Goal: Task Accomplishment & Management: Use online tool/utility

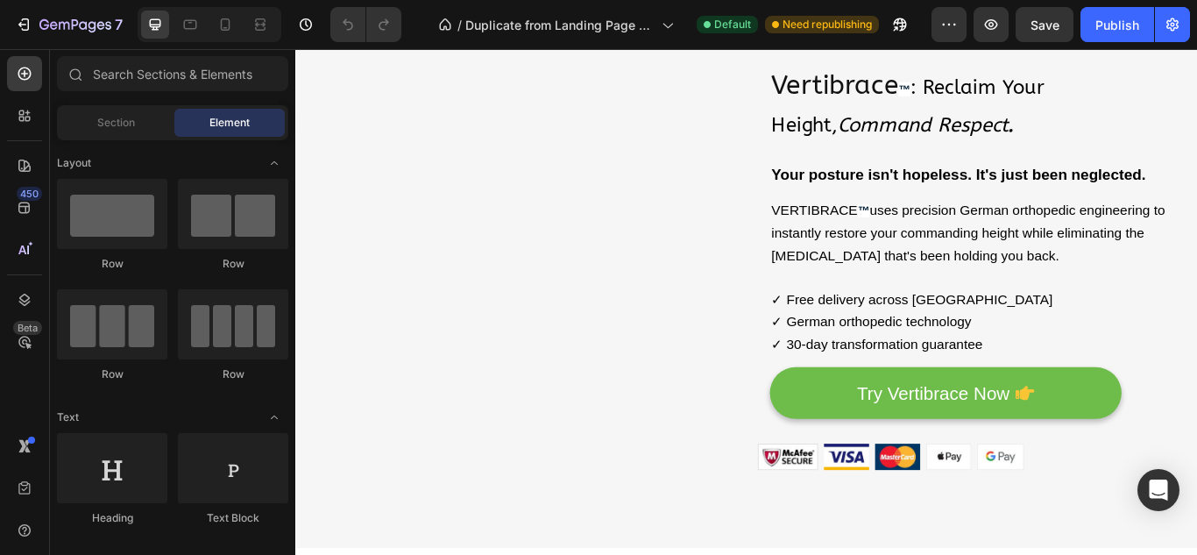
scroll to position [174, 0]
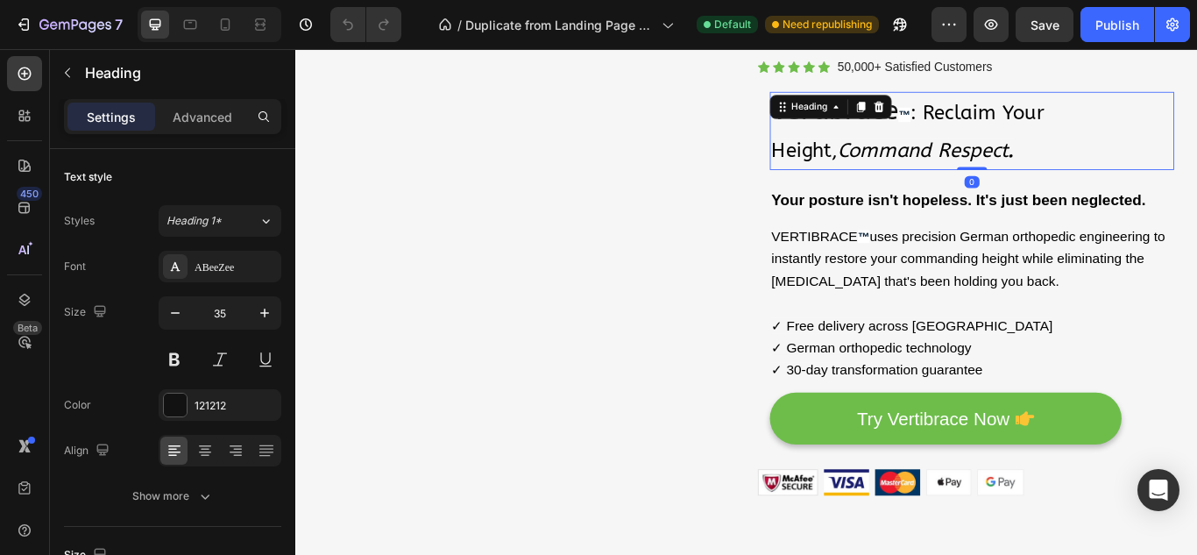
click at [964, 130] on div "Heading" at bounding box center [919, 117] width 142 height 28
click at [930, 107] on p "Vertibrace ™ : Reclaim Your Height, Command Respect ." at bounding box center [1084, 145] width 468 height 88
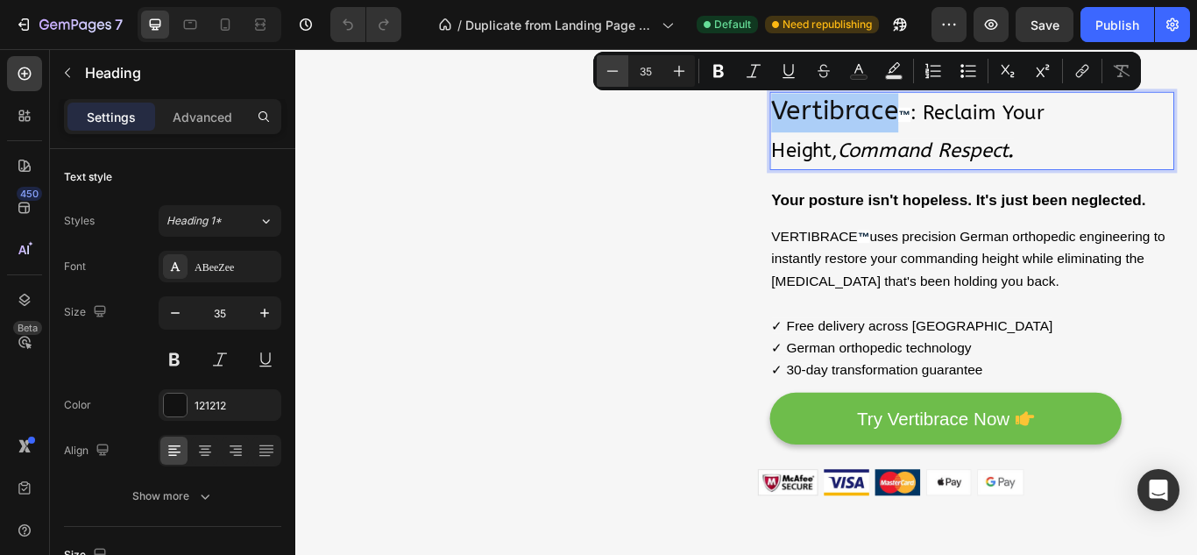
click at [610, 77] on icon "Editor contextual toolbar" at bounding box center [613, 71] width 18 height 18
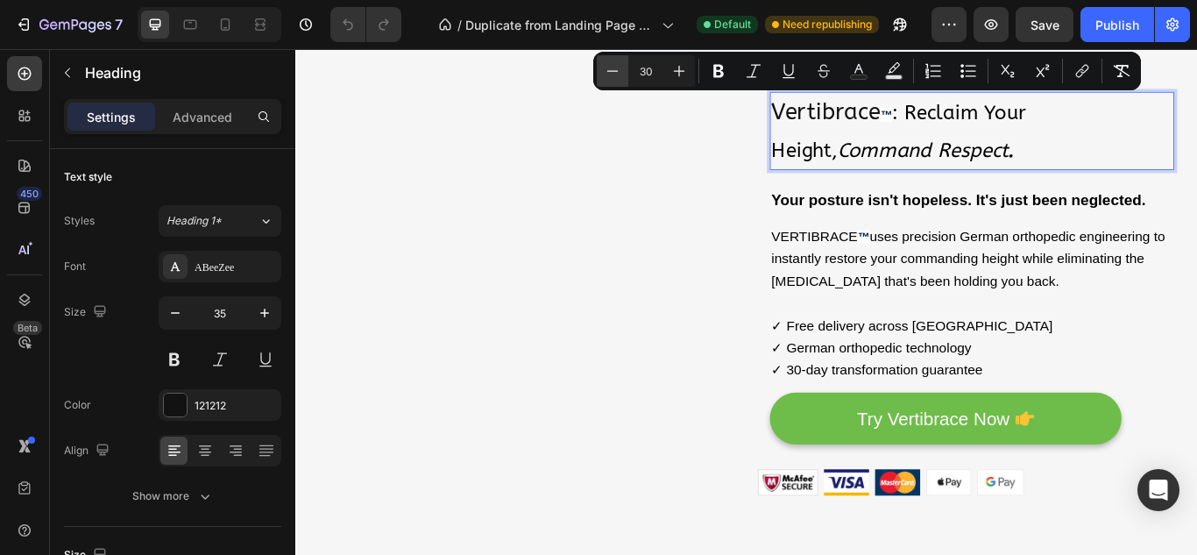
click at [610, 77] on icon "Editor contextual toolbar" at bounding box center [613, 71] width 18 height 18
click at [617, 71] on icon "Editor contextual toolbar" at bounding box center [612, 70] width 11 height 1
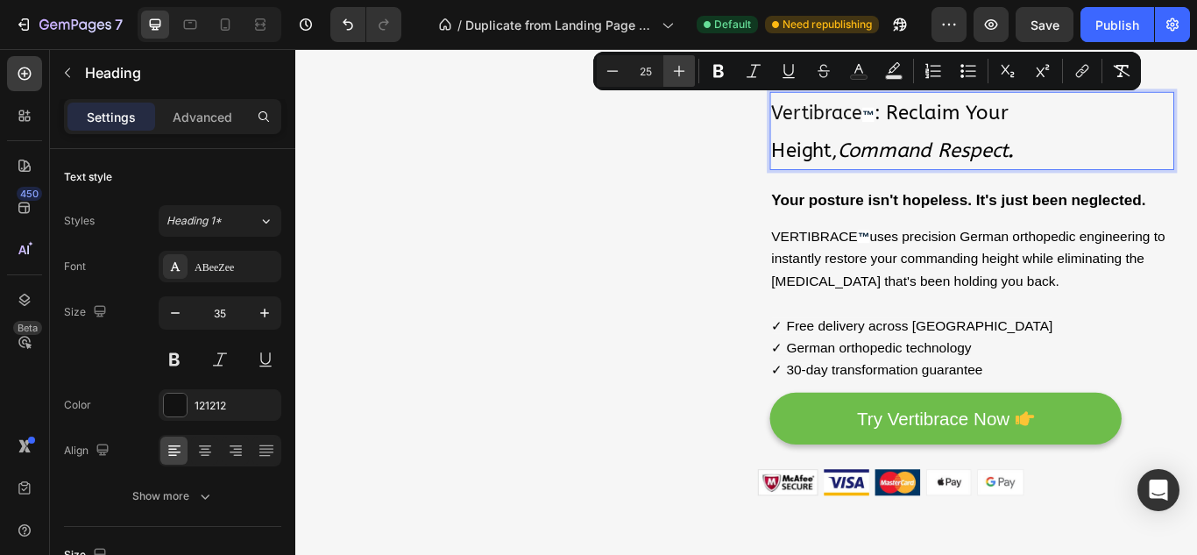
click at [681, 69] on icon "Editor contextual toolbar" at bounding box center [679, 71] width 18 height 18
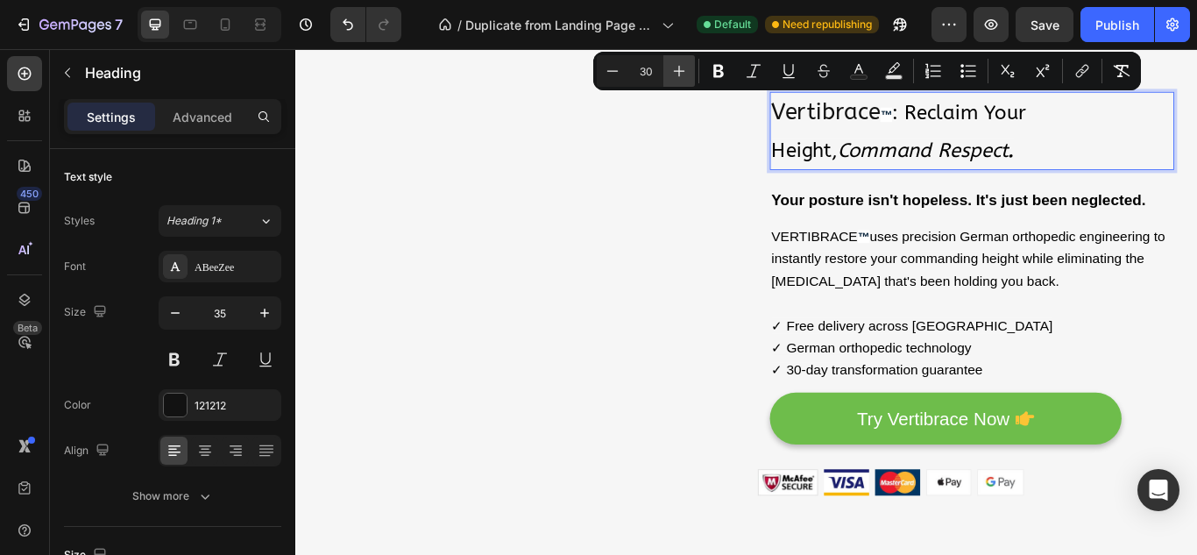
click at [681, 69] on icon "Editor contextual toolbar" at bounding box center [679, 71] width 18 height 18
type input "31"
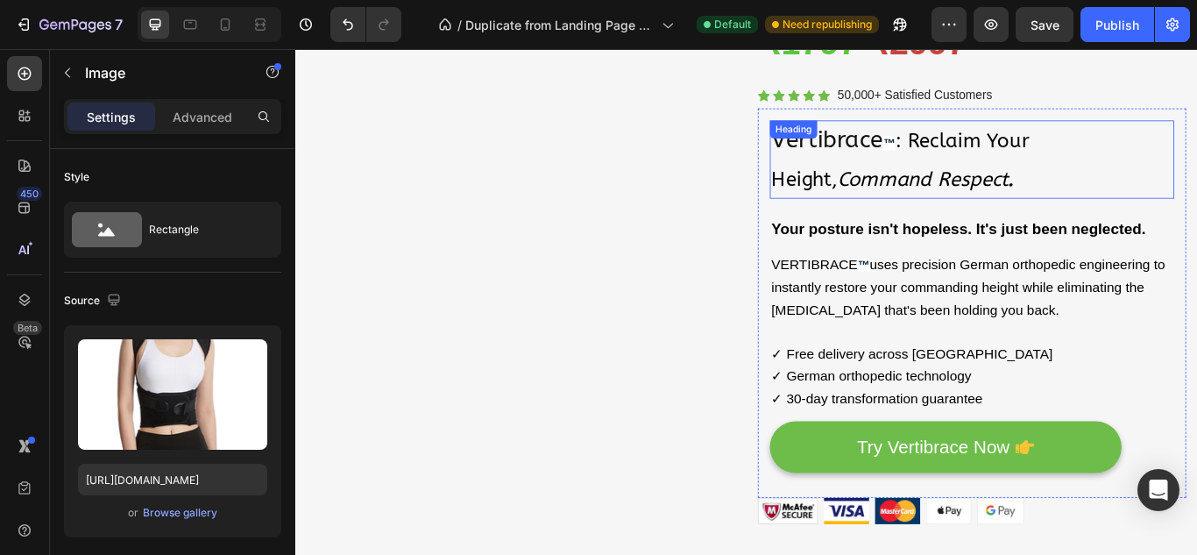
scroll to position [136, 0]
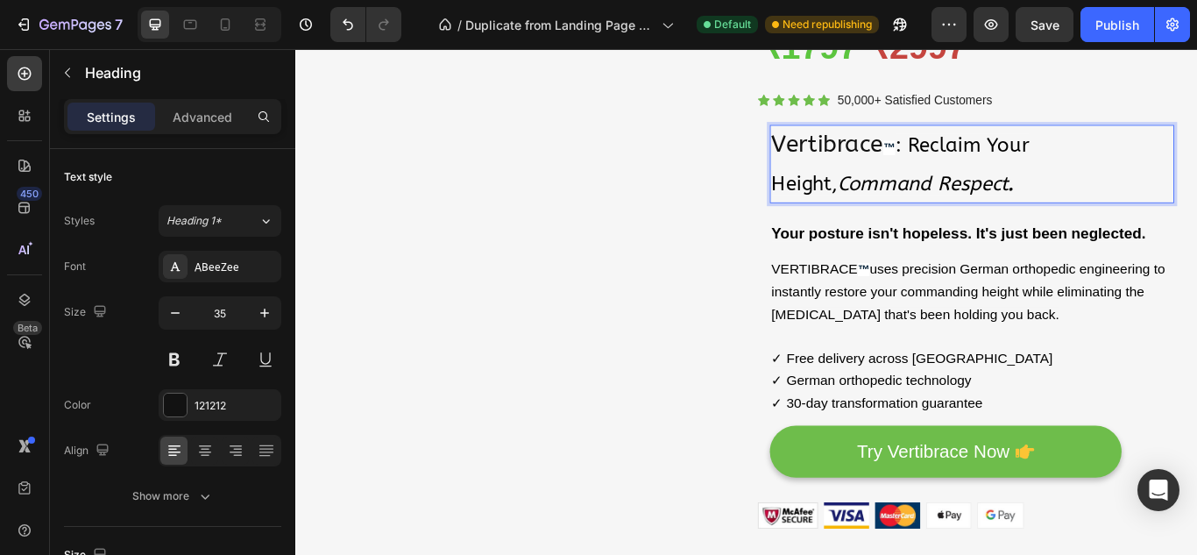
click at [980, 152] on p "Vertibrace ™ : Reclaim Your Height, Command Respect ." at bounding box center [1084, 183] width 468 height 88
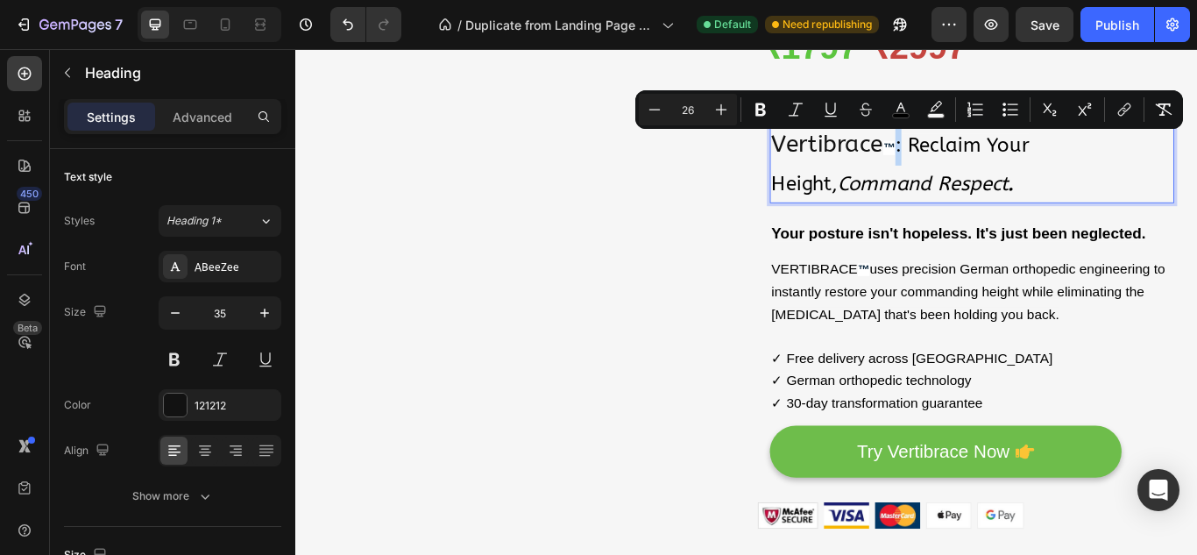
type input "31"
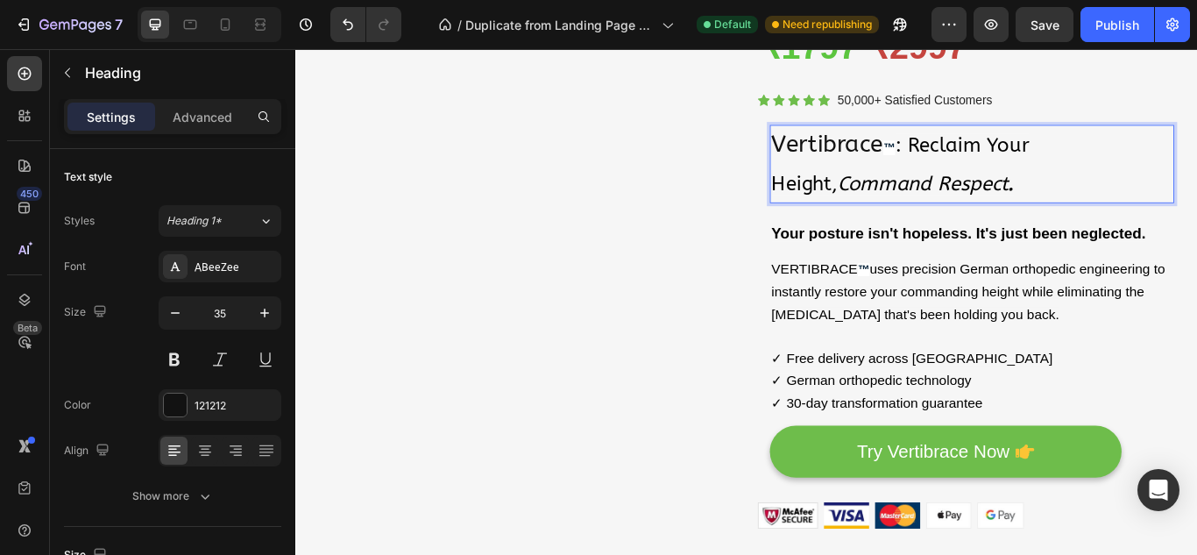
click at [980, 158] on strong "™" at bounding box center [987, 164] width 14 height 17
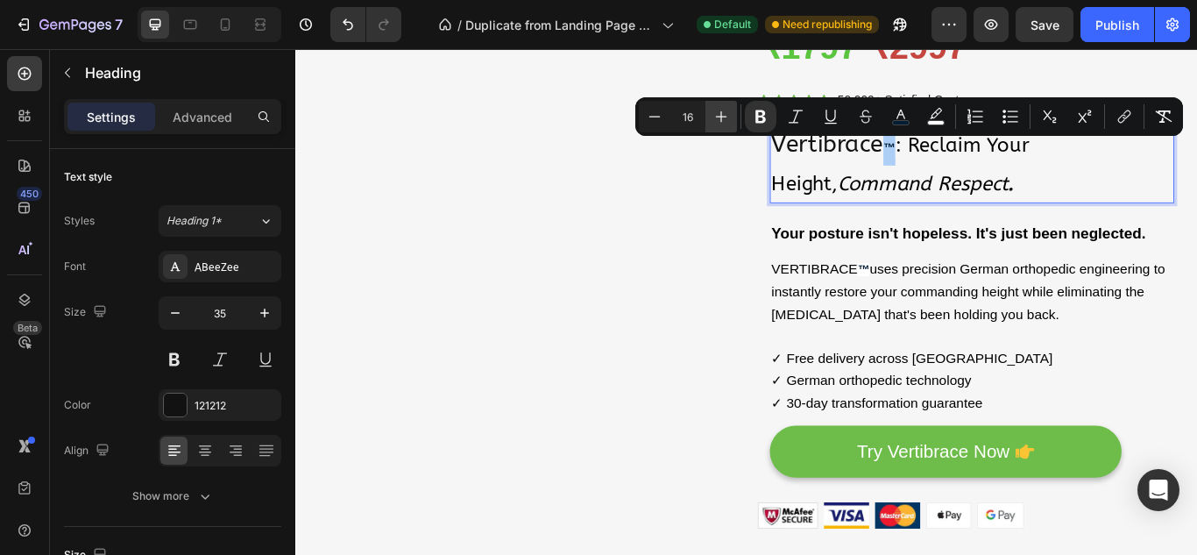
click at [719, 109] on icon "Editor contextual toolbar" at bounding box center [721, 117] width 18 height 18
click at [649, 116] on icon "Editor contextual toolbar" at bounding box center [655, 117] width 18 height 18
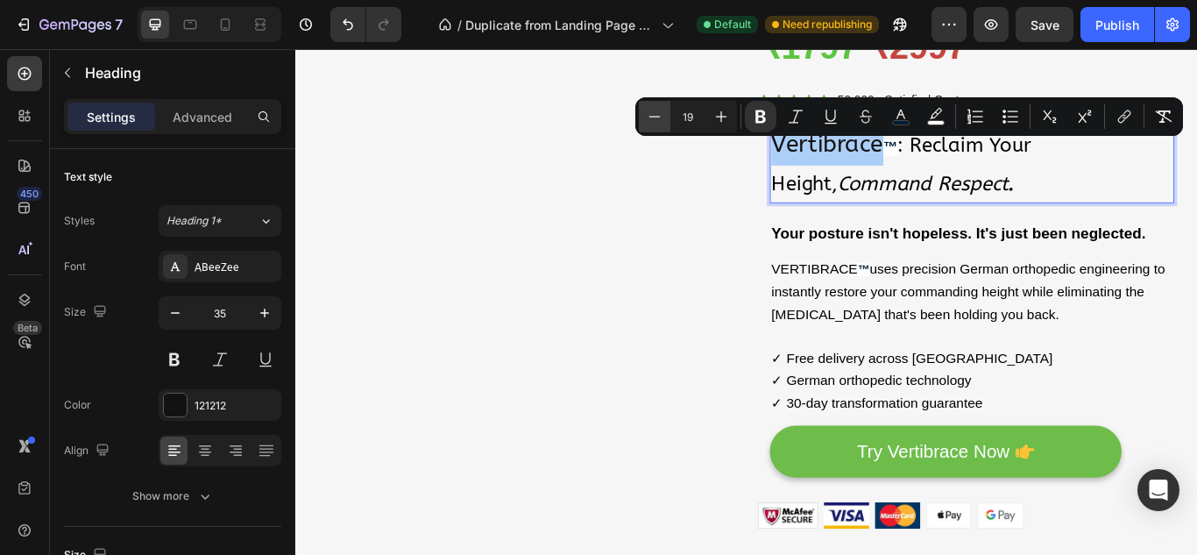
click at [649, 116] on icon "Editor contextual toolbar" at bounding box center [655, 117] width 18 height 18
type input "16"
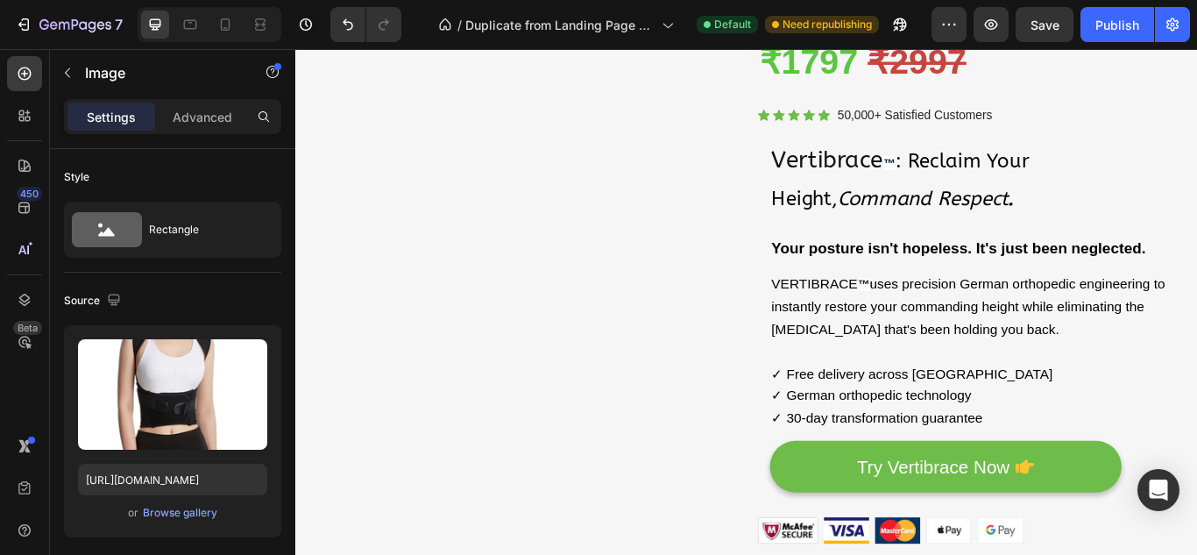
scroll to position [107, 0]
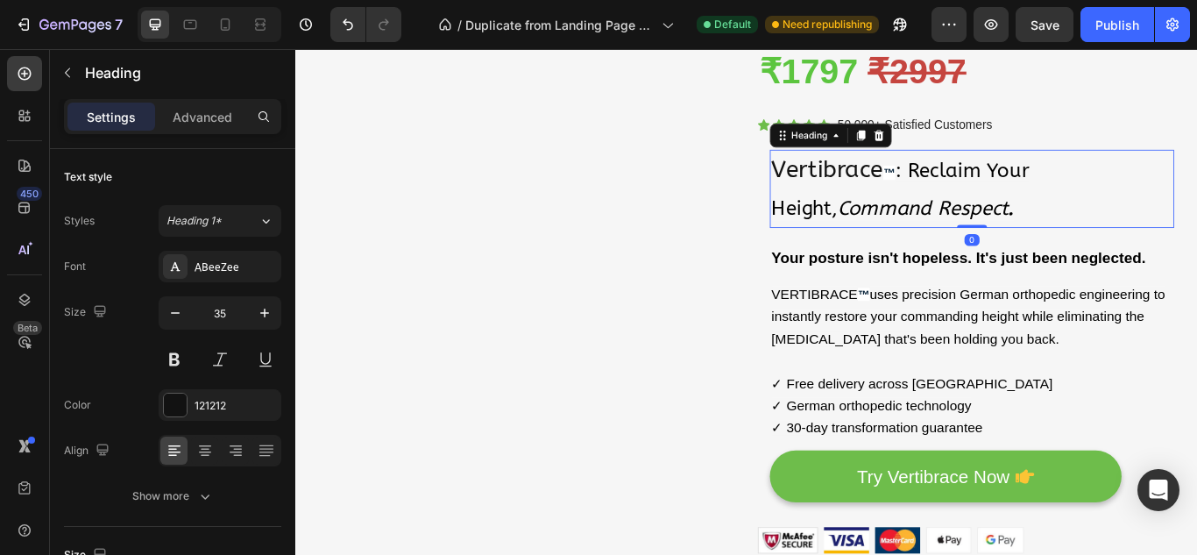
click at [980, 189] on strong "™" at bounding box center [987, 193] width 14 height 17
click at [987, 189] on span ": Reclaim Your Height, Command Respect ." at bounding box center [1000, 213] width 300 height 73
click at [984, 189] on strong "™" at bounding box center [987, 193] width 14 height 17
click at [980, 188] on strong "™" at bounding box center [987, 193] width 14 height 17
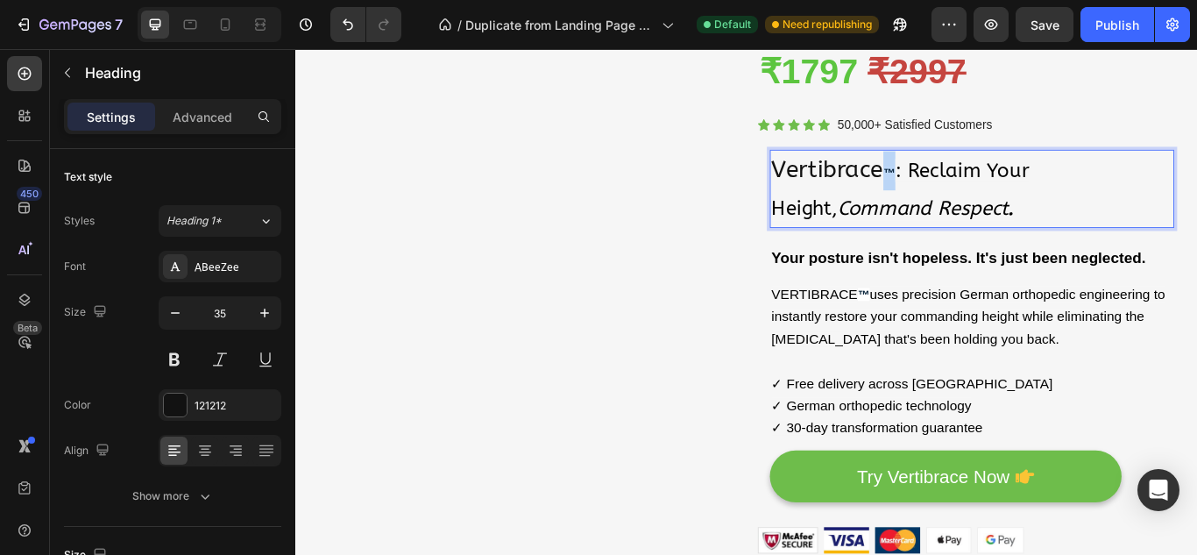
click at [980, 188] on strong "™" at bounding box center [987, 193] width 14 height 17
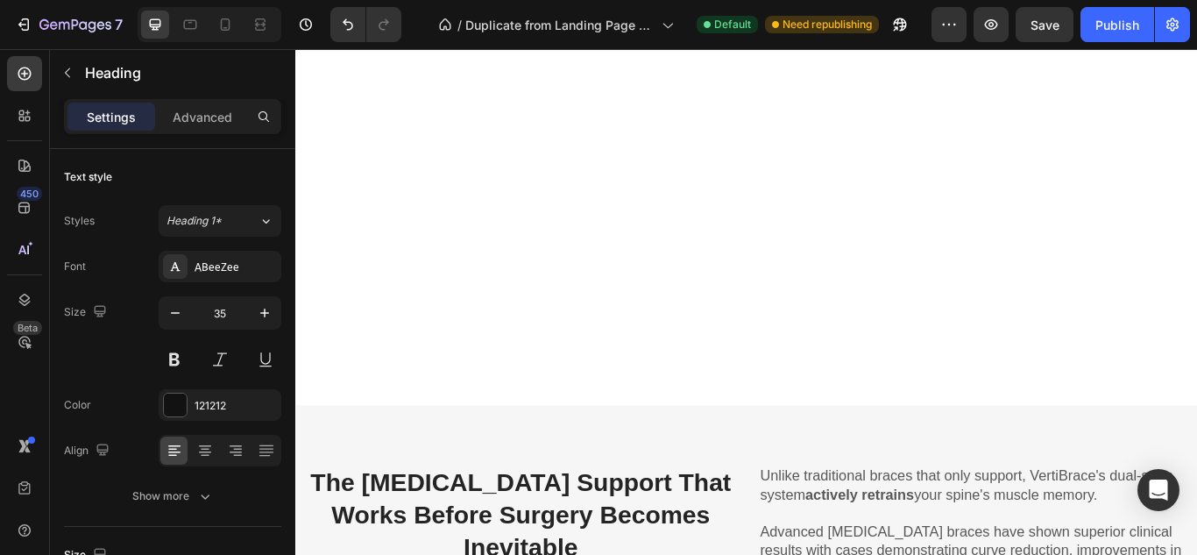
scroll to position [1556, 0]
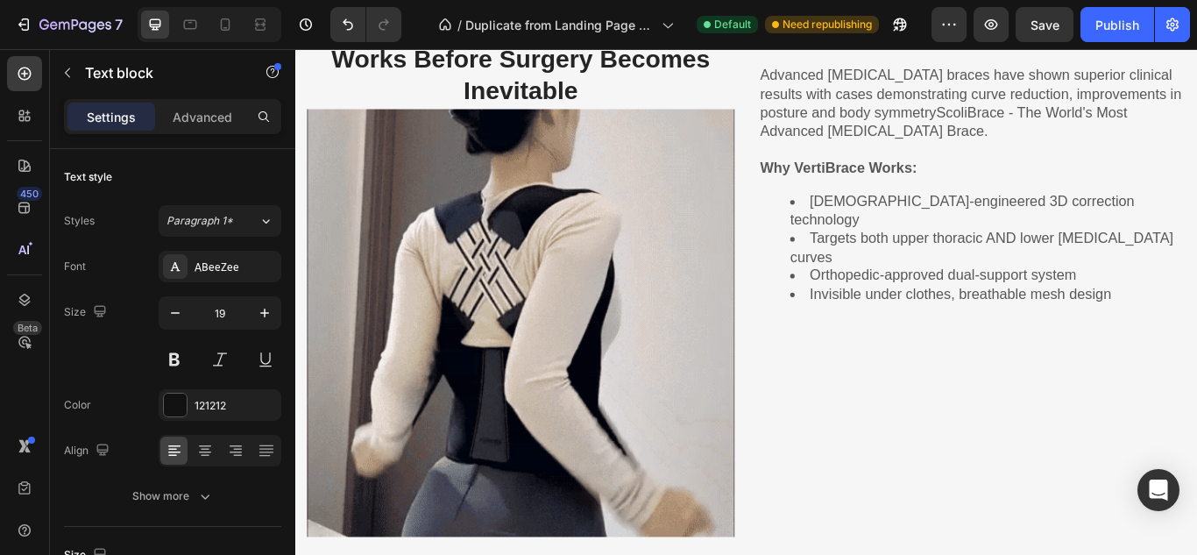
type input "19"
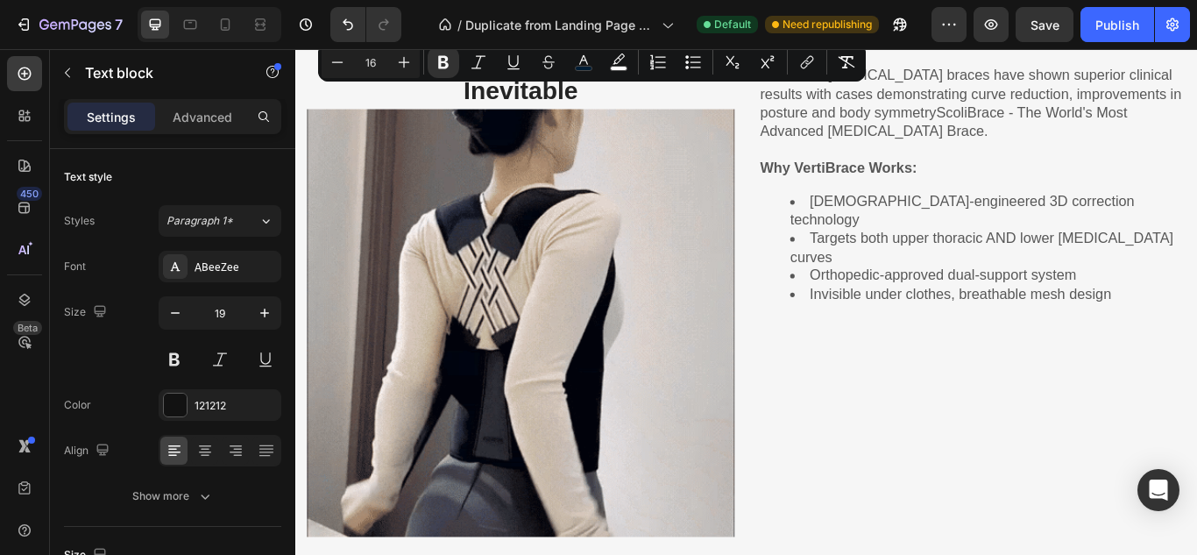
copy strong "™"
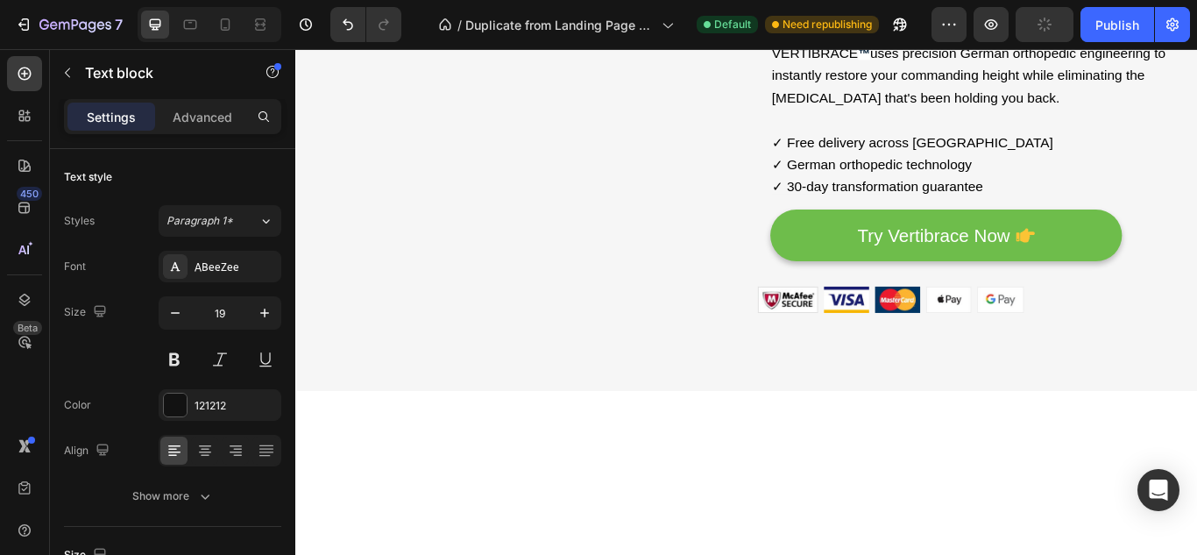
scroll to position [104, 0]
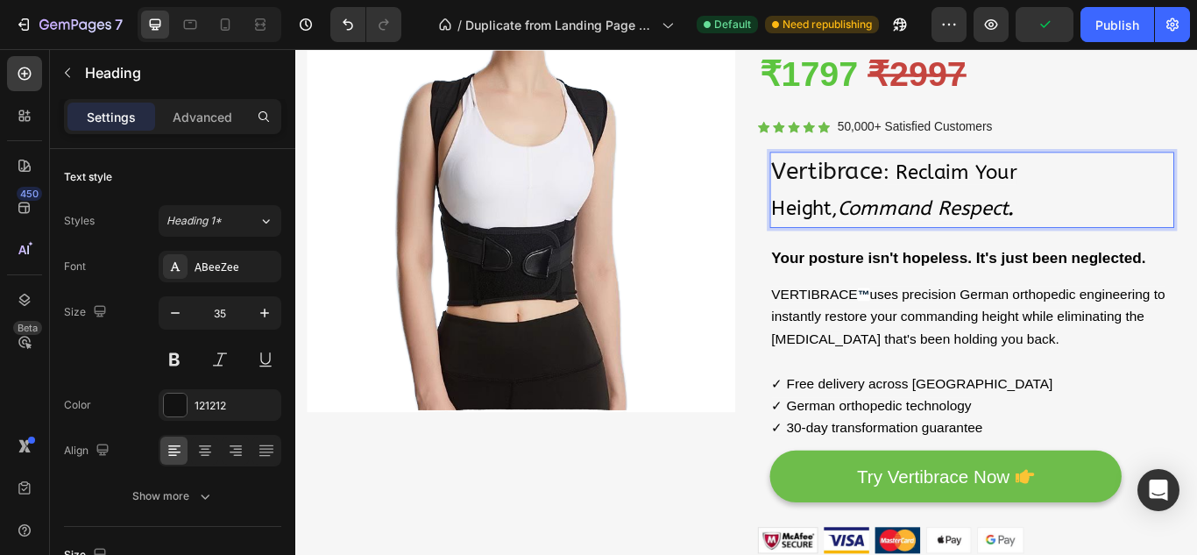
click at [974, 195] on span ": Reclaim Your Height, Command Respect ." at bounding box center [993, 215] width 286 height 70
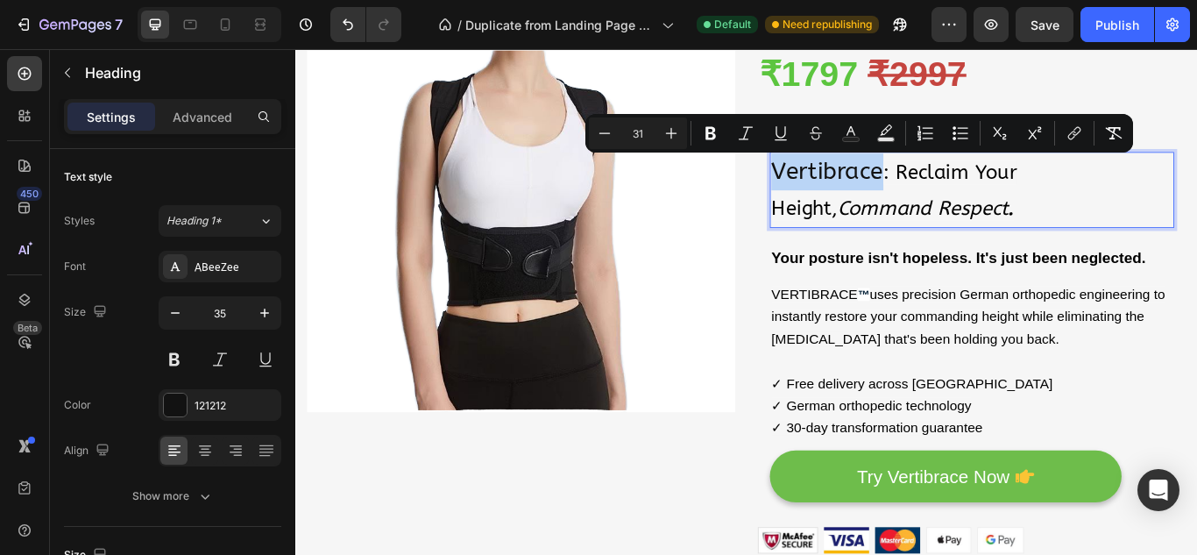
drag, startPoint x: 974, startPoint y: 195, endPoint x: 949, endPoint y: 203, distance: 26.6
click at [949, 203] on span "Vertibrace" at bounding box center [915, 191] width 131 height 32
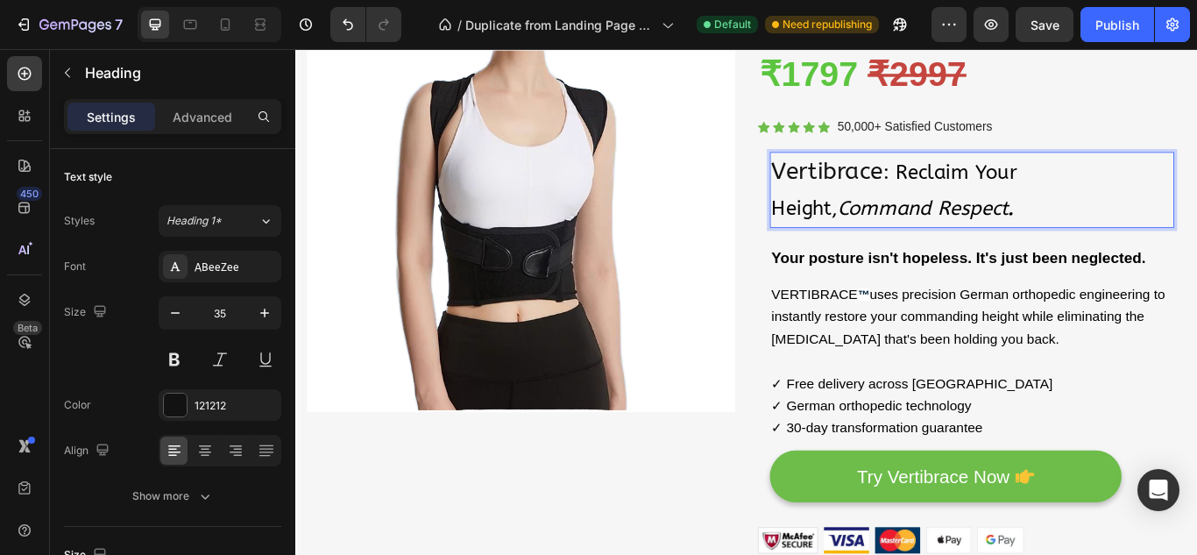
click at [976, 194] on span ": Reclaim Your Height, Command Respect ." at bounding box center [993, 215] width 286 height 70
click at [972, 193] on span ": Reclaim Your Height, Command Respect ." at bounding box center [993, 215] width 286 height 70
click at [969, 193] on span "Vertebrate" at bounding box center [917, 191] width 134 height 32
click at [988, 199] on span ": Reclaim Your Height, Command Respect ." at bounding box center [996, 215] width 293 height 70
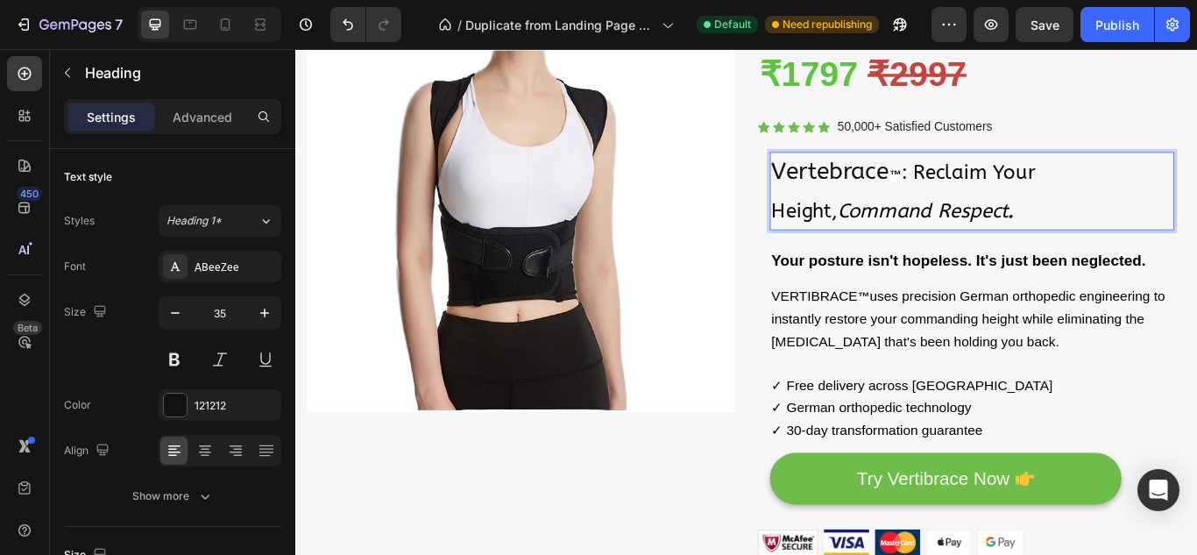
click at [987, 194] on strong "™" at bounding box center [994, 195] width 14 height 17
click at [861, 188] on span "Vertebrace" at bounding box center [919, 191] width 138 height 32
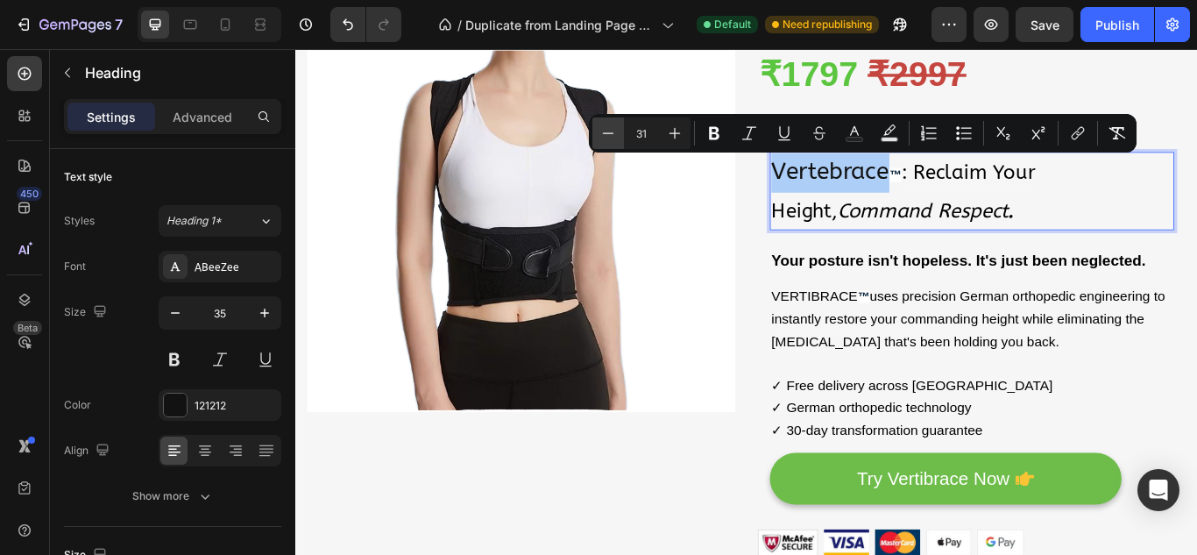
click at [608, 131] on icon "Editor contextual toolbar" at bounding box center [608, 133] width 18 height 18
type input "28"
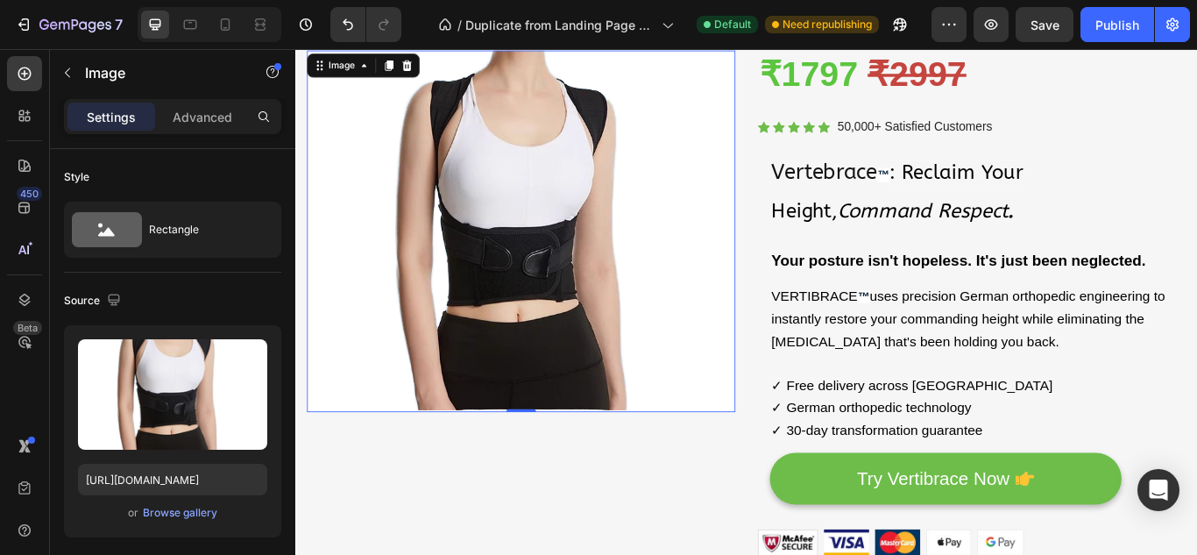
click at [760, 197] on img at bounding box center [557, 261] width 499 height 421
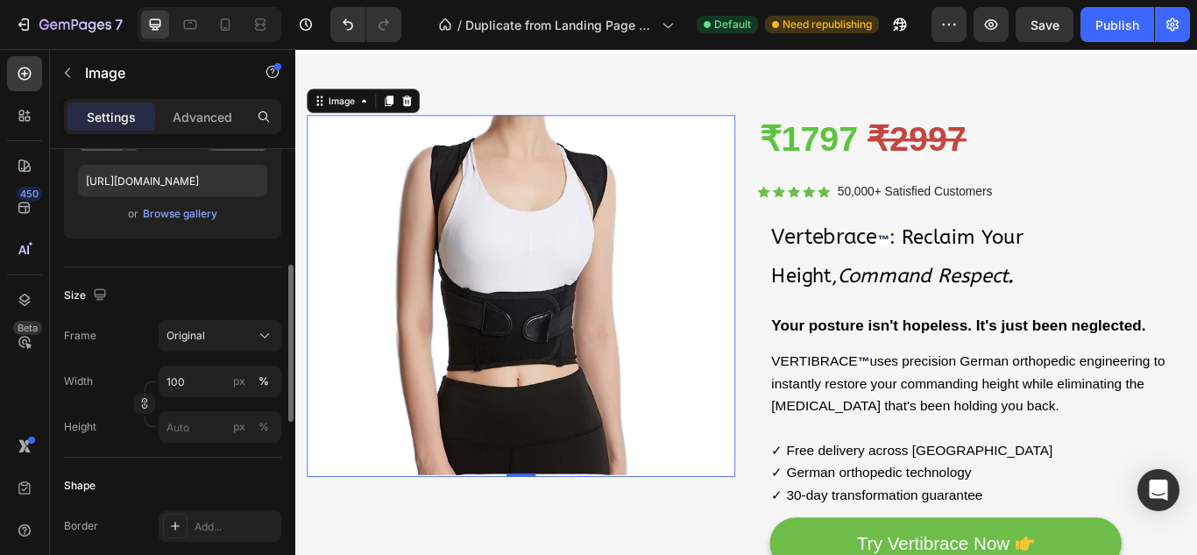
scroll to position [322, 0]
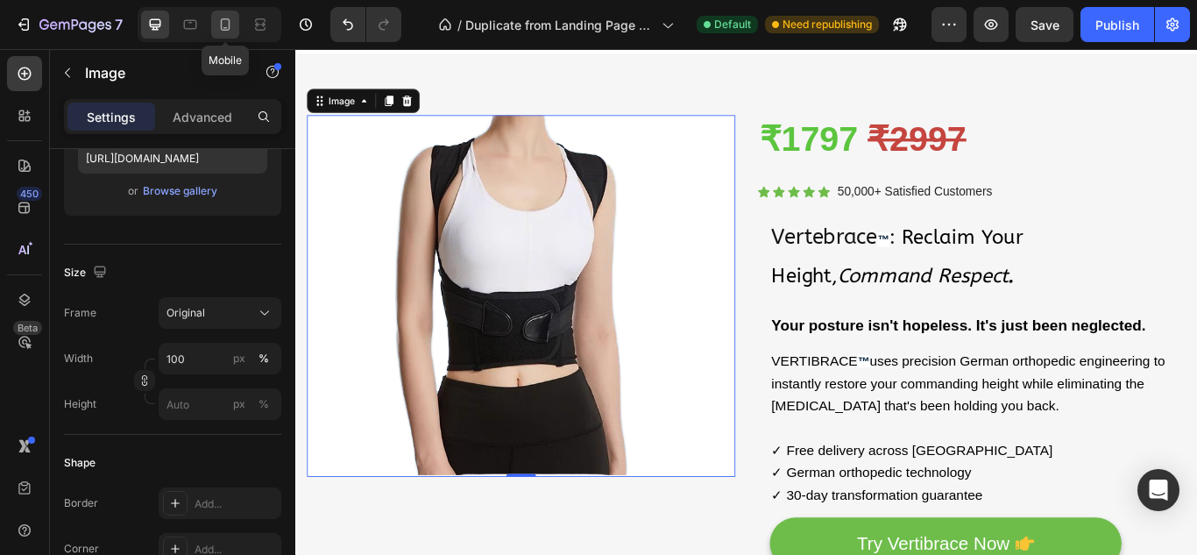
click at [222, 29] on icon at bounding box center [226, 24] width 10 height 12
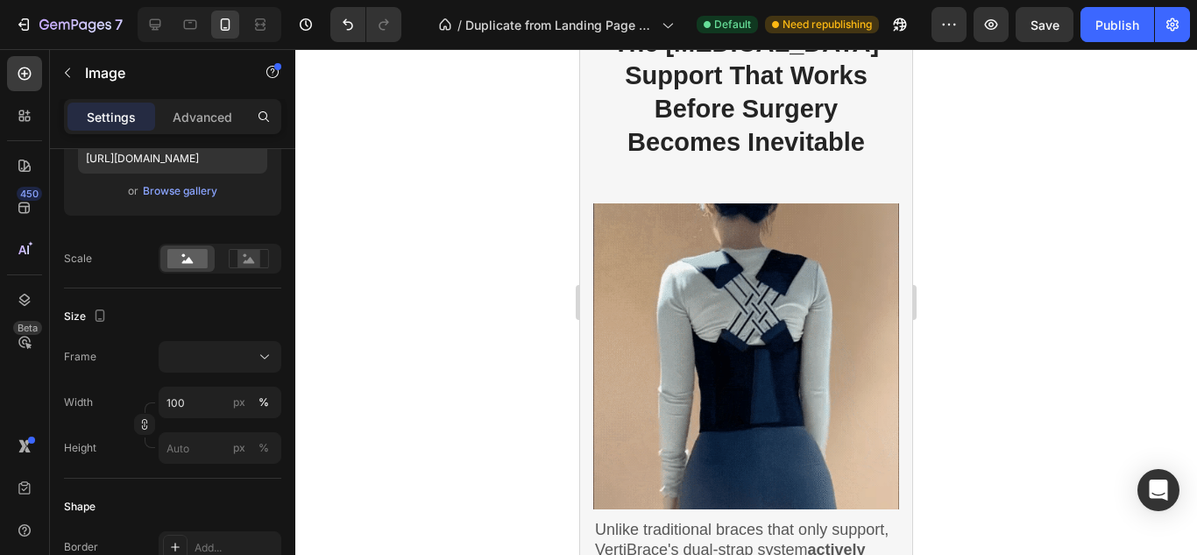
scroll to position [1991, 0]
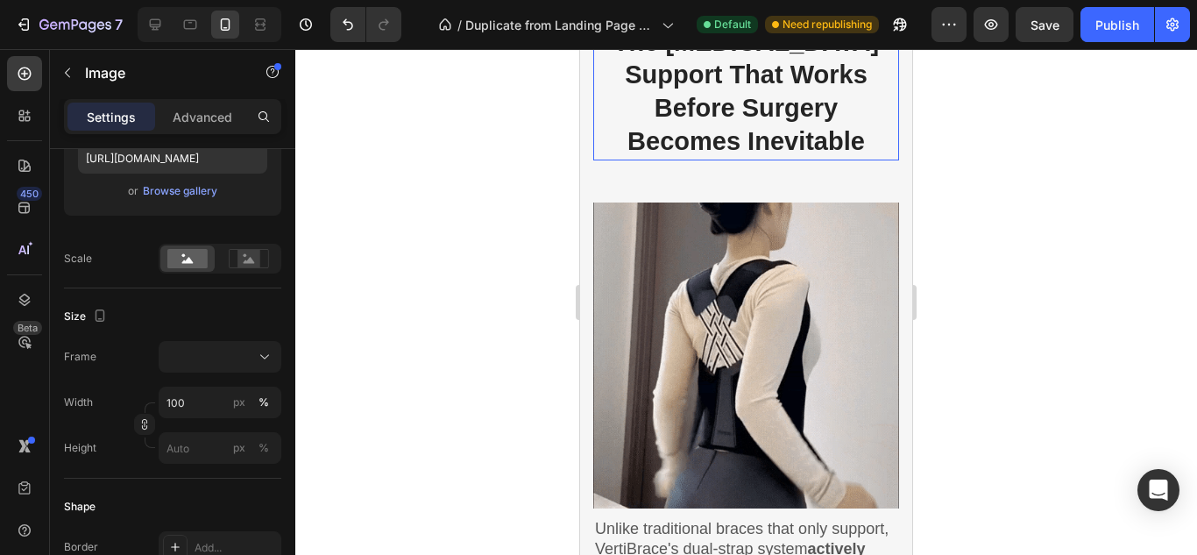
click at [717, 160] on h2 "The [MEDICAL_DATA] Support That Works Before Surgery Becomes Inevitable" at bounding box center [746, 93] width 306 height 136
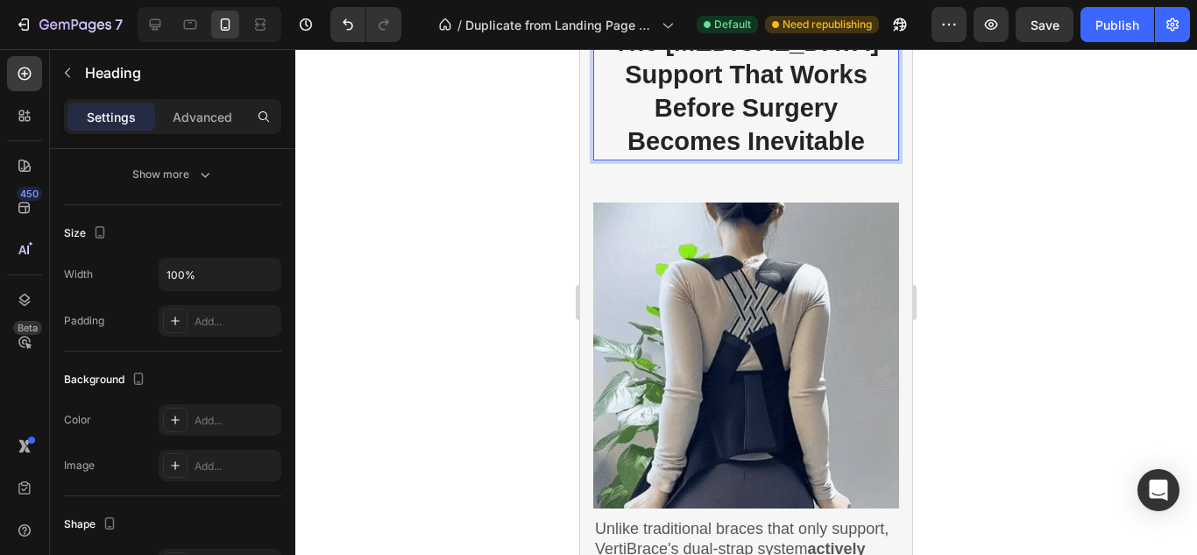
scroll to position [0, 0]
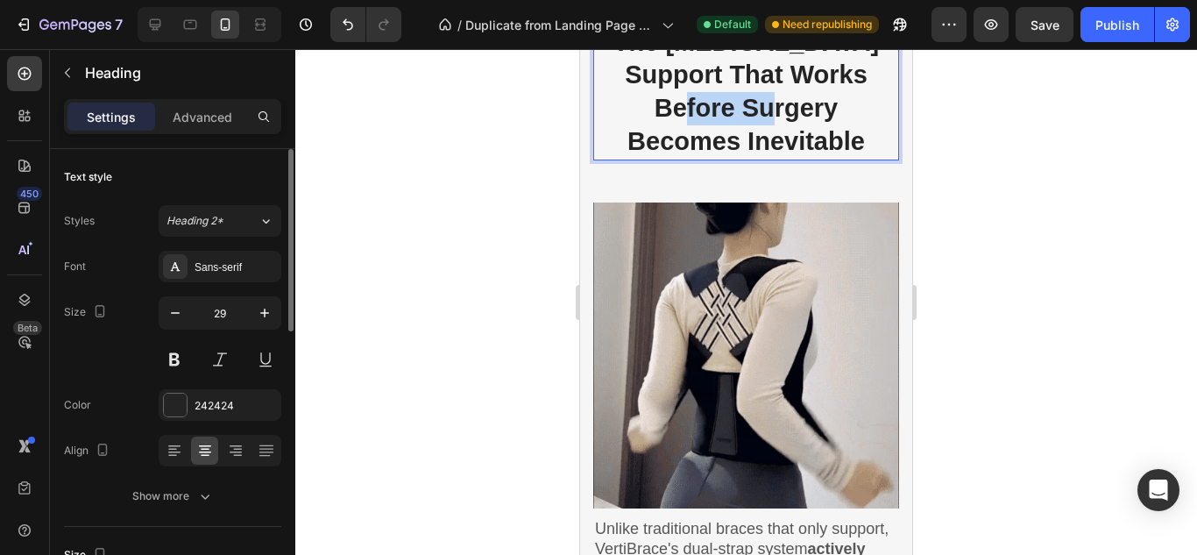
click at [717, 160] on h2 "The [MEDICAL_DATA] Support That Works Before Surgery Becomes Inevitable" at bounding box center [746, 93] width 306 height 136
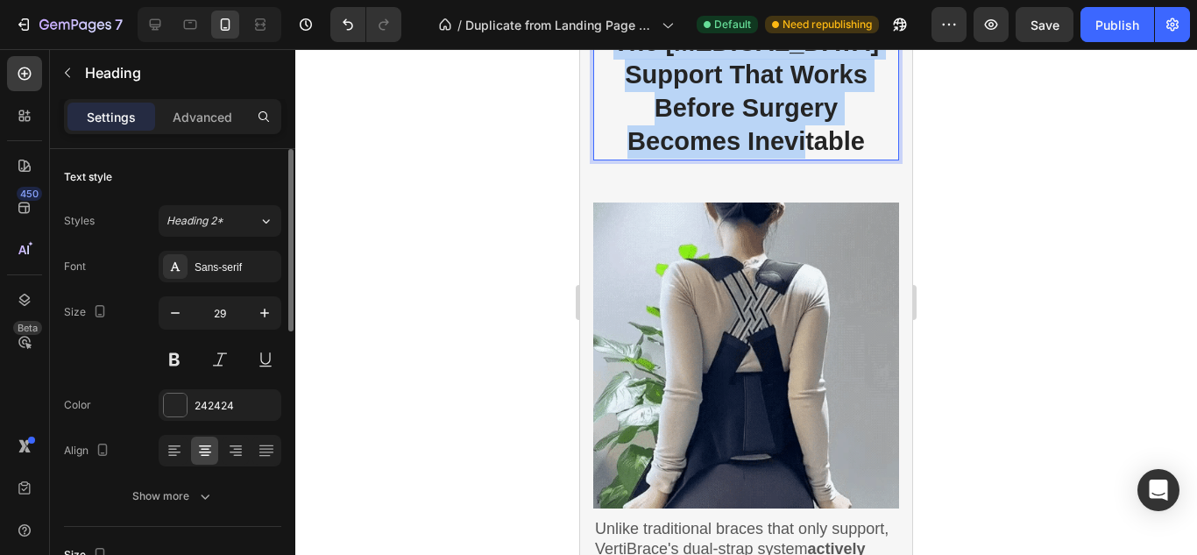
click at [717, 159] on p "The [MEDICAL_DATA] Support That Works Before Surgery Becomes Inevitable" at bounding box center [746, 92] width 302 height 132
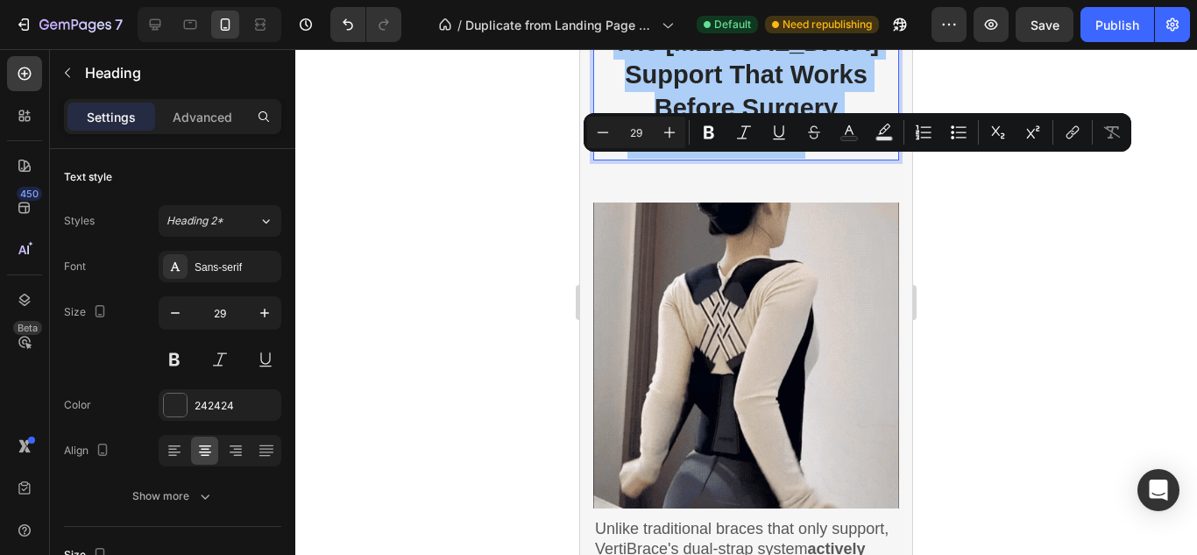
click at [547, 257] on div at bounding box center [745, 301] width 901 height 505
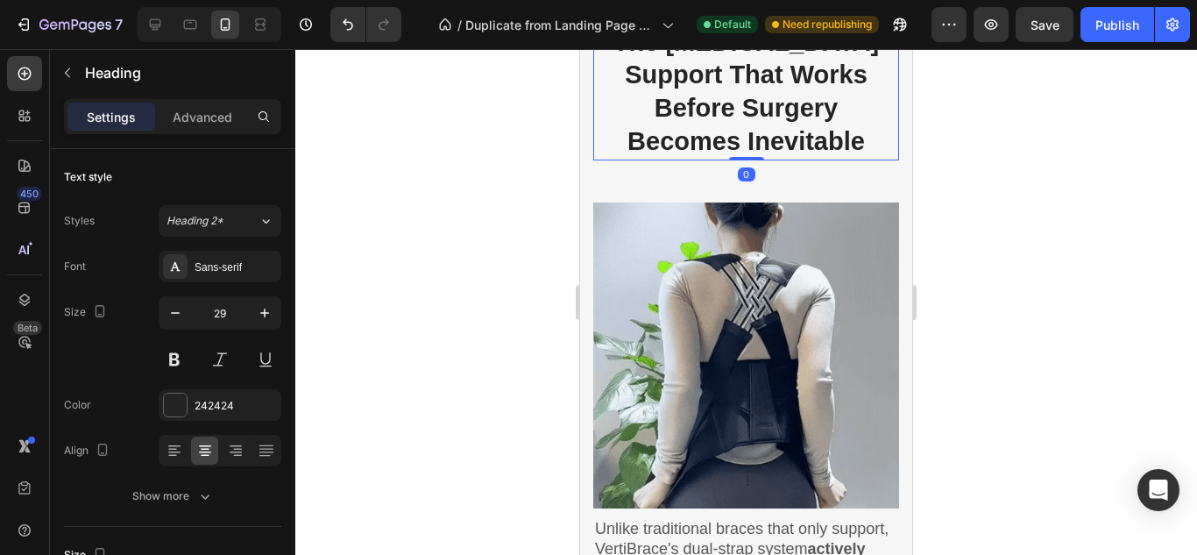
click at [681, 159] on p "The [MEDICAL_DATA] Support That Works Before Surgery Becomes Inevitable" at bounding box center [746, 92] width 302 height 132
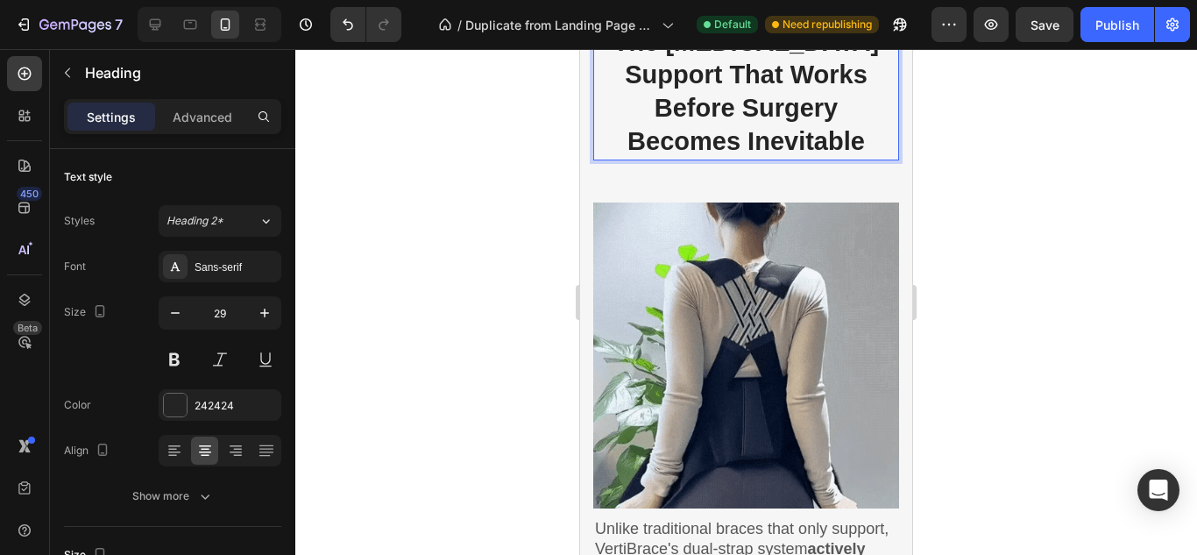
click at [681, 159] on p "The [MEDICAL_DATA] Support That Works Before Surgery Becomes Inevitable" at bounding box center [746, 92] width 302 height 132
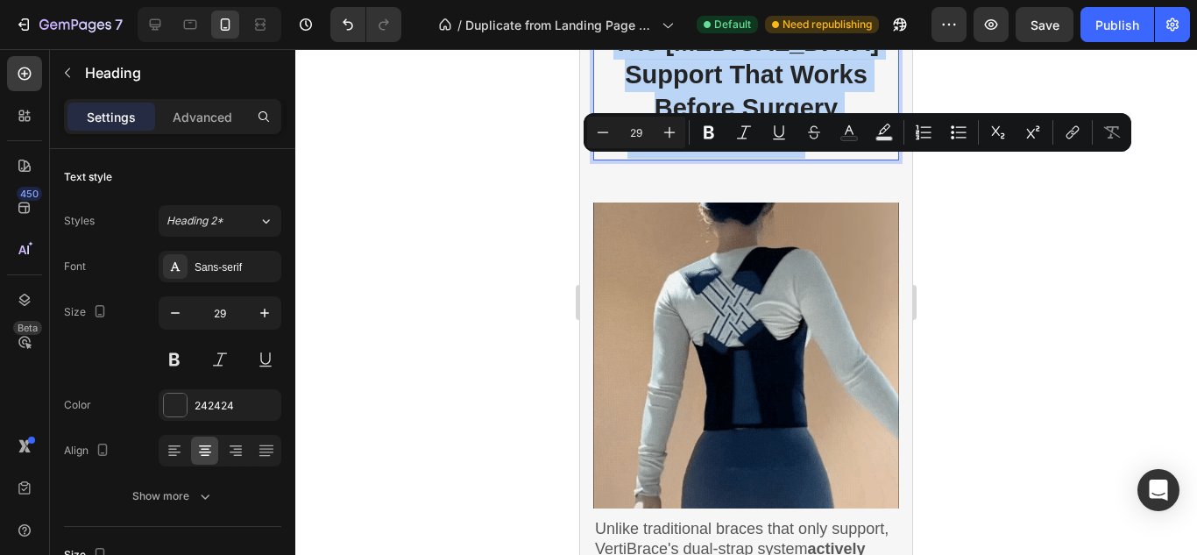
click at [681, 159] on p "The [MEDICAL_DATA] Support That Works Before Surgery Becomes Inevitable" at bounding box center [746, 92] width 302 height 132
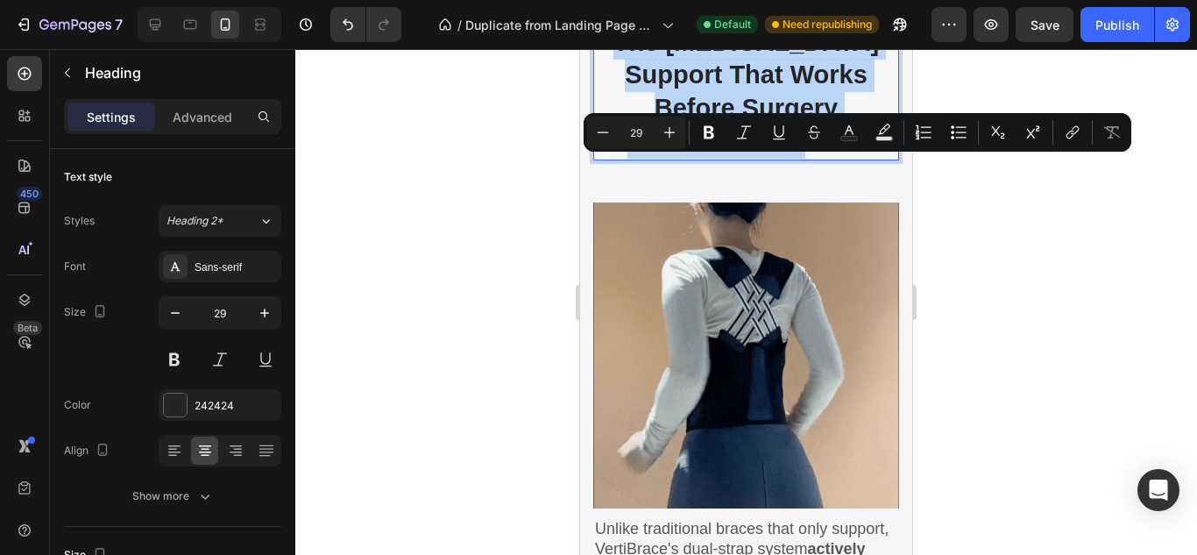
click at [595, 159] on p "The [MEDICAL_DATA] Support That Works Before Surgery Becomes Inevitable" at bounding box center [746, 92] width 302 height 132
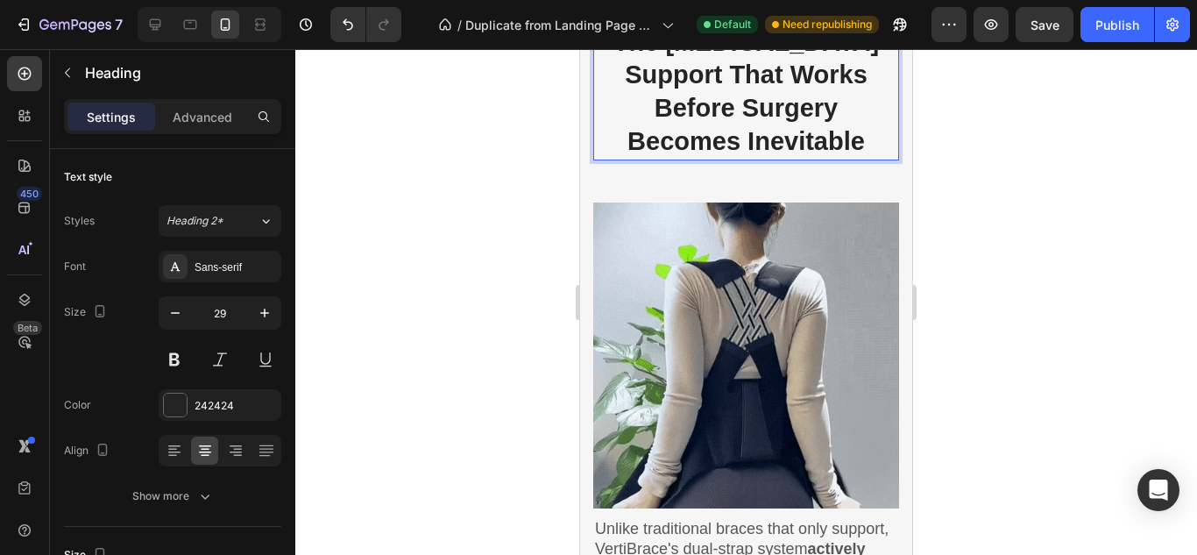
click at [664, 159] on p "The [MEDICAL_DATA] Support That Works Before Surgery Becomes Inevitable" at bounding box center [746, 92] width 302 height 132
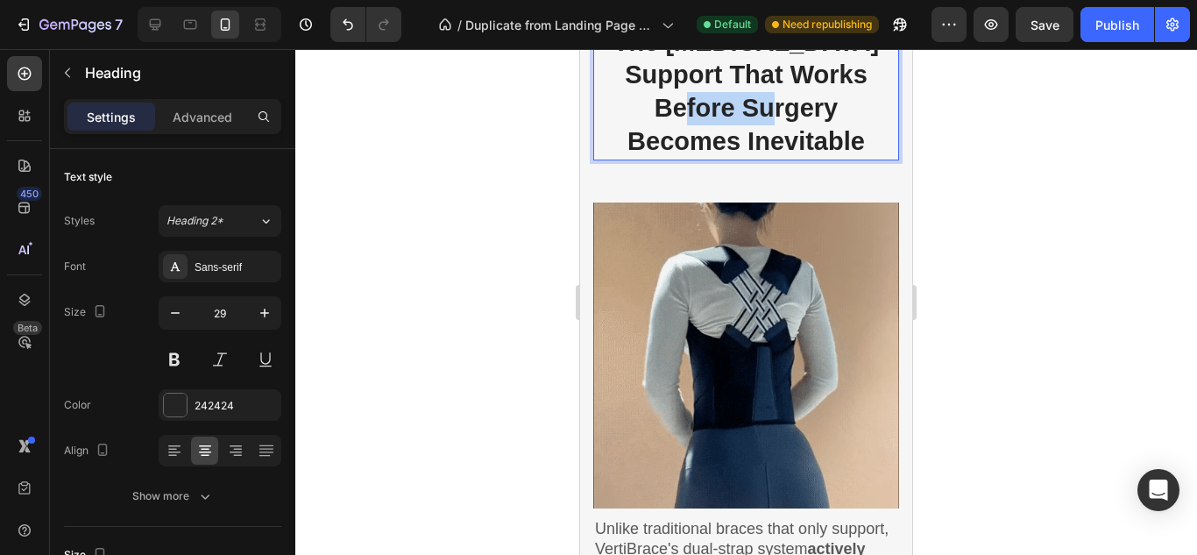
click at [664, 159] on p "The [MEDICAL_DATA] Support That Works Before Surgery Becomes Inevitable" at bounding box center [746, 92] width 302 height 132
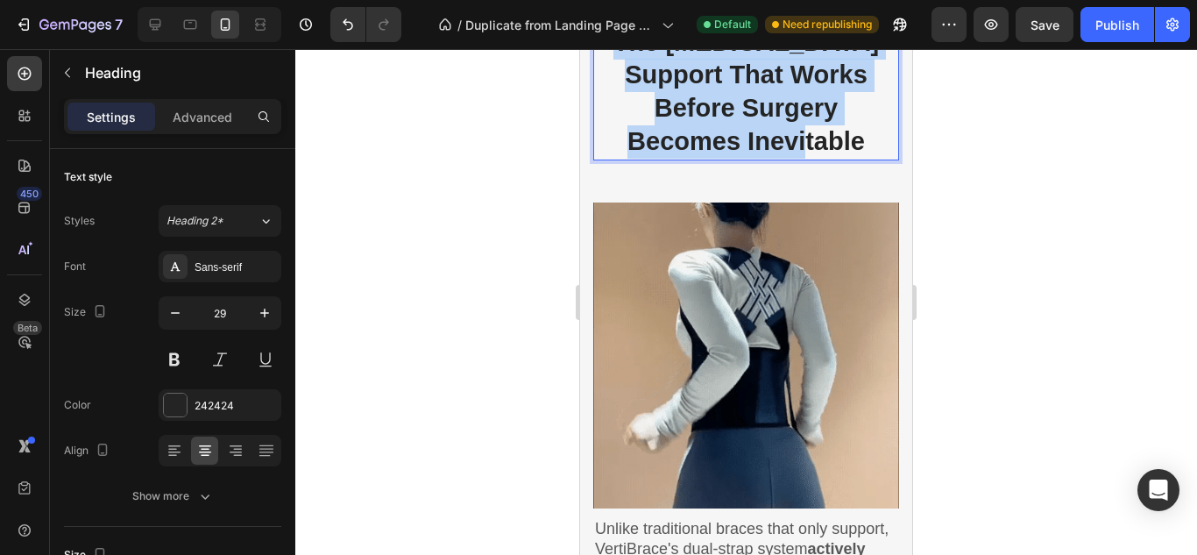
click at [664, 159] on p "The [MEDICAL_DATA] Support That Works Before Surgery Becomes Inevitable" at bounding box center [746, 92] width 302 height 132
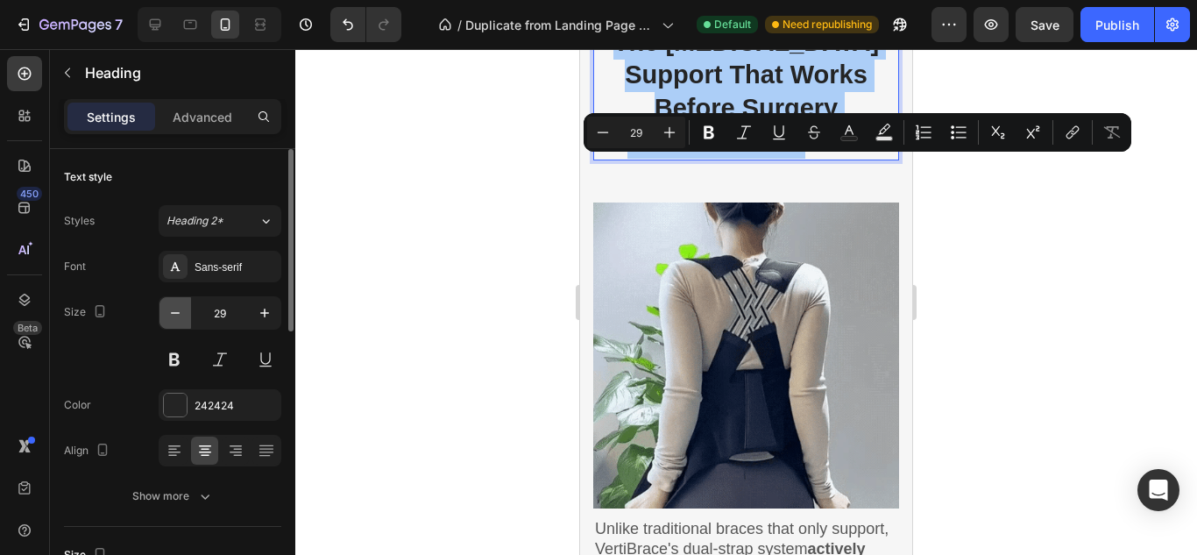
click at [171, 312] on icon "button" at bounding box center [175, 313] width 18 height 18
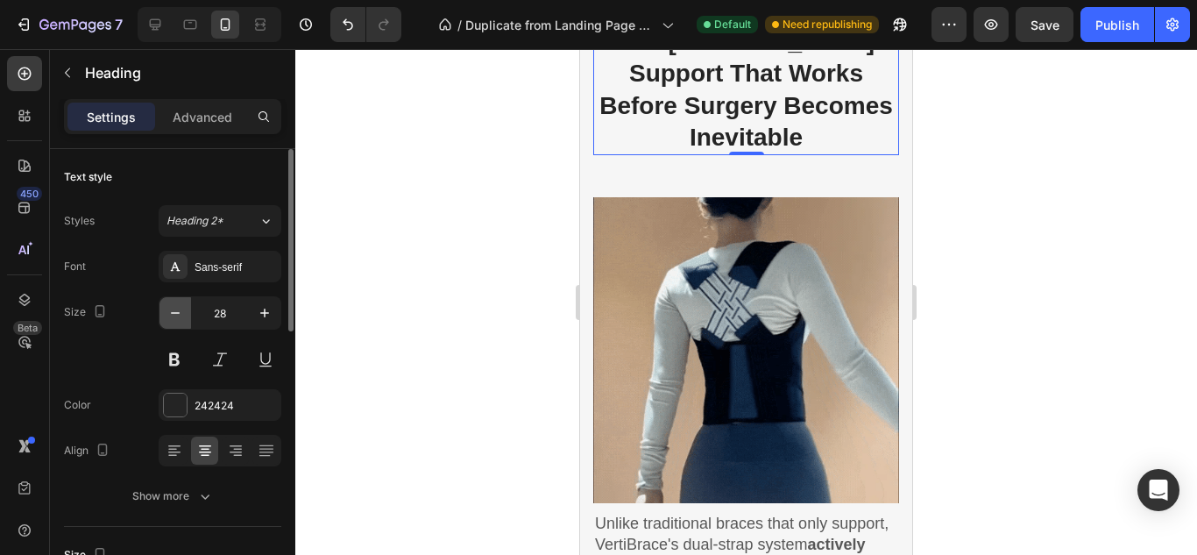
click at [171, 312] on icon "button" at bounding box center [175, 313] width 18 height 18
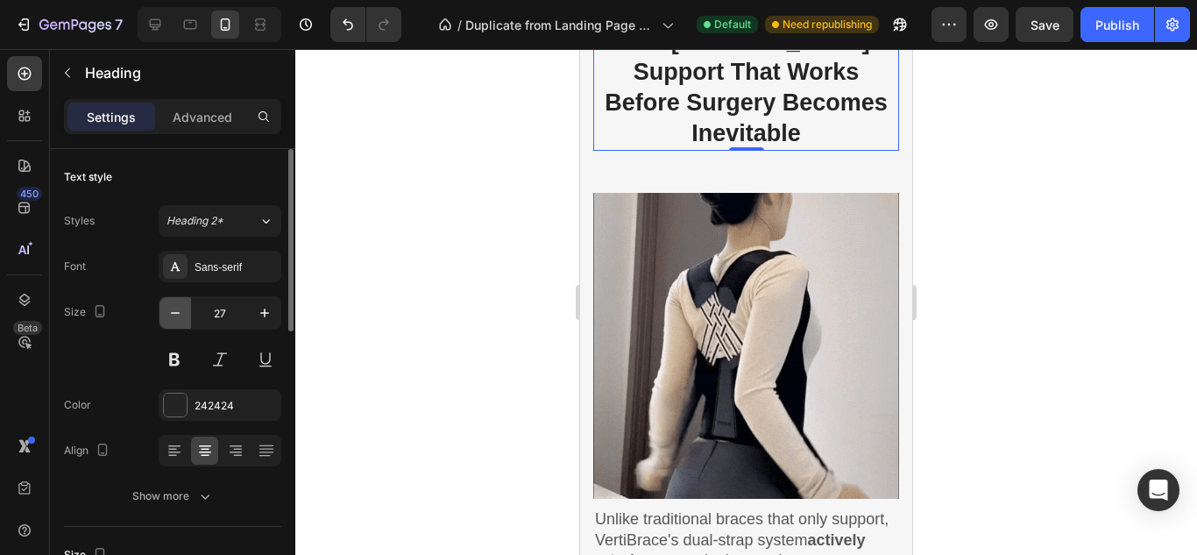
click at [171, 312] on icon "button" at bounding box center [175, 313] width 18 height 18
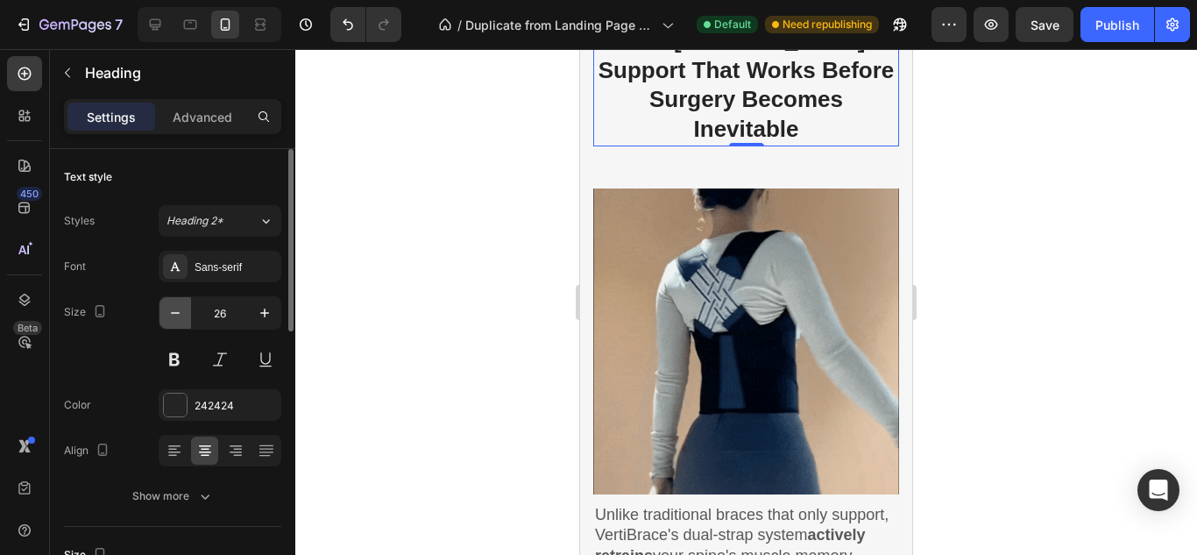
click at [171, 312] on icon "button" at bounding box center [175, 313] width 18 height 18
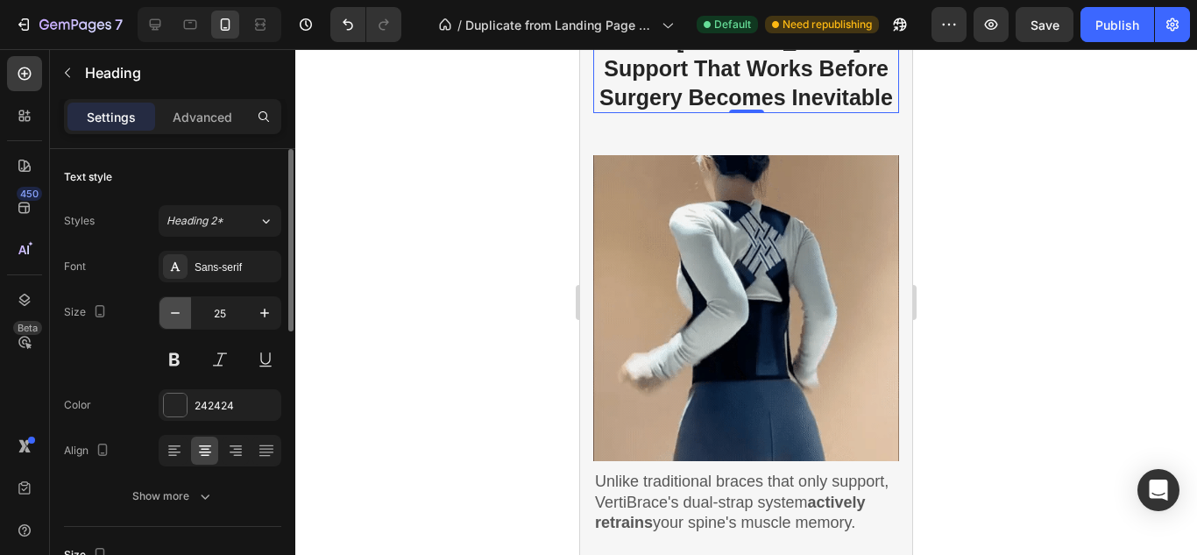
click at [171, 312] on icon "button" at bounding box center [175, 313] width 18 height 18
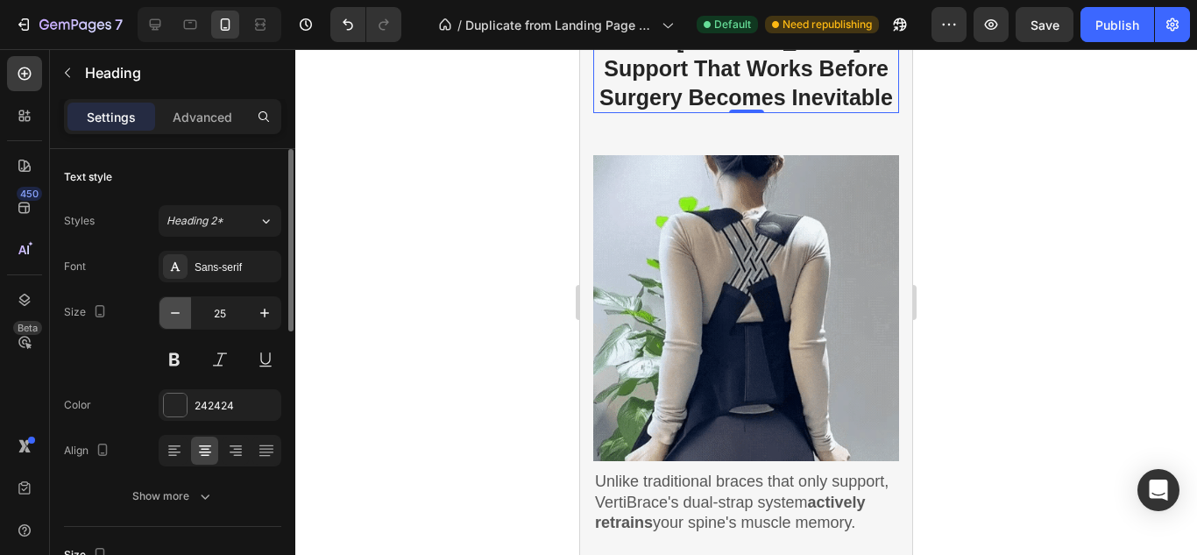
click at [171, 312] on icon "button" at bounding box center [175, 313] width 18 height 18
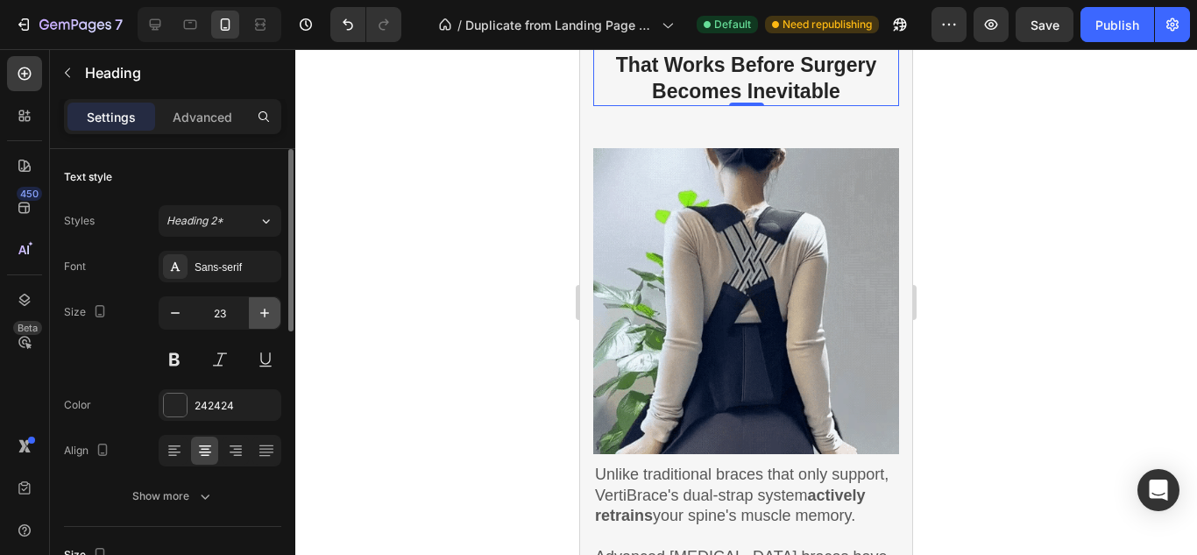
click at [265, 315] on icon "button" at bounding box center [265, 313] width 18 height 18
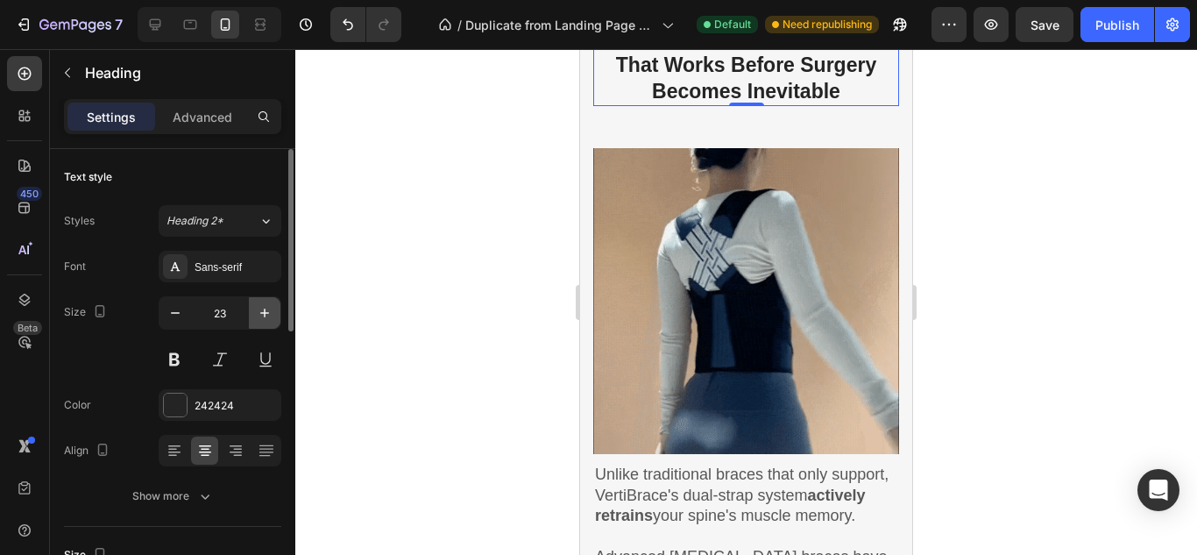
click at [265, 315] on icon "button" at bounding box center [265, 313] width 18 height 18
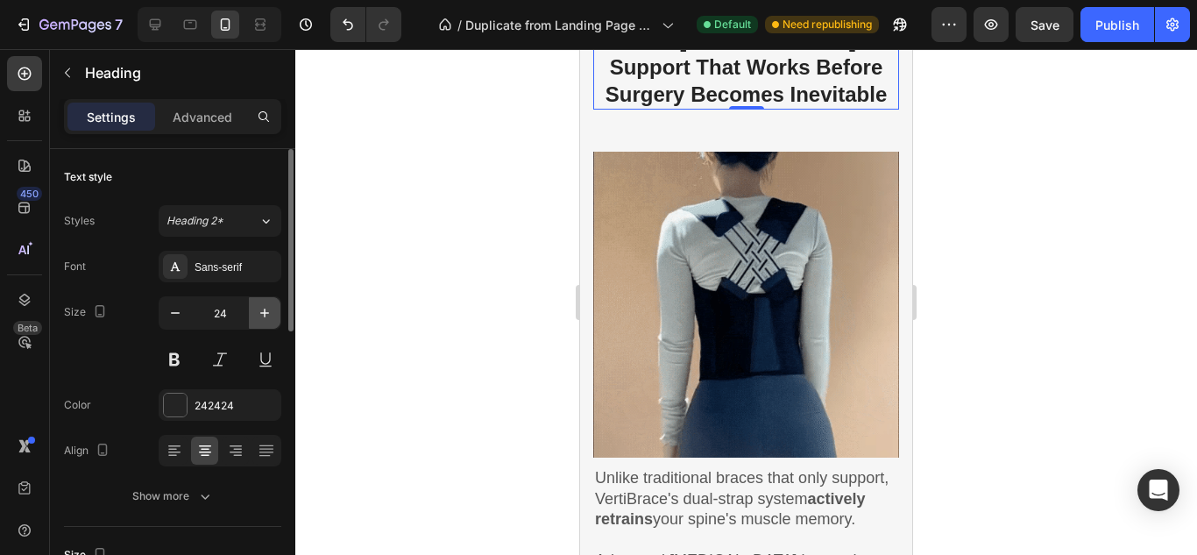
click at [265, 315] on icon "button" at bounding box center [265, 313] width 18 height 18
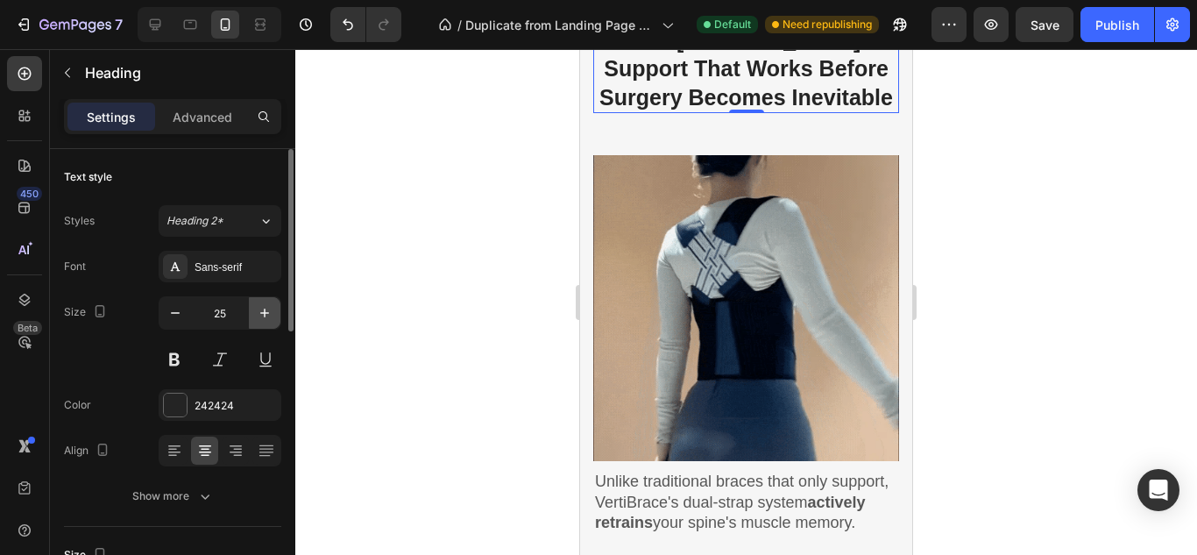
click at [265, 315] on icon "button" at bounding box center [265, 313] width 18 height 18
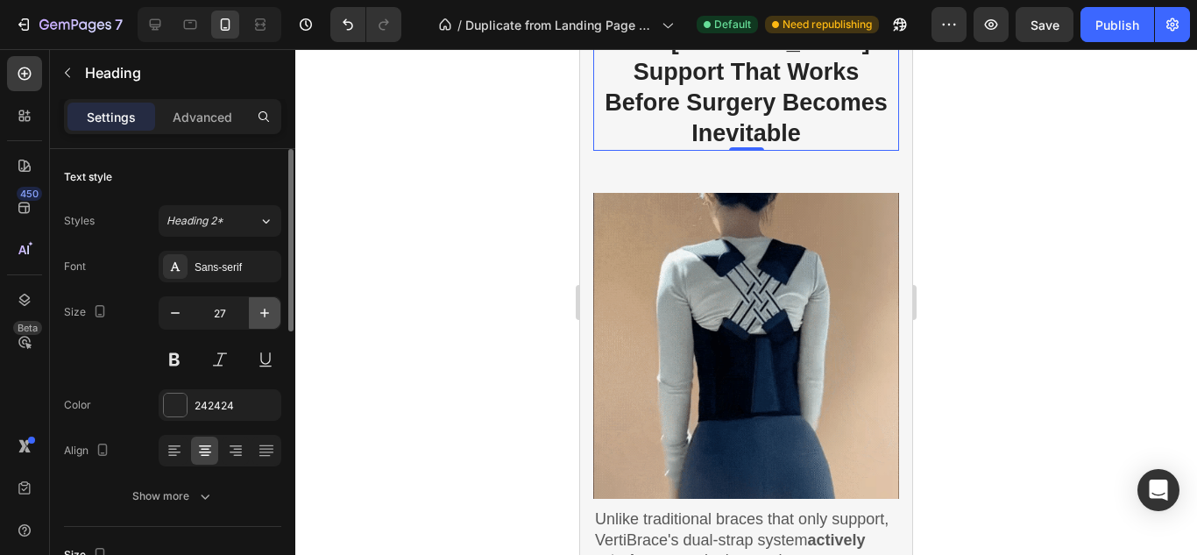
click at [265, 315] on icon "button" at bounding box center [265, 313] width 18 height 18
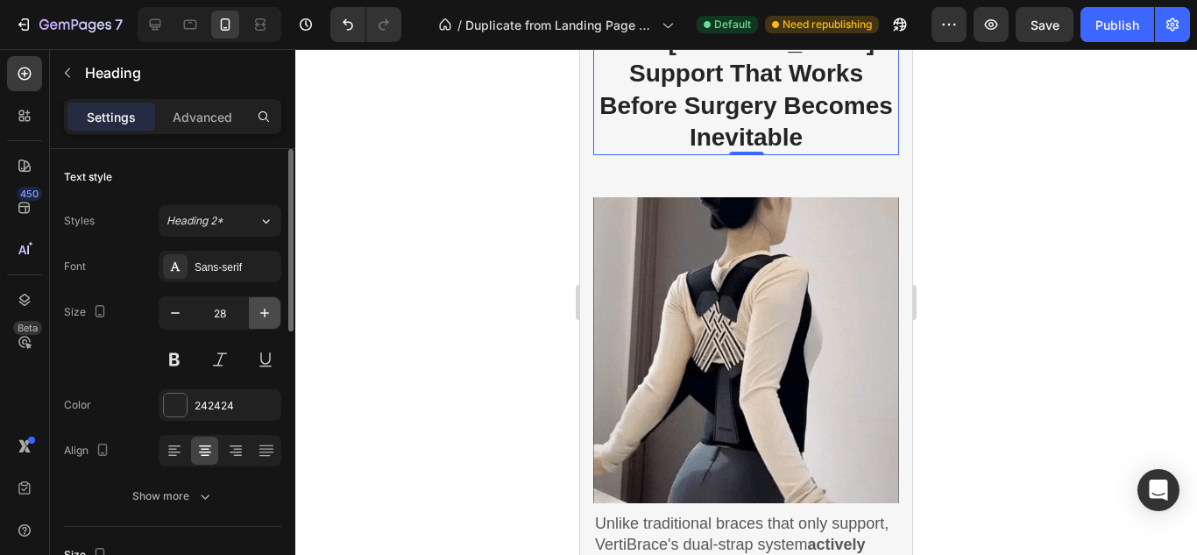
click at [265, 315] on icon "button" at bounding box center [265, 313] width 18 height 18
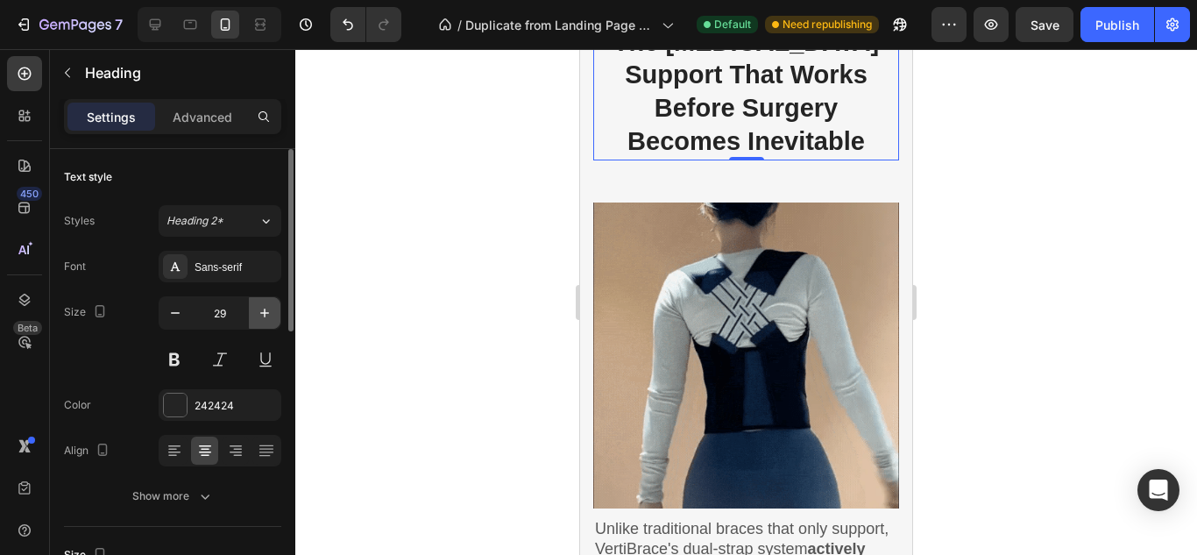
click at [265, 315] on icon "button" at bounding box center [265, 313] width 18 height 18
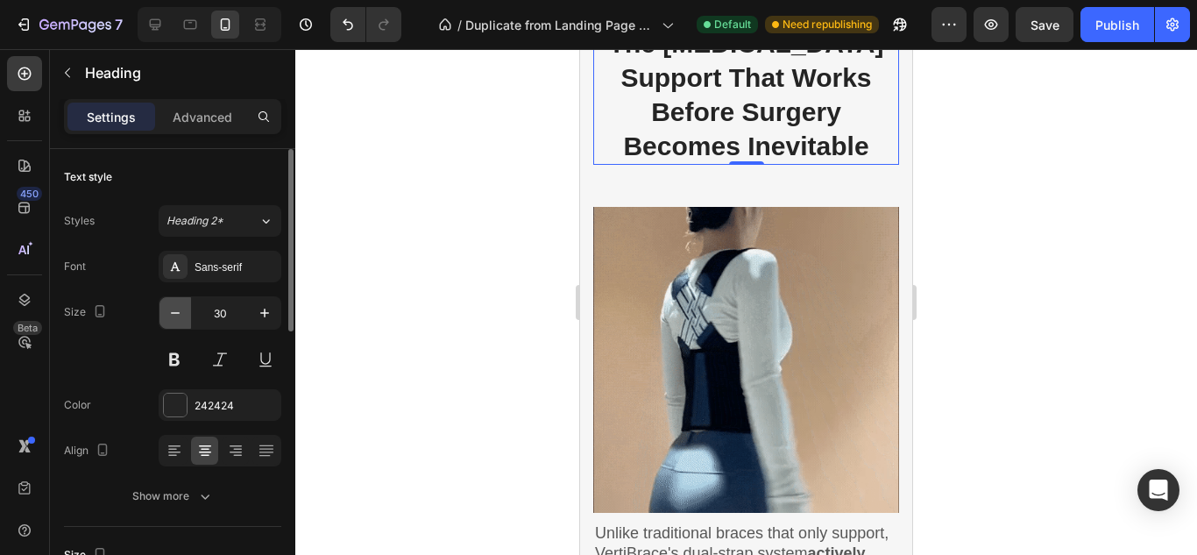
click at [177, 318] on icon "button" at bounding box center [175, 313] width 18 height 18
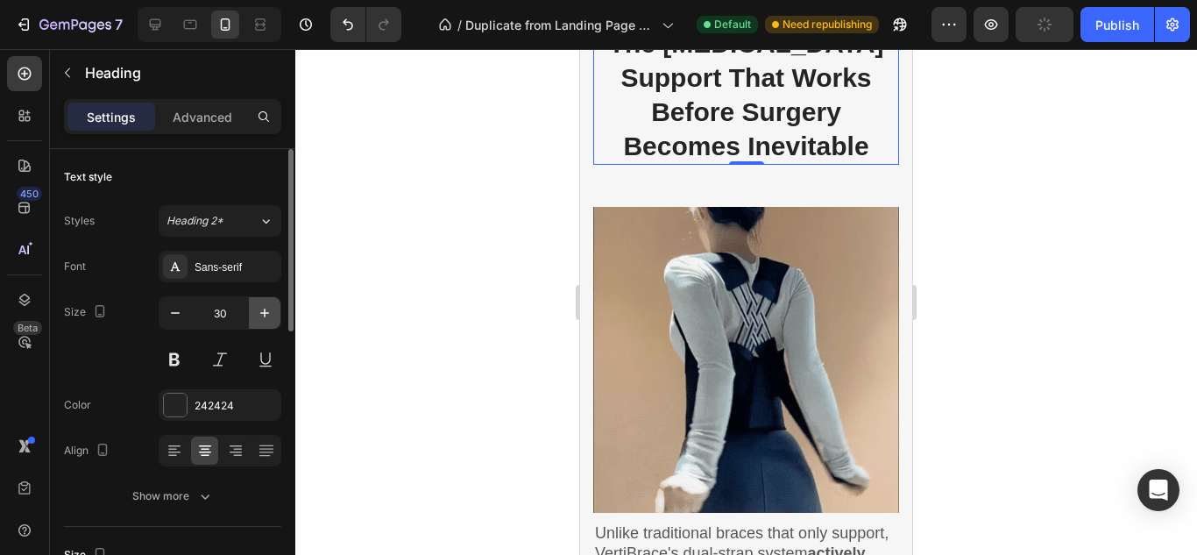
type input "29"
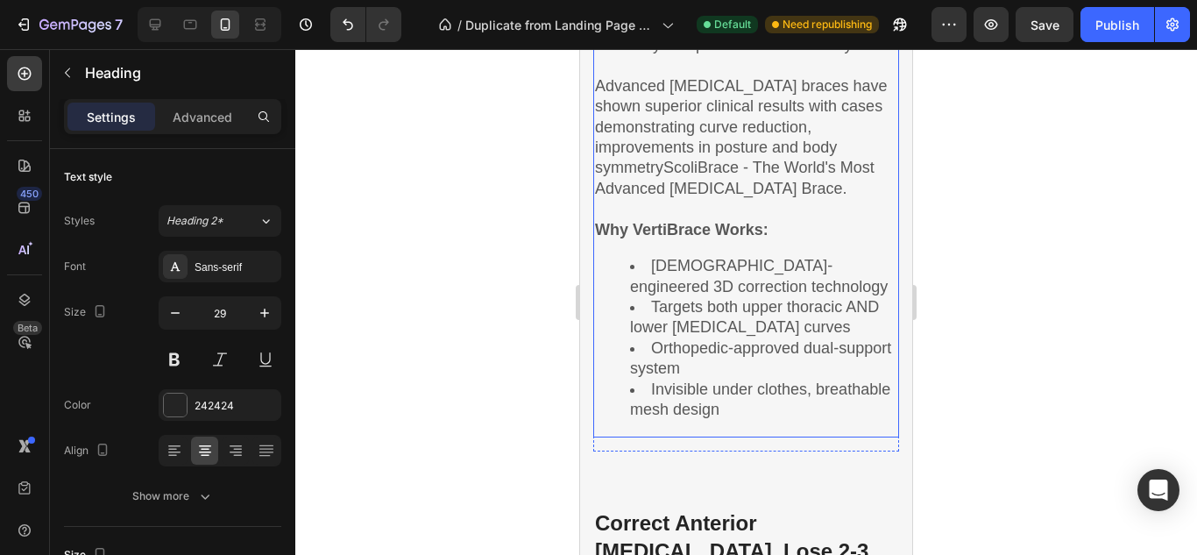
scroll to position [2646, 0]
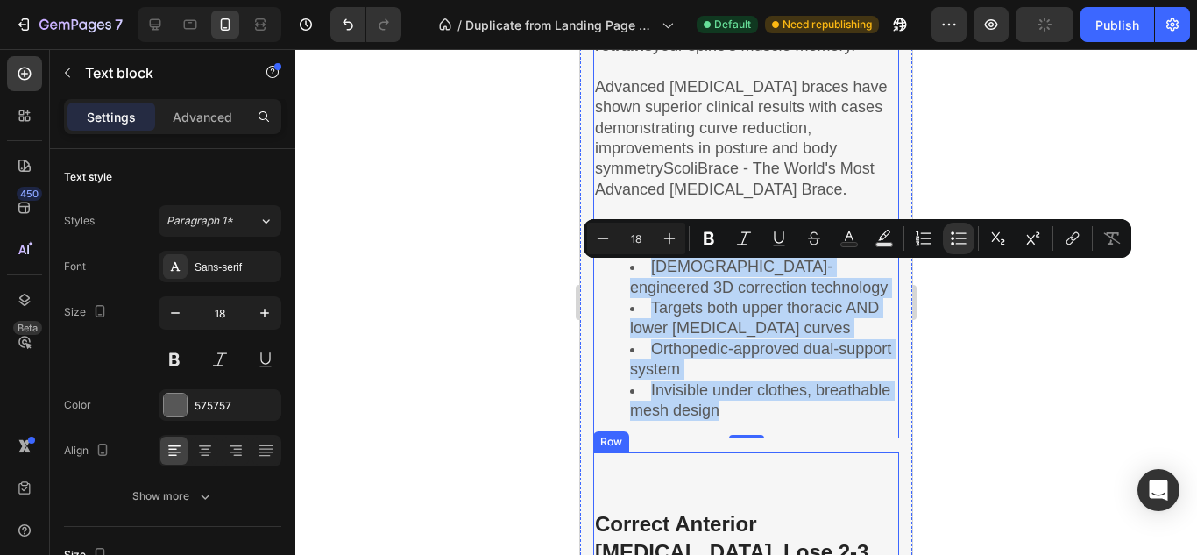
drag, startPoint x: 653, startPoint y: 276, endPoint x: 860, endPoint y: 505, distance: 309.5
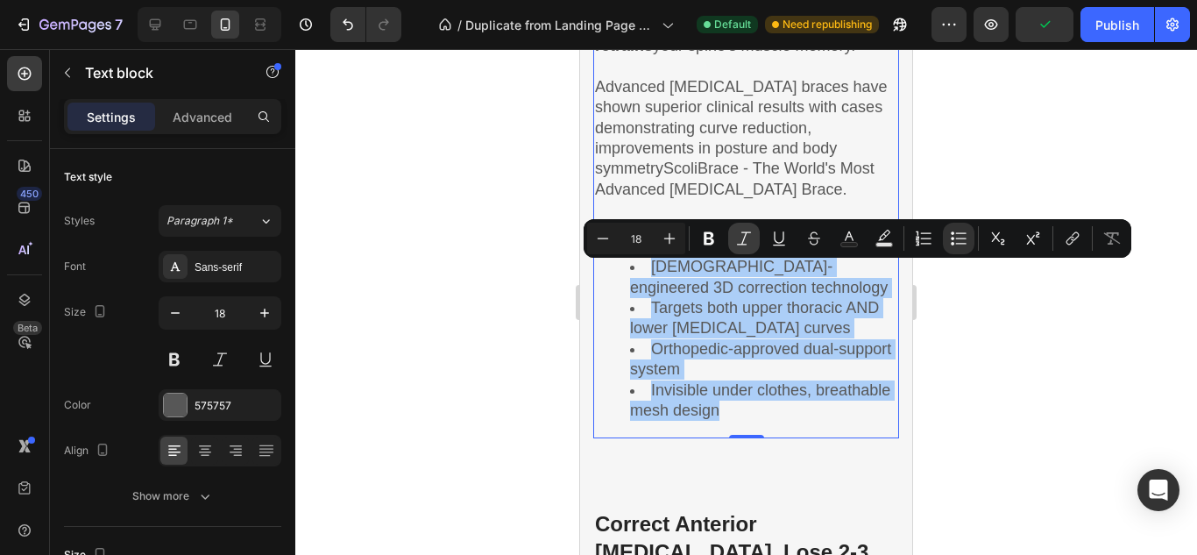
click at [741, 233] on icon "Editor contextual toolbar" at bounding box center [744, 239] width 18 height 18
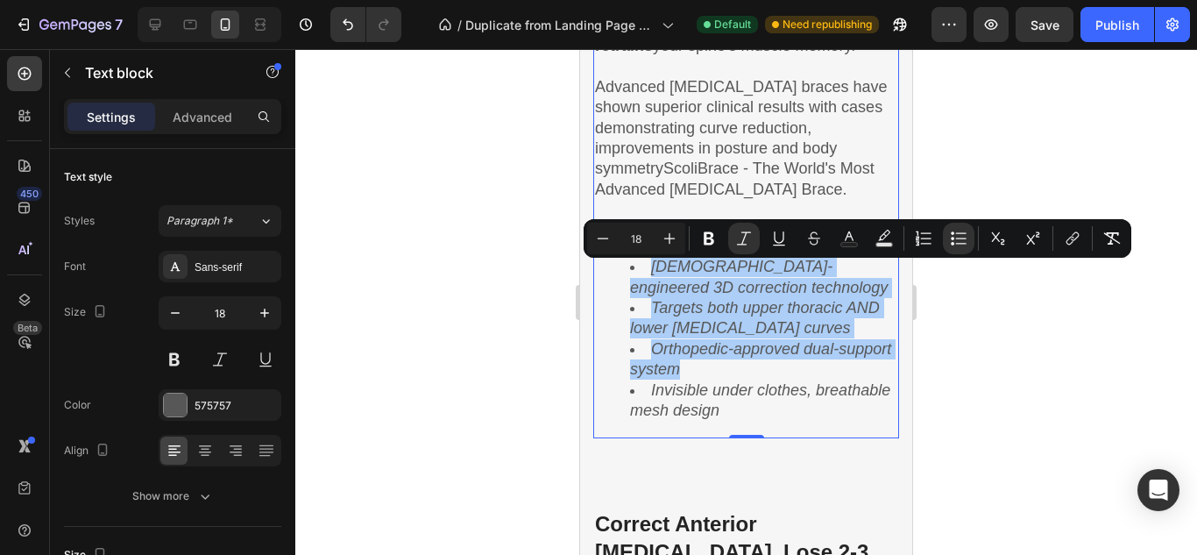
click at [497, 318] on div at bounding box center [745, 301] width 901 height 505
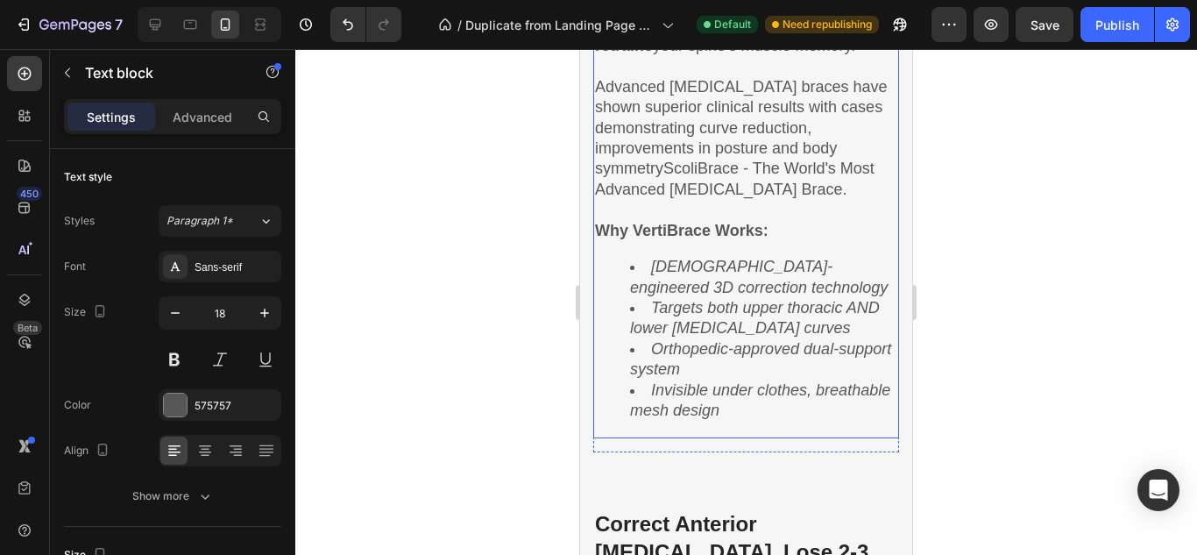
click at [682, 234] on strong "Why VertiBrace Works:" at bounding box center [681, 231] width 173 height 18
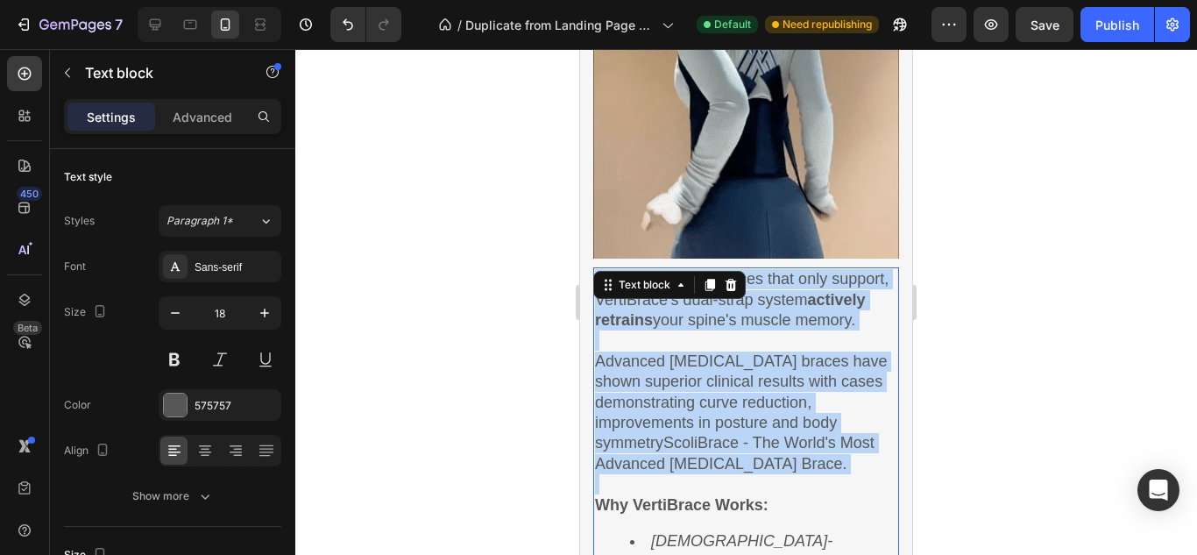
click at [682, 234] on div "The [MEDICAL_DATA] Support That Works Before Surgery Becomes Inevitable Heading…" at bounding box center [746, 250] width 306 height 951
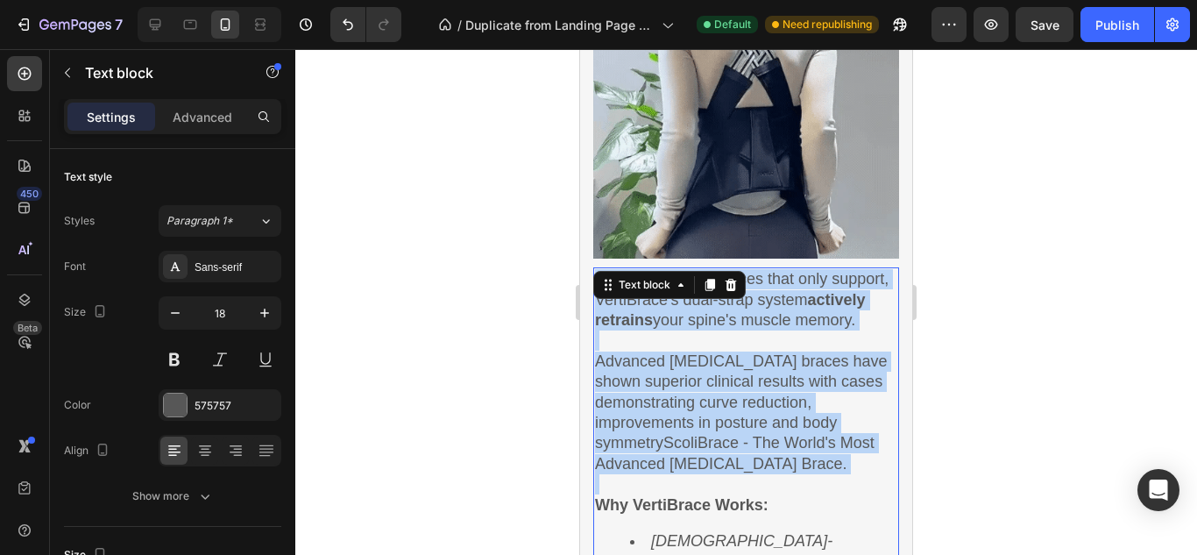
scroll to position [2336, 0]
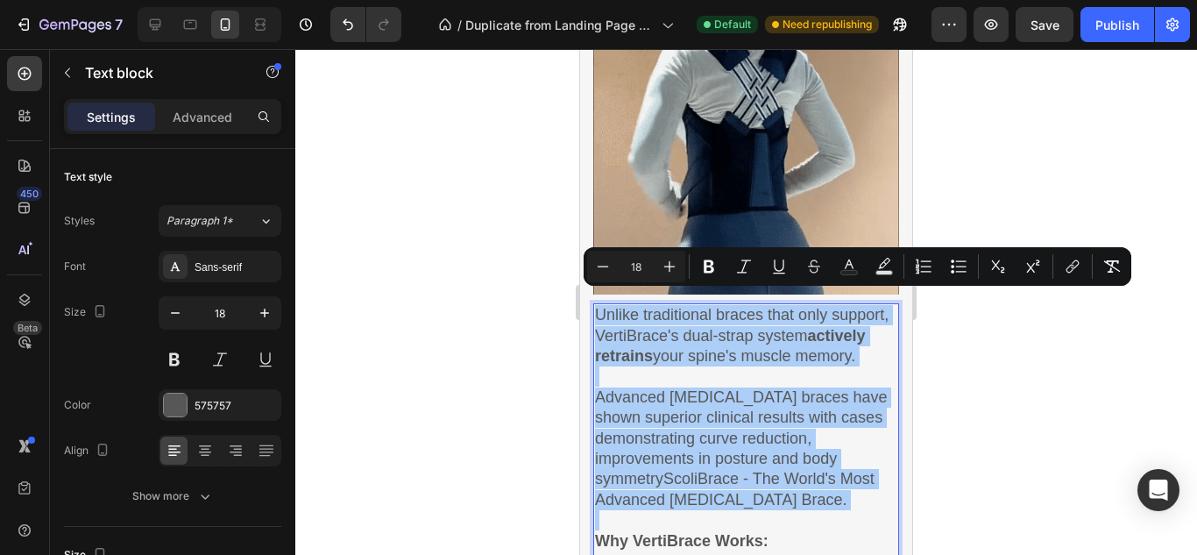
click at [429, 307] on div at bounding box center [745, 301] width 901 height 505
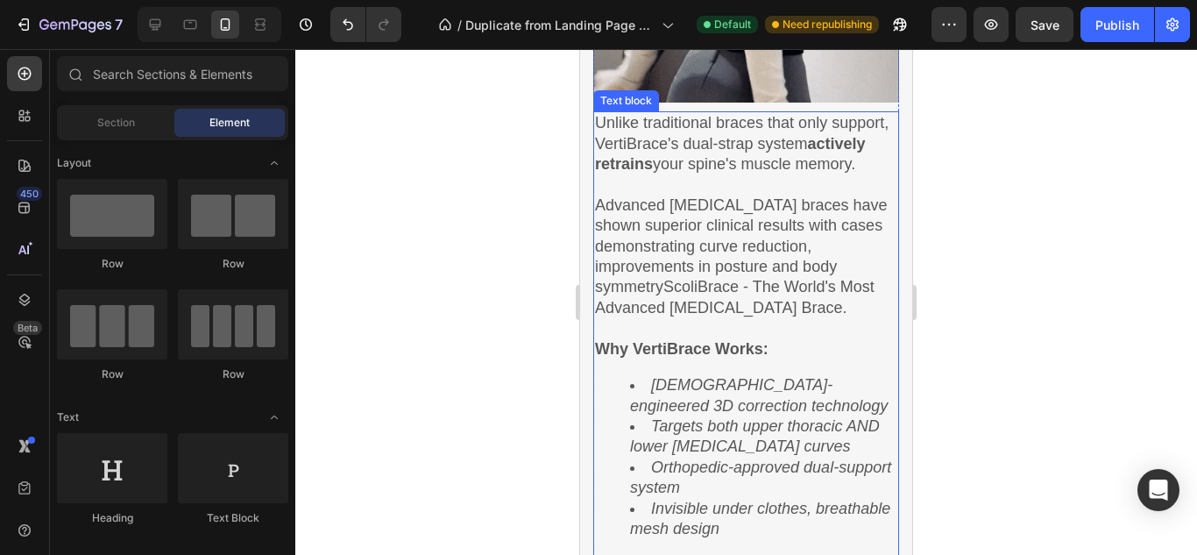
scroll to position [2528, 0]
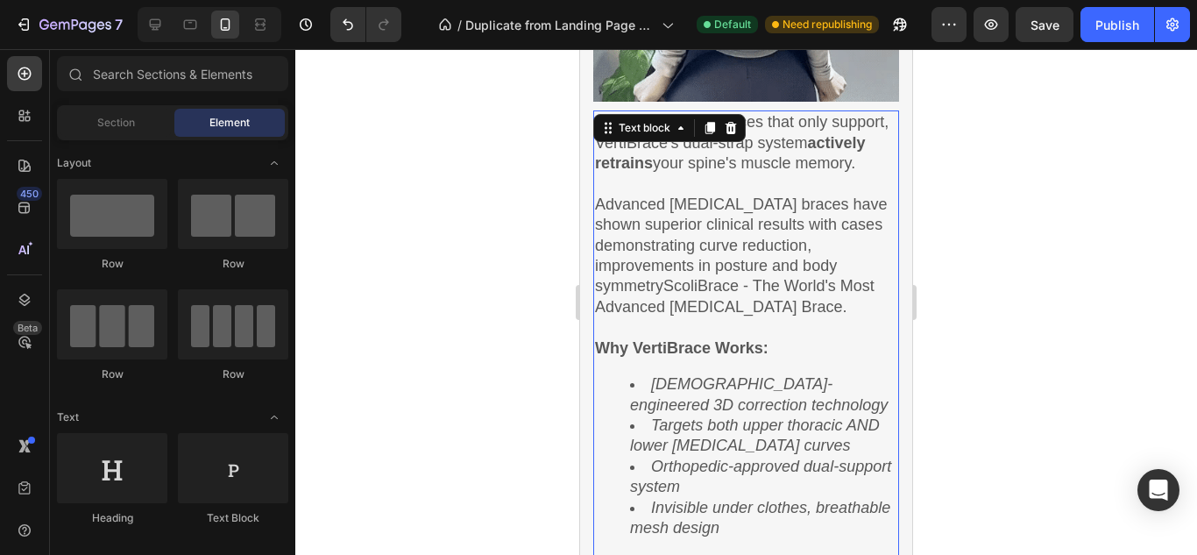
click at [699, 347] on strong "Why VertiBrace Works:" at bounding box center [681, 348] width 173 height 18
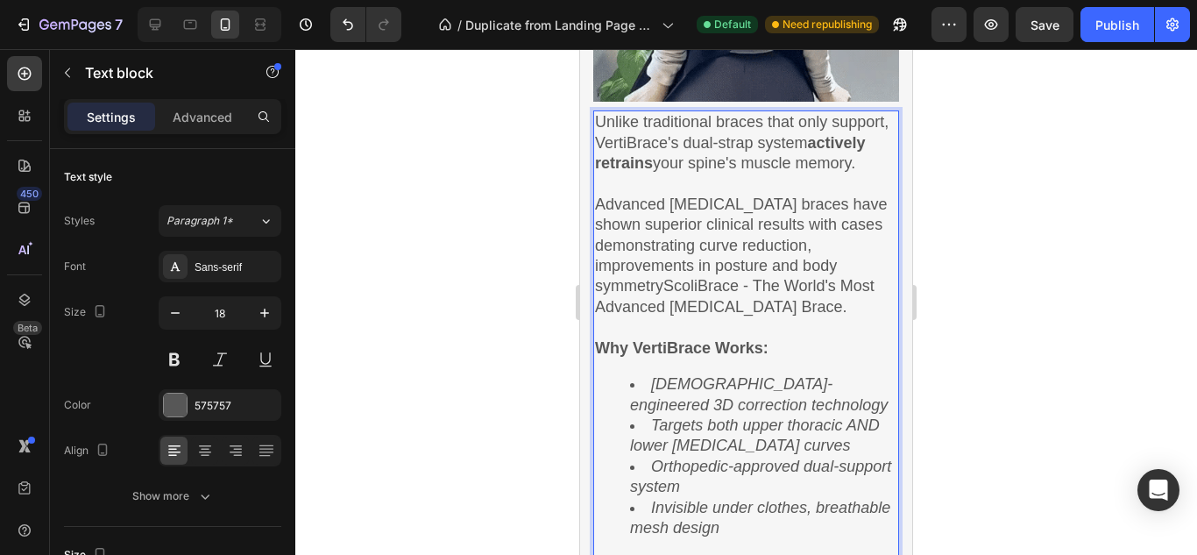
click at [699, 347] on strong "Why VertiBrace Works:" at bounding box center [681, 348] width 173 height 18
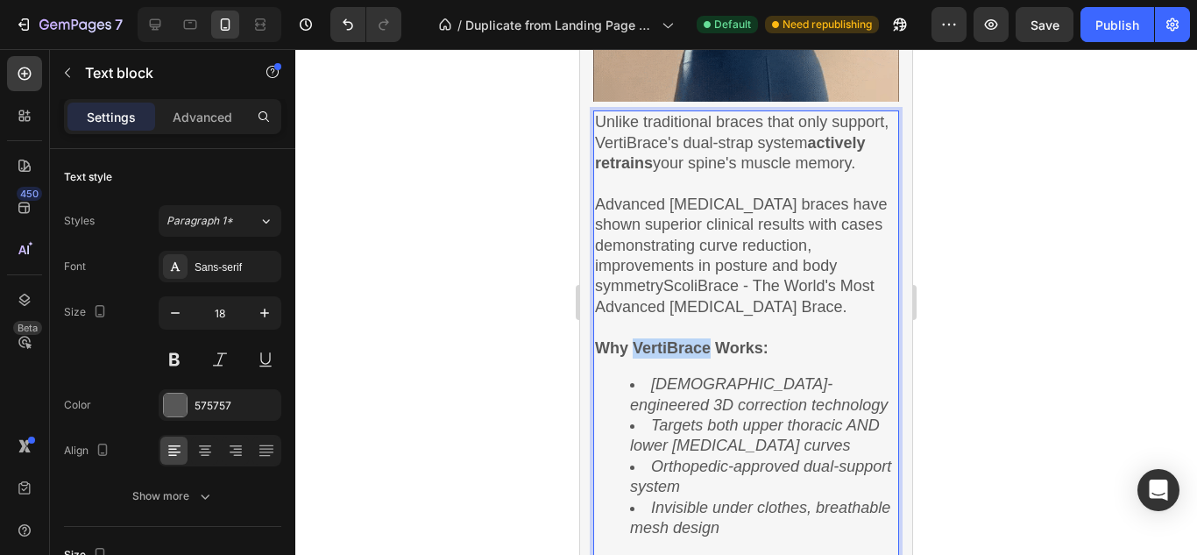
click at [699, 347] on strong "Why VertiBrace Works:" at bounding box center [681, 348] width 173 height 18
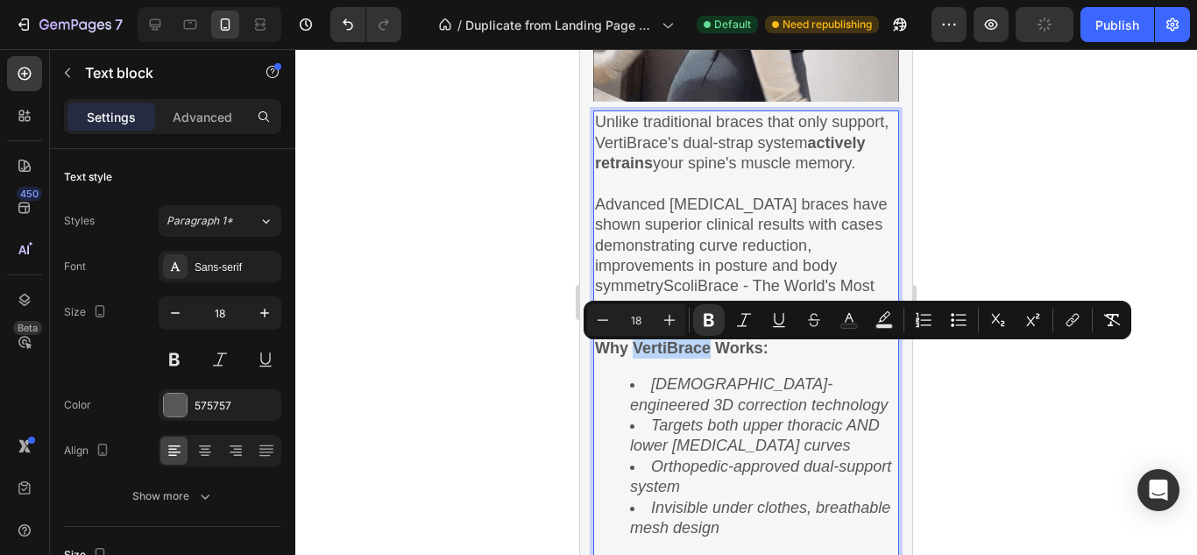
click at [699, 347] on strong "Why VertiBrace Works:" at bounding box center [681, 348] width 173 height 18
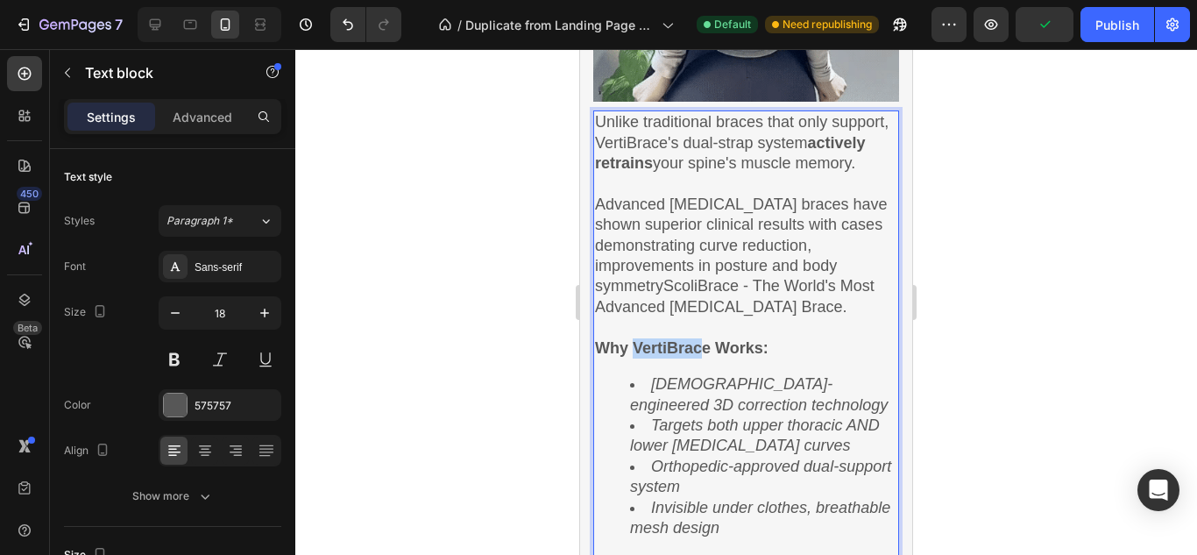
click at [699, 347] on strong "Why VertiBrace Works:" at bounding box center [681, 348] width 173 height 18
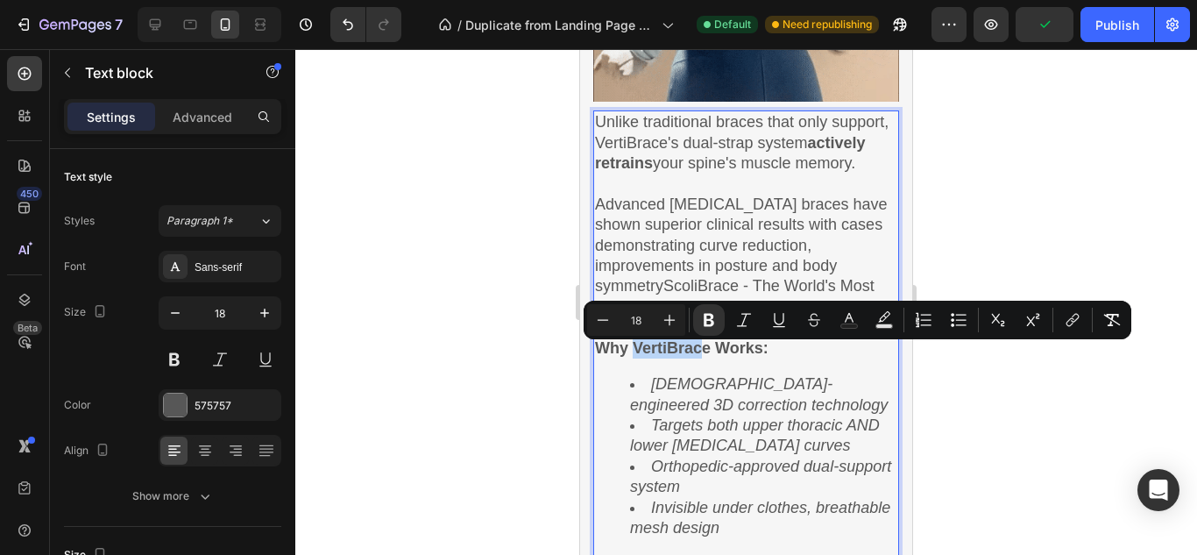
click at [699, 347] on strong "Why VertiBrace Works:" at bounding box center [681, 348] width 173 height 18
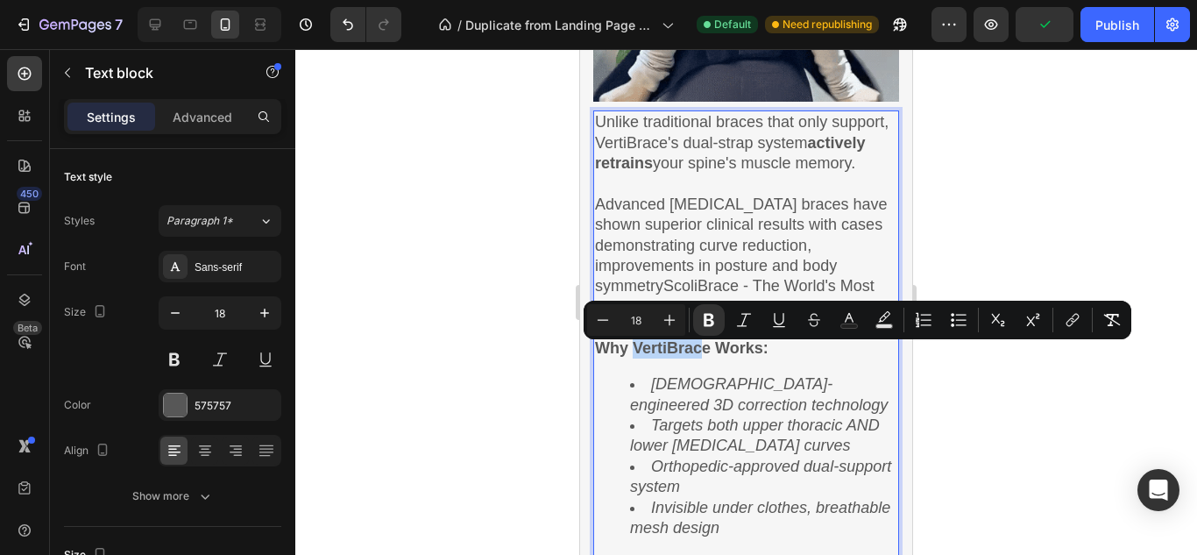
click at [699, 347] on strong "Why VertiBrace Works:" at bounding box center [681, 348] width 173 height 18
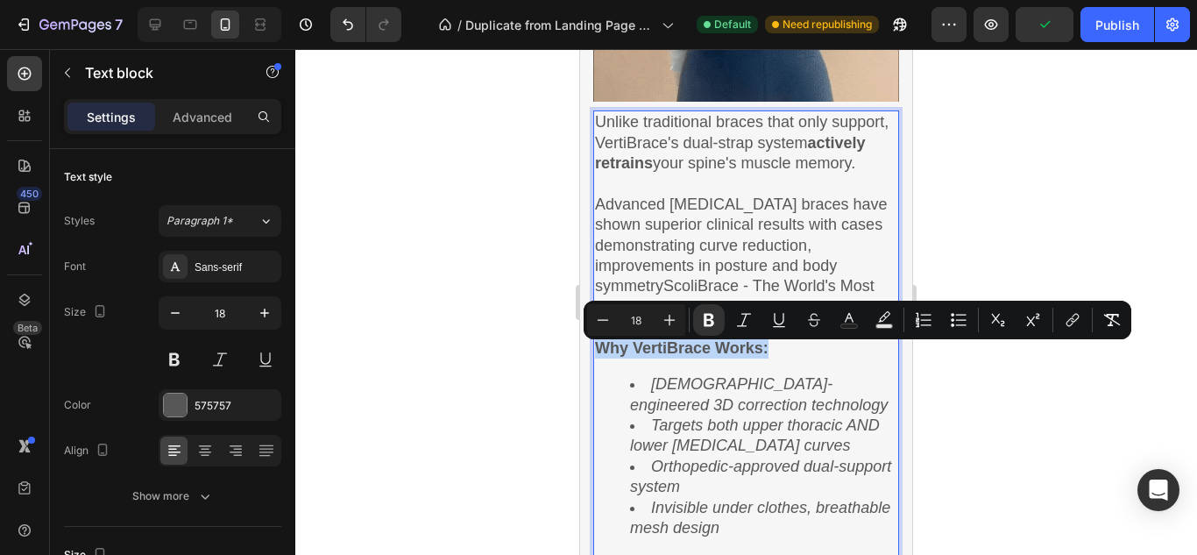
click at [699, 347] on strong "Why VertiBrace Works:" at bounding box center [681, 348] width 173 height 18
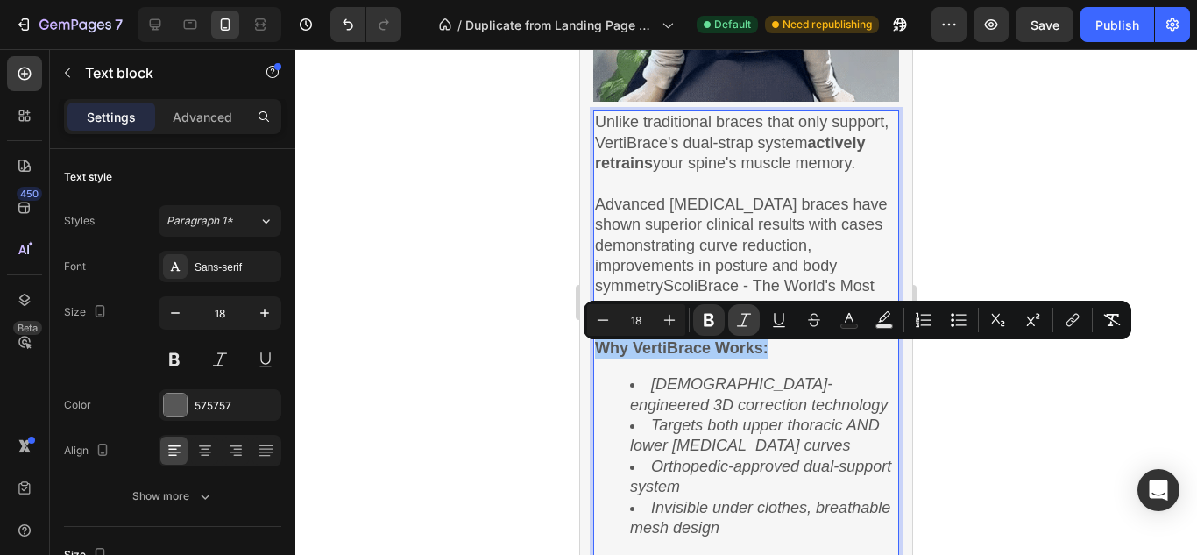
click at [747, 329] on button "Italic" at bounding box center [744, 320] width 32 height 32
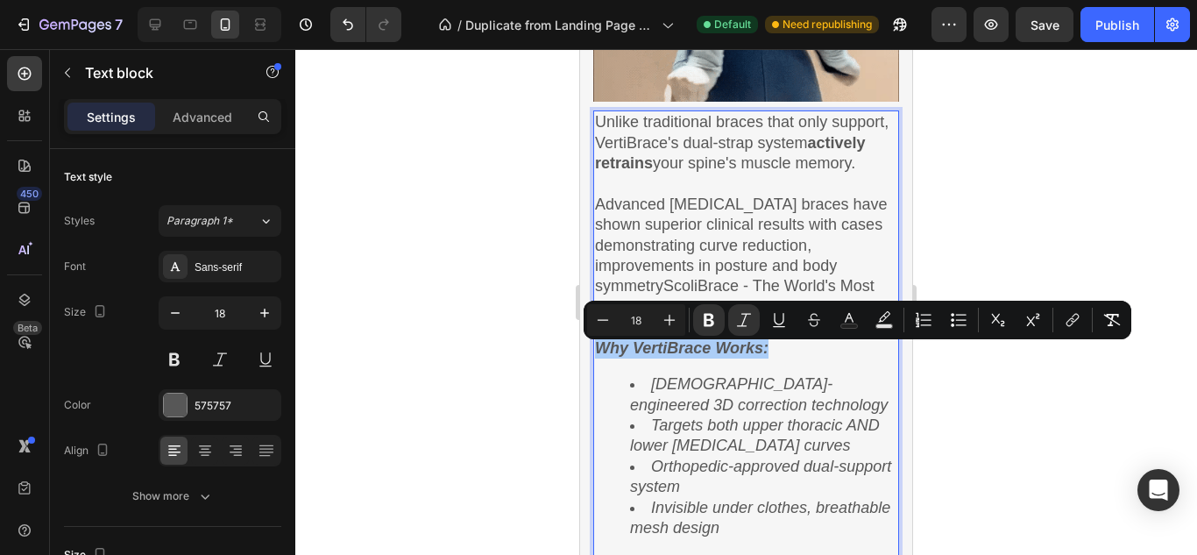
click at [522, 376] on div at bounding box center [745, 301] width 901 height 505
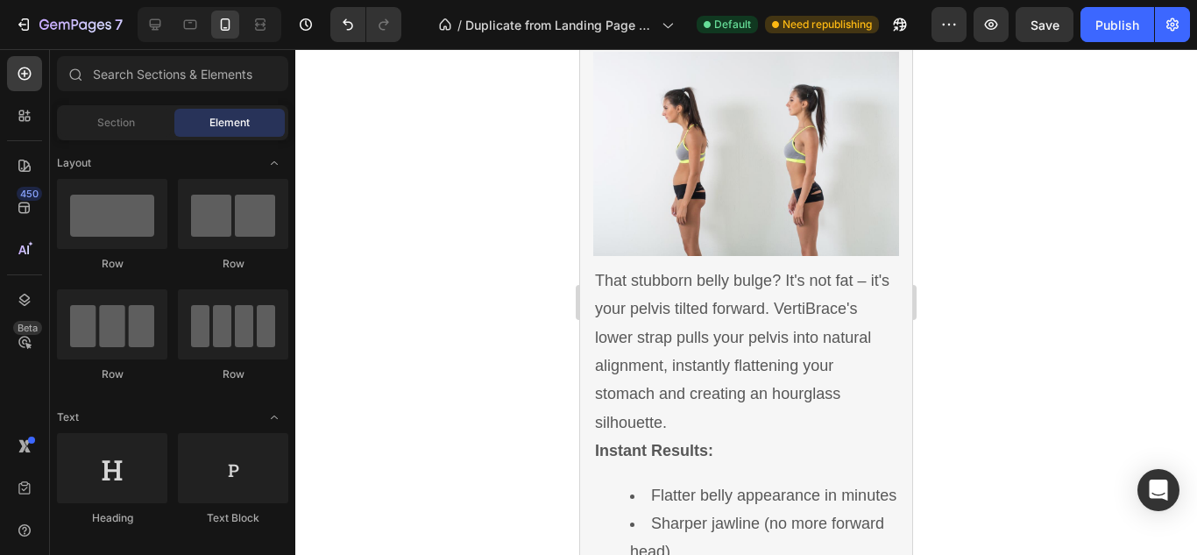
scroll to position [3318, 0]
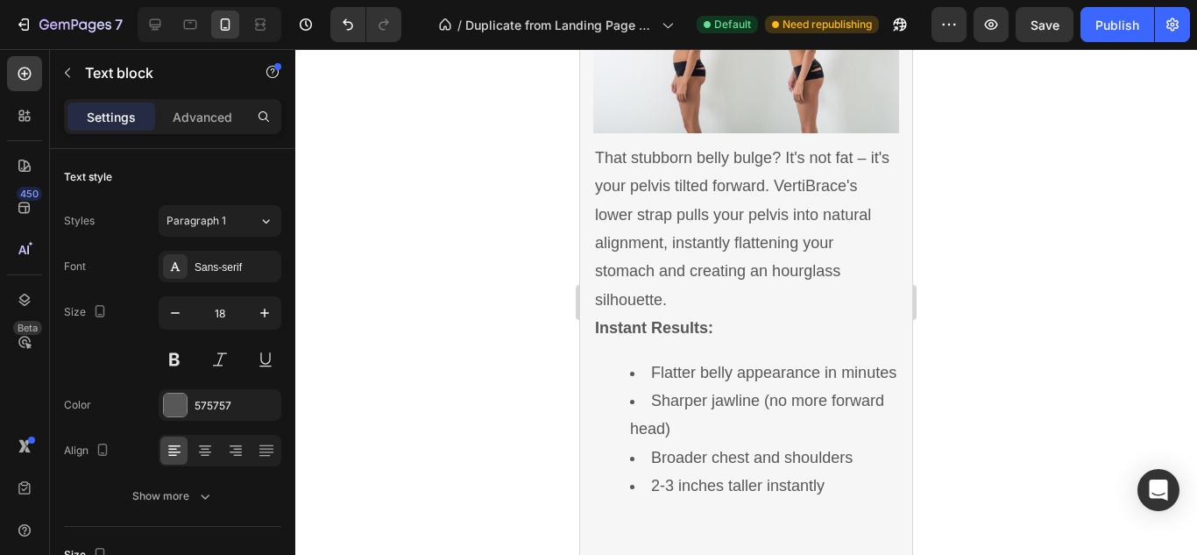
click at [671, 365] on li "Flatter belly appearance in minutes" at bounding box center [763, 372] width 267 height 28
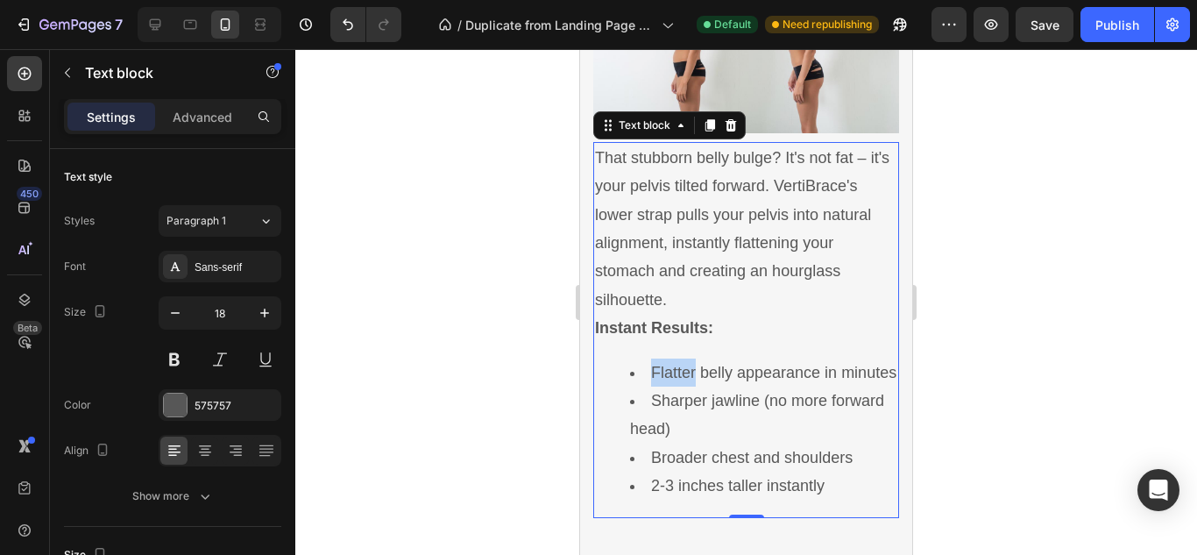
click at [671, 365] on li "Flatter belly appearance in minutes" at bounding box center [763, 372] width 267 height 28
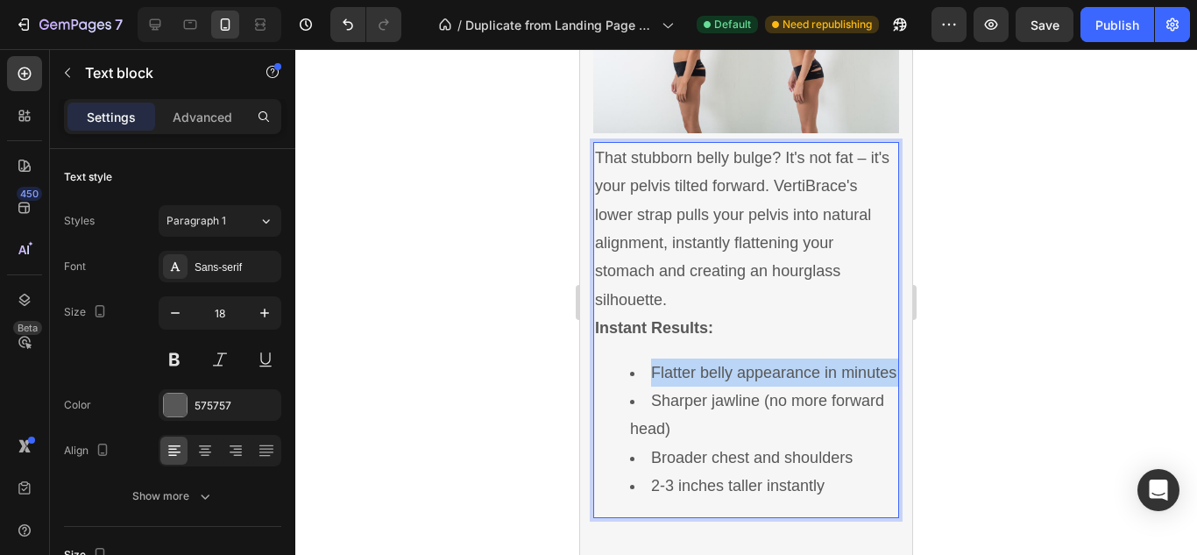
click at [671, 365] on li "Flatter belly appearance in minutes" at bounding box center [763, 372] width 267 height 28
drag, startPoint x: 662, startPoint y: 366, endPoint x: 639, endPoint y: 368, distance: 23.7
click at [639, 368] on li "Flatter belly appearance in minutes" at bounding box center [763, 372] width 267 height 28
click at [626, 323] on strong "Instant Results:" at bounding box center [654, 328] width 118 height 18
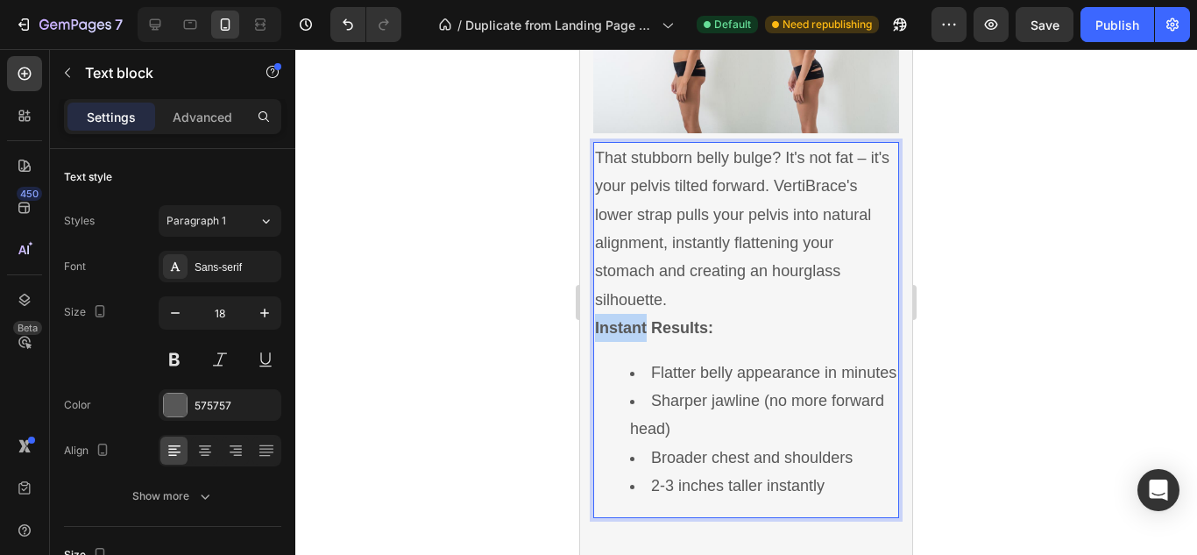
click at [626, 323] on strong "Instant Results:" at bounding box center [654, 328] width 118 height 18
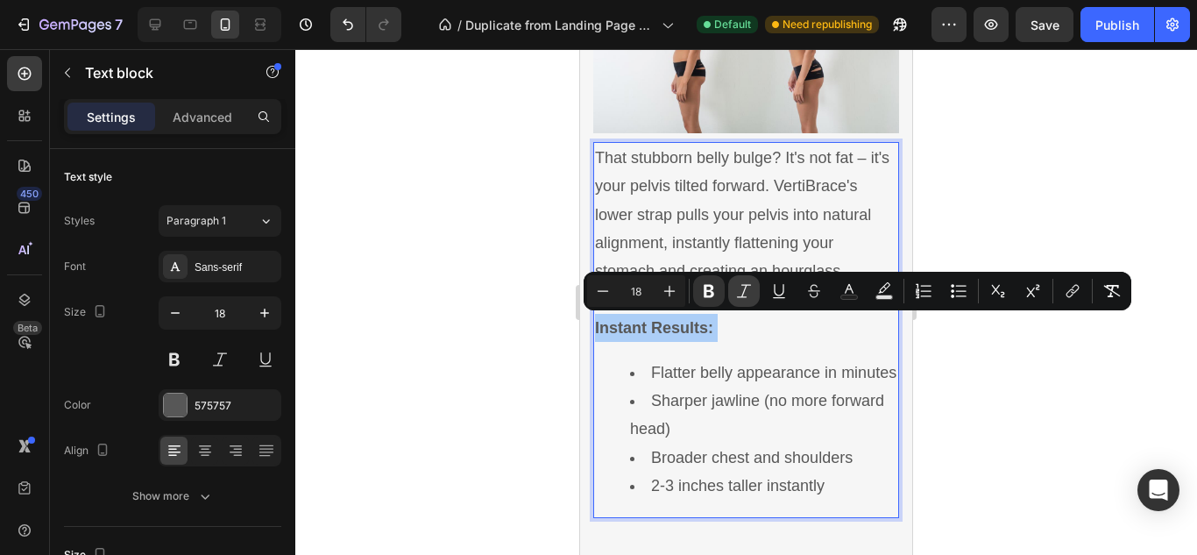
click at [739, 302] on button "Italic" at bounding box center [744, 291] width 32 height 32
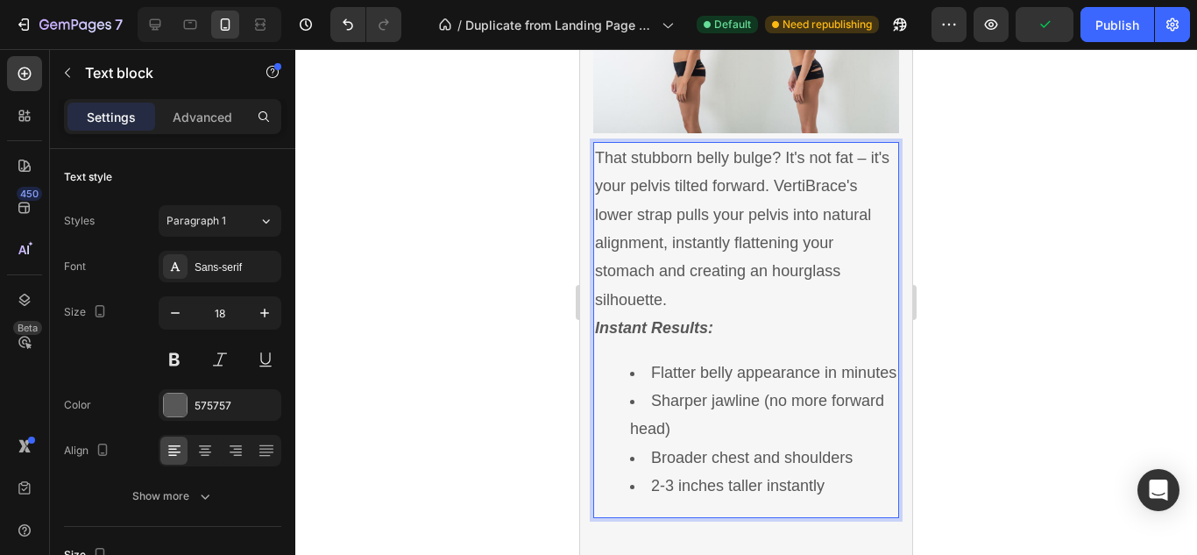
drag, startPoint x: 647, startPoint y: 367, endPoint x: 724, endPoint y: 449, distance: 112.2
click at [724, 449] on ul "Flatter belly appearance in minutes Sharper jawline (no more forward head) Broa…" at bounding box center [746, 429] width 302 height 142
click at [720, 442] on li "Sharper jawline (no more forward head)" at bounding box center [763, 414] width 267 height 57
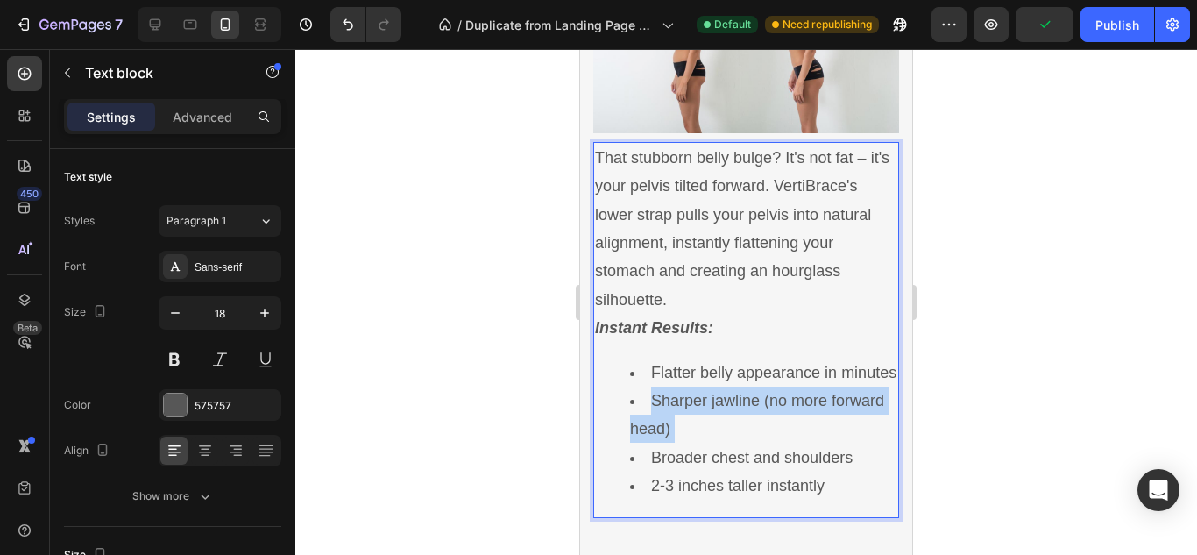
drag, startPoint x: 720, startPoint y: 442, endPoint x: 687, endPoint y: 392, distance: 60.7
click at [687, 392] on ul "Flatter belly appearance in minutes Sharper jawline (no more forward head) Broa…" at bounding box center [746, 429] width 302 height 142
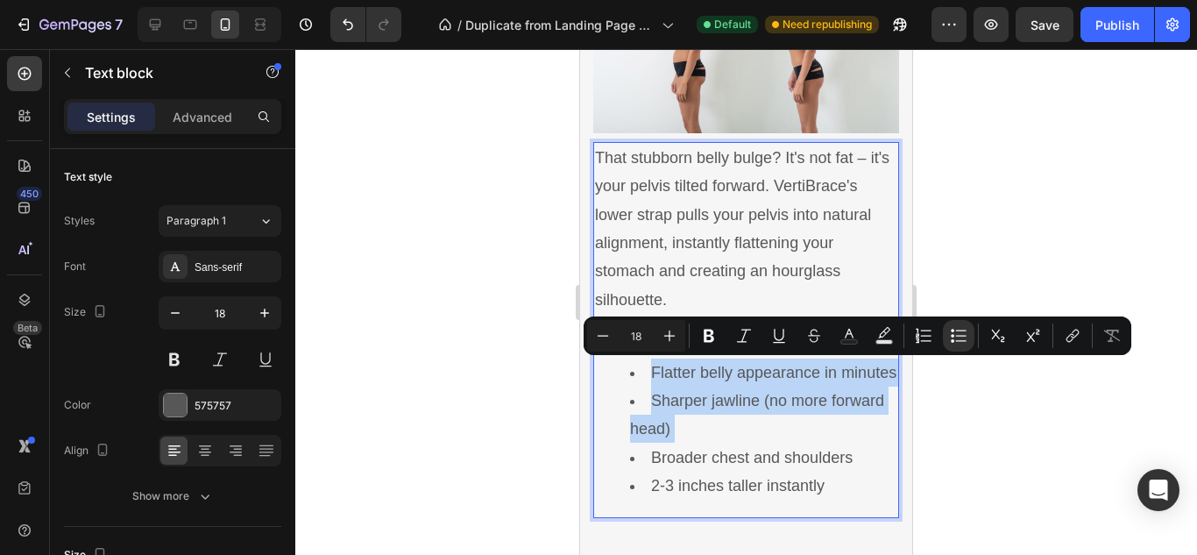
click at [687, 386] on li "Flatter belly appearance in minutes" at bounding box center [763, 372] width 267 height 28
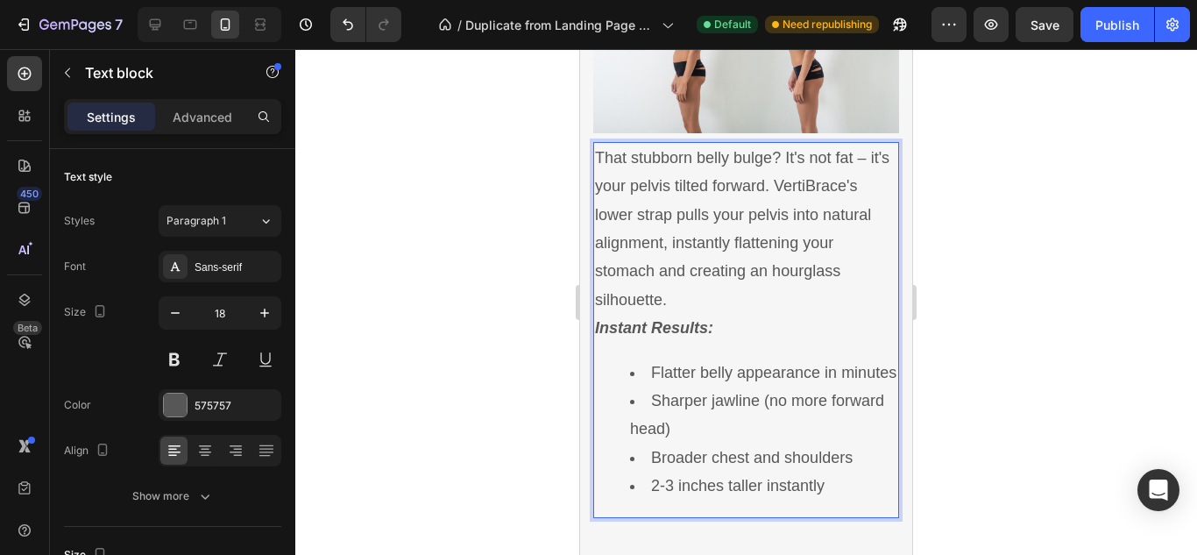
click at [687, 386] on li "Flatter belly appearance in minutes" at bounding box center [763, 372] width 267 height 28
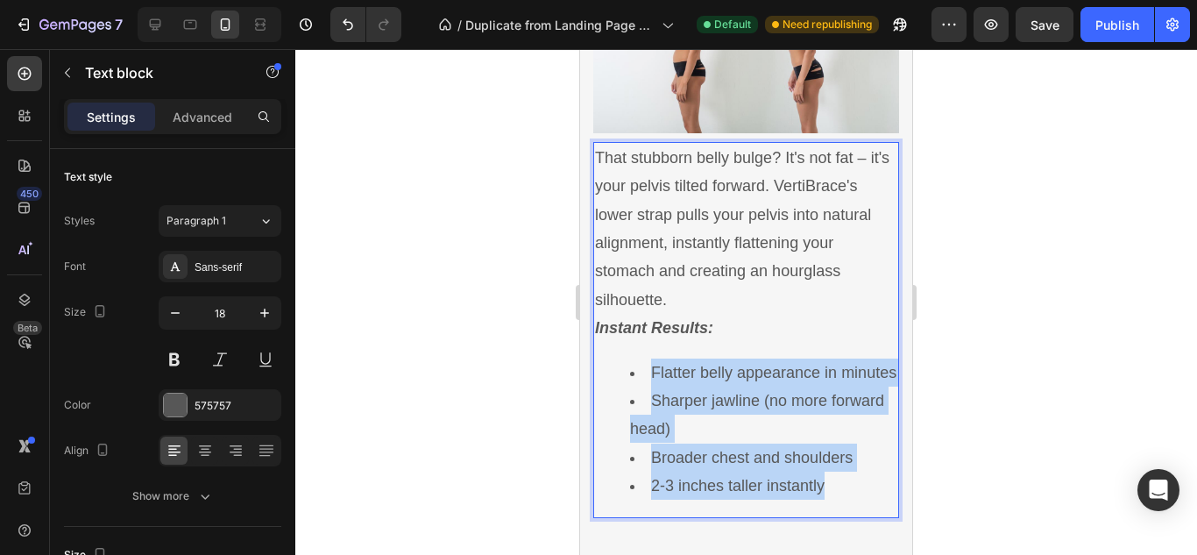
drag, startPoint x: 649, startPoint y: 367, endPoint x: 828, endPoint y: 519, distance: 234.3
click at [828, 500] on ul "Flatter belly appearance in minutes Sharper jawline (no more forward head) Broa…" at bounding box center [746, 429] width 302 height 142
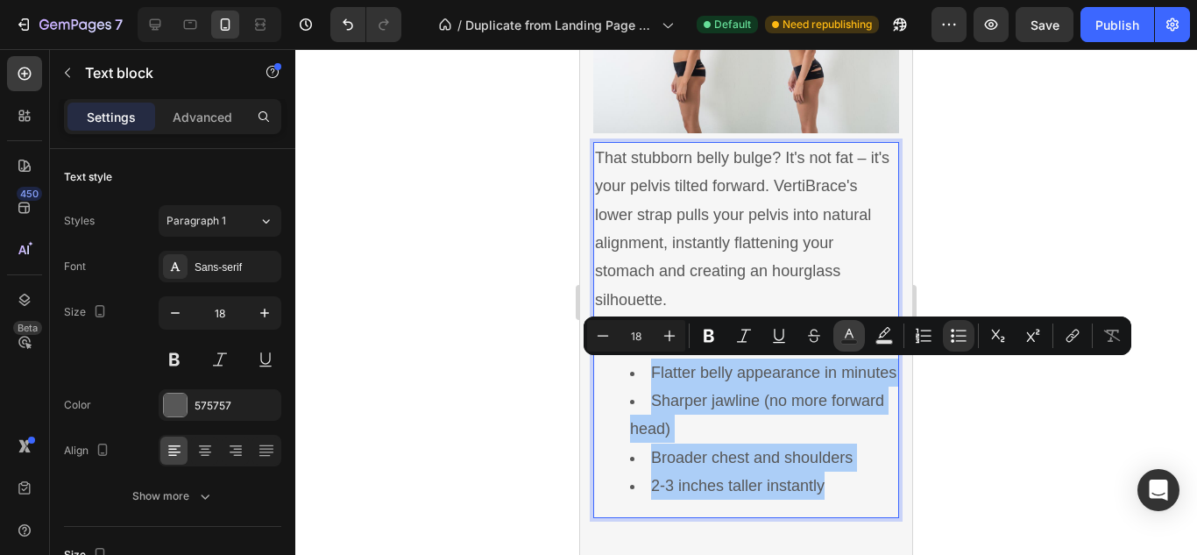
drag, startPoint x: 233, startPoint y: 449, endPoint x: 844, endPoint y: 345, distance: 619.5
click at [844, 345] on button "Text Color" at bounding box center [849, 336] width 32 height 32
type input "575757"
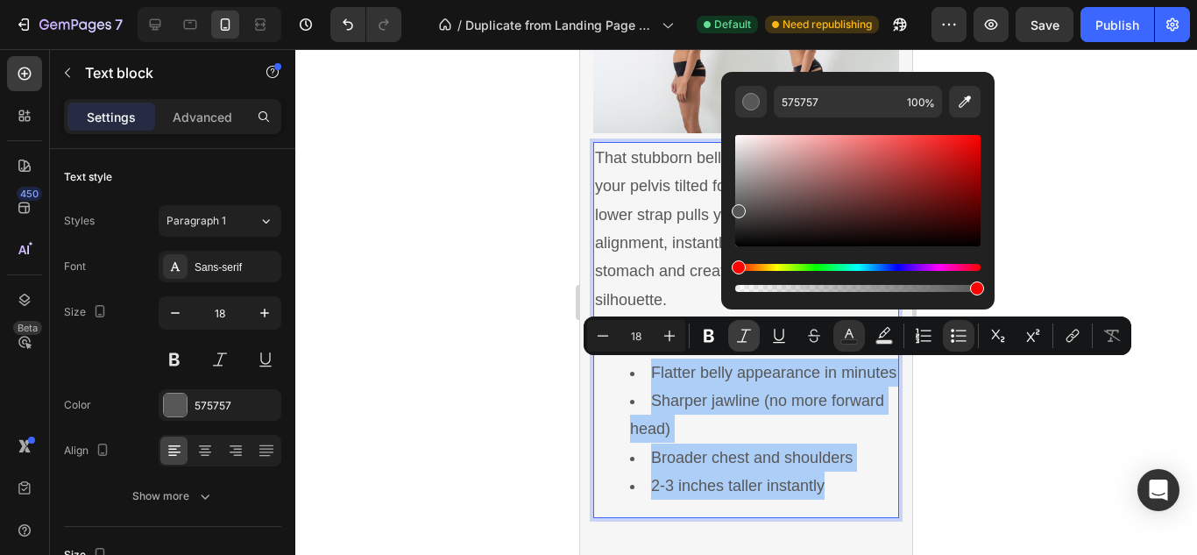
click at [746, 329] on icon "Editor contextual toolbar" at bounding box center [744, 336] width 18 height 18
click at [517, 361] on div at bounding box center [745, 301] width 901 height 505
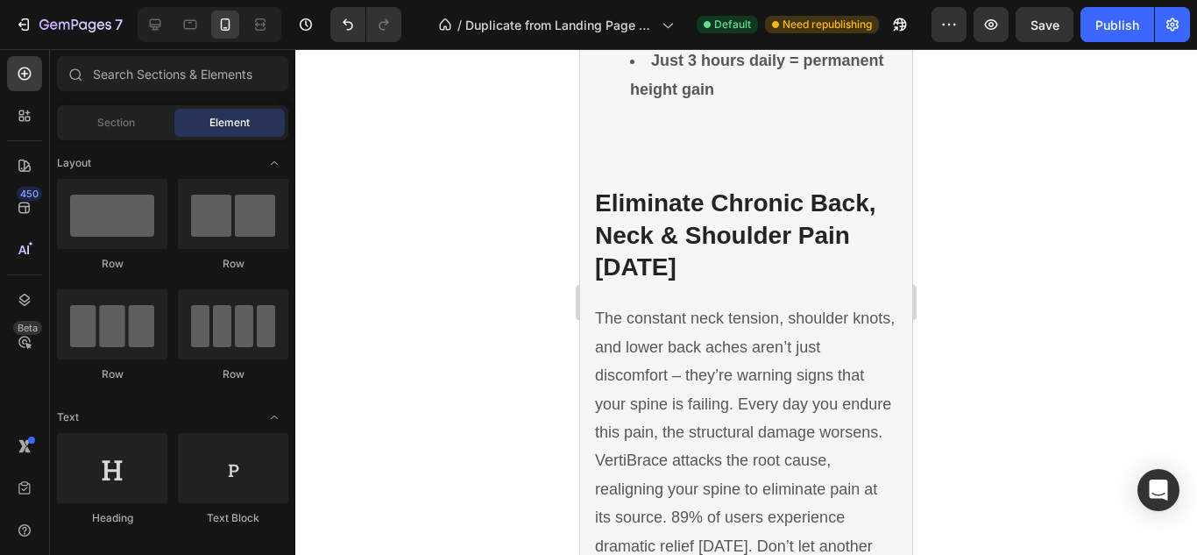
scroll to position [4297, 0]
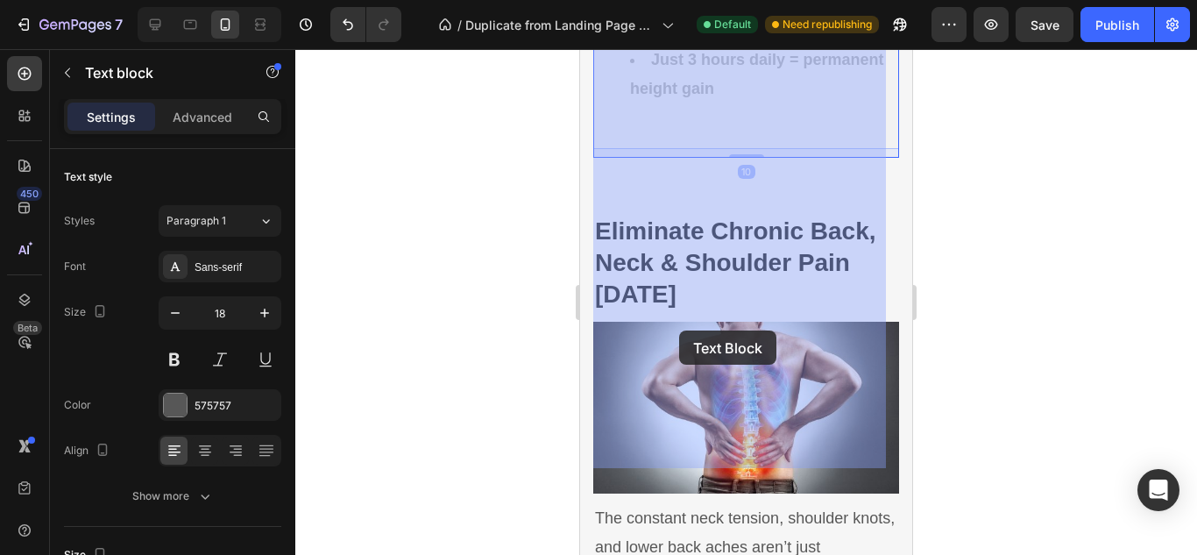
drag, startPoint x: 653, startPoint y: 293, endPoint x: 679, endPoint y: 329, distance: 43.8
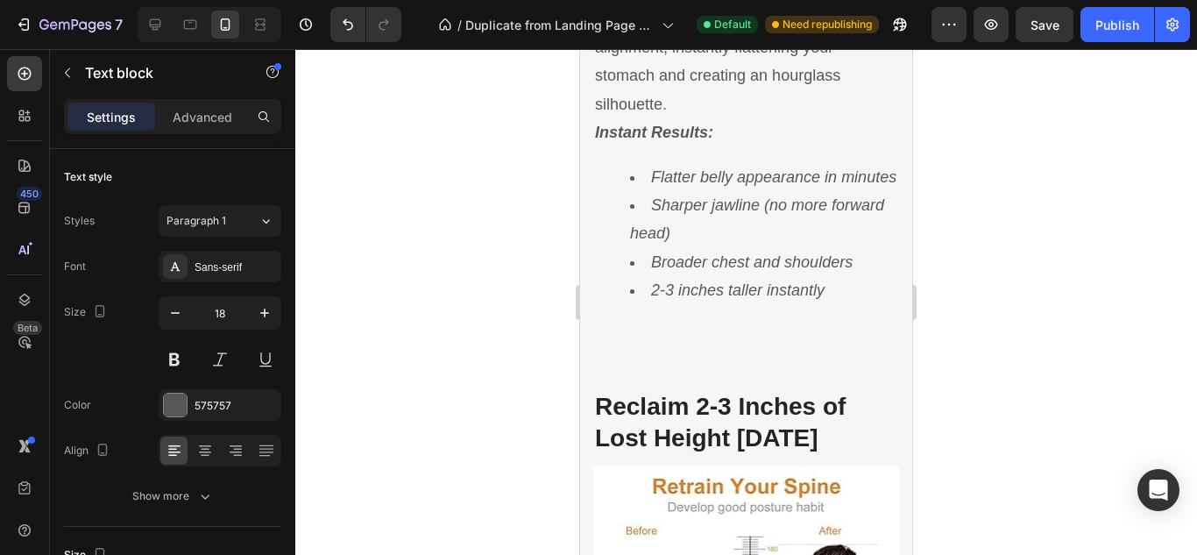
scroll to position [3505, 0]
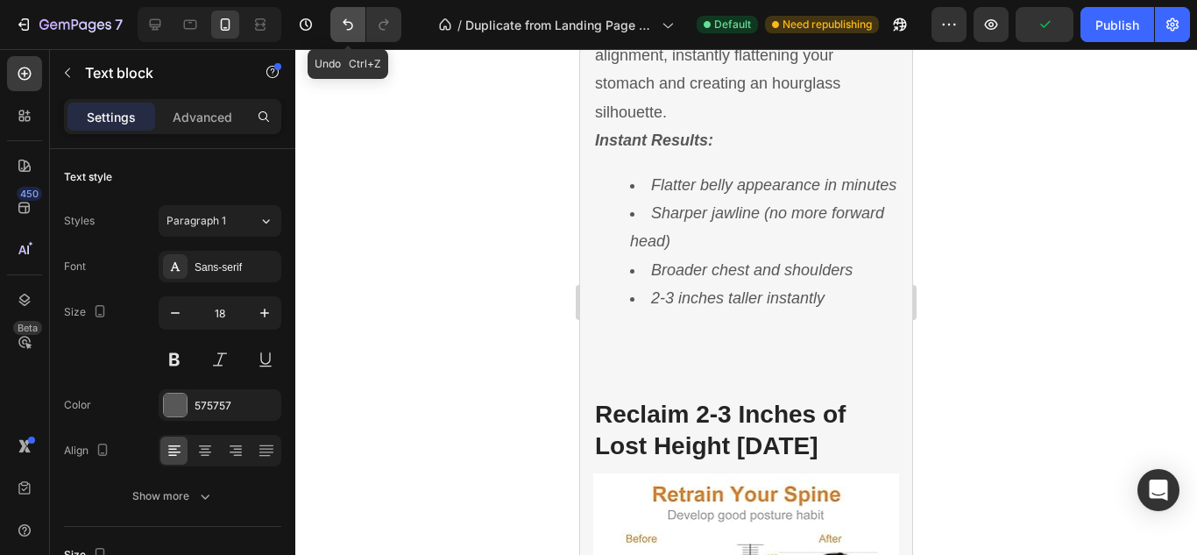
click at [341, 31] on icon "Undo/Redo" at bounding box center [348, 25] width 18 height 18
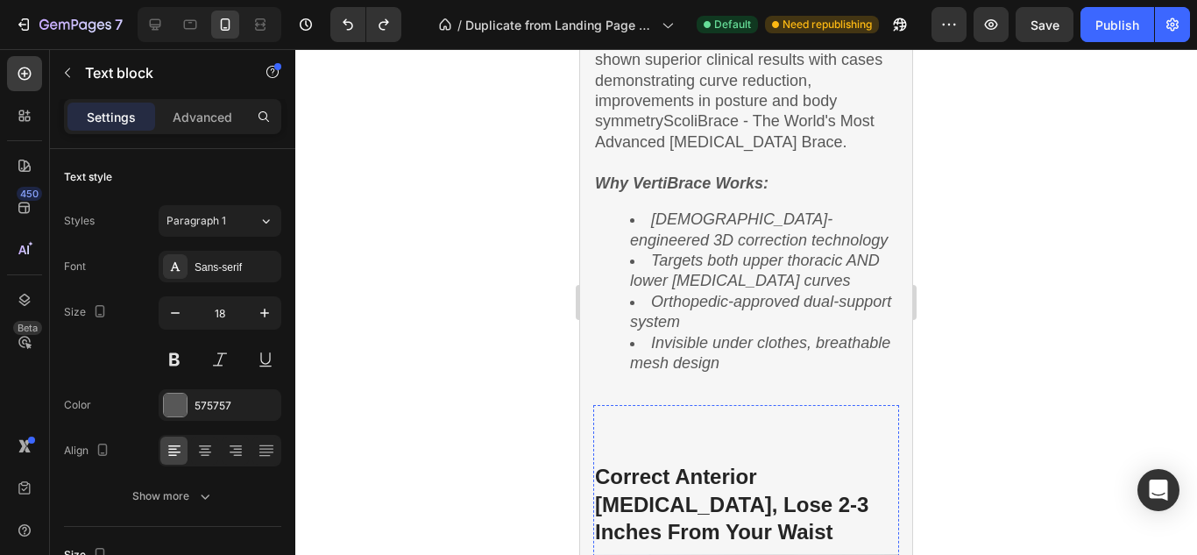
scroll to position [2653, 0]
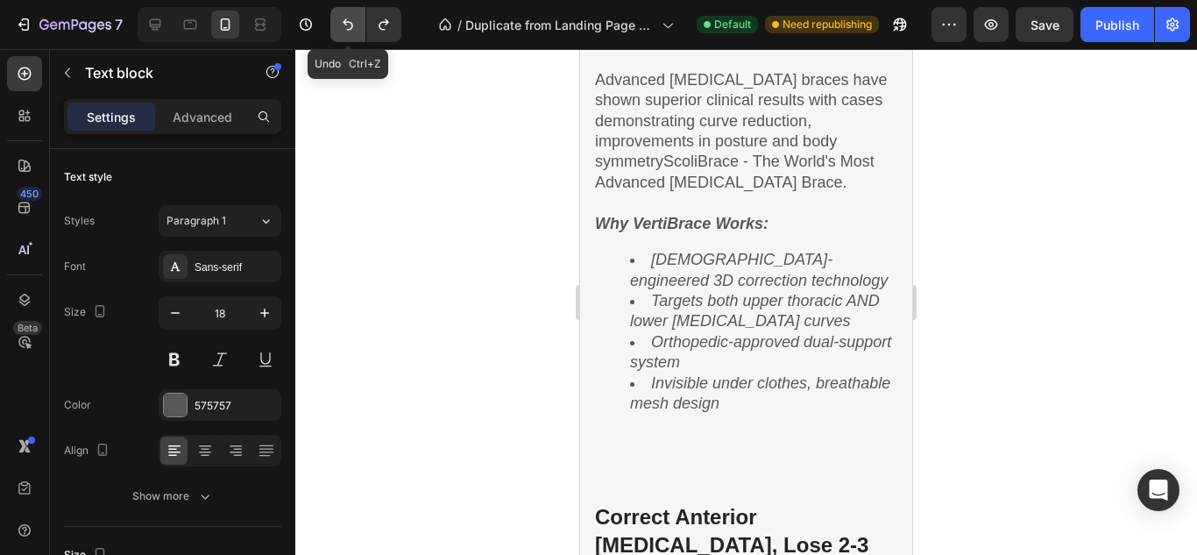
click at [356, 20] on icon "Undo/Redo" at bounding box center [348, 25] width 18 height 18
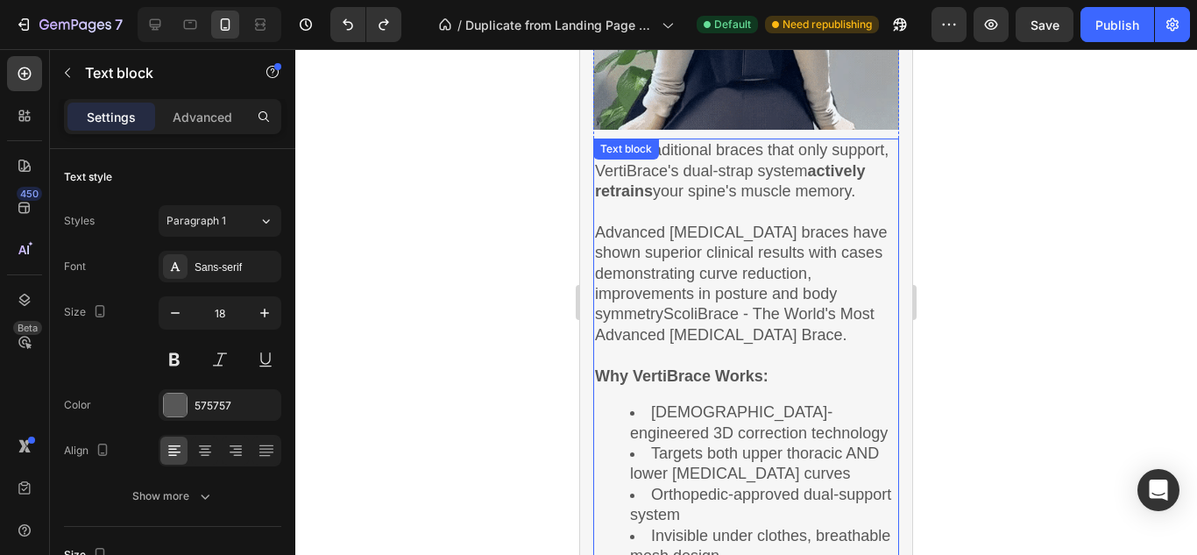
scroll to position [2499, 0]
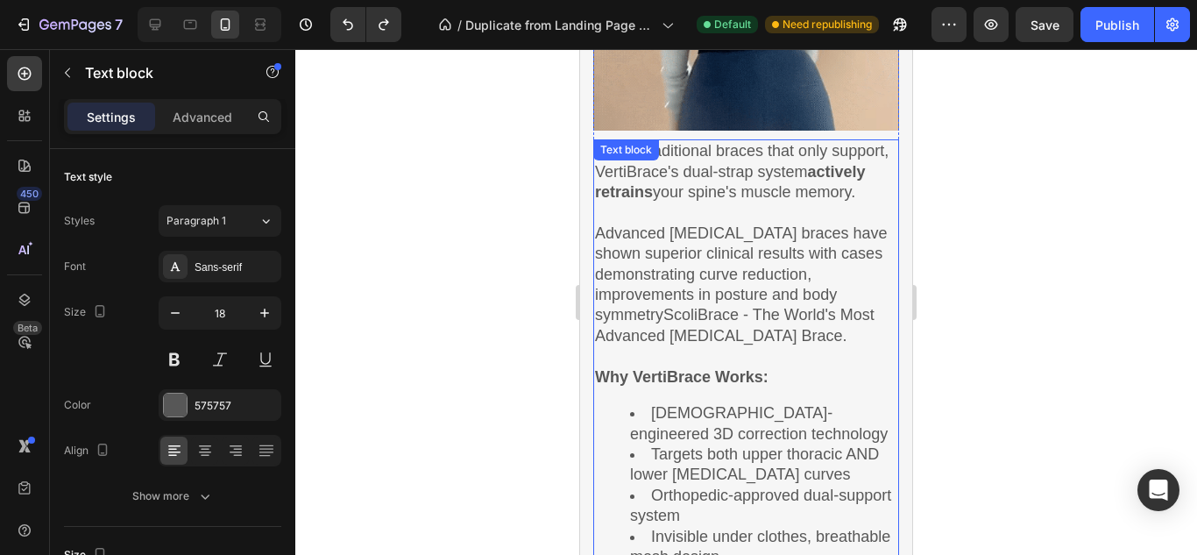
click at [629, 202] on p "Unlike traditional braces that only support, VertiBrace's dual-strap system act…" at bounding box center [746, 171] width 302 height 61
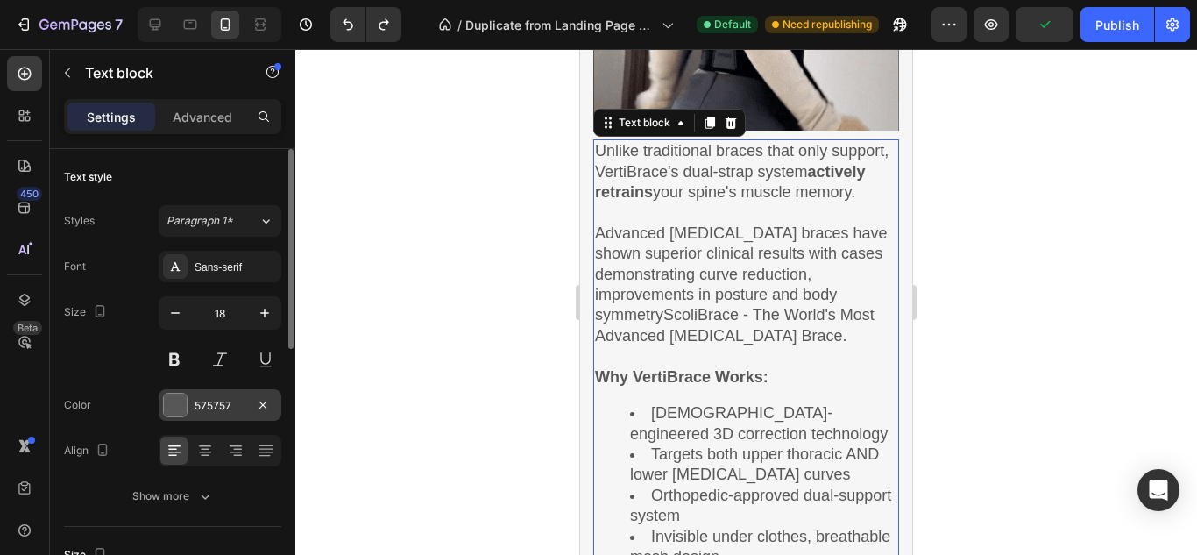
click at [224, 399] on div "575757" at bounding box center [219, 406] width 51 height 16
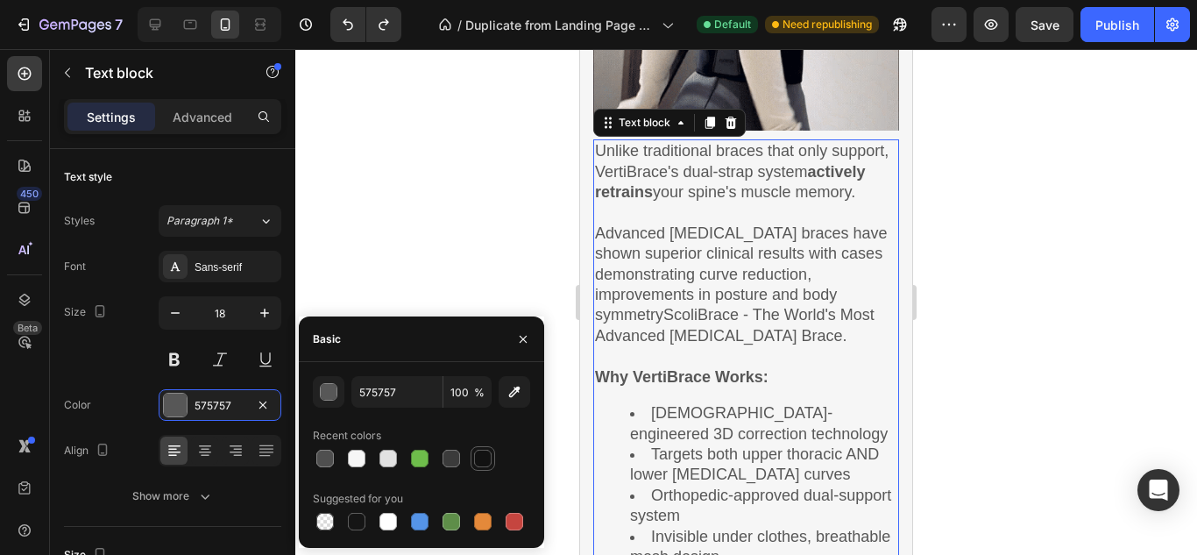
click at [488, 453] on div at bounding box center [483, 458] width 18 height 18
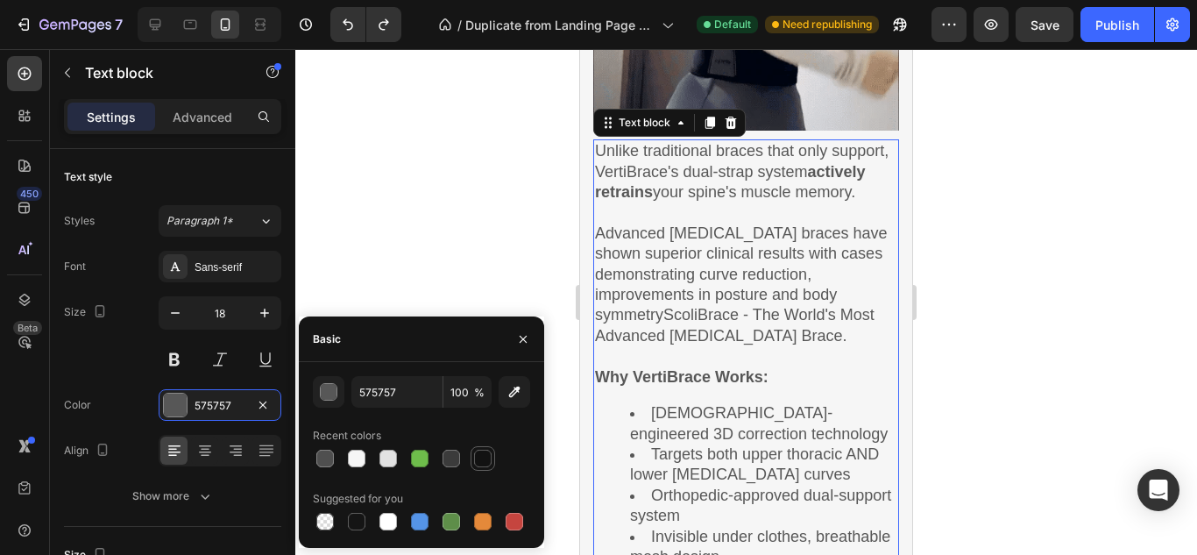
type input "121212"
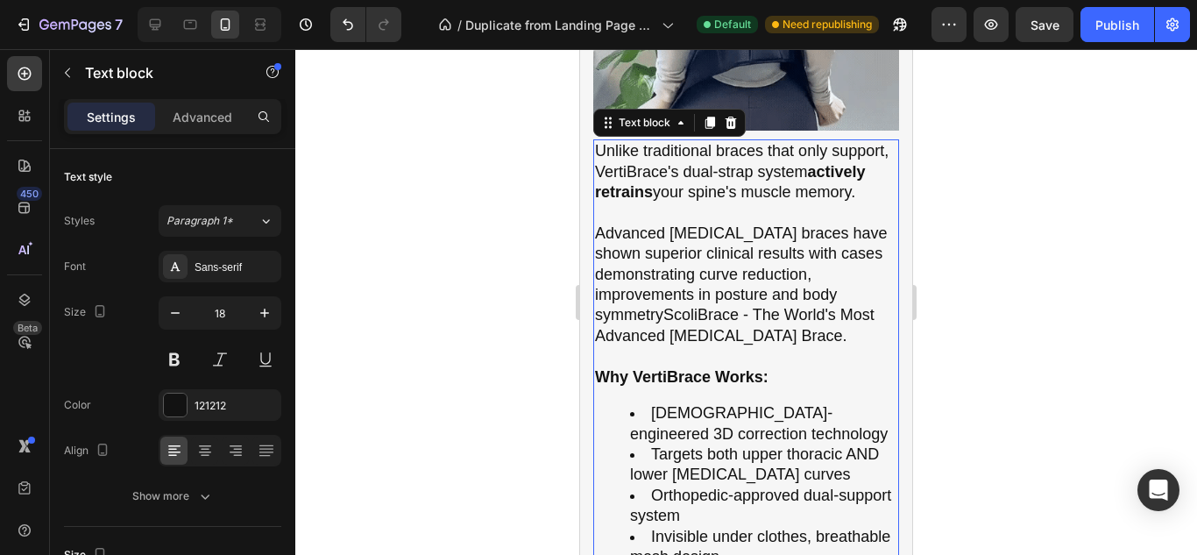
click at [551, 245] on div at bounding box center [745, 301] width 901 height 505
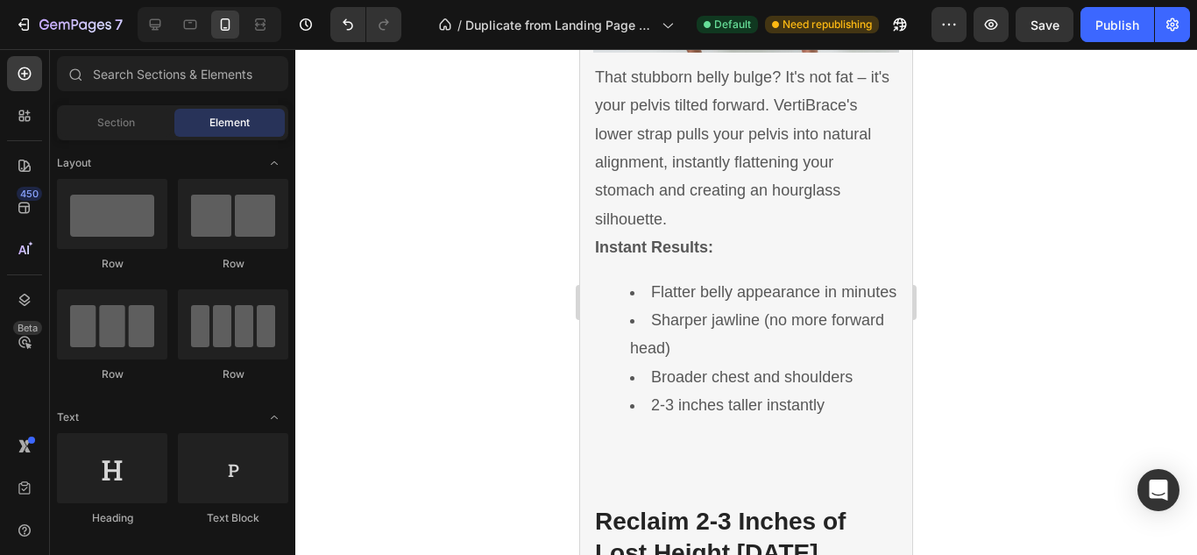
scroll to position [3437, 0]
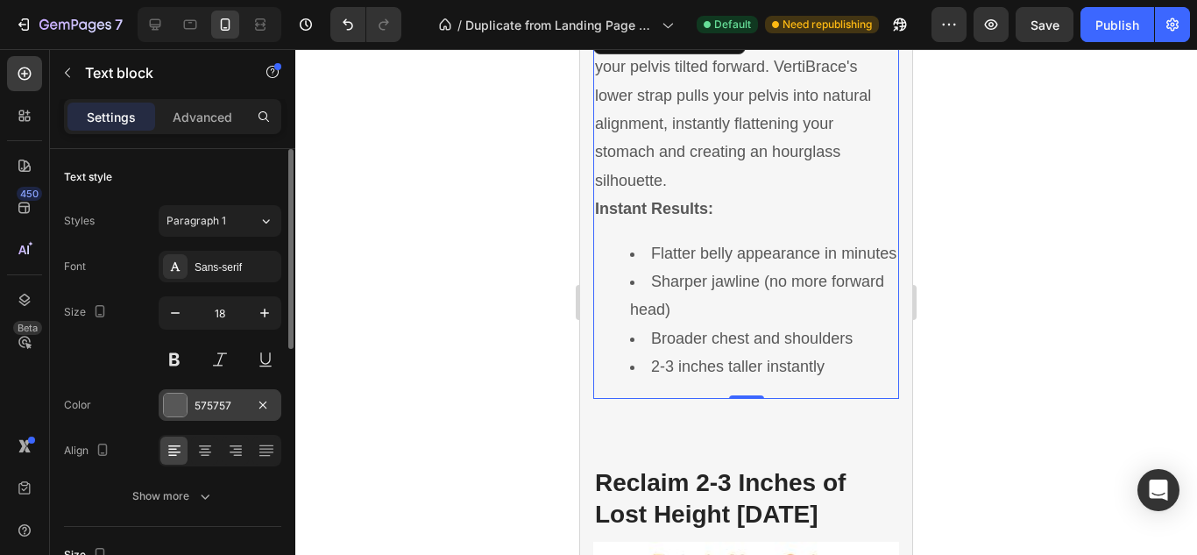
click at [207, 407] on div "575757" at bounding box center [219, 406] width 51 height 16
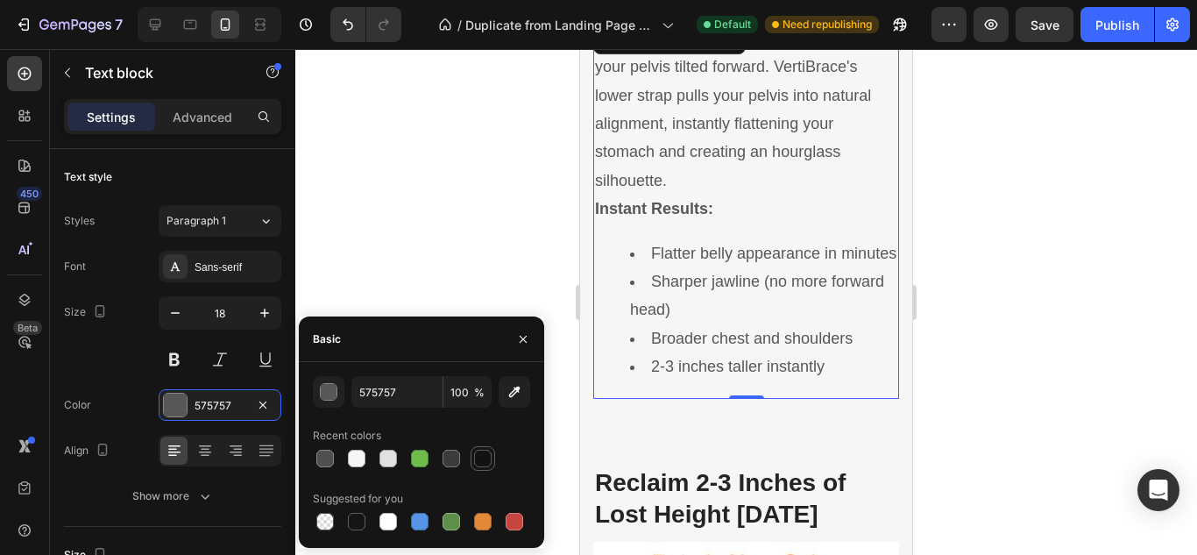
click at [494, 463] on div at bounding box center [482, 458] width 25 height 25
type input "121212"
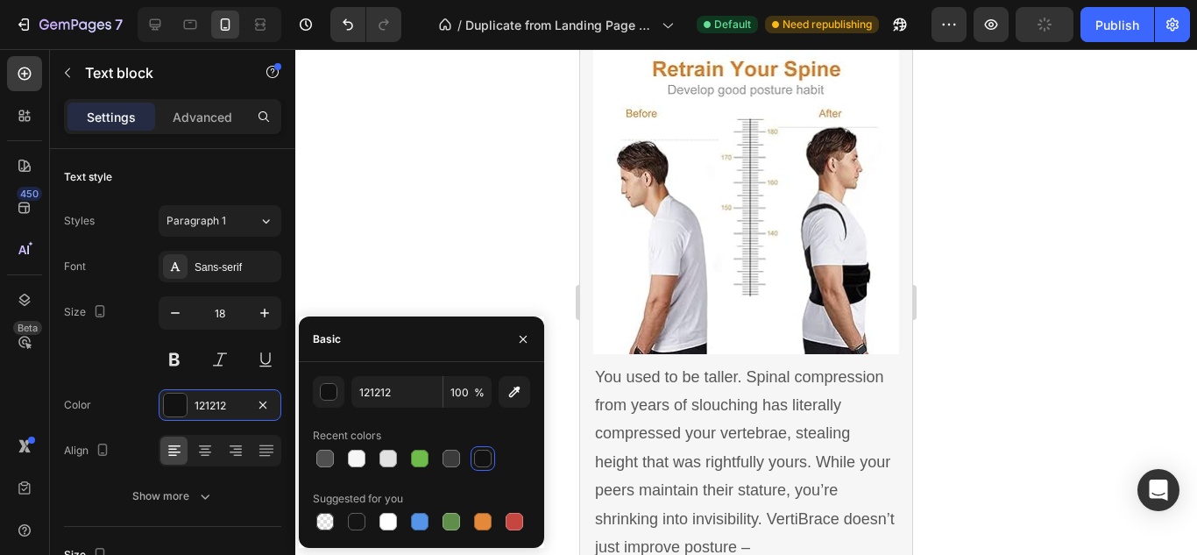
scroll to position [3987, 0]
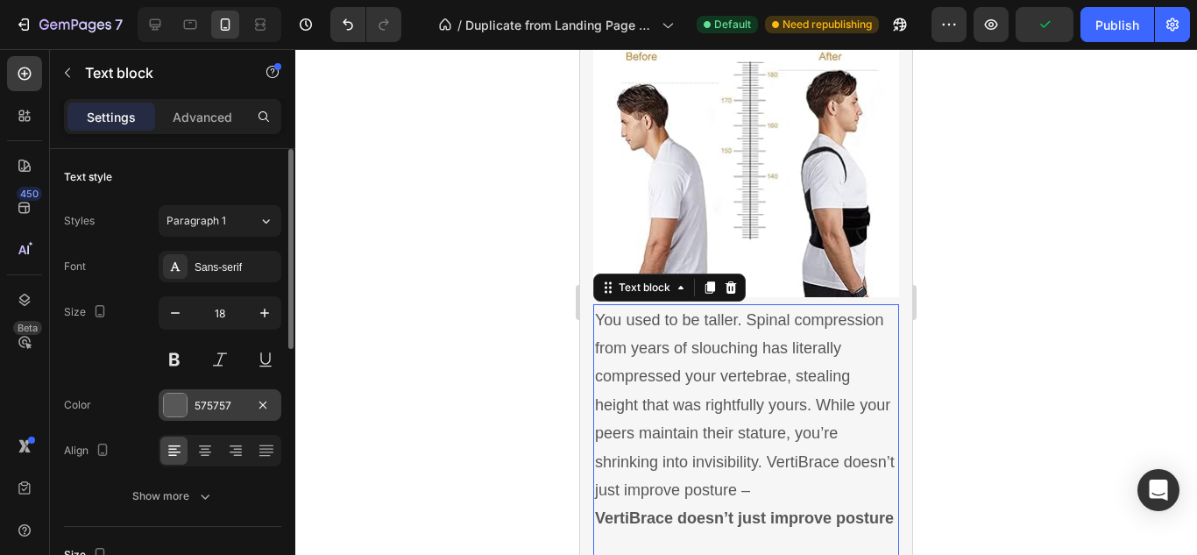
click at [251, 408] on div "575757" at bounding box center [220, 405] width 123 height 32
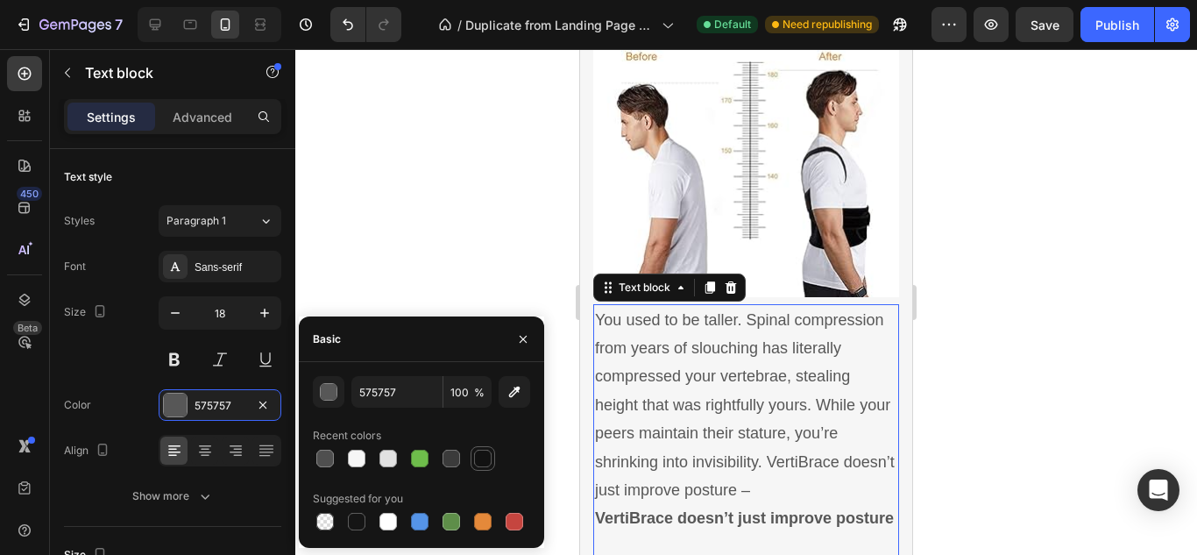
click at [473, 450] on div at bounding box center [482, 458] width 21 height 21
type input "121212"
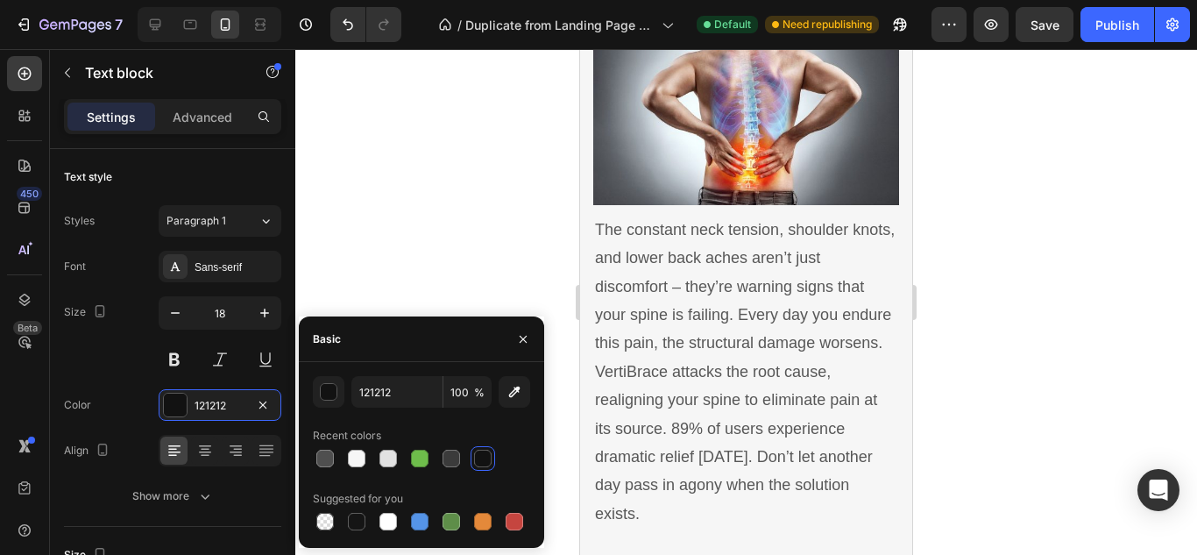
scroll to position [4871, 0]
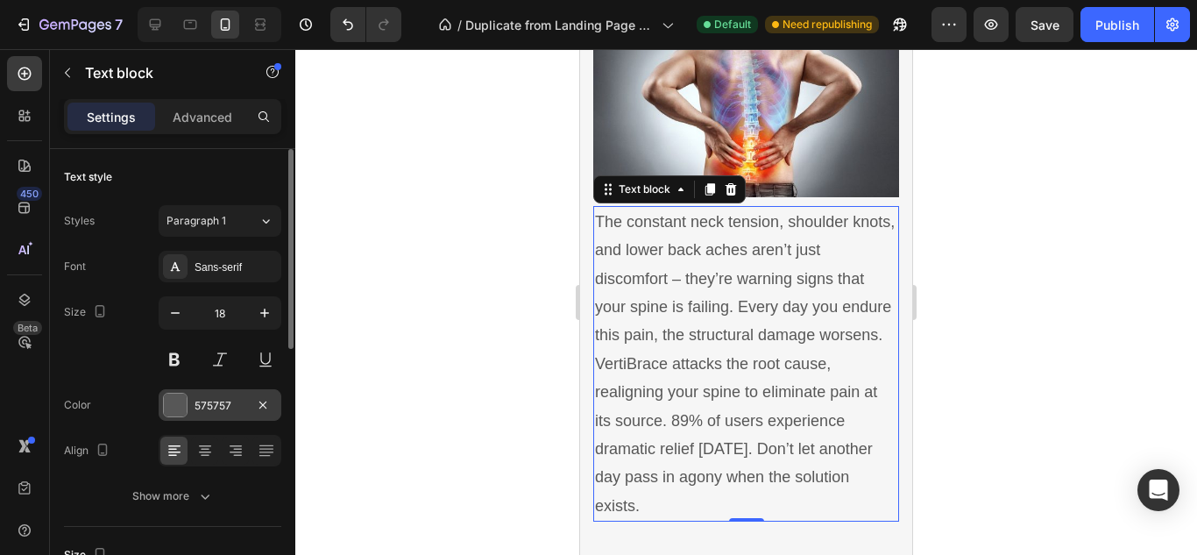
click at [247, 412] on div "575757" at bounding box center [220, 405] width 123 height 32
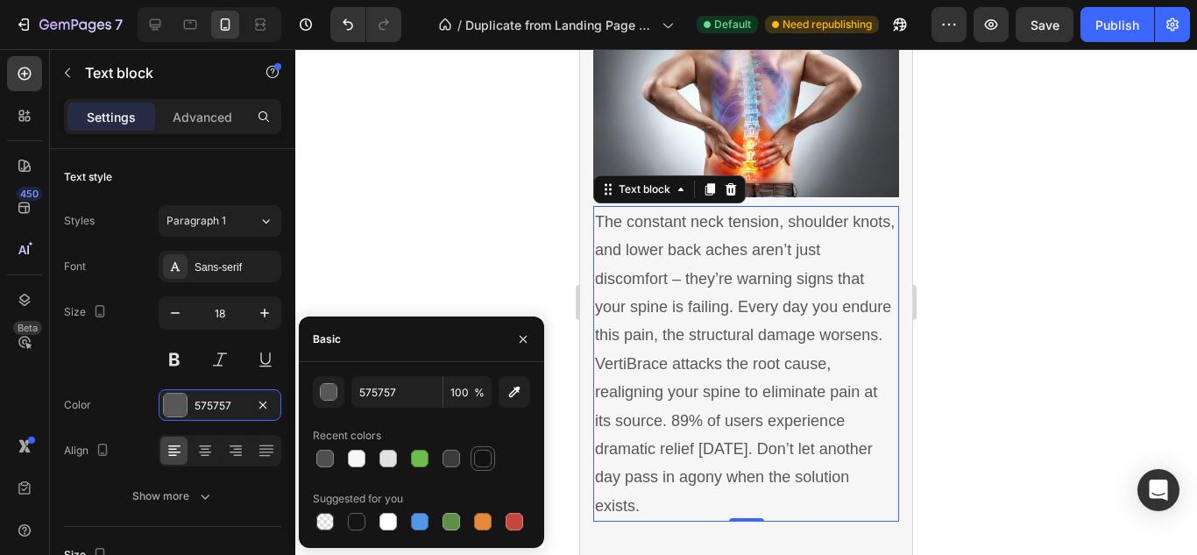
click at [484, 453] on div at bounding box center [483, 458] width 18 height 18
type input "121212"
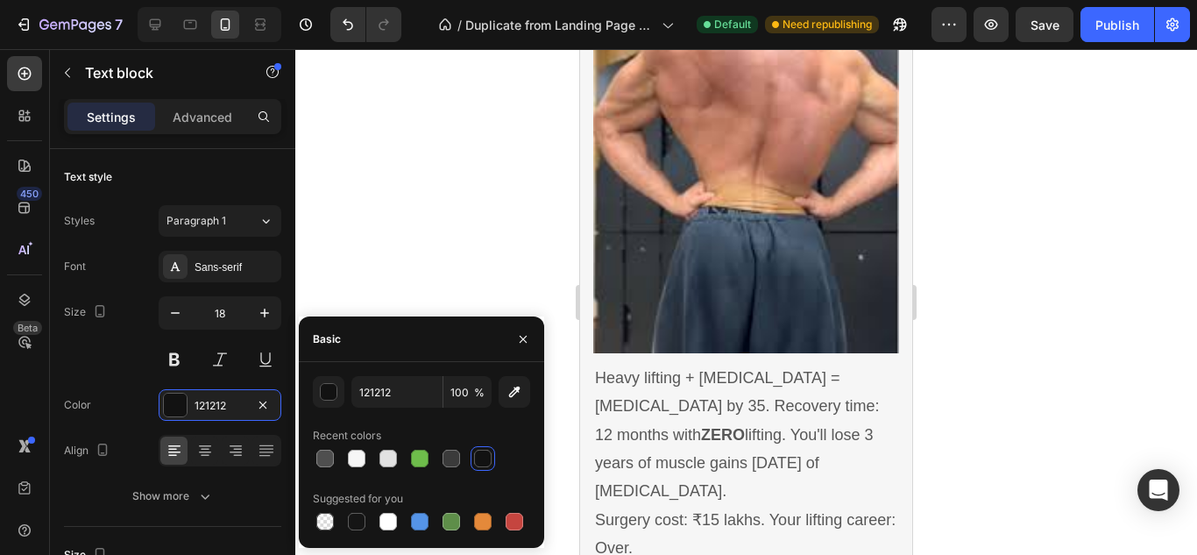
scroll to position [5652, 0]
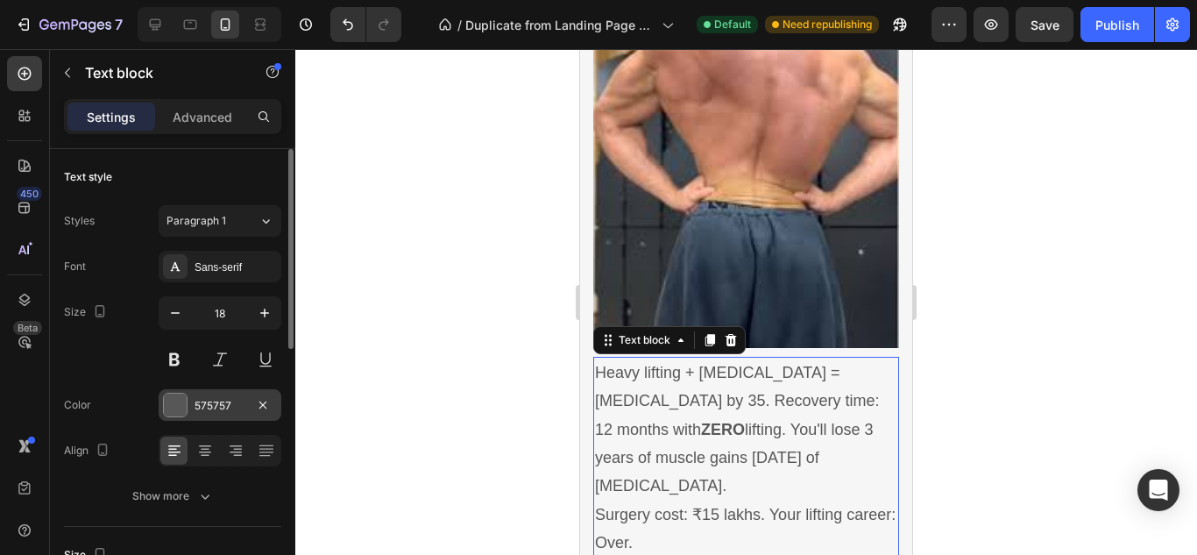
click at [232, 409] on div "575757" at bounding box center [219, 406] width 51 height 16
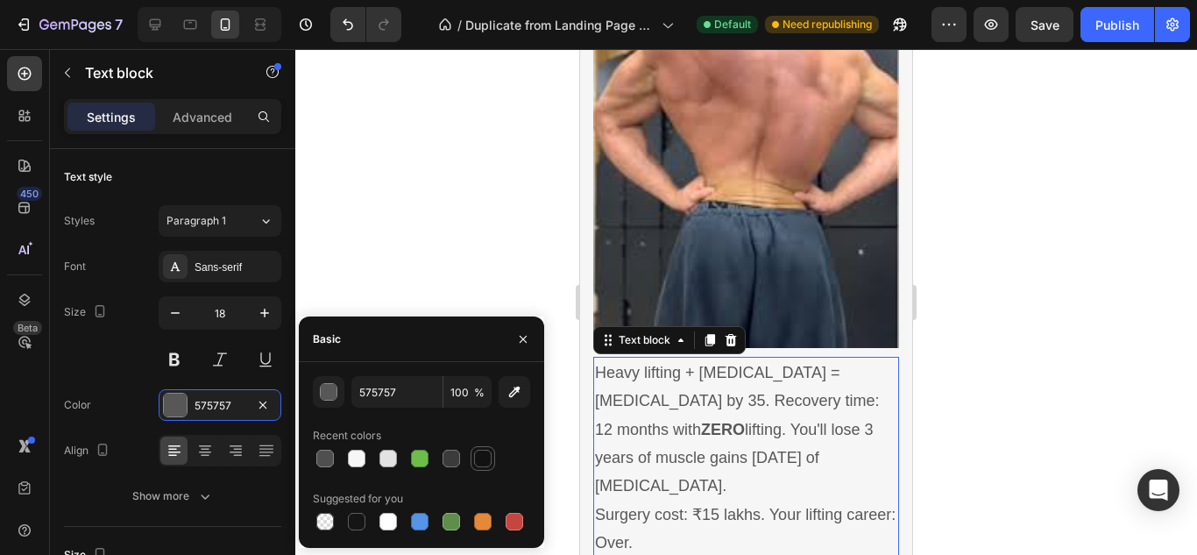
click at [476, 458] on div at bounding box center [483, 458] width 18 height 18
type input "121212"
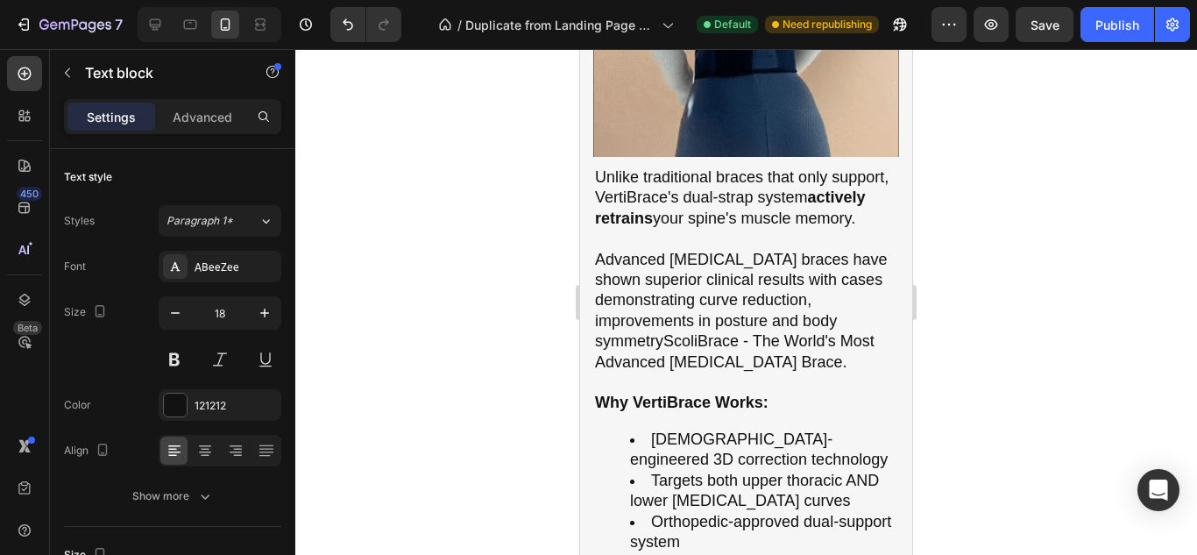
scroll to position [2569, 0]
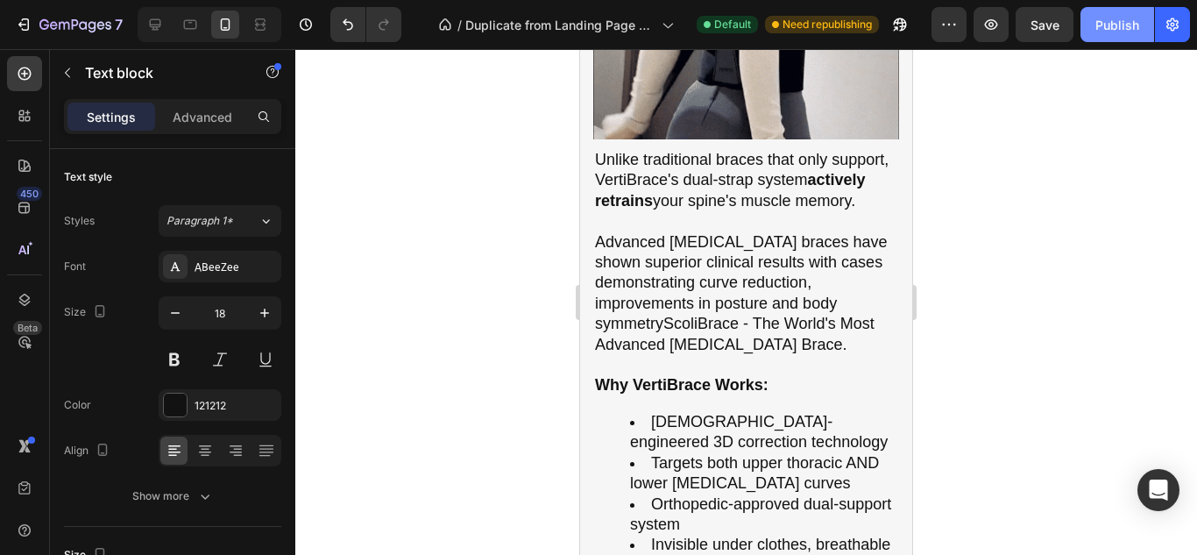
click at [1121, 23] on div "Publish" at bounding box center [1117, 25] width 44 height 18
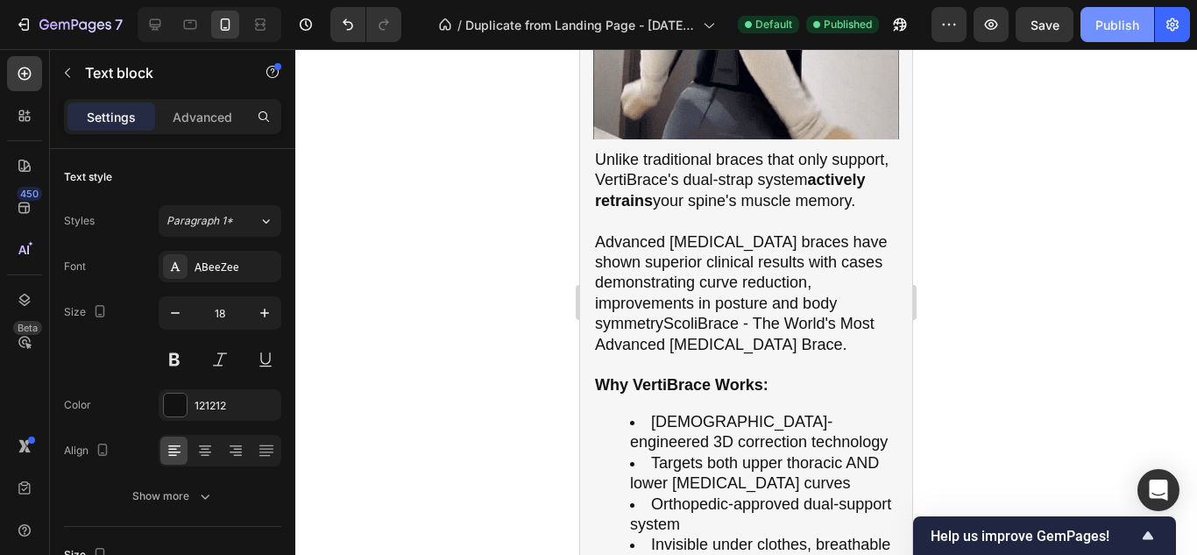
click at [1121, 23] on div "Publish" at bounding box center [1117, 25] width 44 height 18
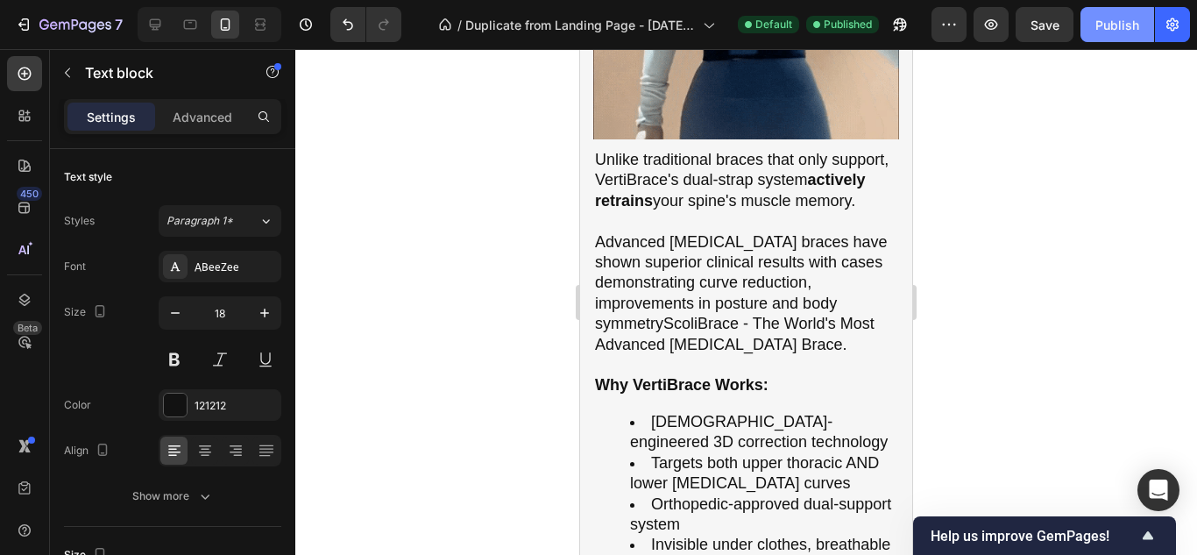
click at [1121, 23] on div "Publish" at bounding box center [1117, 25] width 44 height 18
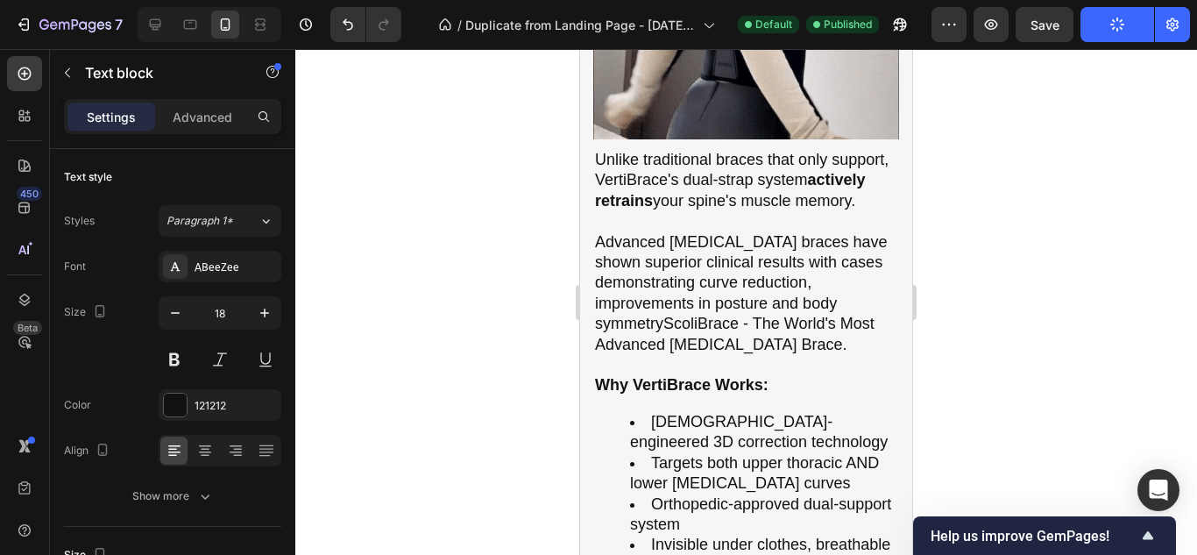
click at [1121, 23] on icon "button" at bounding box center [1117, 25] width 17 height 17
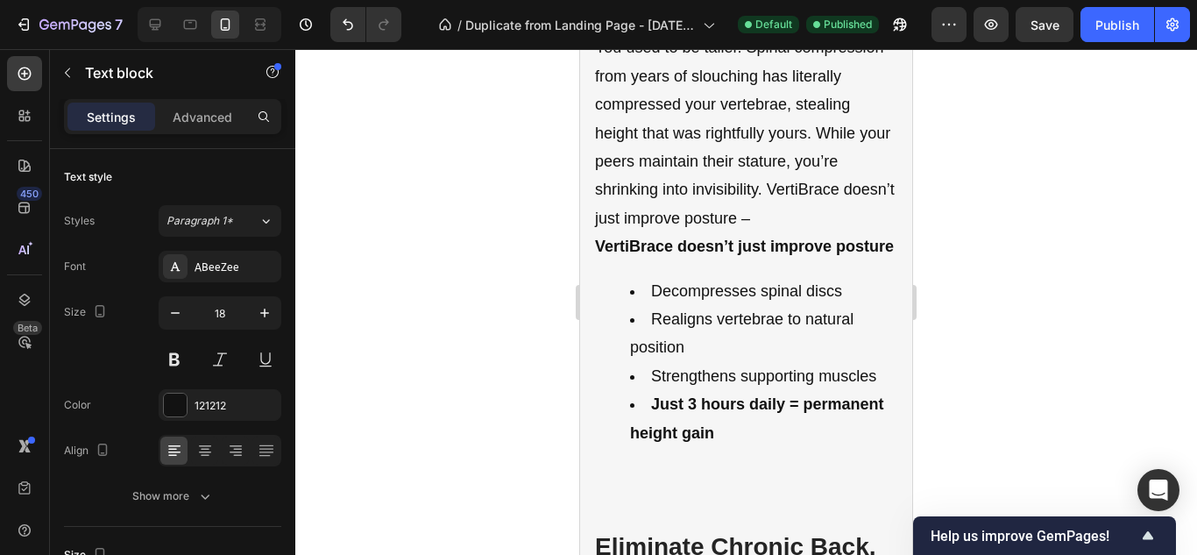
scroll to position [4300, 0]
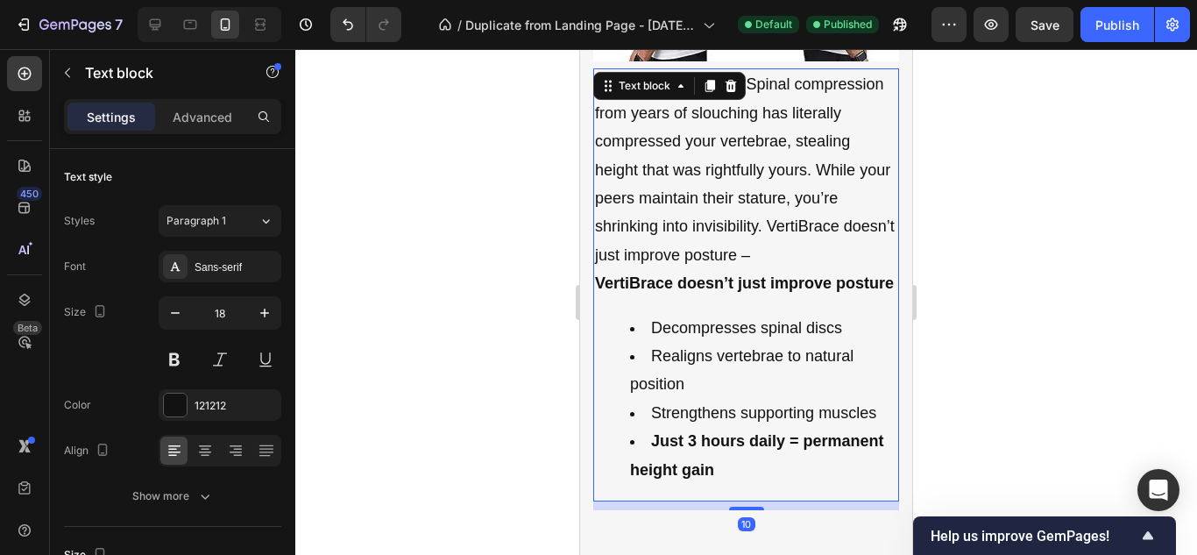
click at [813, 269] on p "You used to be taller. Spinal compression from years of slouching has literally…" at bounding box center [746, 169] width 302 height 199
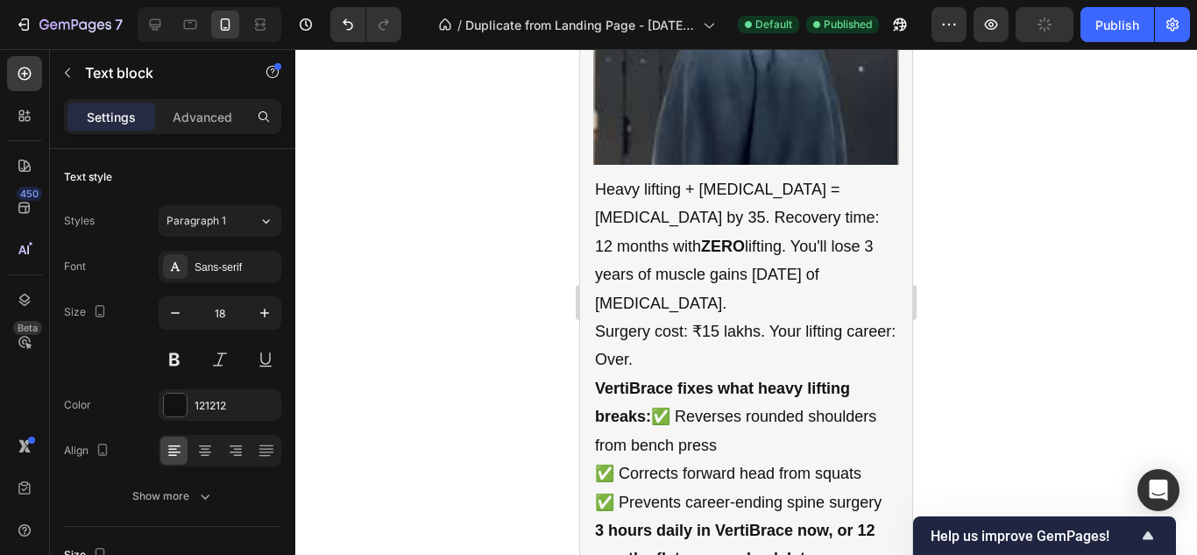
scroll to position [5956, 0]
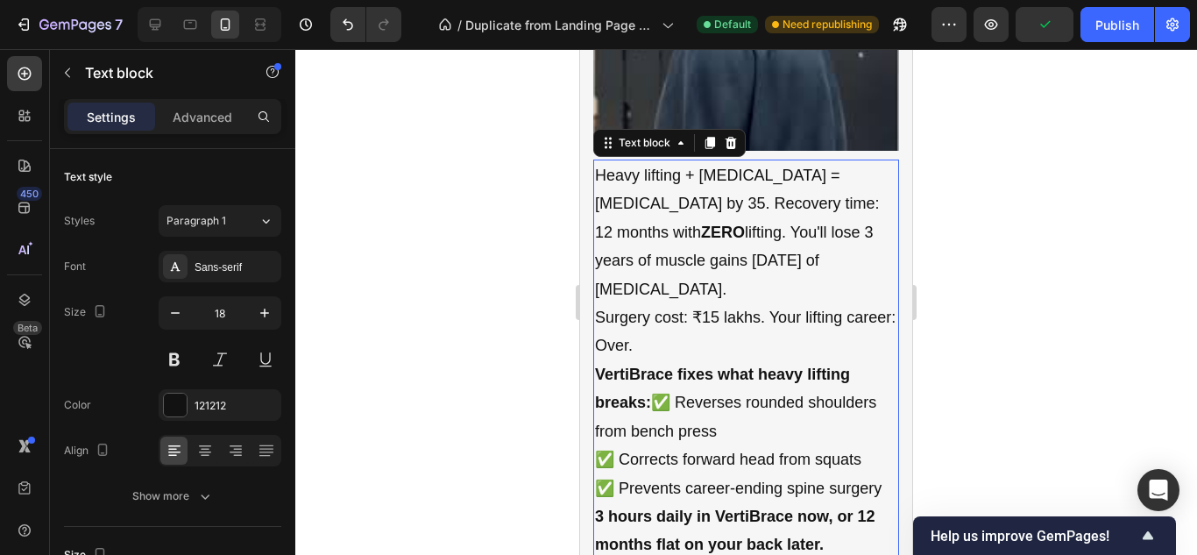
click at [746, 335] on p "Surgery cost: ₹15 lakhs. Your lifting career: Over." at bounding box center [746, 331] width 302 height 57
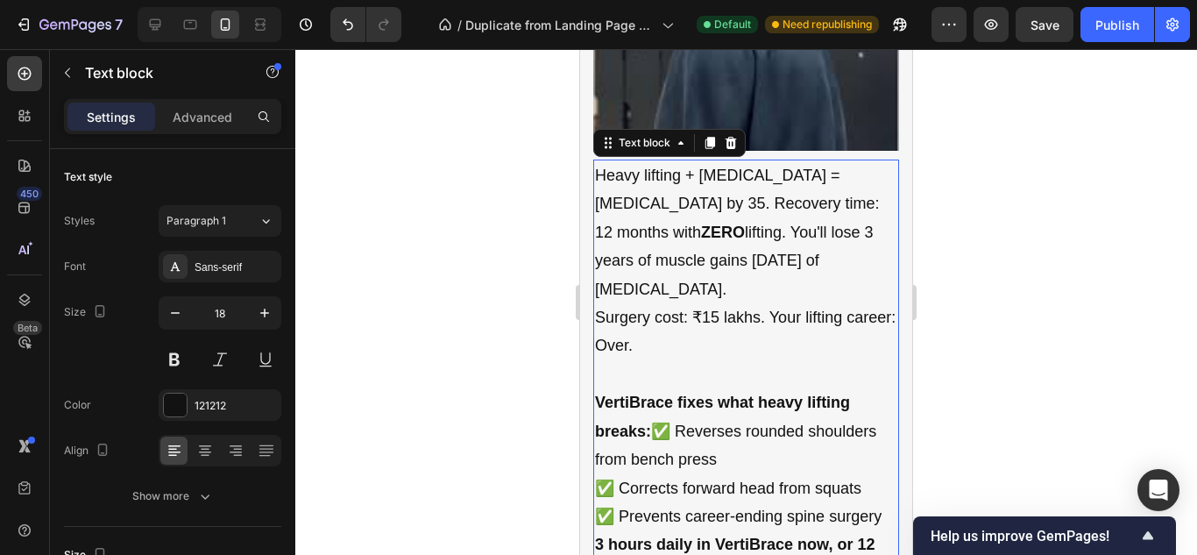
scroll to position [6010, 0]
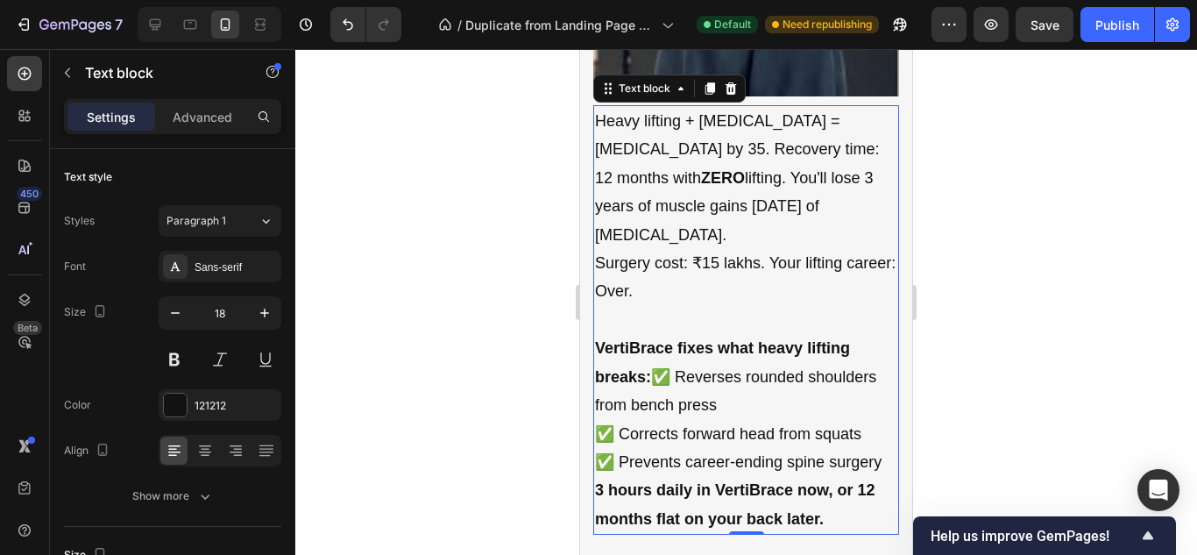
click at [657, 361] on p "VertiBrace fixes what heavy lifting breaks: ✅ Reverses rounded shoulders from b…" at bounding box center [746, 405] width 302 height 142
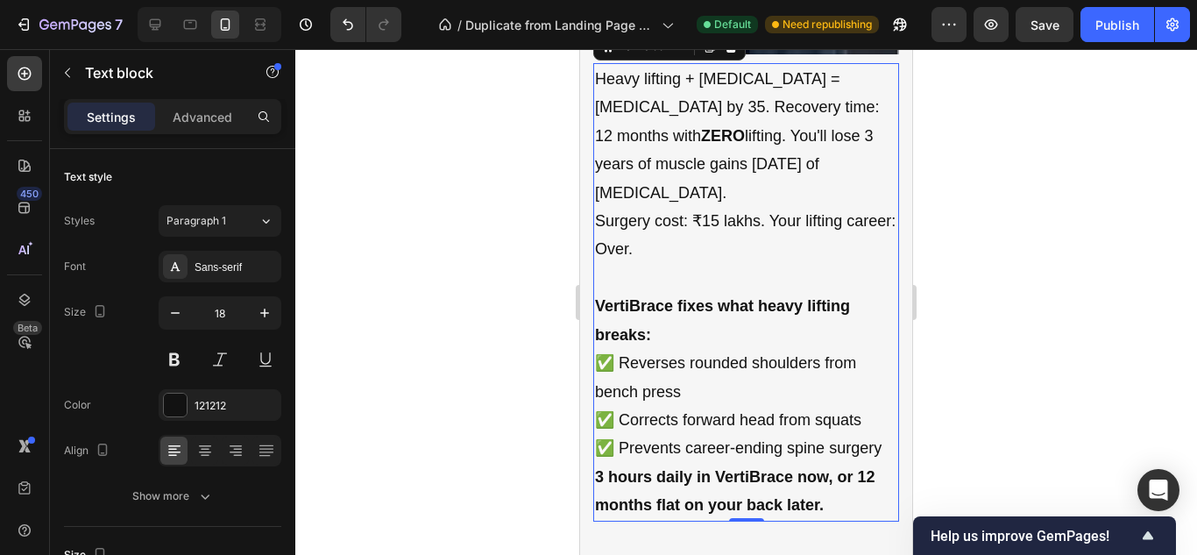
scroll to position [6053, 0]
click at [768, 328] on p "VertiBrace fixes what heavy lifting breaks:" at bounding box center [746, 319] width 302 height 57
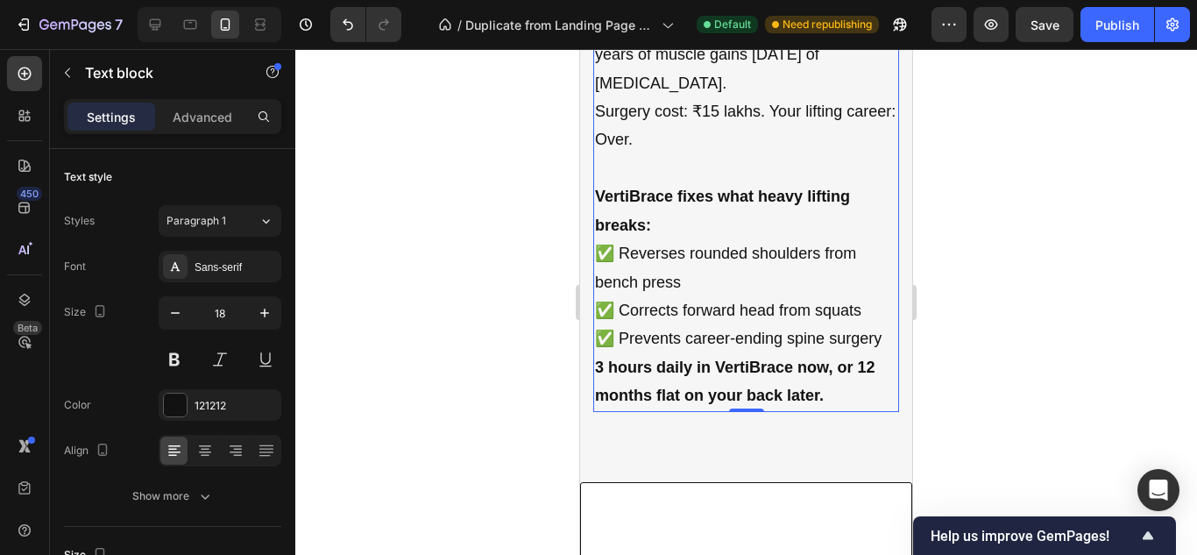
scroll to position [6162, 0]
click at [1132, 13] on button "Publish" at bounding box center [1117, 24] width 74 height 35
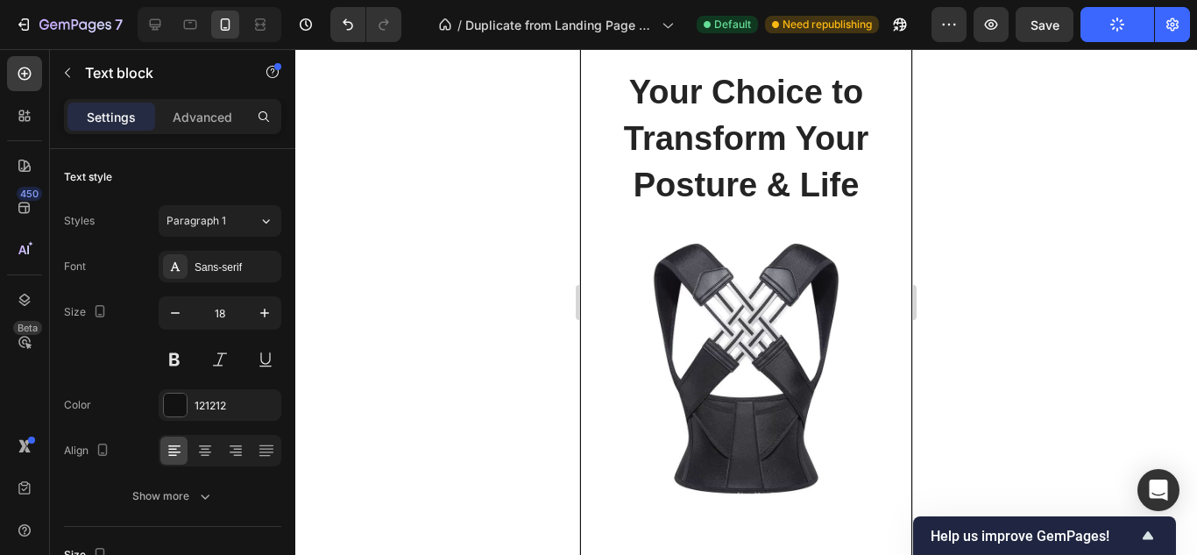
scroll to position [6605, 0]
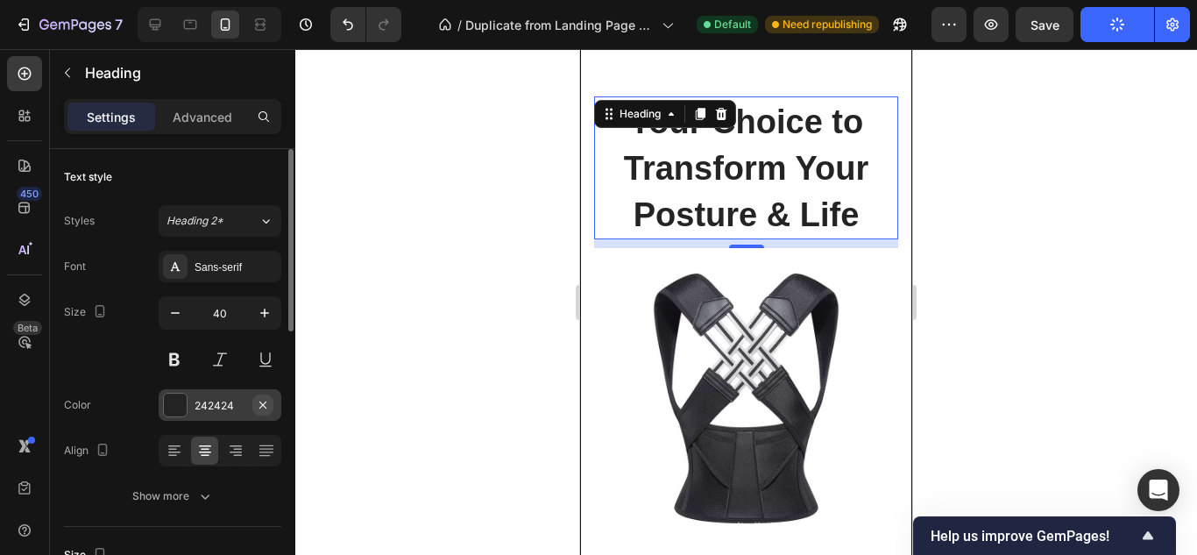
click at [257, 398] on icon "button" at bounding box center [263, 405] width 14 height 14
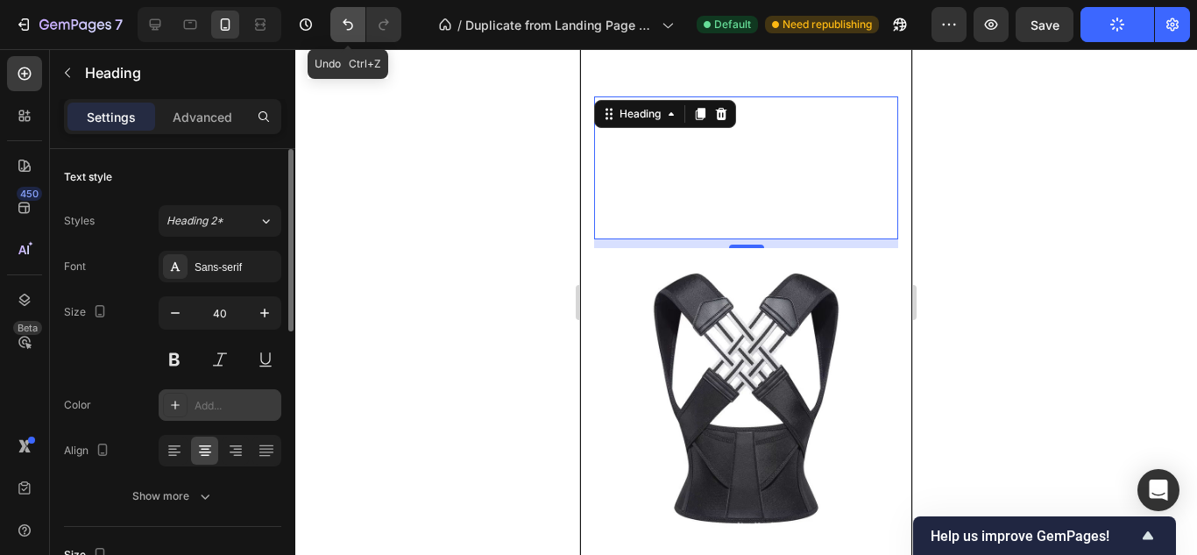
click at [348, 39] on button "Undo/Redo" at bounding box center [347, 24] width 35 height 35
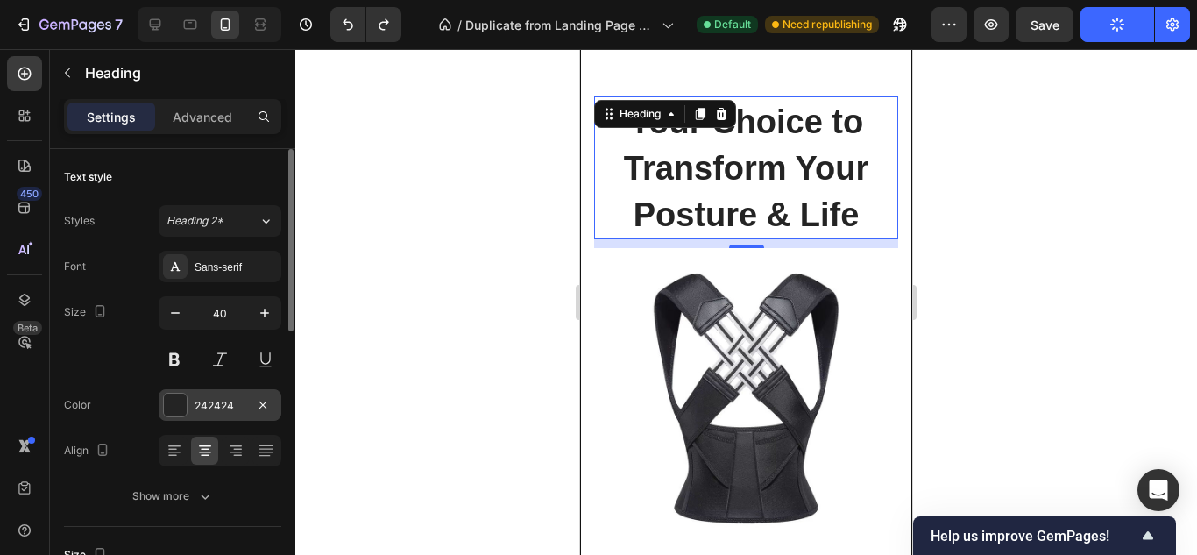
click at [204, 405] on div "242424" at bounding box center [219, 406] width 51 height 16
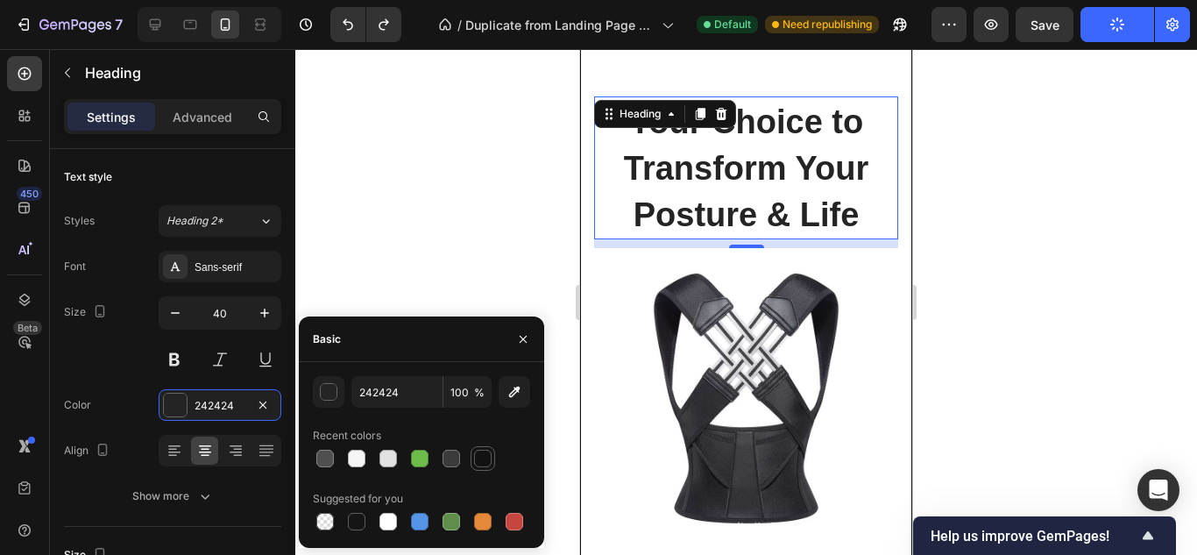
click at [475, 449] on div at bounding box center [482, 458] width 21 height 21
type input "121212"
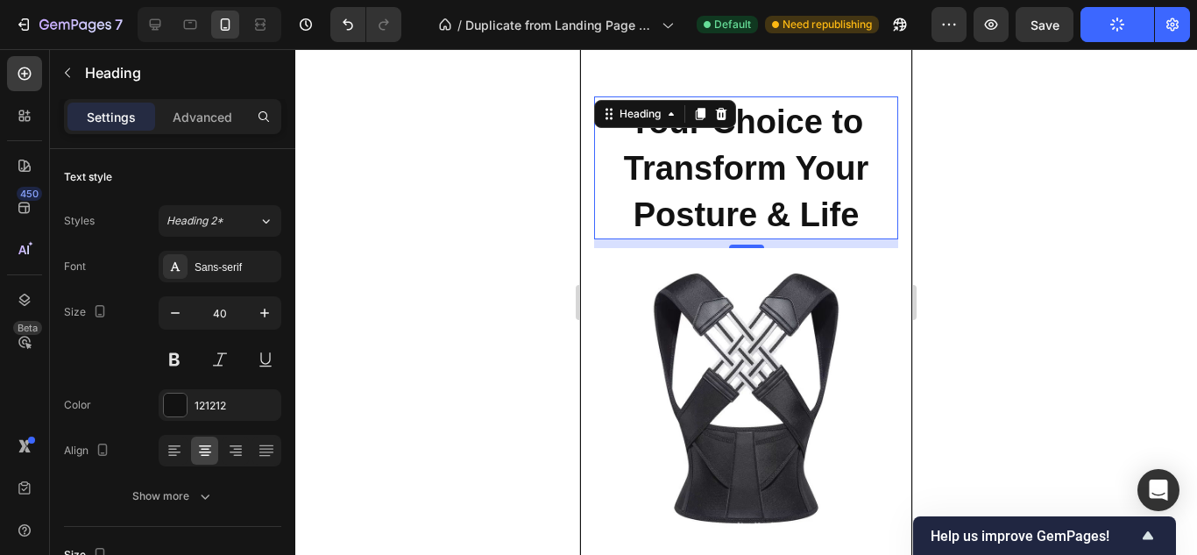
click at [458, 216] on div at bounding box center [745, 301] width 901 height 505
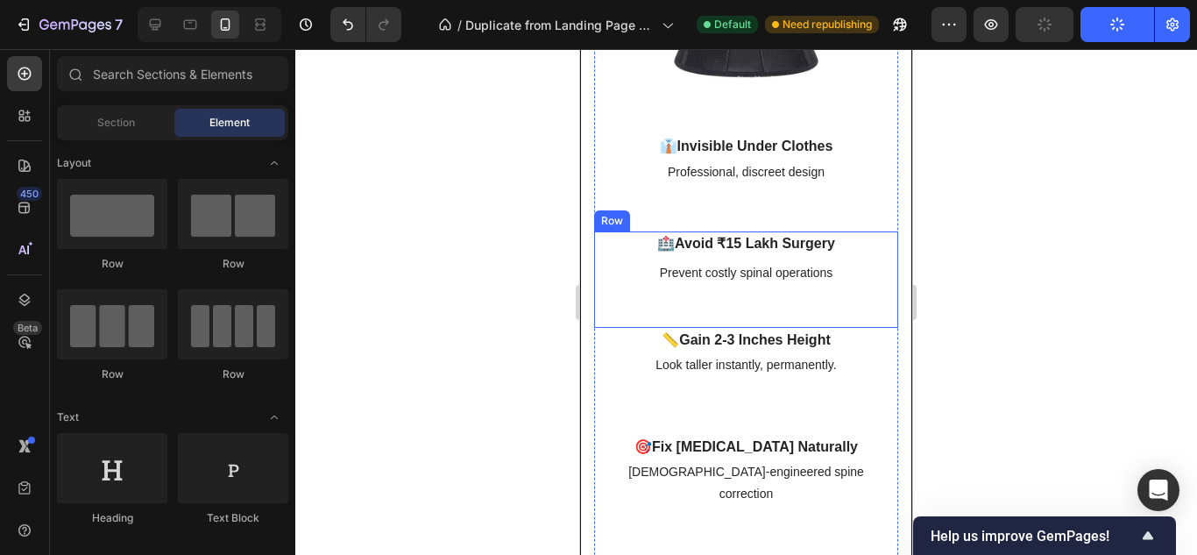
scroll to position [7055, 0]
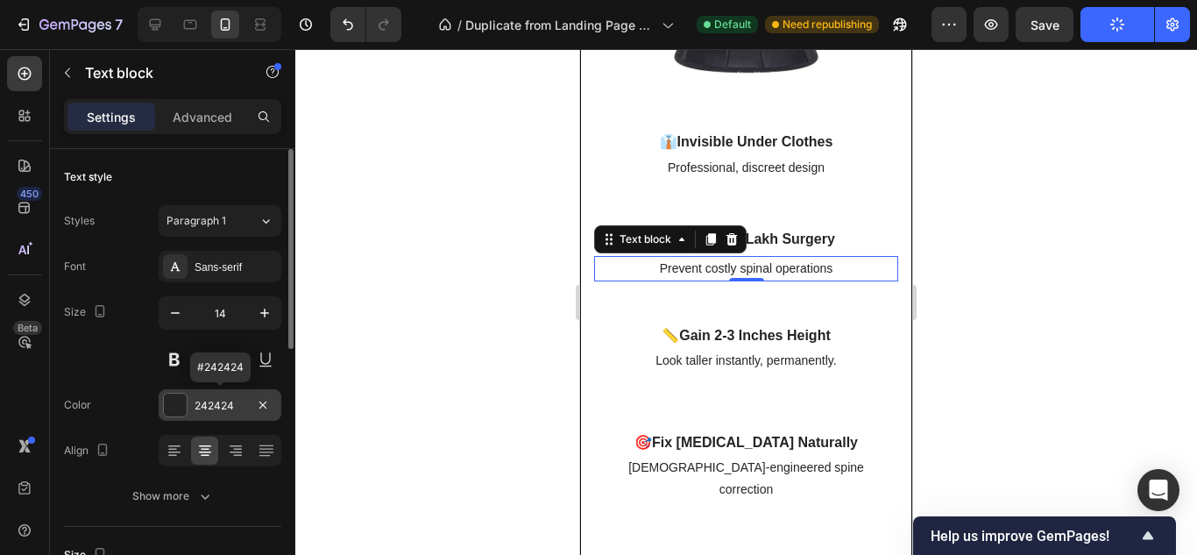
click at [207, 393] on div "242424" at bounding box center [220, 405] width 123 height 32
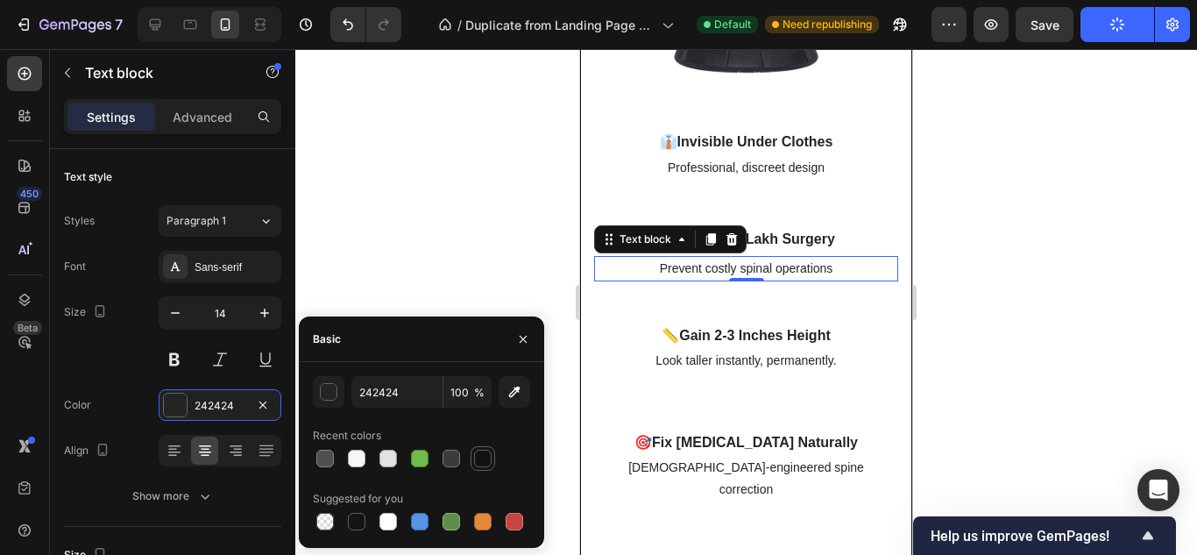
click at [484, 453] on div at bounding box center [483, 458] width 18 height 18
type input "121212"
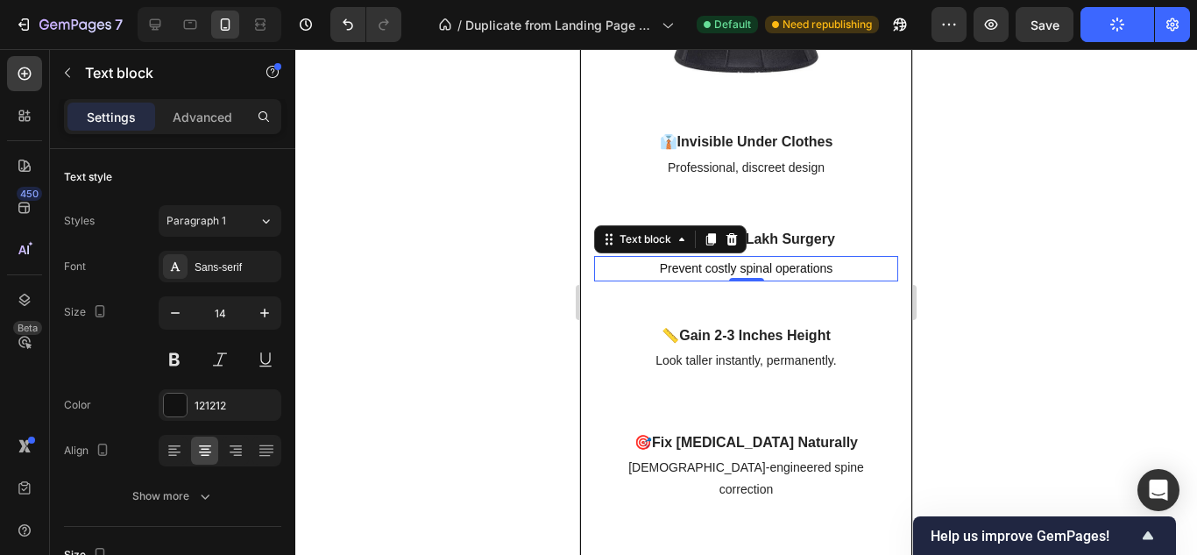
click at [485, 240] on div at bounding box center [745, 301] width 901 height 505
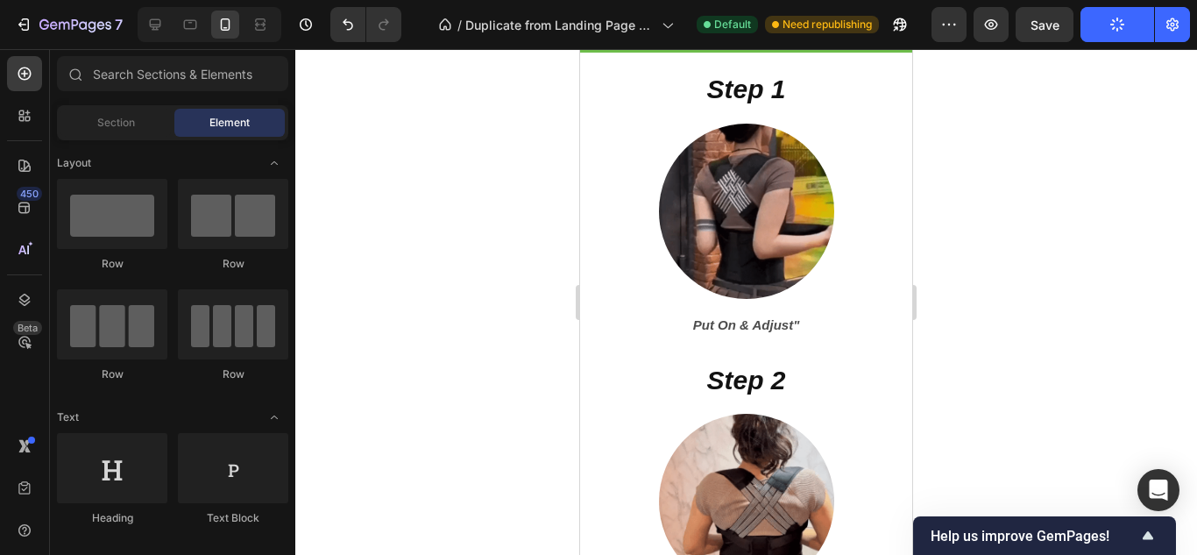
scroll to position [8183, 0]
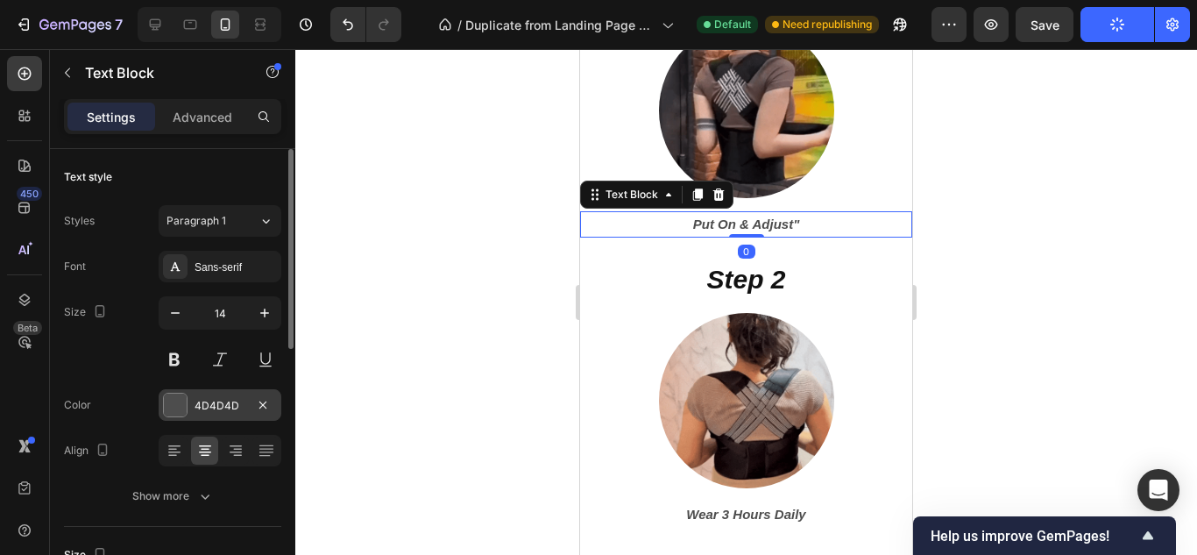
click at [224, 406] on div "4D4D4D" at bounding box center [219, 406] width 51 height 16
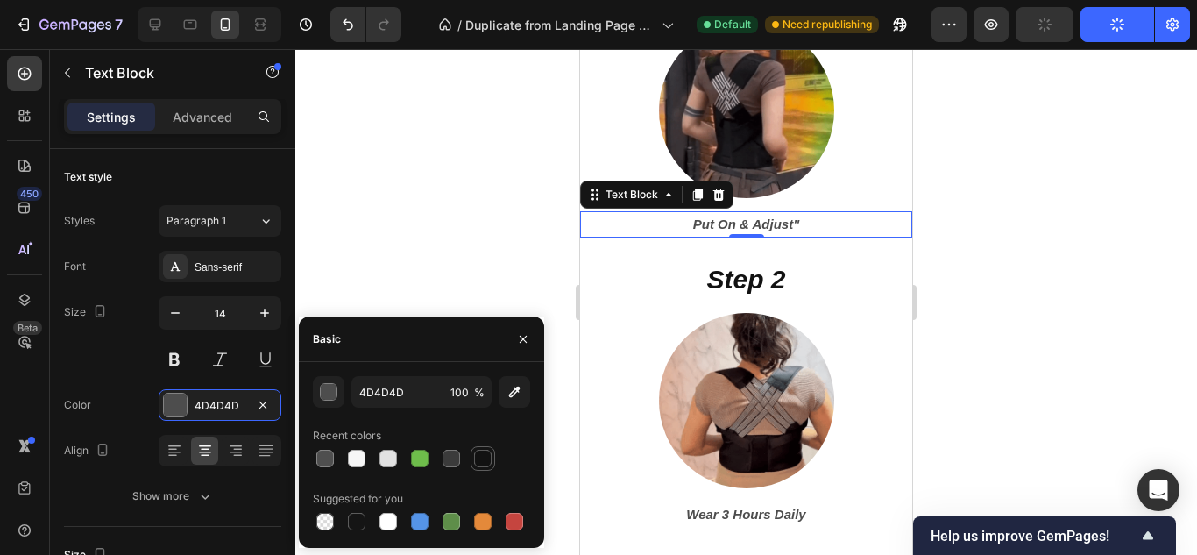
click at [477, 449] on div at bounding box center [482, 458] width 21 height 21
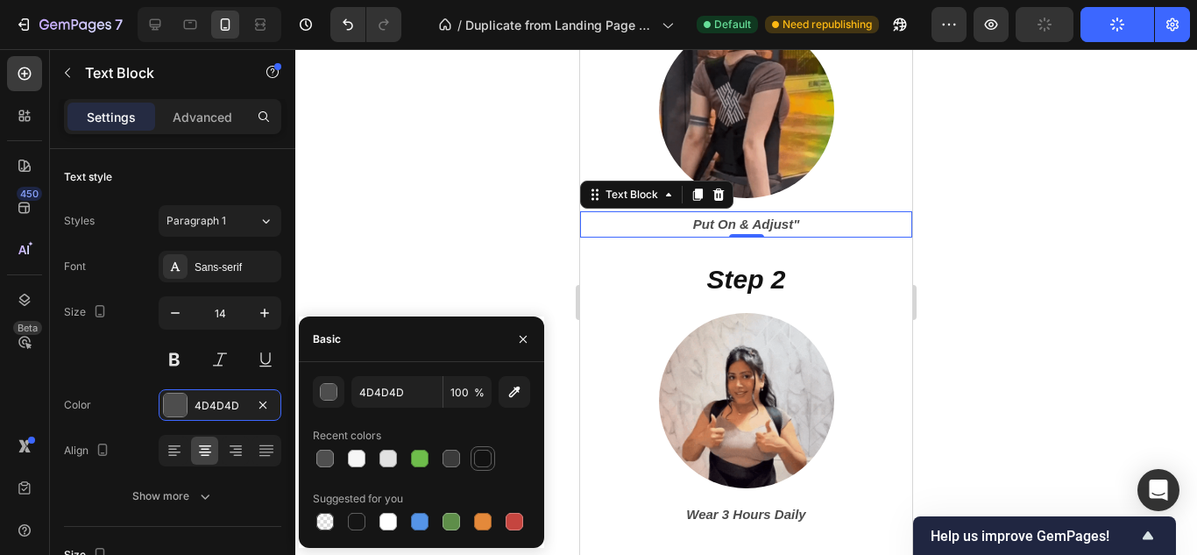
type input "121212"
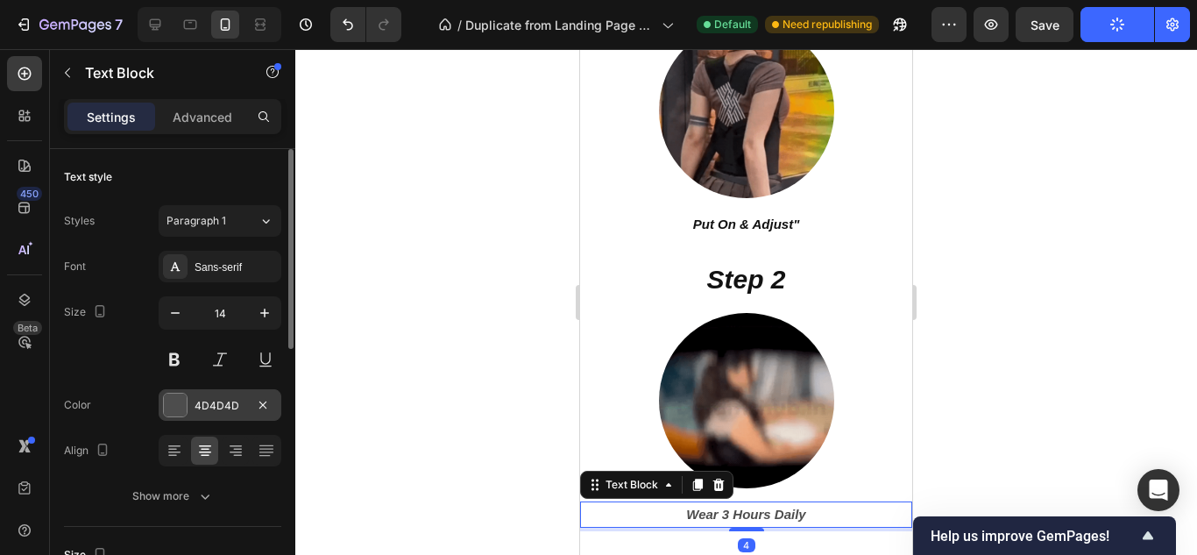
click at [231, 420] on div "4D4D4D" at bounding box center [220, 405] width 123 height 32
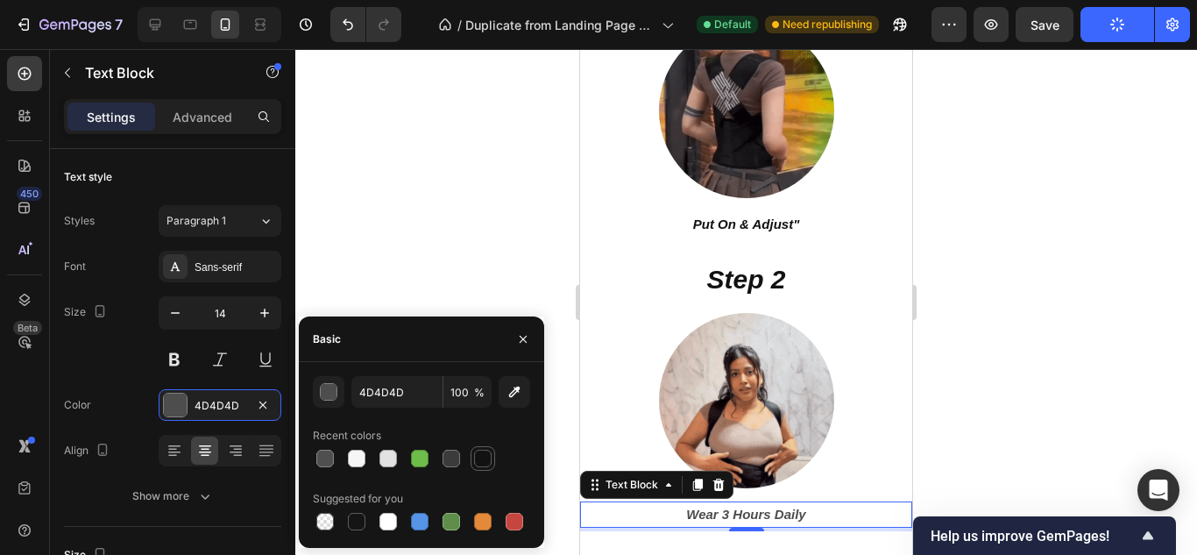
click at [477, 456] on div at bounding box center [483, 458] width 18 height 18
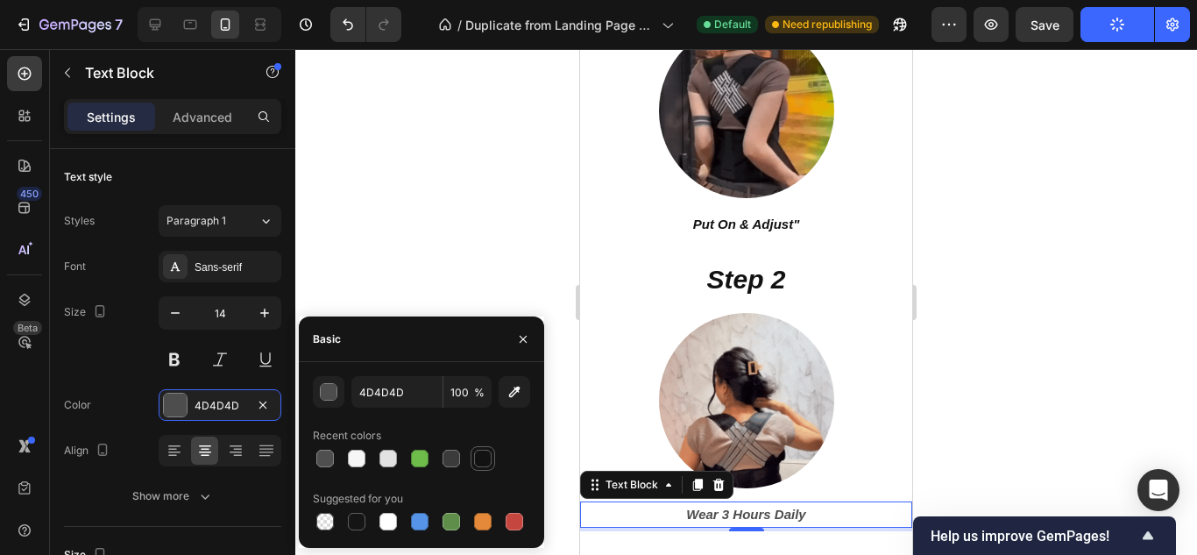
type input "121212"
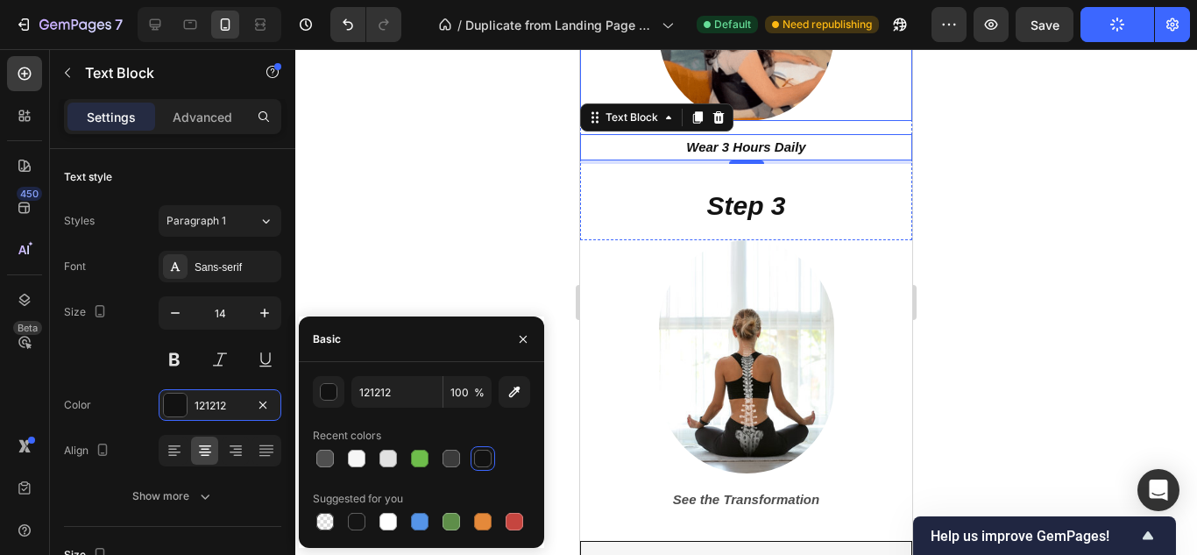
scroll to position [8568, 0]
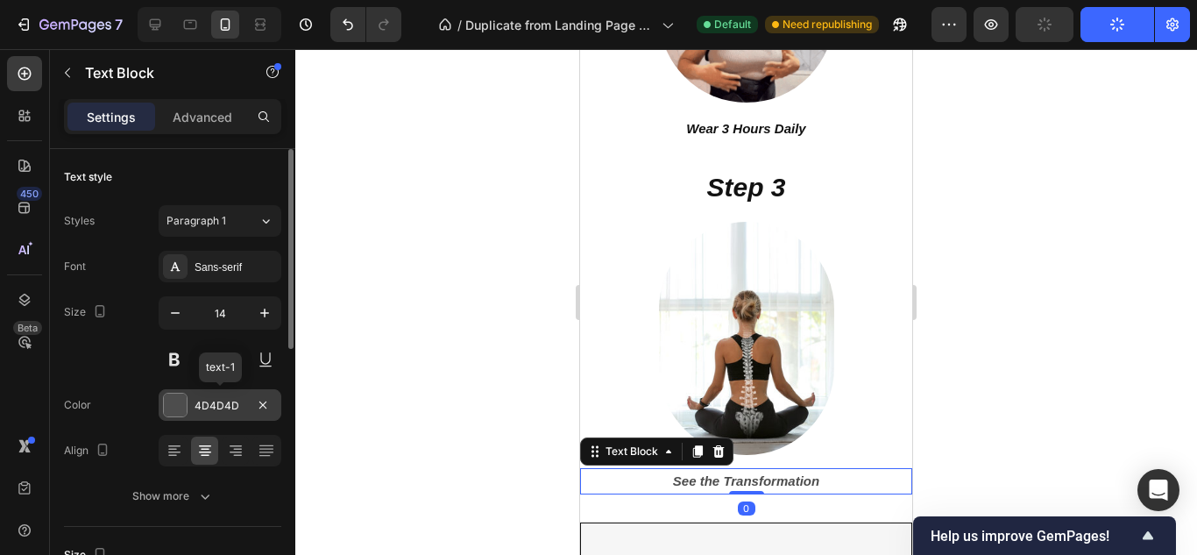
click at [237, 412] on div "4D4D4D" at bounding box center [219, 406] width 51 height 16
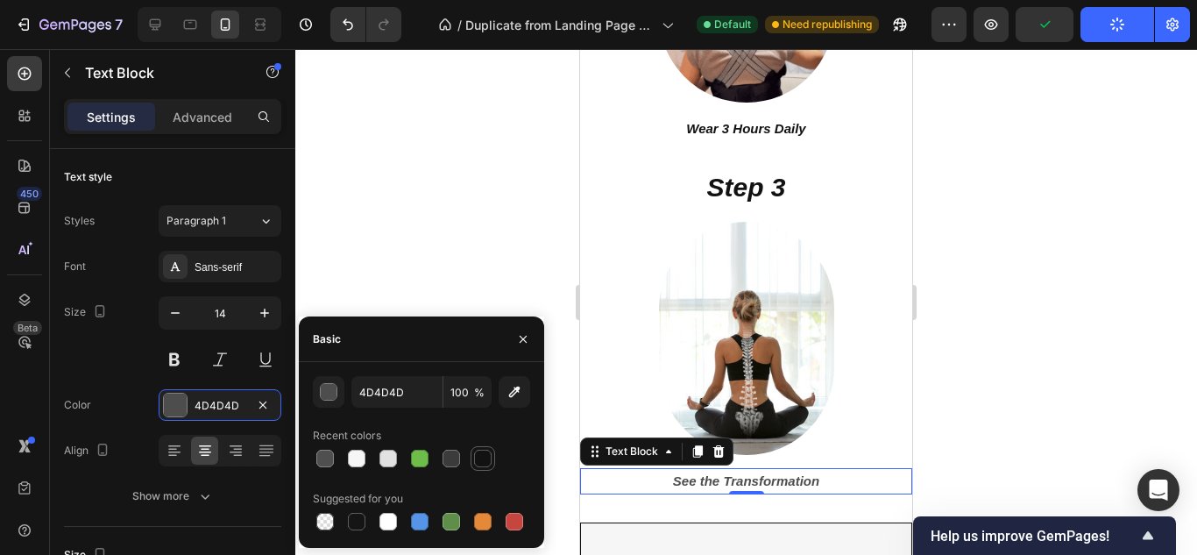
click at [487, 456] on div at bounding box center [483, 458] width 18 height 18
type input "121212"
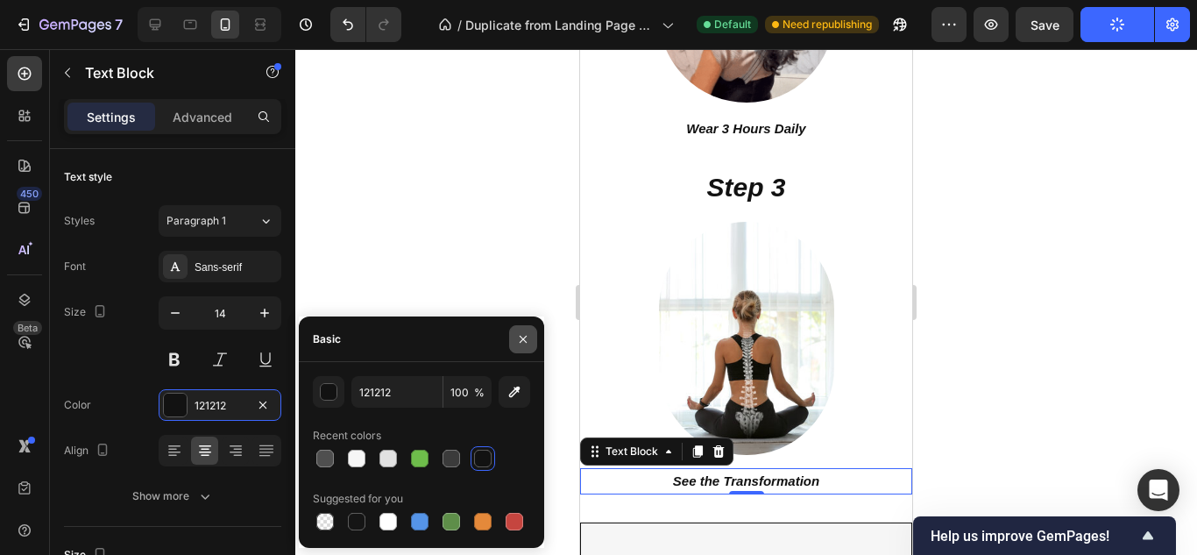
click at [520, 332] on icon "button" at bounding box center [523, 339] width 14 height 14
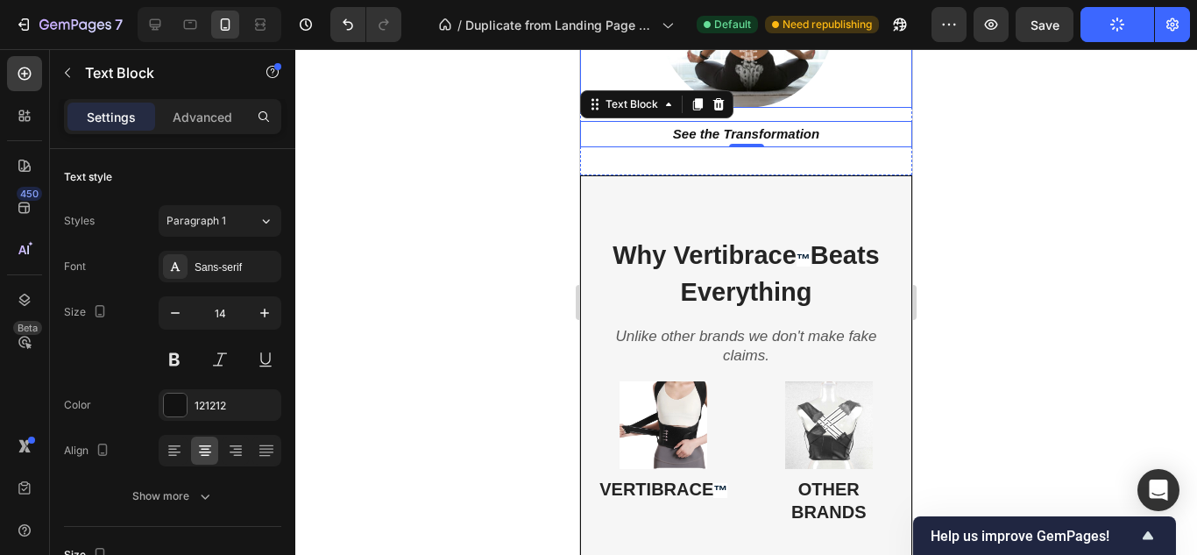
scroll to position [8917, 0]
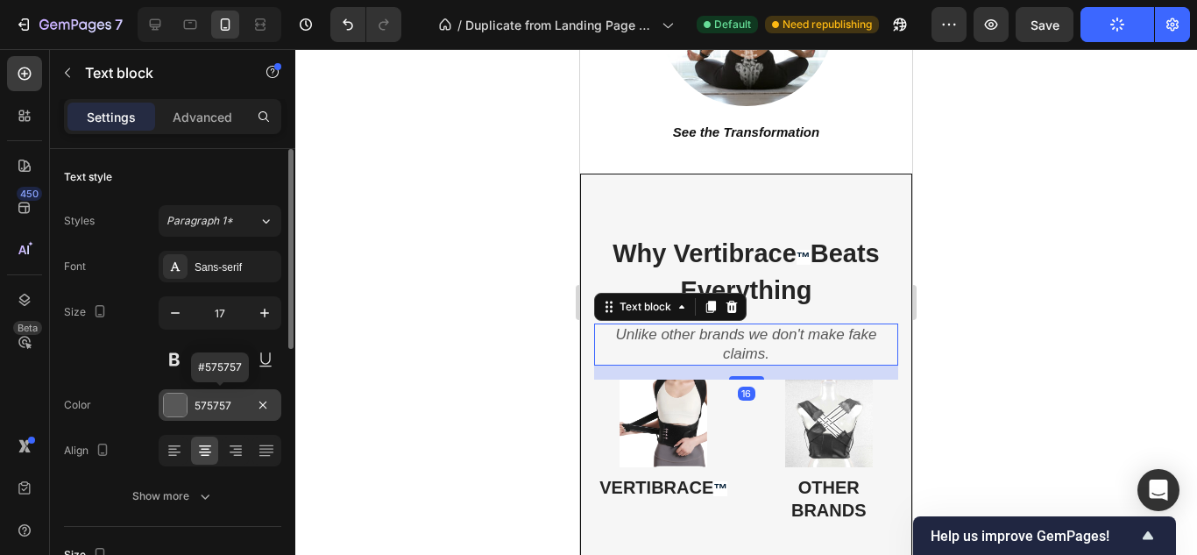
click at [248, 404] on div "575757" at bounding box center [220, 405] width 123 height 32
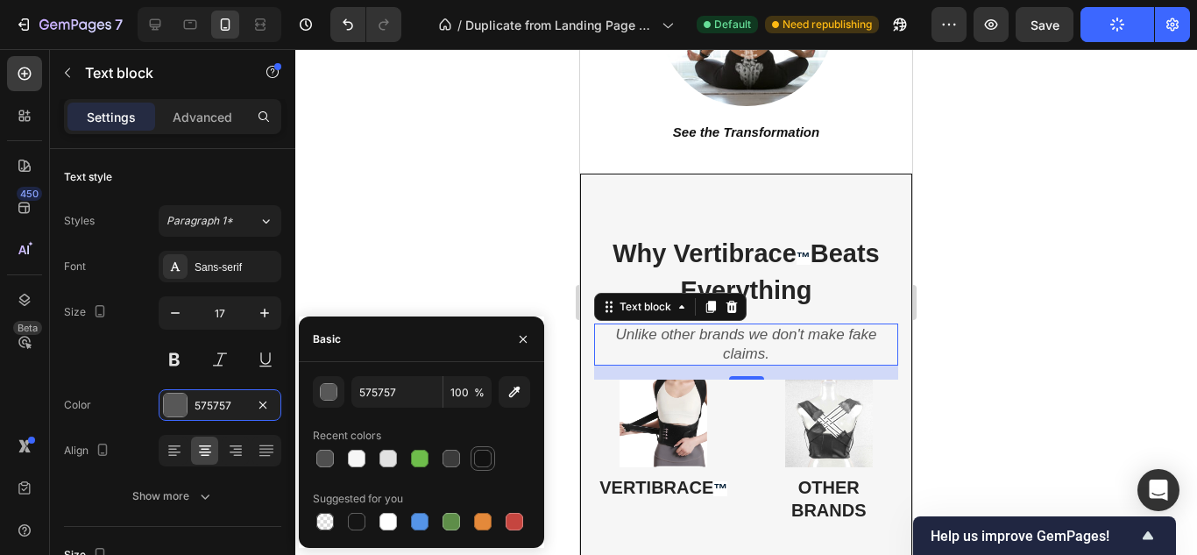
click at [482, 452] on div at bounding box center [483, 458] width 18 height 18
type input "121212"
click at [484, 223] on div at bounding box center [745, 301] width 901 height 505
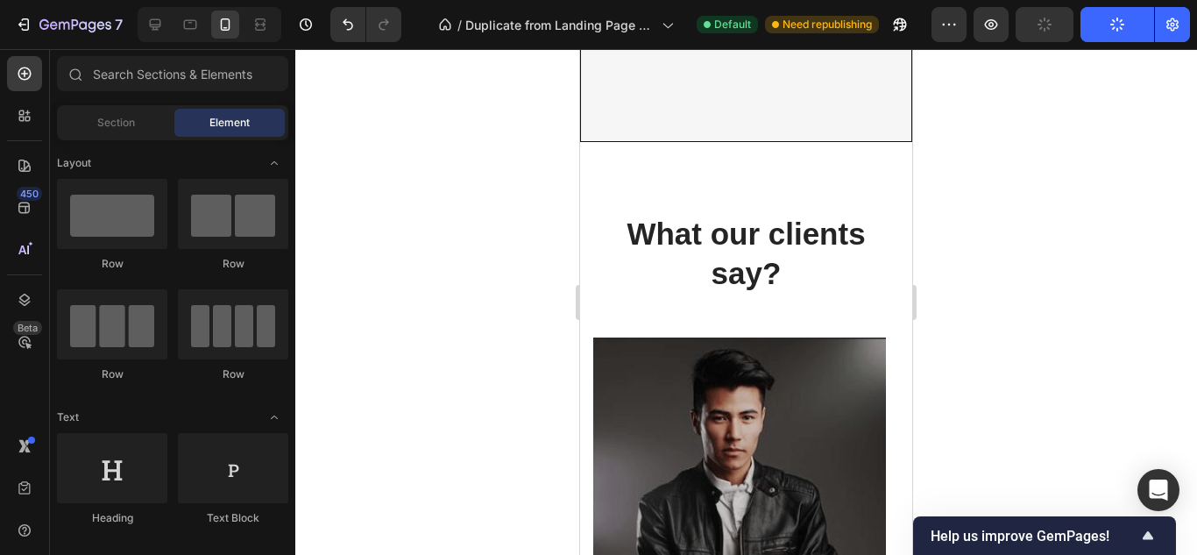
scroll to position [10031, 0]
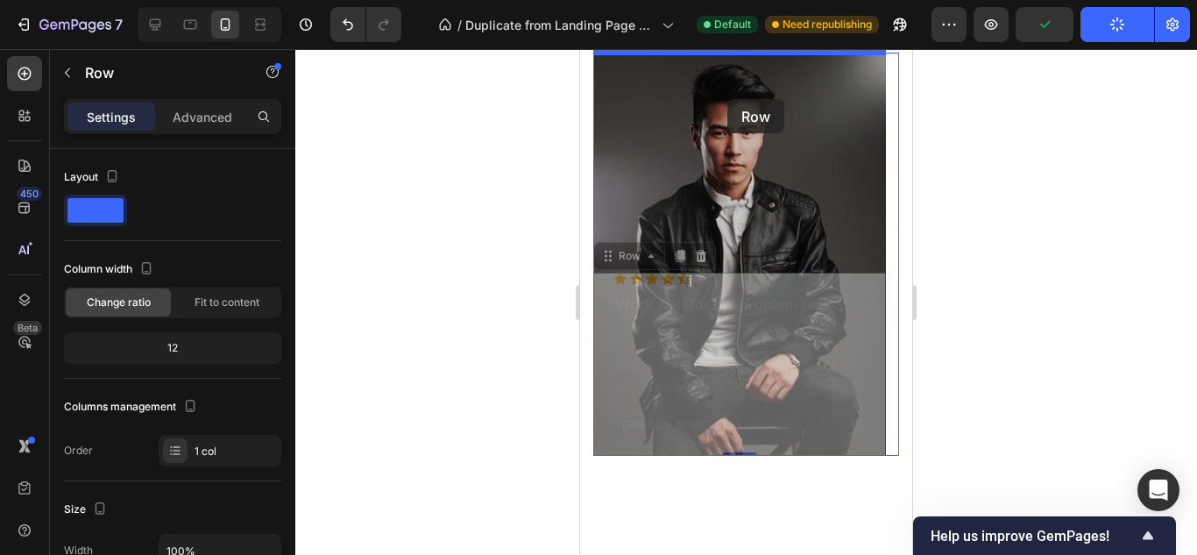
drag, startPoint x: 668, startPoint y: 325, endPoint x: 725, endPoint y: 104, distance: 228.0
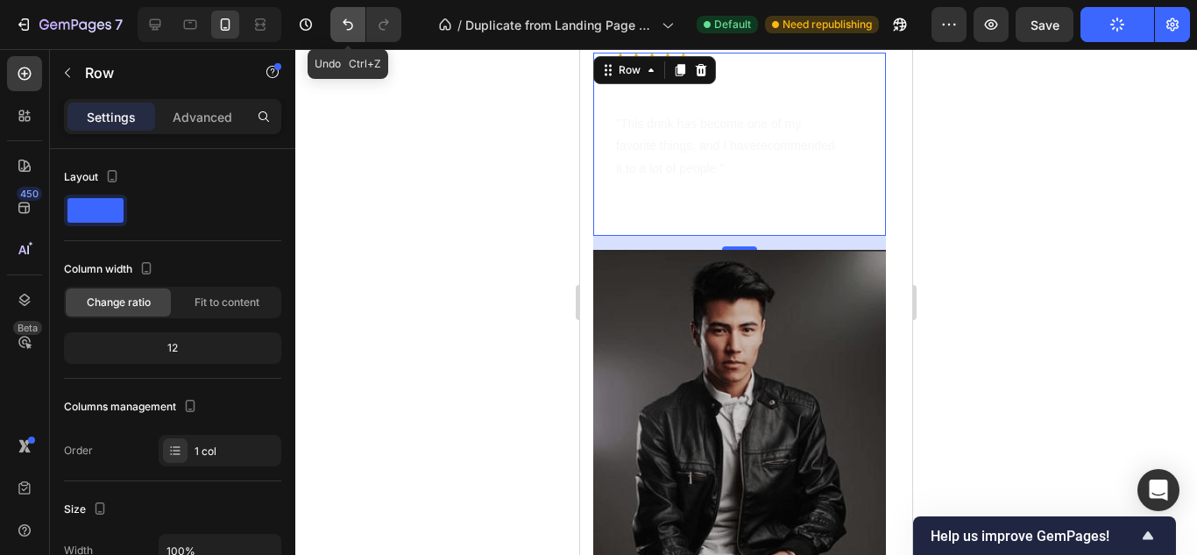
click at [347, 26] on icon "Undo/Redo" at bounding box center [348, 25] width 18 height 18
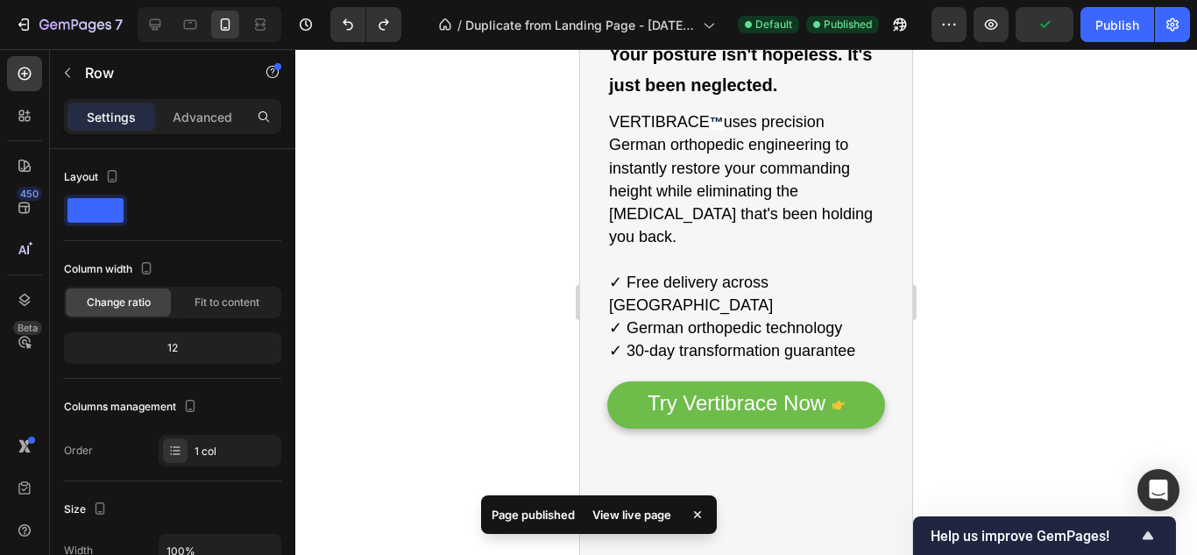
scroll to position [0, 0]
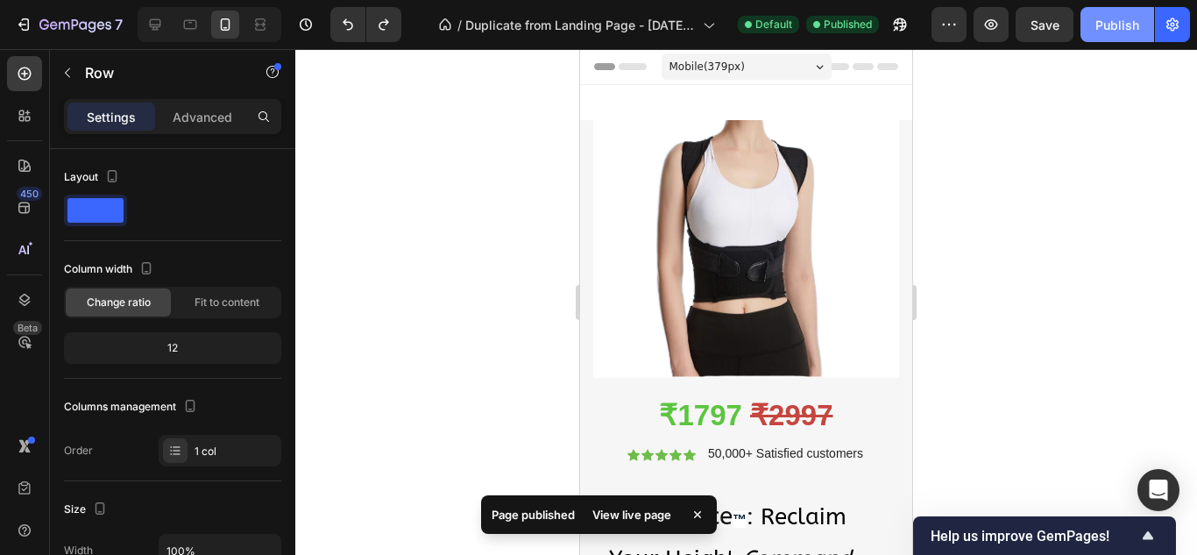
click at [1096, 11] on button "Publish" at bounding box center [1117, 24] width 74 height 35
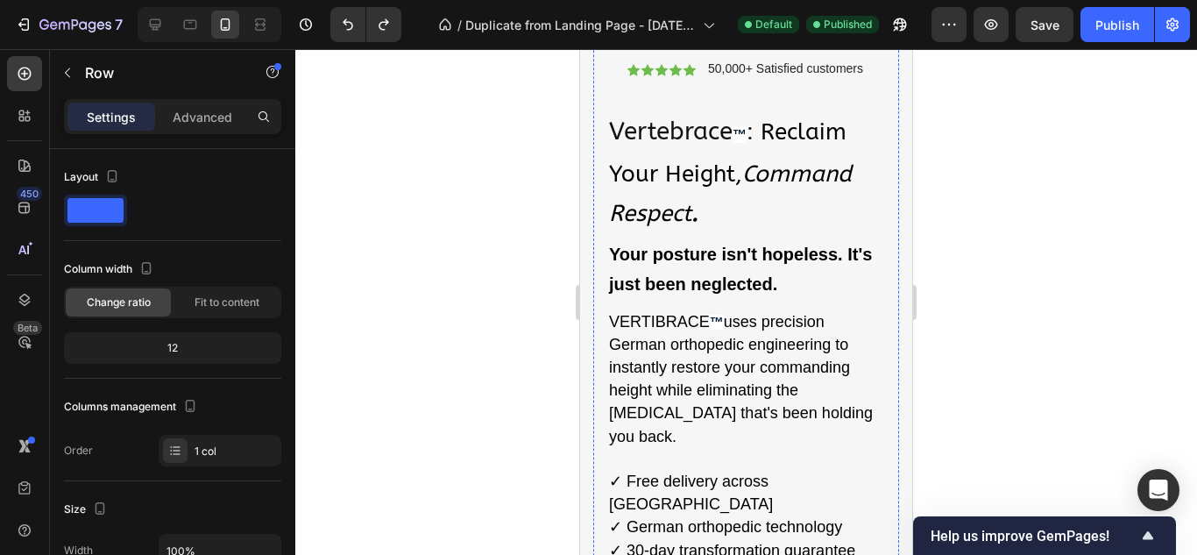
scroll to position [324, 0]
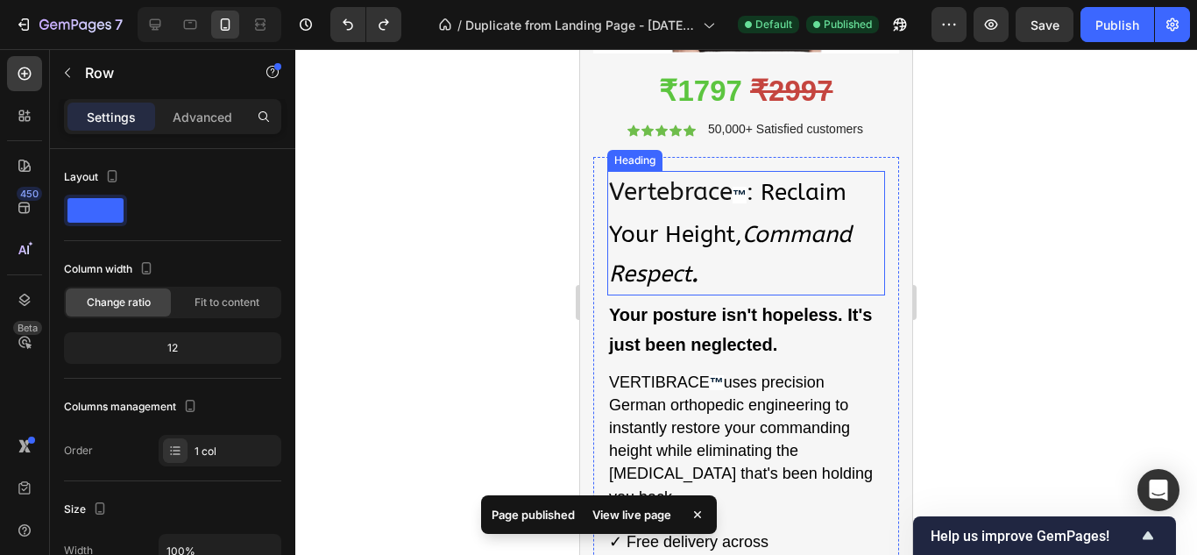
click at [746, 187] on strong "™" at bounding box center [739, 195] width 14 height 17
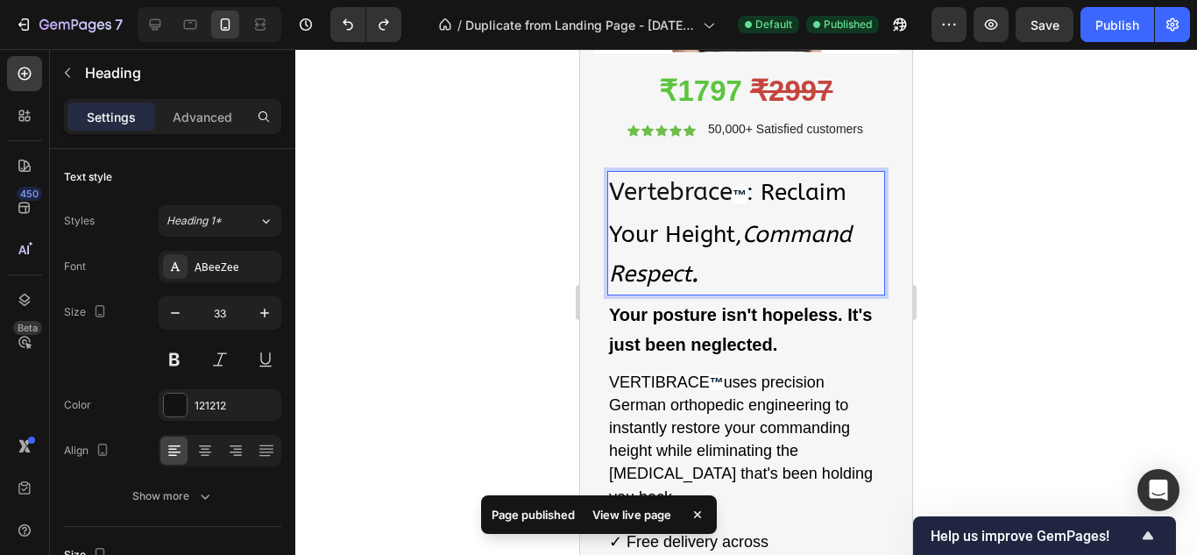
click at [739, 187] on strong "™" at bounding box center [739, 195] width 14 height 17
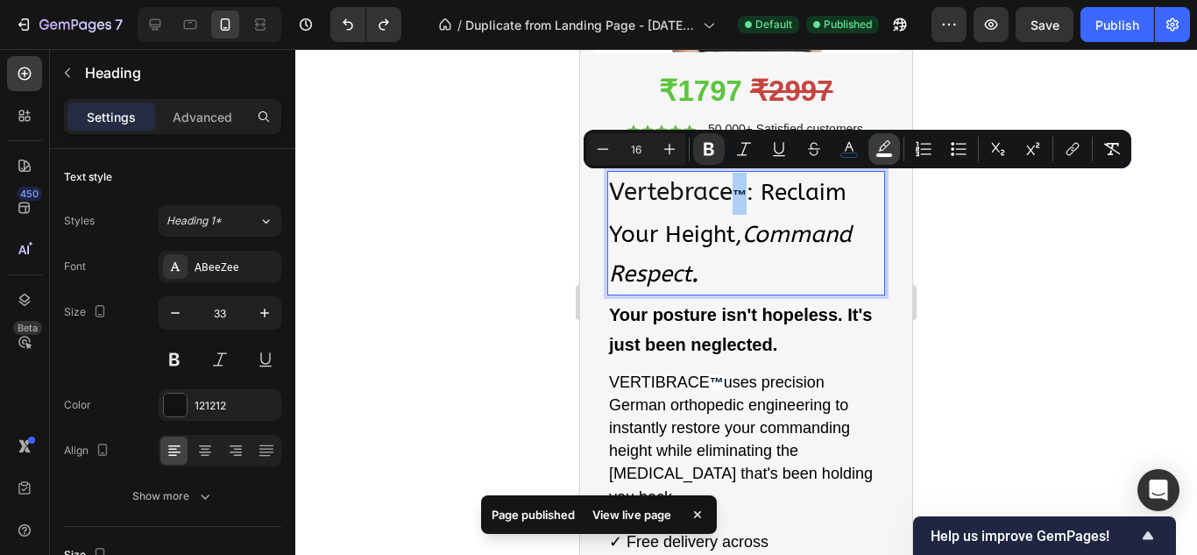
click at [878, 152] on icon "Editor contextual toolbar" at bounding box center [884, 149] width 18 height 18
type input "FFFFFF"
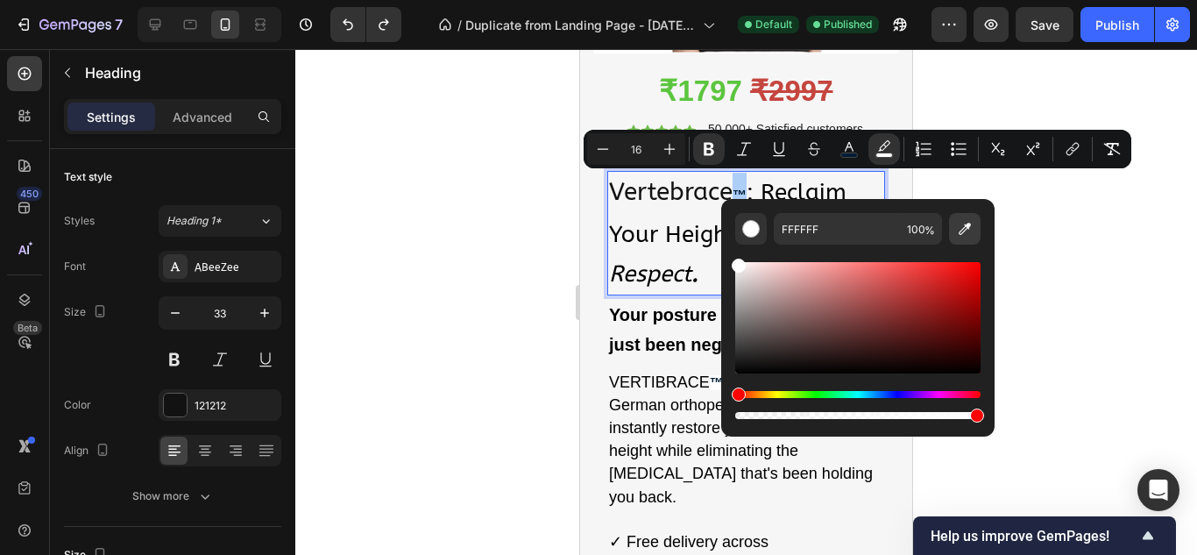
click at [953, 229] on button "Editor contextual toolbar" at bounding box center [965, 229] width 32 height 32
type input "F6F6F6"
click at [975, 103] on div at bounding box center [745, 301] width 901 height 505
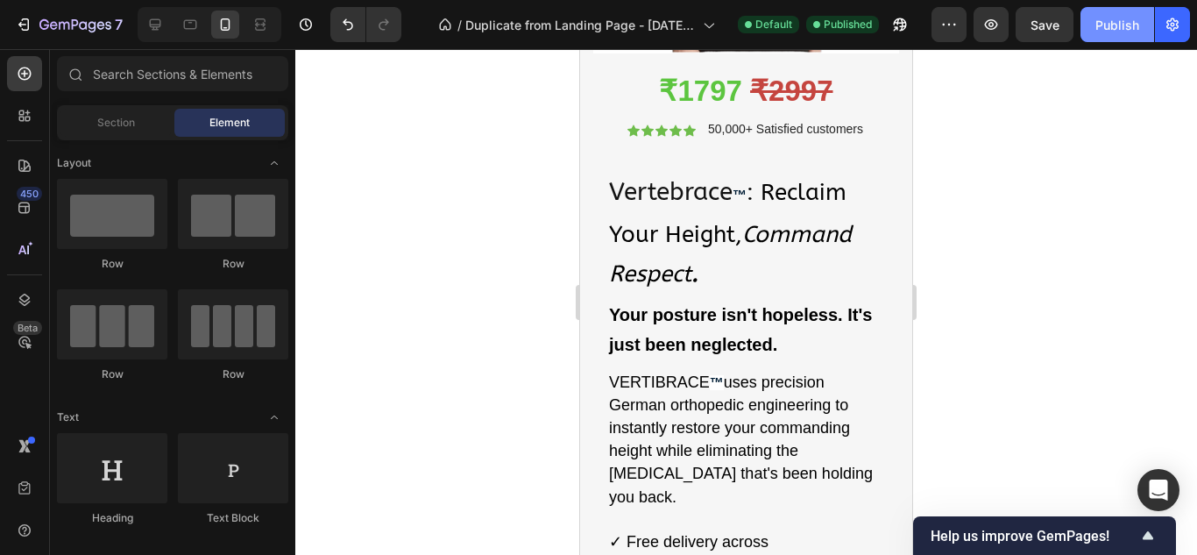
click at [1108, 28] on div "Publish" at bounding box center [1117, 25] width 44 height 18
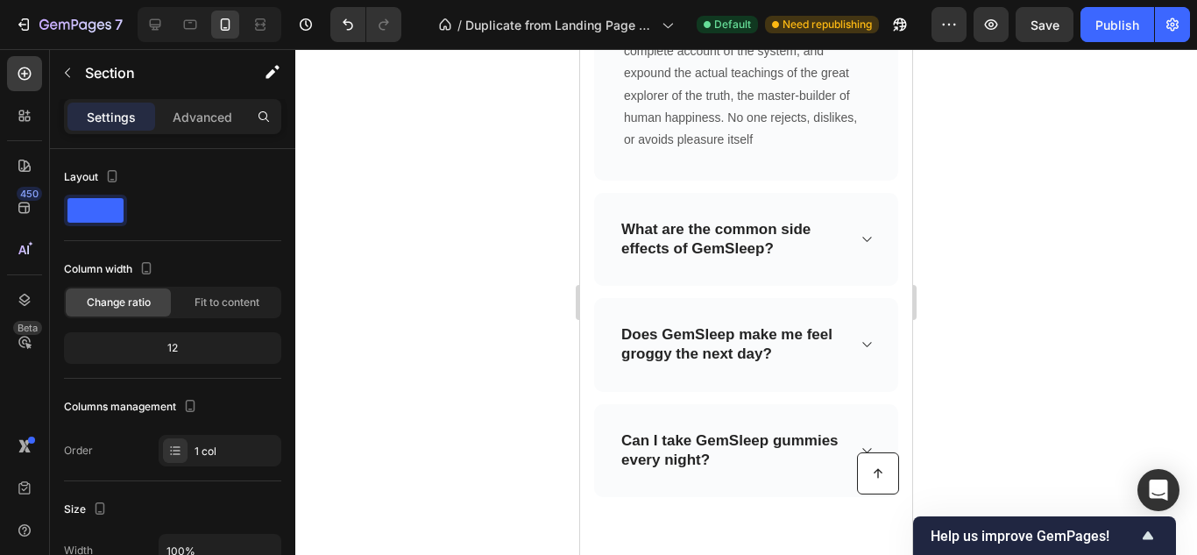
scroll to position [12264, 0]
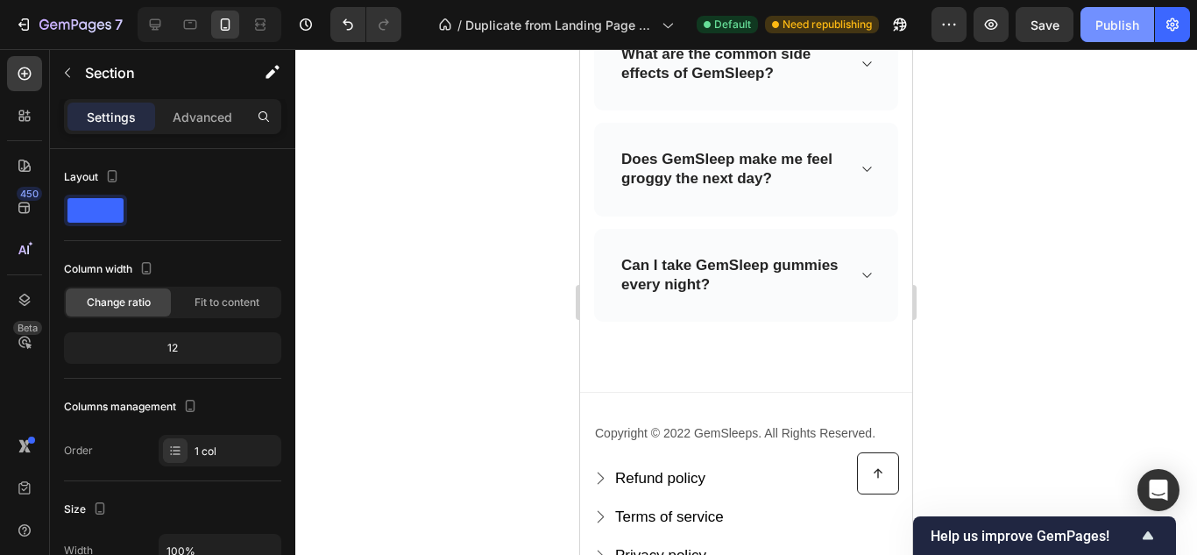
click at [1112, 30] on div "Publish" at bounding box center [1117, 25] width 44 height 18
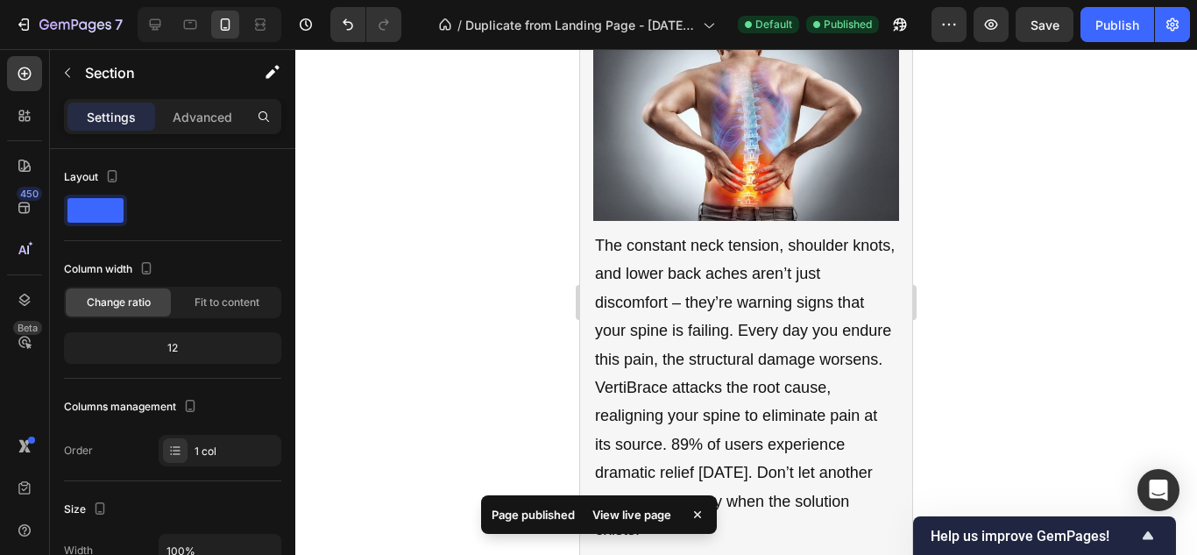
scroll to position [4909, 0]
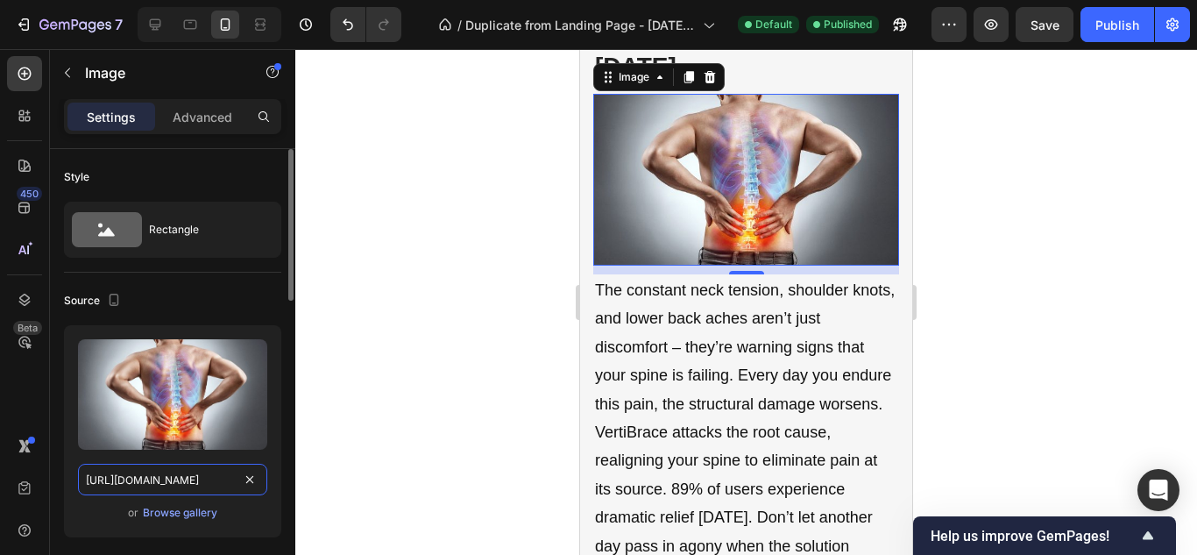
click at [172, 487] on input "[URL][DOMAIN_NAME]" at bounding box center [172, 479] width 189 height 32
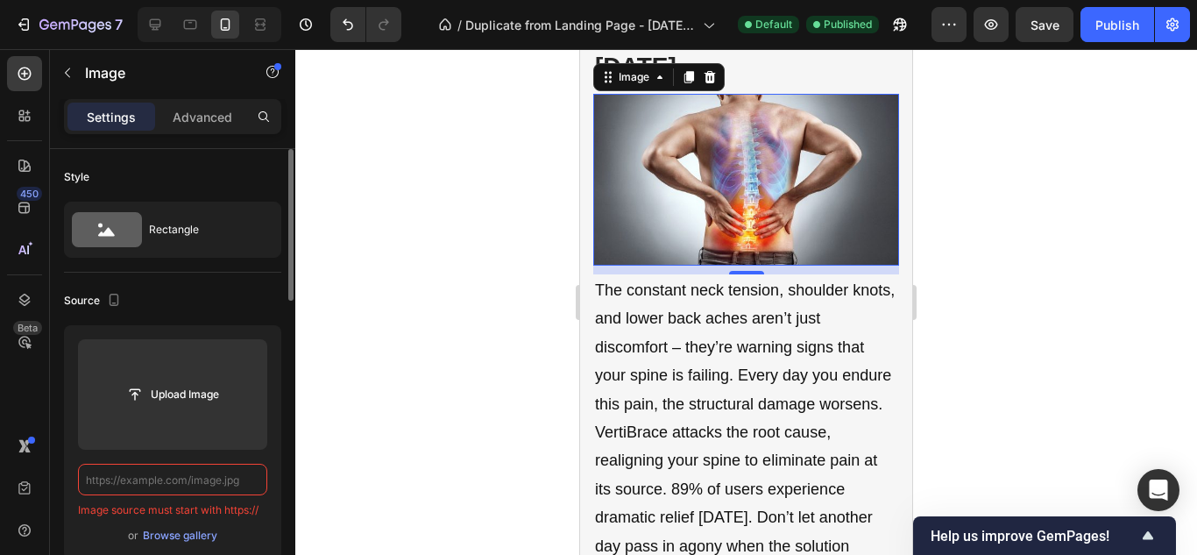
paste input "[URL][DOMAIN_NAME]"
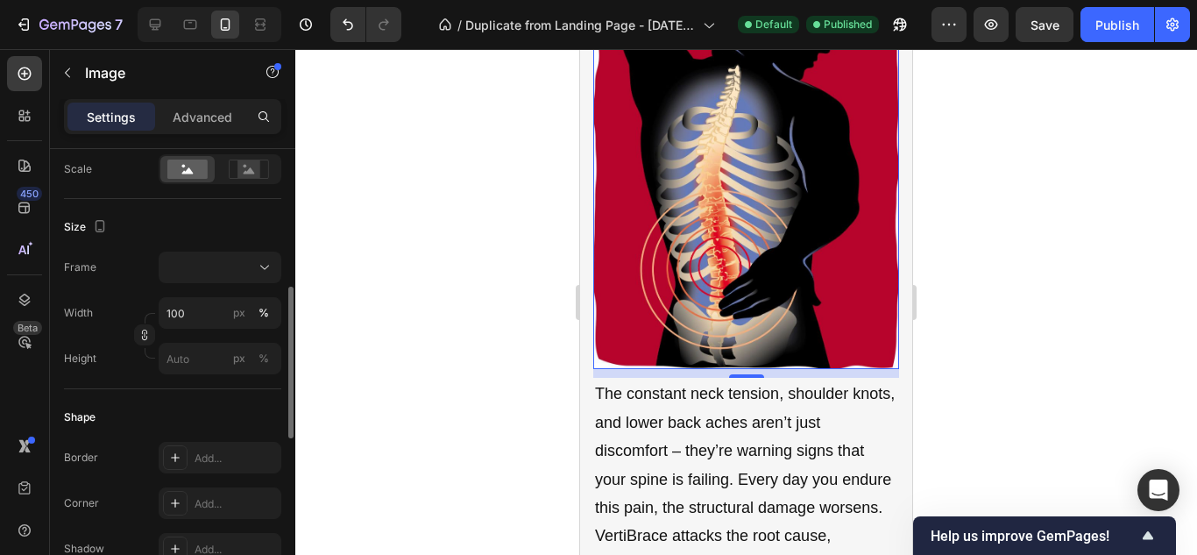
scroll to position [412, 0]
type input "[URL][DOMAIN_NAME]"
click at [181, 301] on input "100" at bounding box center [220, 312] width 123 height 32
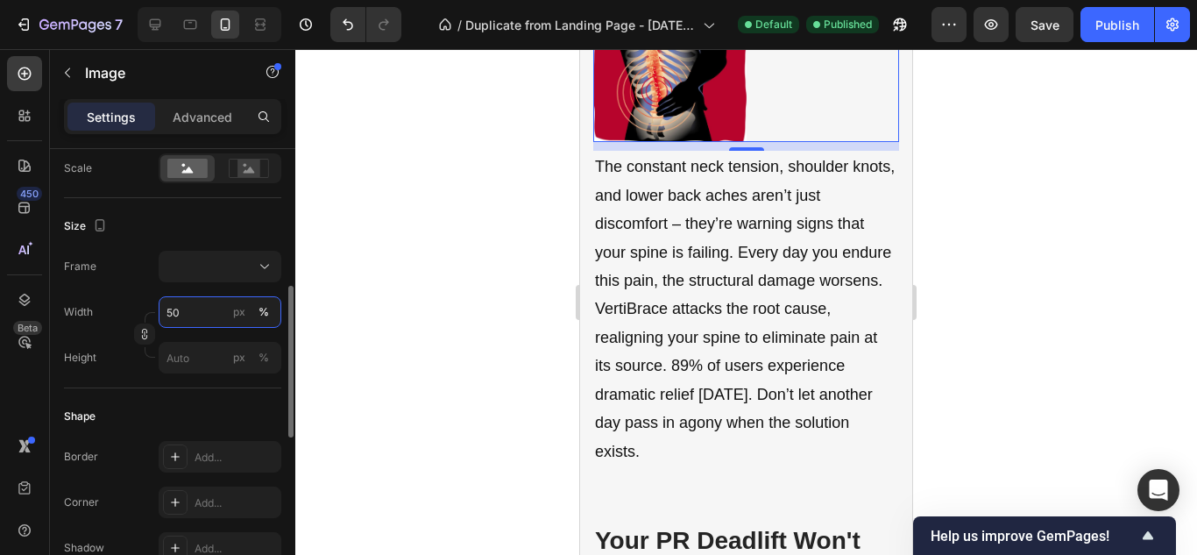
type input "5"
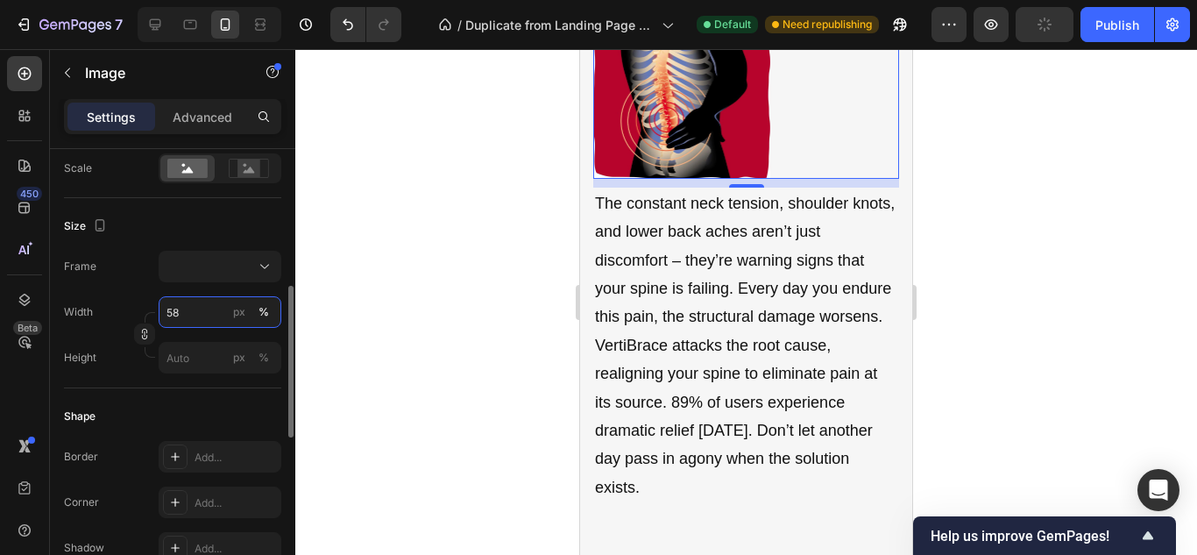
type input "5"
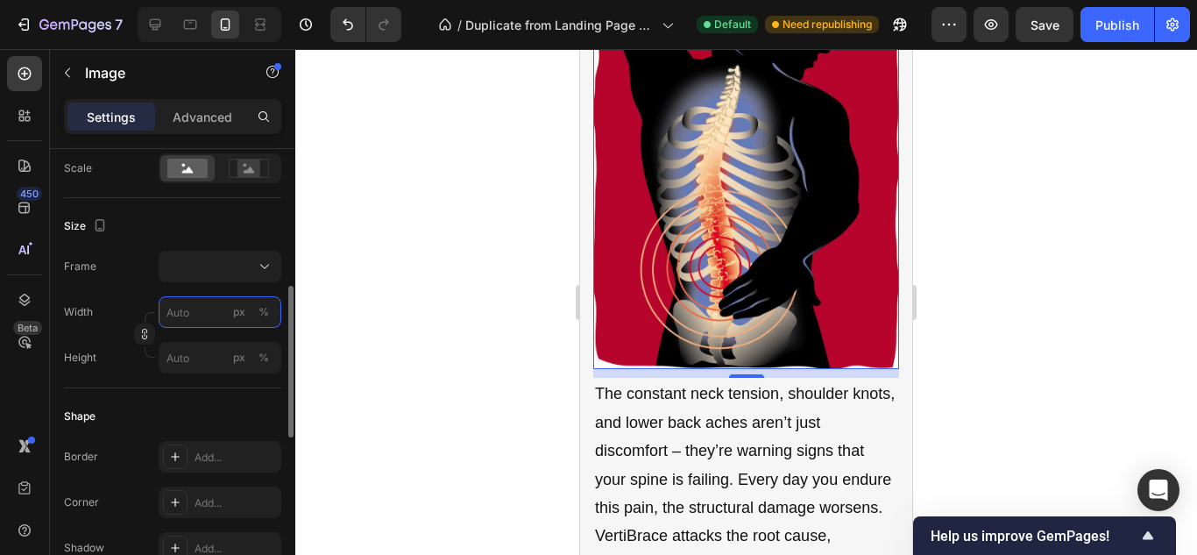
type input "5"
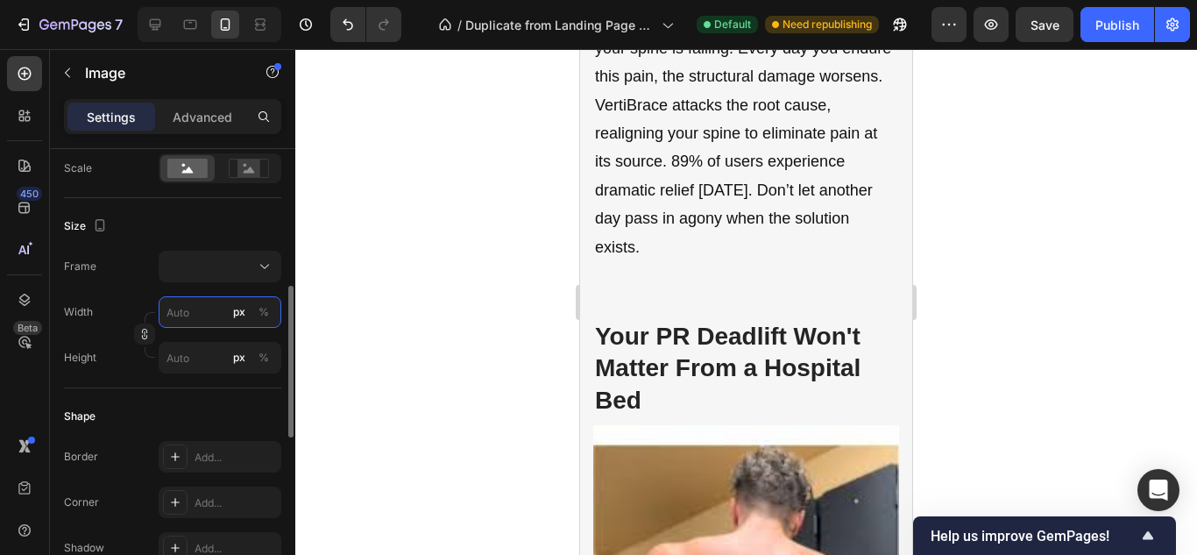
type input "8"
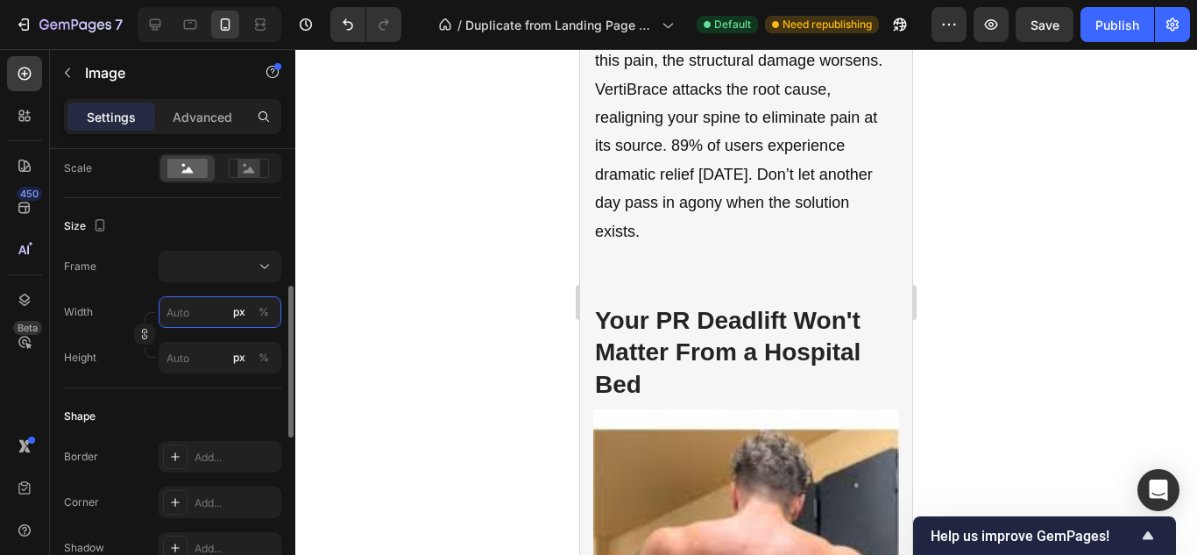
type input "0"
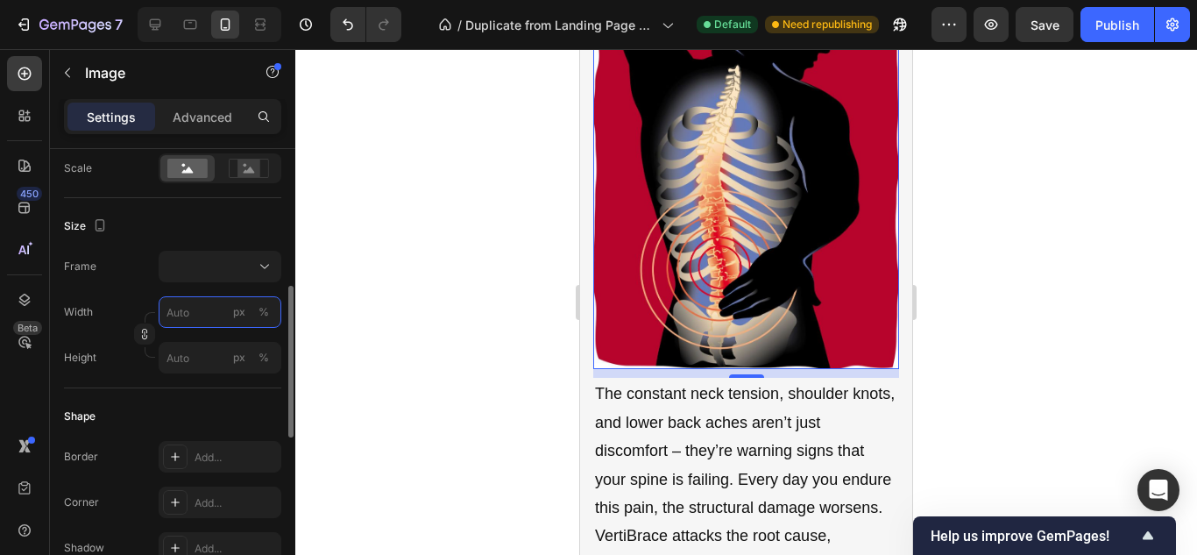
type input "8"
type input "80"
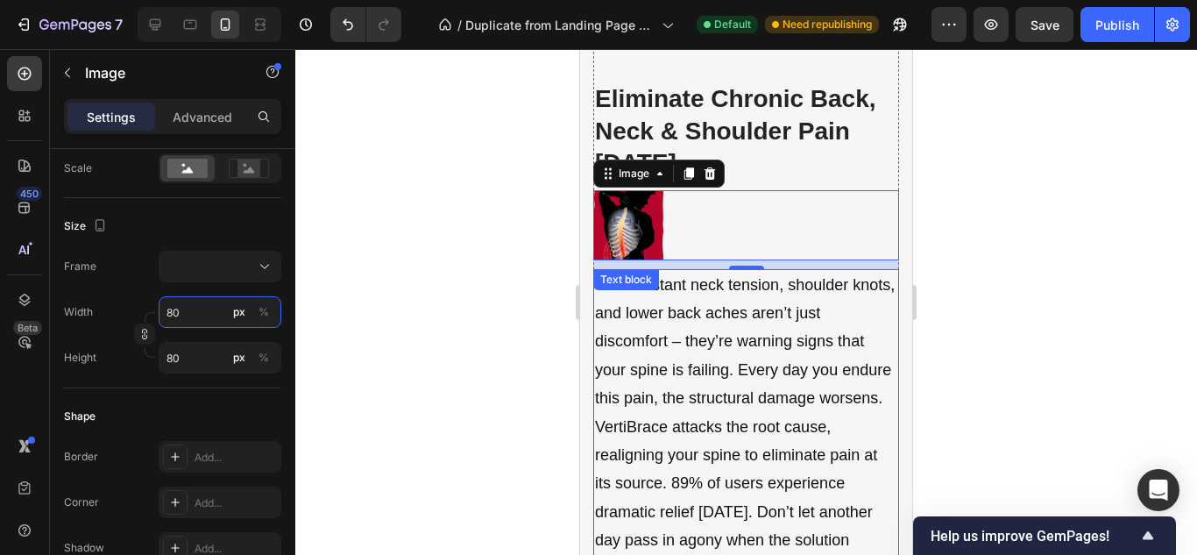
scroll to position [4813, 0]
type input "8"
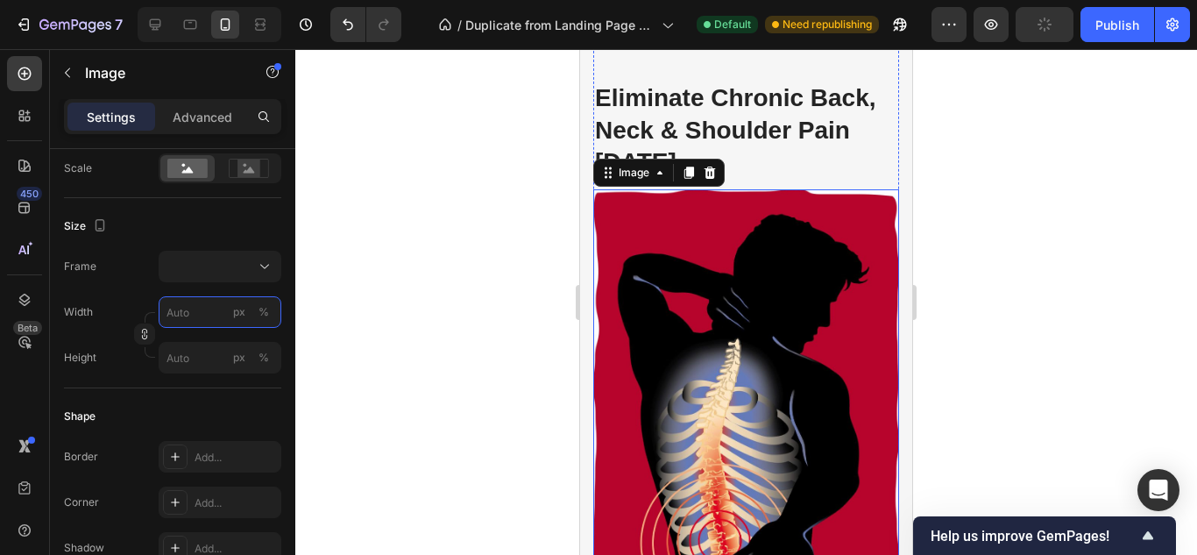
type input "8"
type input "1"
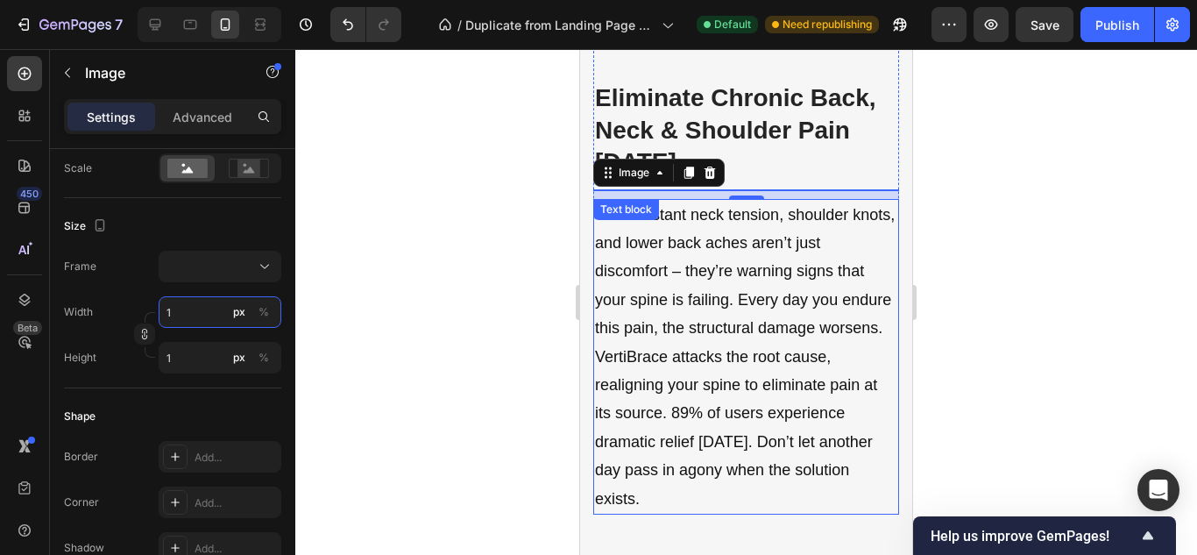
type input "10"
type input "100"
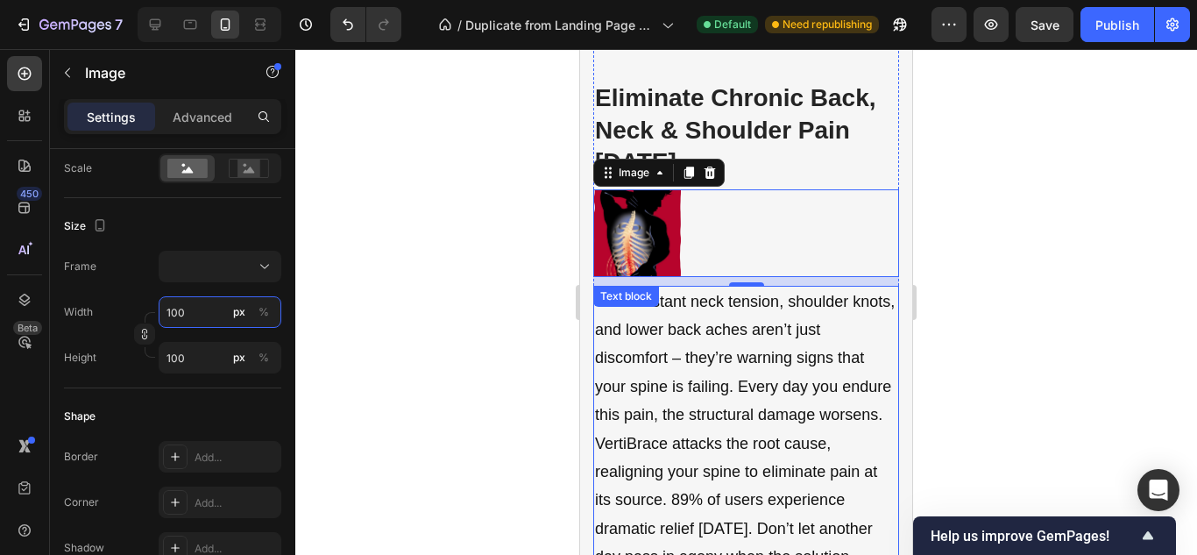
type input "1000"
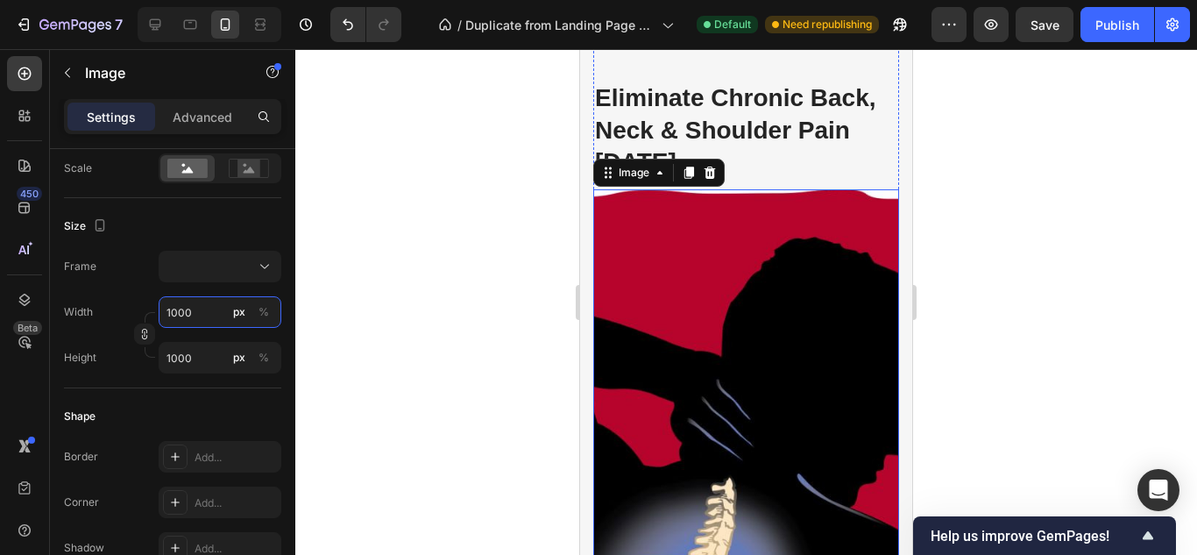
type input "100"
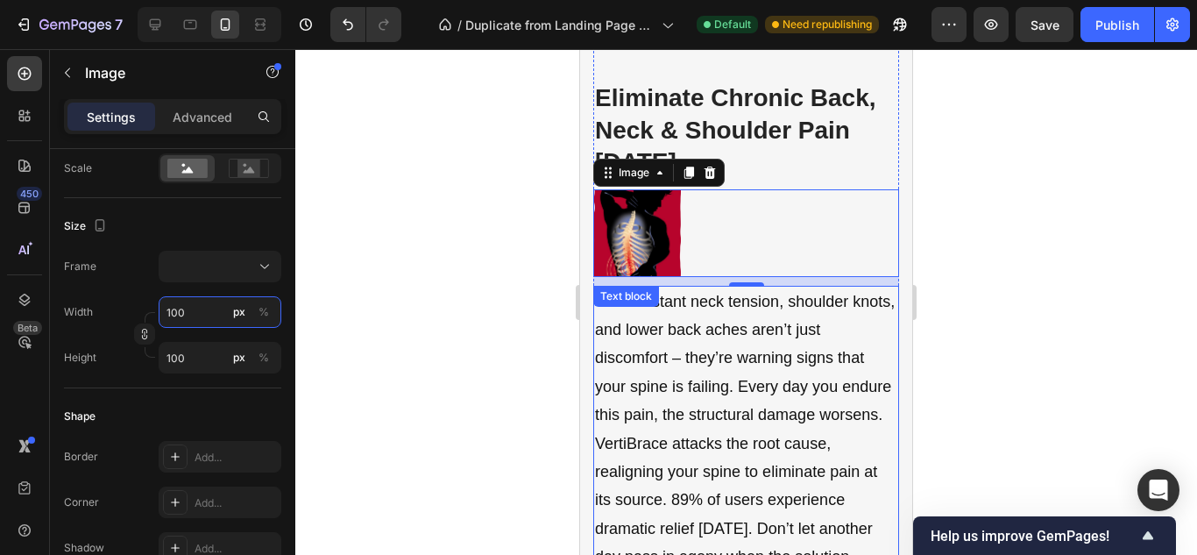
type input "10"
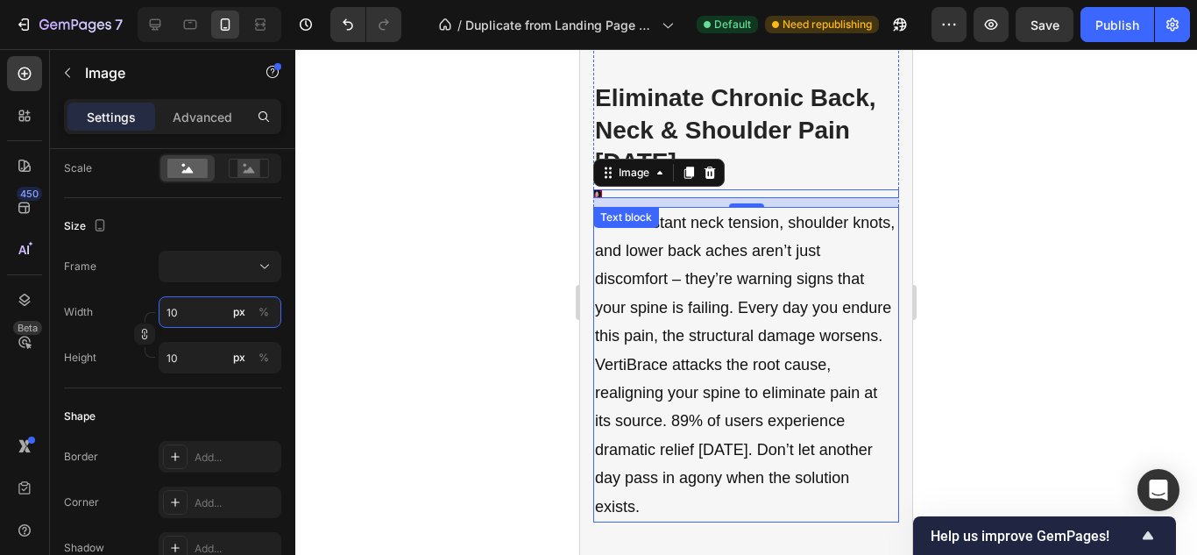
type input "1"
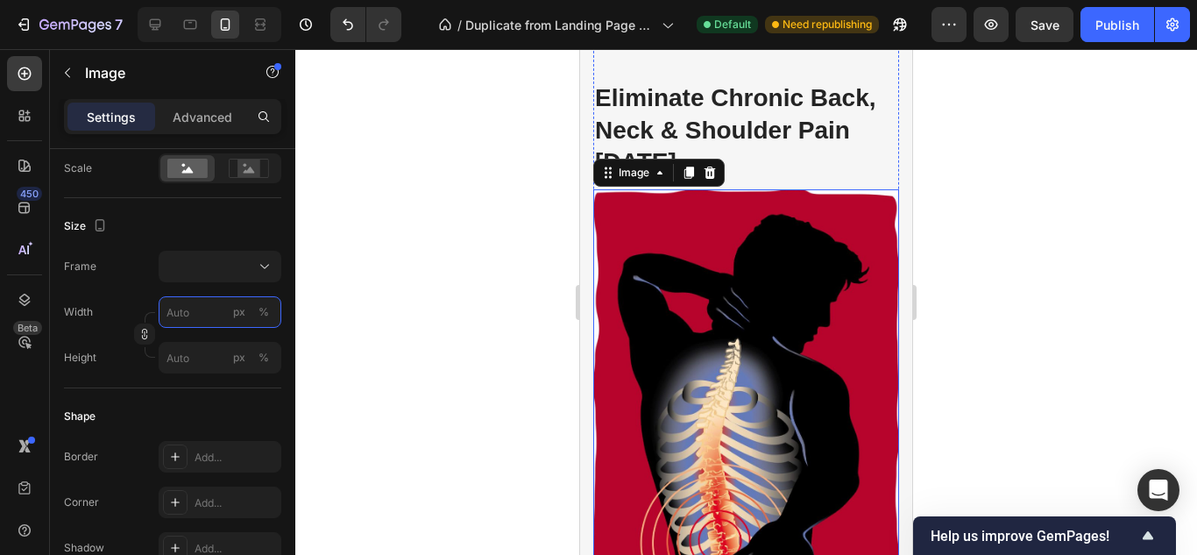
type input "1"
type input "2"
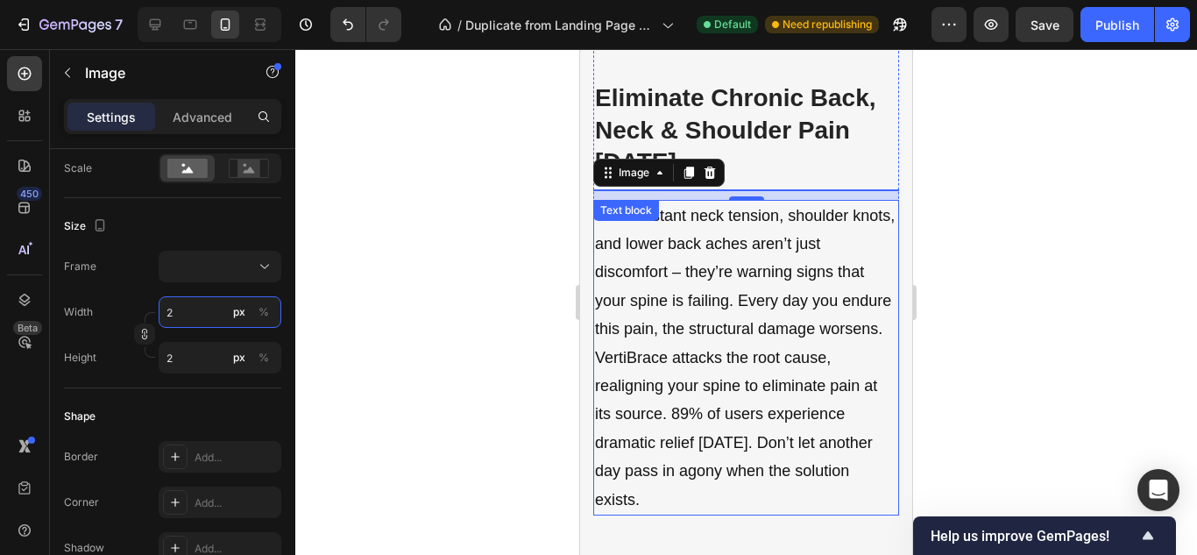
type input "20"
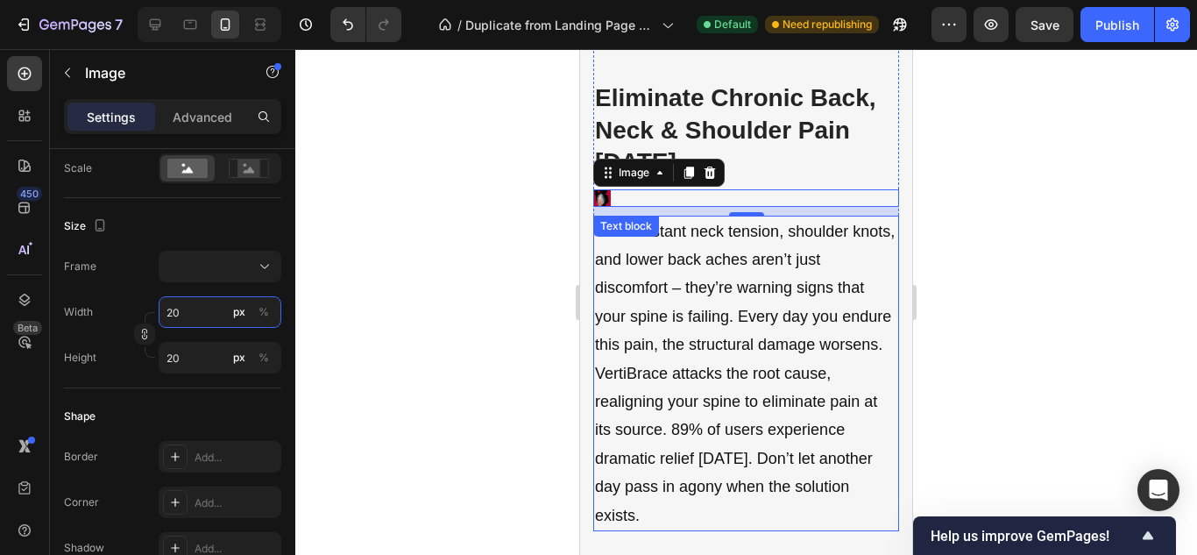
type input "200"
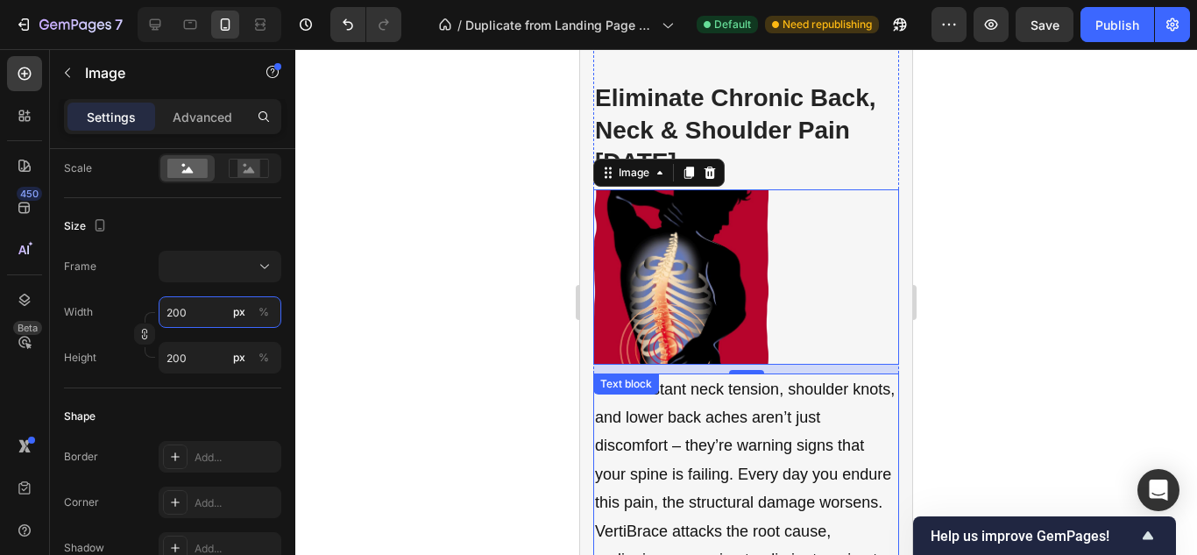
type input "20"
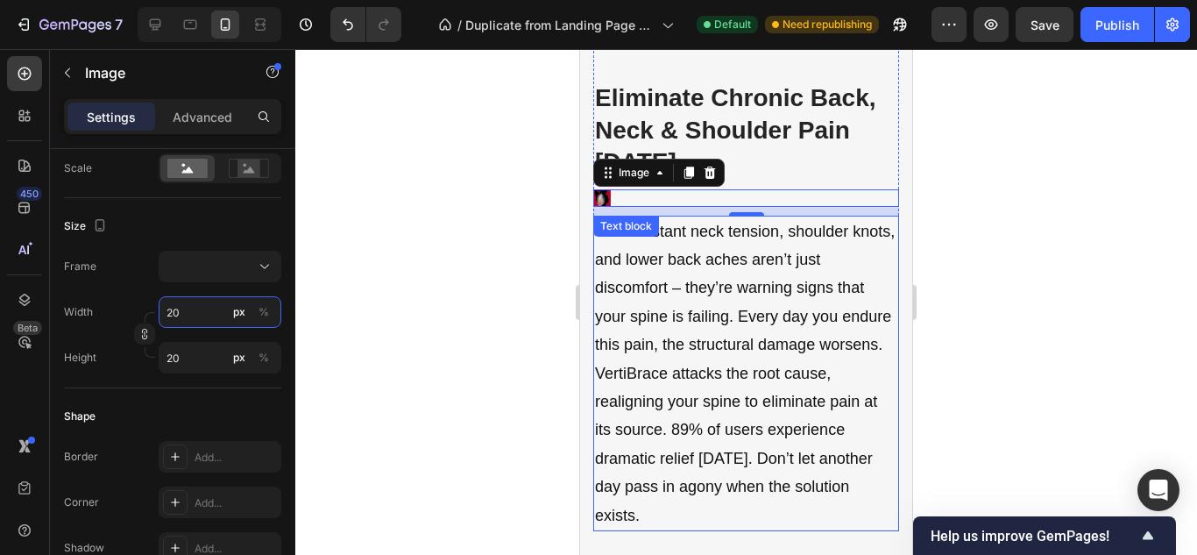
type input "2"
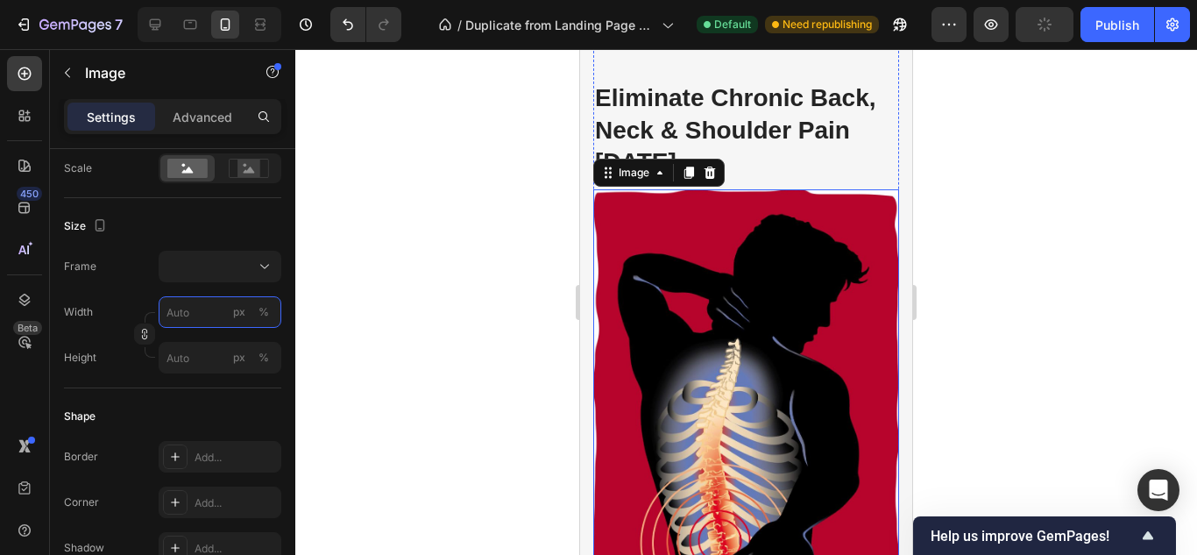
type input "2"
type input "3"
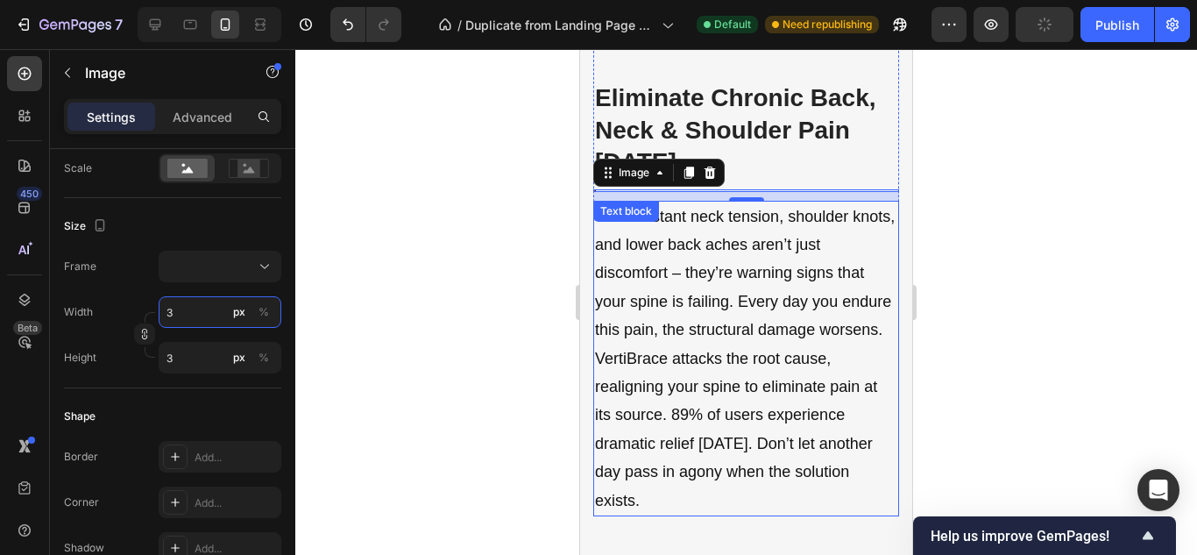
type input "30"
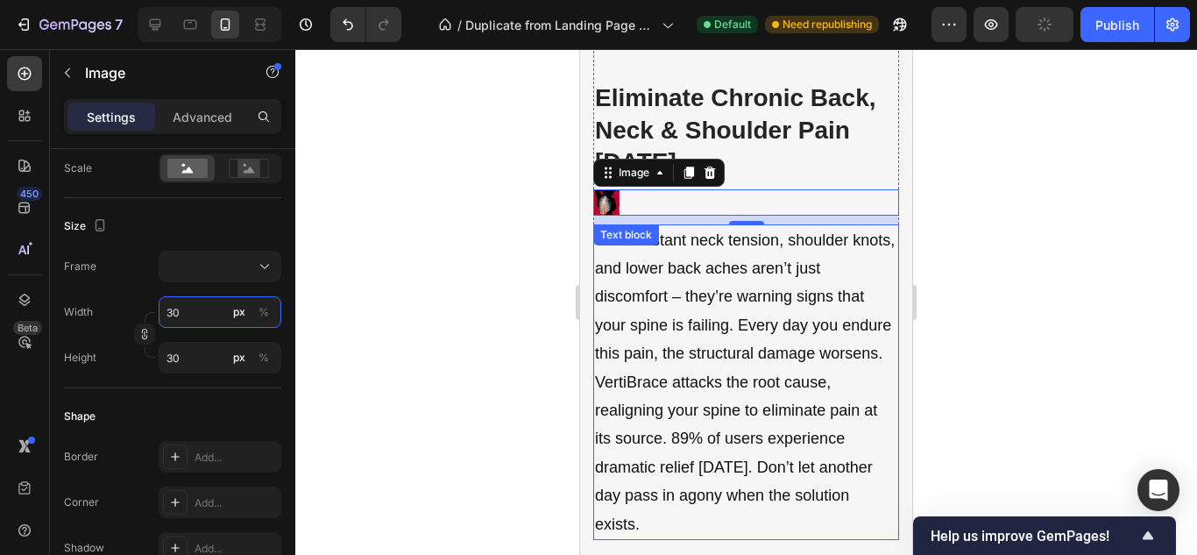
type input "300"
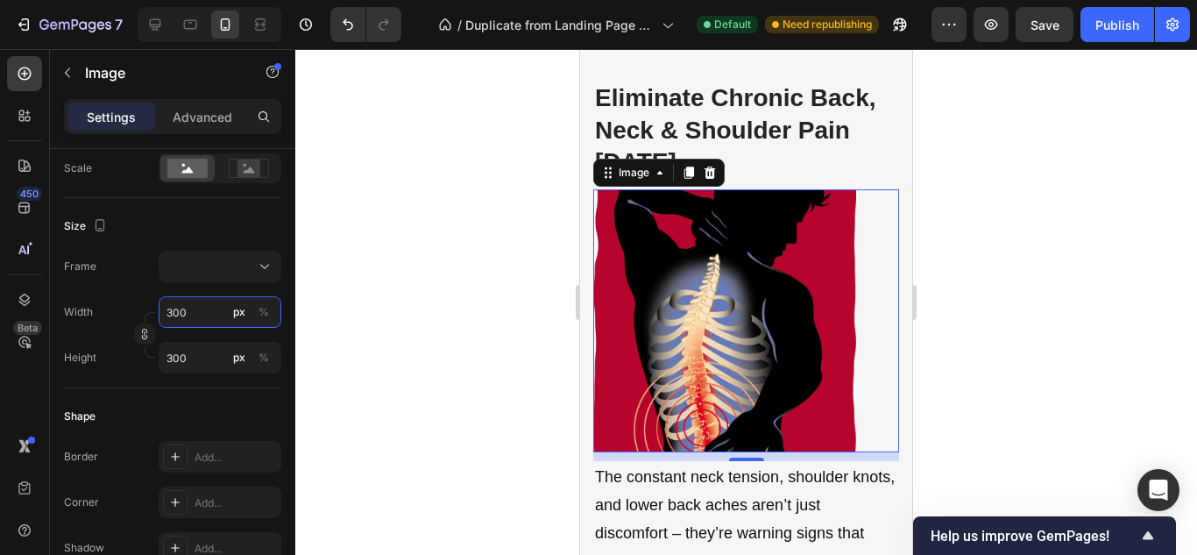
type input "300"
click at [787, 281] on img at bounding box center [724, 320] width 263 height 263
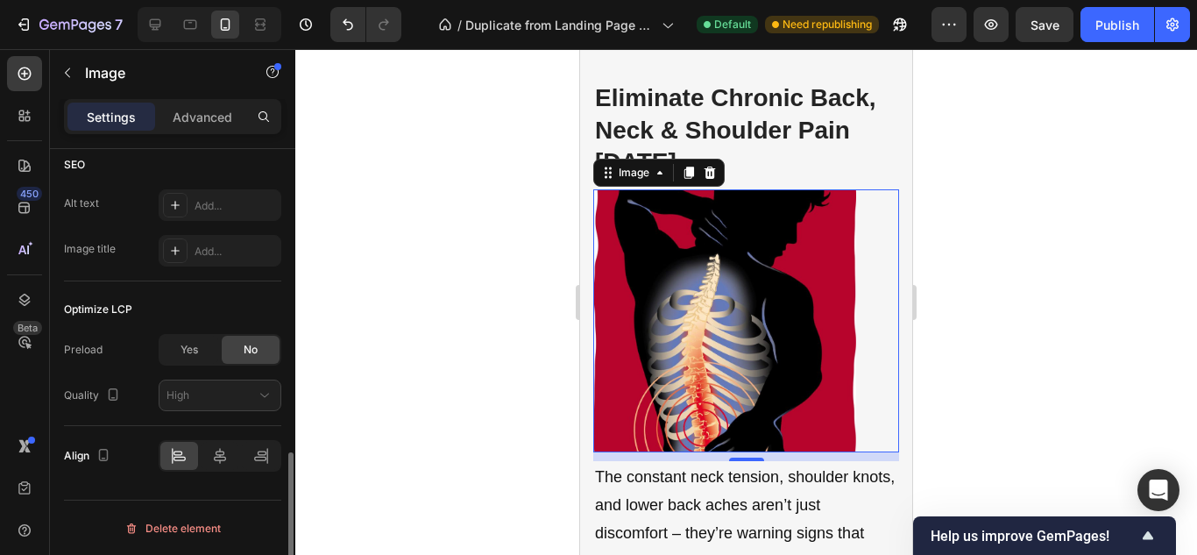
scroll to position [911, 0]
click at [224, 454] on icon at bounding box center [220, 455] width 18 height 18
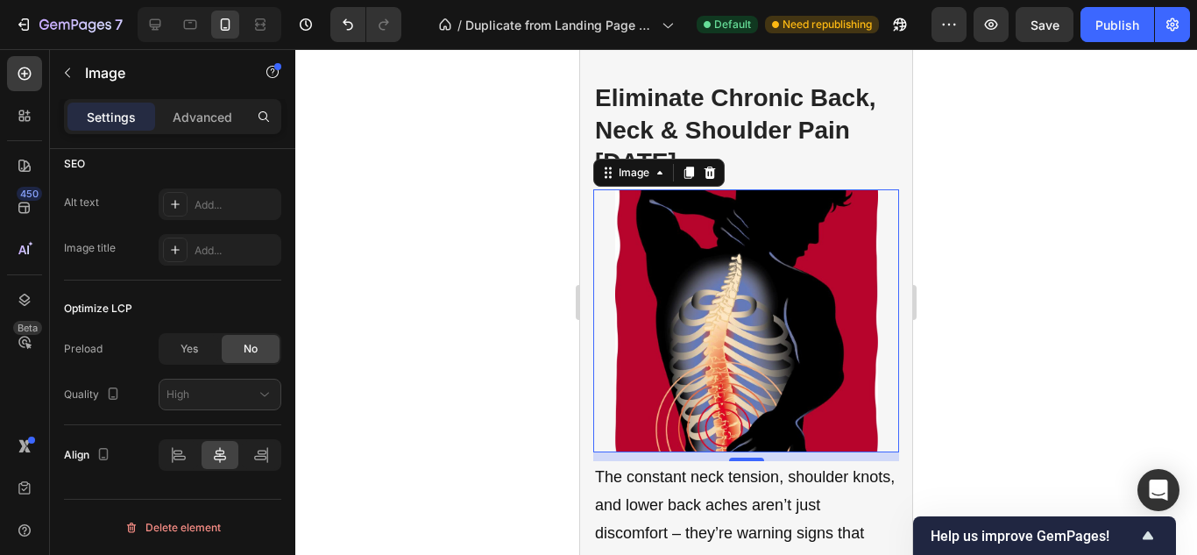
click at [451, 344] on div at bounding box center [745, 301] width 901 height 505
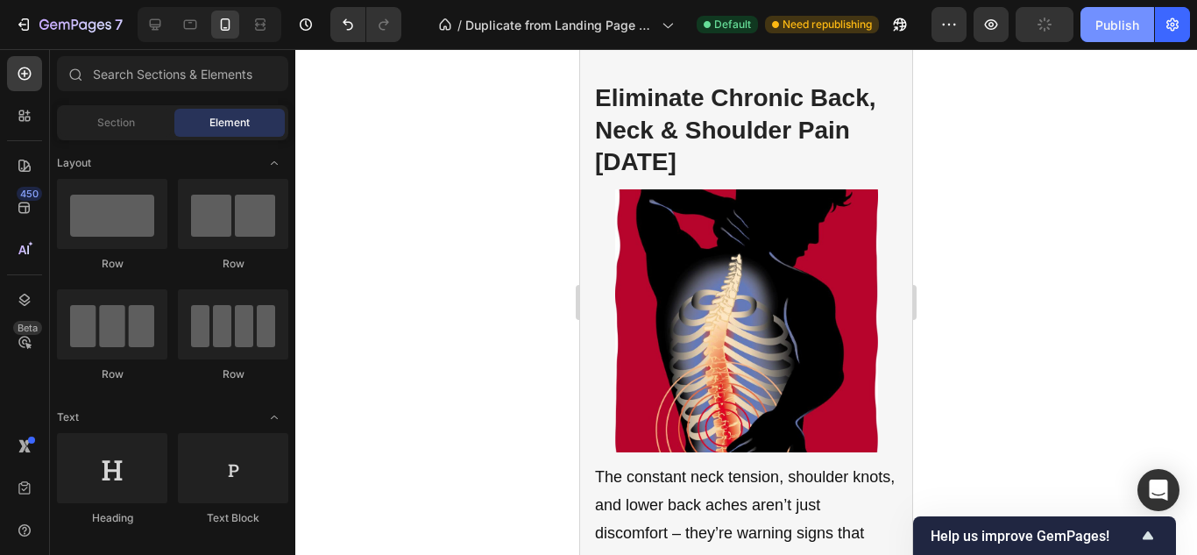
click at [1113, 29] on div "Publish" at bounding box center [1117, 25] width 44 height 18
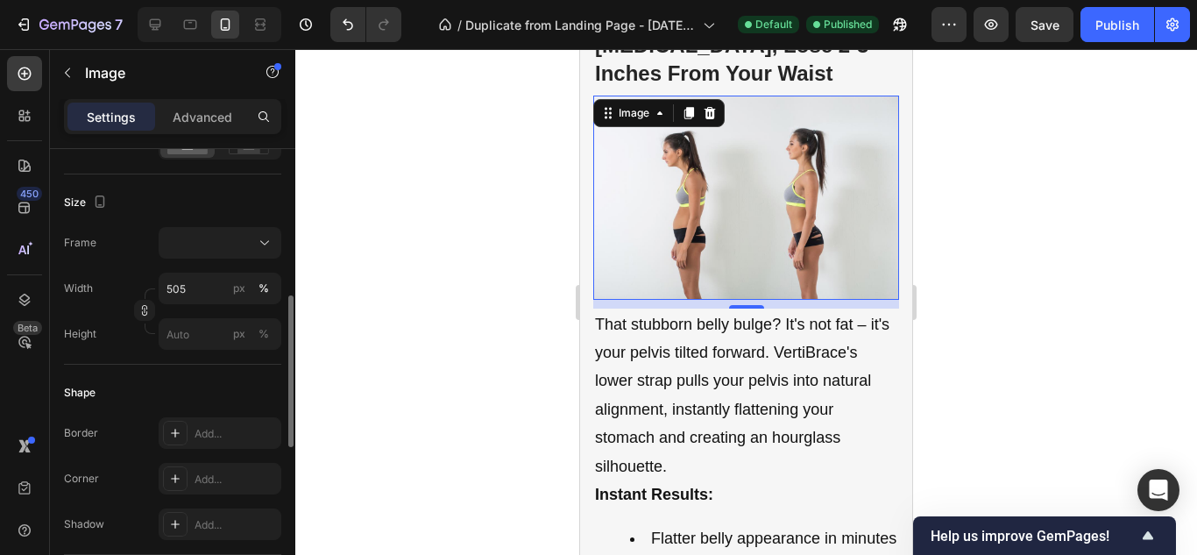
scroll to position [436, 0]
click at [203, 294] on input "505" at bounding box center [220, 288] width 123 height 32
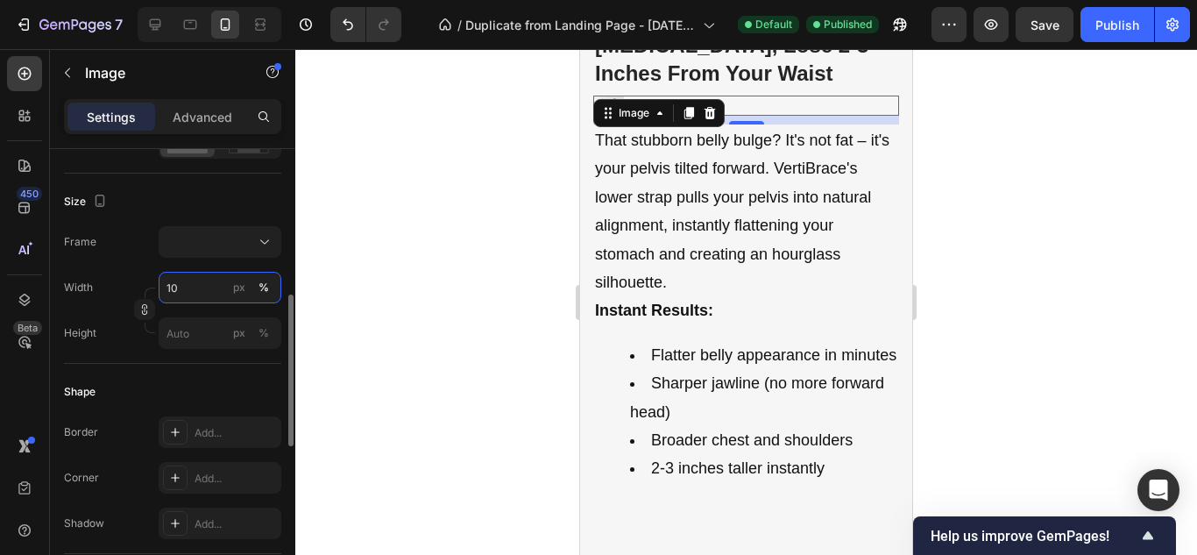
type input "1"
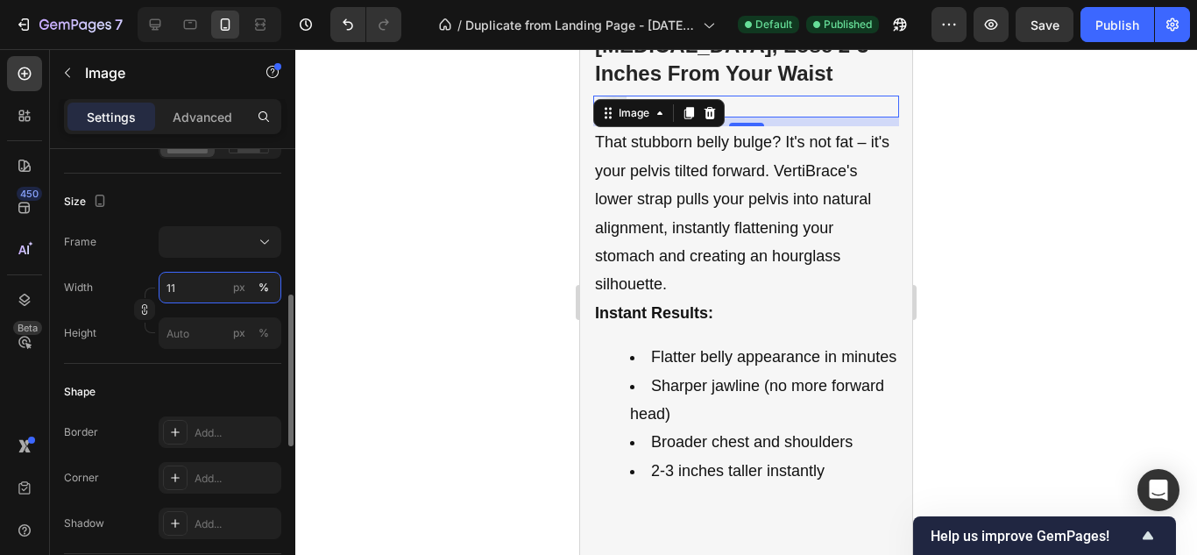
type input "1"
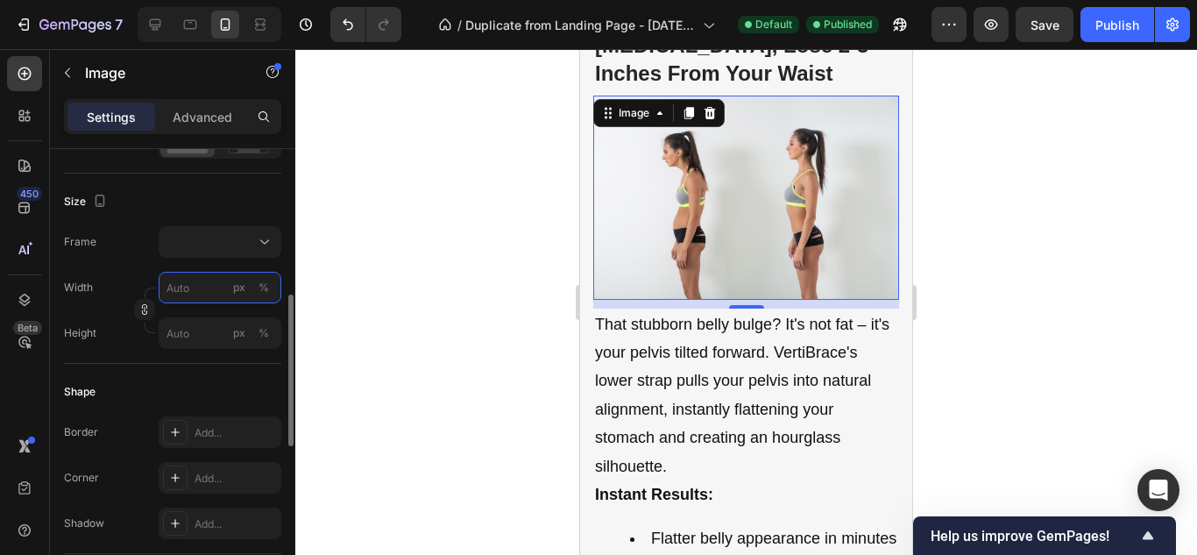
type input "1"
type input "2"
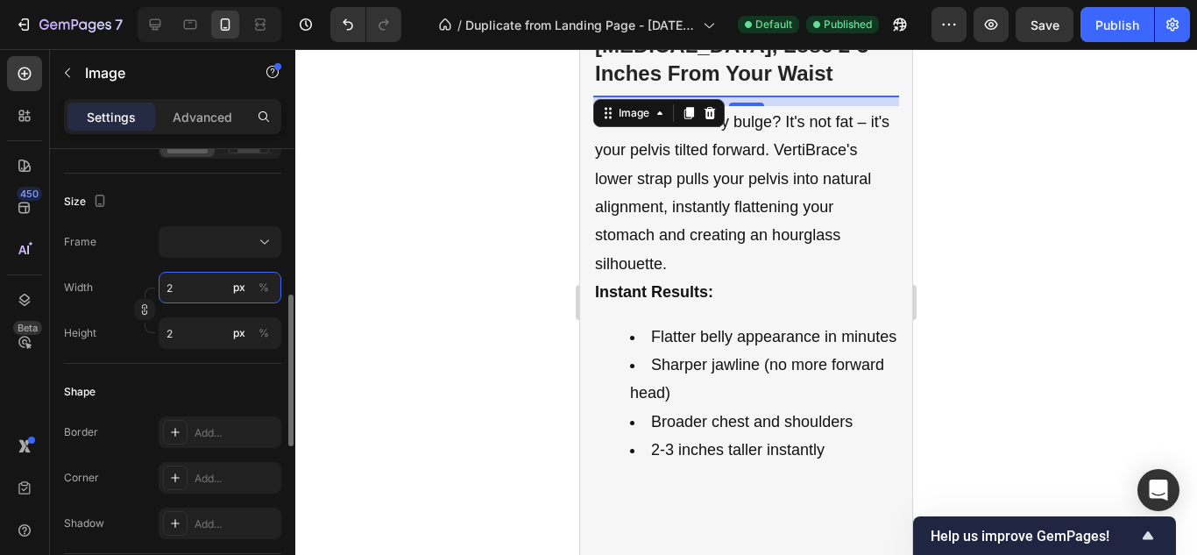
type input "20"
type input "200"
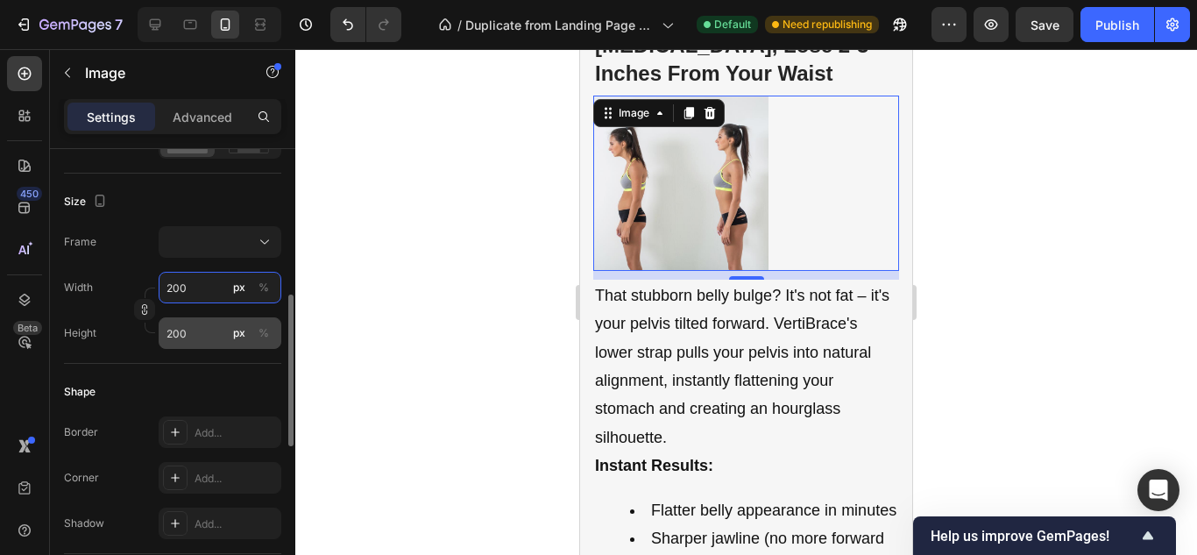
type input "20"
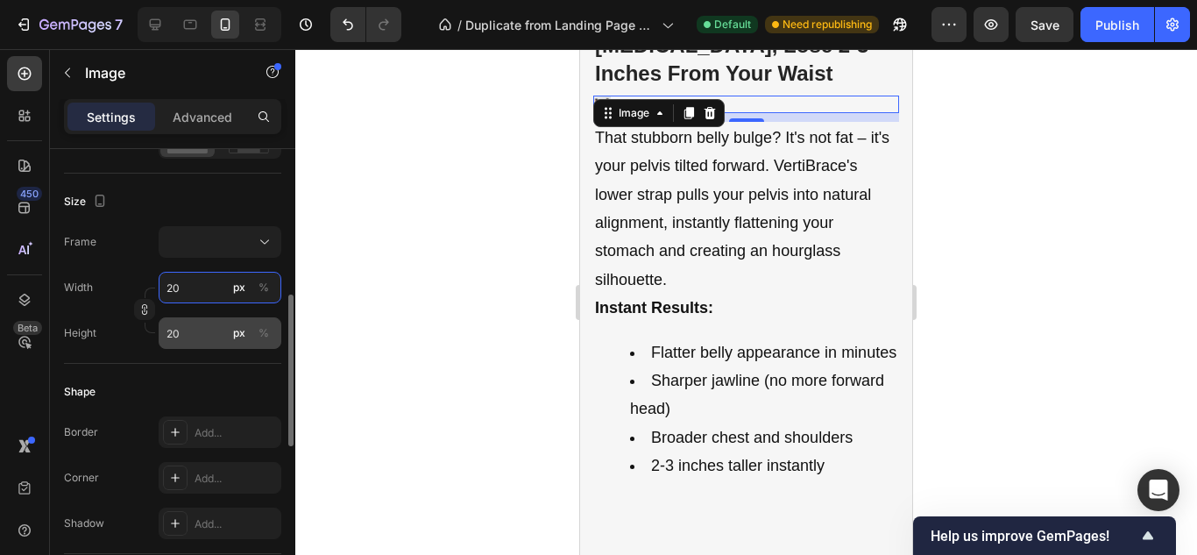
type input "2"
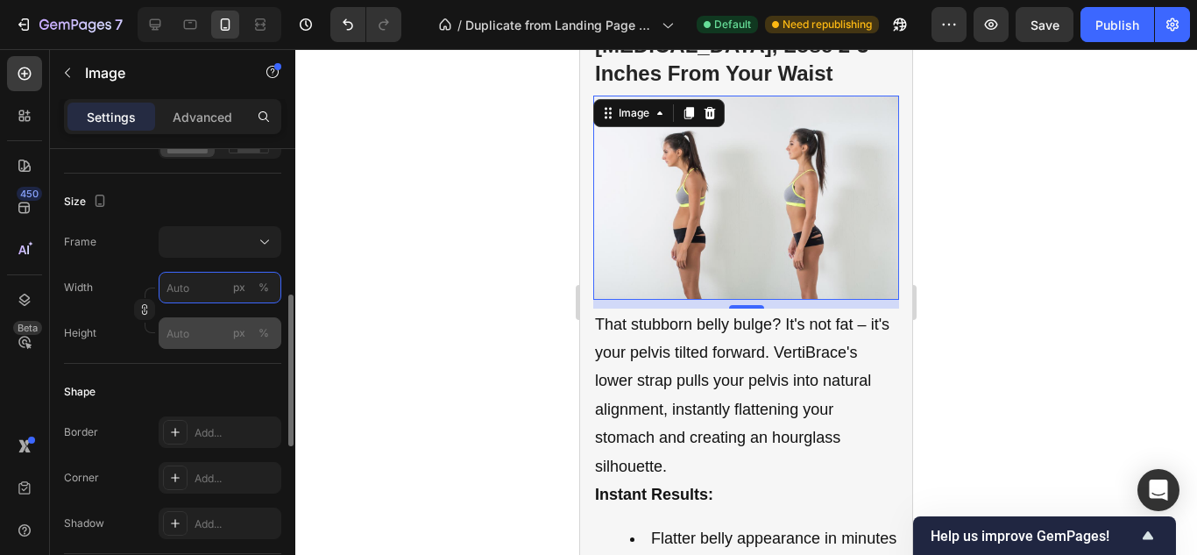
type input "2"
type input "3"
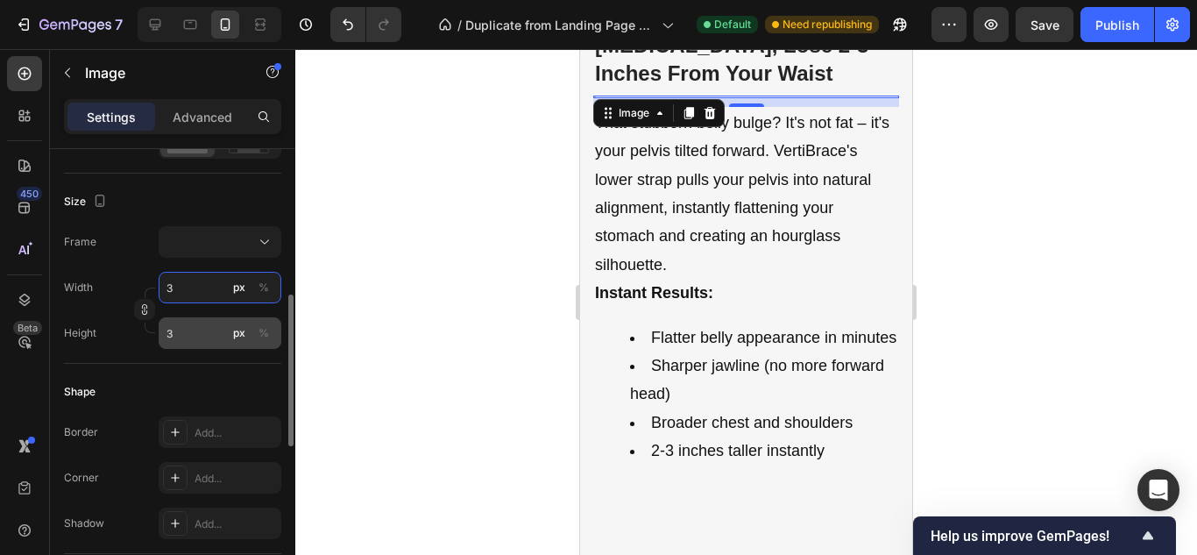
type input "30"
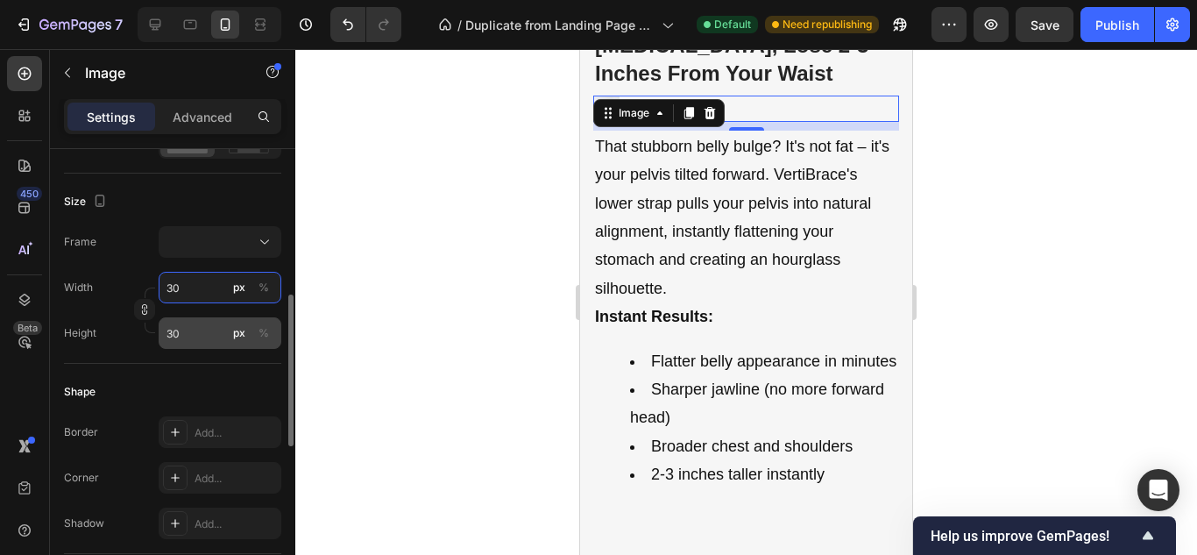
type input "300"
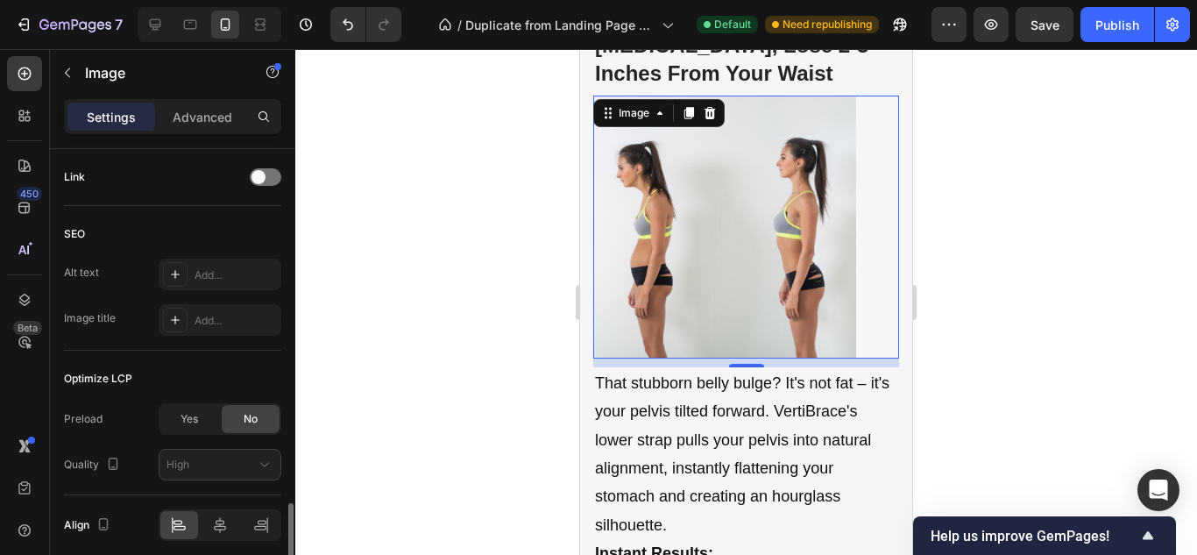
scroll to position [908, 0]
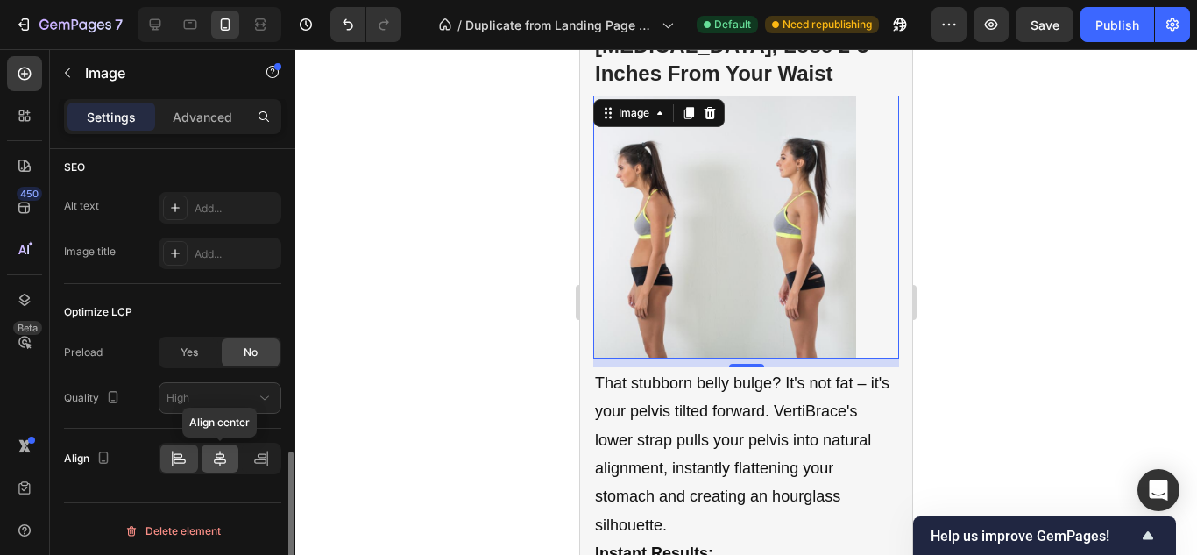
type input "300"
click at [212, 461] on icon at bounding box center [220, 458] width 18 height 18
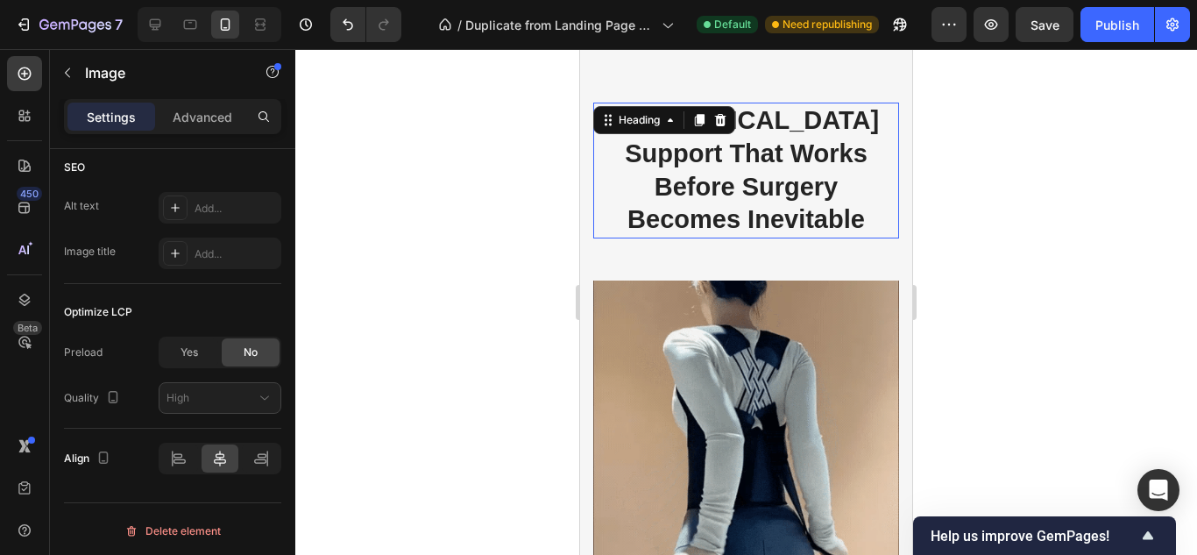
scroll to position [0, 0]
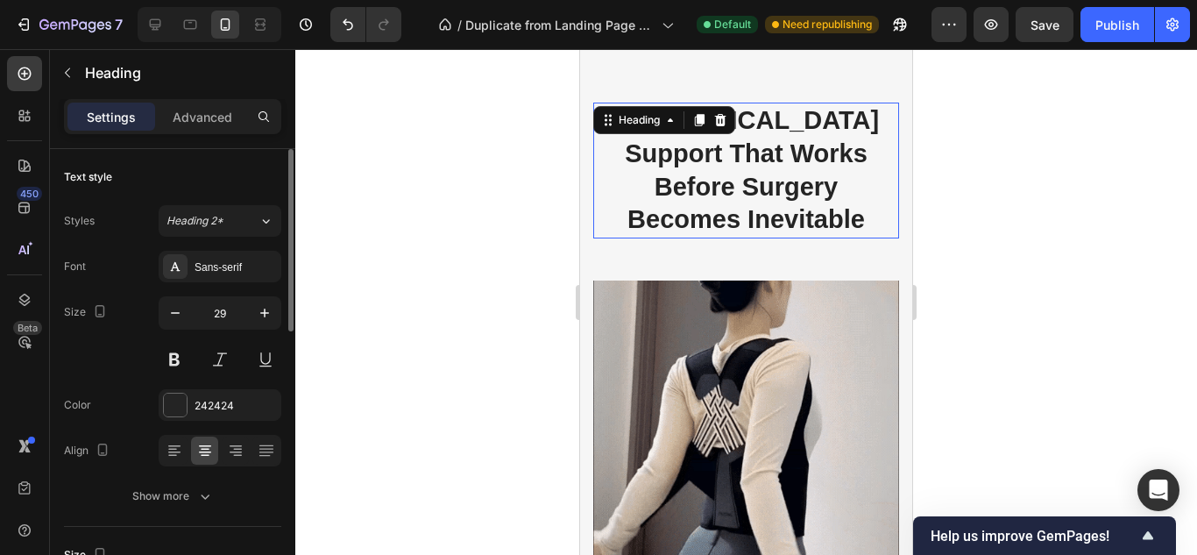
drag, startPoint x: 786, startPoint y: 215, endPoint x: 798, endPoint y: -76, distance: 291.1
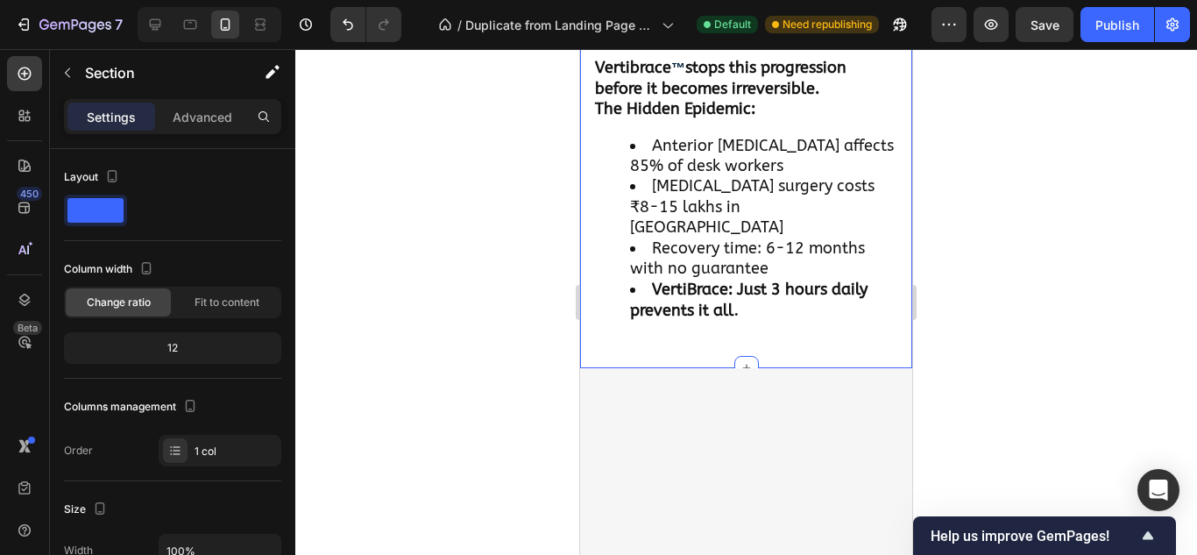
scroll to position [861, 0]
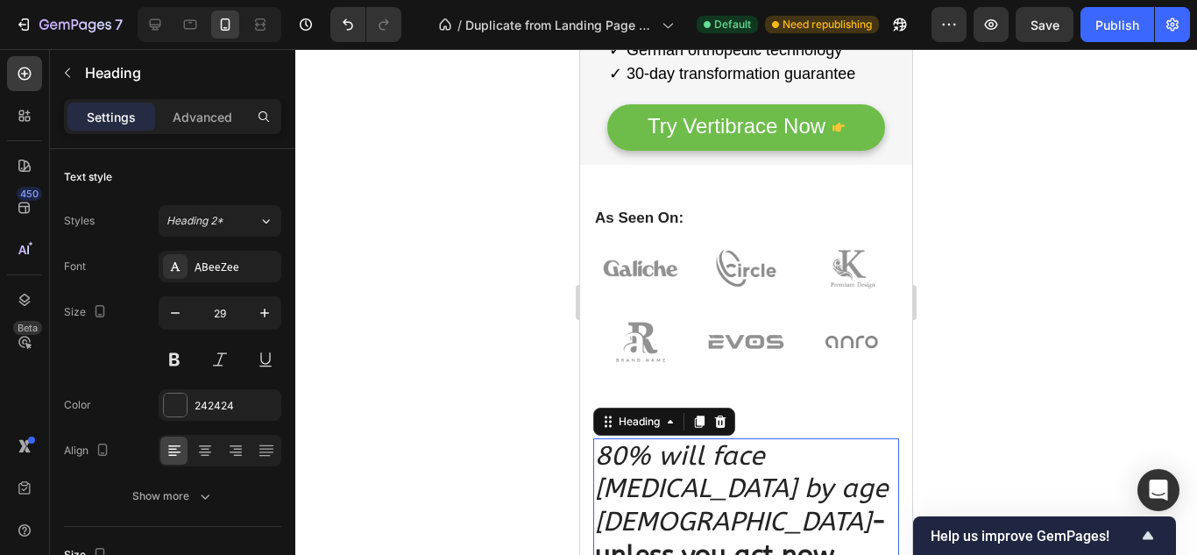
drag, startPoint x: 798, startPoint y: 474, endPoint x: 845, endPoint y: 596, distance: 130.3
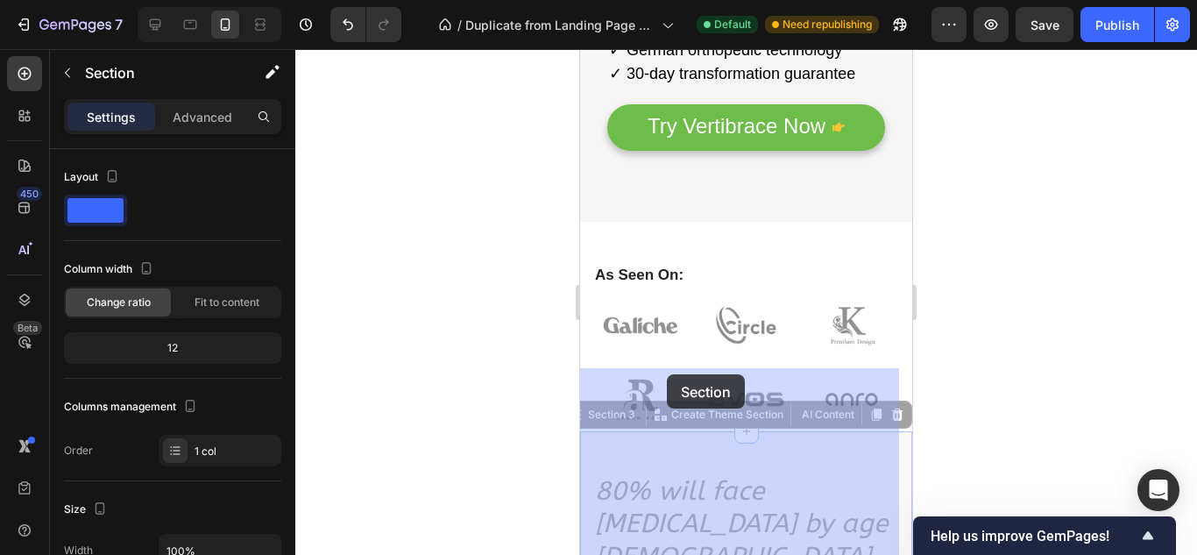
drag, startPoint x: 781, startPoint y: 388, endPoint x: 668, endPoint y: 376, distance: 114.5
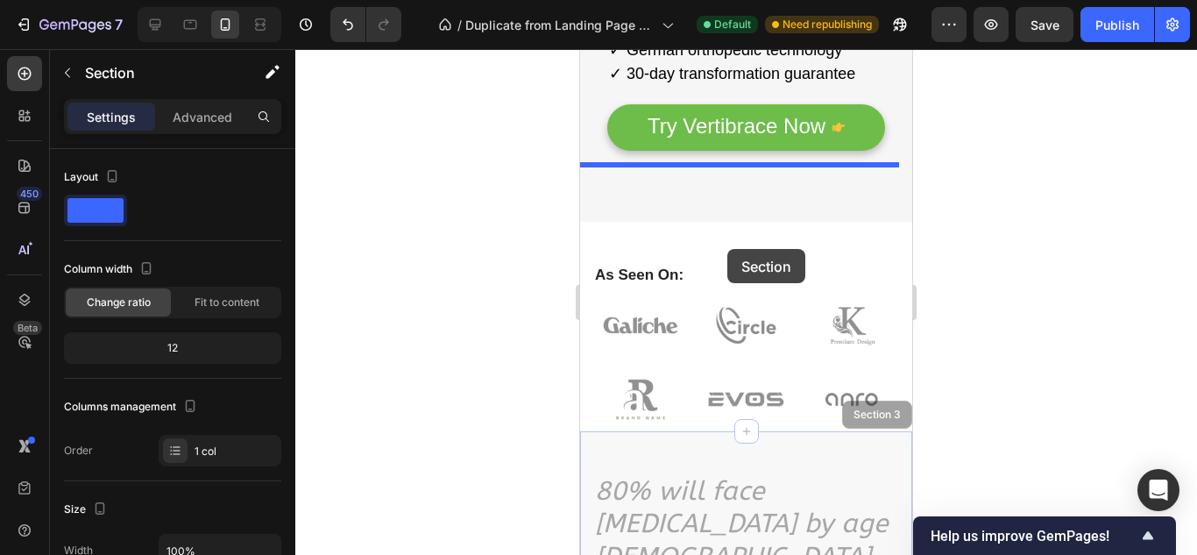
drag, startPoint x: 668, startPoint y: 376, endPoint x: 726, endPoint y: 249, distance: 139.9
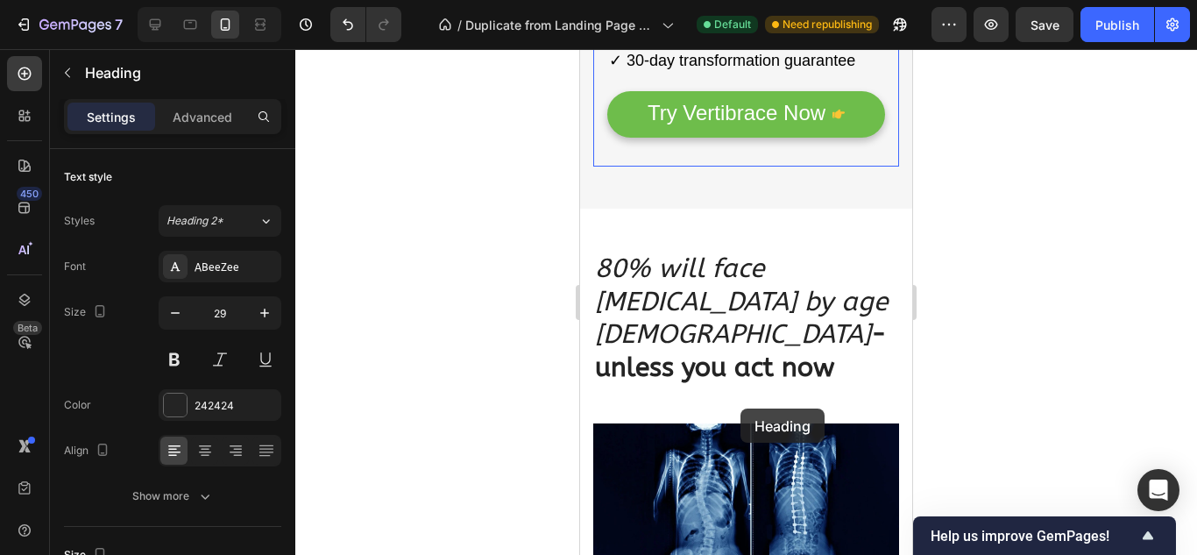
scroll to position [908, 0]
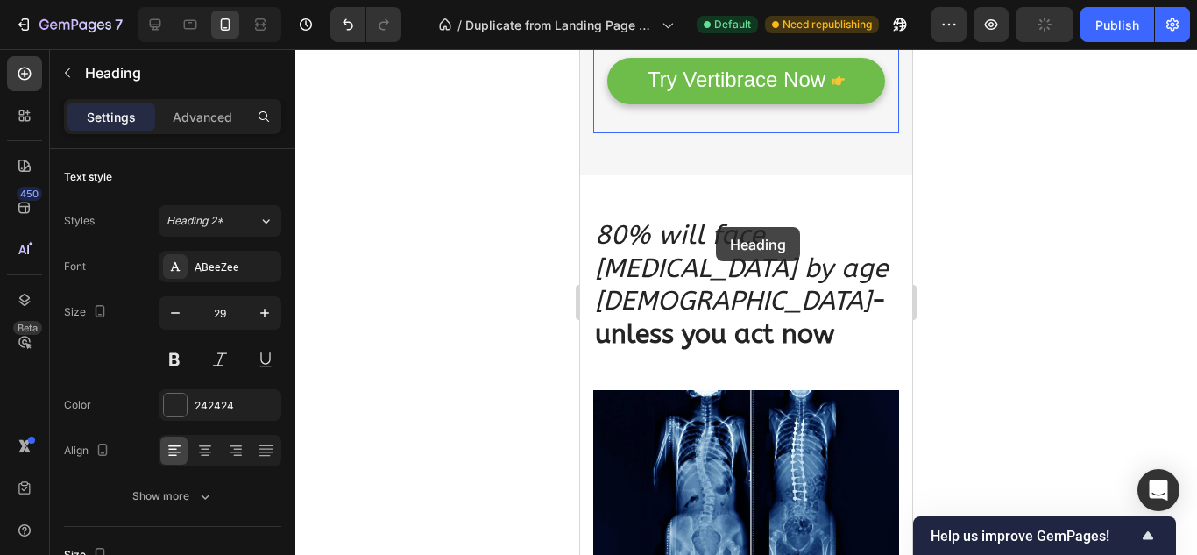
drag, startPoint x: 726, startPoint y: 249, endPoint x: 716, endPoint y: 230, distance: 21.2
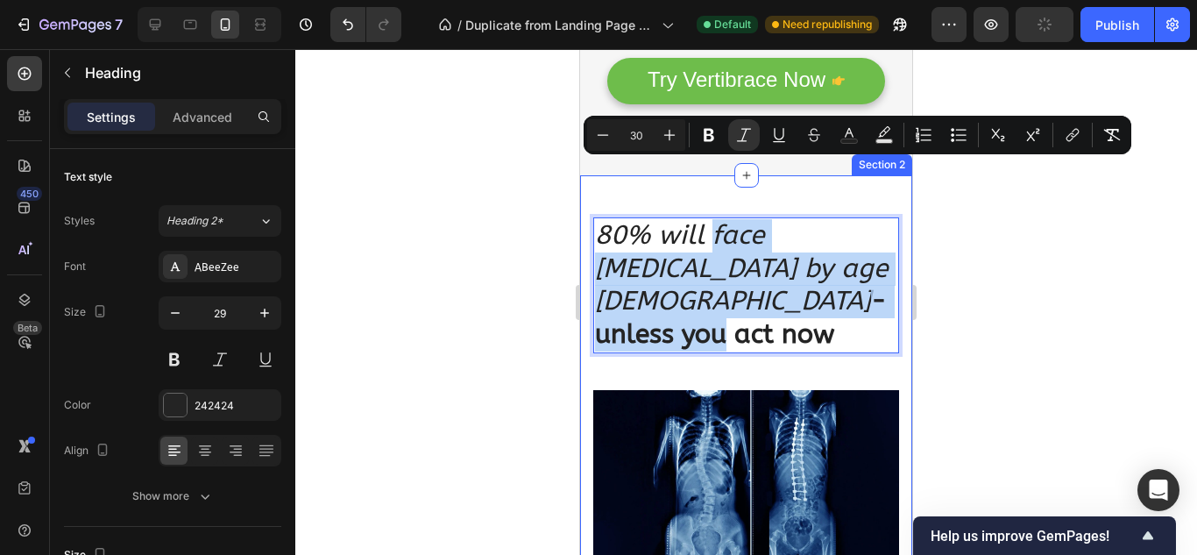
drag, startPoint x: 716, startPoint y: 230, endPoint x: 1293, endPoint y: 200, distance: 578.1
drag, startPoint x: 713, startPoint y: 151, endPoint x: 549, endPoint y: 236, distance: 184.6
click at [549, 0] on body "7 / Duplicate from Landing Page - [DATE] 16:13:49 Default Need republishing Pre…" at bounding box center [598, 0] width 1197 height 0
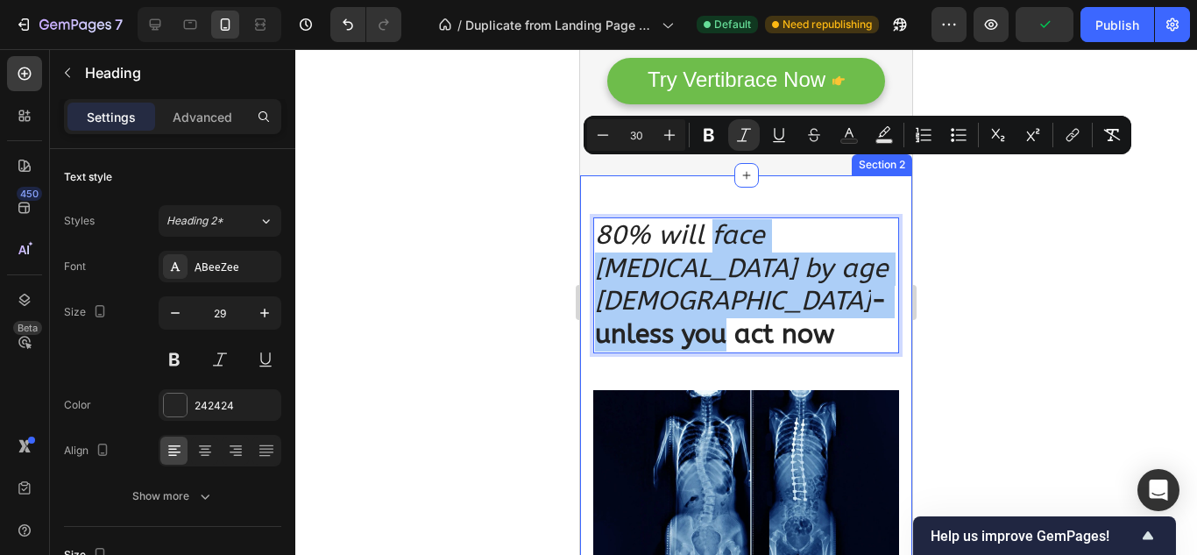
click at [549, 236] on div at bounding box center [745, 301] width 901 height 505
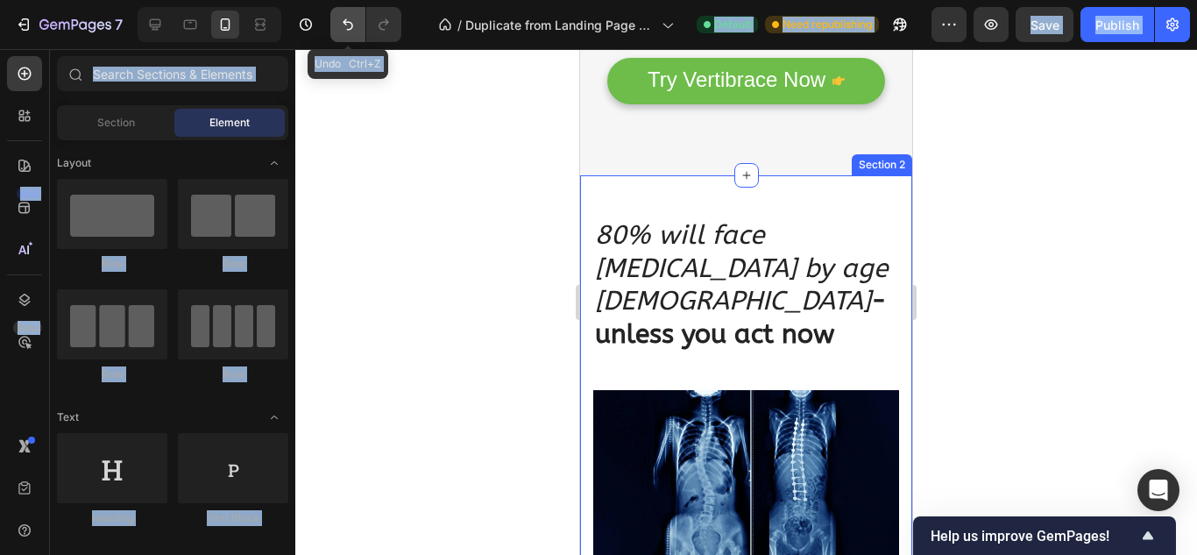
drag, startPoint x: 549, startPoint y: 236, endPoint x: 342, endPoint y: 39, distance: 285.7
click at [342, 0] on div "7 Undo Ctrl+Z / Duplicate from Landing Page - [DATE] 16:13:49 Default Need repu…" at bounding box center [598, 0] width 1197 height 0
click at [342, 39] on button "Undo/Redo" at bounding box center [347, 24] width 35 height 35
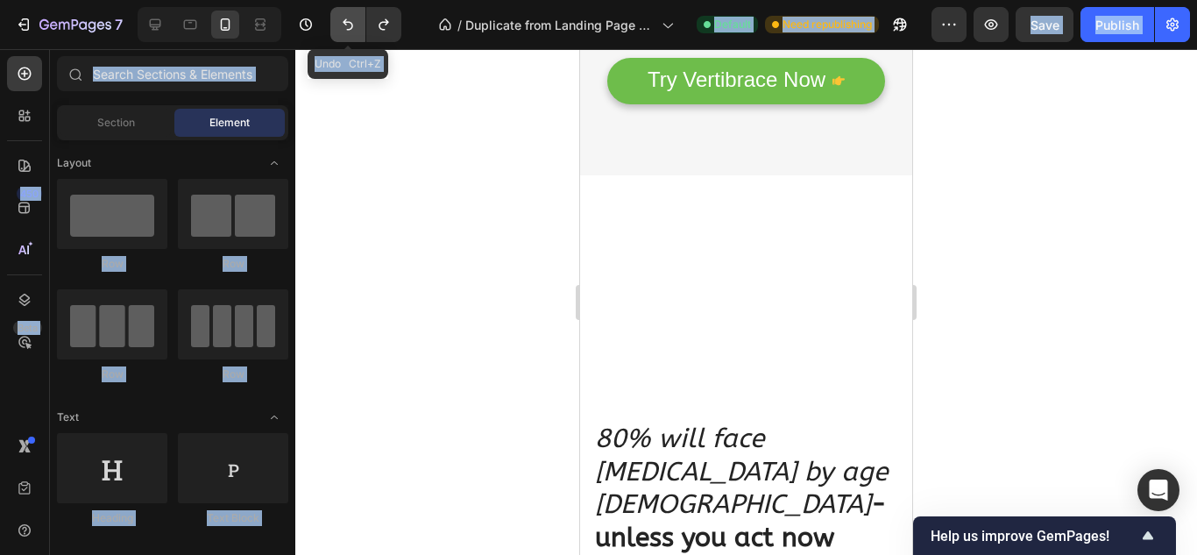
click at [358, 27] on button "Undo/Redo" at bounding box center [347, 24] width 35 height 35
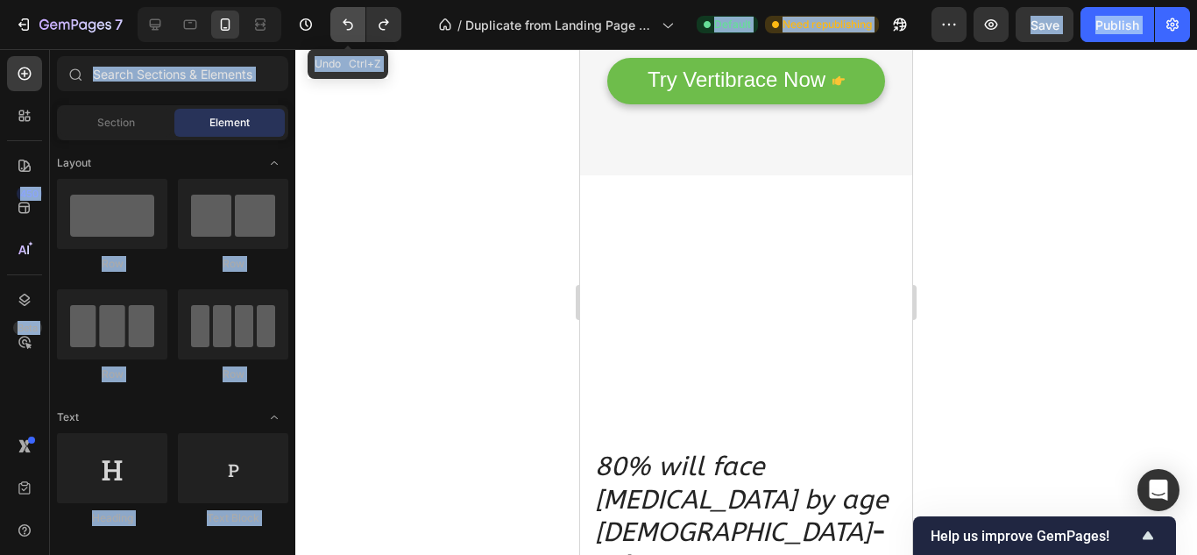
click at [358, 27] on button "Undo/Redo" at bounding box center [347, 24] width 35 height 35
drag, startPoint x: 938, startPoint y: 76, endPoint x: 696, endPoint y: 281, distance: 317.0
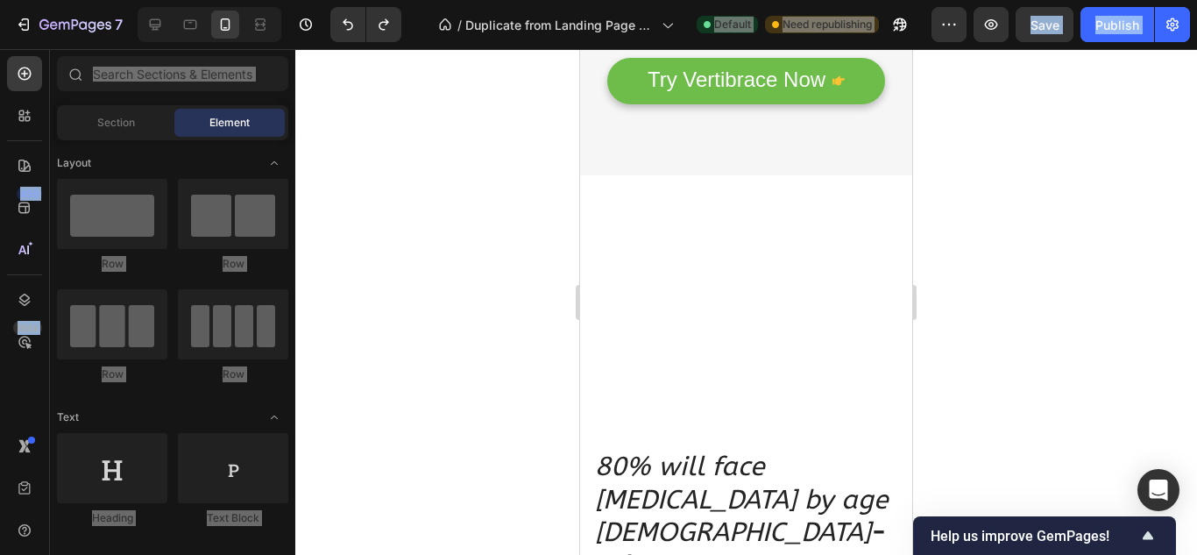
click at [696, 281] on div at bounding box center [746, 276] width 332 height 203
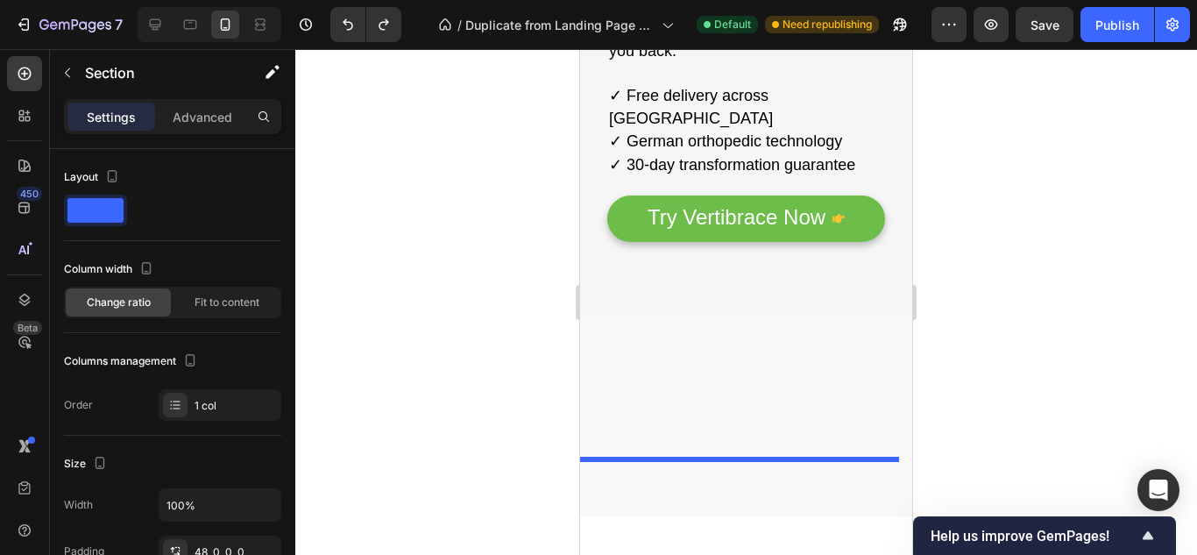
drag, startPoint x: 696, startPoint y: 281, endPoint x: 696, endPoint y: 563, distance: 282.1
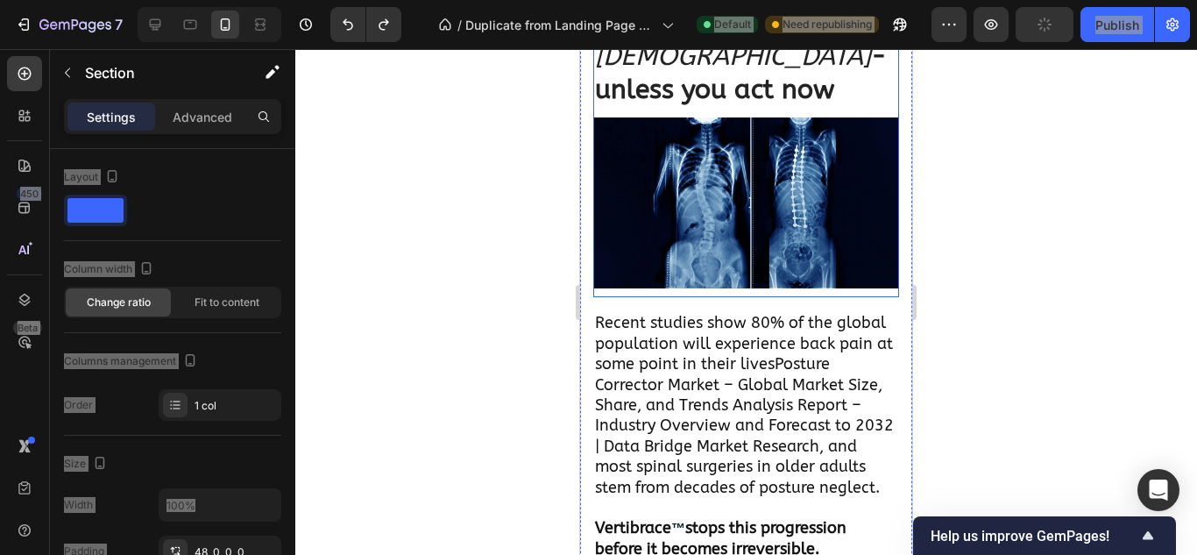
scroll to position [1378, 0]
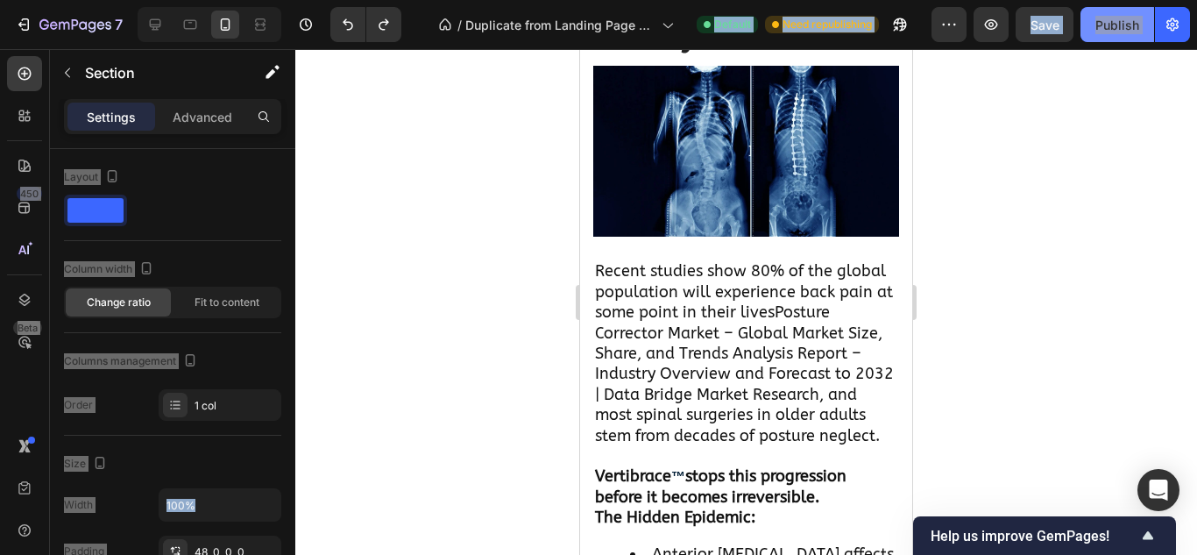
click at [1113, 39] on button "Publish" at bounding box center [1117, 24] width 74 height 35
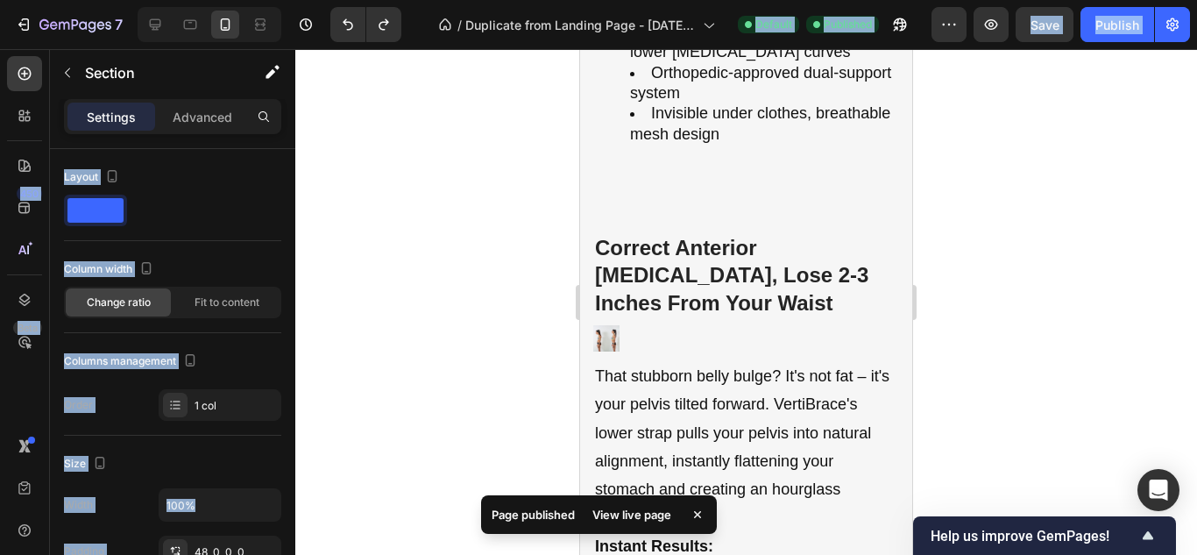
scroll to position [3001, 0]
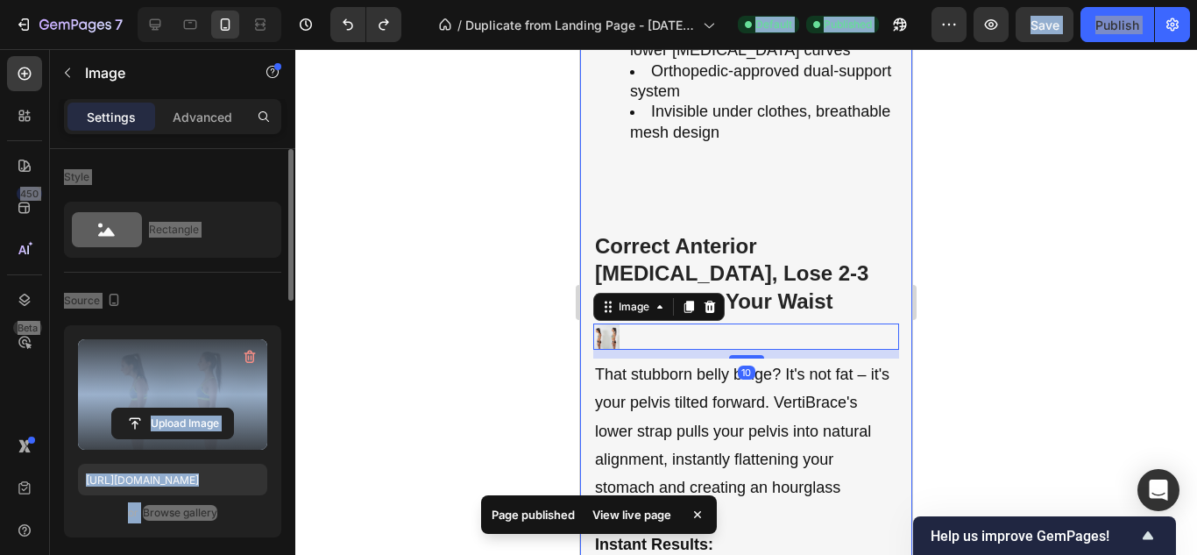
click at [243, 421] on div "Upload Image" at bounding box center [172, 423] width 189 height 32
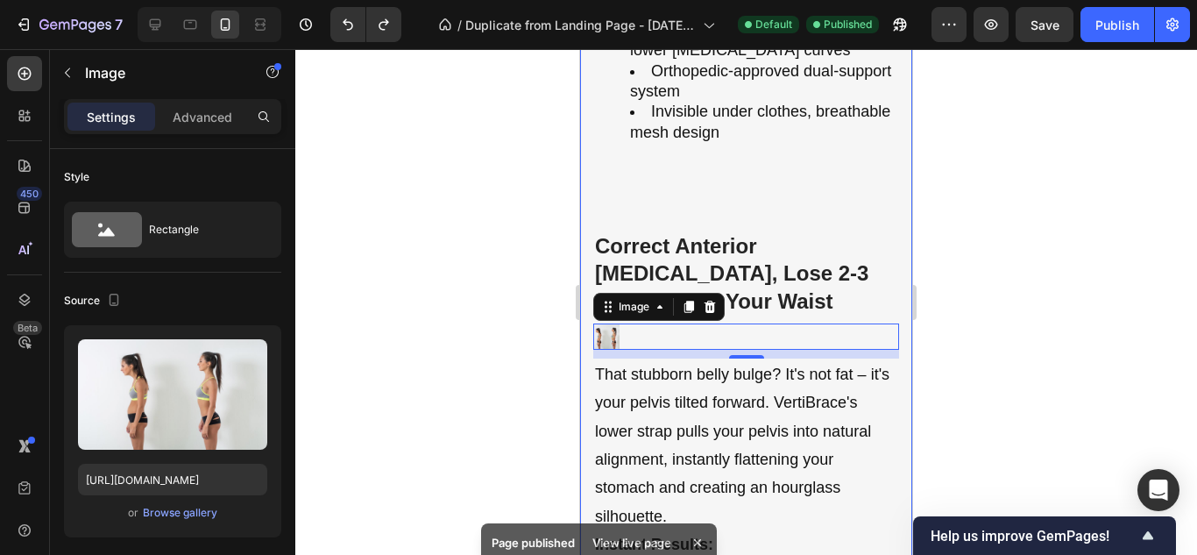
click at [316, 399] on div at bounding box center [745, 301] width 901 height 505
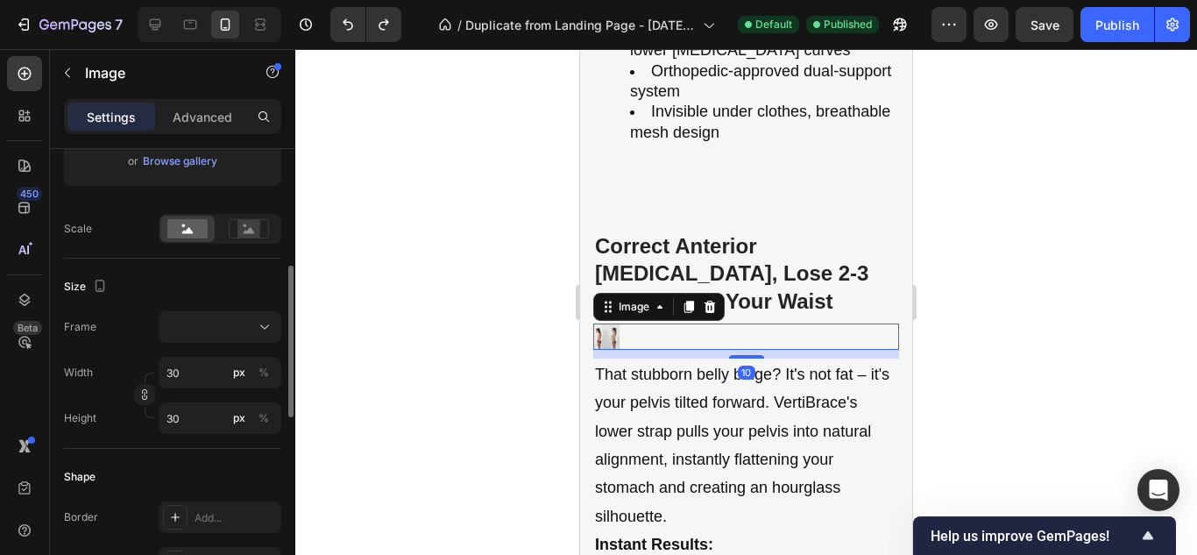
scroll to position [352, 0]
click at [190, 382] on input "30" at bounding box center [220, 372] width 123 height 32
type input "300"
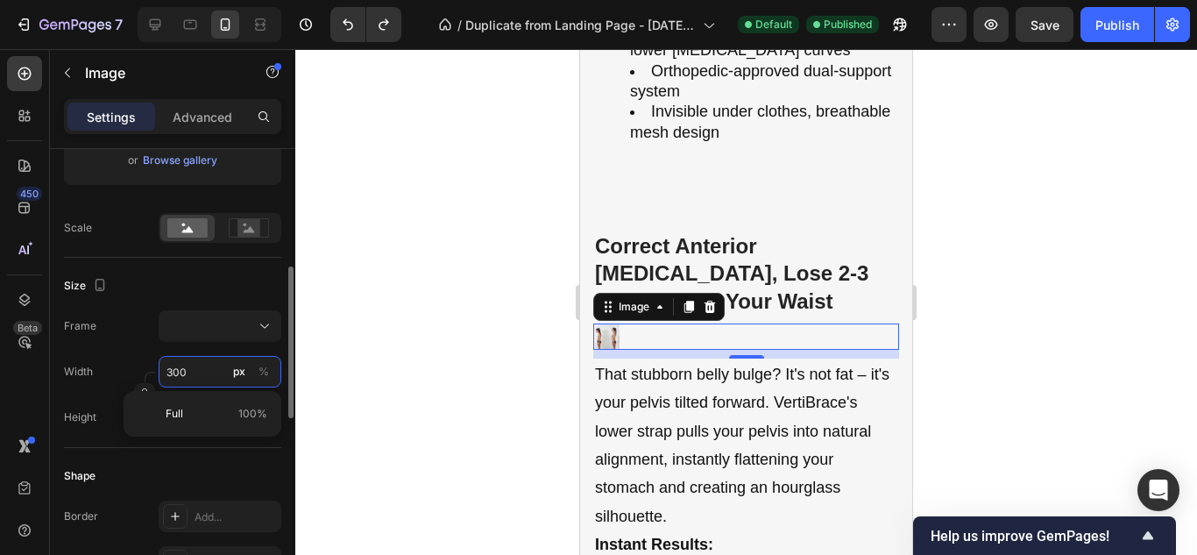
type input "300"
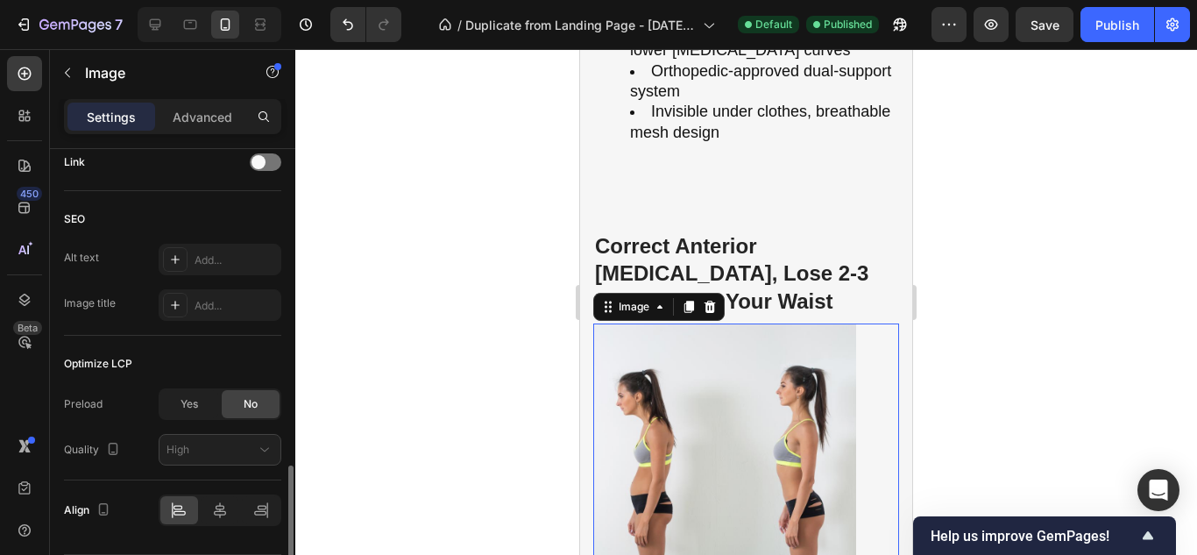
scroll to position [911, 0]
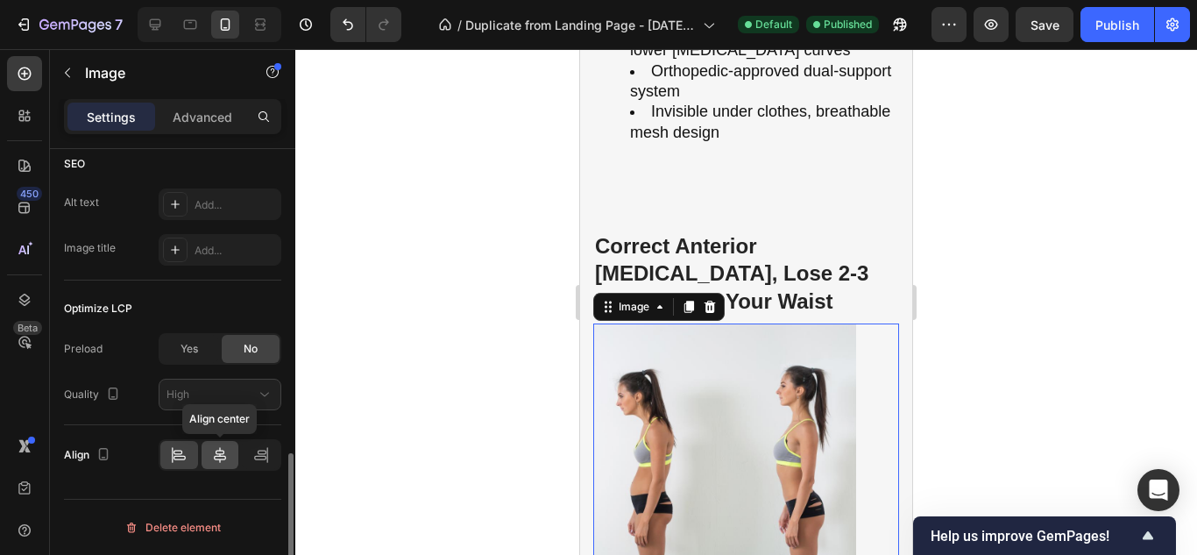
type input "300"
click at [212, 454] on icon at bounding box center [220, 455] width 18 height 18
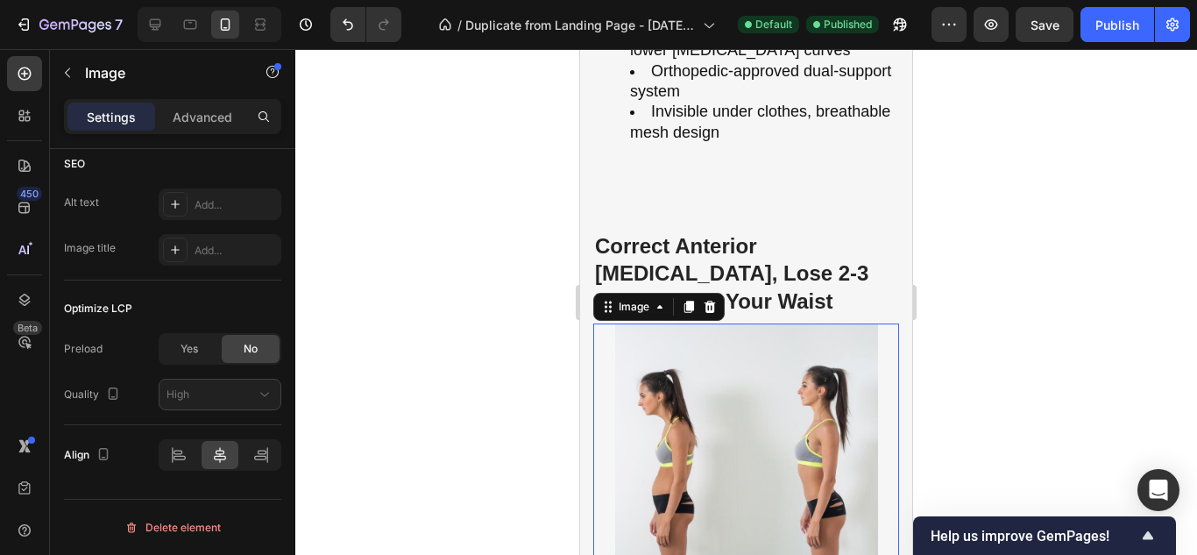
click at [367, 400] on div at bounding box center [745, 301] width 901 height 505
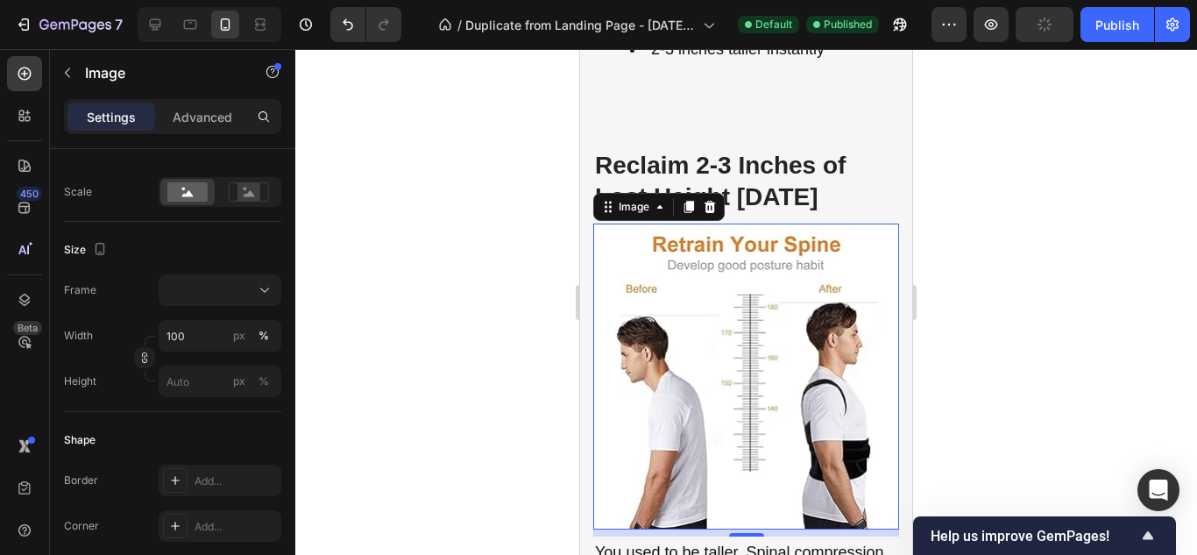
scroll to position [3961, 0]
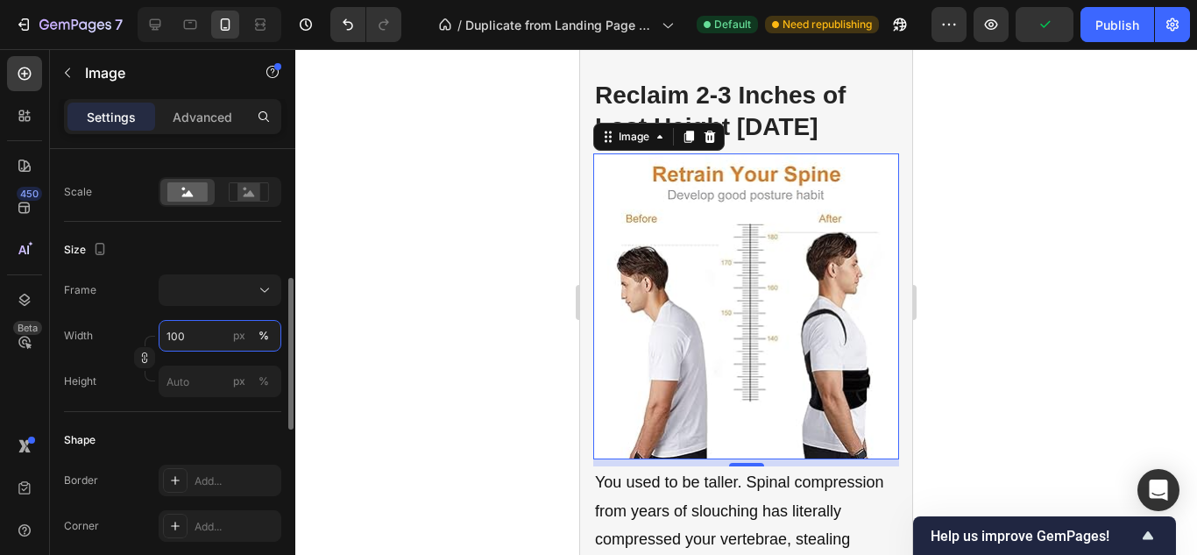
click at [200, 332] on input "100" at bounding box center [220, 336] width 123 height 32
type input "3"
type input "2"
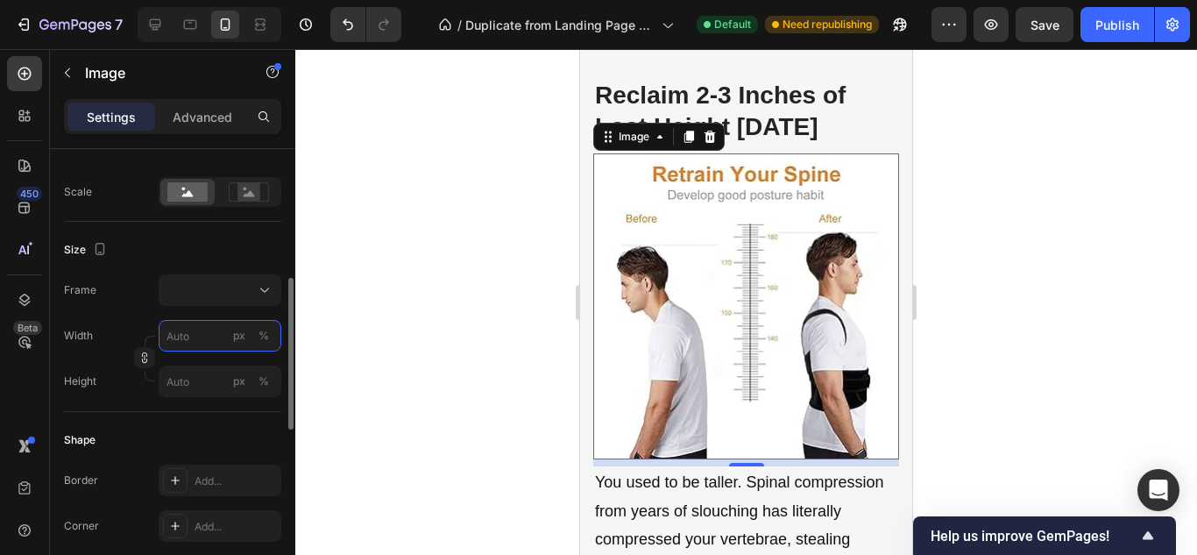
type input "2"
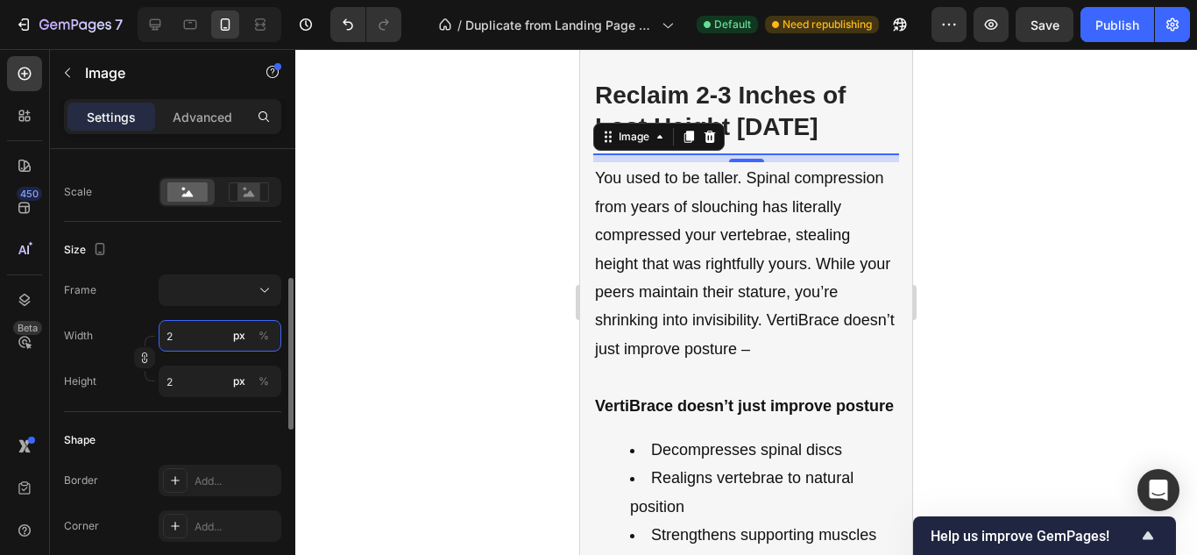
type input "20"
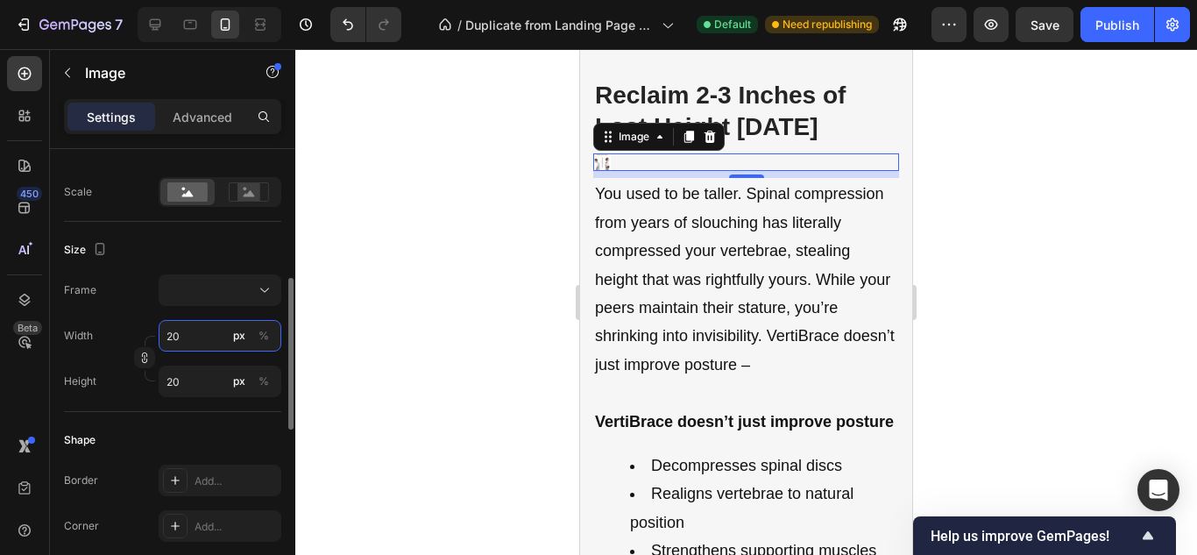
type input "200"
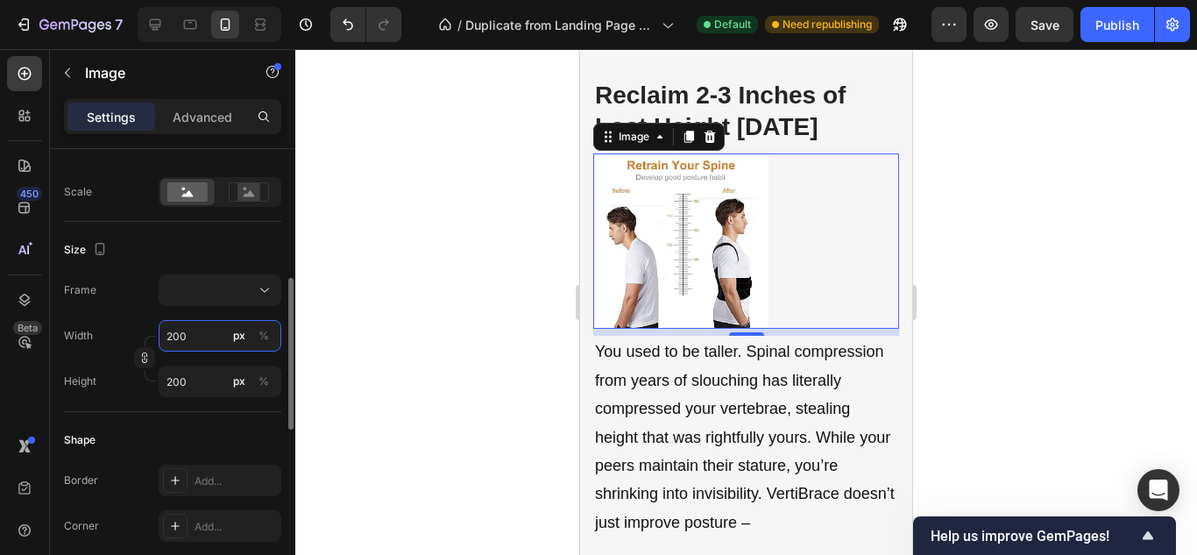
type input "20"
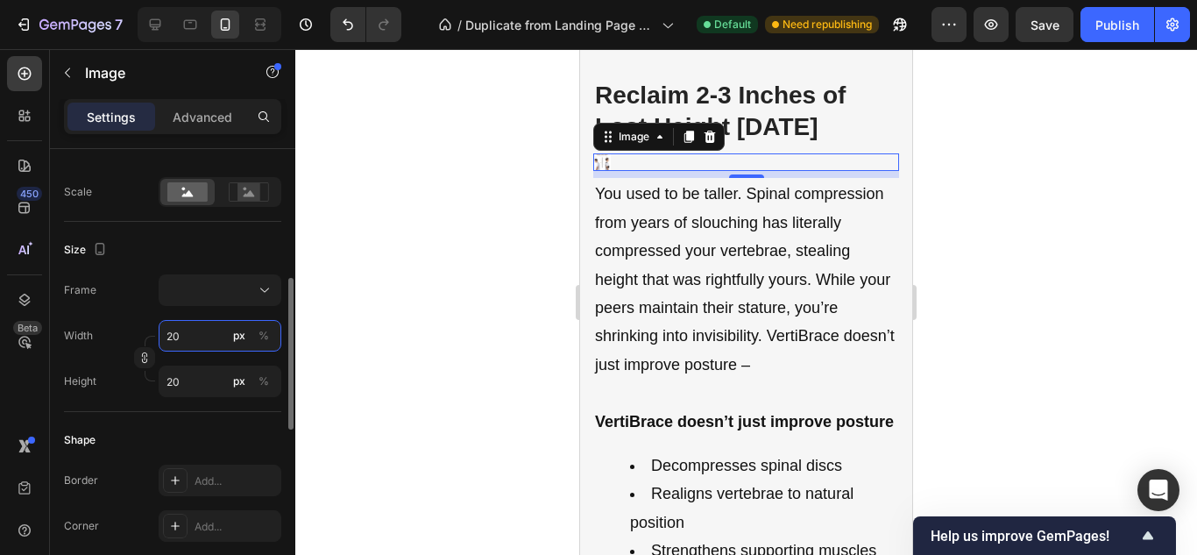
type input "2"
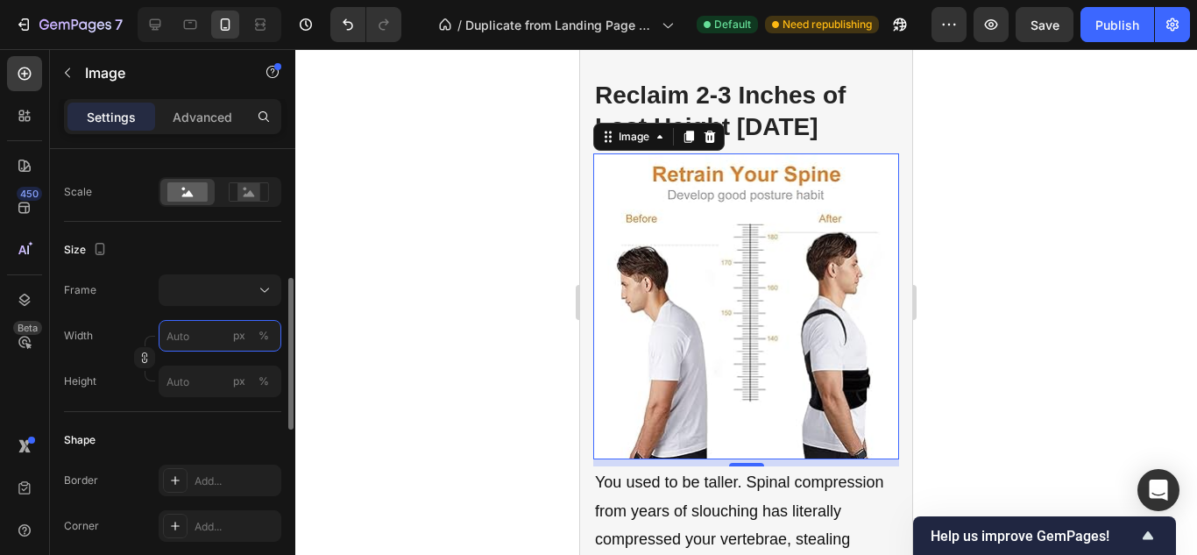
type input "2"
type input "3"
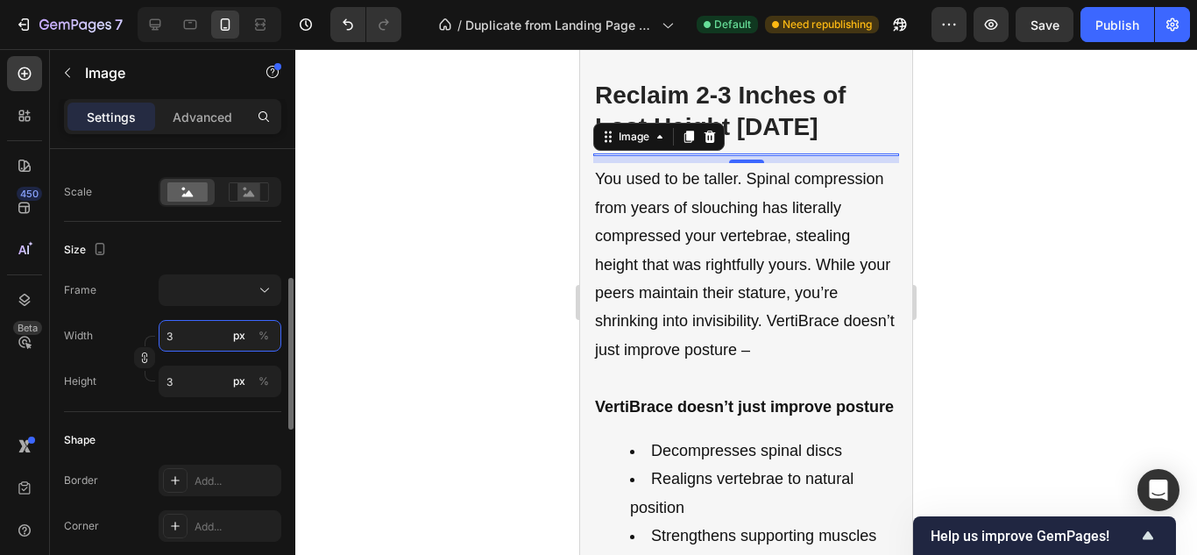
type input "30"
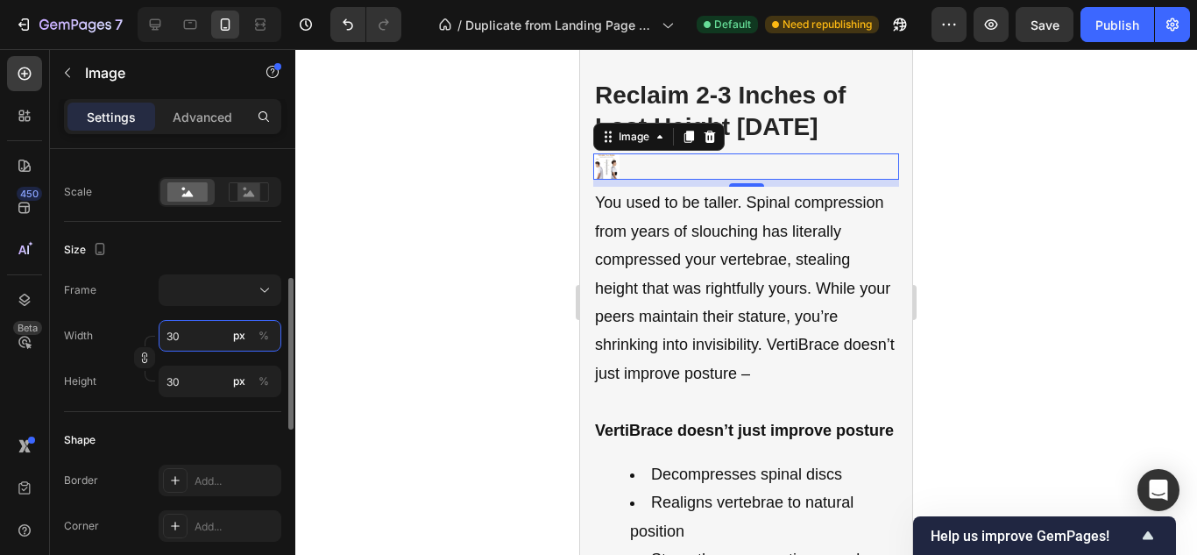
type input "300"
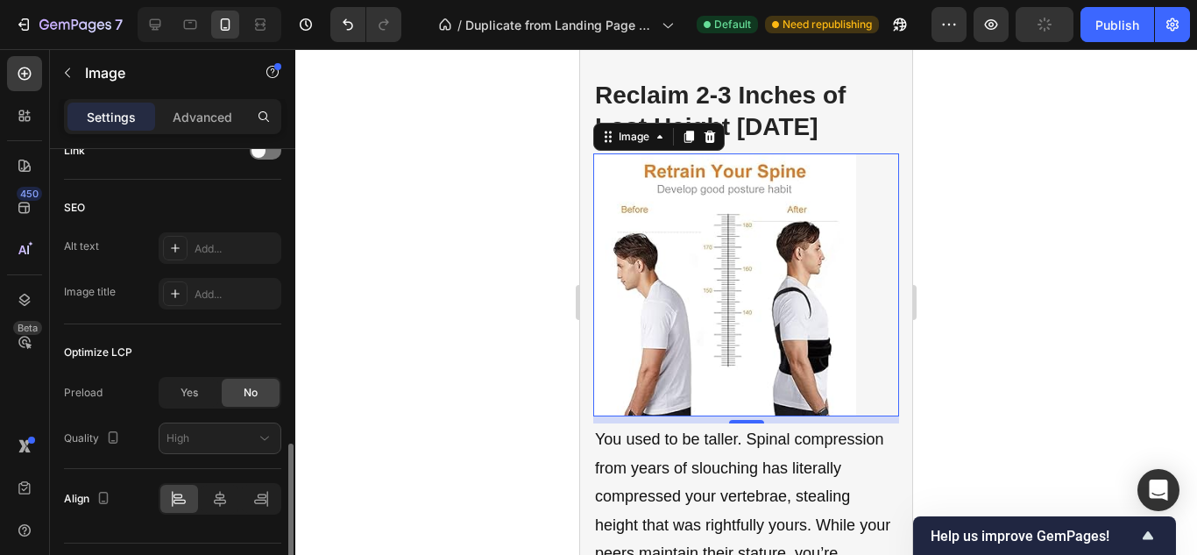
scroll to position [911, 0]
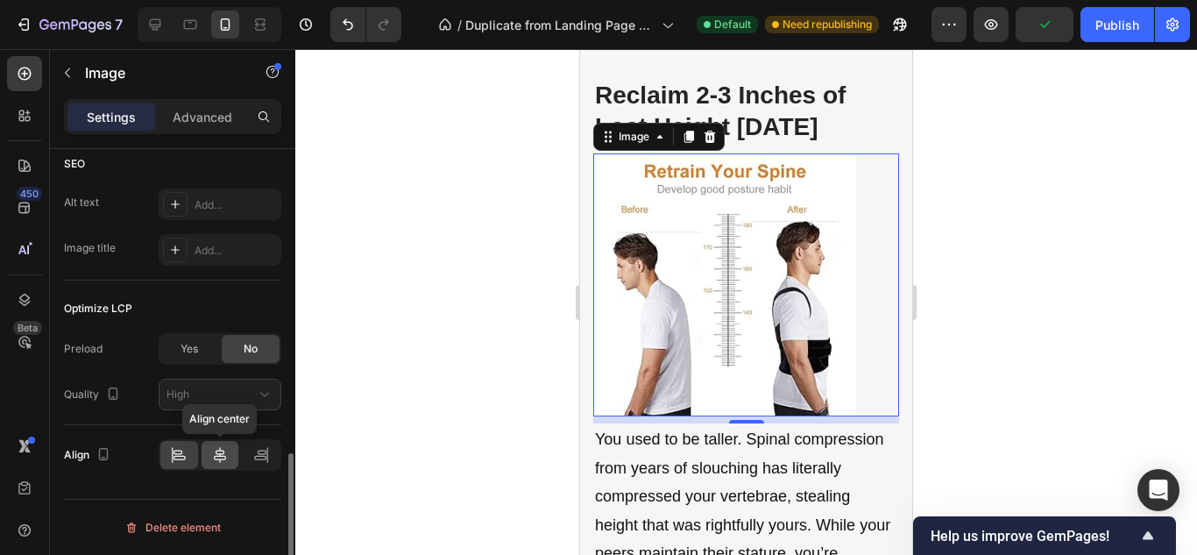
type input "300"
click at [214, 450] on icon at bounding box center [220, 455] width 18 height 18
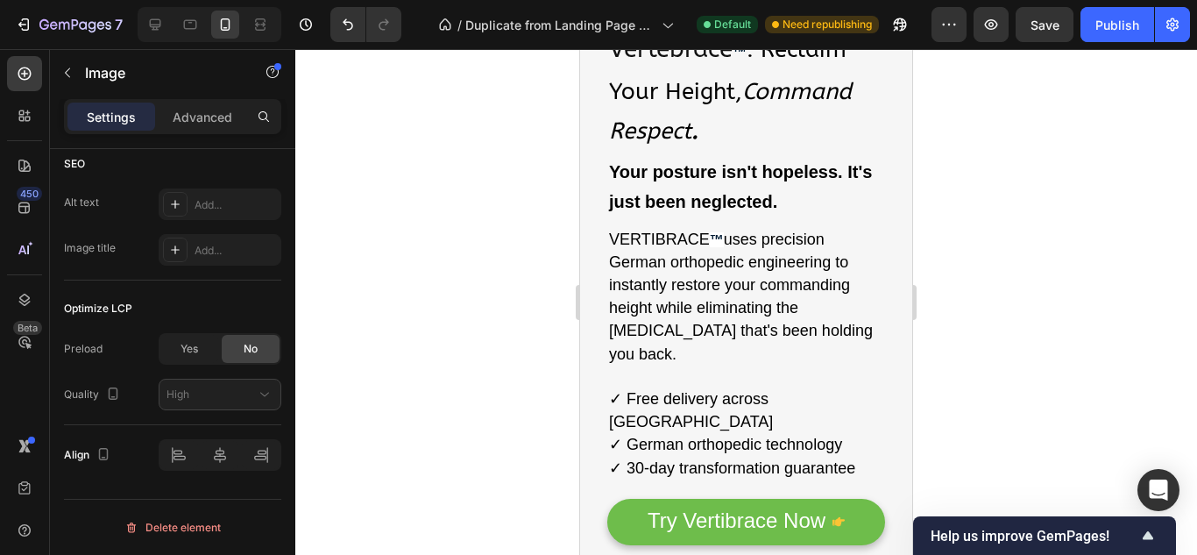
scroll to position [604, 0]
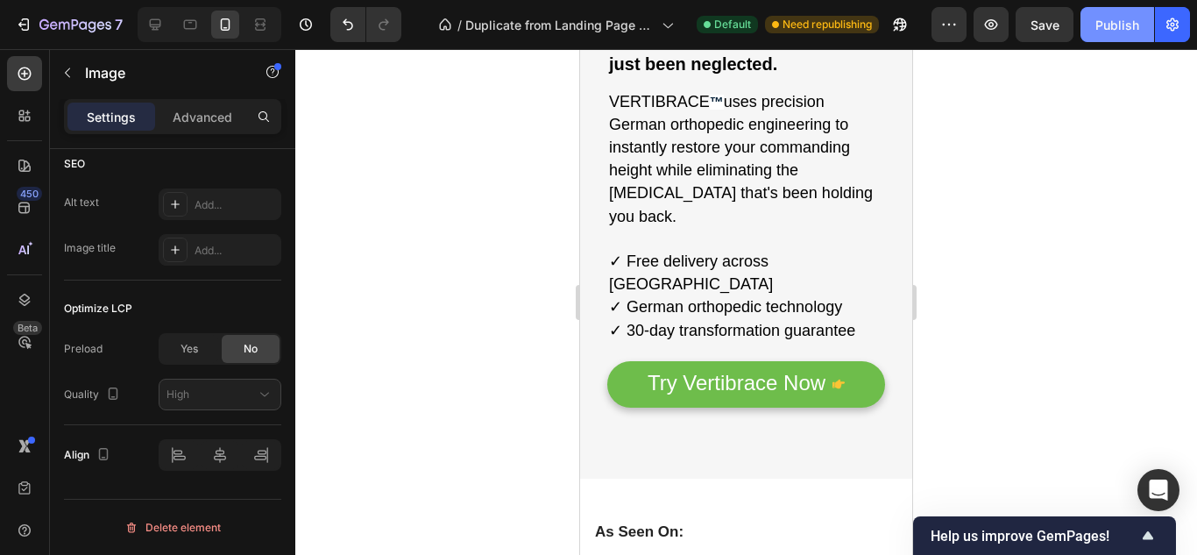
click at [1100, 24] on div "Publish" at bounding box center [1117, 25] width 44 height 18
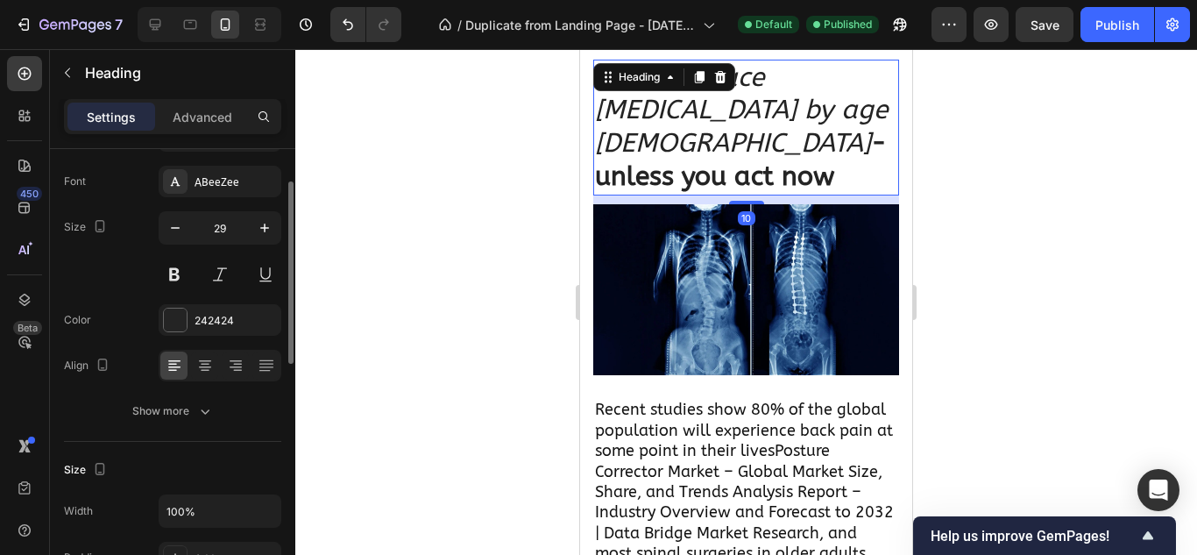
scroll to position [84, 0]
click at [198, 364] on icon at bounding box center [205, 366] width 18 height 18
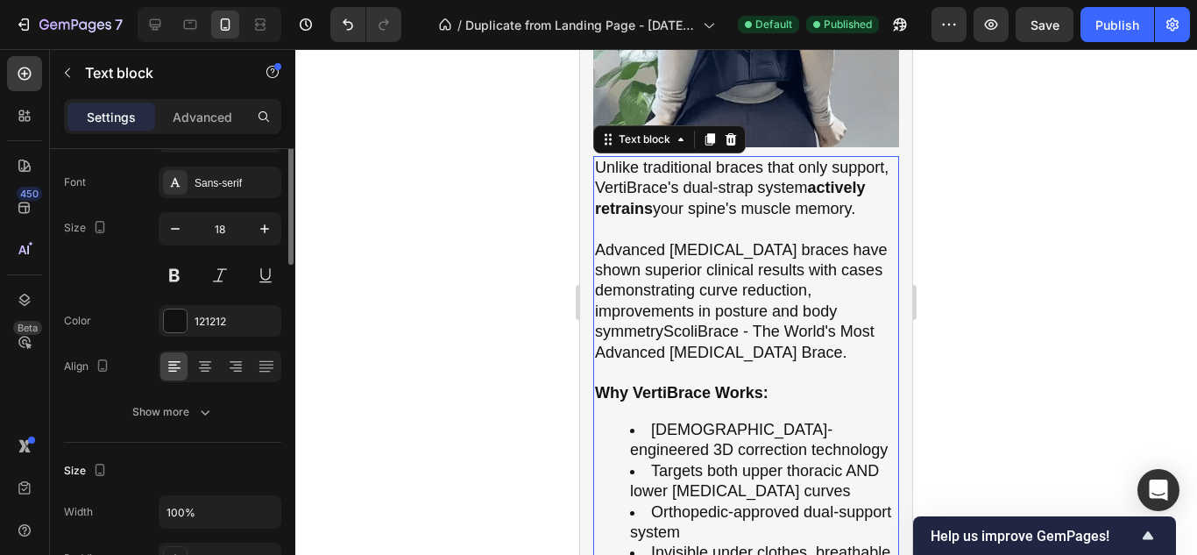
scroll to position [0, 0]
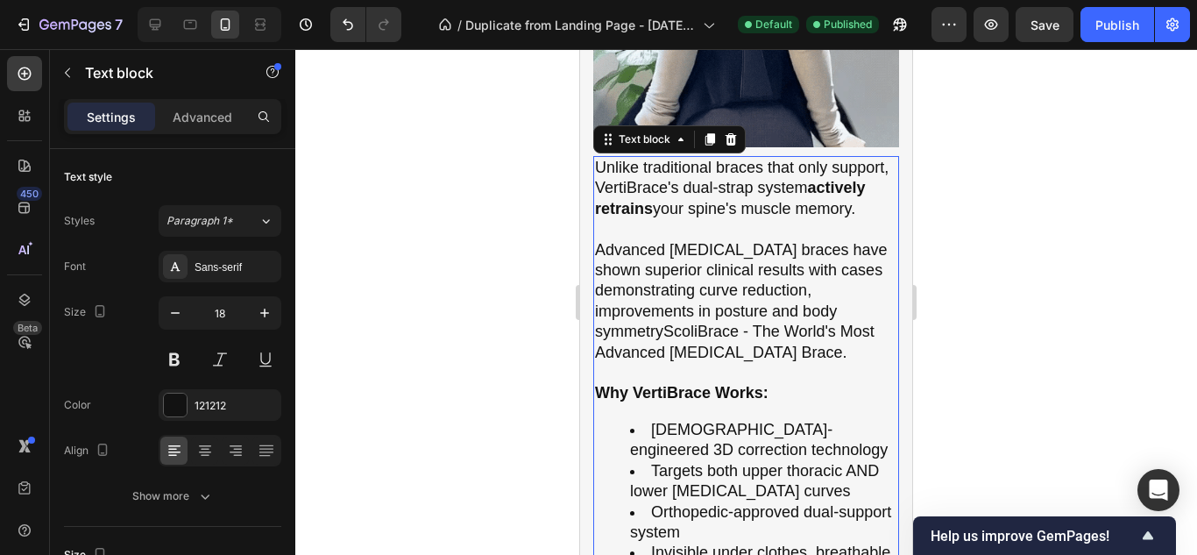
click at [597, 138] on div "Text block" at bounding box center [669, 139] width 152 height 28
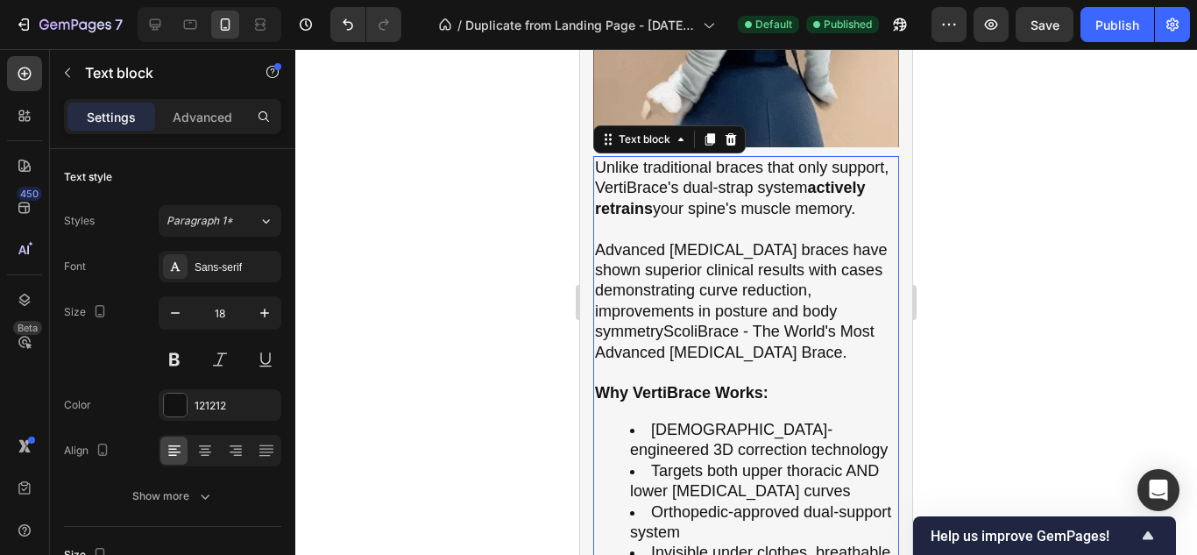
click at [597, 138] on div "Text block" at bounding box center [669, 139] width 152 height 28
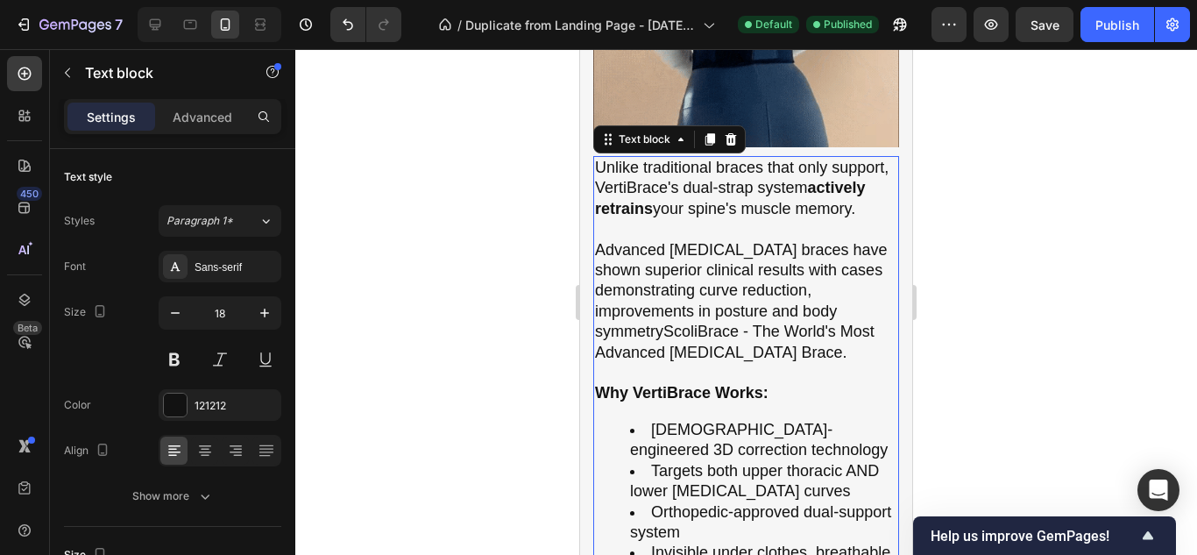
click at [605, 161] on p "Unlike traditional braces that only support, VertiBrace's dual-strap system act…" at bounding box center [746, 188] width 302 height 61
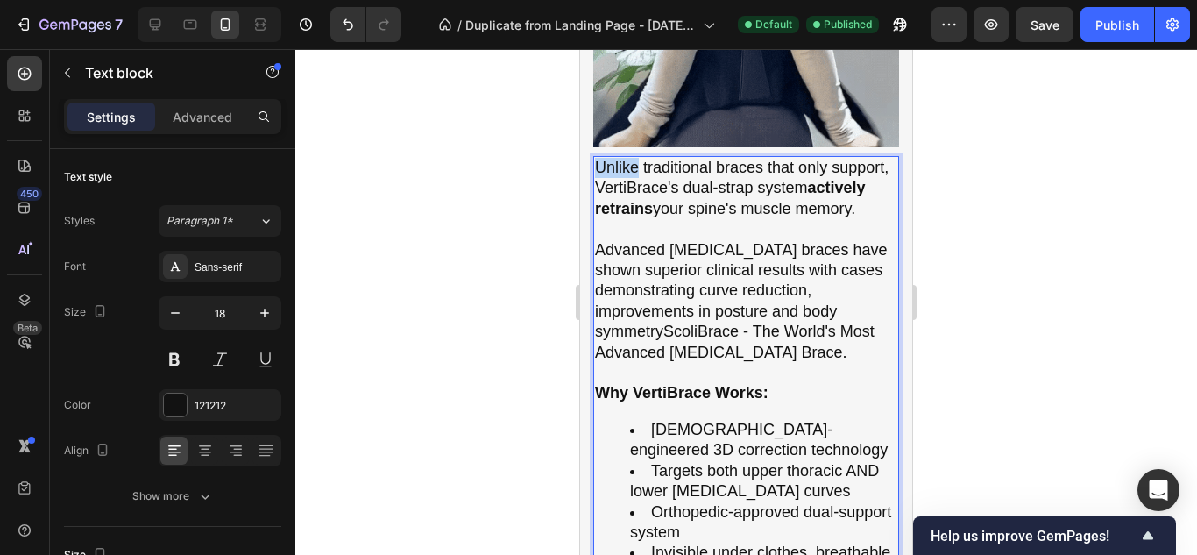
click at [605, 161] on p "Unlike traditional braces that only support, VertiBrace's dual-strap system act…" at bounding box center [746, 188] width 302 height 61
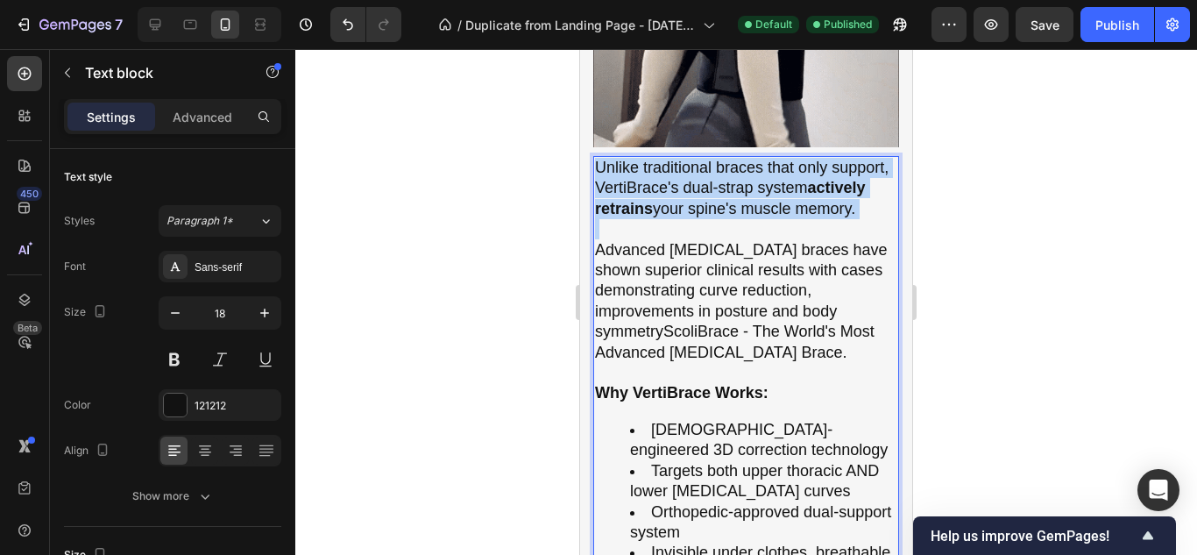
click at [605, 161] on p "Unlike traditional braces that only support, VertiBrace's dual-strap system act…" at bounding box center [746, 188] width 302 height 61
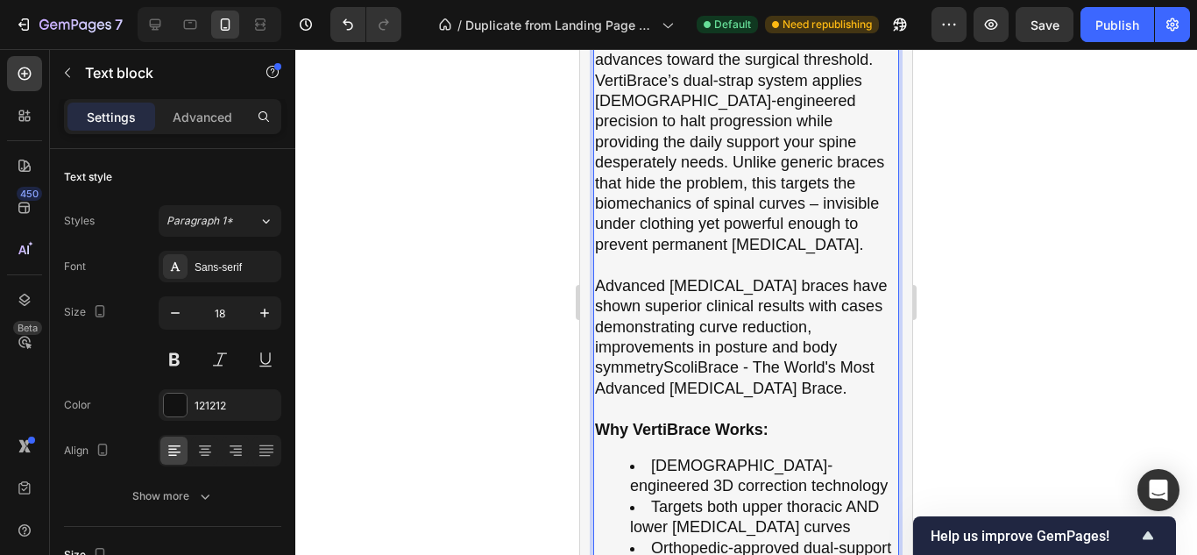
scroll to position [2731, 0]
click at [646, 420] on strong "Why VertiBrace Works:" at bounding box center [681, 429] width 173 height 18
click at [691, 339] on p "Advanced [MEDICAL_DATA] braces have shown superior clinical results with cases …" at bounding box center [746, 336] width 302 height 123
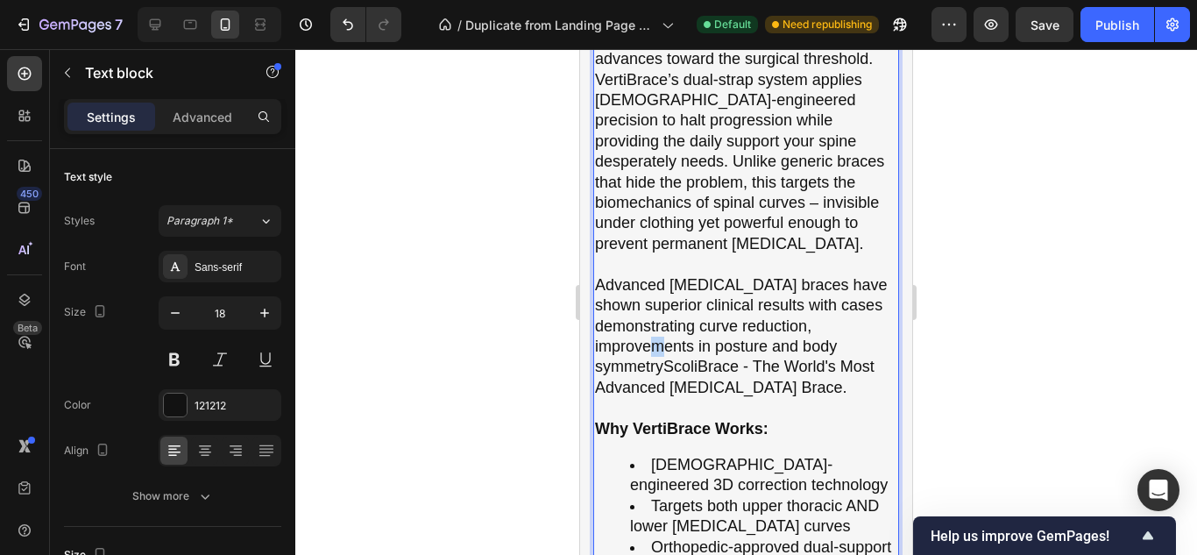
click at [691, 339] on p "Advanced [MEDICAL_DATA] braces have shown superior clinical results with cases …" at bounding box center [746, 336] width 302 height 123
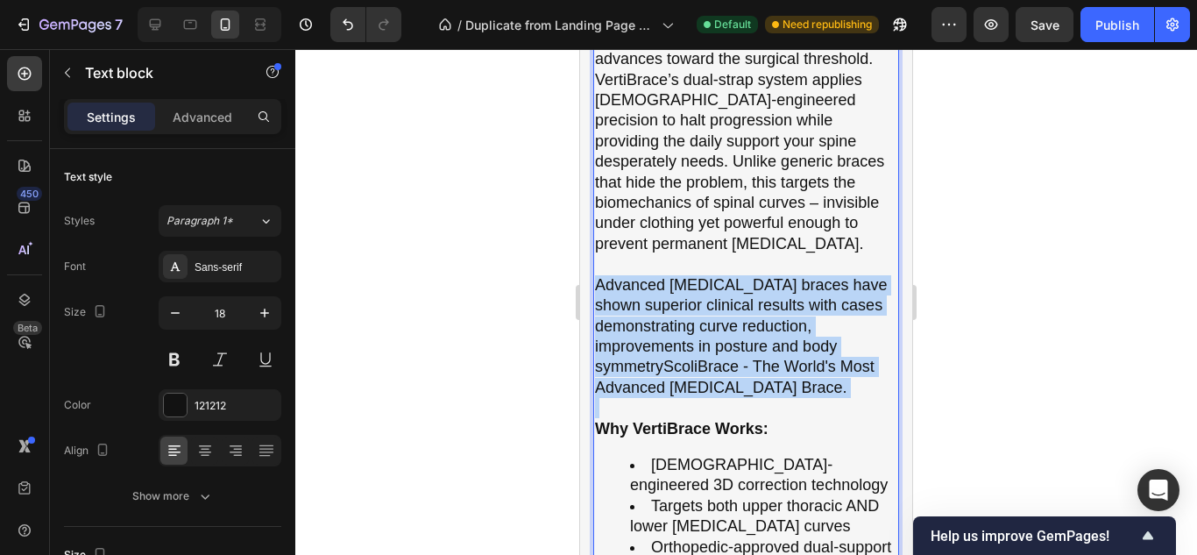
click at [691, 339] on p "Advanced [MEDICAL_DATA] braces have shown superior clinical results with cases …" at bounding box center [746, 336] width 302 height 123
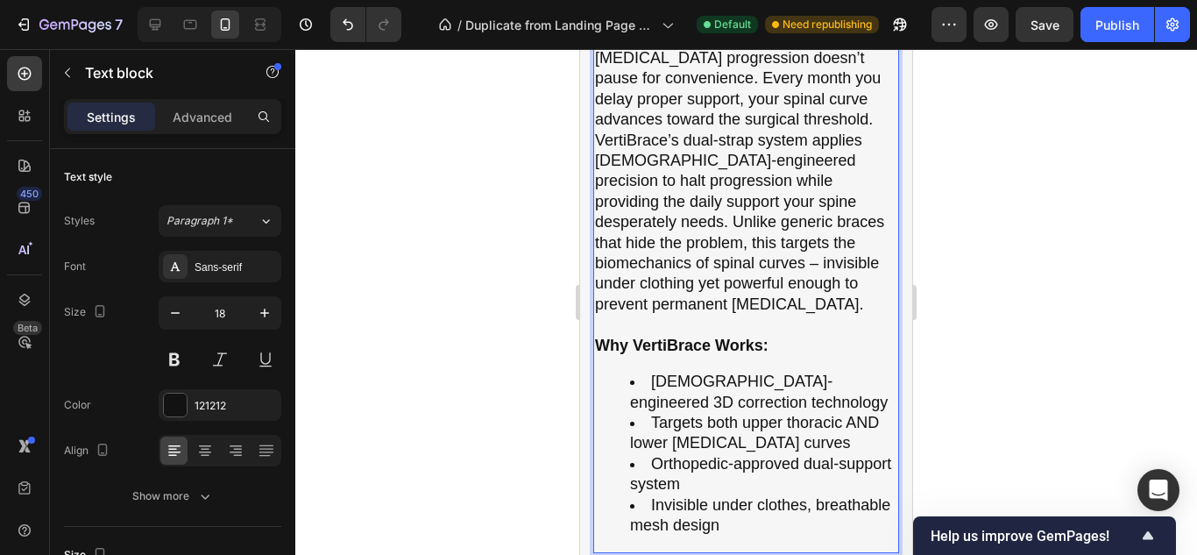
scroll to position [2650, 0]
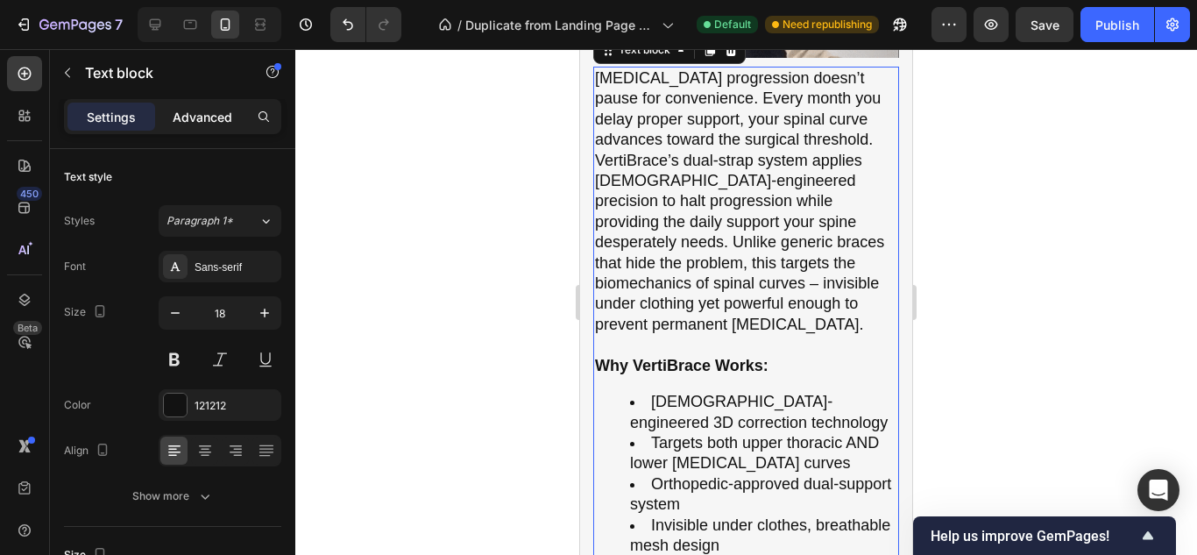
click at [183, 125] on p "Advanced" at bounding box center [203, 117] width 60 height 18
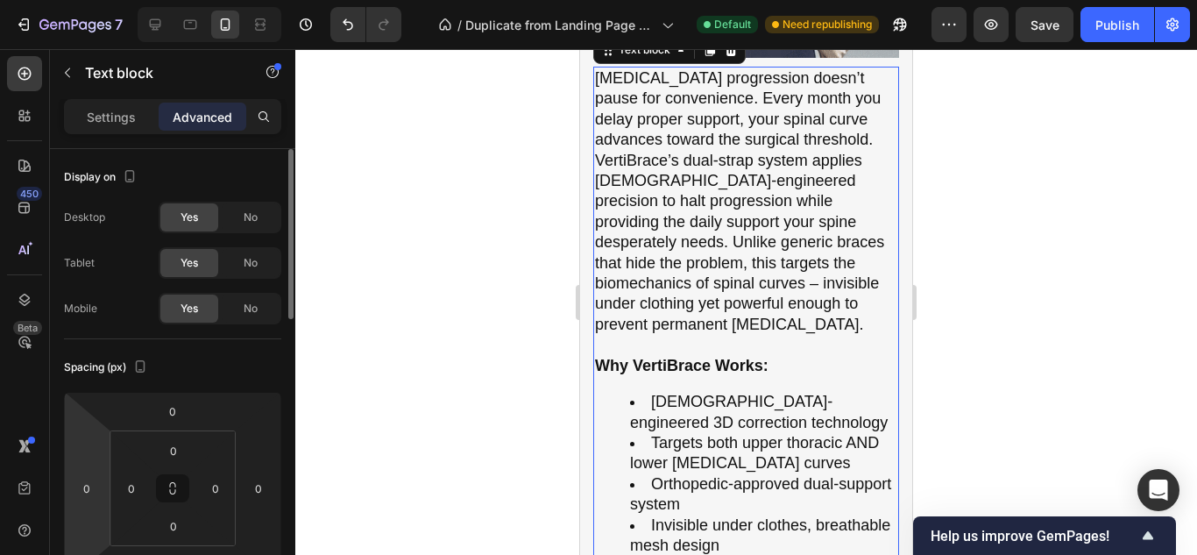
click at [89, 0] on html "7 / Duplicate from Landing Page - [DATE] 16:13:49 Default Need republishing Pre…" at bounding box center [598, 0] width 1197 height 0
click at [173, 488] on icon at bounding box center [173, 488] width 14 height 14
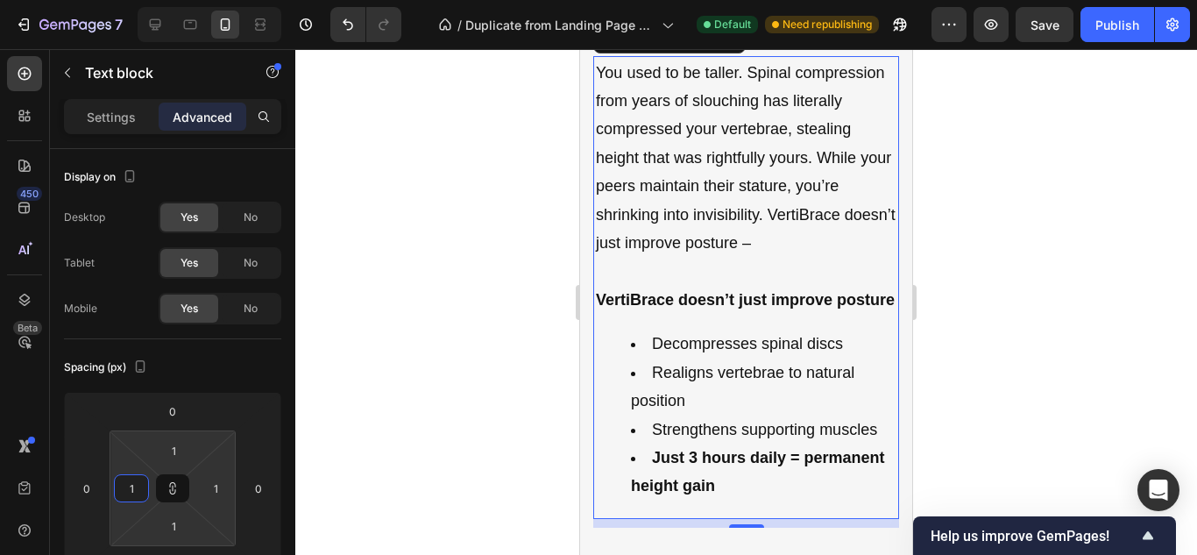
scroll to position [12, 0]
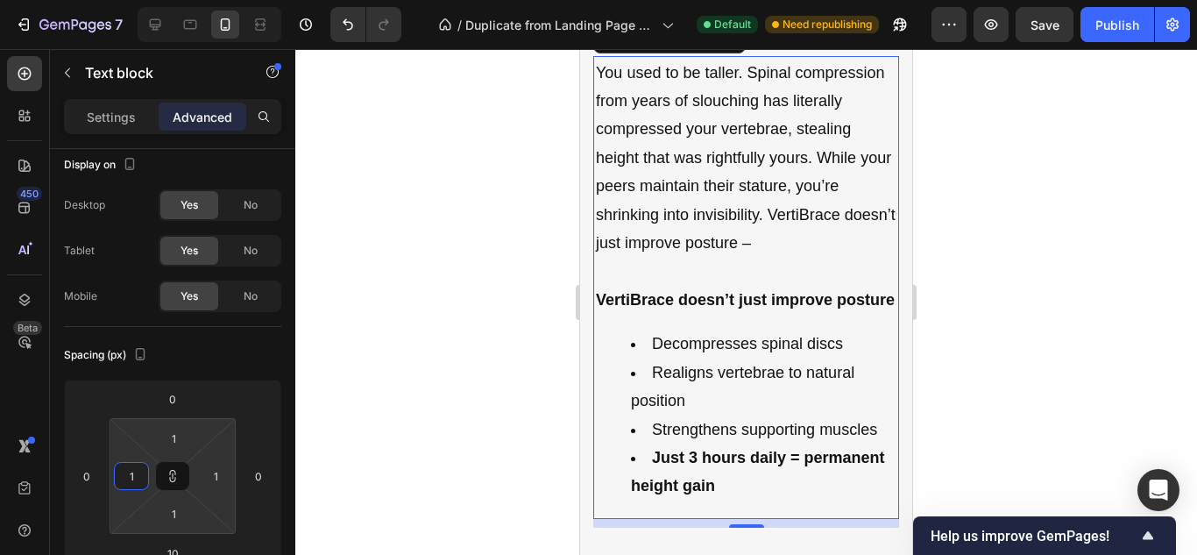
type input "15"
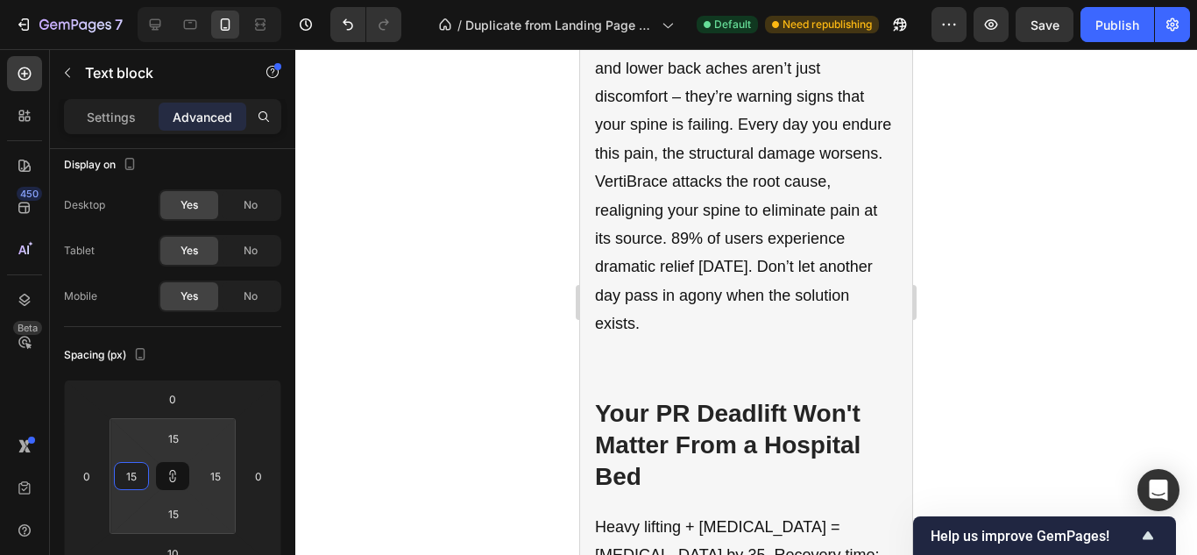
scroll to position [5299, 0]
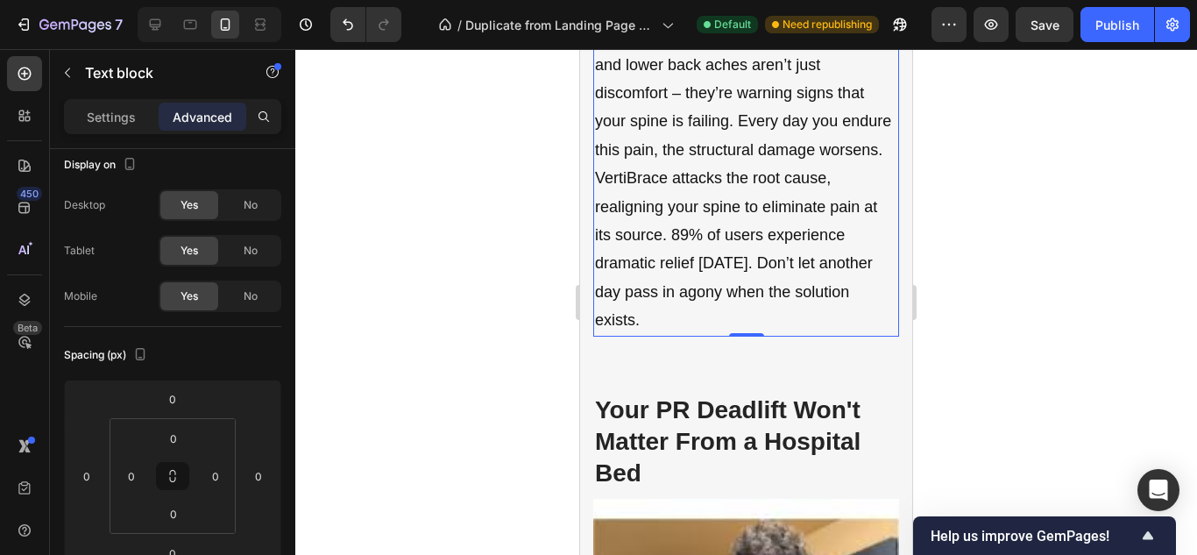
click at [699, 305] on p "The constant neck tension, shoulder knots, and lower back aches aren’t just dis…" at bounding box center [746, 178] width 302 height 312
click at [179, 484] on button at bounding box center [172, 476] width 33 height 28
click at [138, 480] on input "0" at bounding box center [131, 476] width 26 height 26
type input "1"
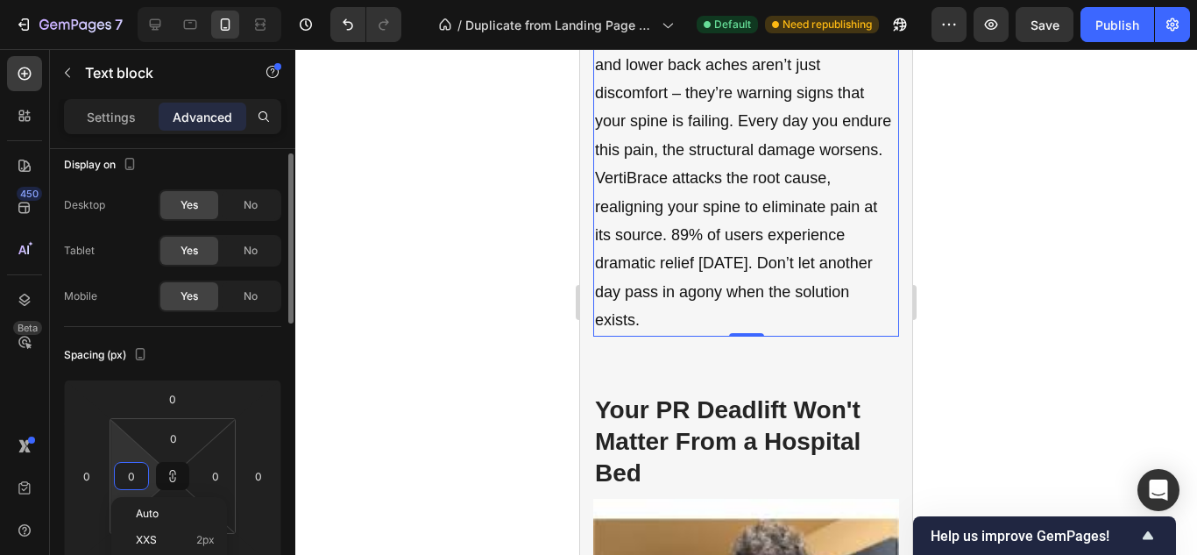
type input "1"
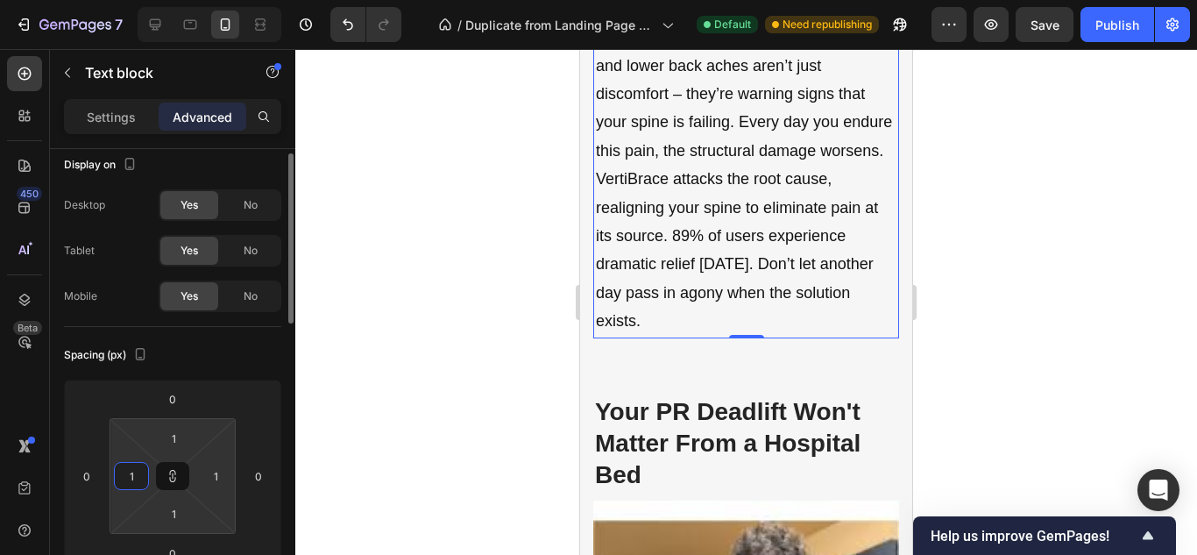
type input "15"
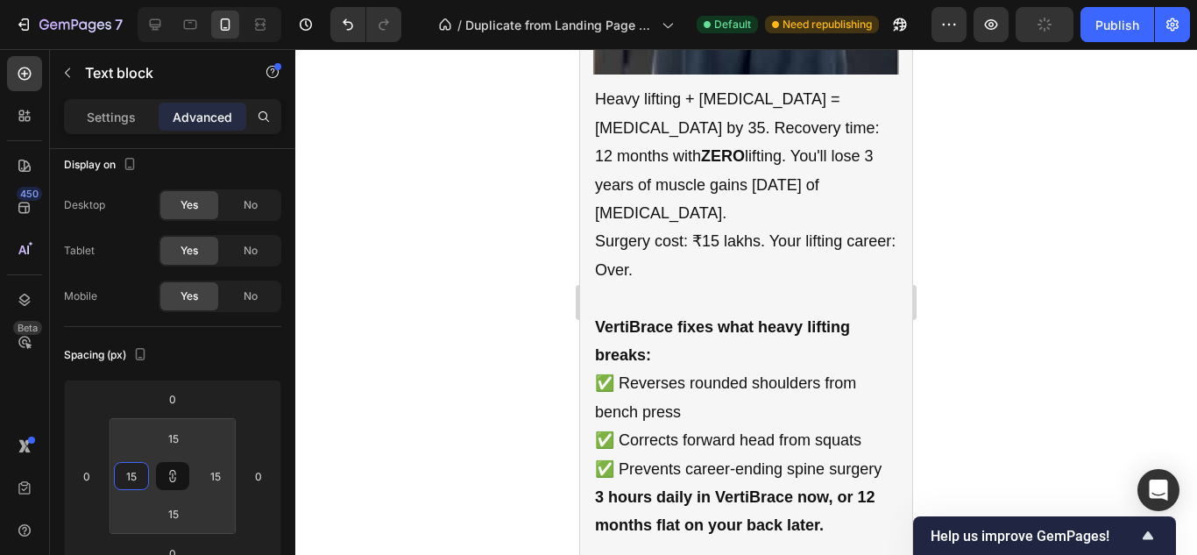
scroll to position [6196, 0]
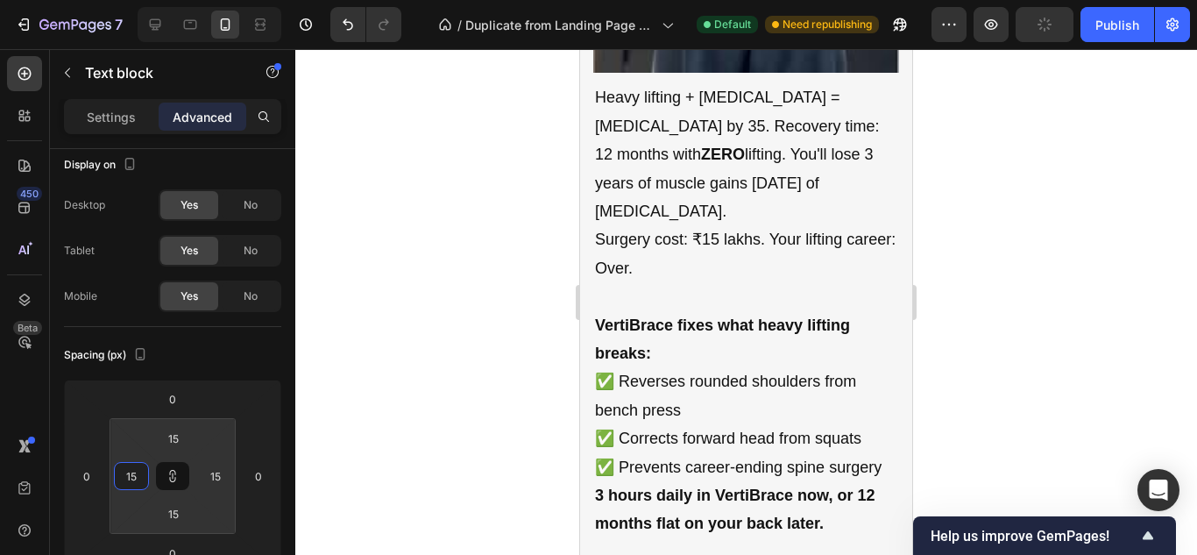
click at [722, 225] on p "Heavy lifting + poor posture = spinal surgery by 35. Recovery time: 12 months w…" at bounding box center [746, 154] width 302 height 142
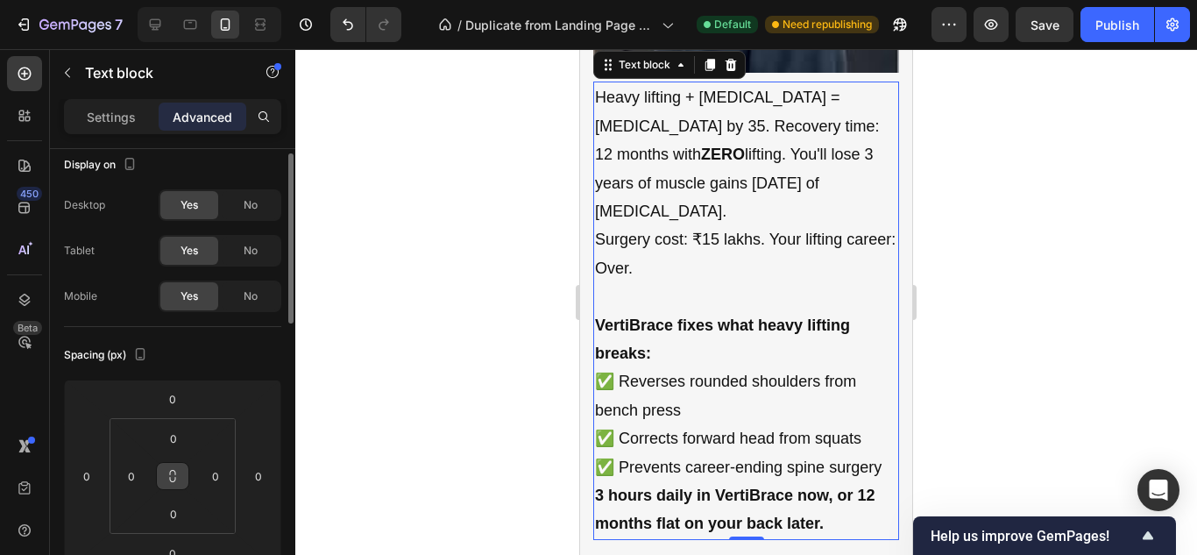
click at [174, 482] on icon at bounding box center [173, 476] width 14 height 14
click at [138, 472] on input "0" at bounding box center [131, 476] width 26 height 26
type input "1"
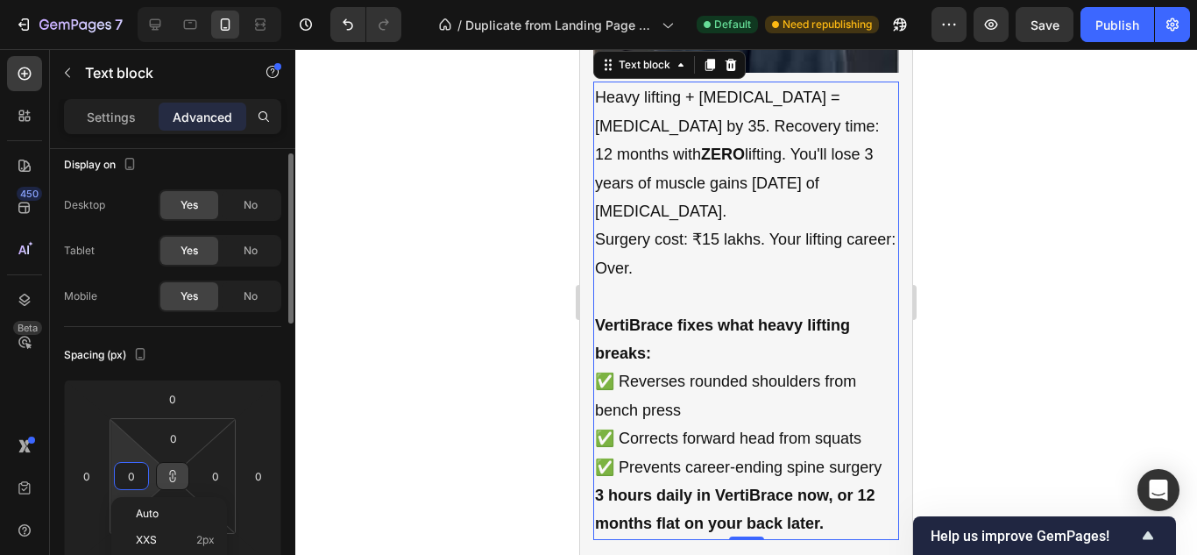
type input "1"
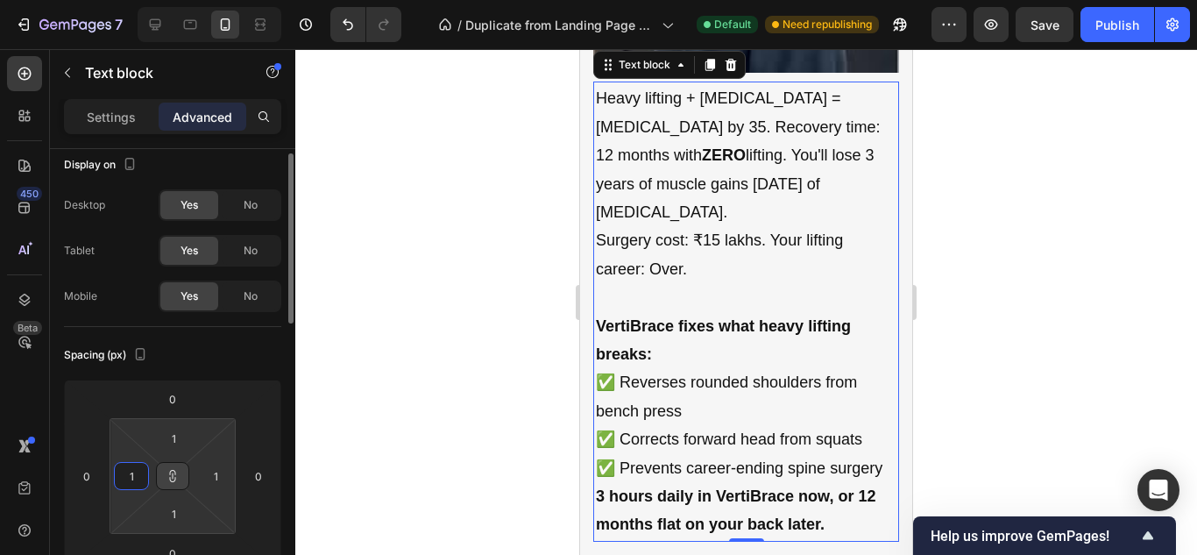
type input "15"
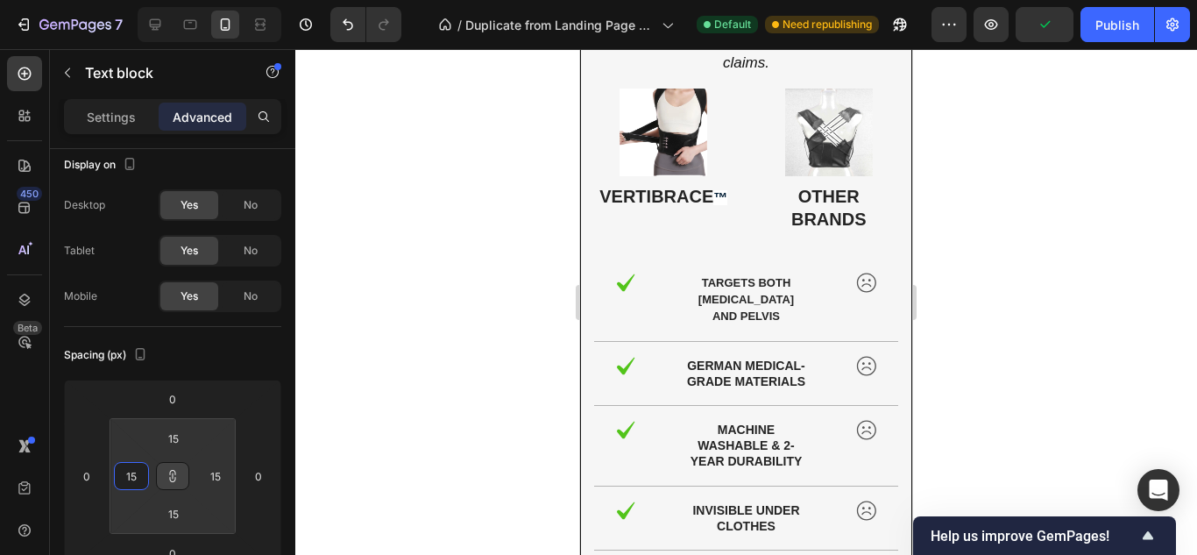
scroll to position [9399, 0]
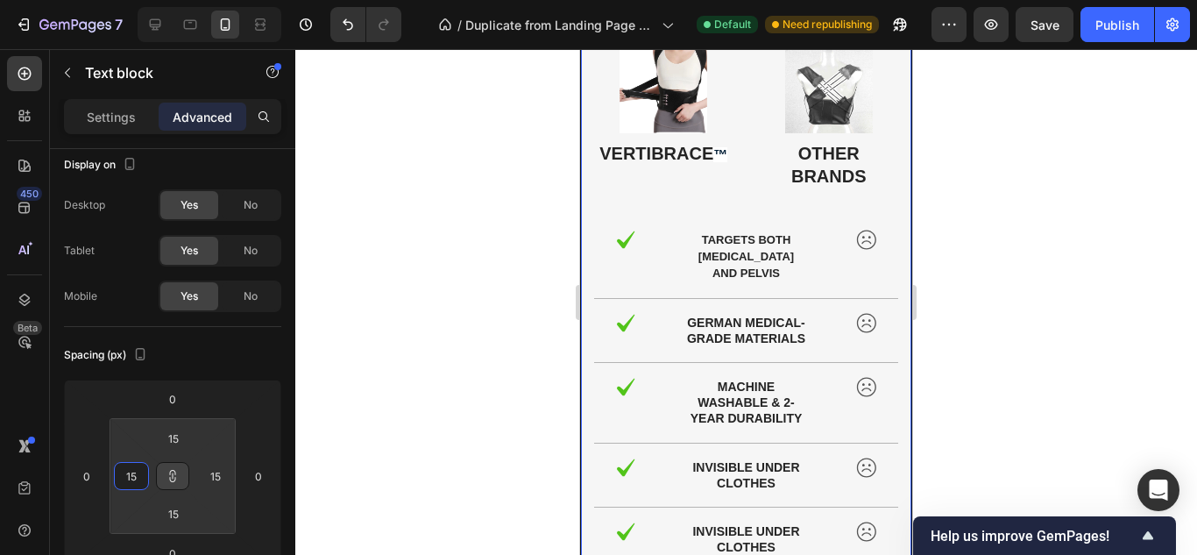
click at [689, 210] on div "Why Vertibrace ™ Beats Everything Heading Unlike other brands we don't make fak…" at bounding box center [746, 230] width 332 height 781
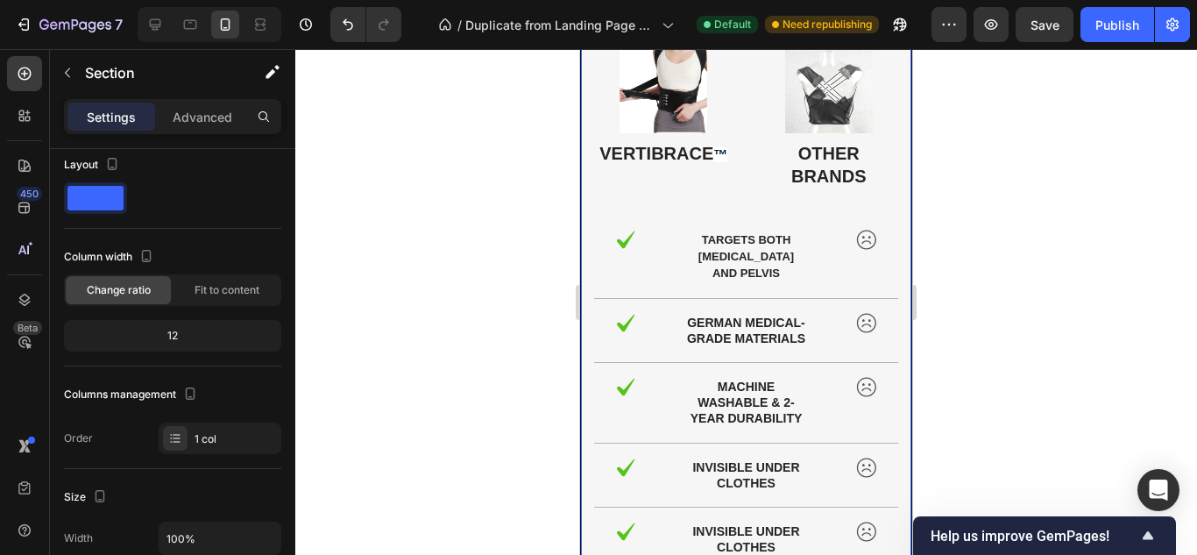
scroll to position [0, 0]
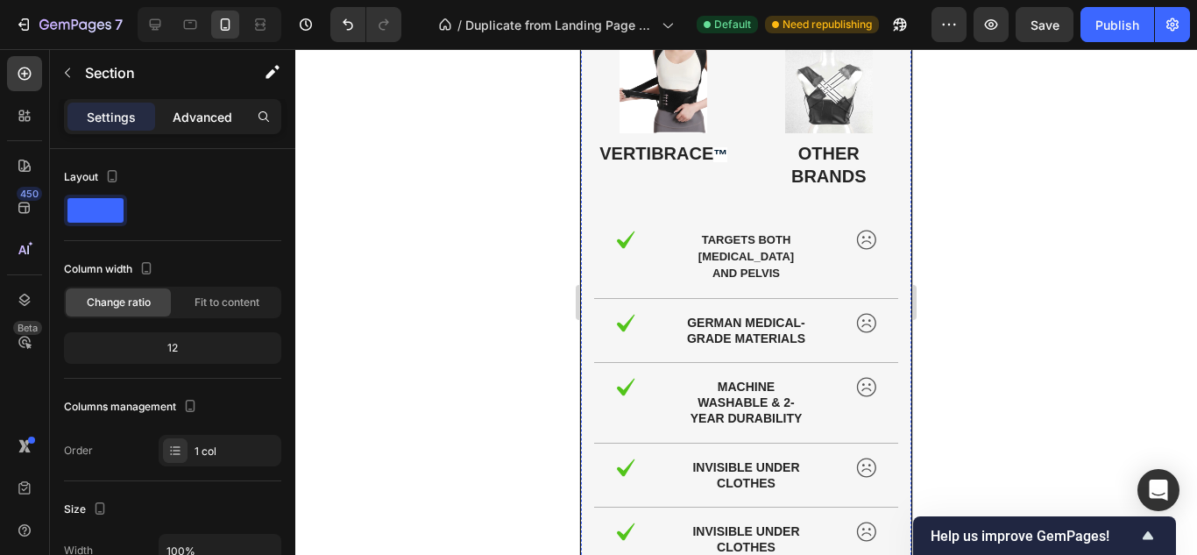
click at [224, 108] on p "Advanced" at bounding box center [203, 117] width 60 height 18
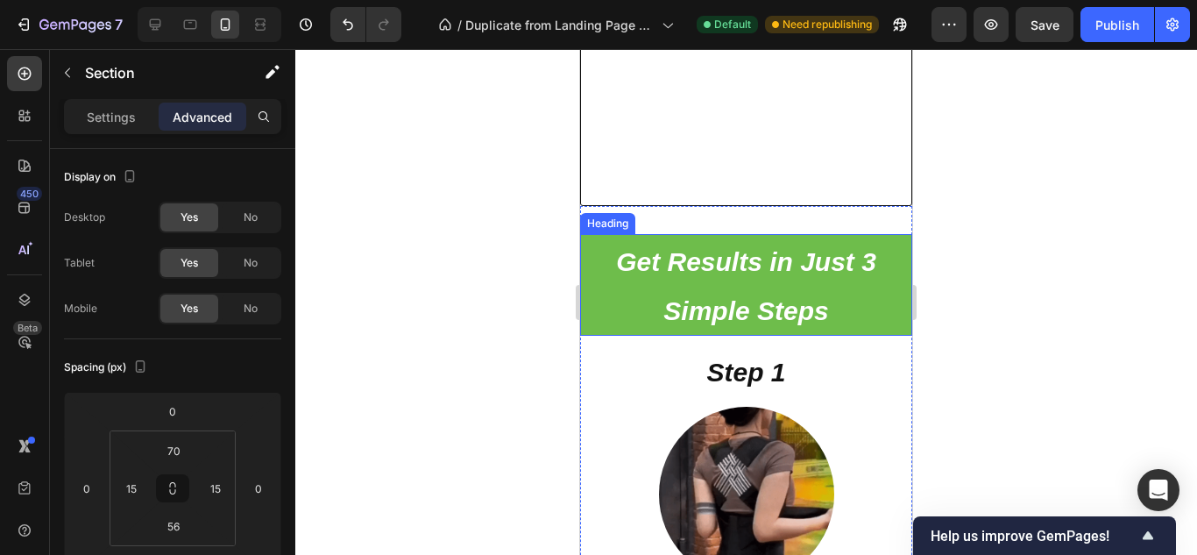
scroll to position [8297, 0]
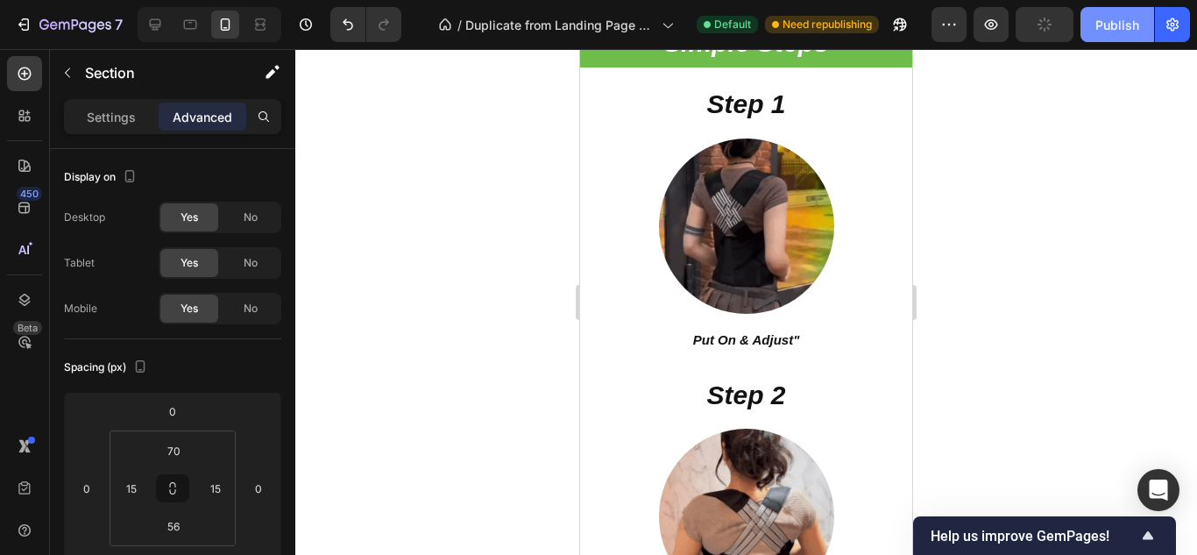
click at [1104, 35] on button "Publish" at bounding box center [1117, 24] width 74 height 35
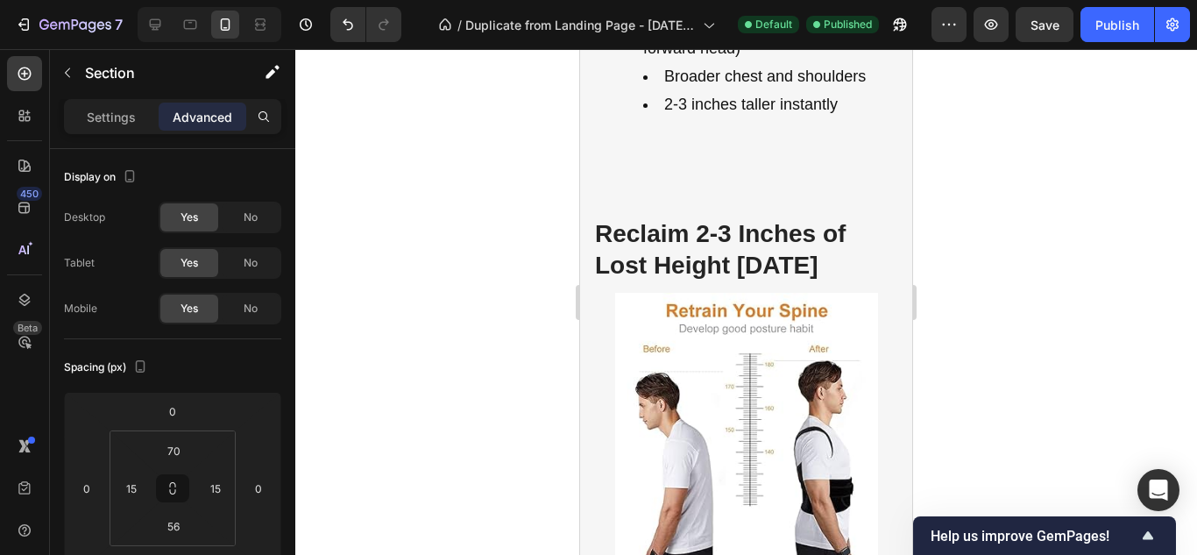
scroll to position [4046, 0]
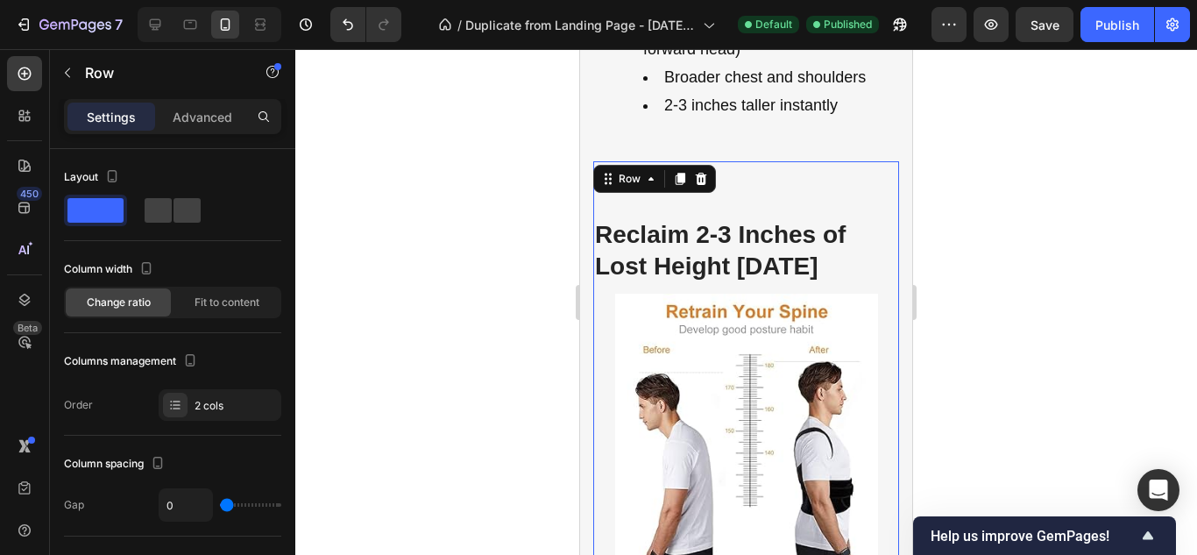
click at [1049, 296] on div at bounding box center [745, 301] width 901 height 505
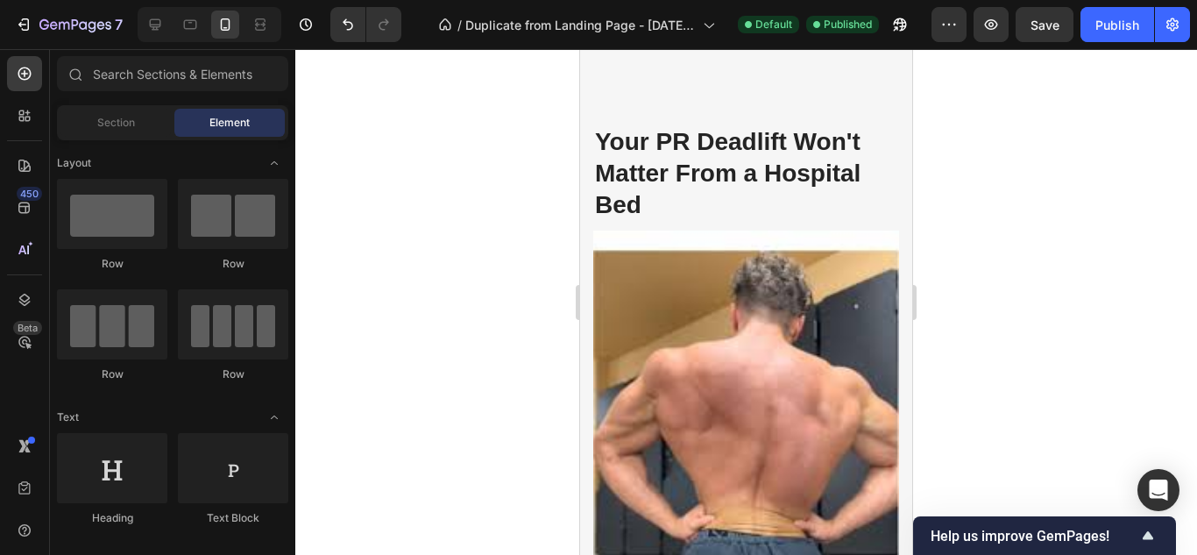
scroll to position [5917, 0]
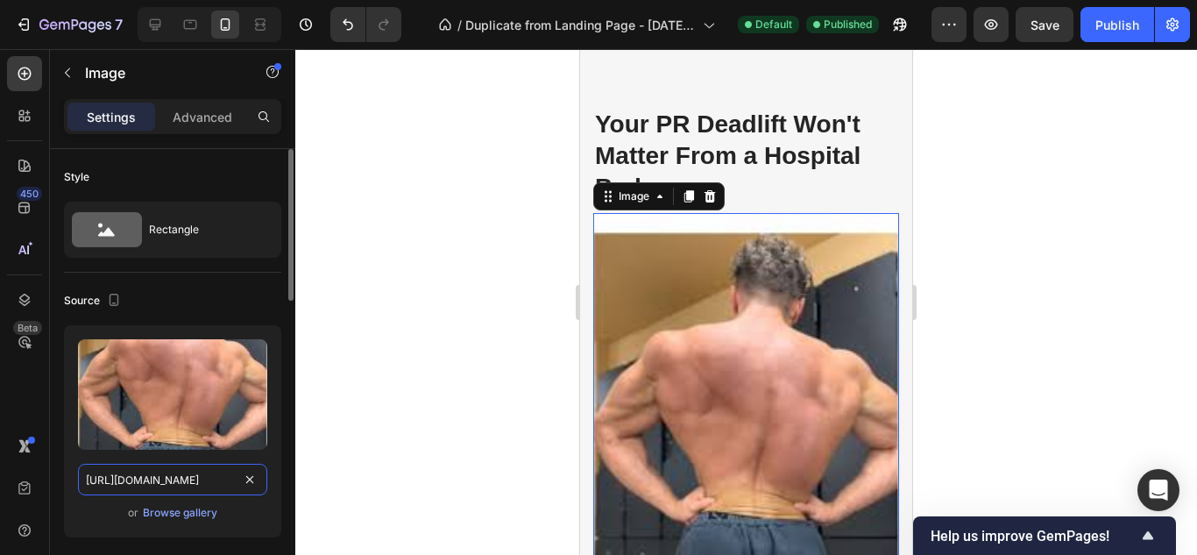
click at [206, 470] on input "[URL][DOMAIN_NAME]" at bounding box center [172, 479] width 189 height 32
paste input "assets.lamuscle.com/images/dynamic/ronnie-coleman-injured1.jpg"
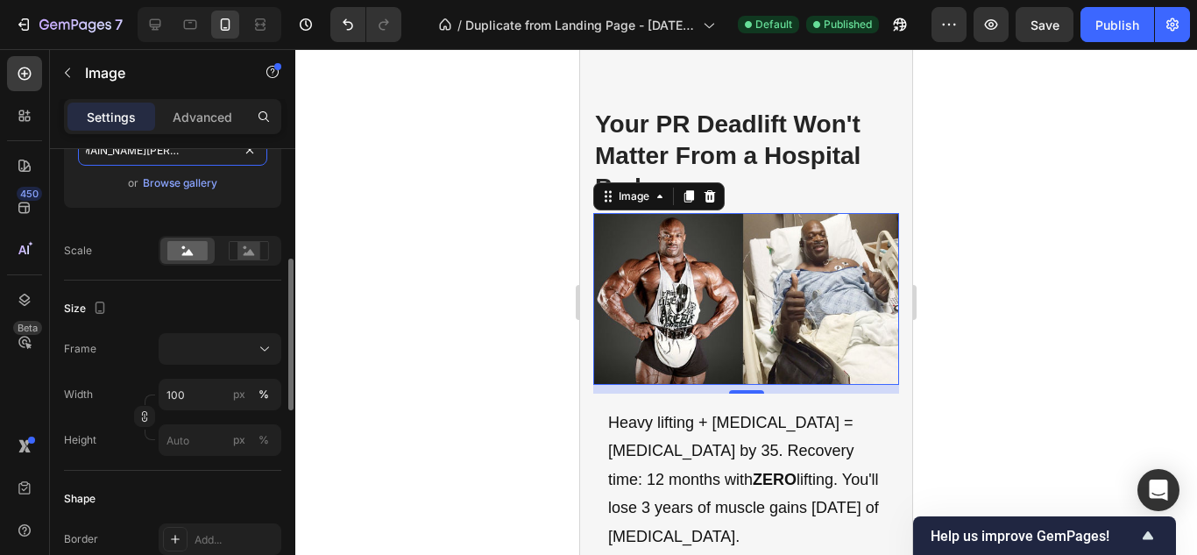
scroll to position [330, 0]
type input "https://assets.lamuscle.com/images/dynamic/ronnie-coleman-injured1.jpg"
click at [197, 395] on input "100" at bounding box center [220, 394] width 123 height 32
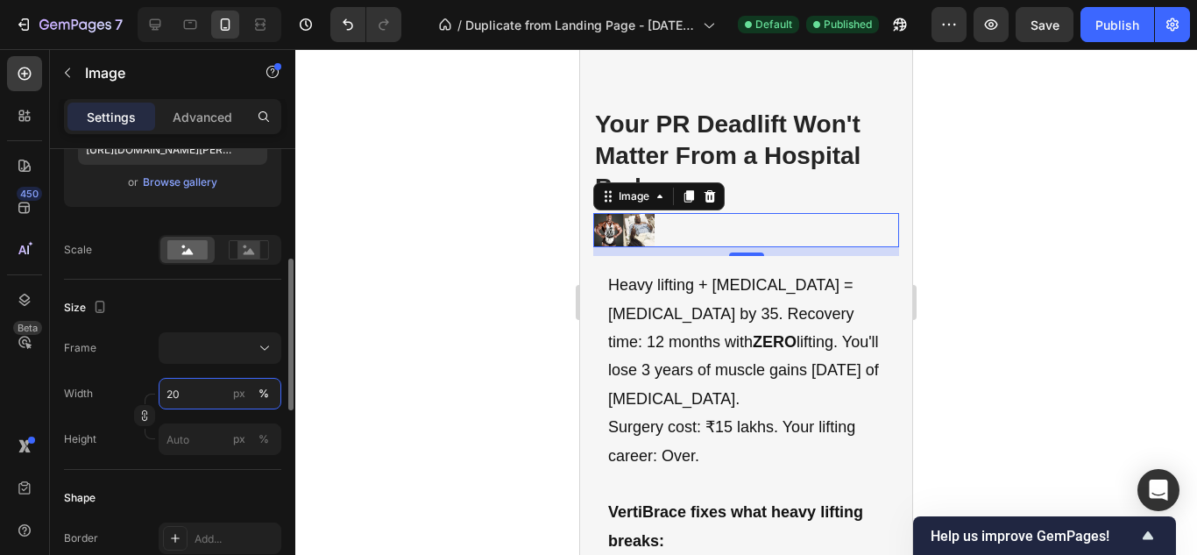
type input "2"
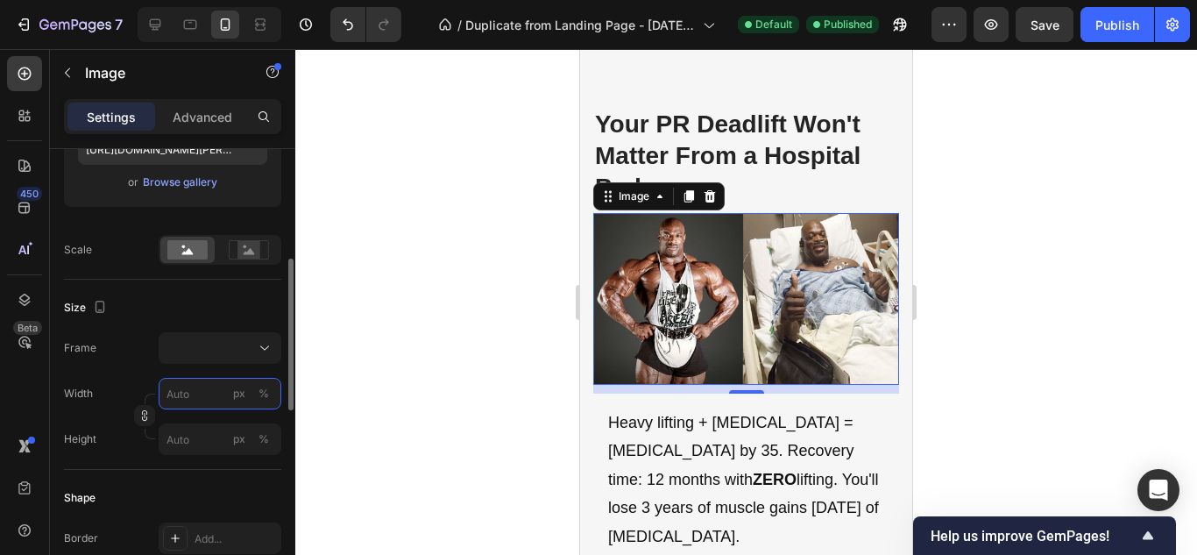
type input "2"
type input "3"
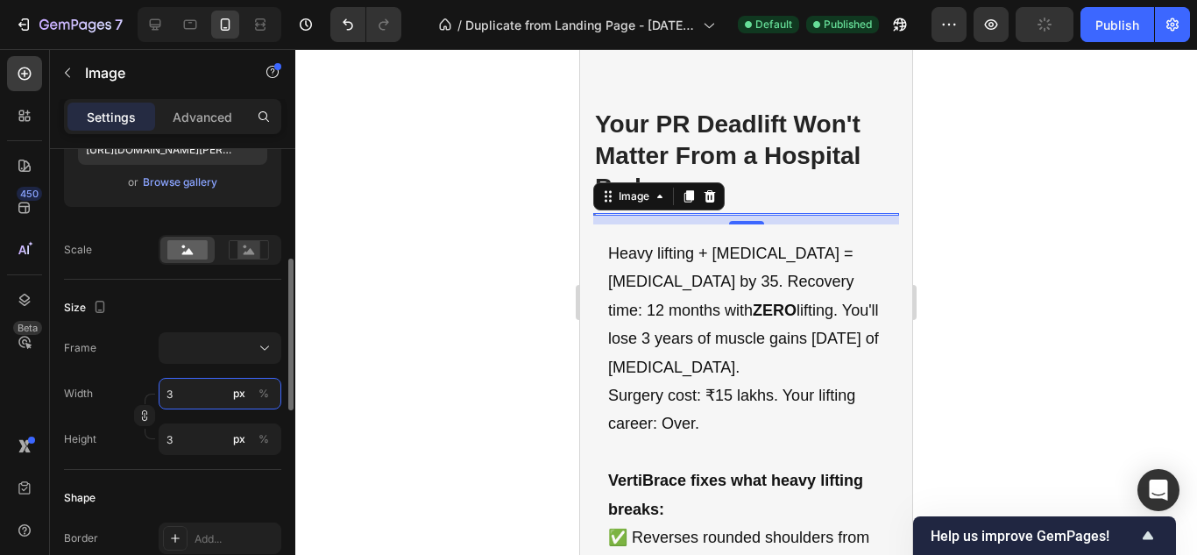
type input "39"
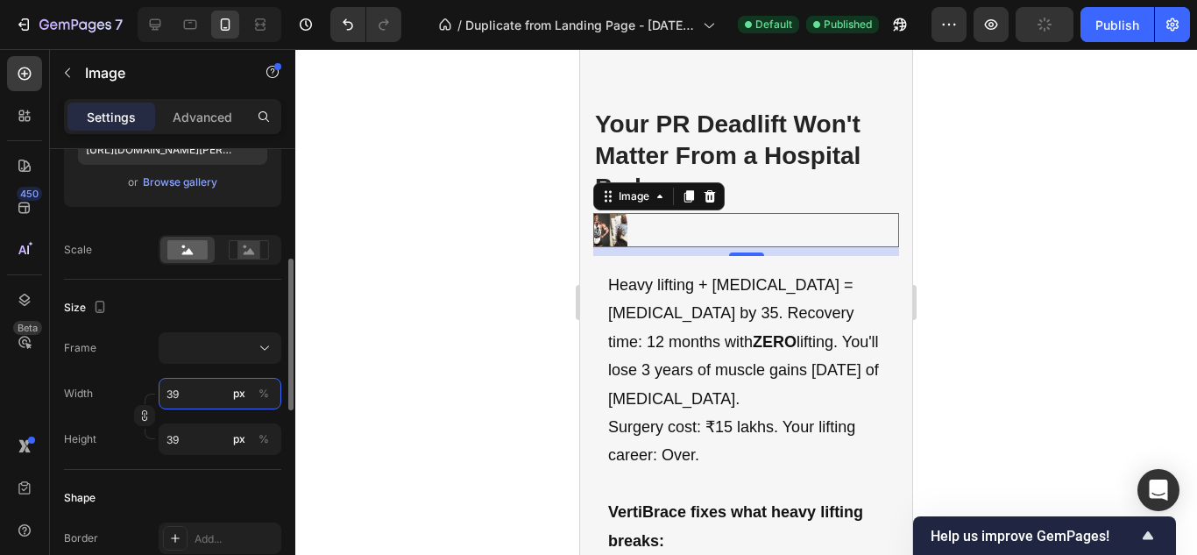
type input "3"
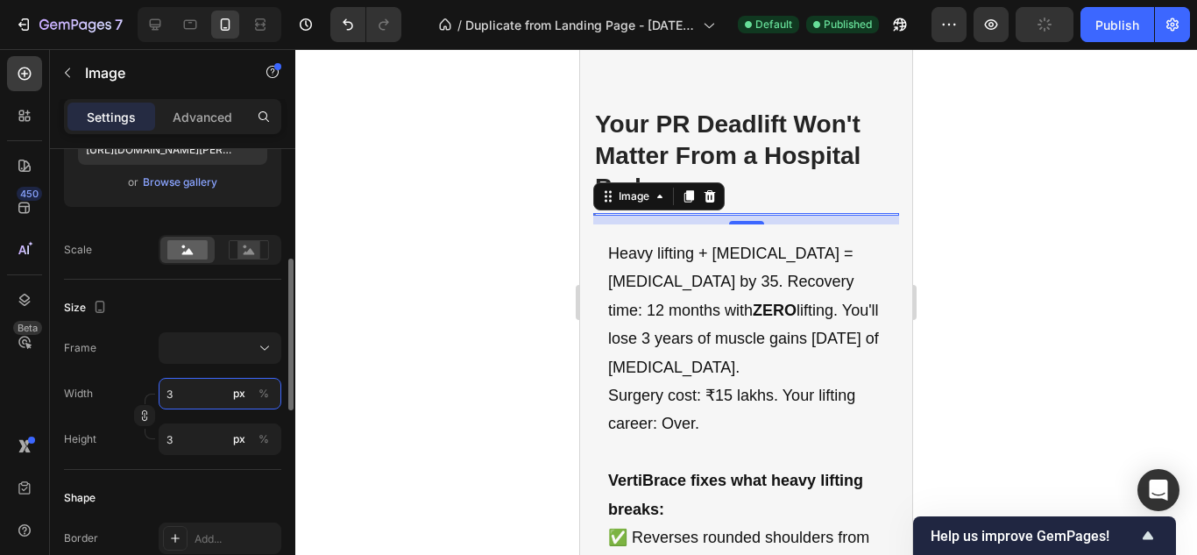
type input "30"
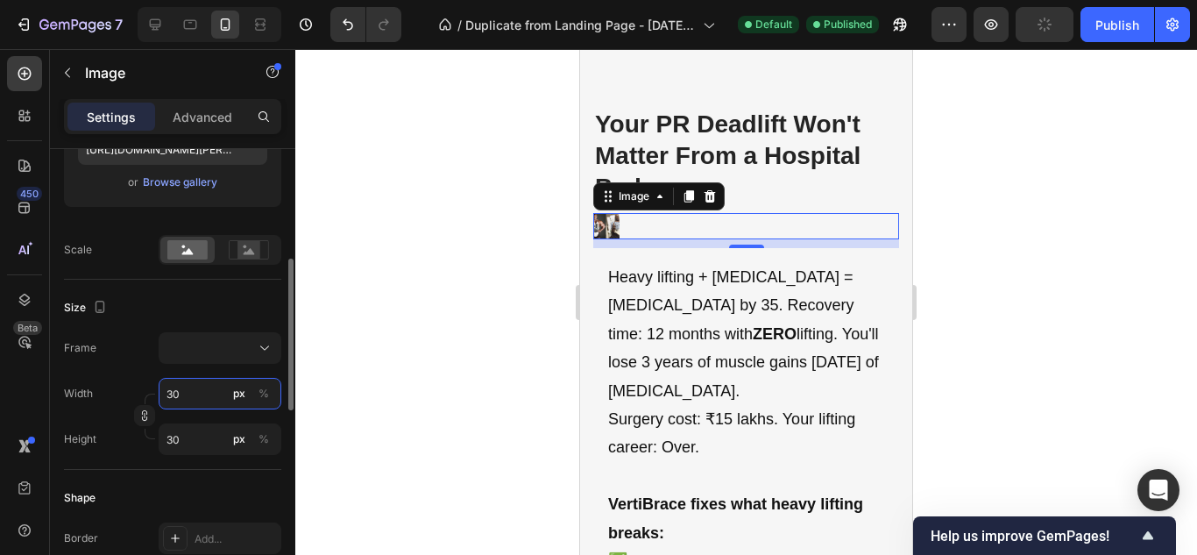
type input "300"
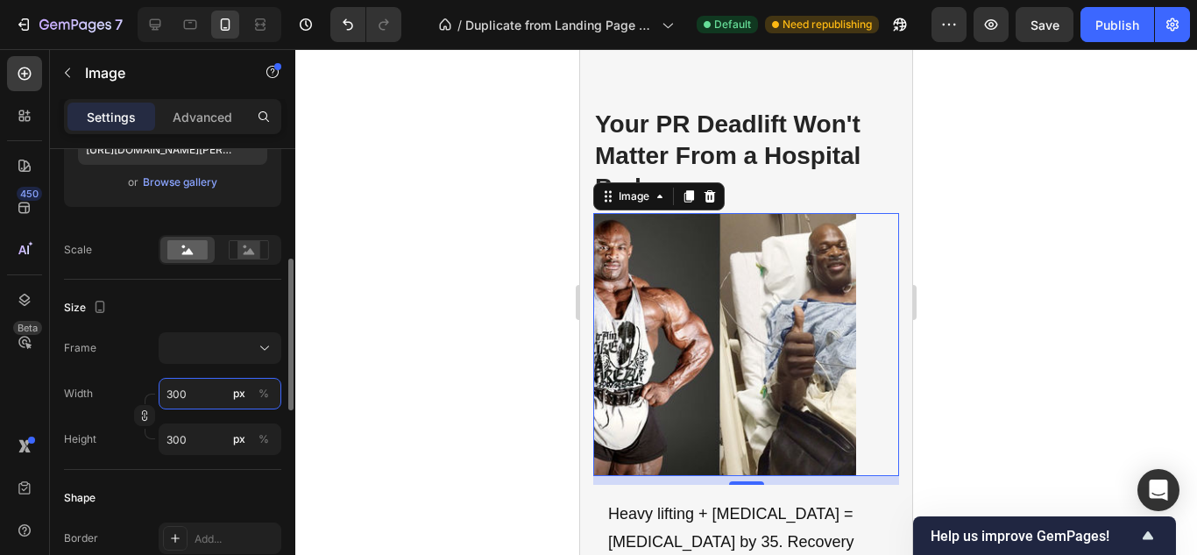
type input "300"
click at [247, 279] on div "Source Upload Image https://assets.lamuscle.com/images/dynamic/ronnie-coleman-i…" at bounding box center [172, 110] width 217 height 337
click at [379, 286] on div at bounding box center [745, 301] width 901 height 505
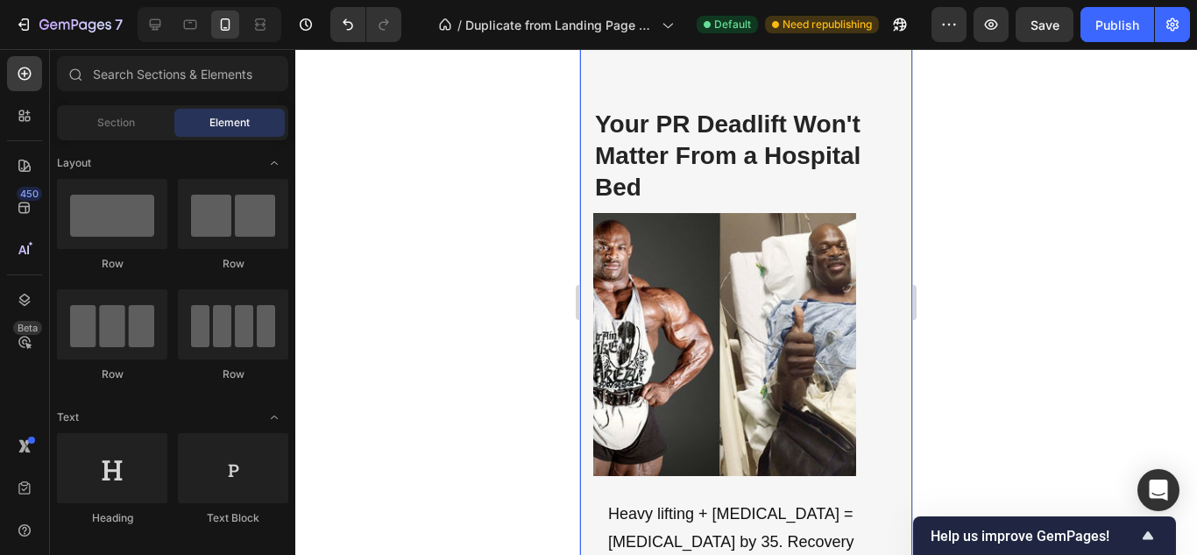
click at [512, 308] on div at bounding box center [745, 301] width 901 height 505
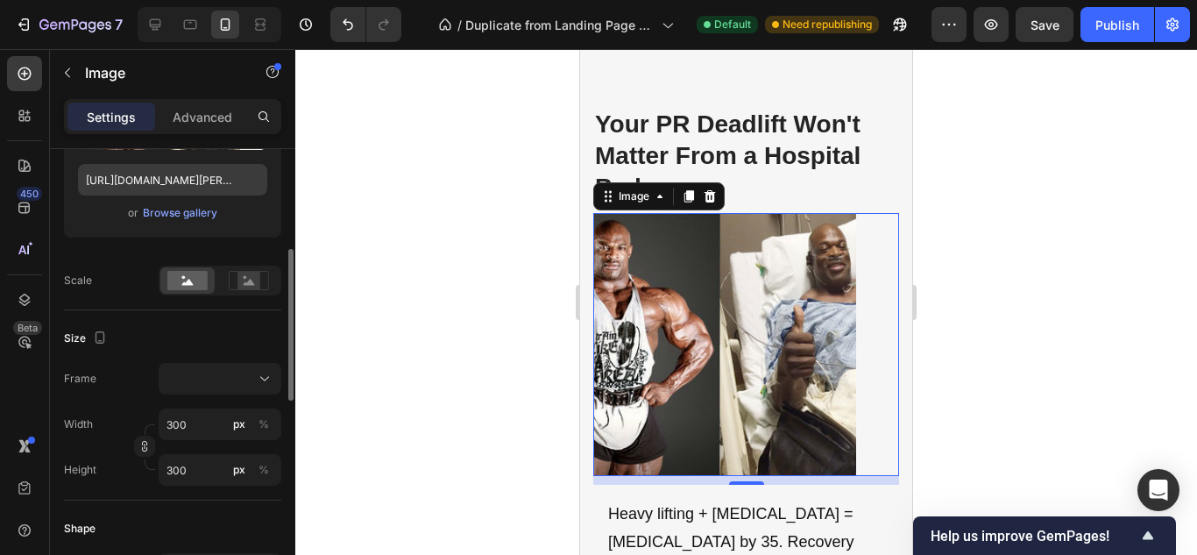
scroll to position [300, 0]
drag, startPoint x: 198, startPoint y: 405, endPoint x: 194, endPoint y: 429, distance: 24.9
click at [194, 429] on div "Frame Width 300 px % Height 300 px %" at bounding box center [172, 423] width 217 height 123
click at [194, 429] on input "300" at bounding box center [220, 423] width 123 height 32
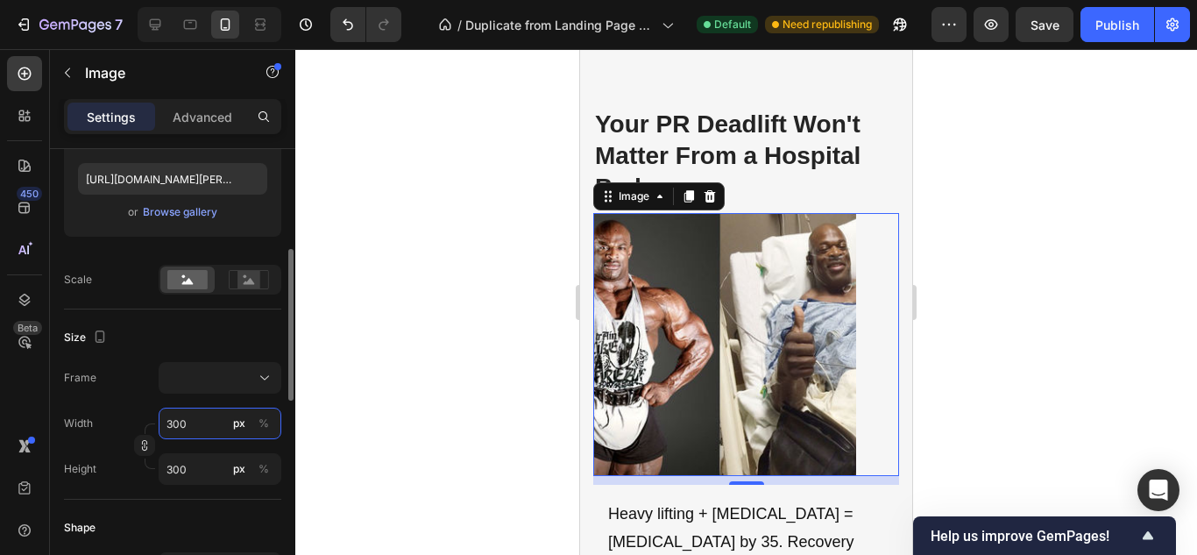
click at [194, 429] on input "300" at bounding box center [220, 423] width 123 height 32
type input "30"
type input "3"
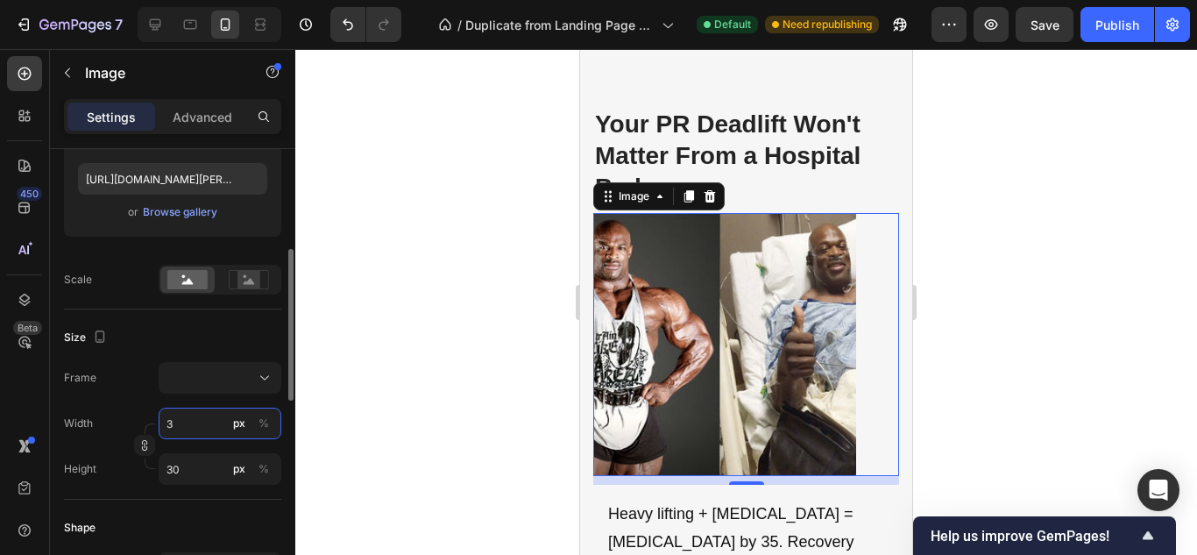
type input "3"
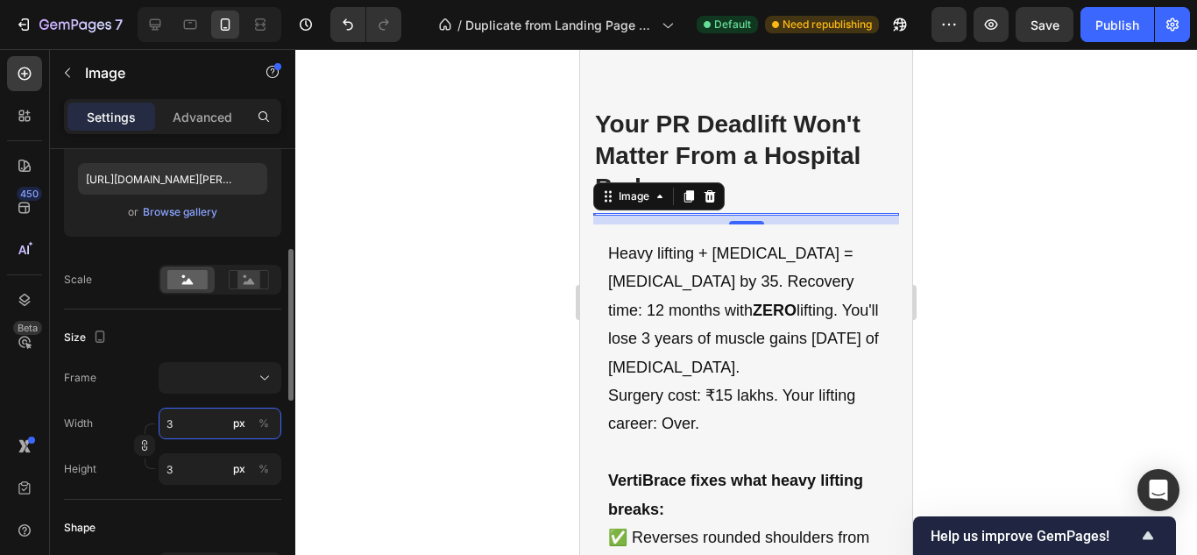
type input "35"
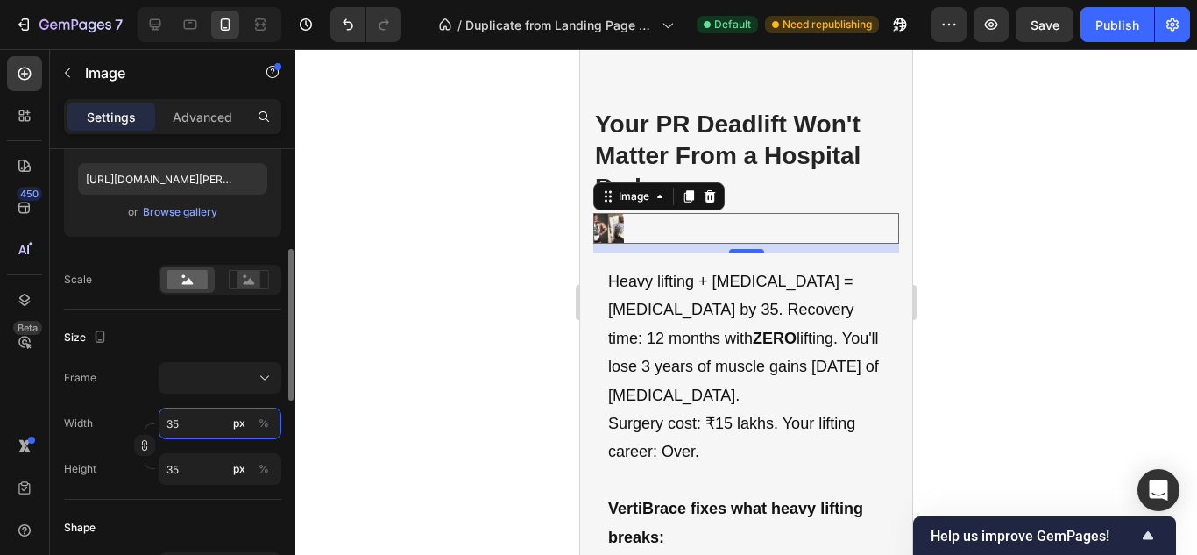
type input "350"
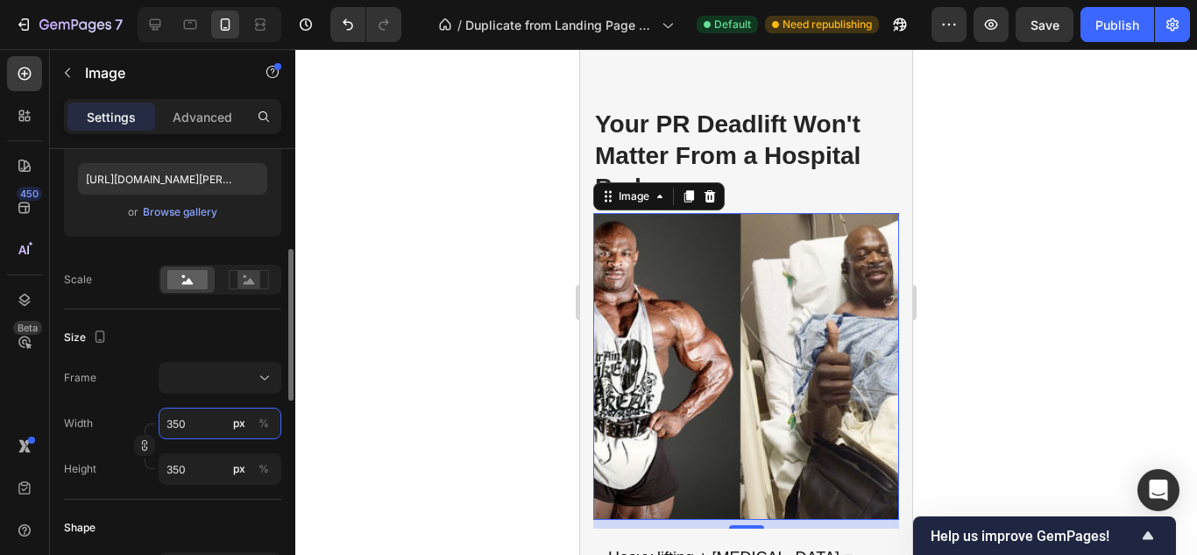
type input "35"
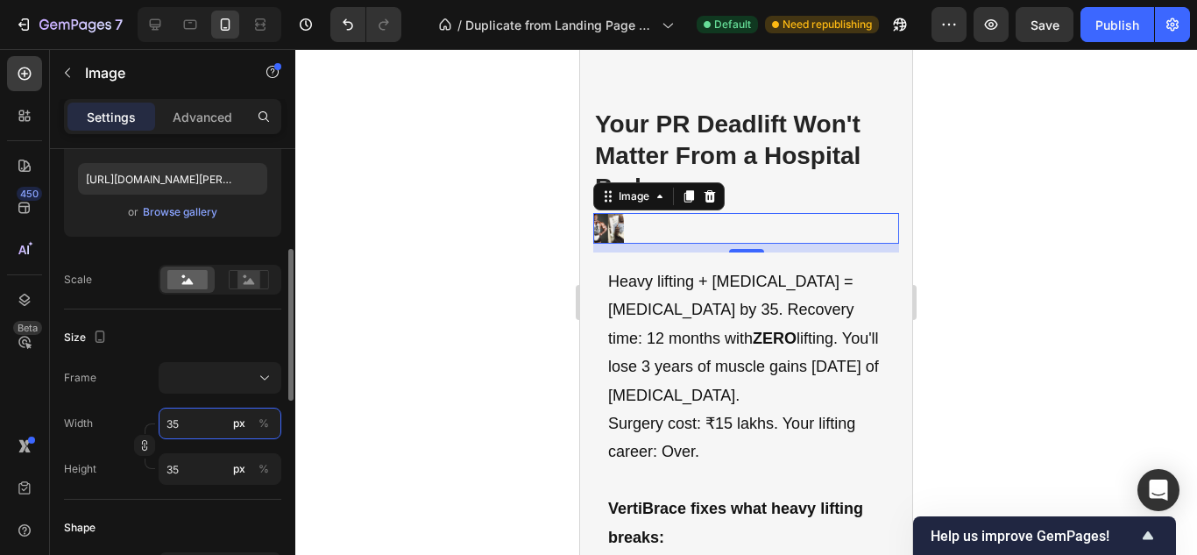
type input "3"
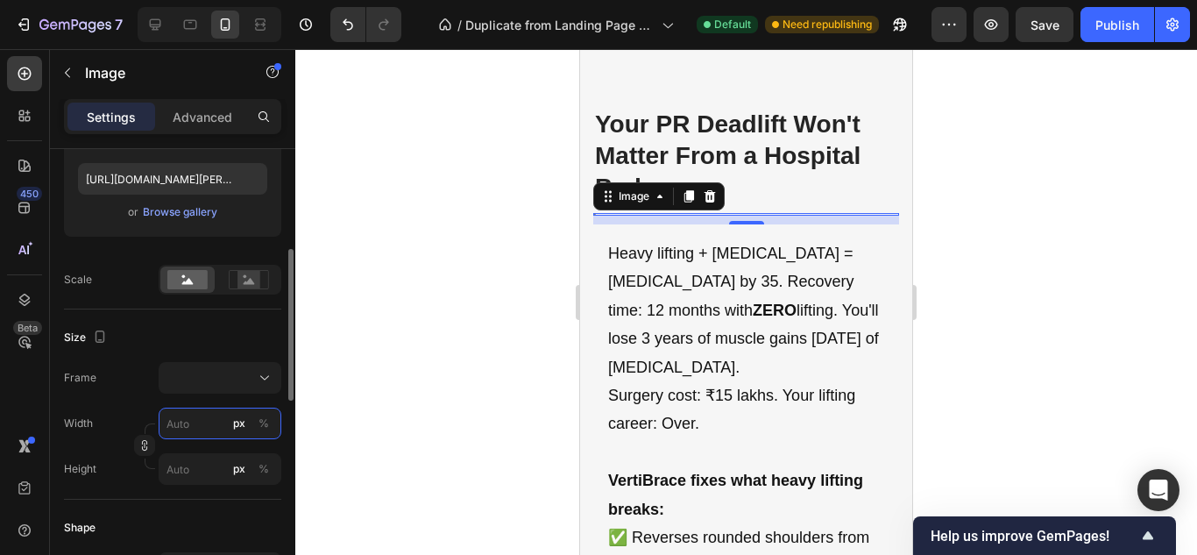
type input "4"
type input "40"
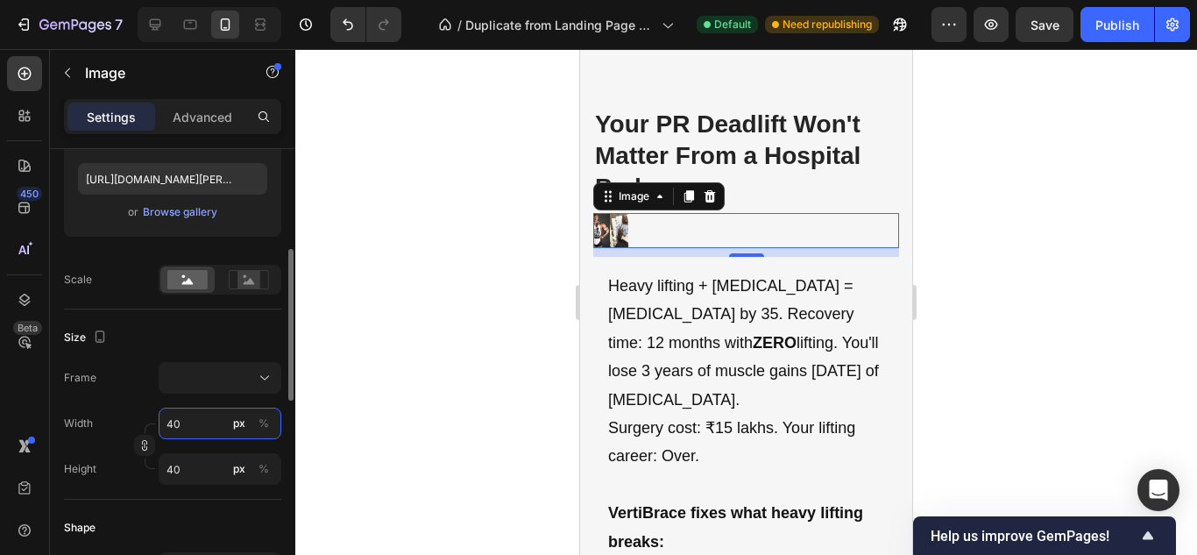
type input "400"
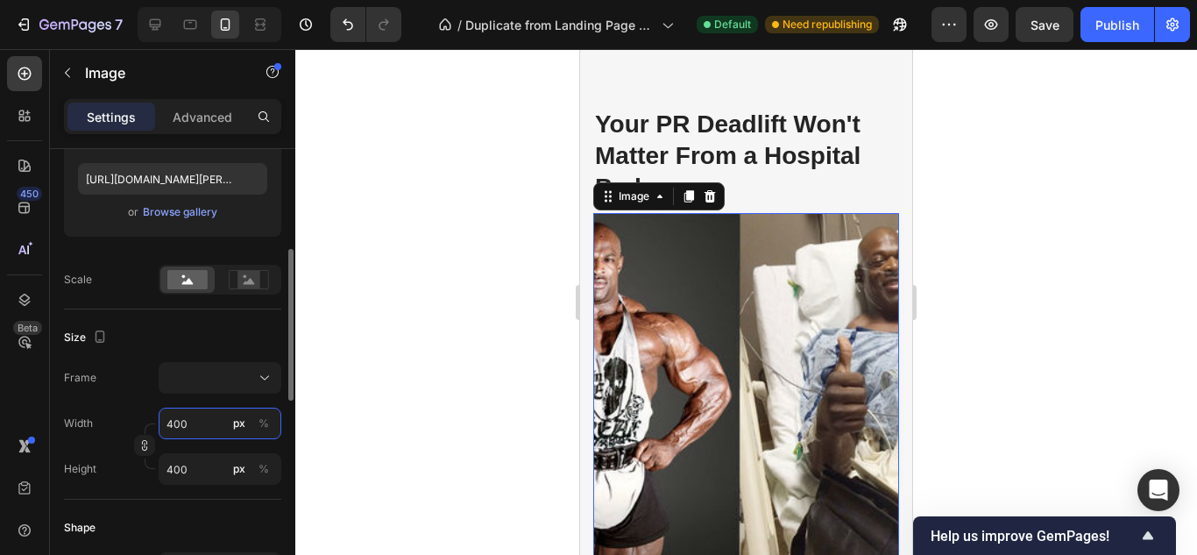
type input "40"
type input "4"
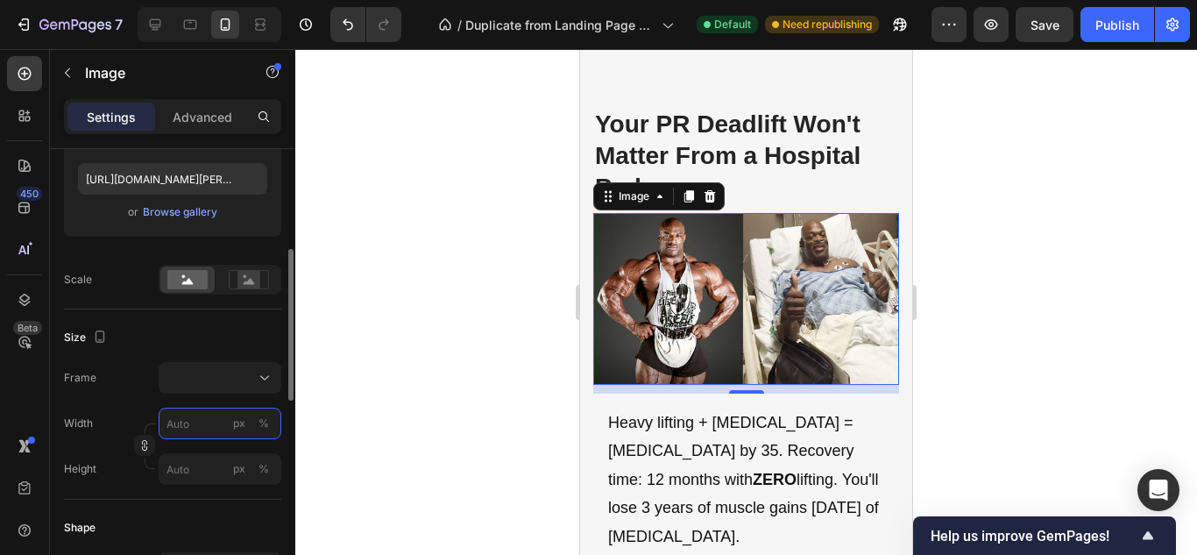
type input "4"
type input "2"
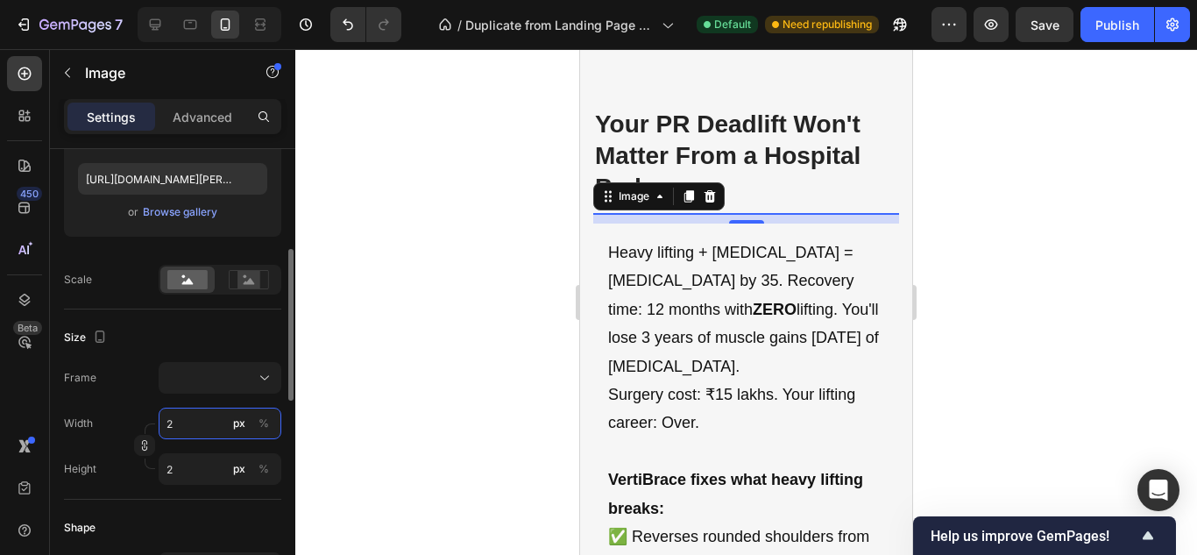
type input "20"
type input "200"
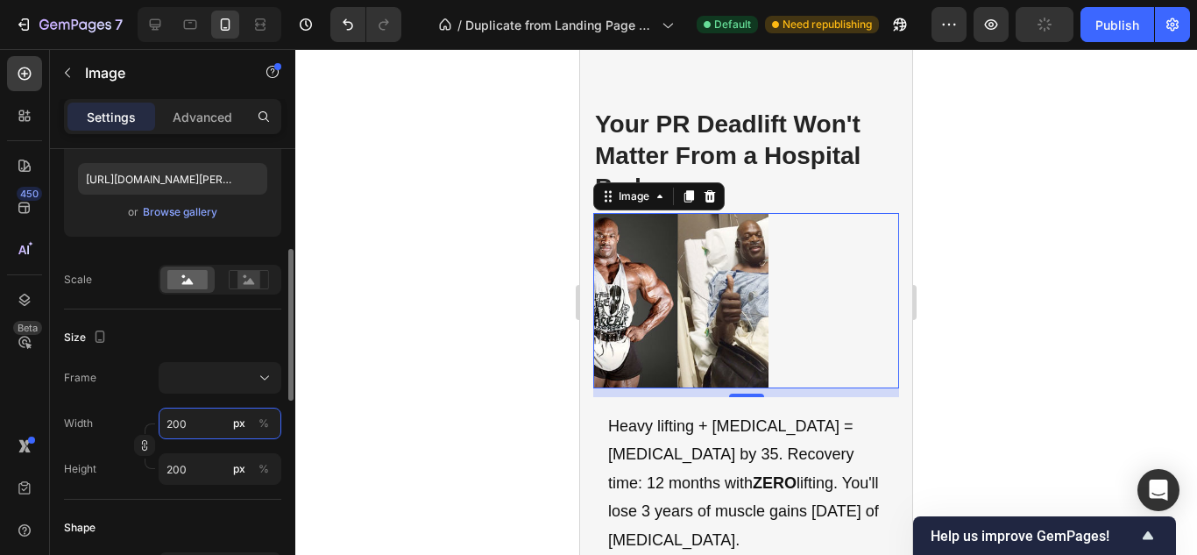
type input "20"
type input "2"
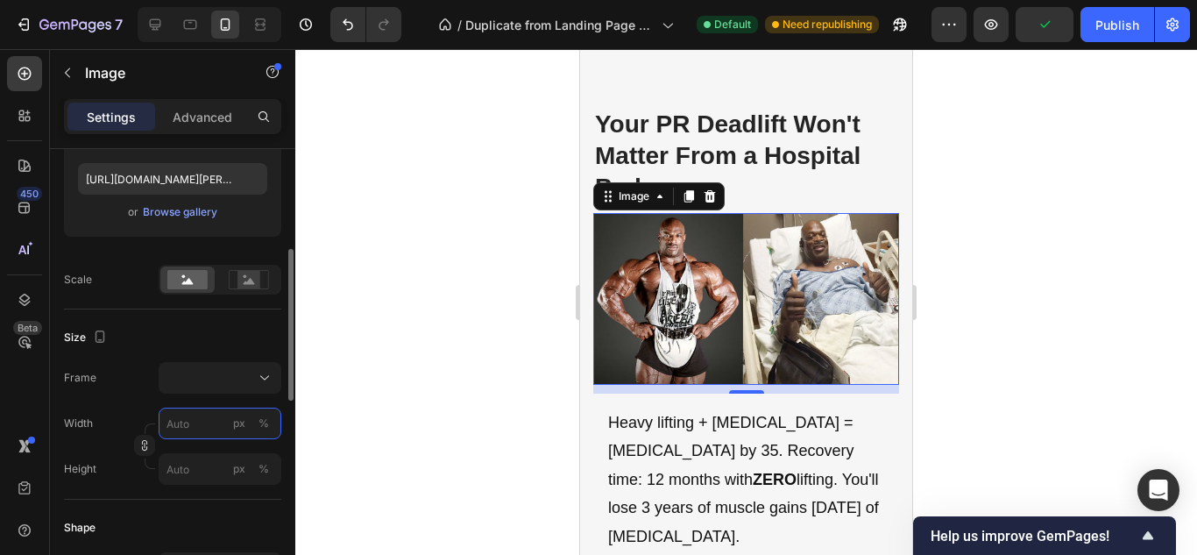
type input "3"
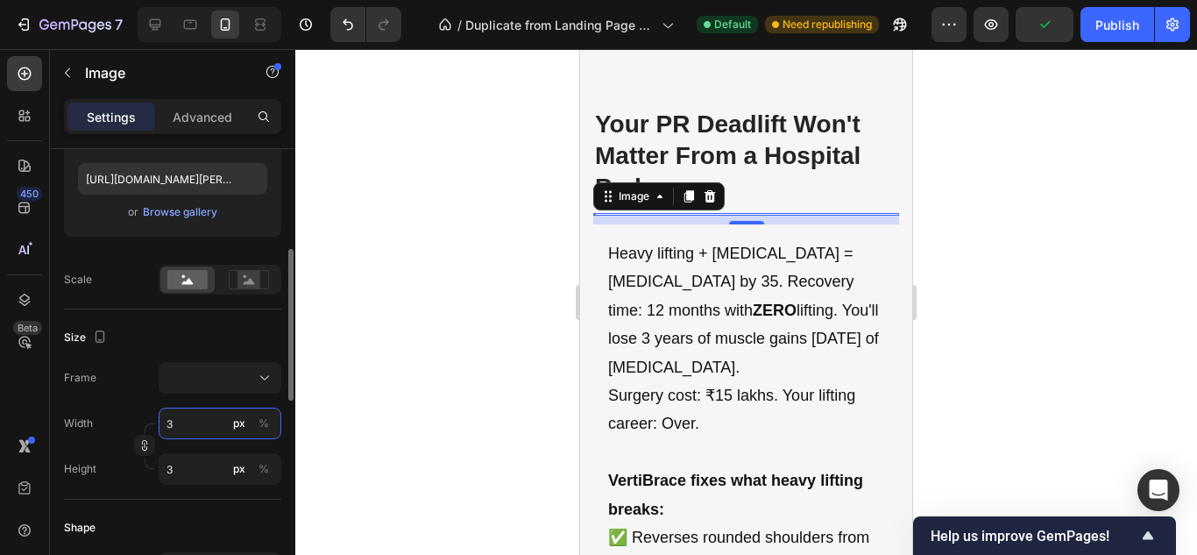
type input "30"
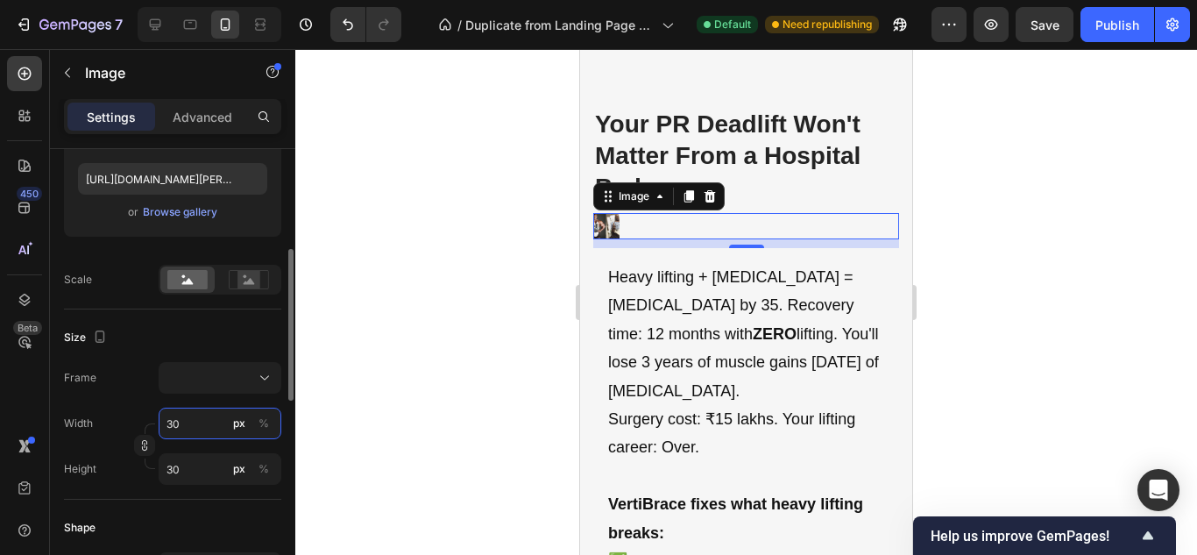
type input "3"
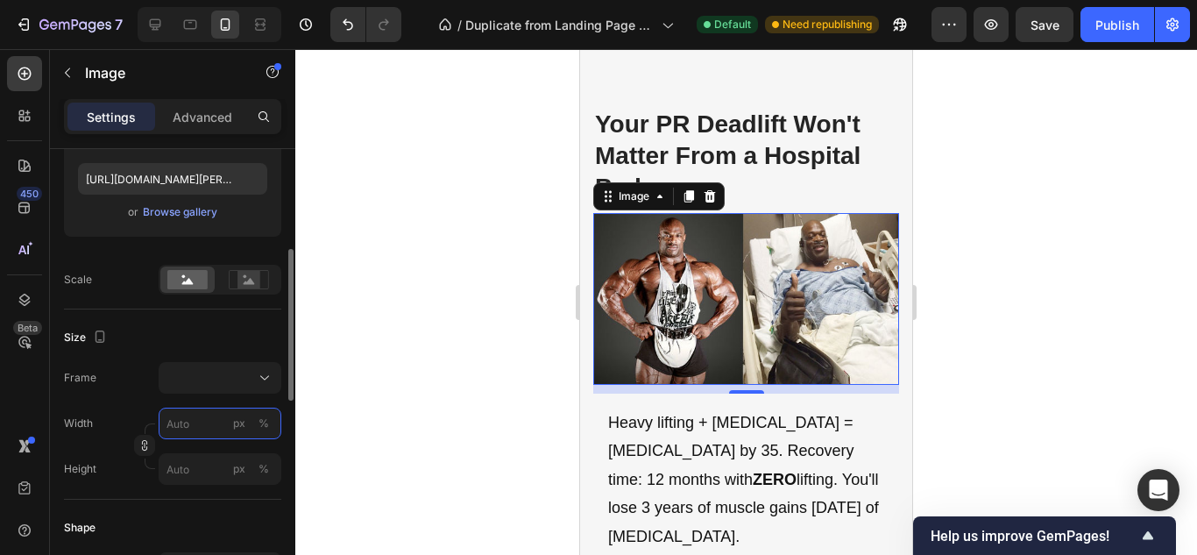
type input "3"
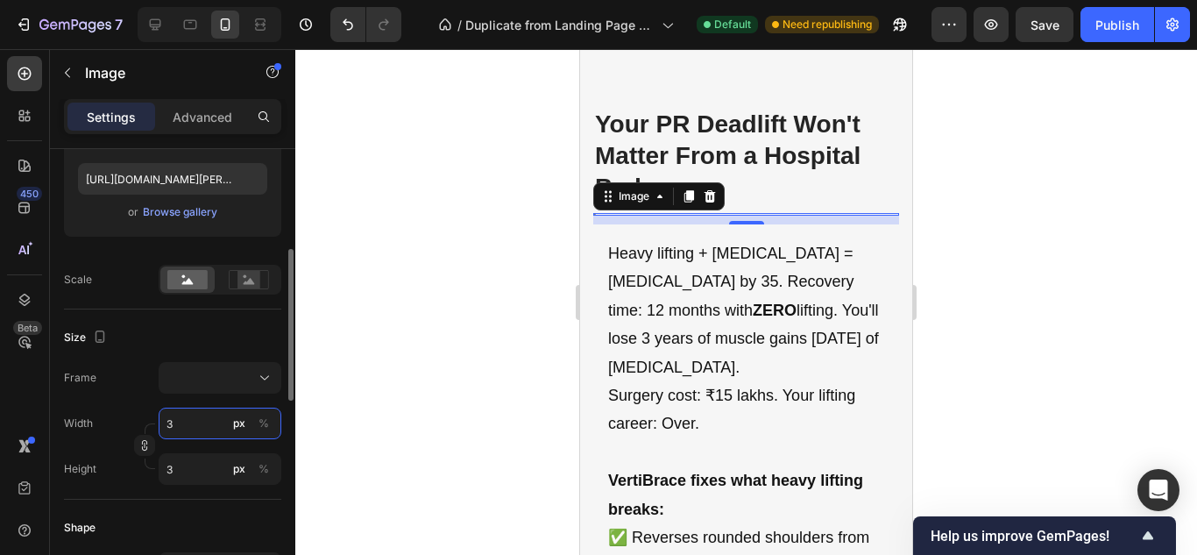
type input "30"
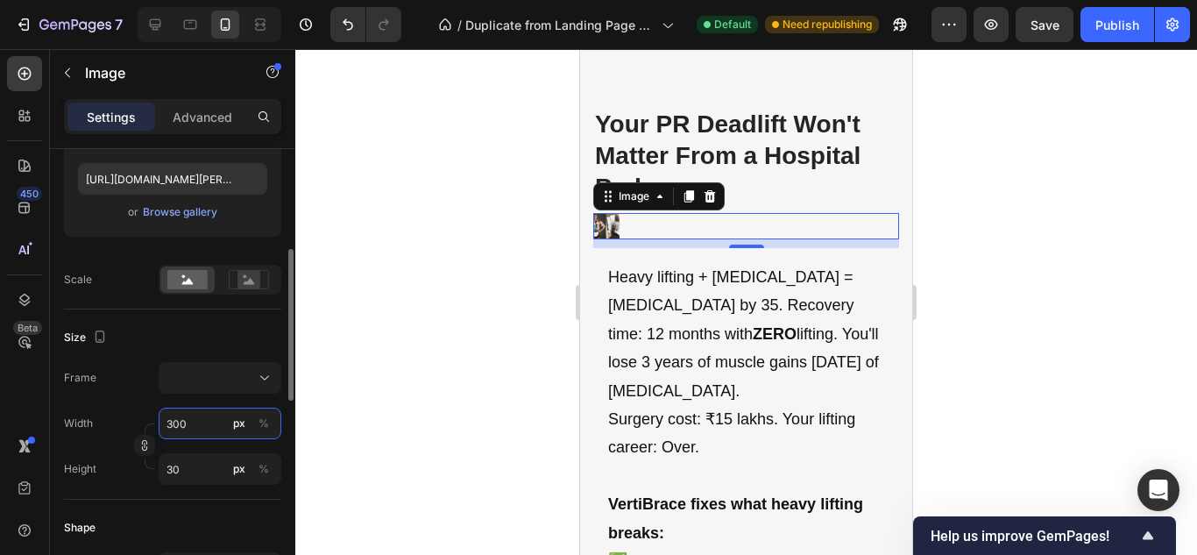
type input "30"
click at [195, 465] on input "30" at bounding box center [220, 469] width 123 height 32
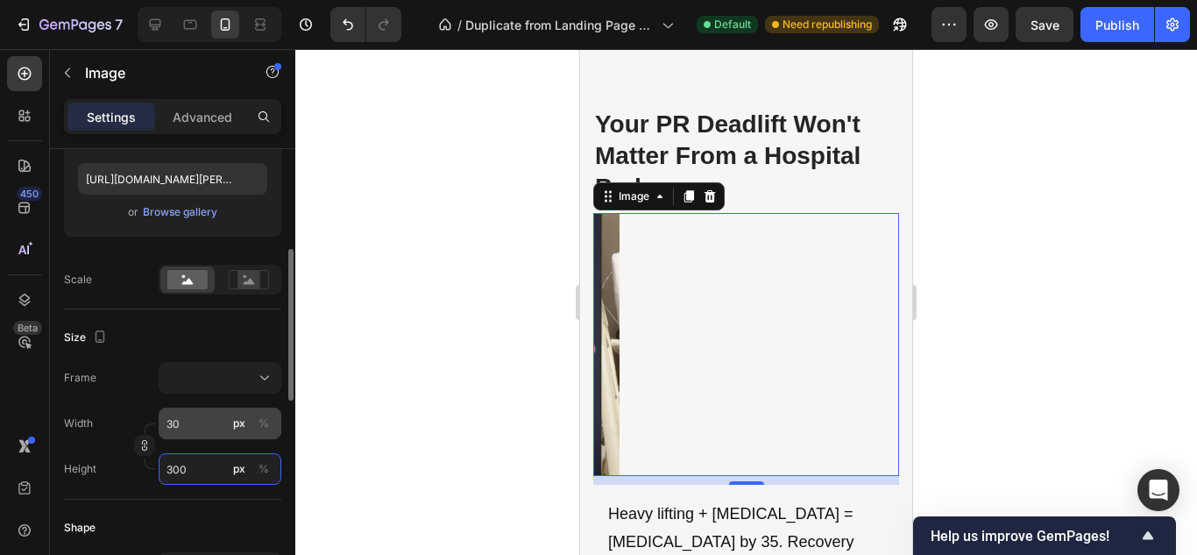
type input "300"
click at [187, 419] on input "30" at bounding box center [220, 423] width 123 height 32
click at [212, 432] on input "30" at bounding box center [220, 423] width 123 height 32
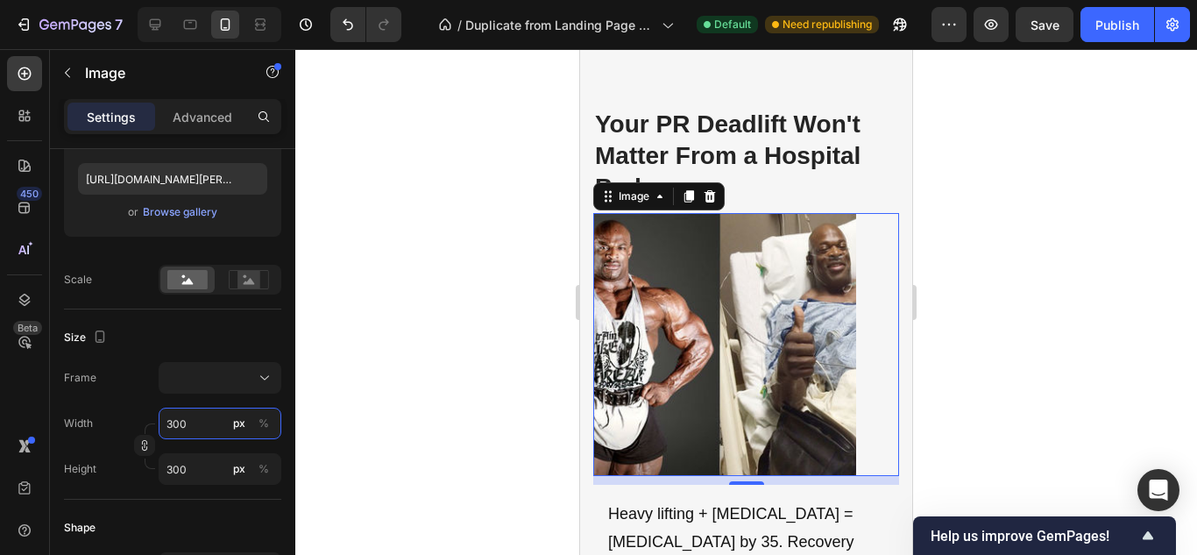
type input "300"
click at [346, 228] on div at bounding box center [745, 301] width 901 height 505
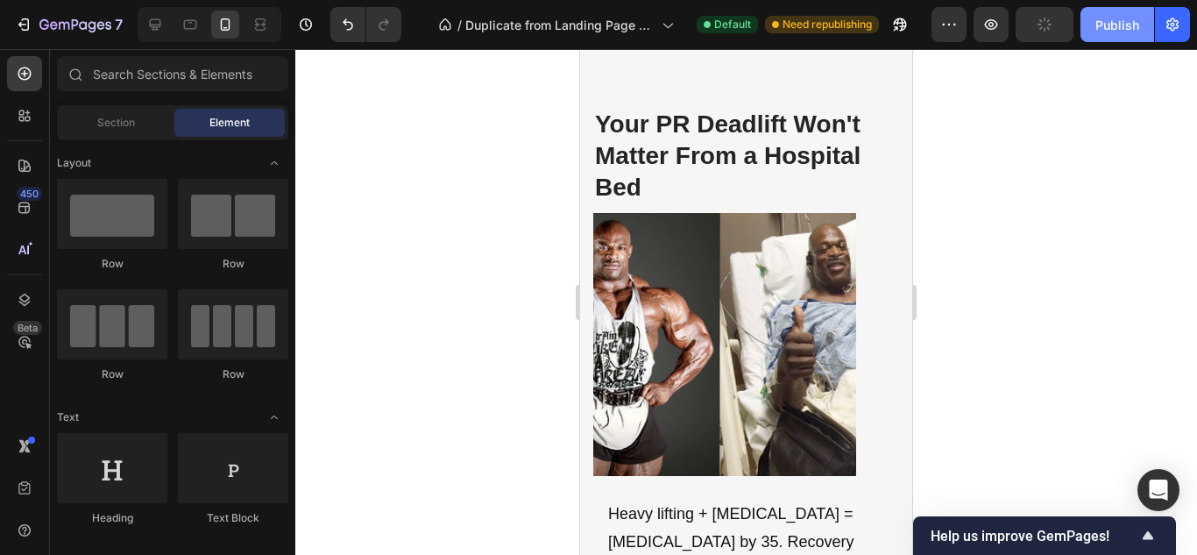
click at [1114, 35] on button "Publish" at bounding box center [1117, 24] width 74 height 35
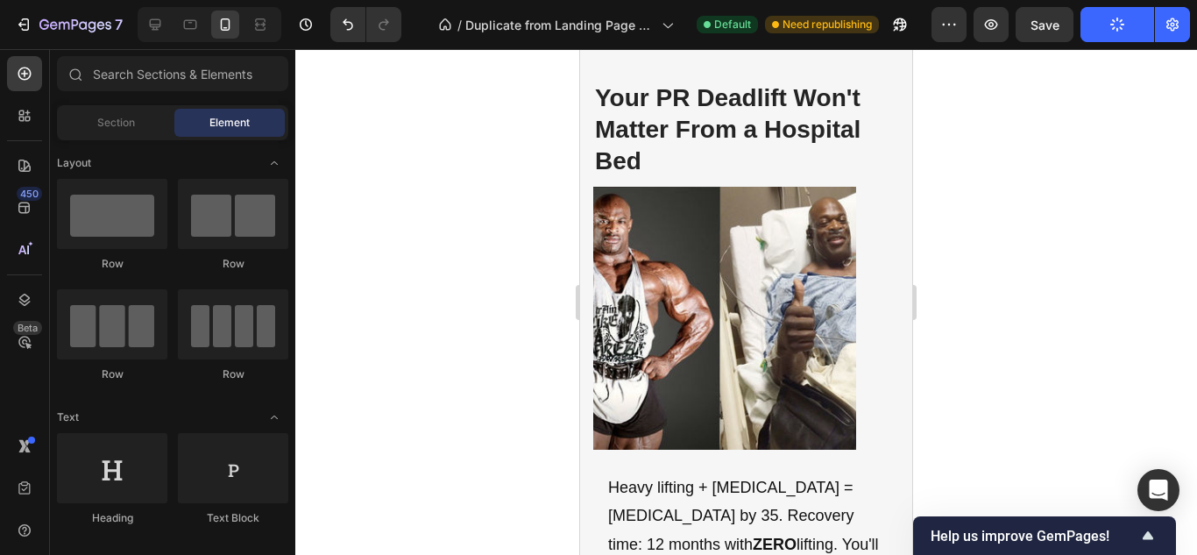
scroll to position [5942, 0]
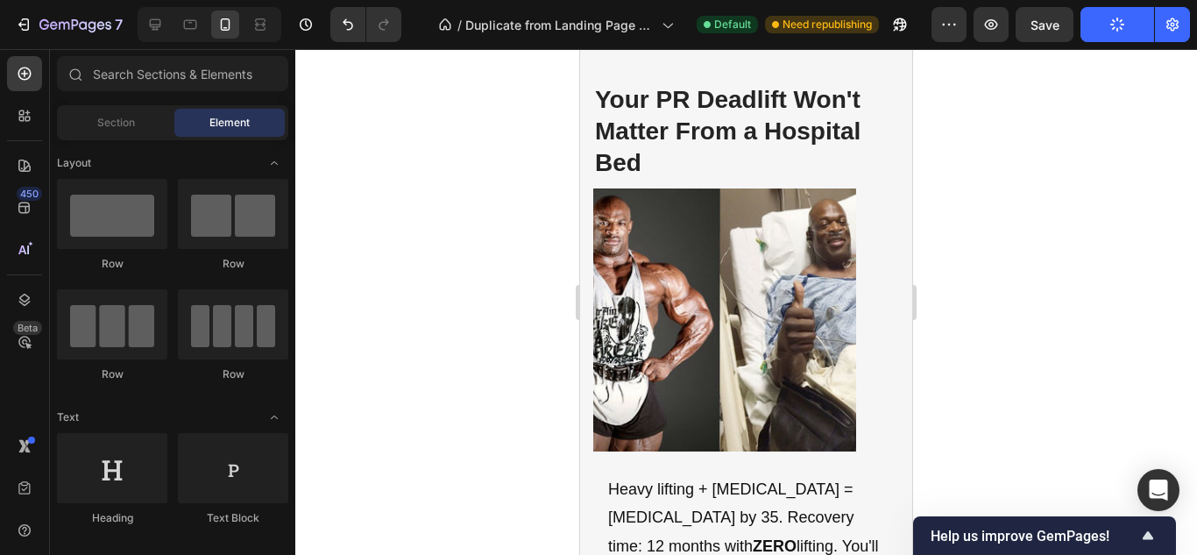
click at [1105, 25] on button "Publish" at bounding box center [1117, 24] width 74 height 35
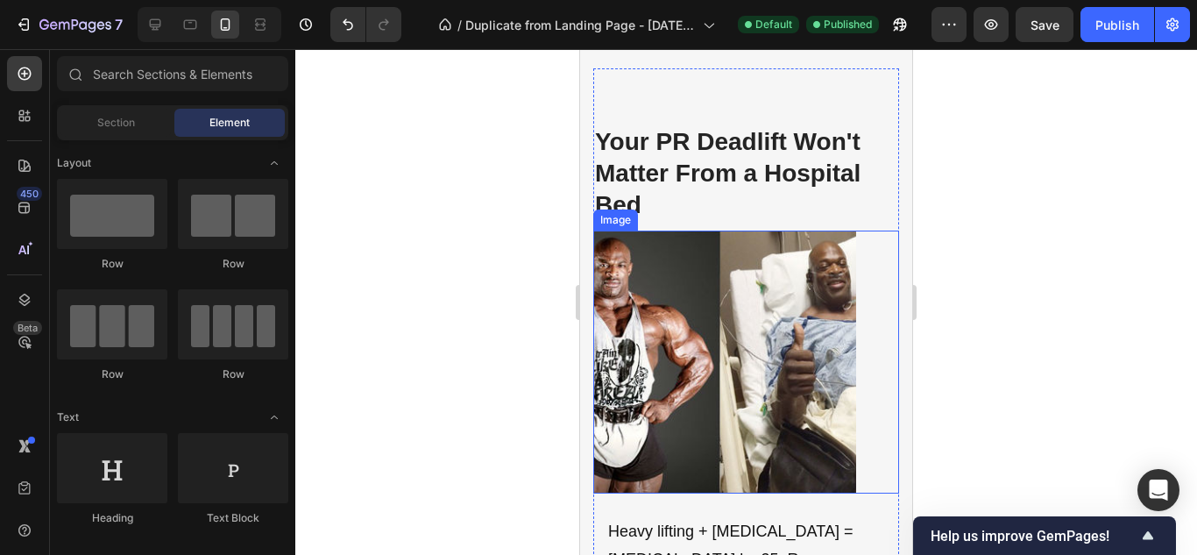
scroll to position [5898, 0]
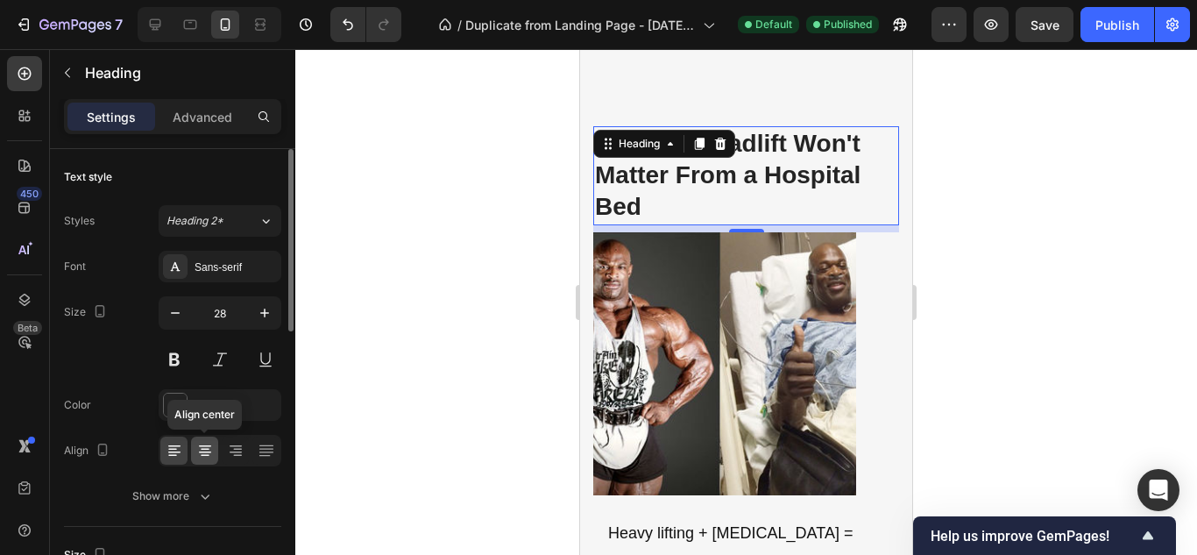
click at [202, 450] on icon at bounding box center [205, 451] width 18 height 18
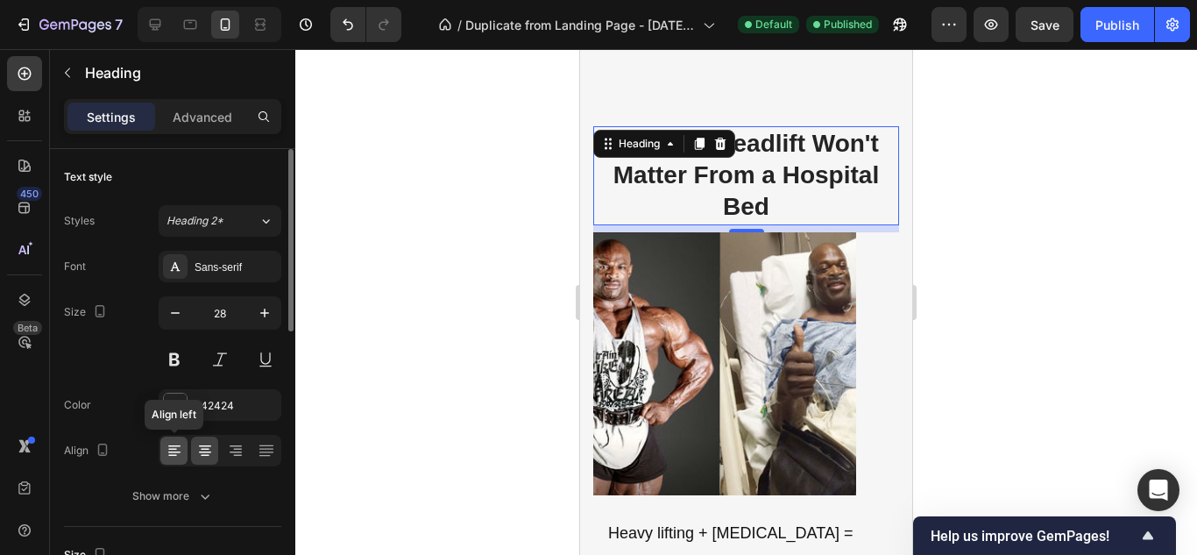
click at [177, 450] on icon at bounding box center [175, 451] width 18 height 18
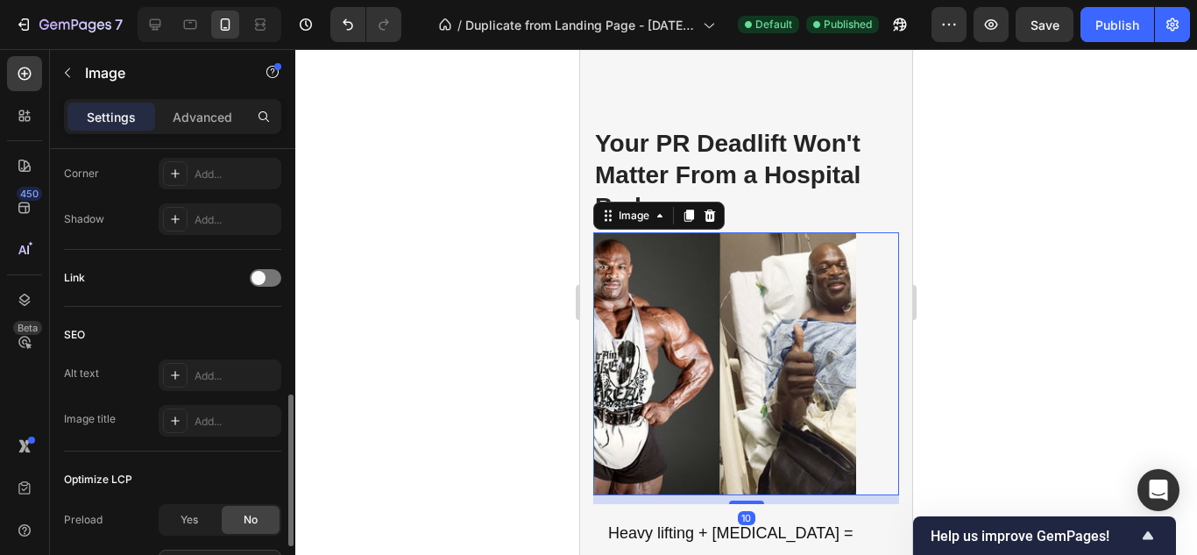
scroll to position [911, 0]
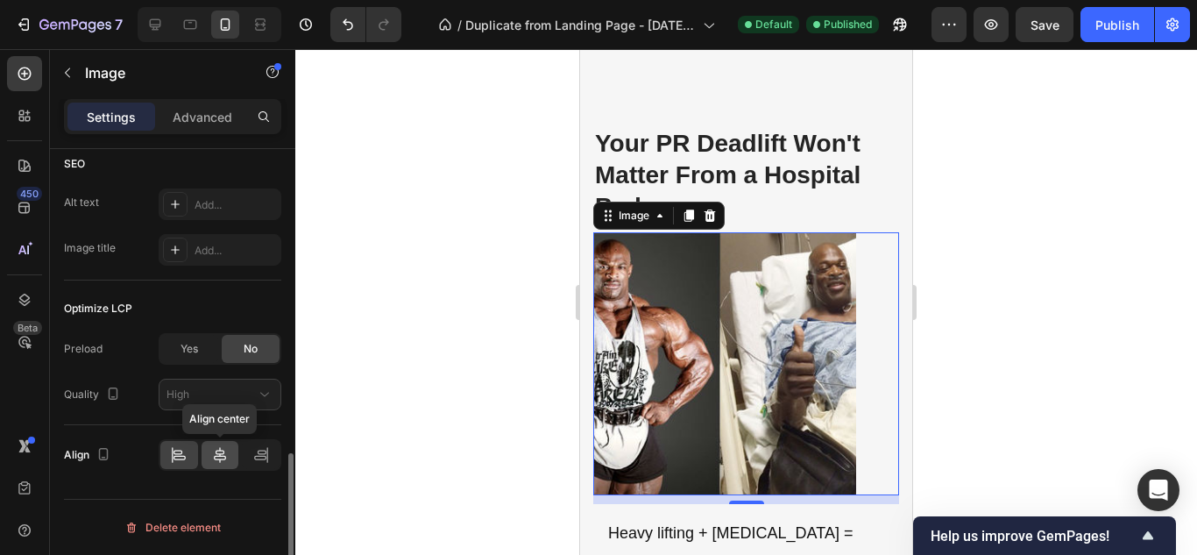
click at [220, 449] on icon at bounding box center [220, 455] width 12 height 16
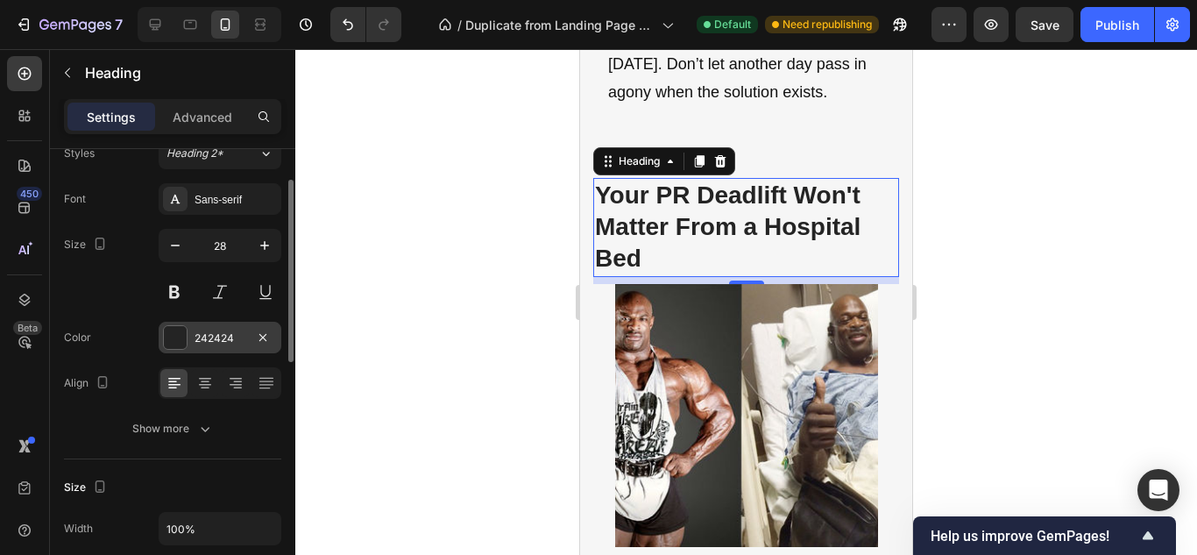
scroll to position [70, 0]
click at [200, 126] on div "Advanced" at bounding box center [203, 117] width 88 height 28
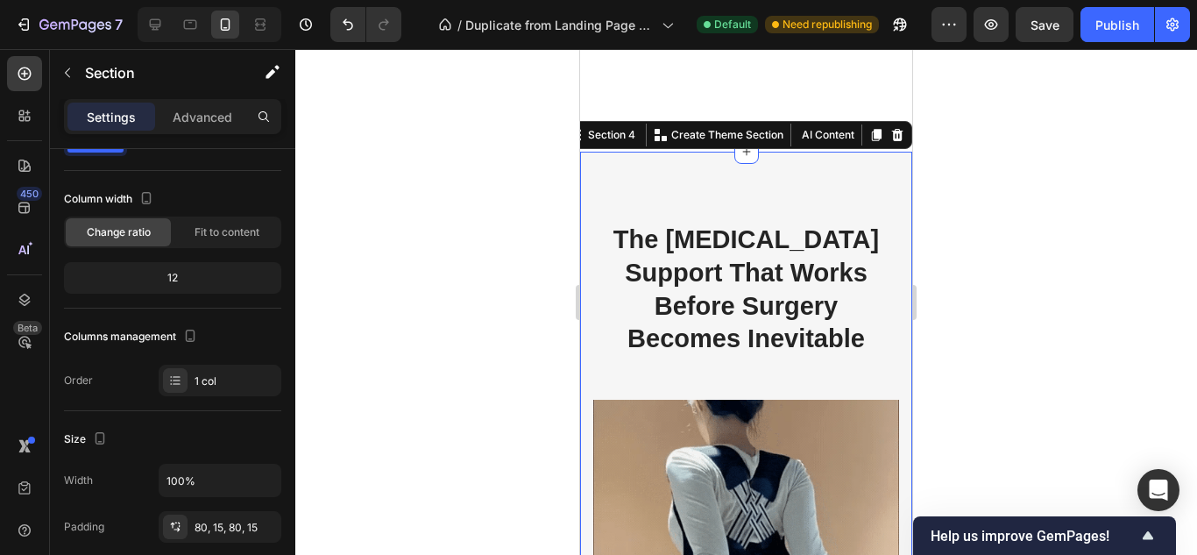
scroll to position [0, 0]
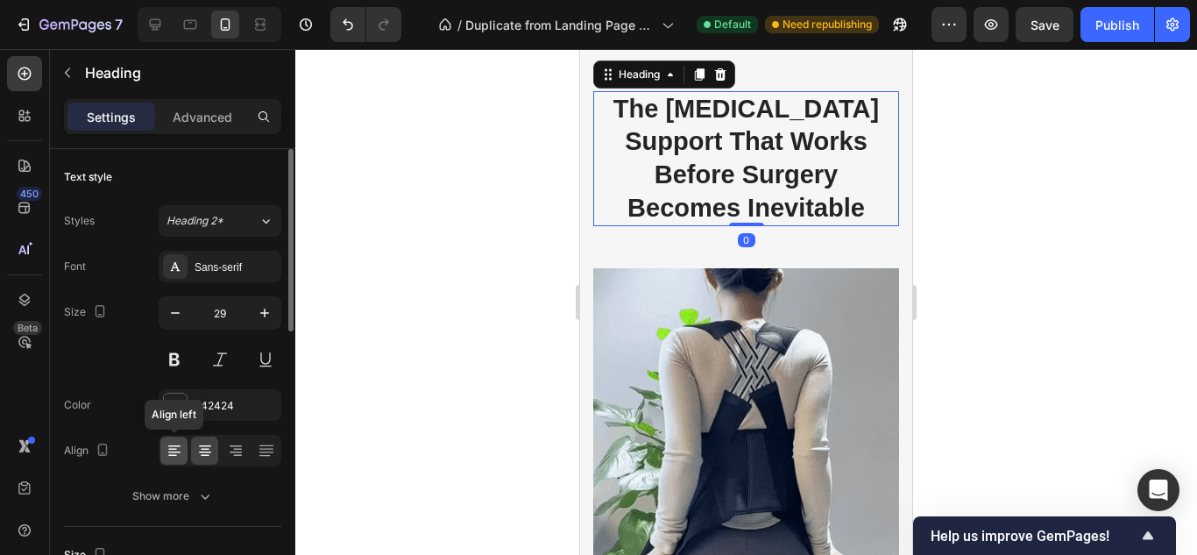
click at [169, 448] on icon at bounding box center [175, 451] width 18 height 18
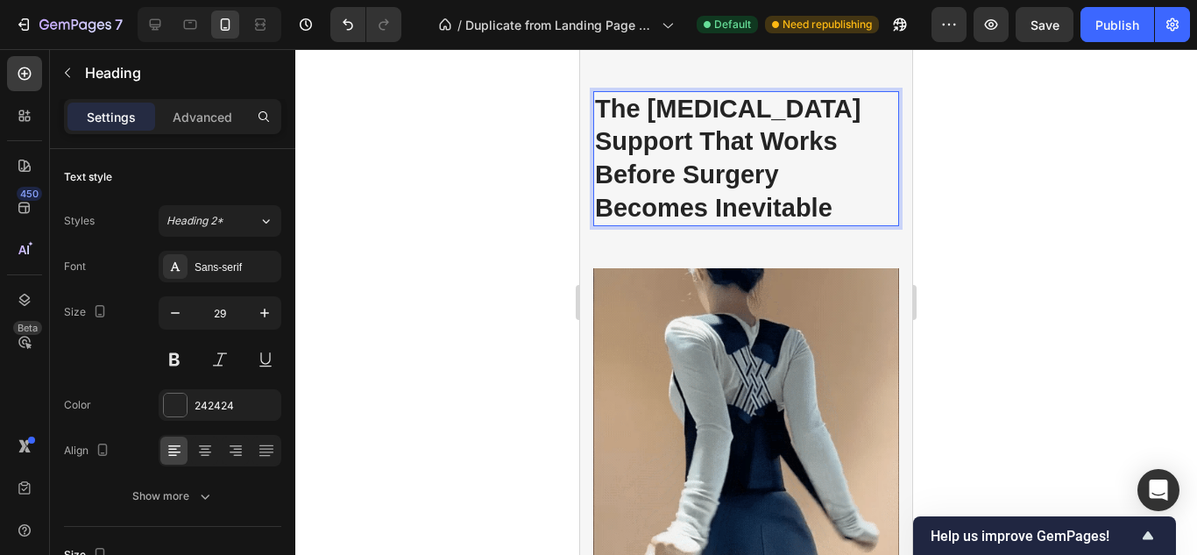
click at [602, 227] on h2 "The [MEDICAL_DATA] Support That Works Before Surgery Becomes Inevitable" at bounding box center [746, 159] width 306 height 136
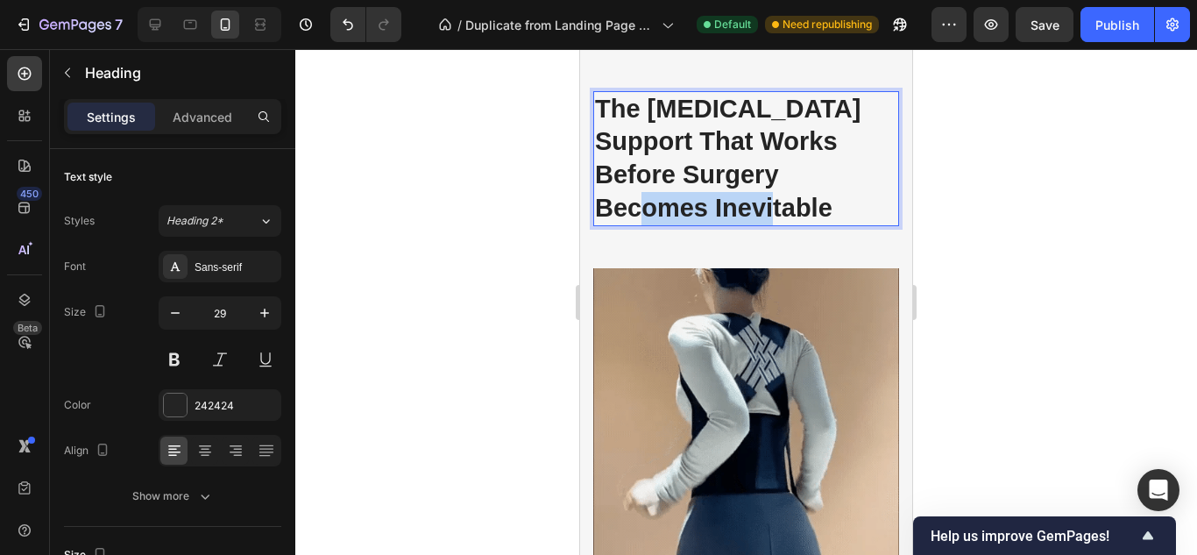
click at [602, 225] on p "The [MEDICAL_DATA] Support That Works Before Surgery Becomes Inevitable" at bounding box center [746, 159] width 302 height 132
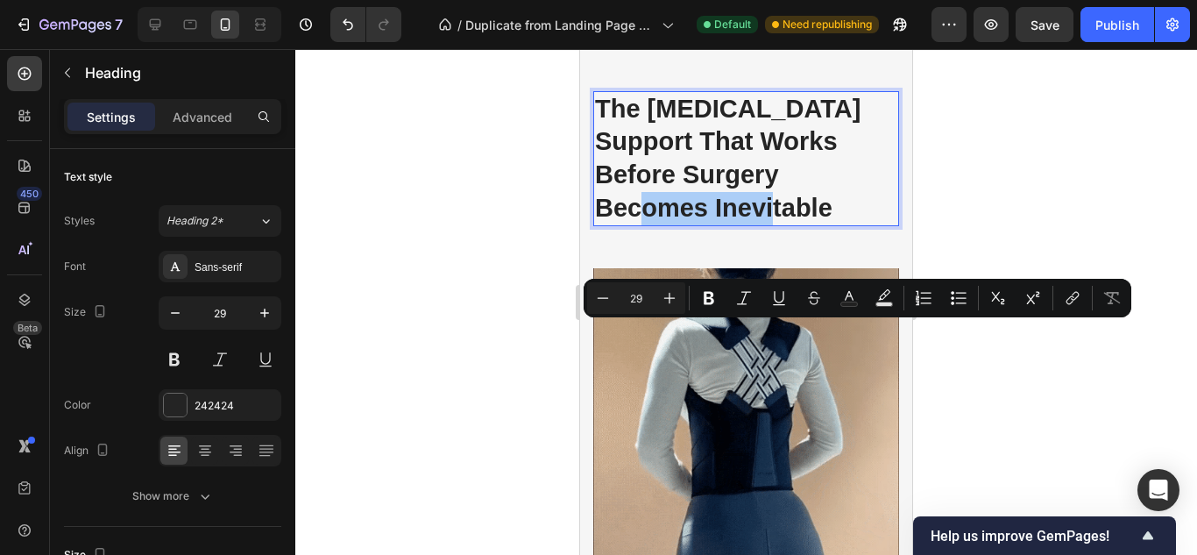
click at [491, 333] on div at bounding box center [745, 301] width 901 height 505
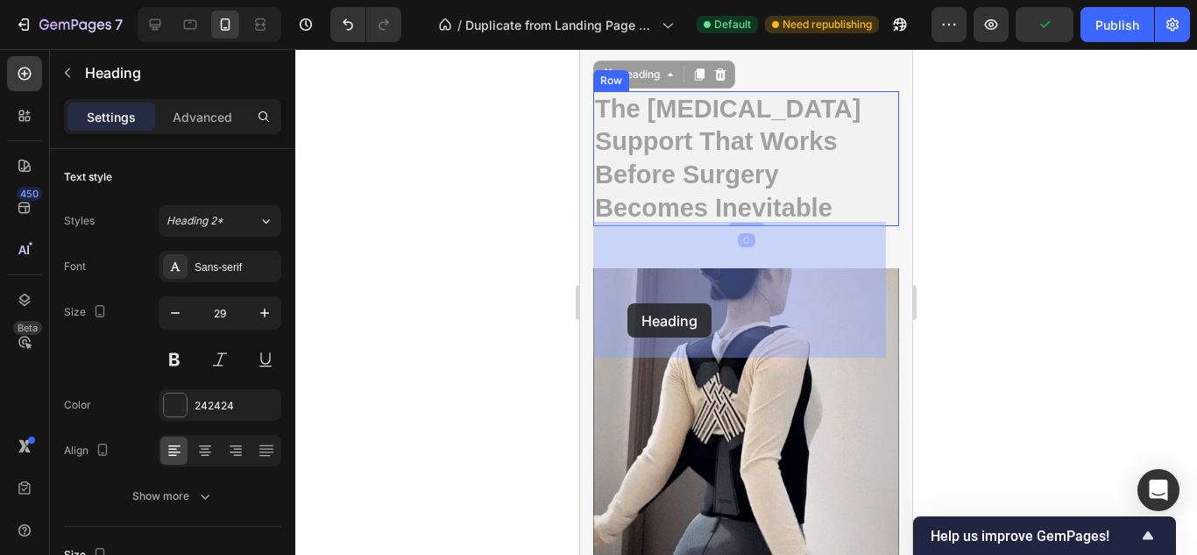
drag, startPoint x: 598, startPoint y: 301, endPoint x: 627, endPoint y: 303, distance: 29.0
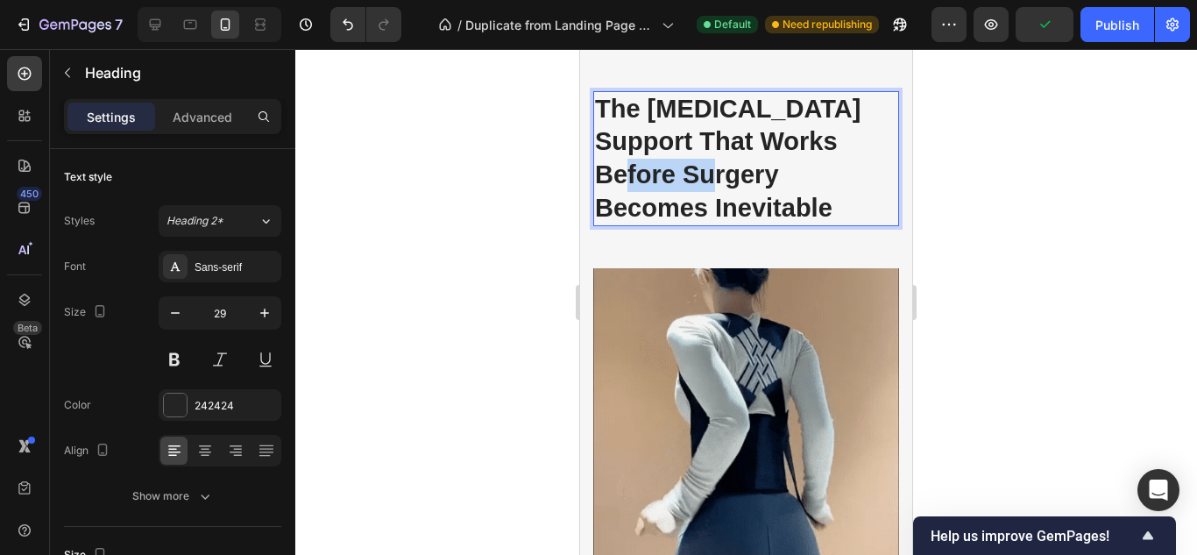
click at [604, 225] on p "The [MEDICAL_DATA] Support That Works Before Surgery Becomes Inevitable" at bounding box center [746, 159] width 302 height 132
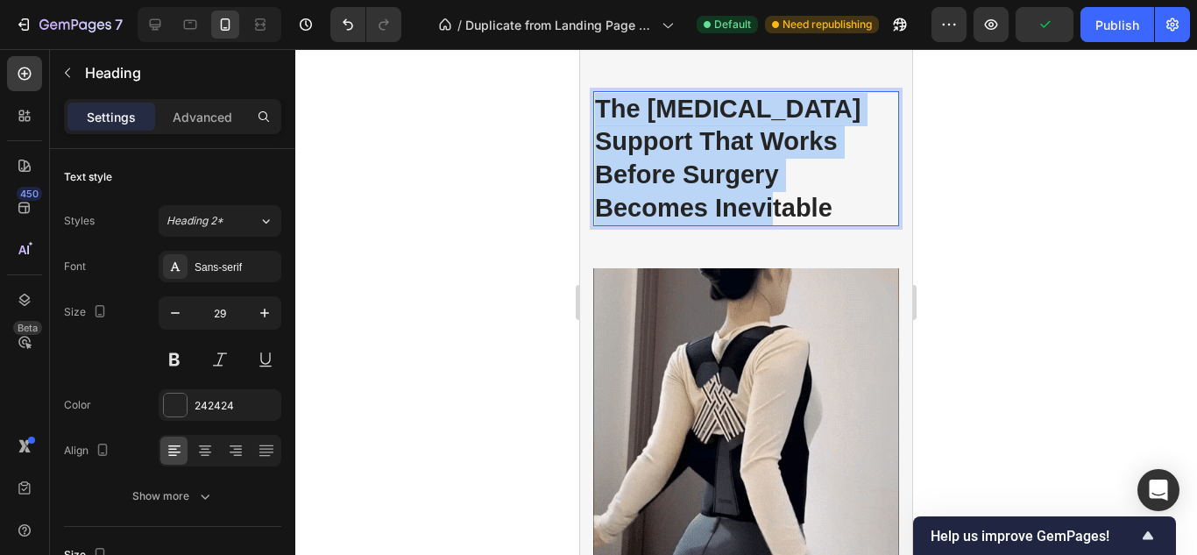
click at [604, 225] on p "The [MEDICAL_DATA] Support That Works Before Surgery Becomes Inevitable" at bounding box center [746, 159] width 302 height 132
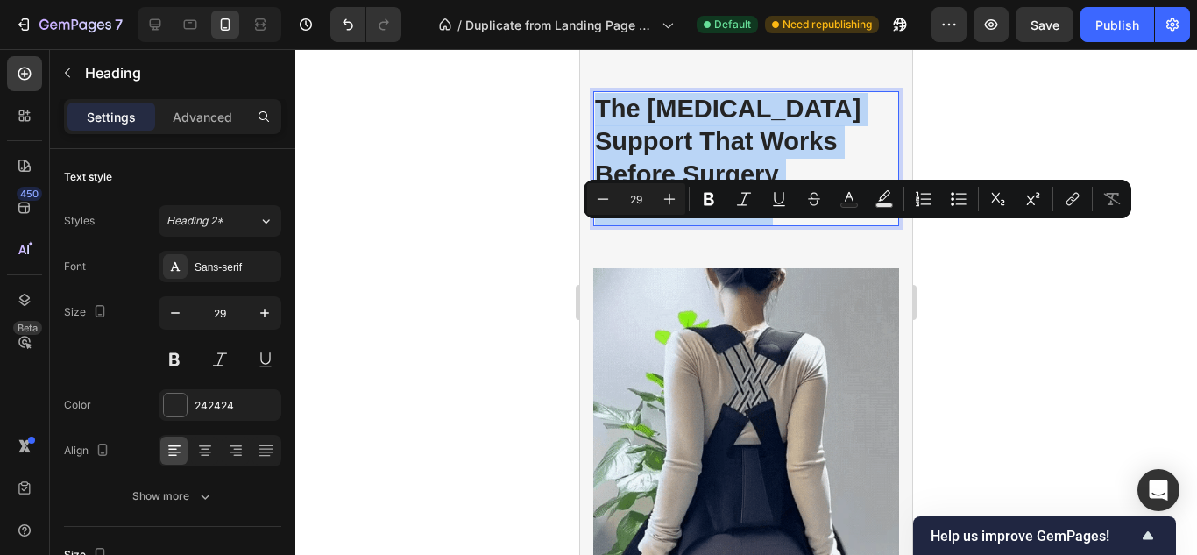
click at [619, 225] on p "The [MEDICAL_DATA] Support That Works Before Surgery Becomes Inevitable" at bounding box center [746, 159] width 302 height 132
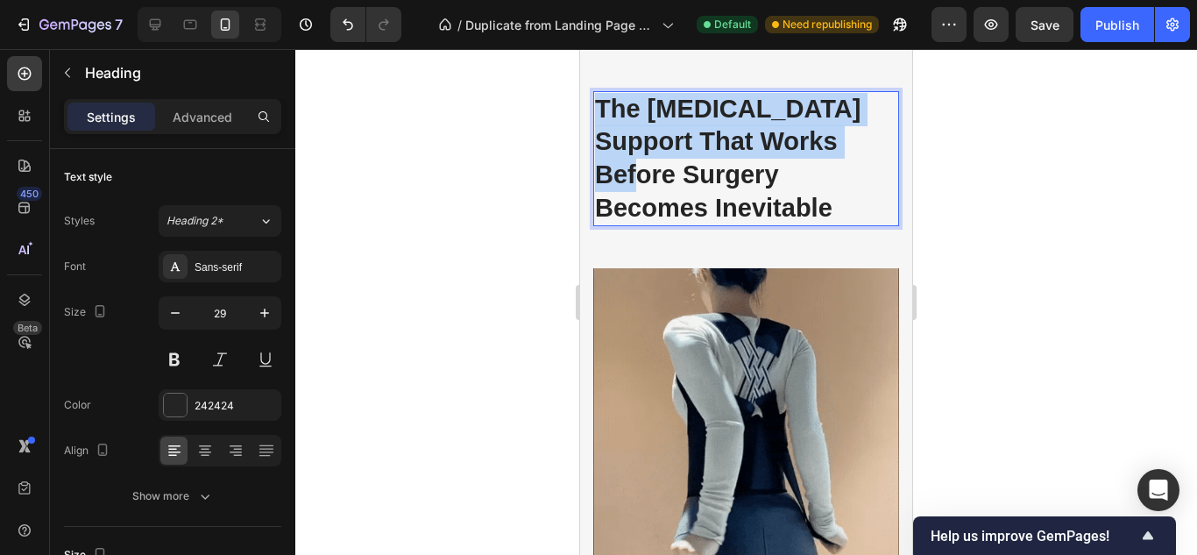
click at [619, 225] on p "The [MEDICAL_DATA] Support That Works Before Surgery Becomes Inevitable" at bounding box center [746, 159] width 302 height 132
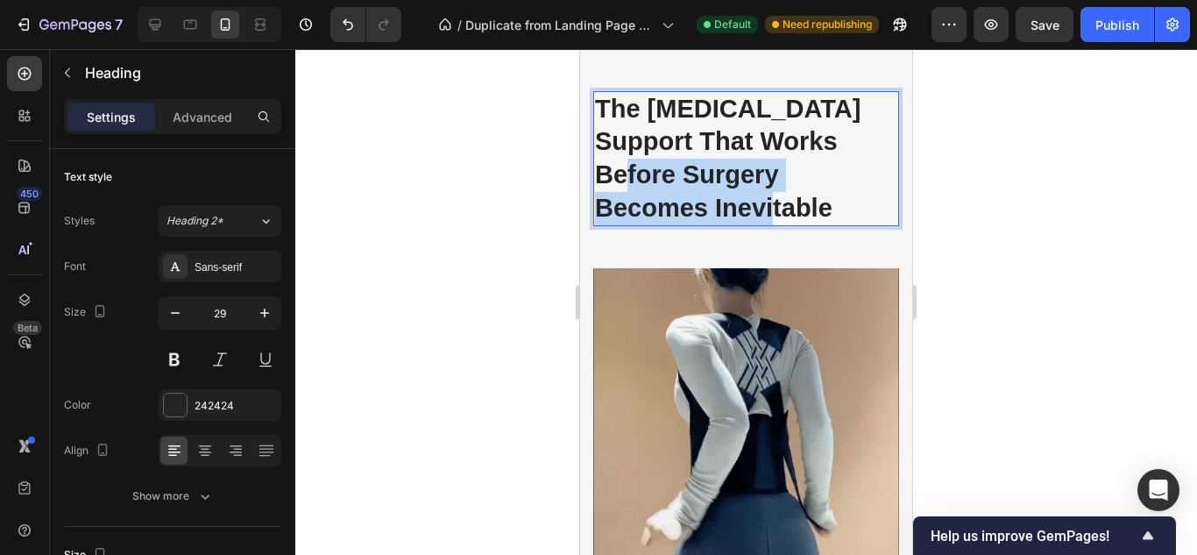
drag, startPoint x: 725, startPoint y: 333, endPoint x: 593, endPoint y: 303, distance: 135.6
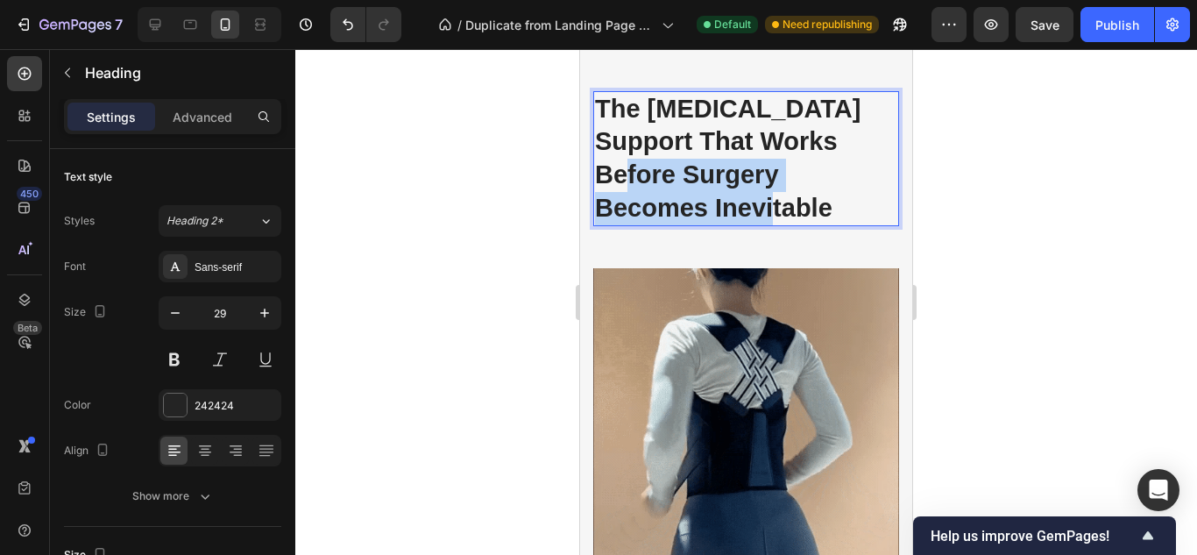
click at [593, 227] on h2 "The [MEDICAL_DATA] Support That Works Before Surgery Becomes Inevitable" at bounding box center [746, 159] width 306 height 136
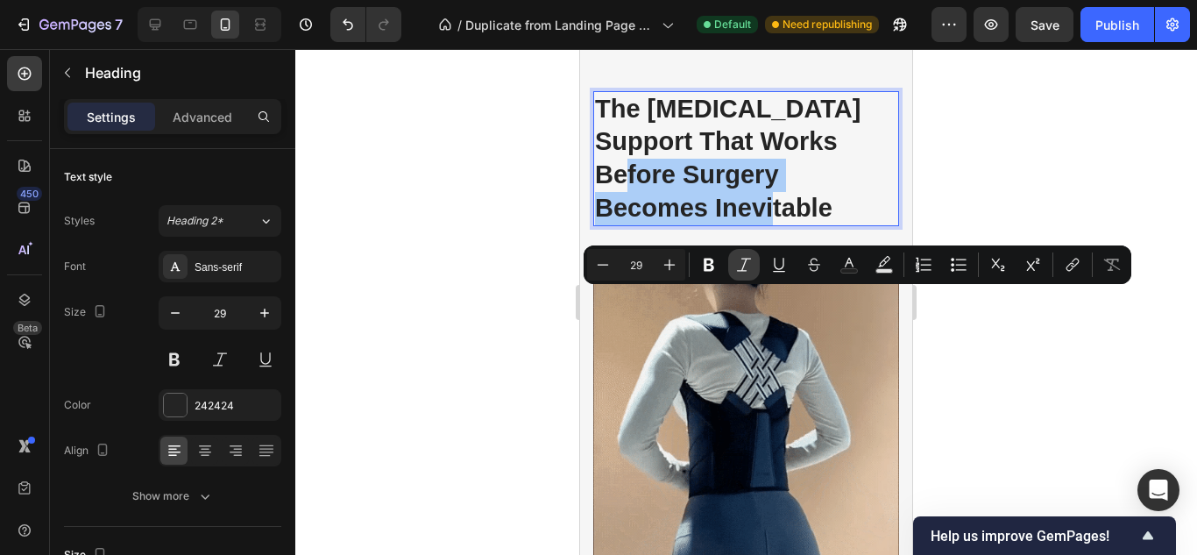
click at [731, 265] on button "Italic" at bounding box center [744, 265] width 32 height 32
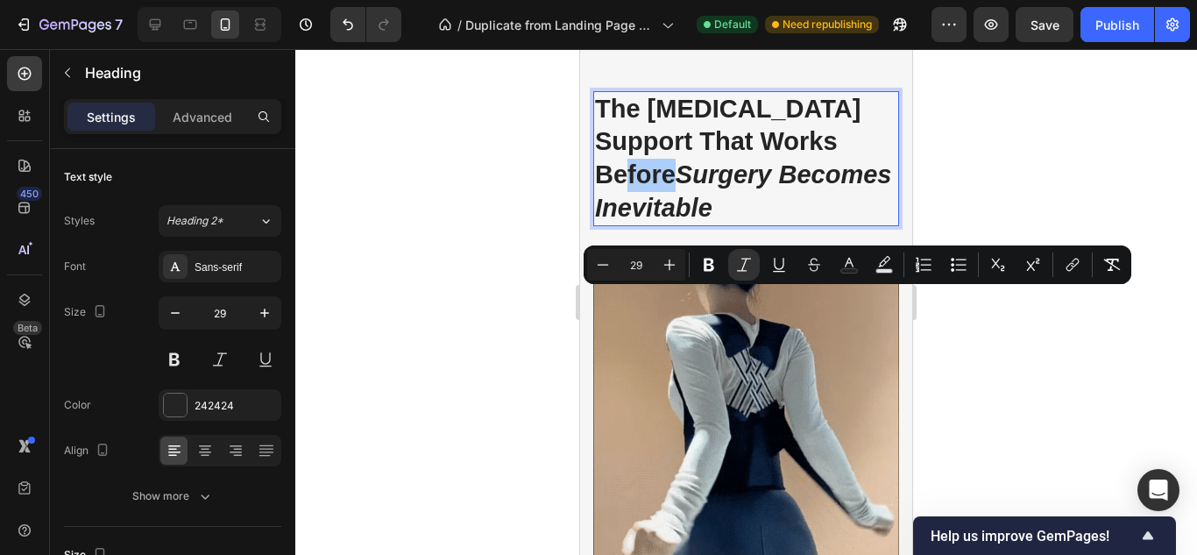
click at [532, 308] on div at bounding box center [745, 301] width 901 height 505
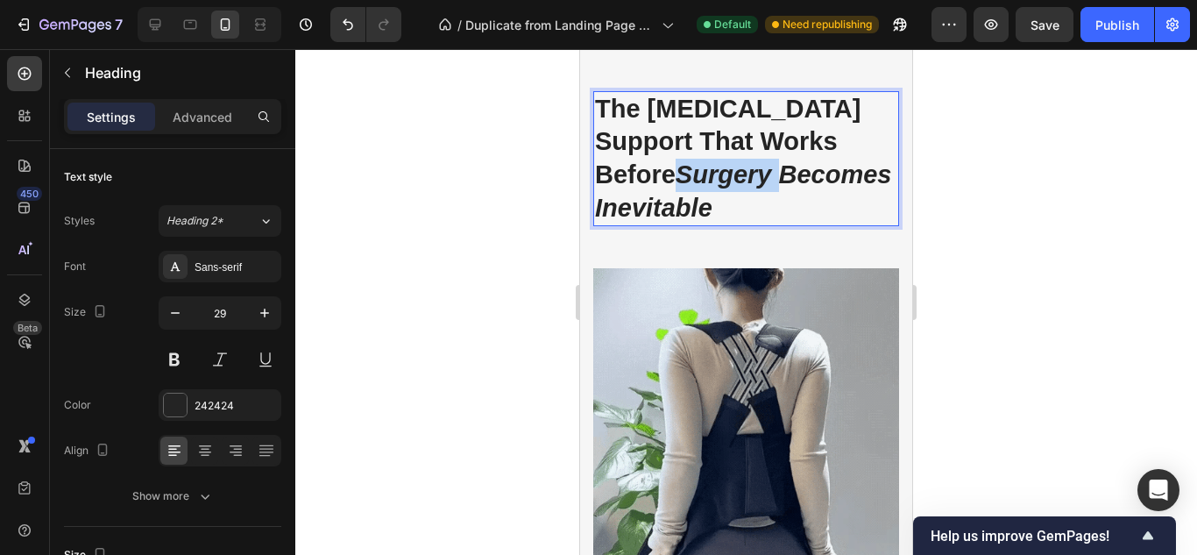
click at [664, 222] on icon "Surgery Becomes Inevitable" at bounding box center [743, 190] width 296 height 61
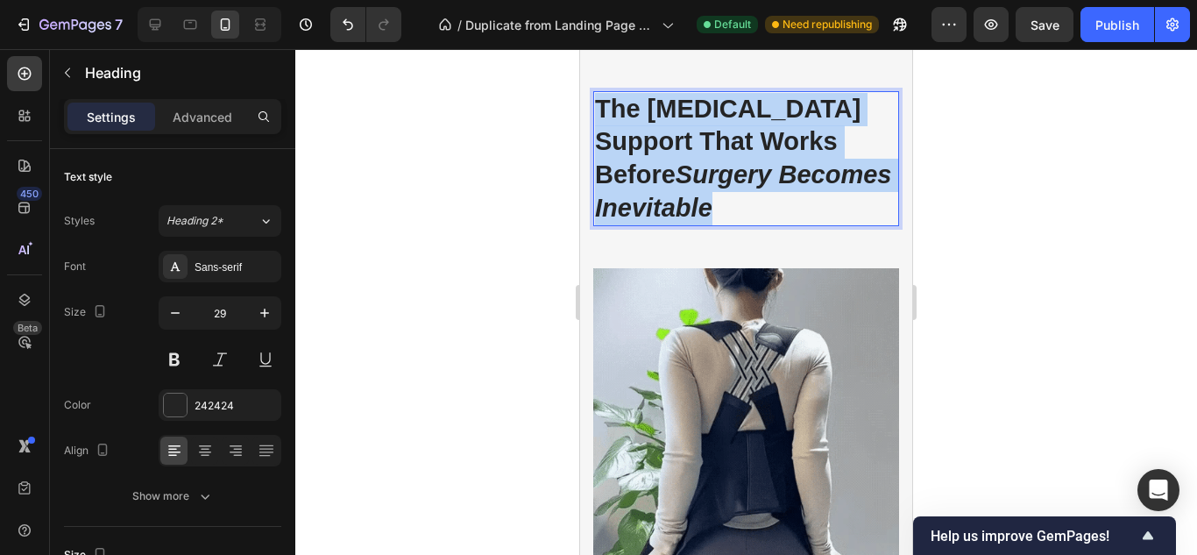
click at [664, 222] on icon "Surgery Becomes Inevitable" at bounding box center [743, 190] width 296 height 61
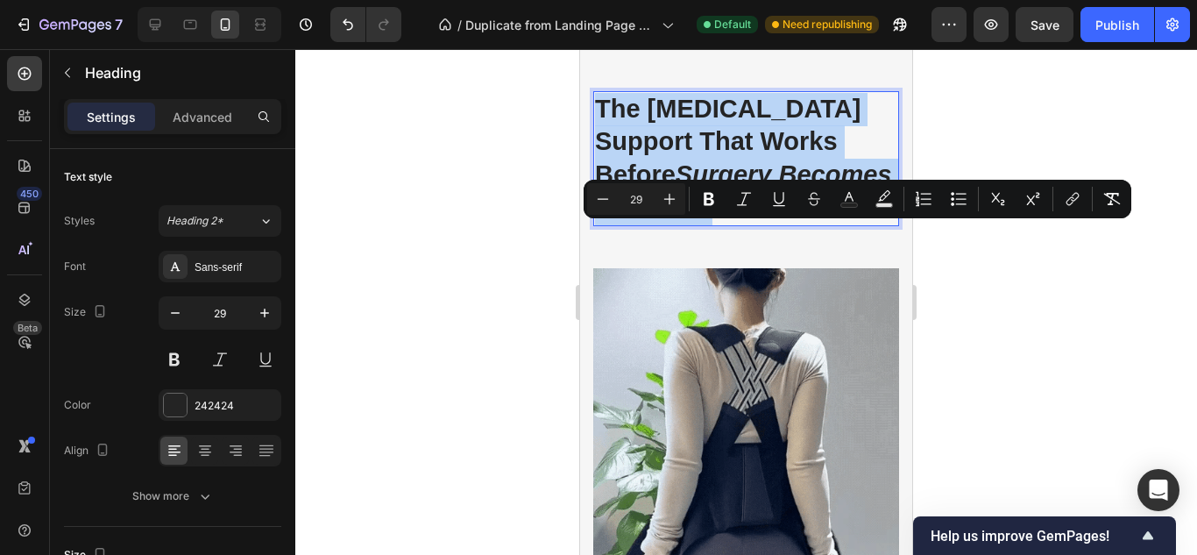
click at [664, 222] on icon "Surgery Becomes Inevitable" at bounding box center [743, 190] width 296 height 61
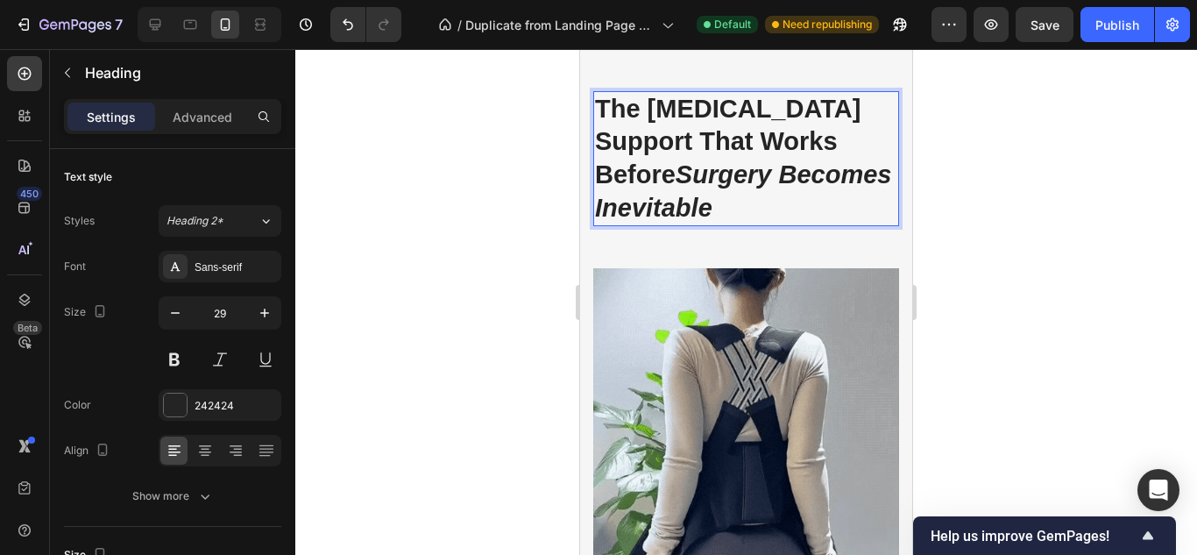
click at [664, 222] on icon "Surgery Becomes Inevitable" at bounding box center [743, 190] width 296 height 61
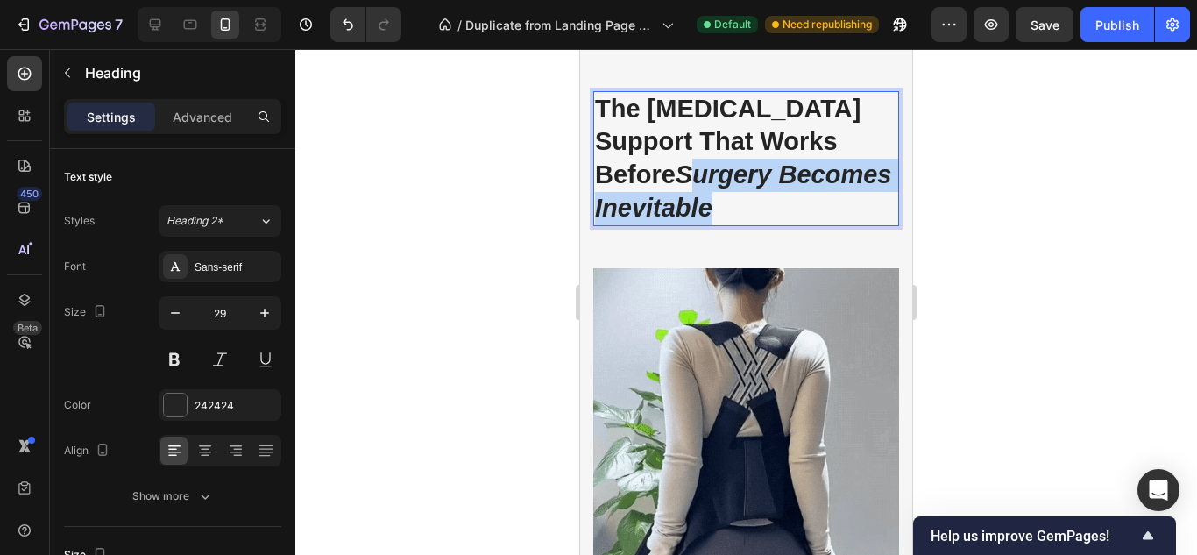
drag, startPoint x: 606, startPoint y: 300, endPoint x: 712, endPoint y: 344, distance: 114.7
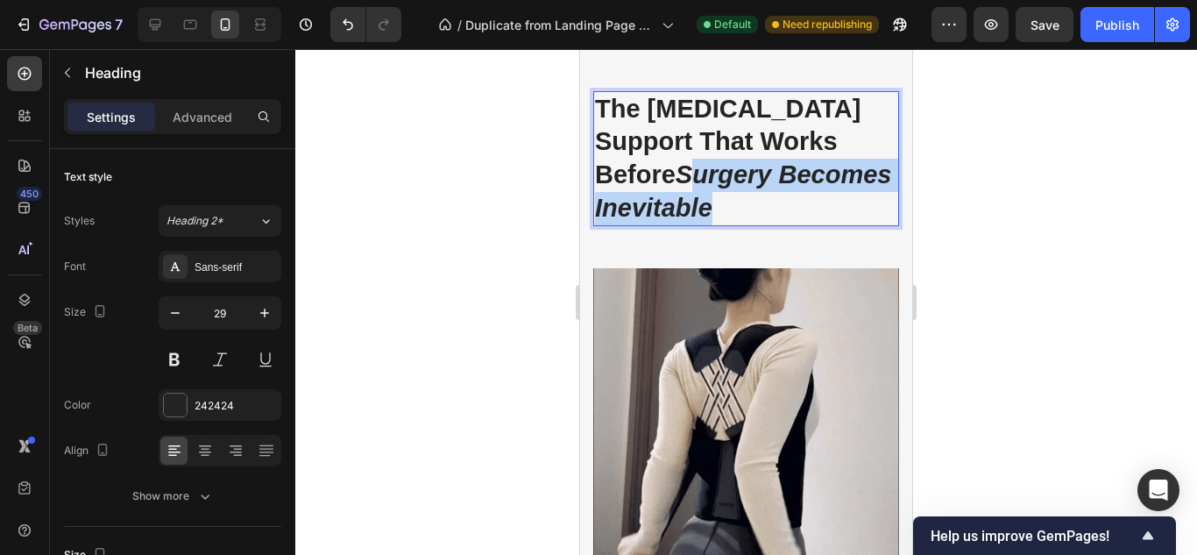
click at [712, 225] on p "The Scoliosis Support That Works Before Surgery Becomes Inevitable" at bounding box center [746, 159] width 302 height 132
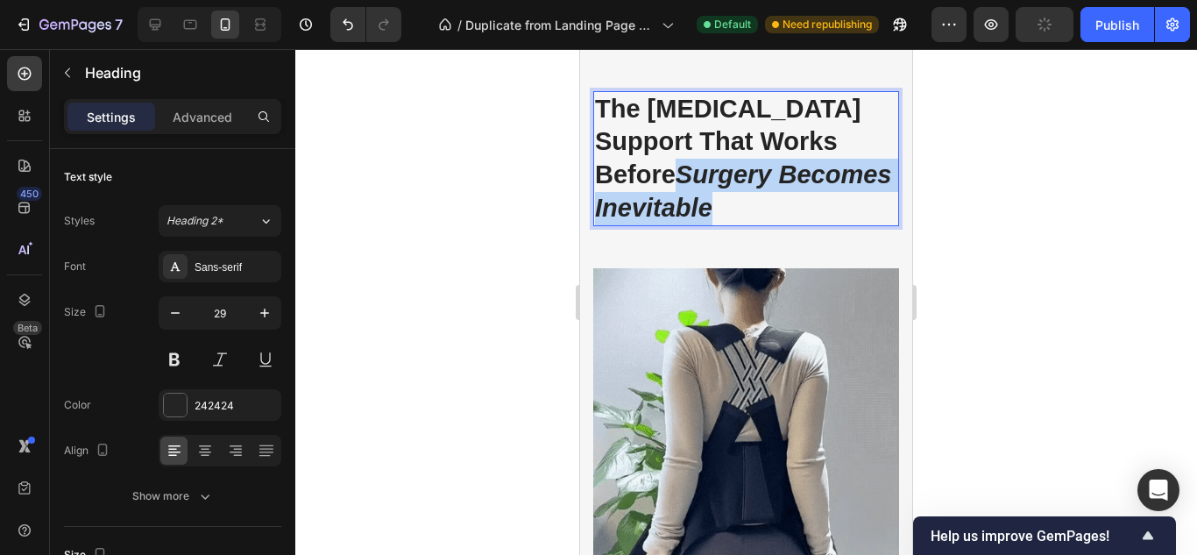
drag, startPoint x: 598, startPoint y: 306, endPoint x: 762, endPoint y: 346, distance: 168.7
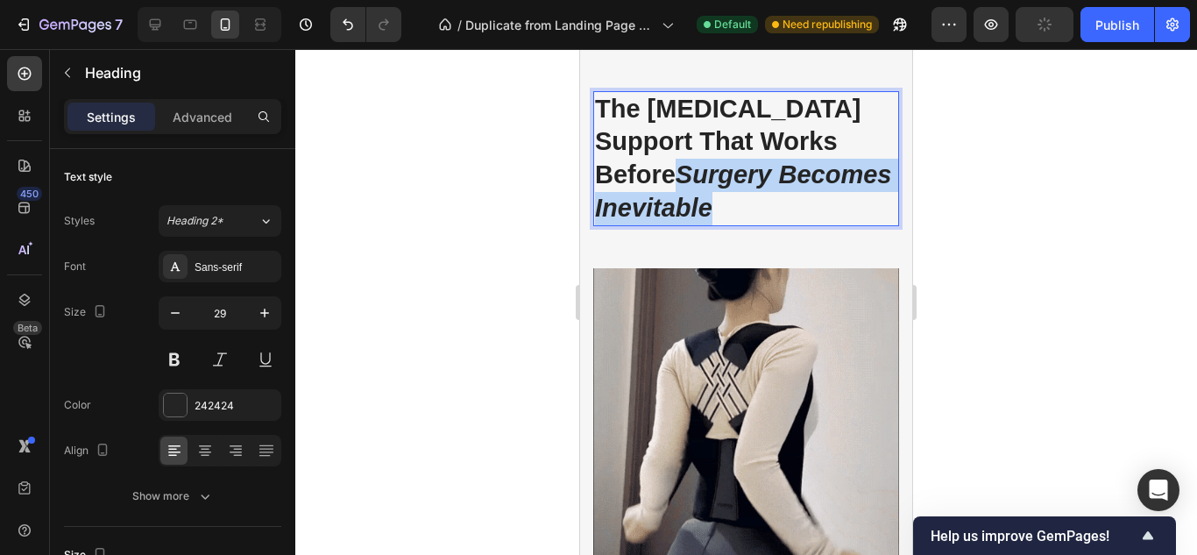
click at [762, 225] on p "The Scoliosis Support That Works Before Surgery Becomes Inevitable" at bounding box center [746, 159] width 302 height 132
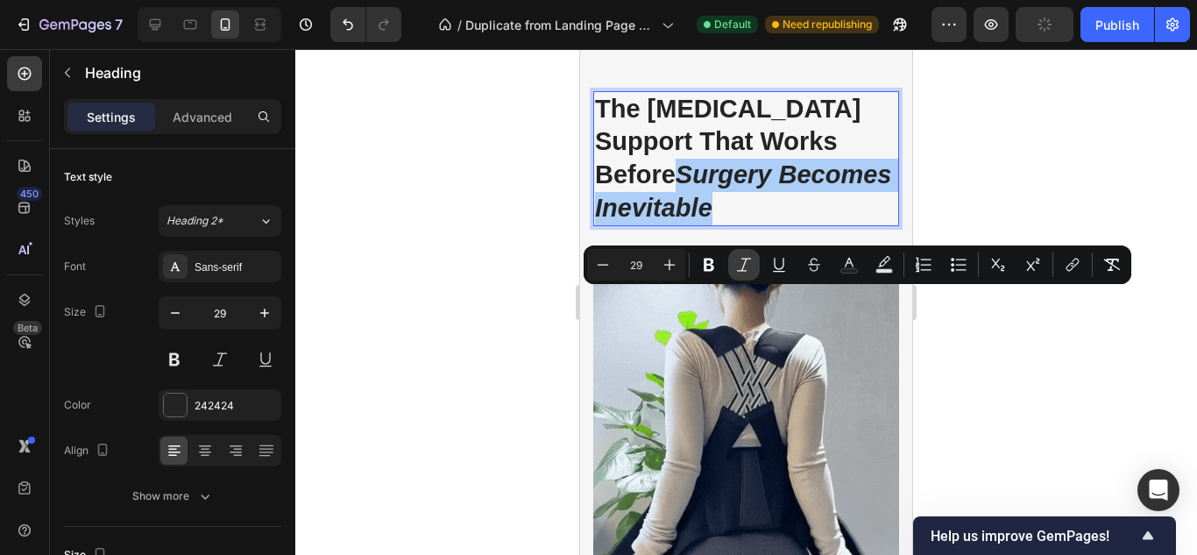
click at [739, 261] on icon "Editor contextual toolbar" at bounding box center [744, 265] width 18 height 18
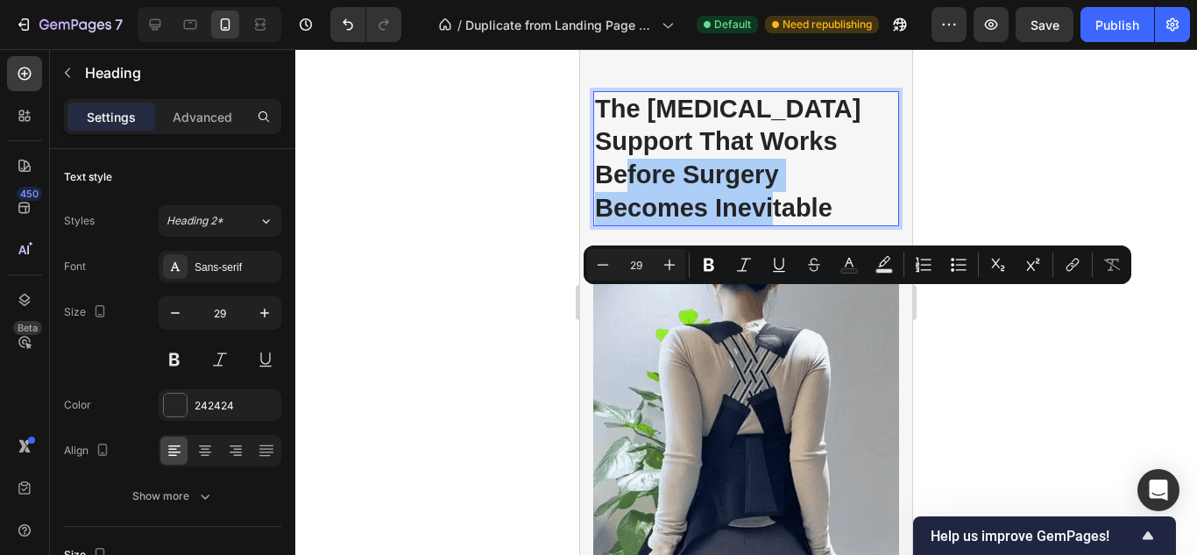
click at [481, 279] on div at bounding box center [745, 301] width 901 height 505
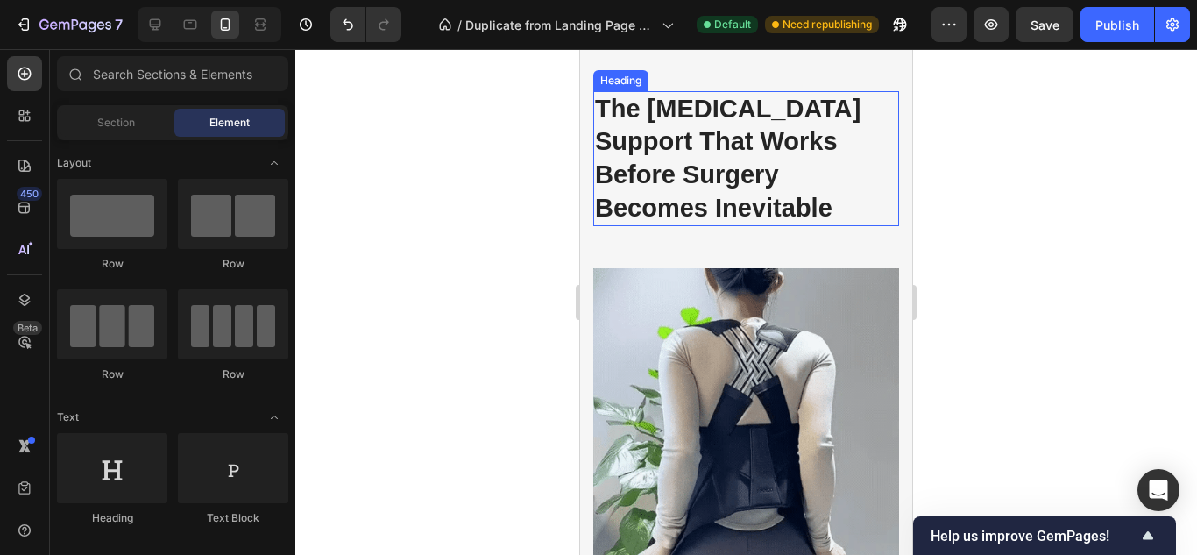
click at [671, 225] on p "The [MEDICAL_DATA] Support That Works Before Surgery Becomes Inevitable" at bounding box center [746, 159] width 302 height 132
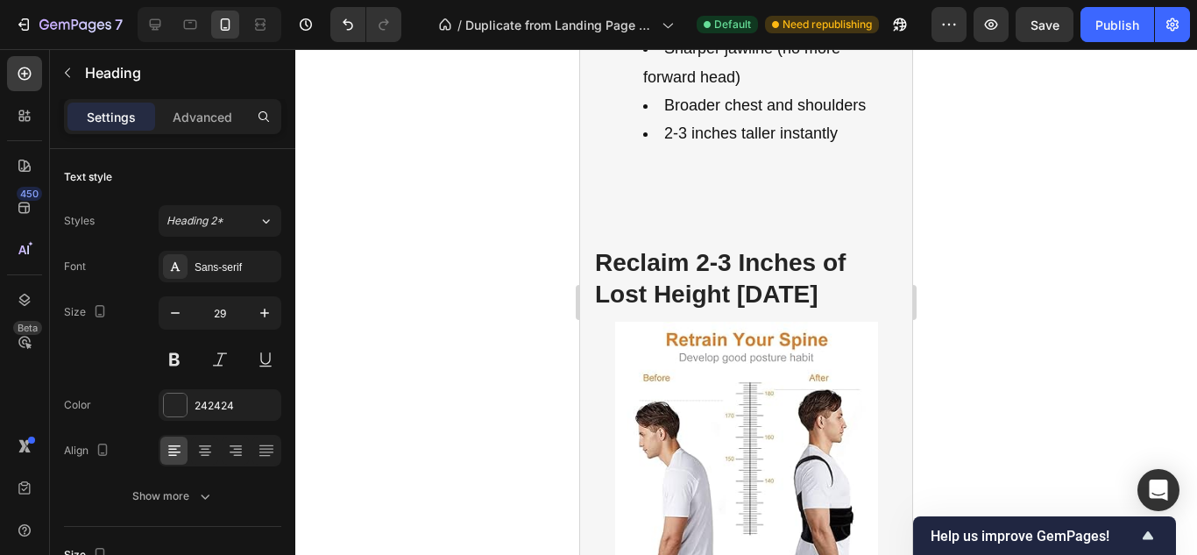
scroll to position [4019, 0]
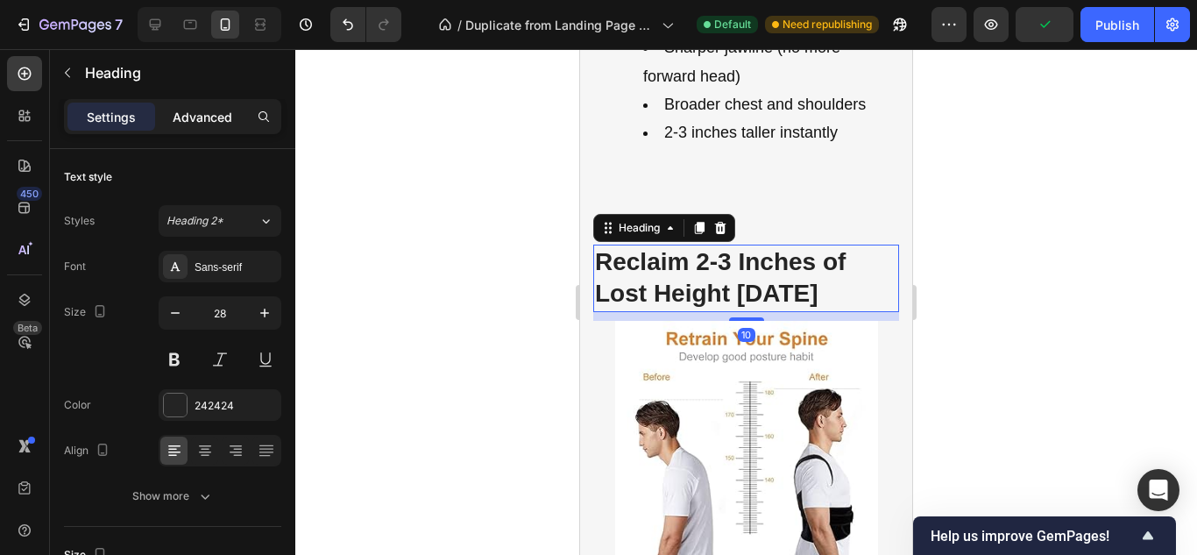
click at [212, 119] on p "Advanced" at bounding box center [203, 117] width 60 height 18
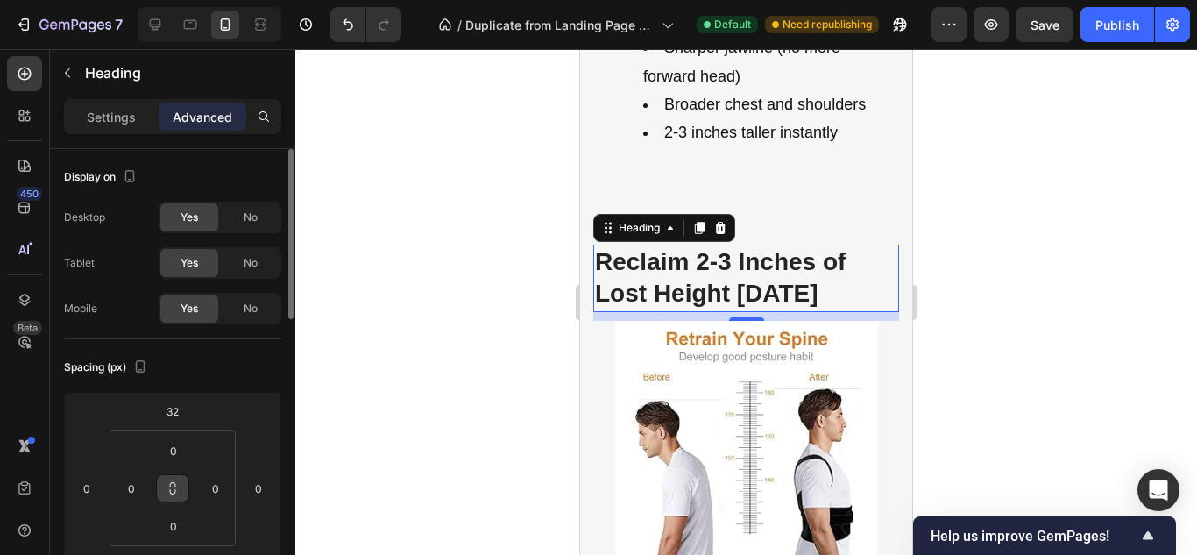
click at [164, 489] on button at bounding box center [172, 488] width 33 height 28
click at [128, 491] on input "0" at bounding box center [131, 488] width 26 height 26
type input "1"
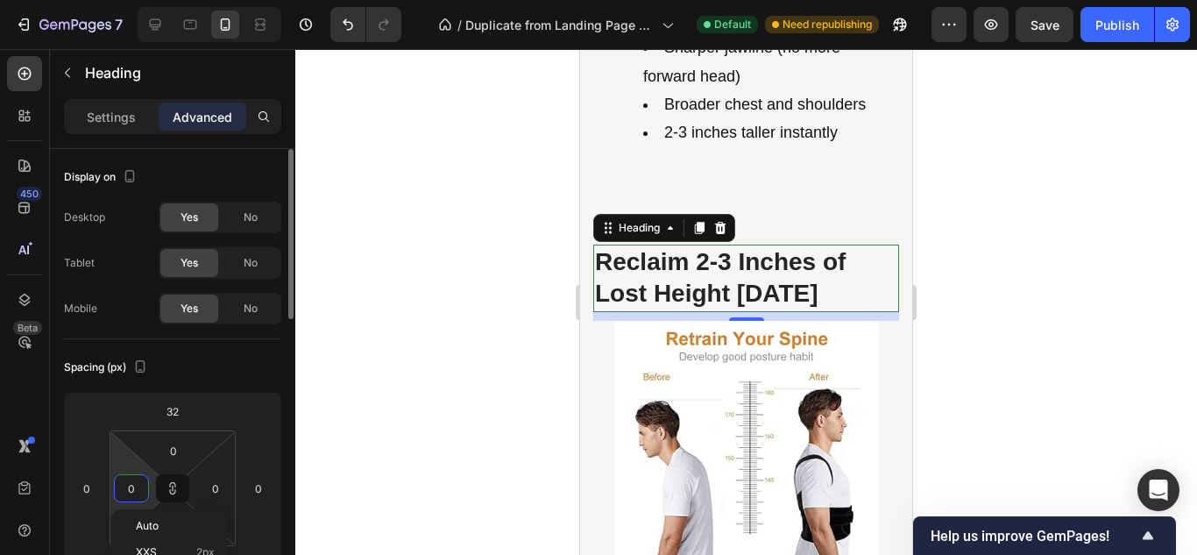
type input "1"
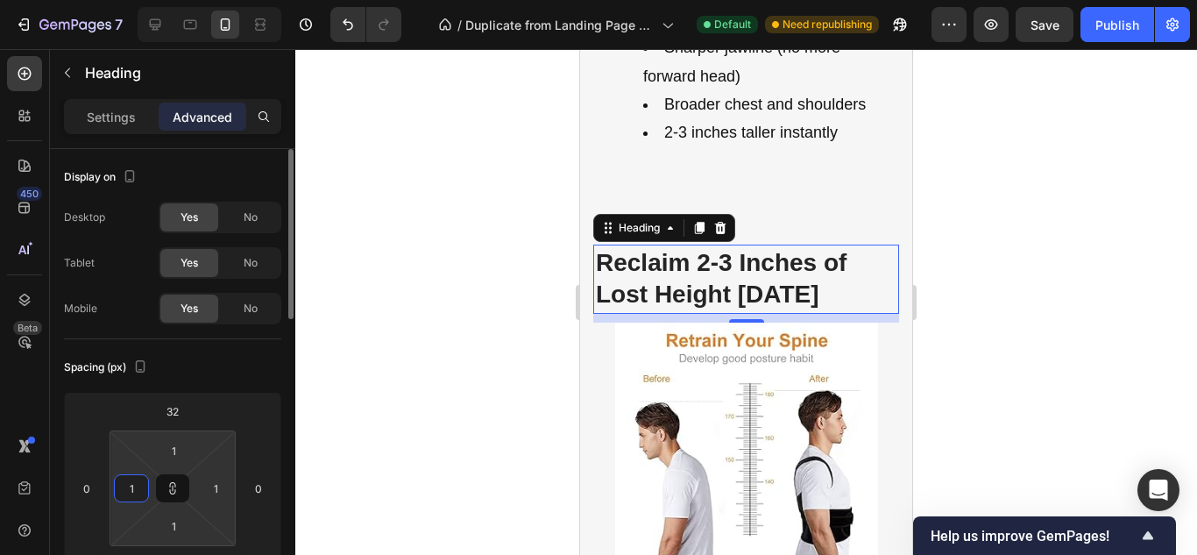
type input "15"
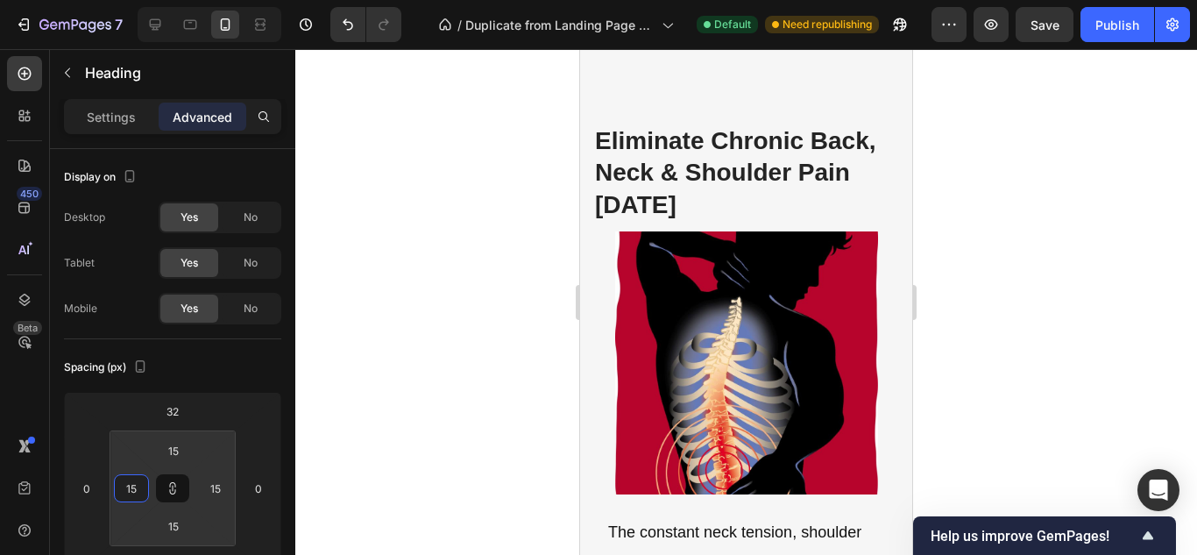
scroll to position [5033, 0]
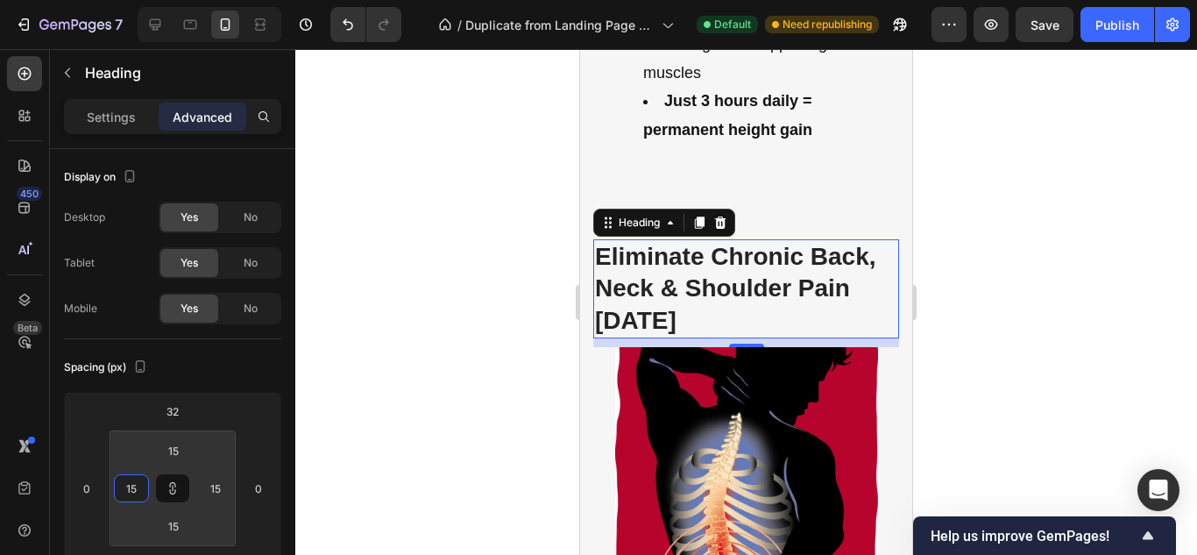
click at [708, 239] on h3 "Eliminate Chronic Back, Neck & Shoulder Pain [DATE]" at bounding box center [746, 288] width 306 height 99
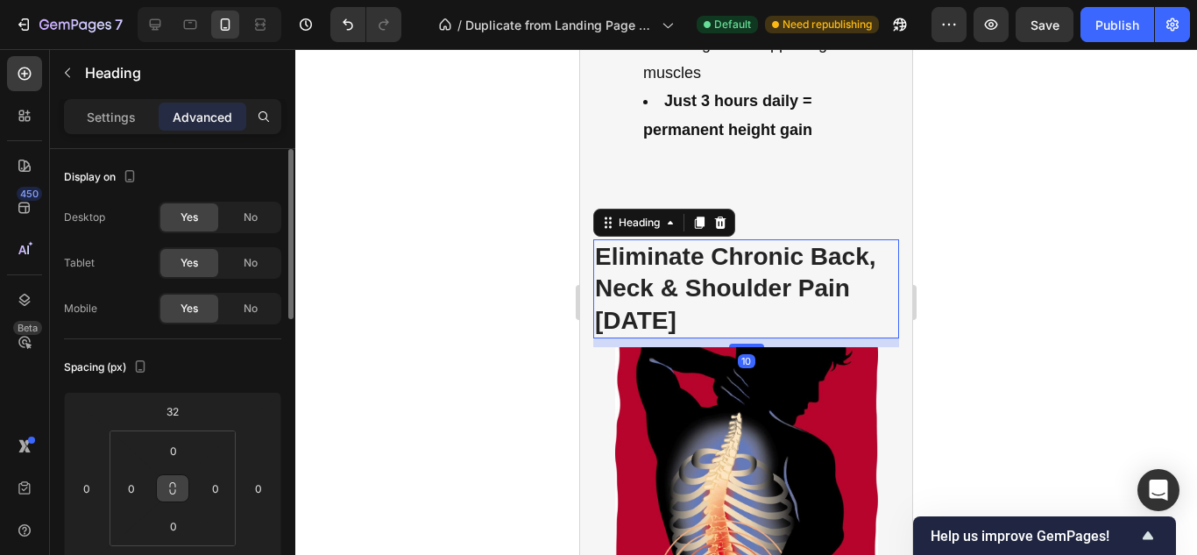
click at [180, 489] on button at bounding box center [172, 488] width 33 height 28
click at [132, 488] on input "0" at bounding box center [131, 488] width 26 height 26
type input "1"
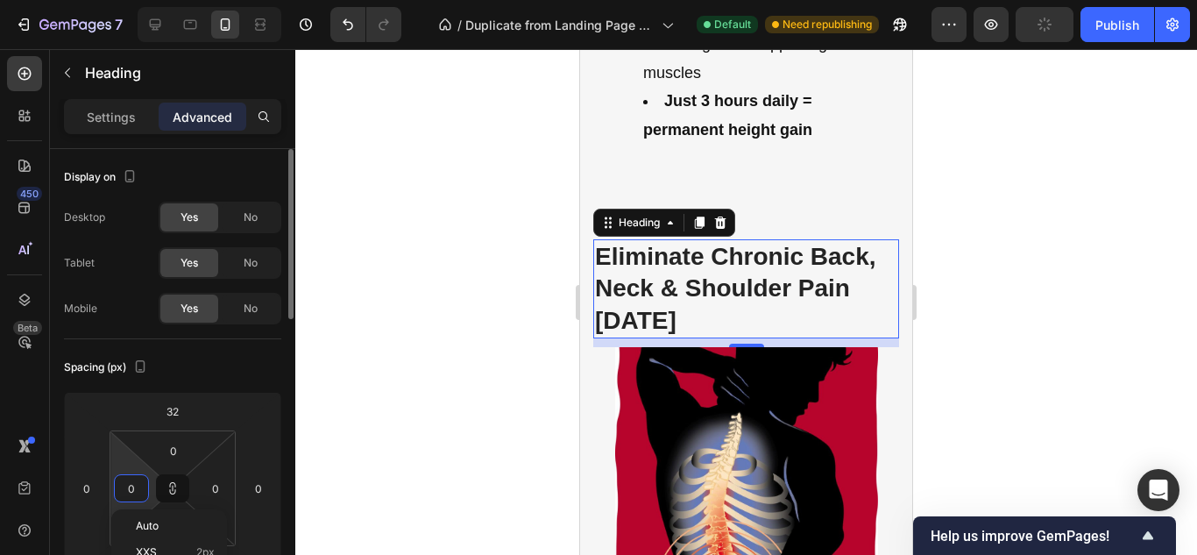
type input "1"
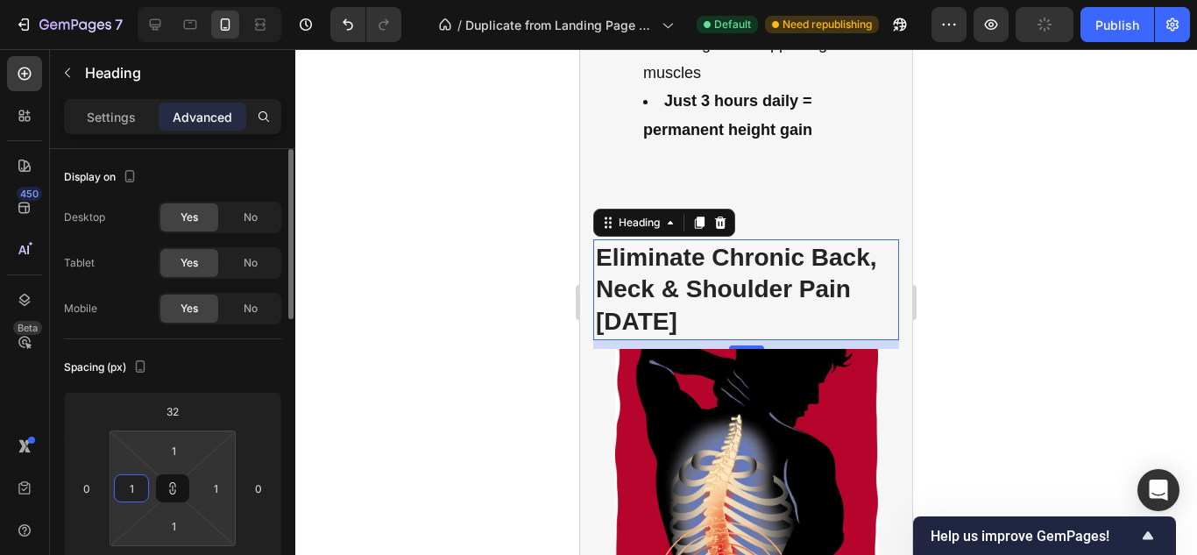
type input "15"
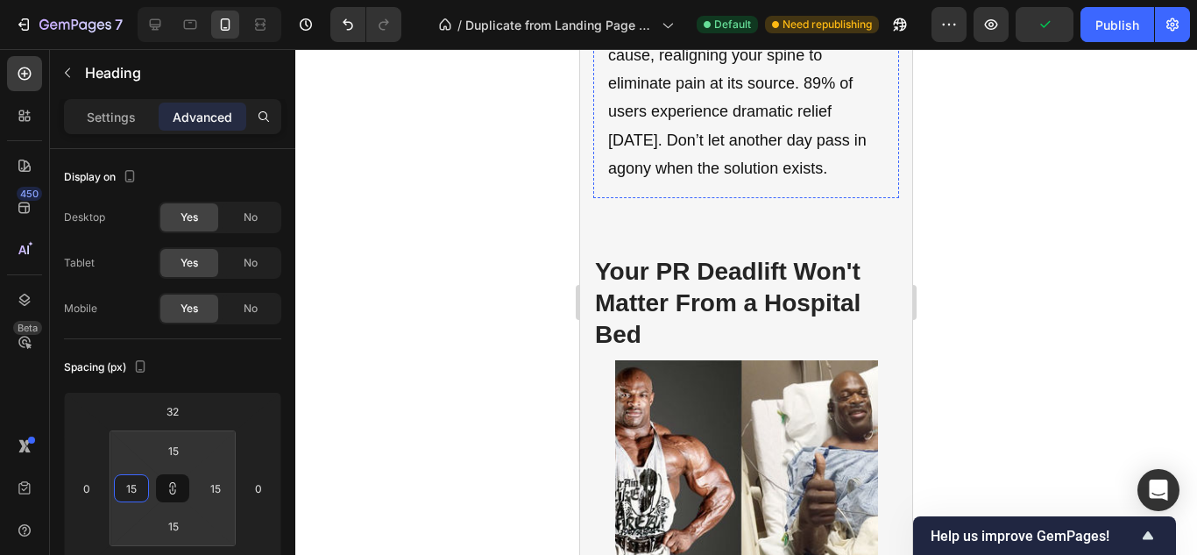
scroll to position [5831, 0]
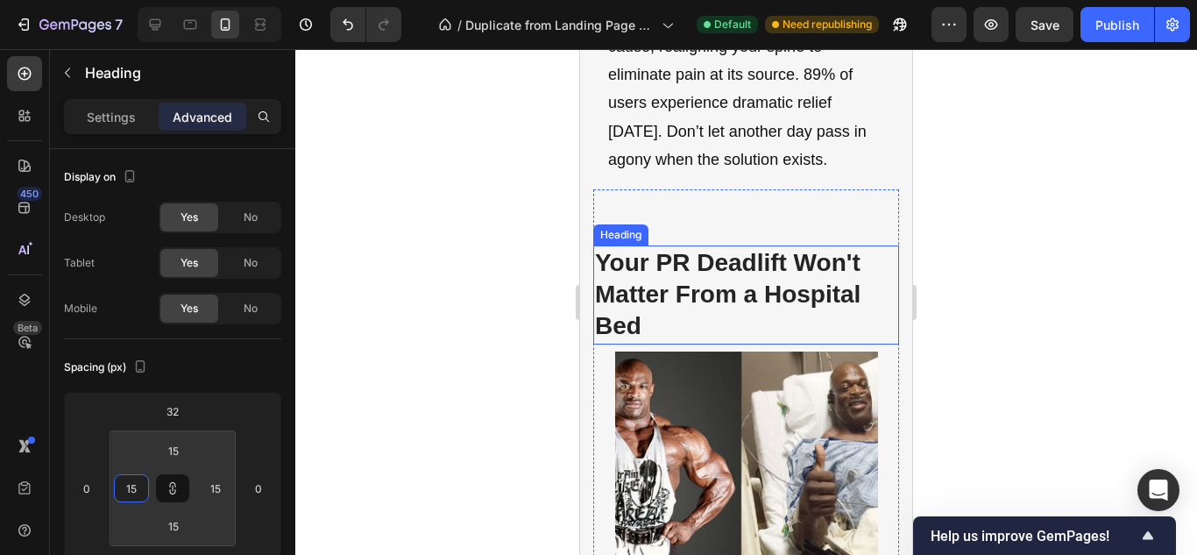
click at [751, 343] on h3 "Your PR Deadlift Won't Matter From a Hospital Bed" at bounding box center [746, 294] width 306 height 99
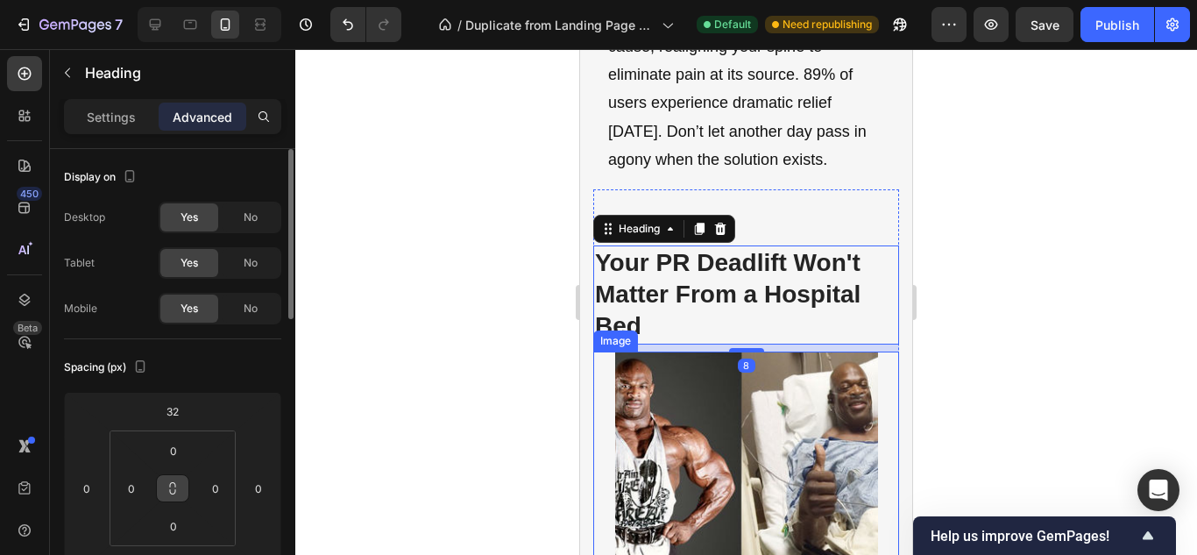
click at [174, 487] on icon at bounding box center [173, 488] width 14 height 14
click at [129, 491] on input "0" at bounding box center [131, 488] width 26 height 26
type input "1"
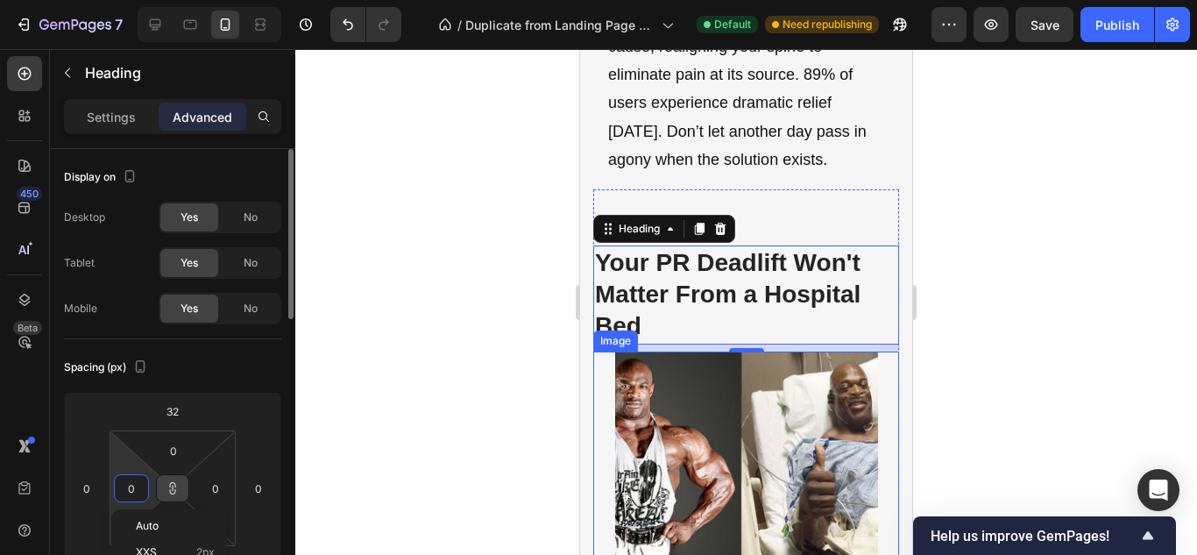
type input "1"
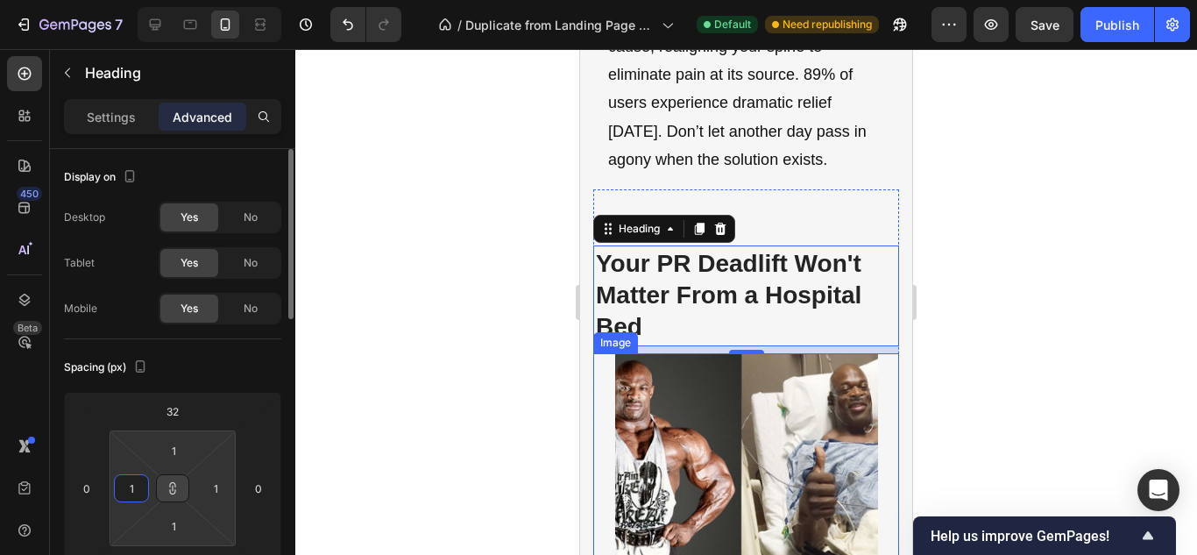
type input "15"
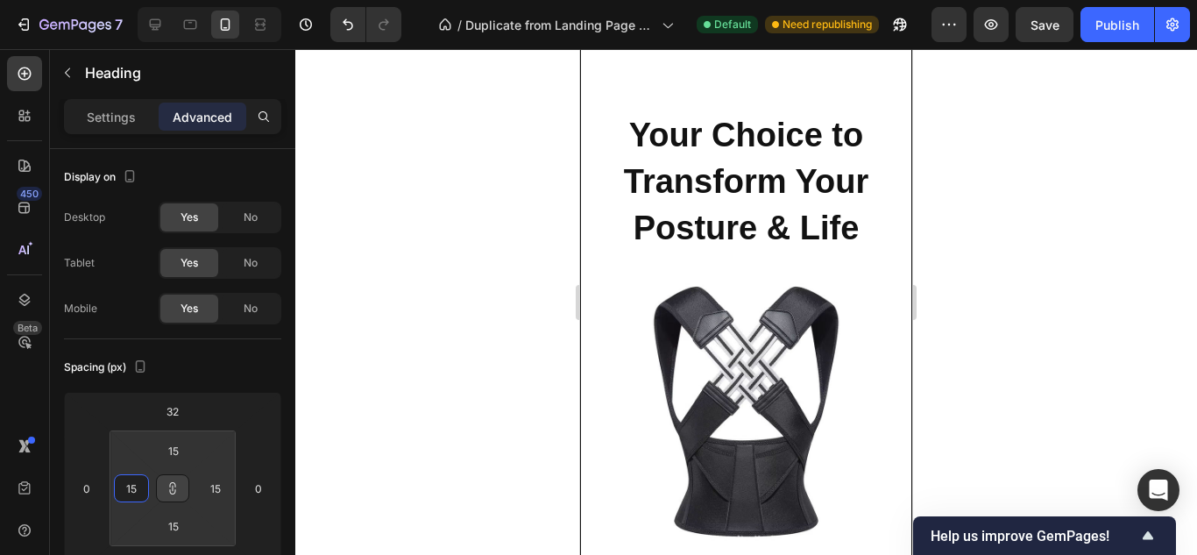
scroll to position [7069, 0]
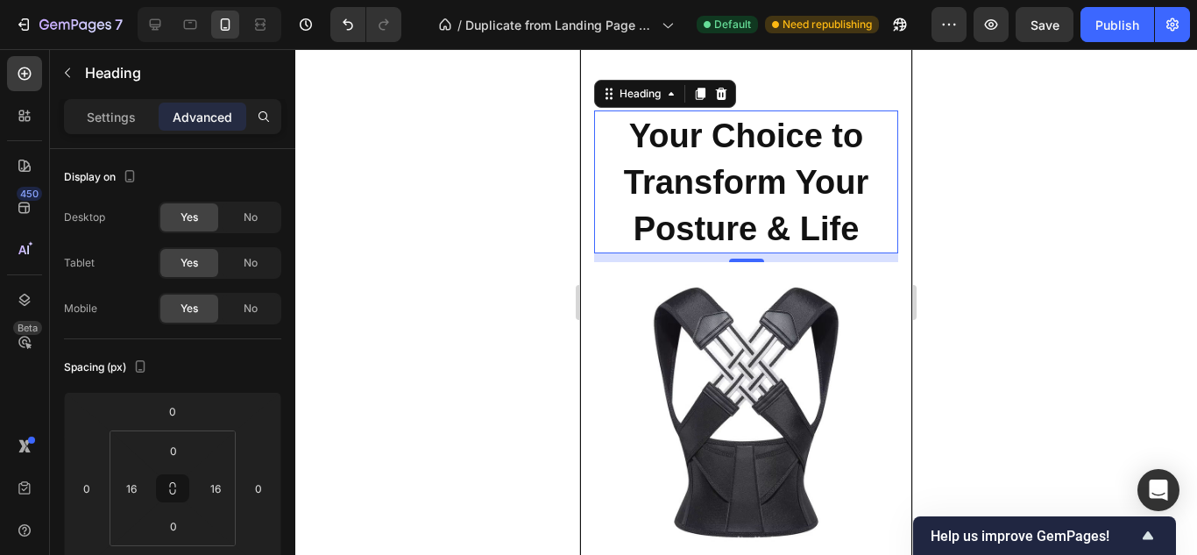
click at [720, 206] on h2 "Your Choice to Transform Your Posture & Life" at bounding box center [746, 181] width 276 height 143
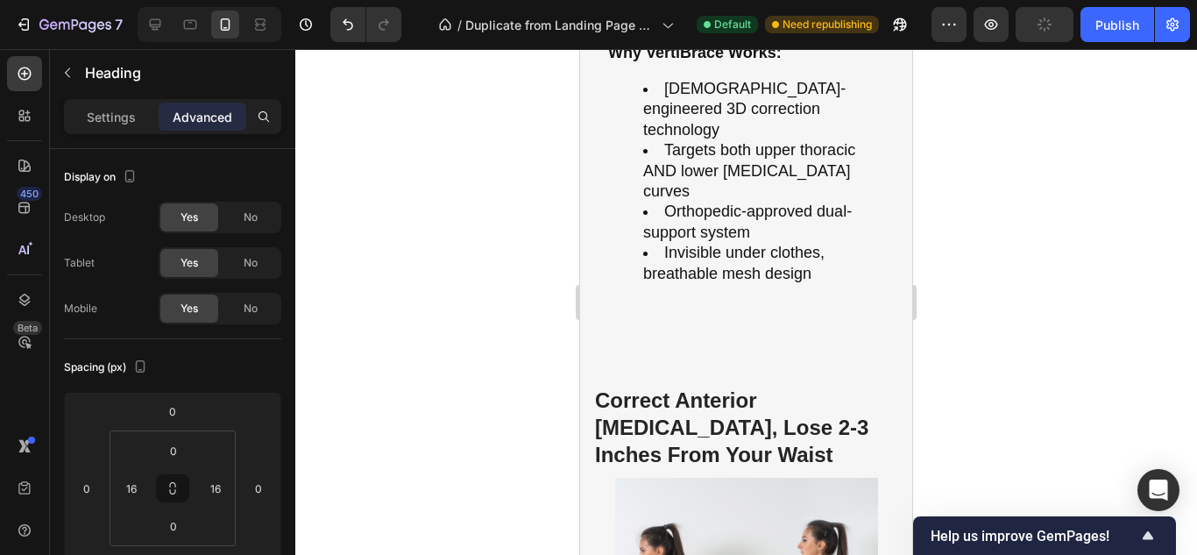
scroll to position [3016, 0]
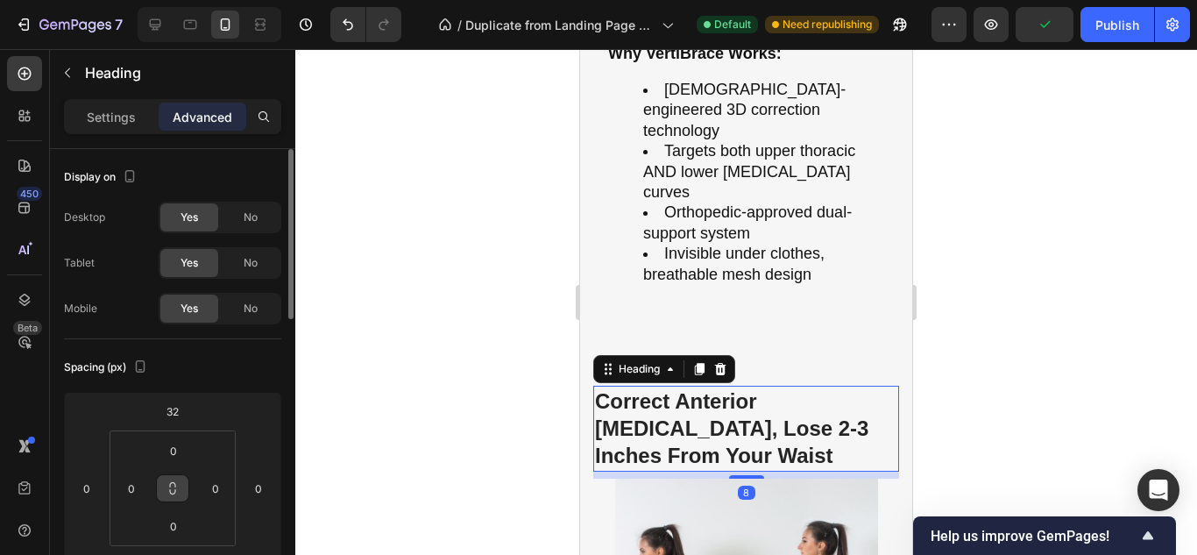
click at [166, 485] on icon at bounding box center [173, 488] width 14 height 14
click at [138, 490] on input "0" at bounding box center [131, 488] width 26 height 26
type input "1"
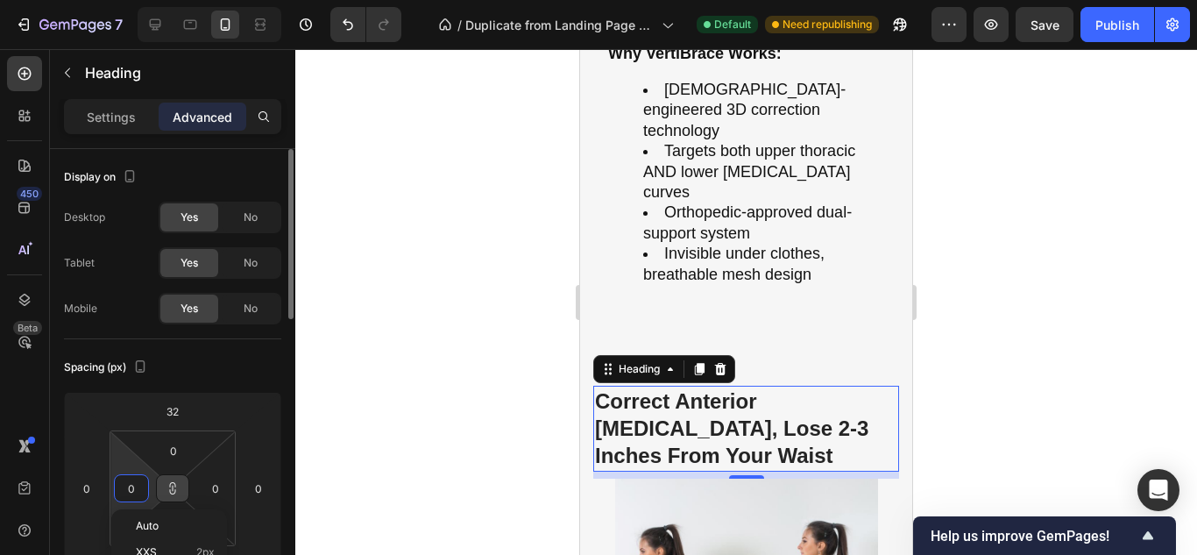
type input "1"
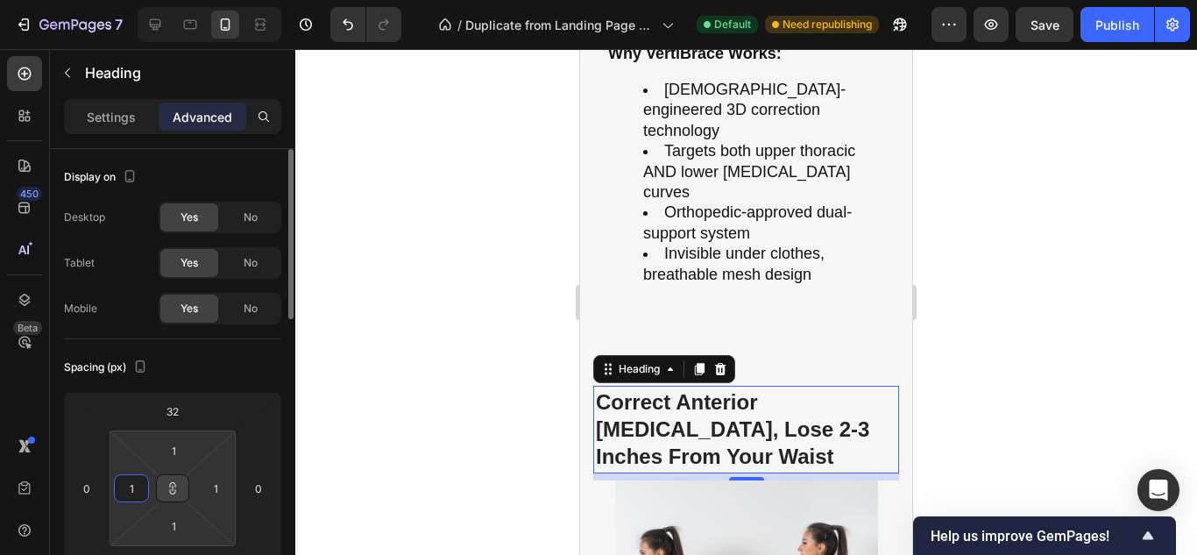
type input "15"
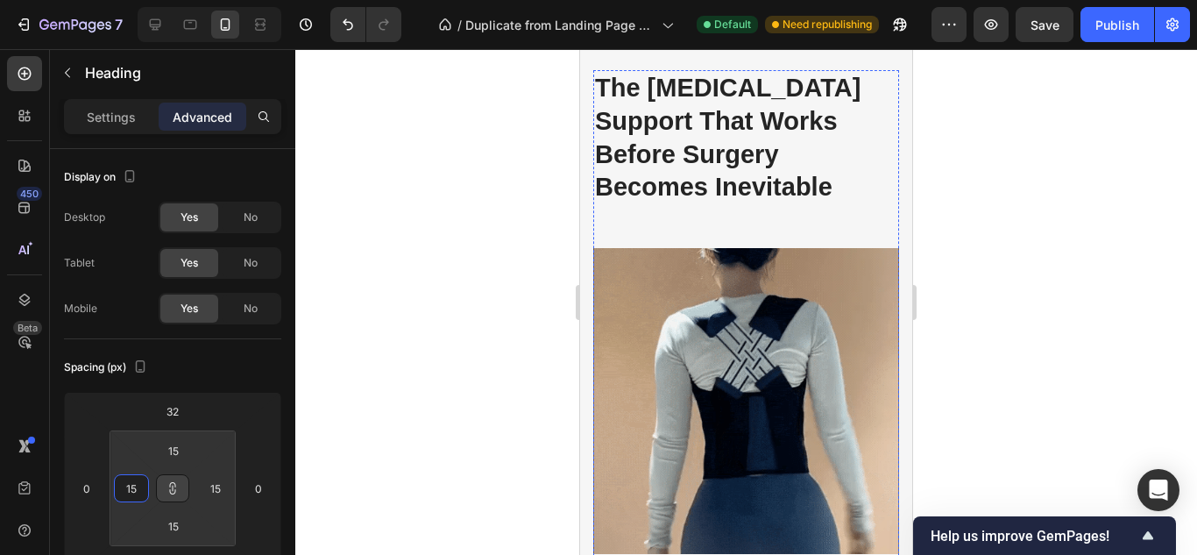
scroll to position [2098, 0]
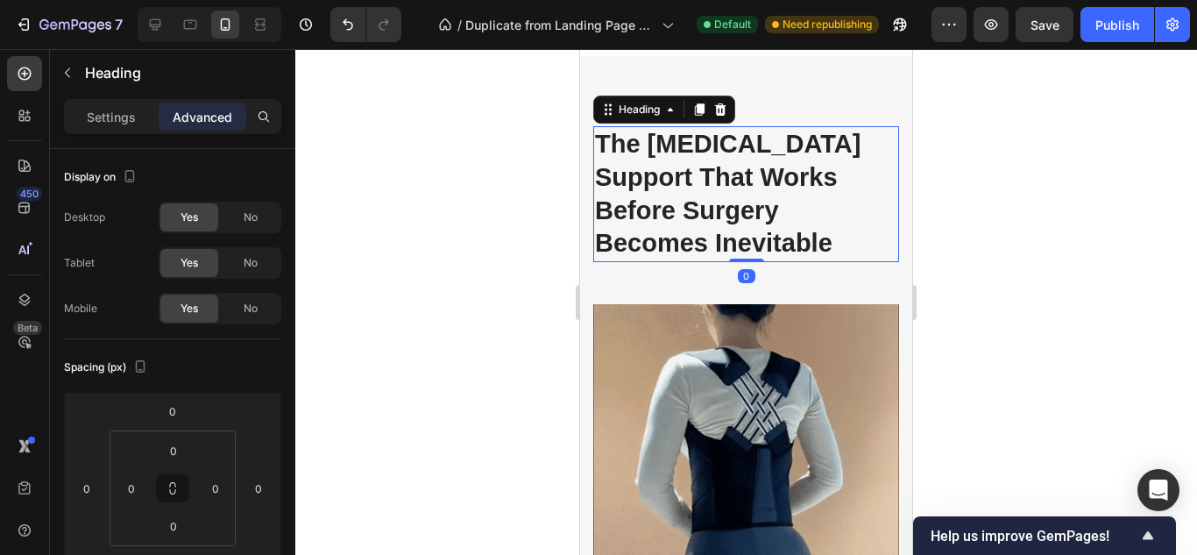
click at [647, 187] on h2 "The [MEDICAL_DATA] Support That Works Before Surgery Becomes Inevitable" at bounding box center [746, 194] width 306 height 136
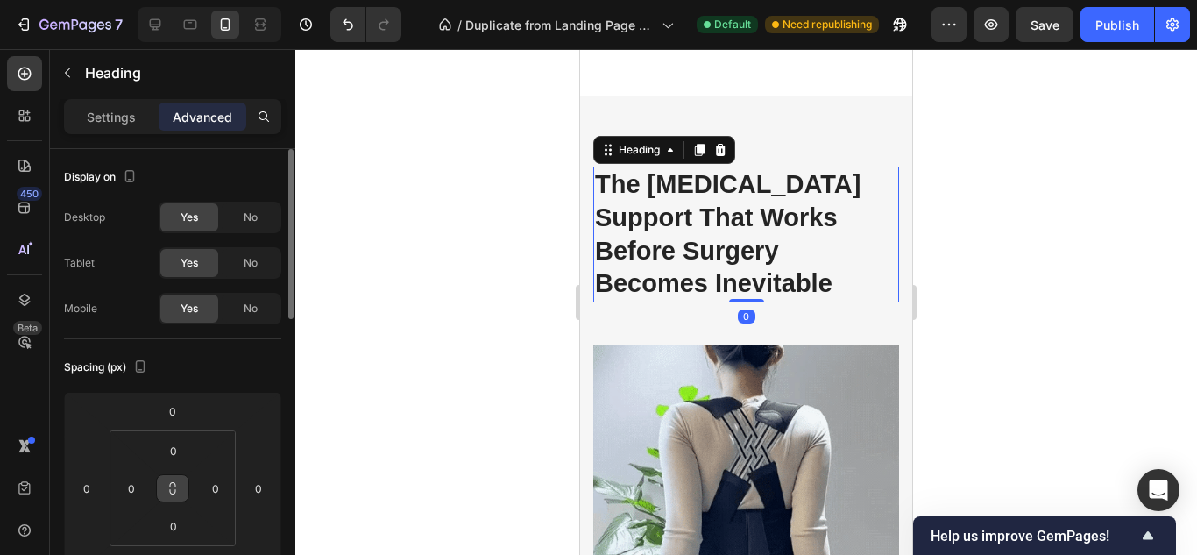
click at [170, 484] on icon at bounding box center [173, 484] width 6 height 5
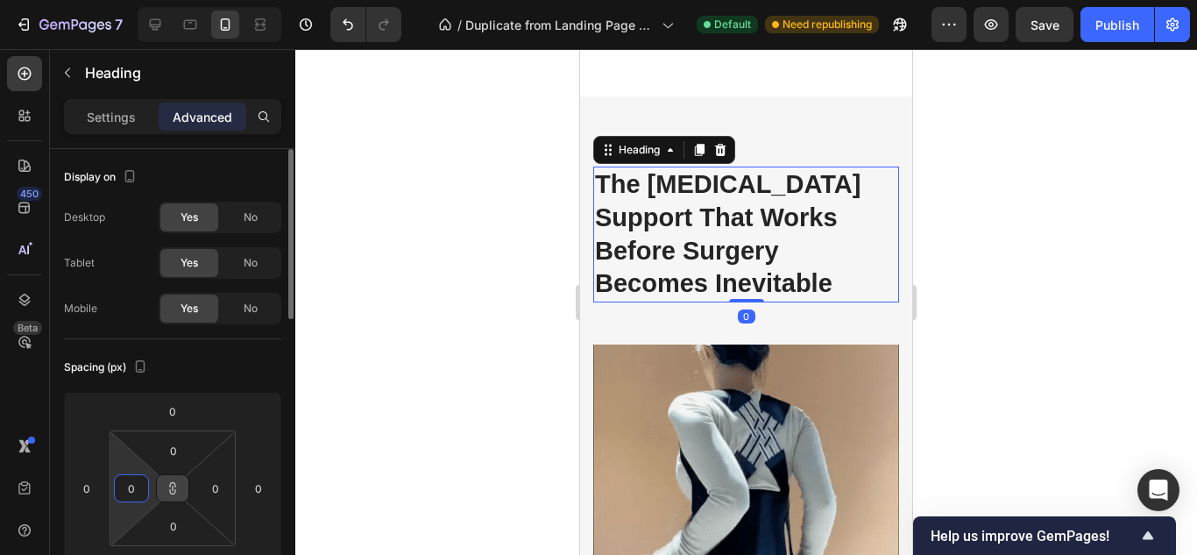
click at [140, 491] on input "0" at bounding box center [131, 488] width 26 height 26
type input "1"
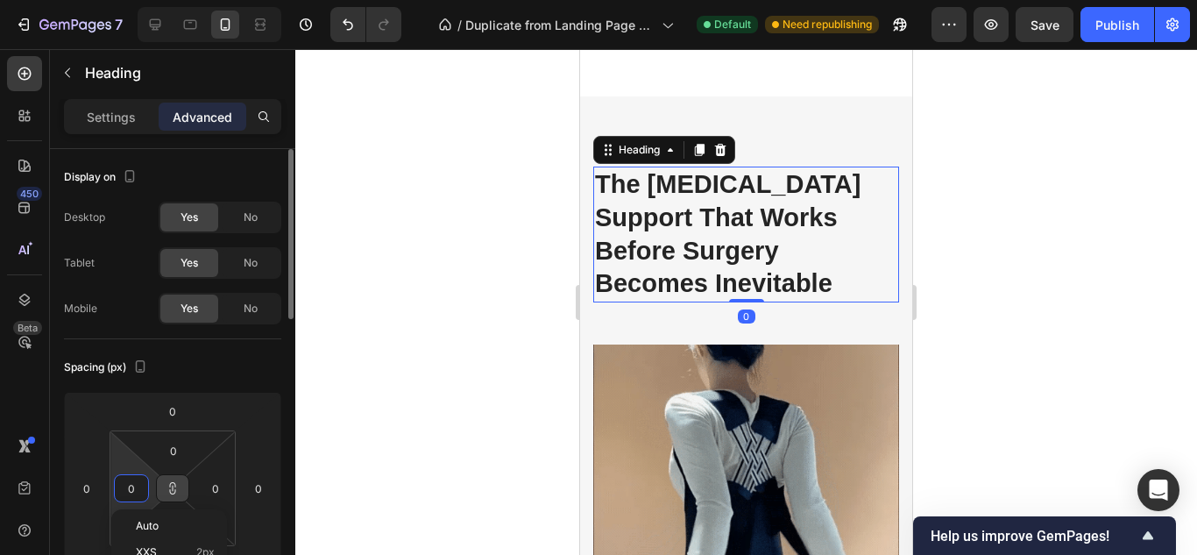
type input "1"
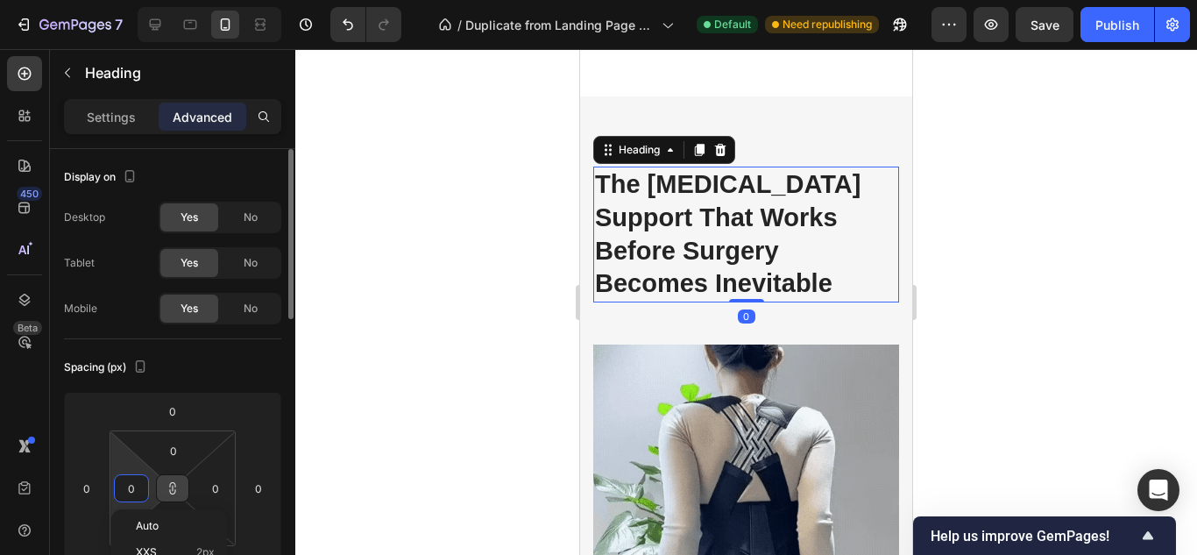
type input "1"
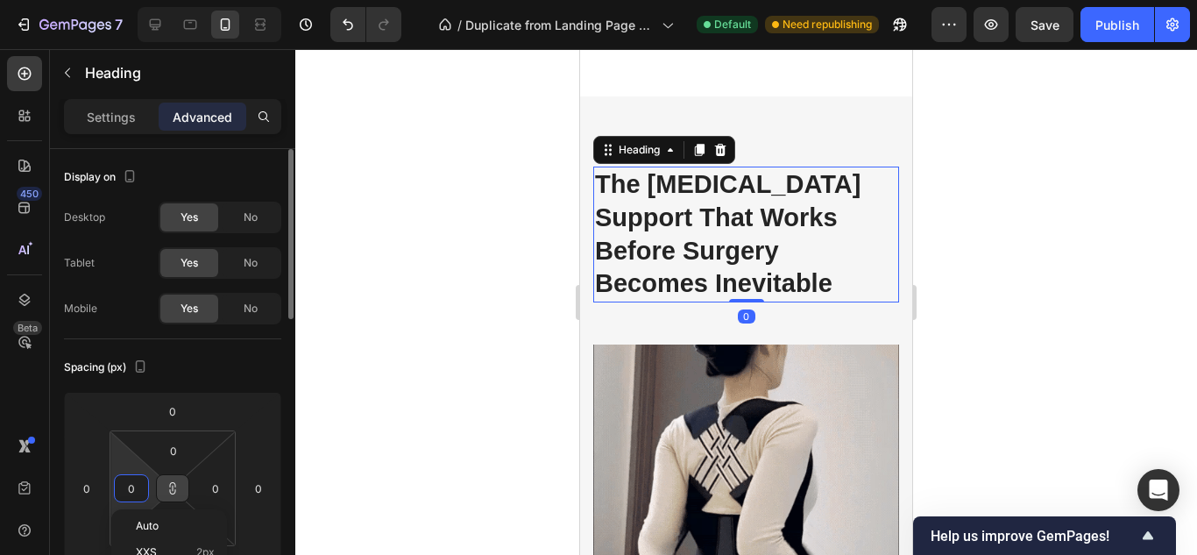
type input "1"
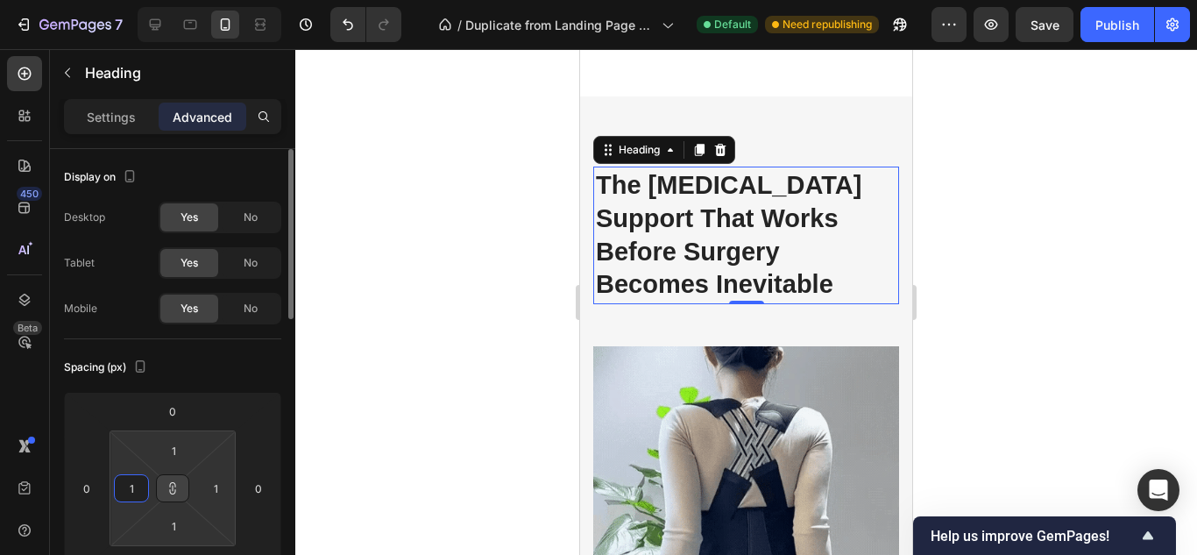
type input "15"
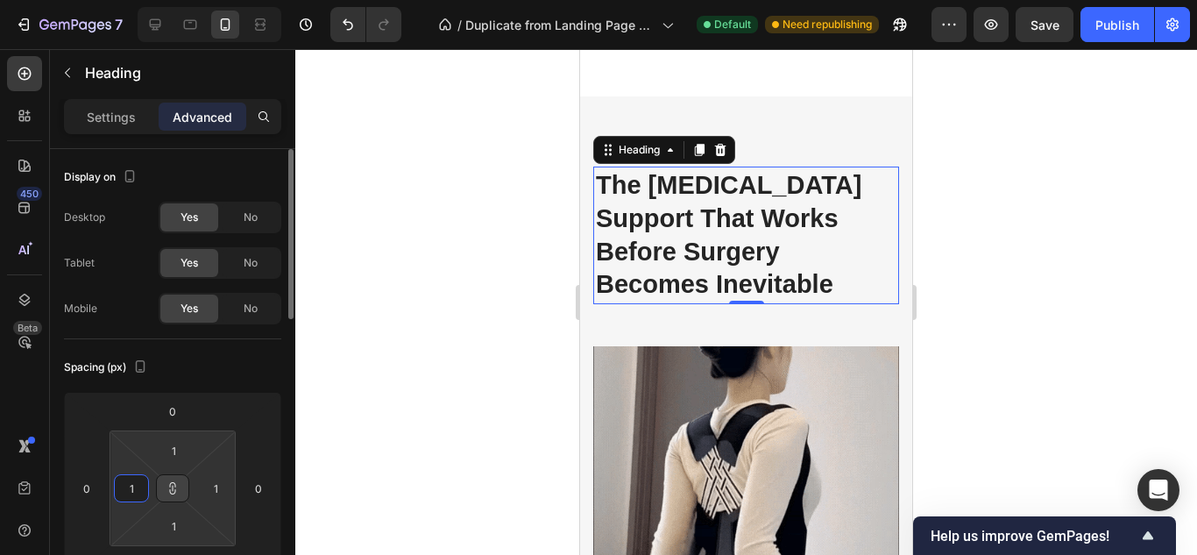
type input "15"
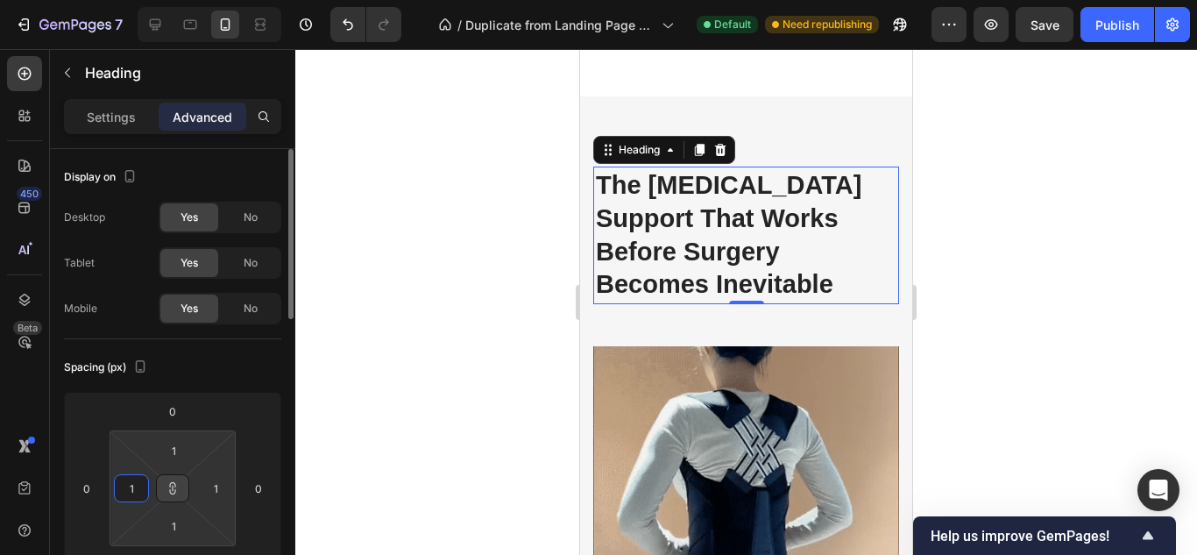
type input "15"
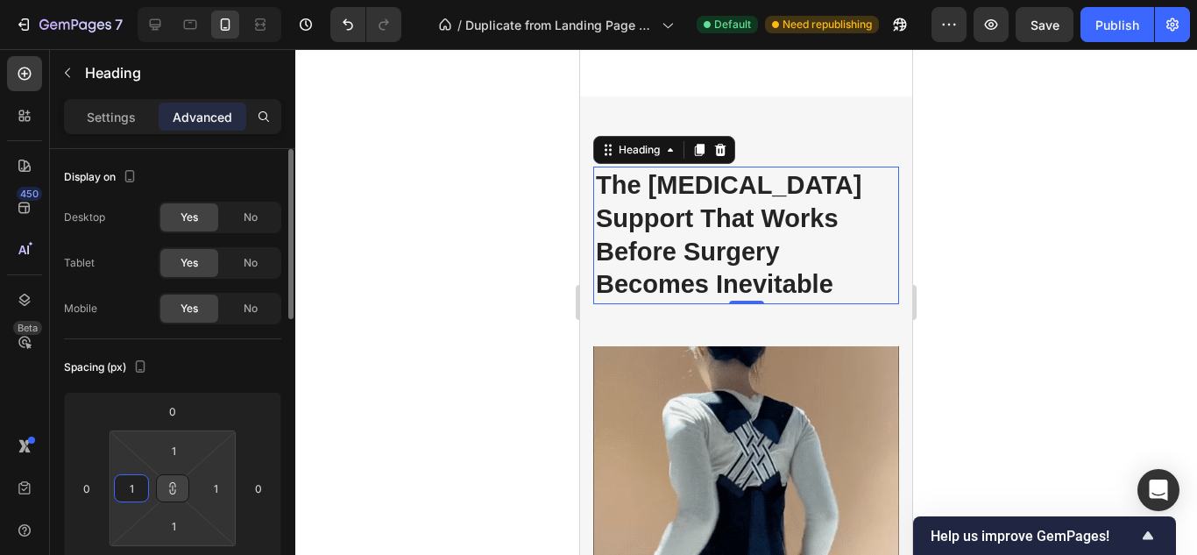
type input "15"
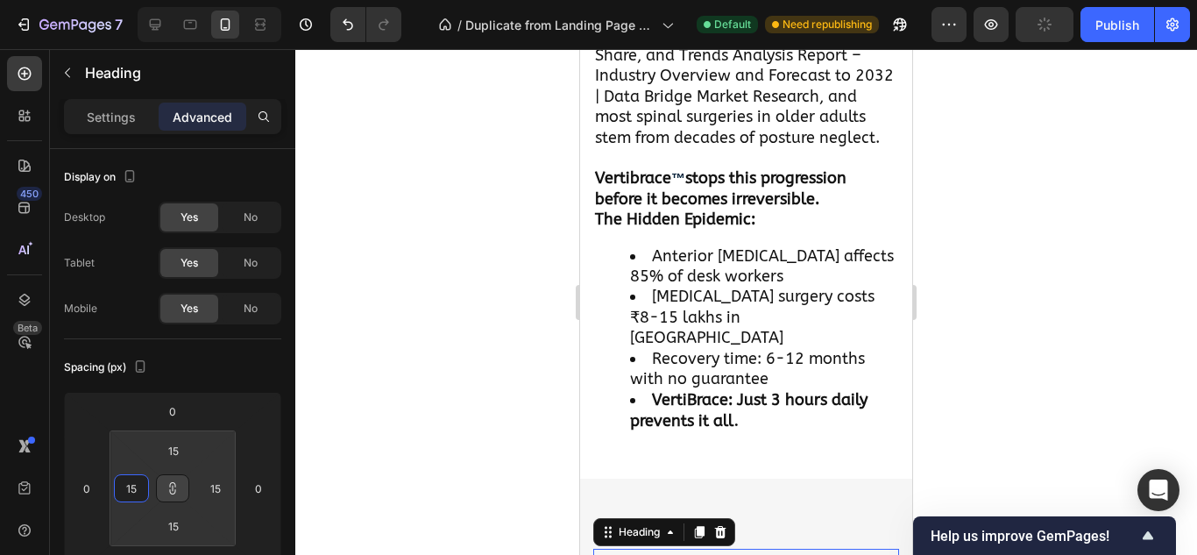
scroll to position [1665, 0]
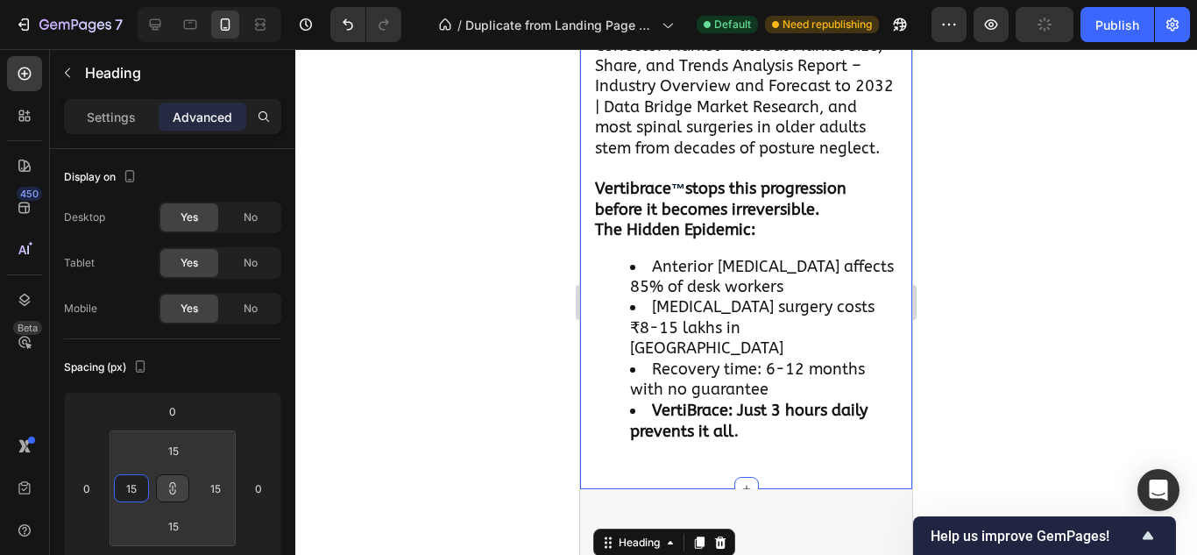
click at [592, 380] on div "80% will face spinal surgery by age 60 - unless you act now Heading Image Row R…" at bounding box center [746, 26] width 332 height 925
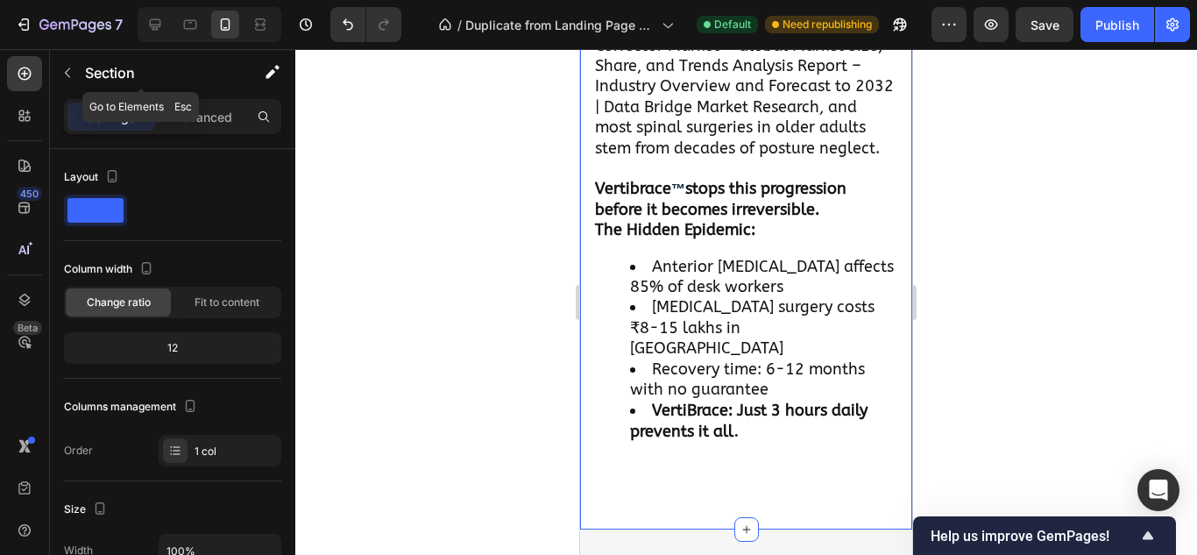
click at [211, 95] on div "Section" at bounding box center [141, 74] width 182 height 50
click at [223, 113] on p "Advanced" at bounding box center [203, 117] width 60 height 18
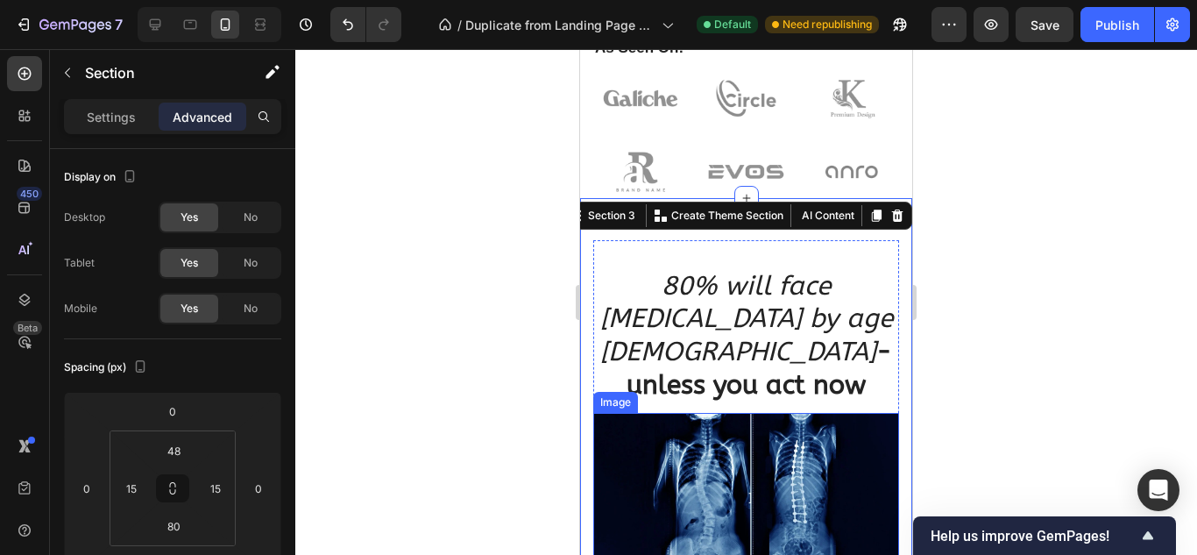
scroll to position [1032, 0]
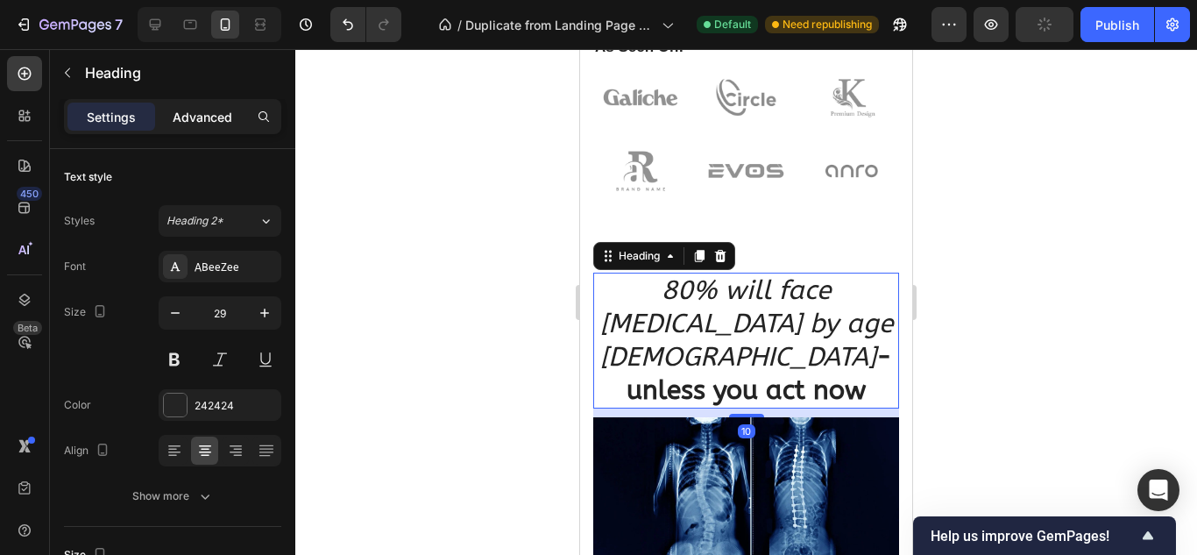
click at [191, 121] on p "Advanced" at bounding box center [203, 117] width 60 height 18
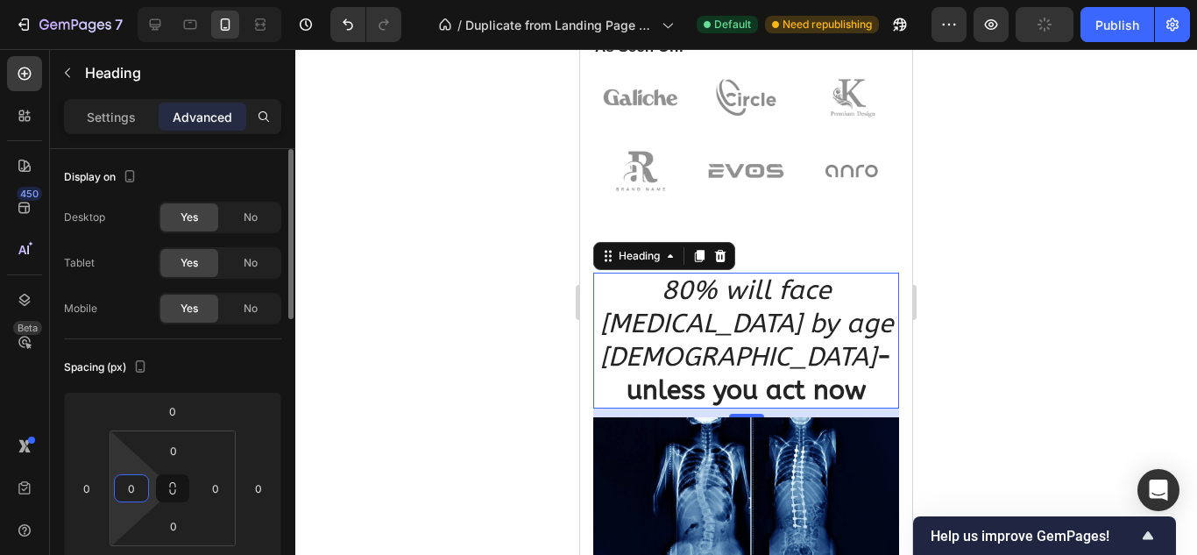
click at [136, 491] on input "0" at bounding box center [131, 488] width 26 height 26
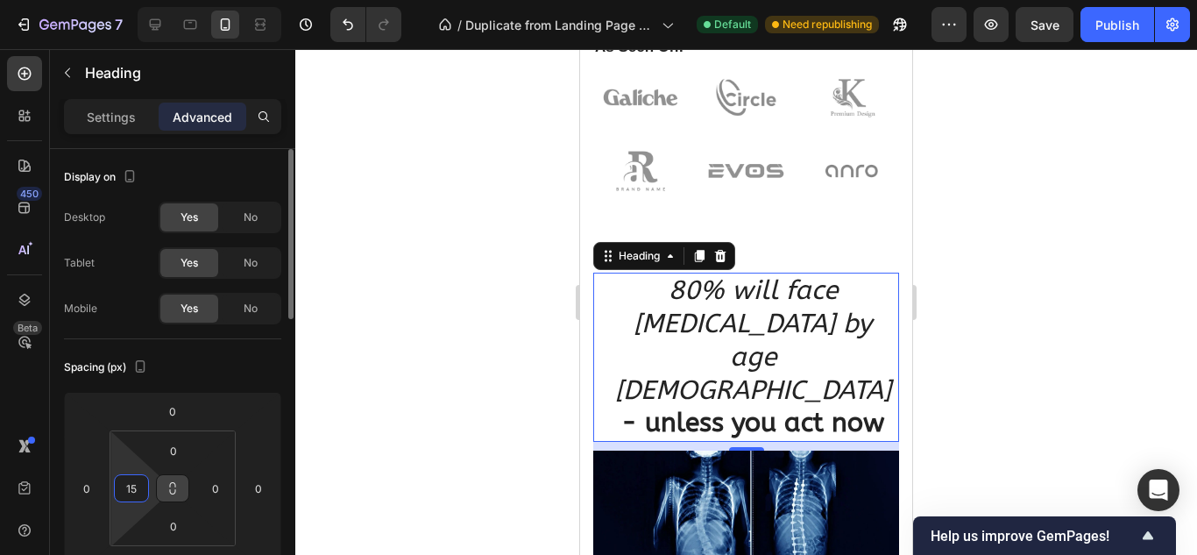
type input "15"
click at [172, 495] on button at bounding box center [172, 488] width 33 height 28
click at [218, 480] on input "0" at bounding box center [215, 488] width 26 height 26
type input "2"
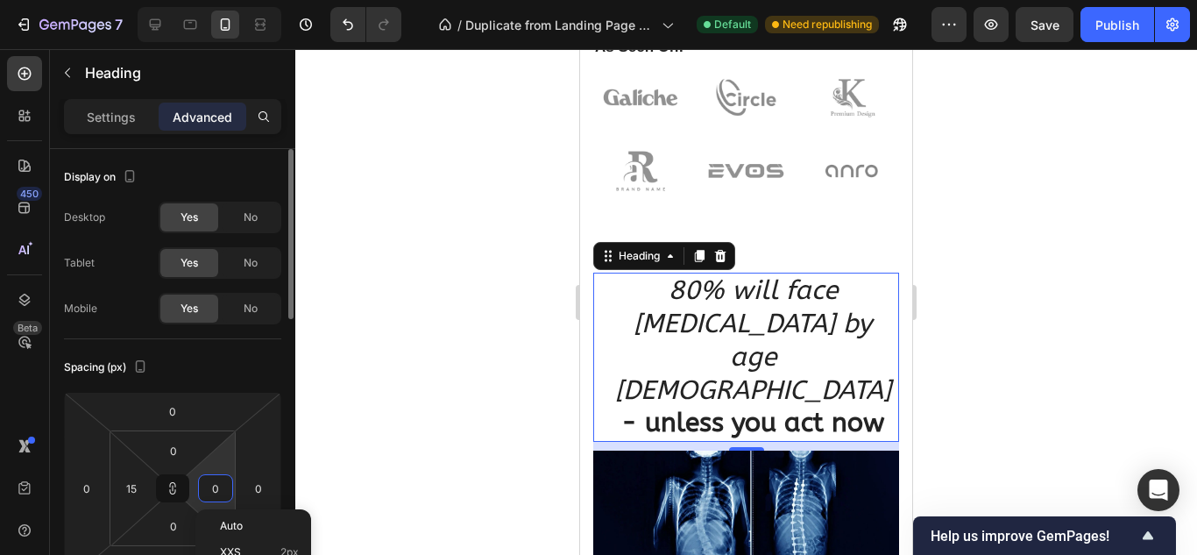
type input "2"
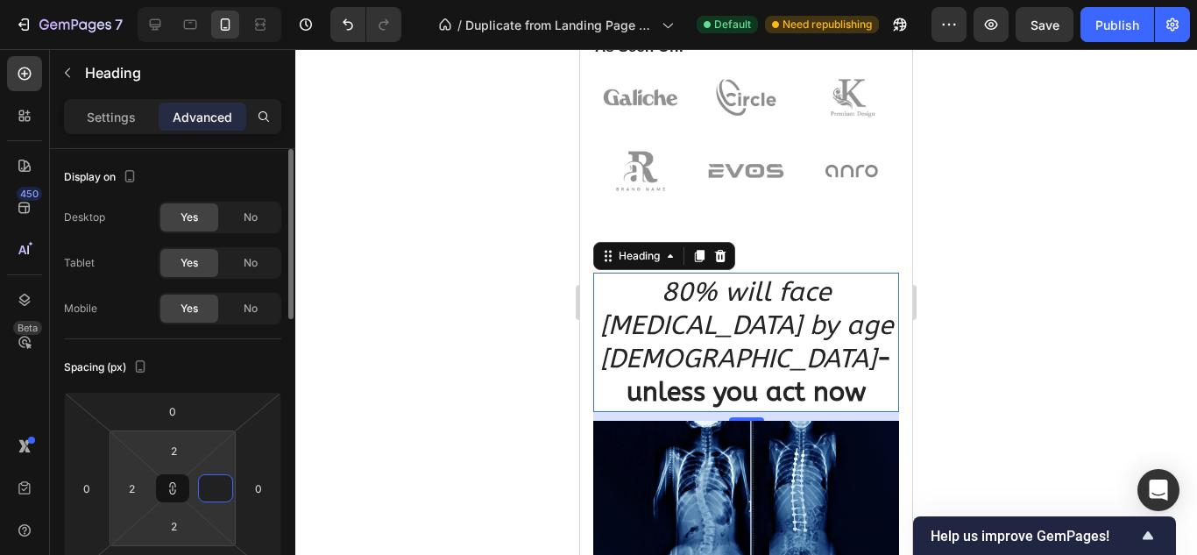
type input "1"
type input "15"
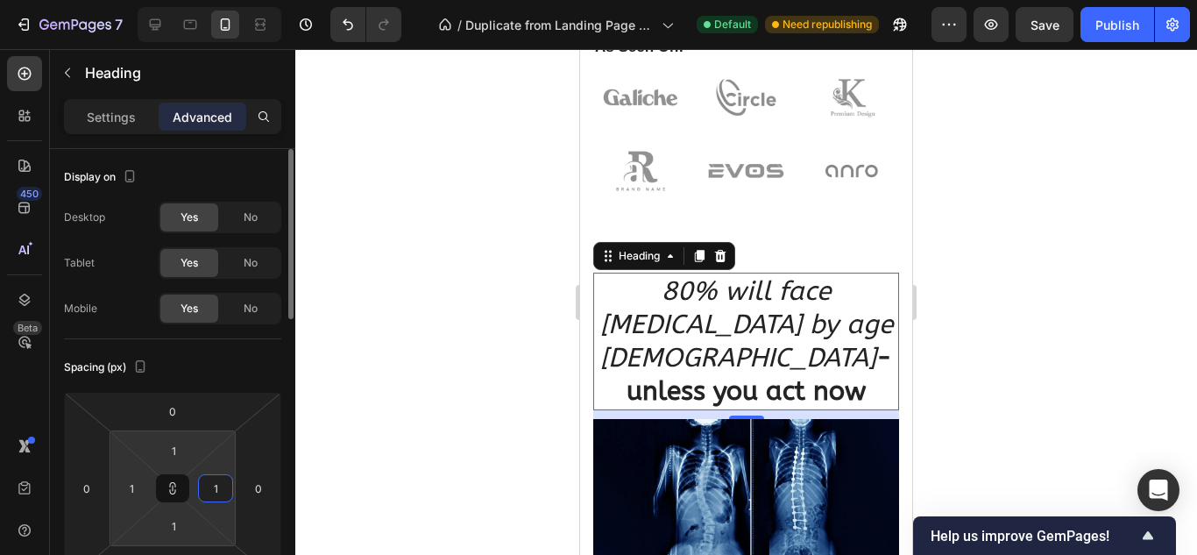
type input "15"
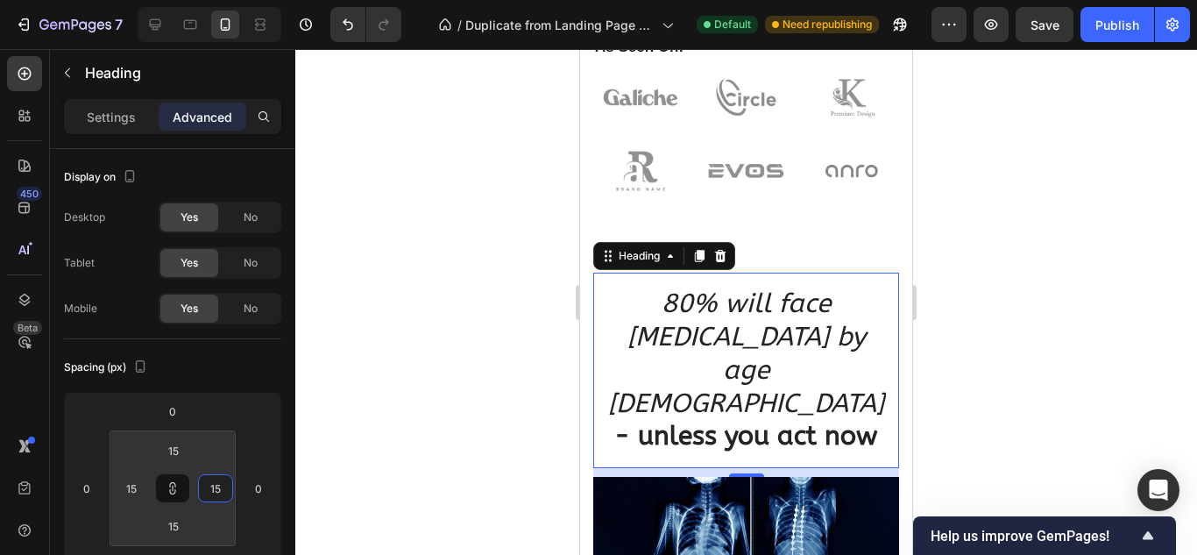
type input "15"
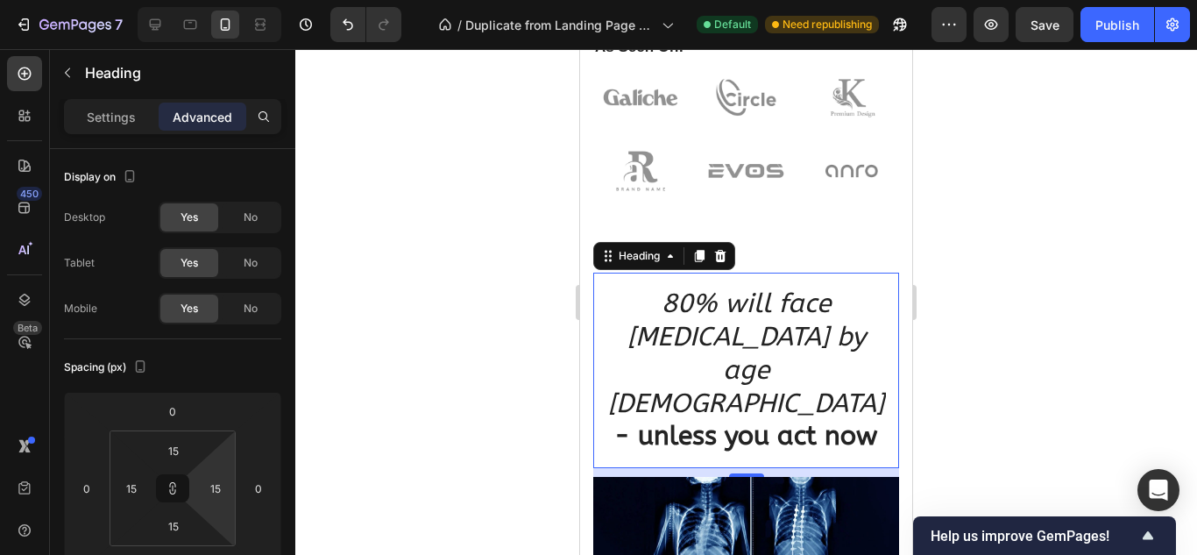
drag, startPoint x: 745, startPoint y: 396, endPoint x: 793, endPoint y: -76, distance: 474.7
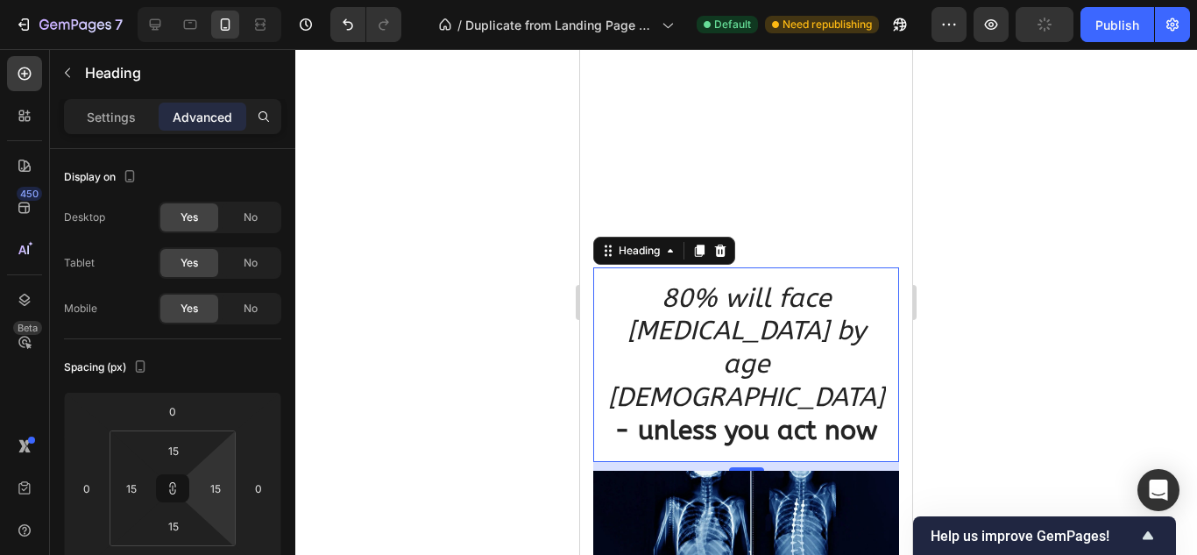
scroll to position [1379, 0]
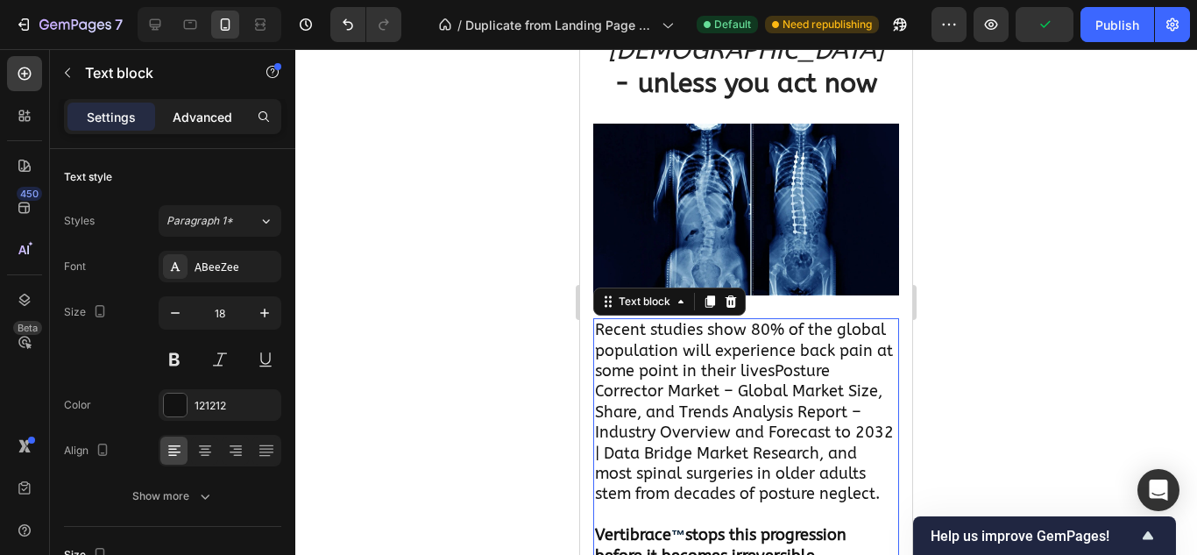
click at [207, 122] on p "Advanced" at bounding box center [203, 117] width 60 height 18
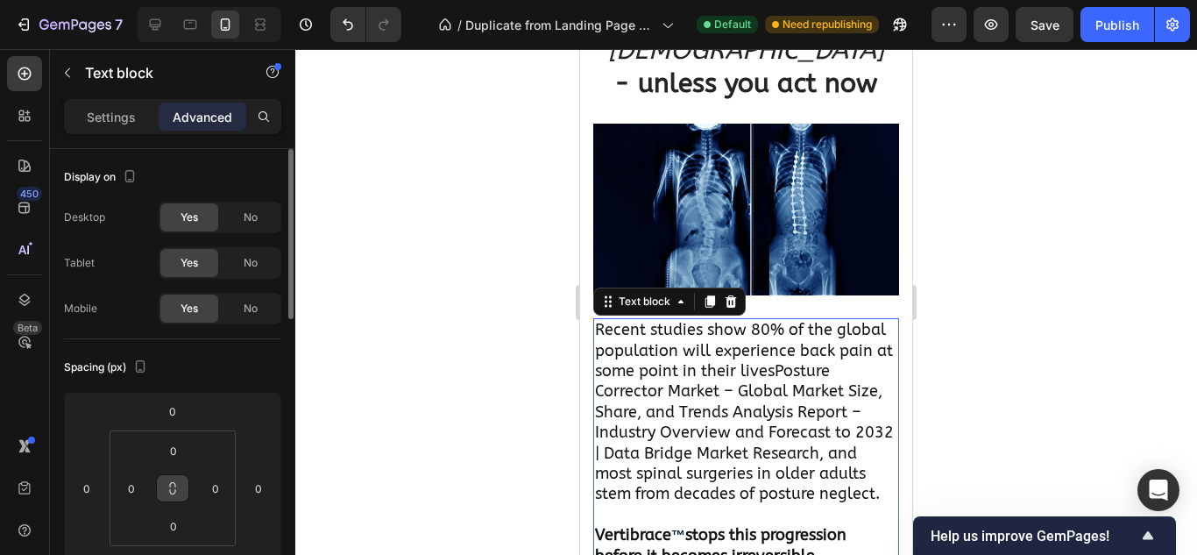
click at [176, 485] on icon at bounding box center [173, 488] width 14 height 14
click at [139, 491] on input "0" at bounding box center [131, 488] width 26 height 26
type input "1"
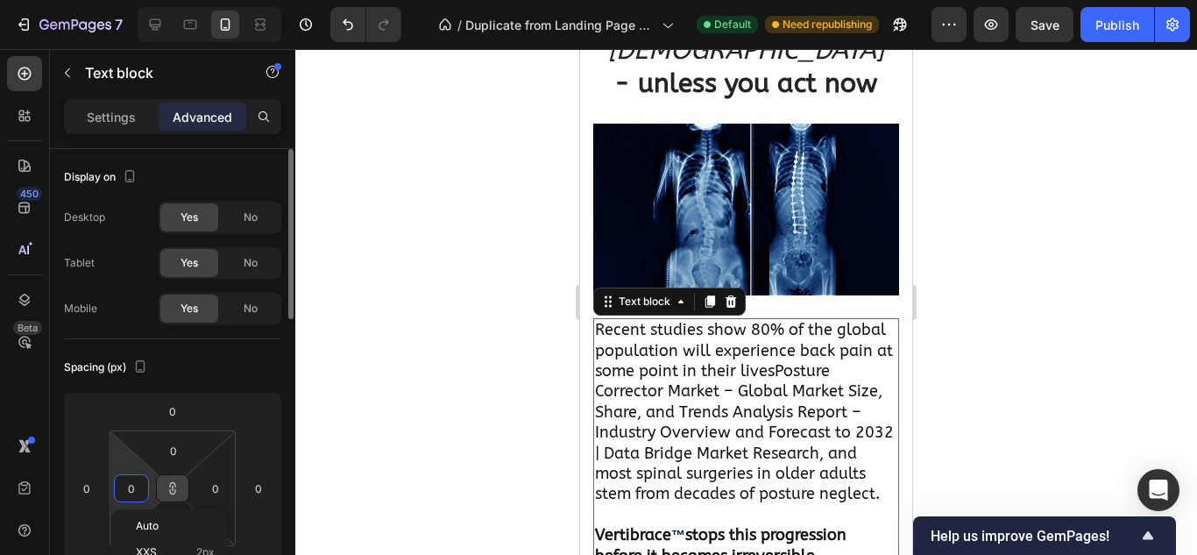
type input "1"
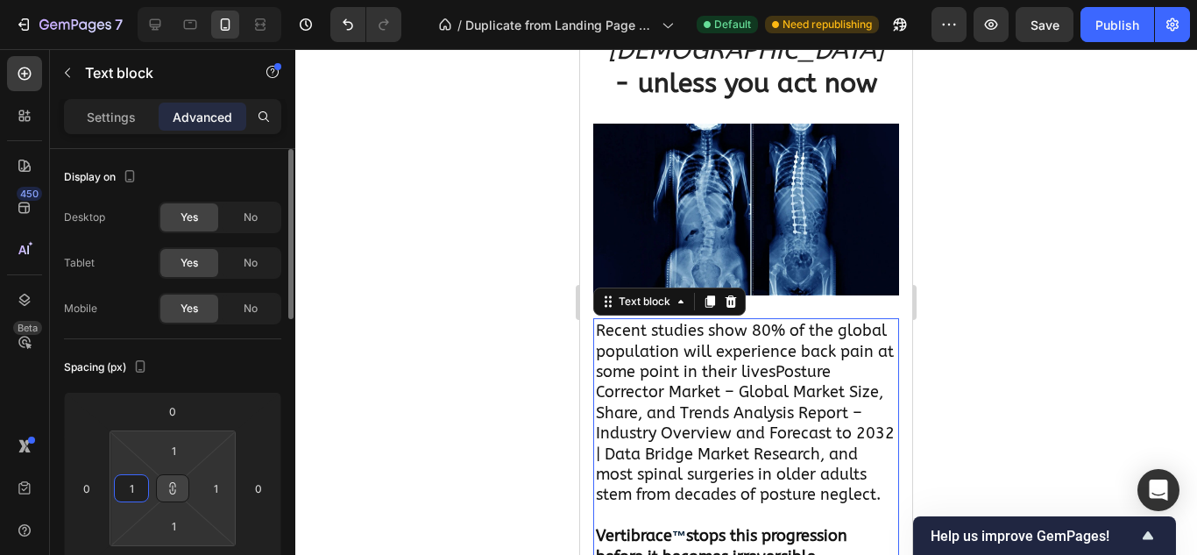
type input "15"
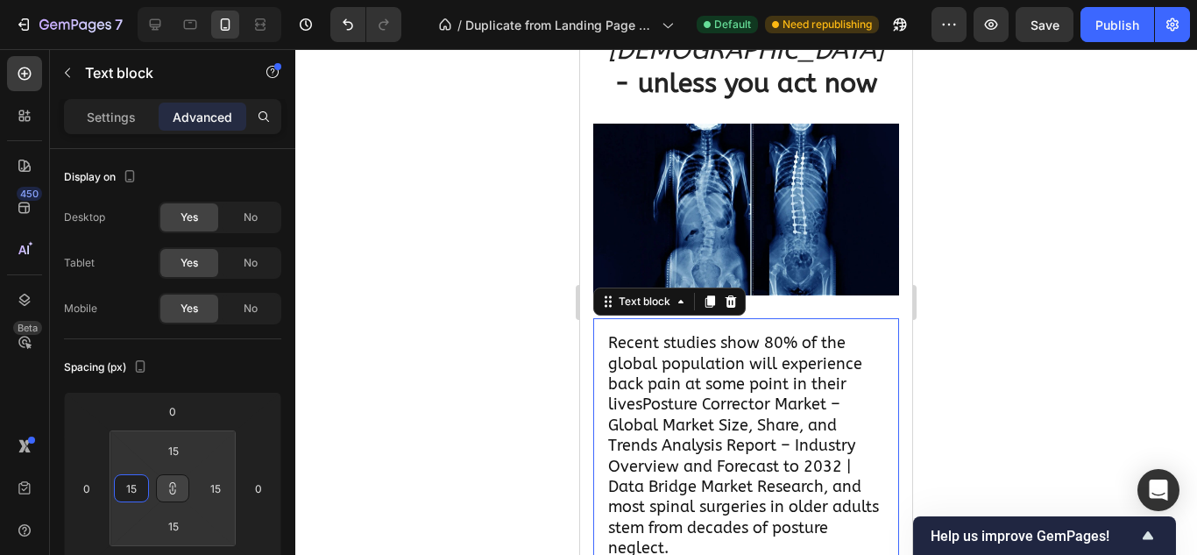
type input "15"
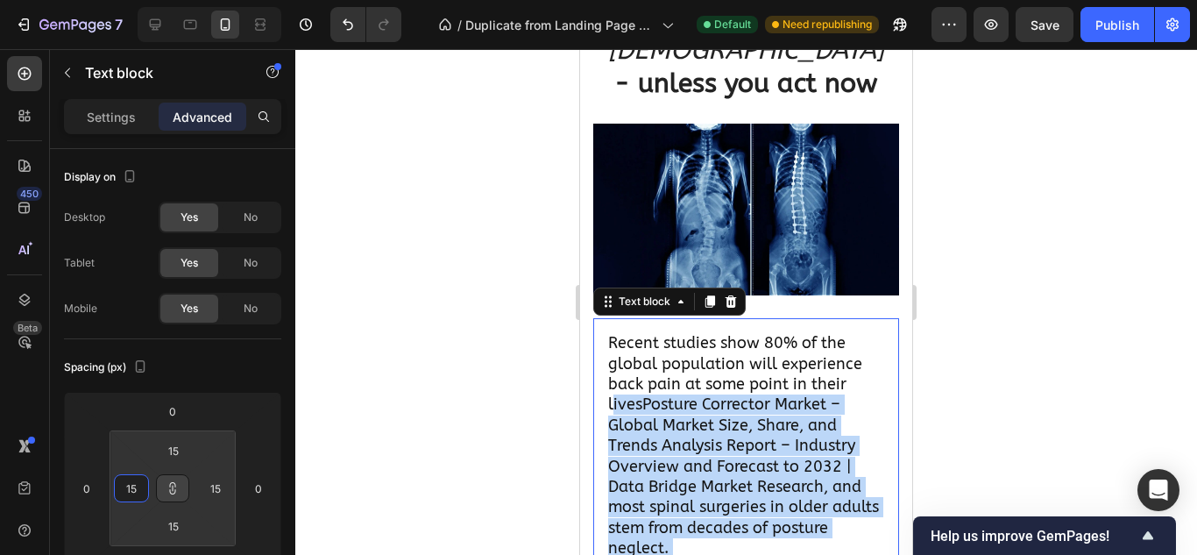
drag, startPoint x: 615, startPoint y: 334, endPoint x: 615, endPoint y: 596, distance: 261.9
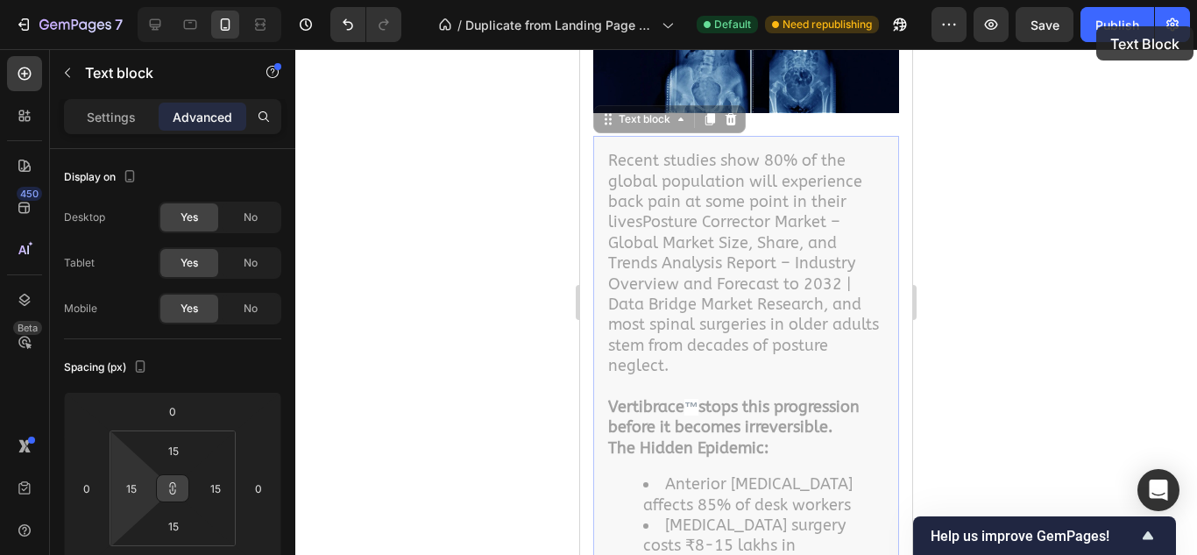
scroll to position [1459, 0]
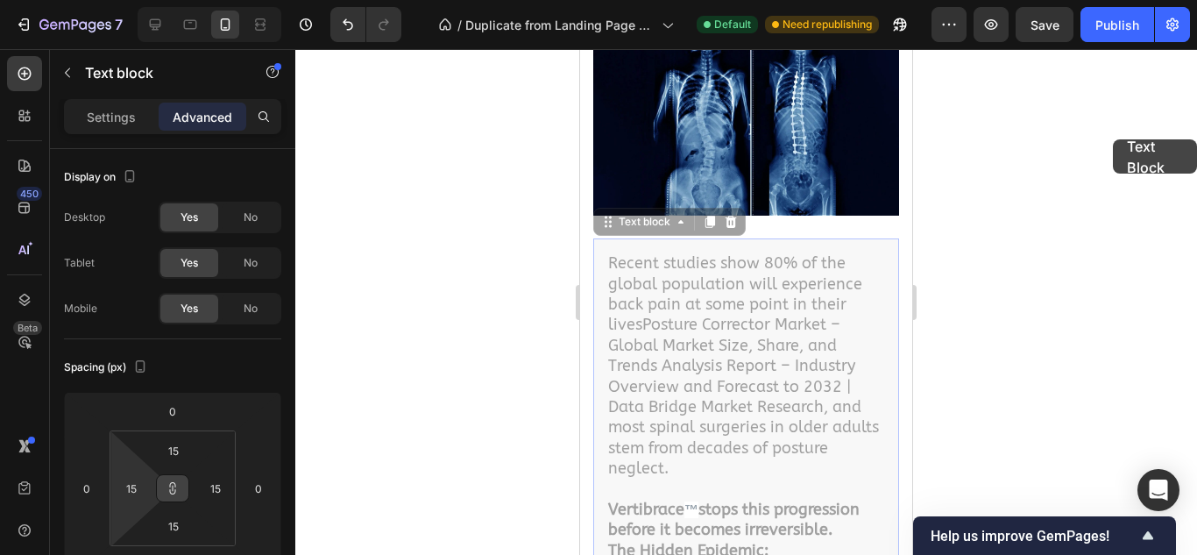
click at [1113, 139] on div at bounding box center [745, 301] width 901 height 505
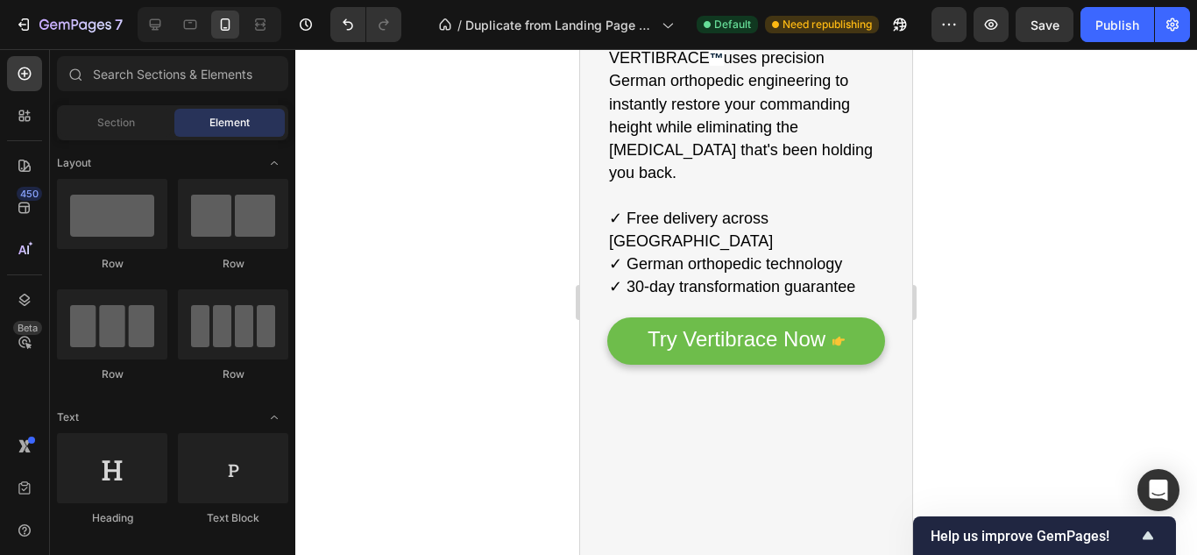
scroll to position [391, 0]
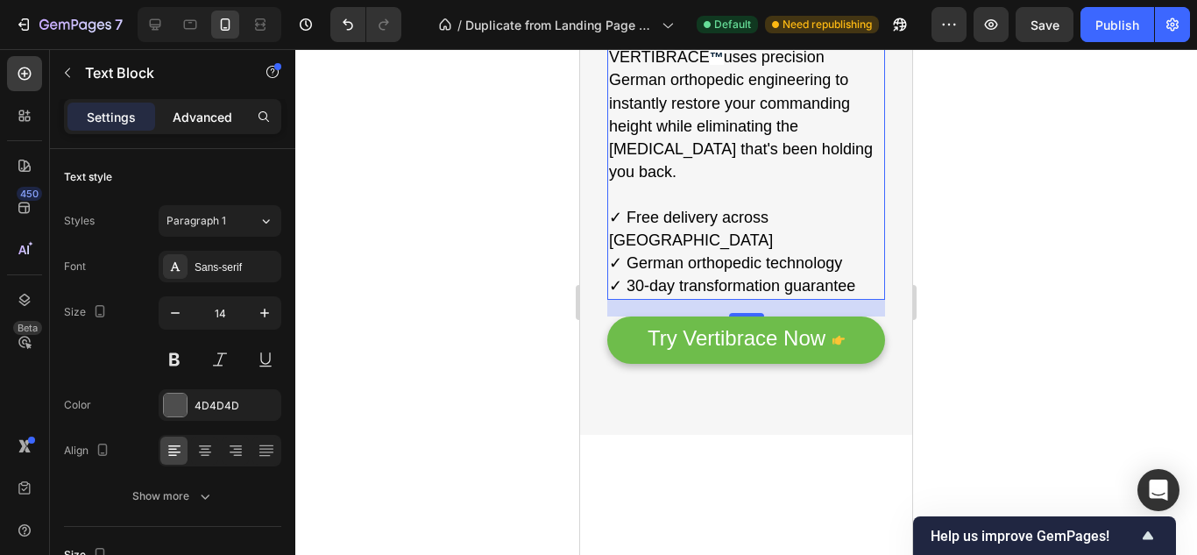
click at [209, 126] on div "Settings Advanced" at bounding box center [172, 116] width 217 height 35
click at [209, 126] on div "Advanced" at bounding box center [203, 117] width 88 height 28
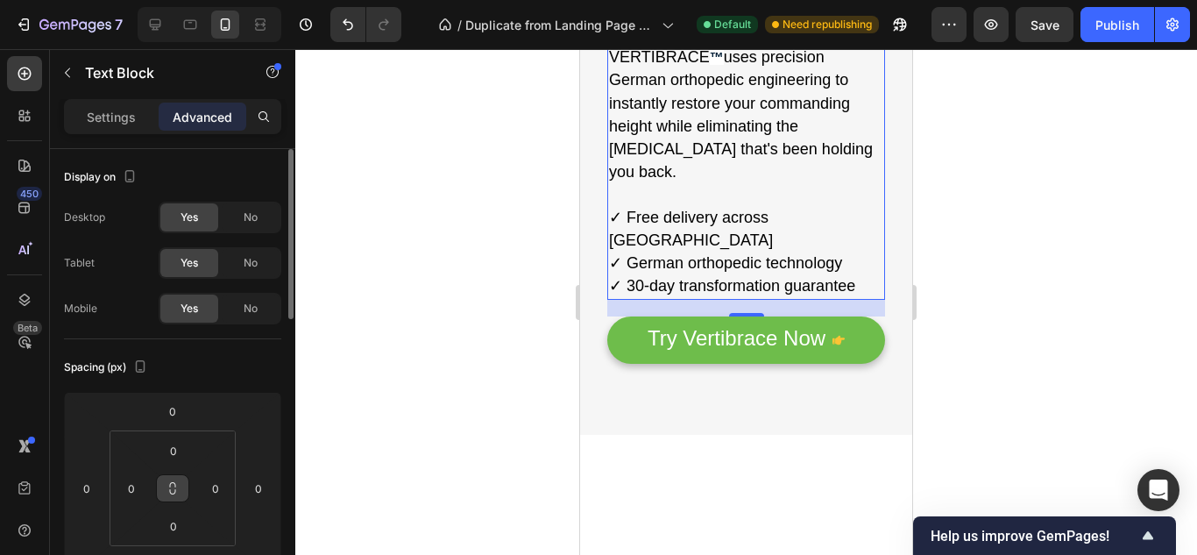
click at [176, 487] on icon at bounding box center [173, 488] width 14 height 14
click at [121, 494] on input "0" at bounding box center [131, 488] width 26 height 26
type input "1"
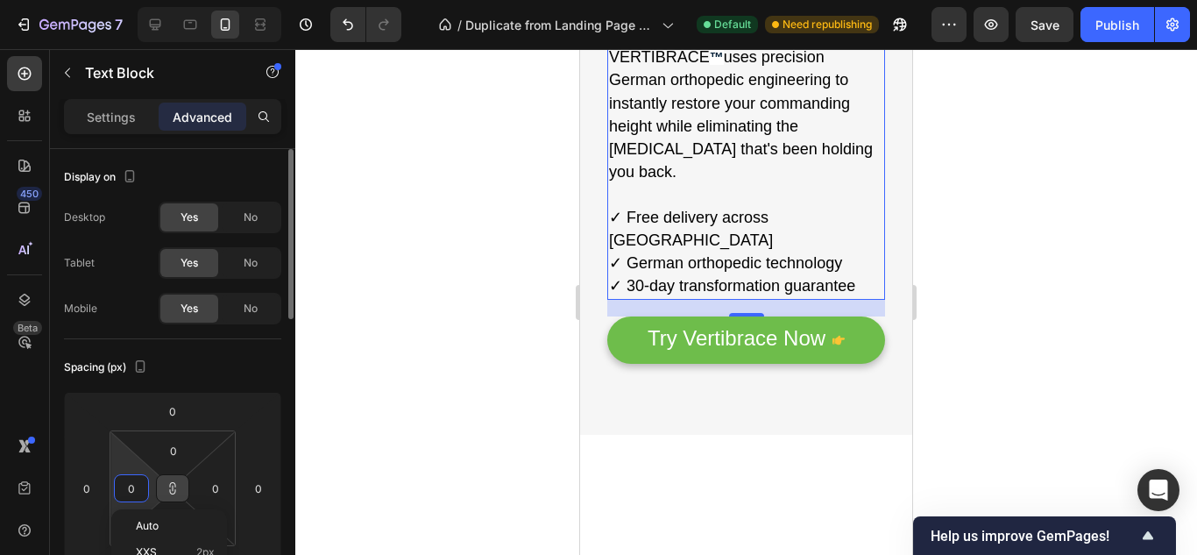
type input "1"
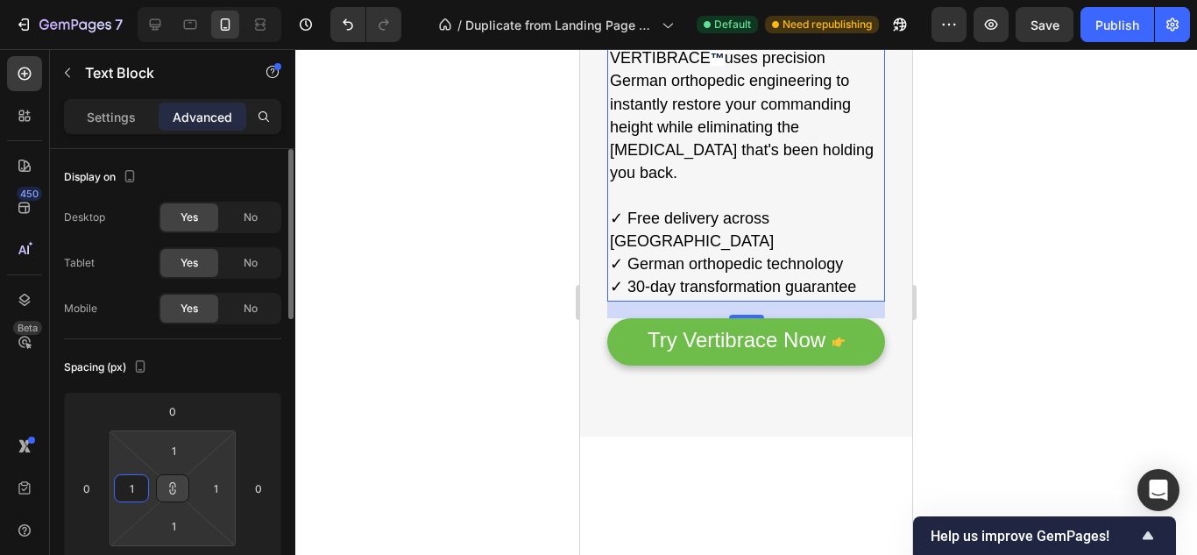
type input "15"
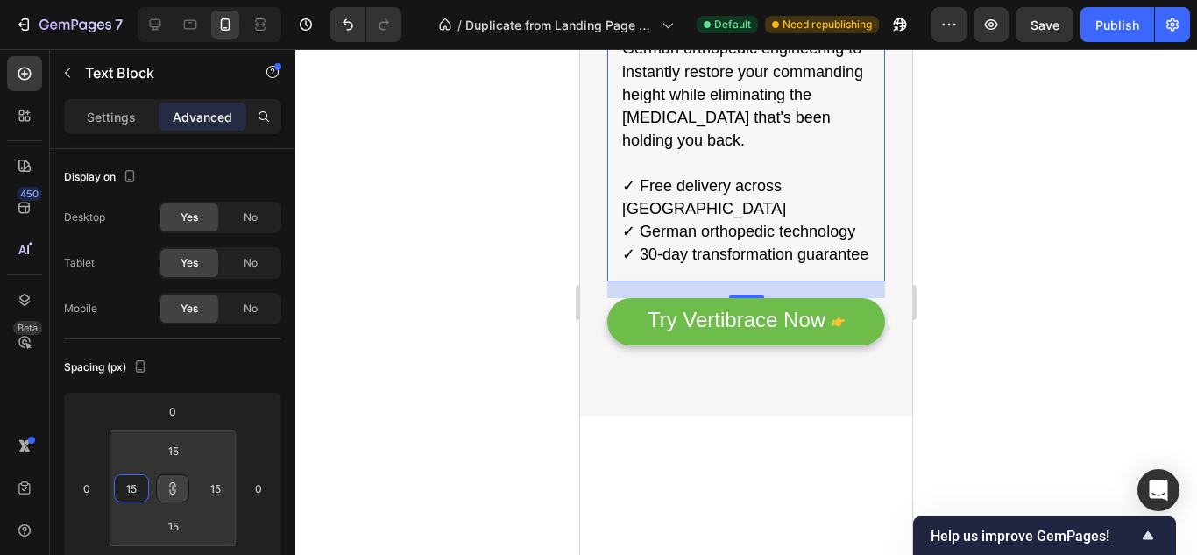
scroll to position [435, 0]
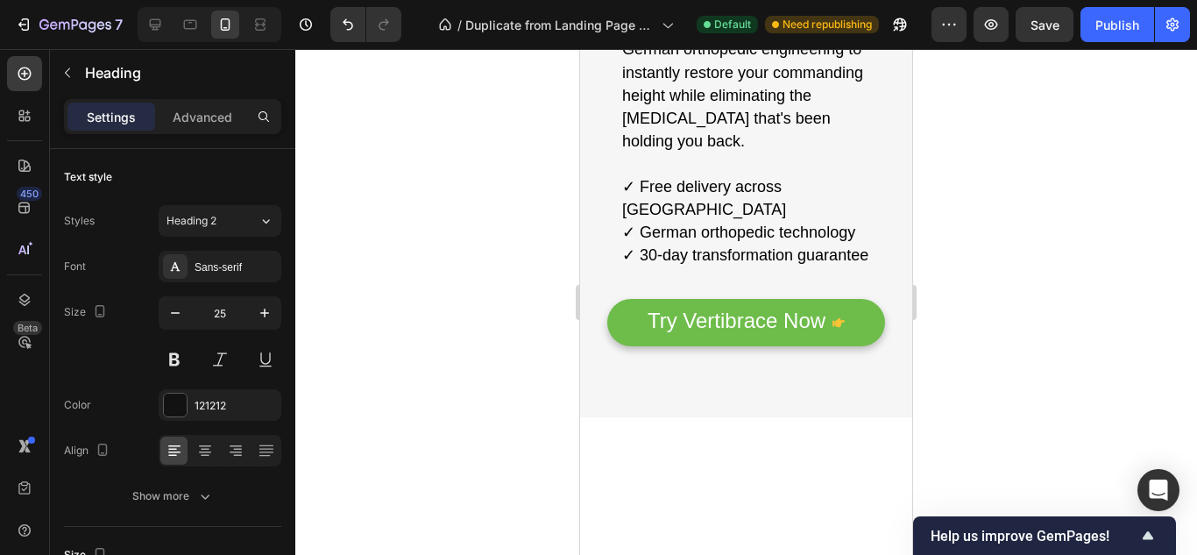
click at [204, 110] on p "Advanced" at bounding box center [203, 117] width 60 height 18
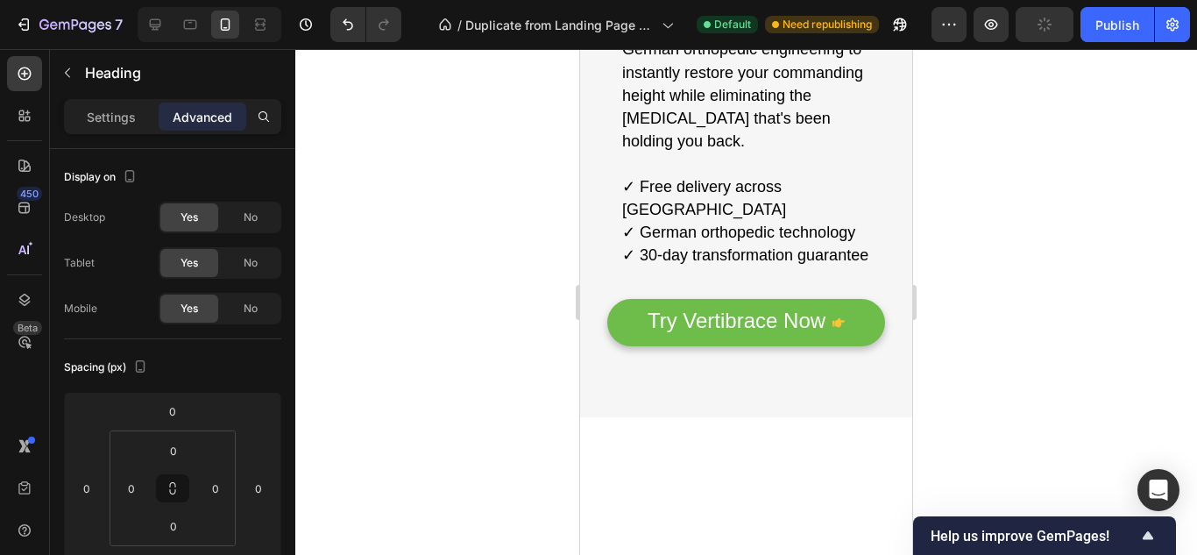
click at [204, 110] on p "Advanced" at bounding box center [203, 117] width 60 height 18
click at [174, 491] on icon at bounding box center [173, 488] width 14 height 14
click at [131, 491] on input "0" at bounding box center [131, 488] width 26 height 26
type input "1"
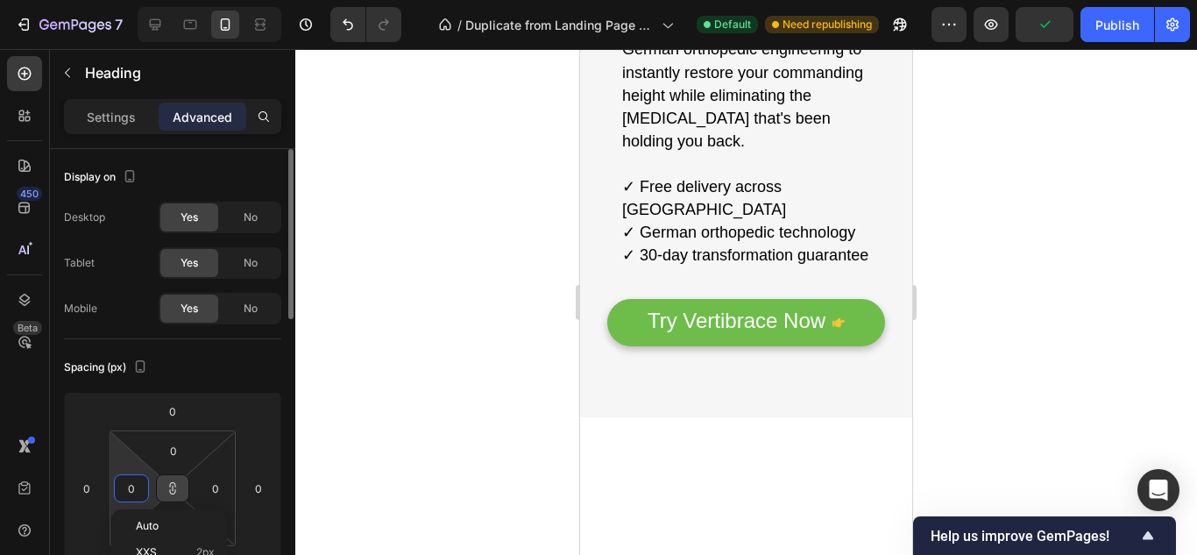
type input "1"
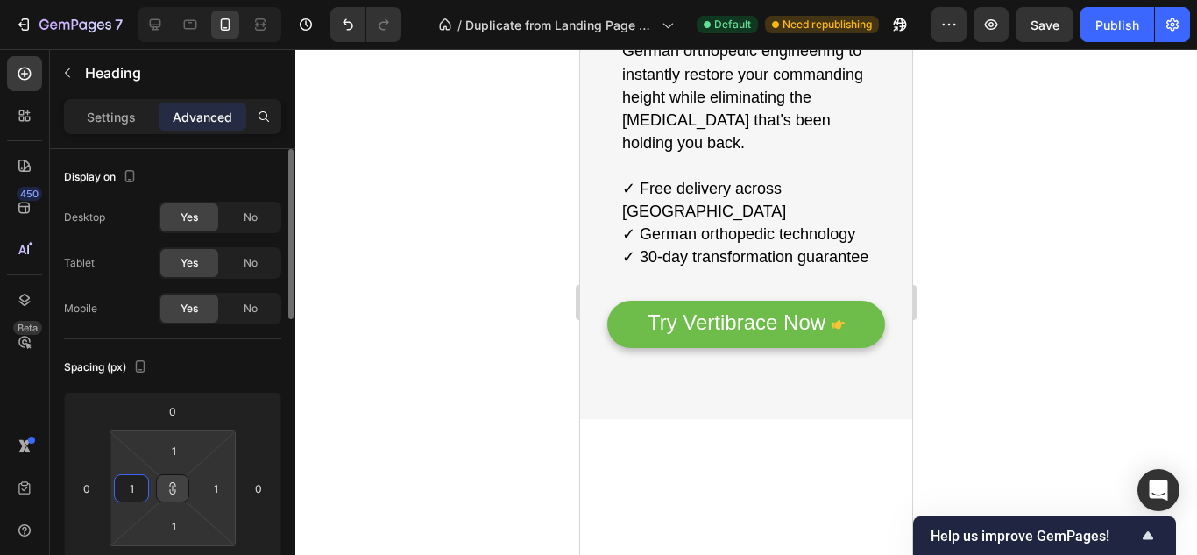
type input "15"
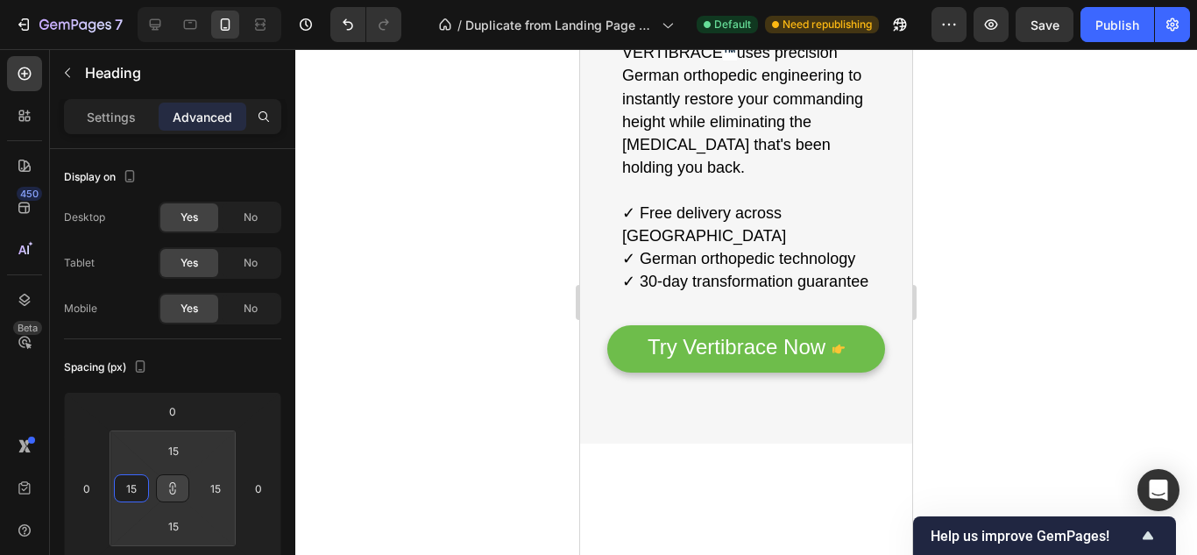
scroll to position [374, 0]
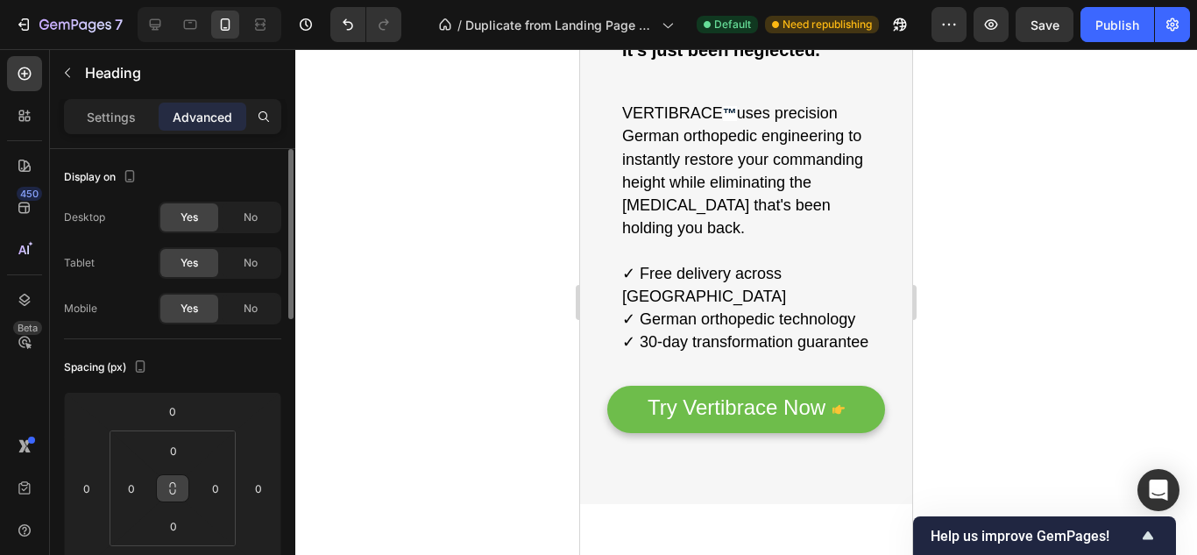
click at [162, 498] on button at bounding box center [172, 488] width 33 height 28
click at [147, 493] on div "0" at bounding box center [131, 488] width 35 height 28
click at [131, 484] on input "0" at bounding box center [131, 488] width 26 height 26
type input "1"
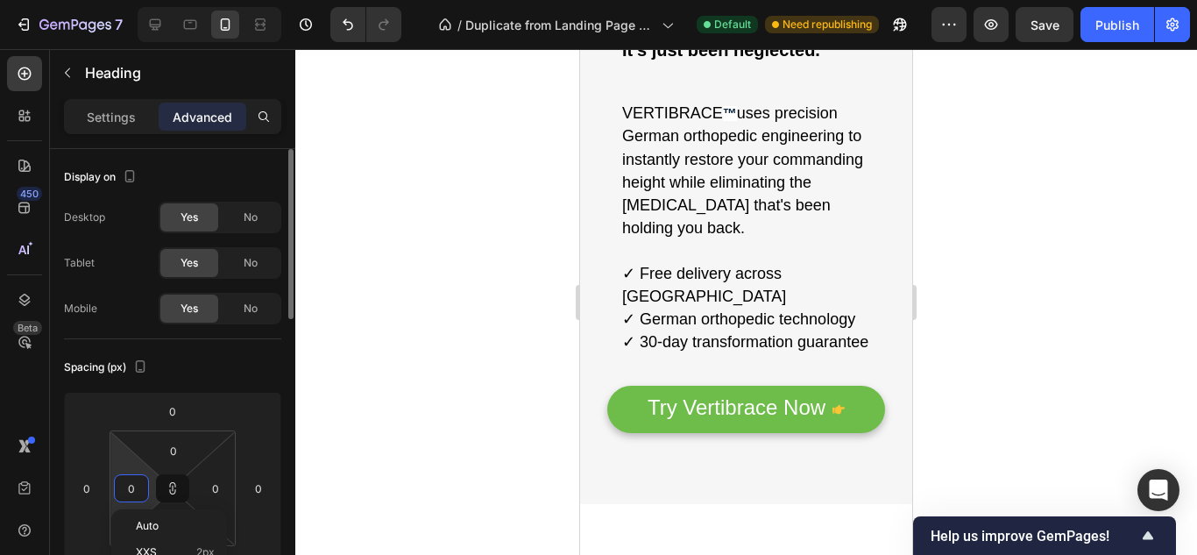
type input "1"
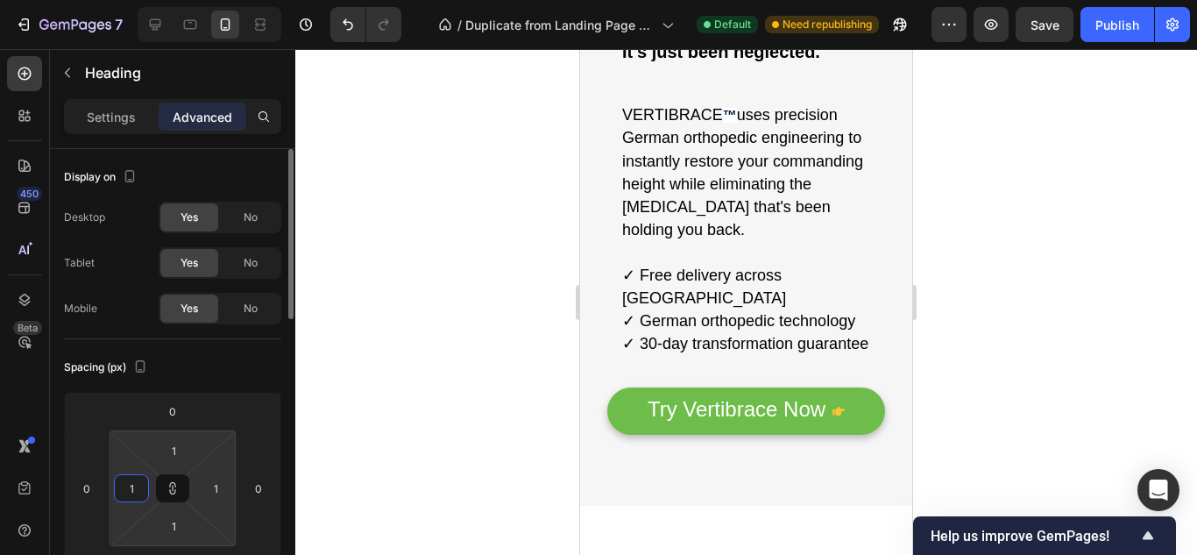
type input "15"
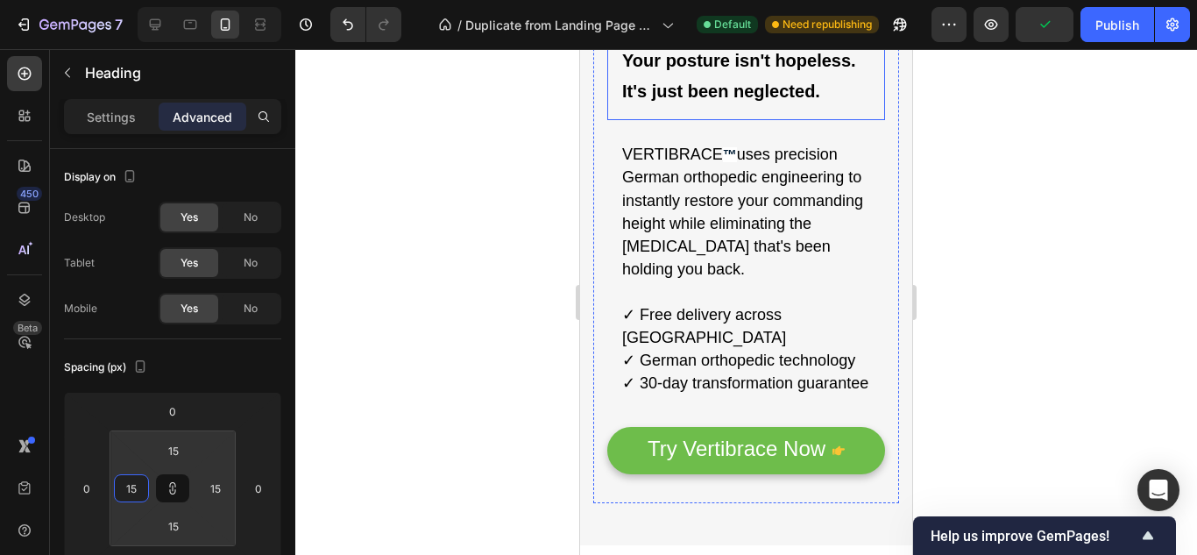
scroll to position [360, 0]
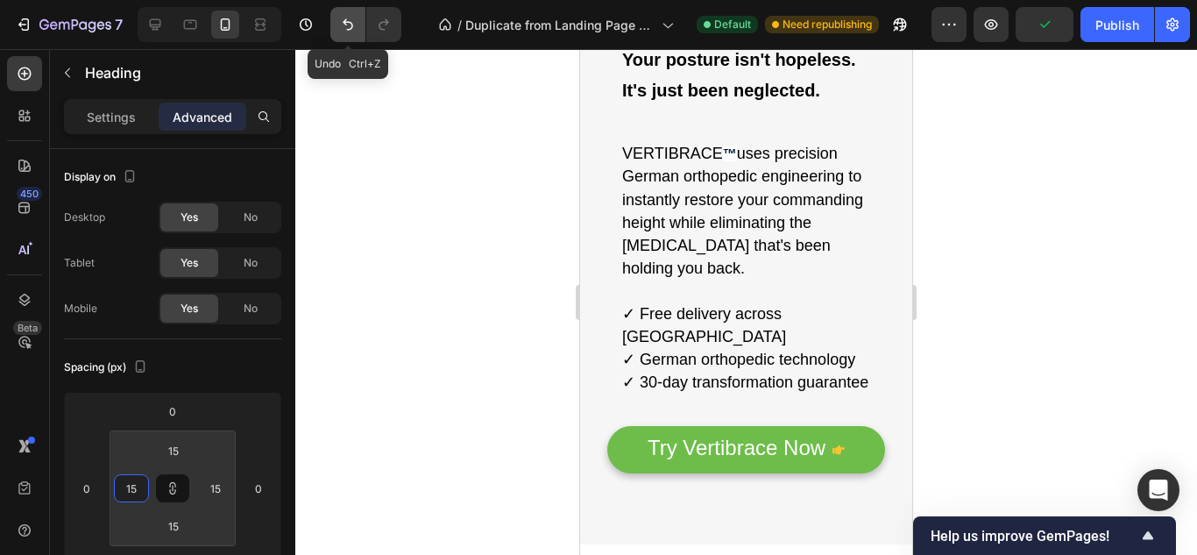
type input "15"
click at [350, 28] on icon "Undo/Redo" at bounding box center [348, 25] width 18 height 18
type input "0"
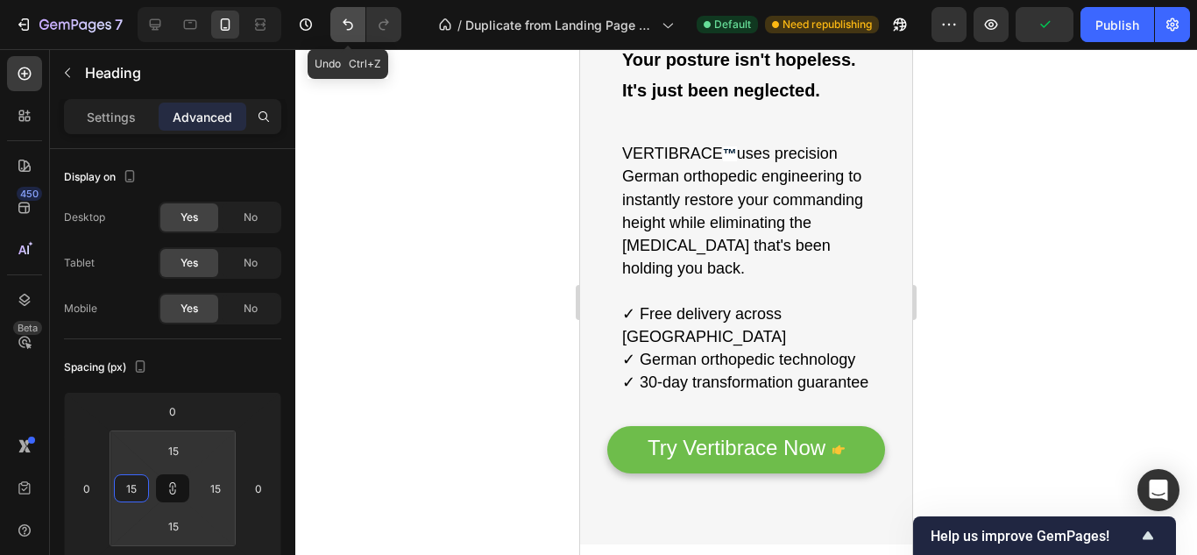
type input "0"
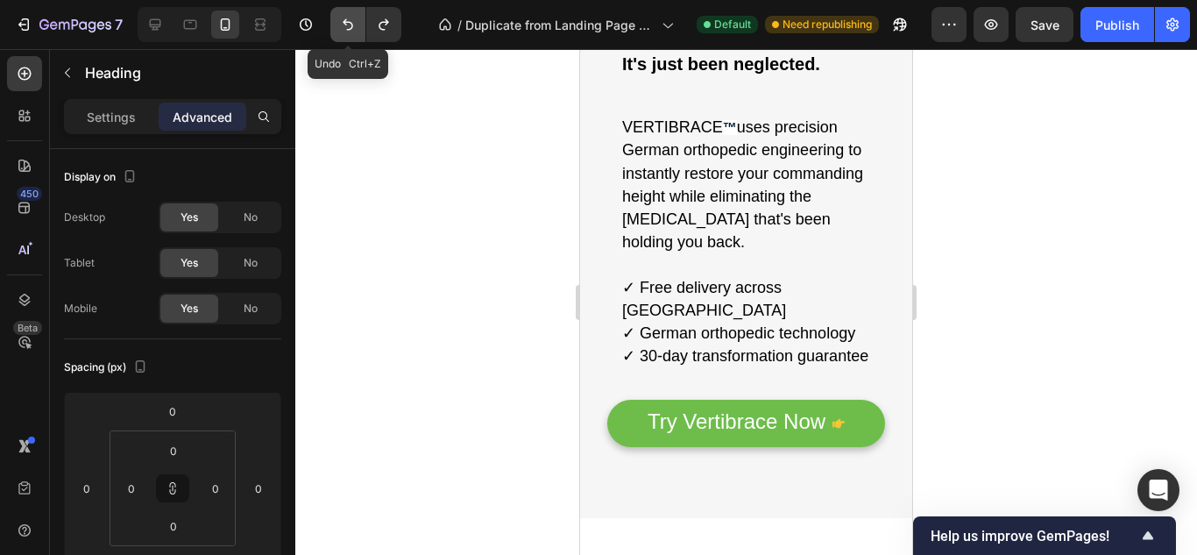
click at [350, 28] on icon "Undo/Redo" at bounding box center [348, 25] width 18 height 18
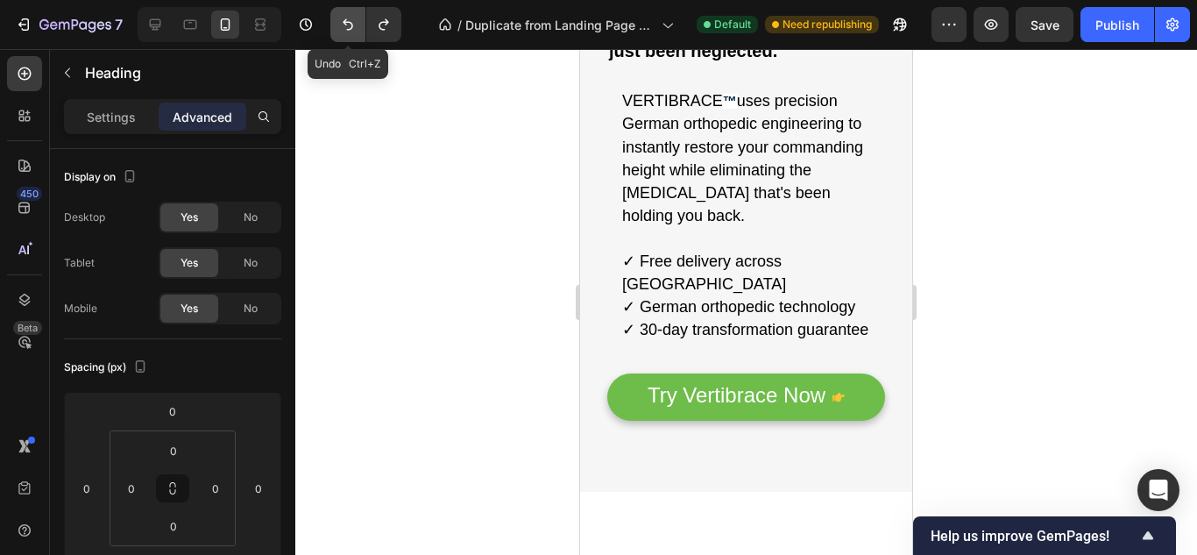
click at [350, 28] on icon "Undo/Redo" at bounding box center [348, 25] width 18 height 18
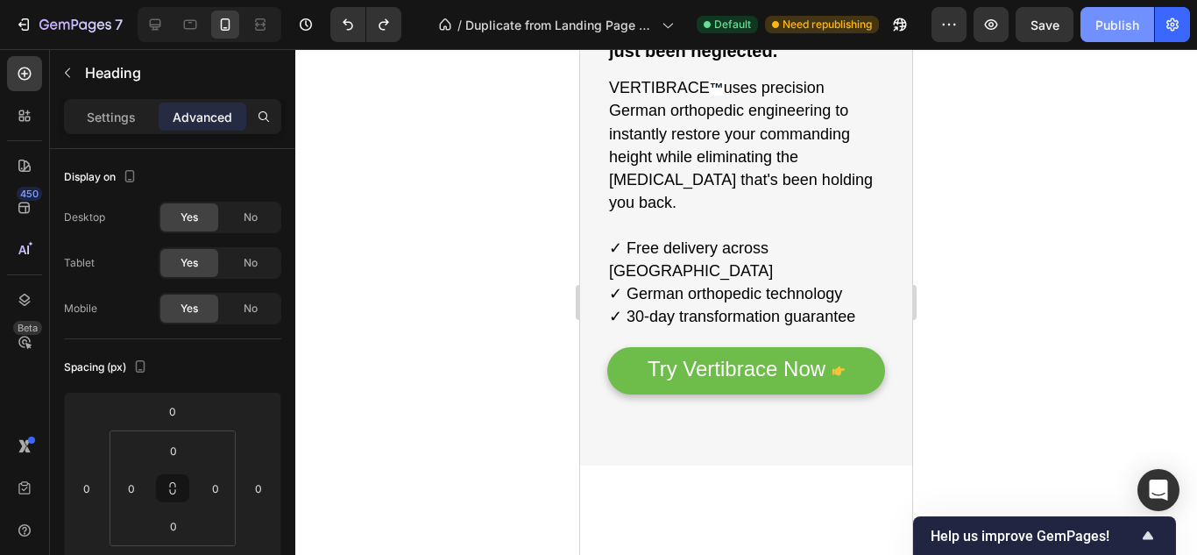
click at [1126, 26] on div "Publish" at bounding box center [1117, 25] width 44 height 18
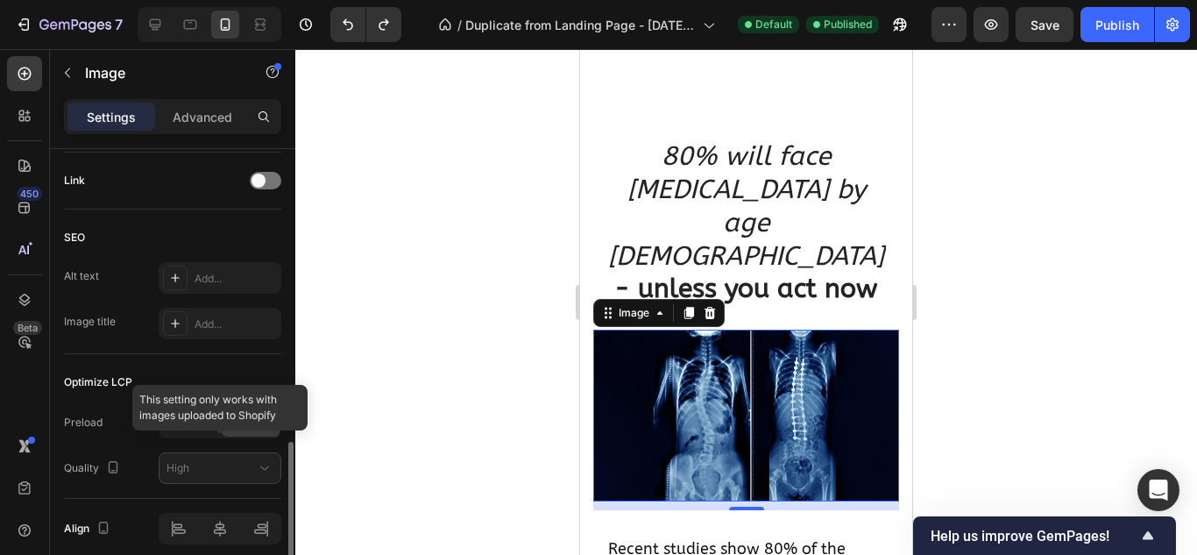
scroll to position [783, 0]
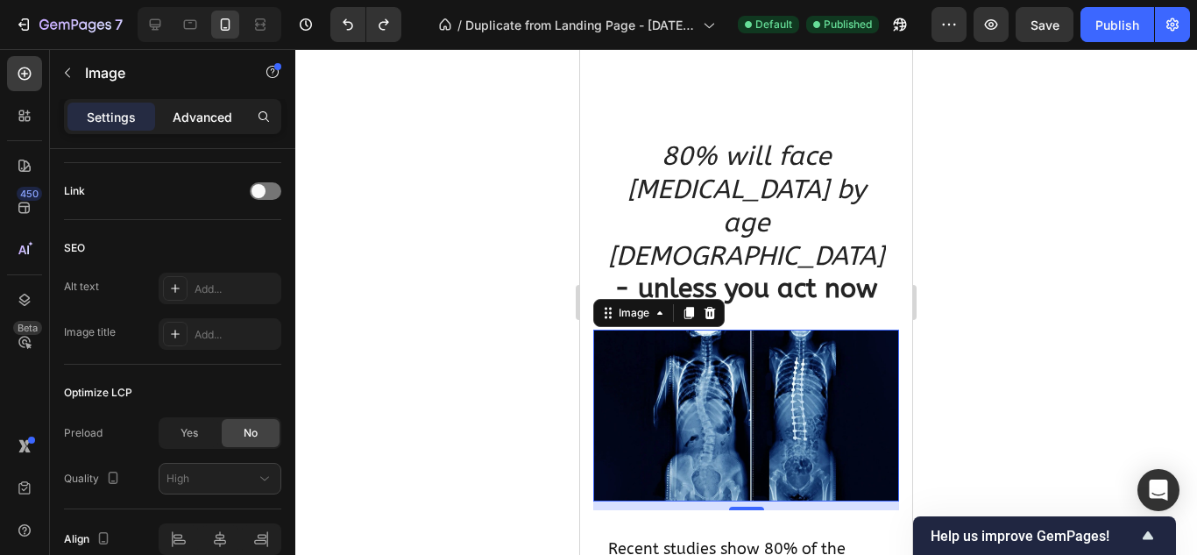
click at [205, 106] on div "Advanced" at bounding box center [203, 117] width 88 height 28
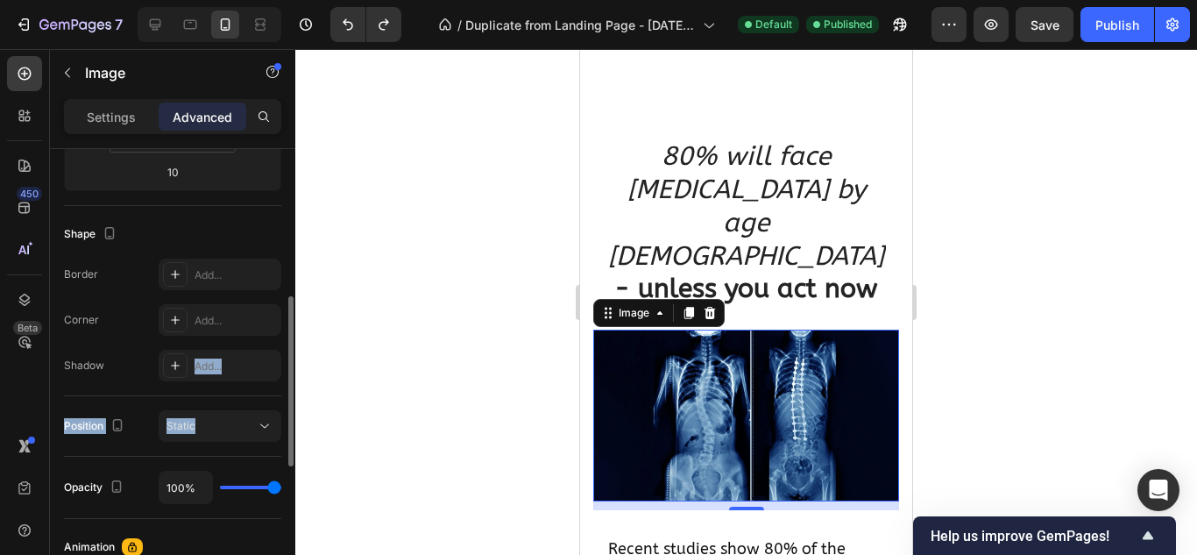
drag, startPoint x: 194, startPoint y: 352, endPoint x: 205, endPoint y: 504, distance: 151.9
click at [205, 504] on div "Display on Desktop Yes No Tablet Yes No Mobile Yes No Spacing (px) 0 0 10 0 0 0…" at bounding box center [172, 304] width 217 height 1096
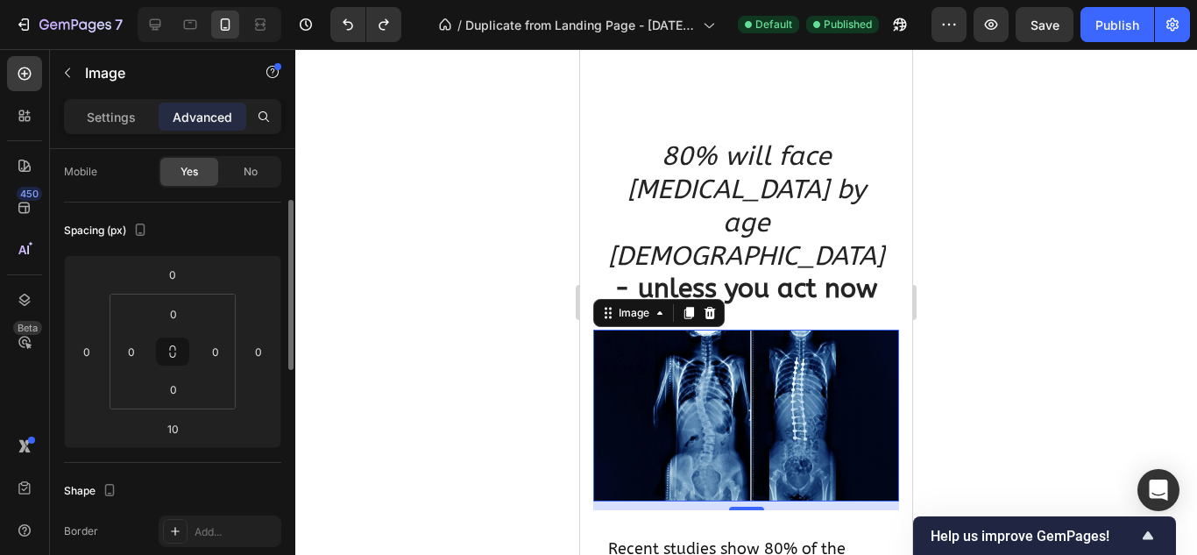
scroll to position [136, 0]
click at [109, 108] on p "Settings" at bounding box center [111, 117] width 49 height 18
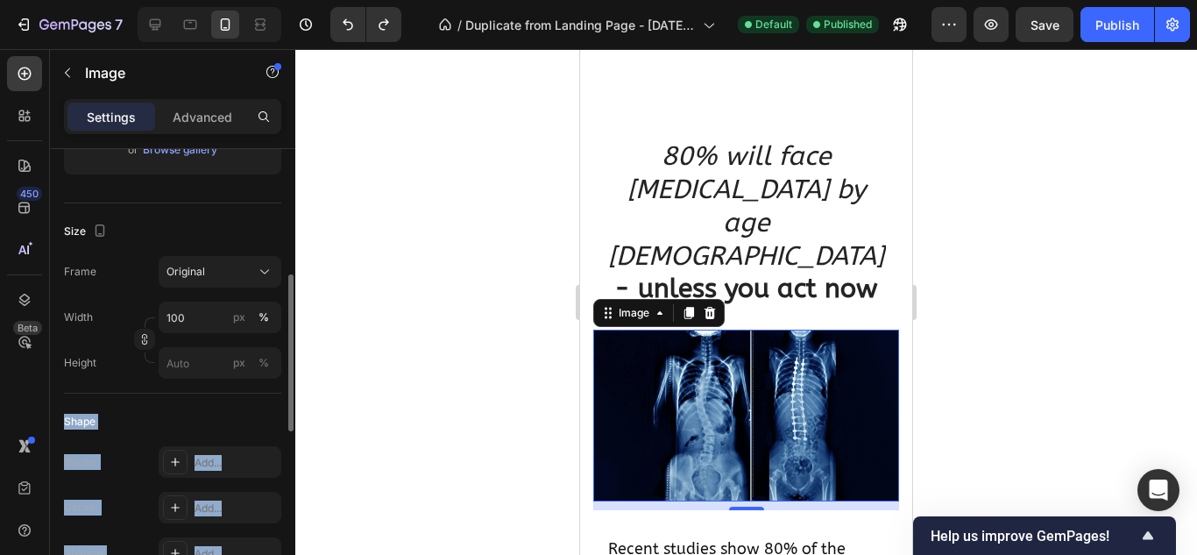
scroll to position [364, 0]
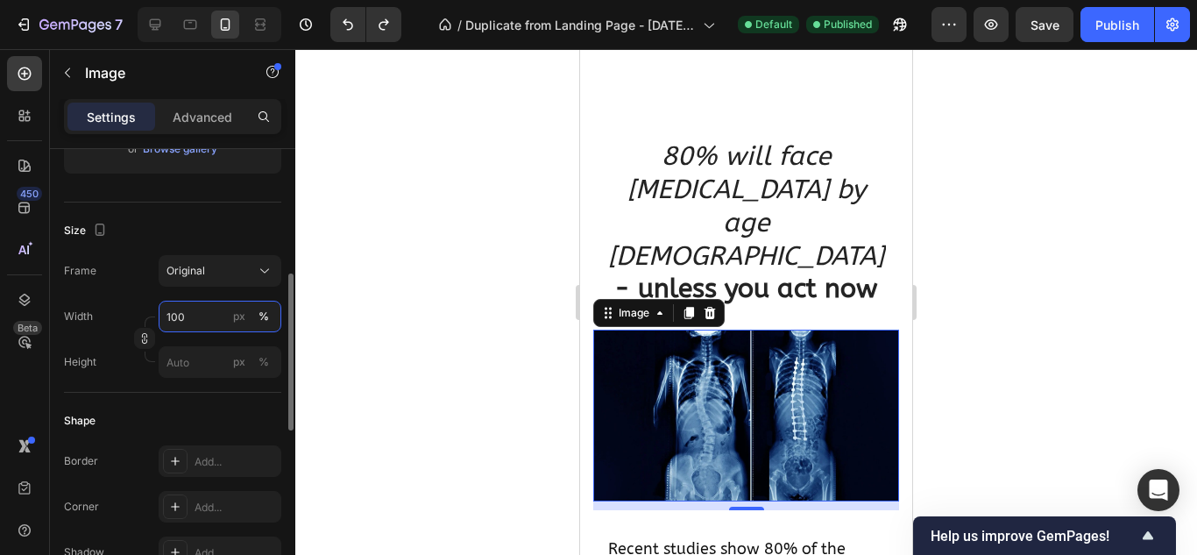
click at [194, 324] on input "100" at bounding box center [220, 316] width 123 height 32
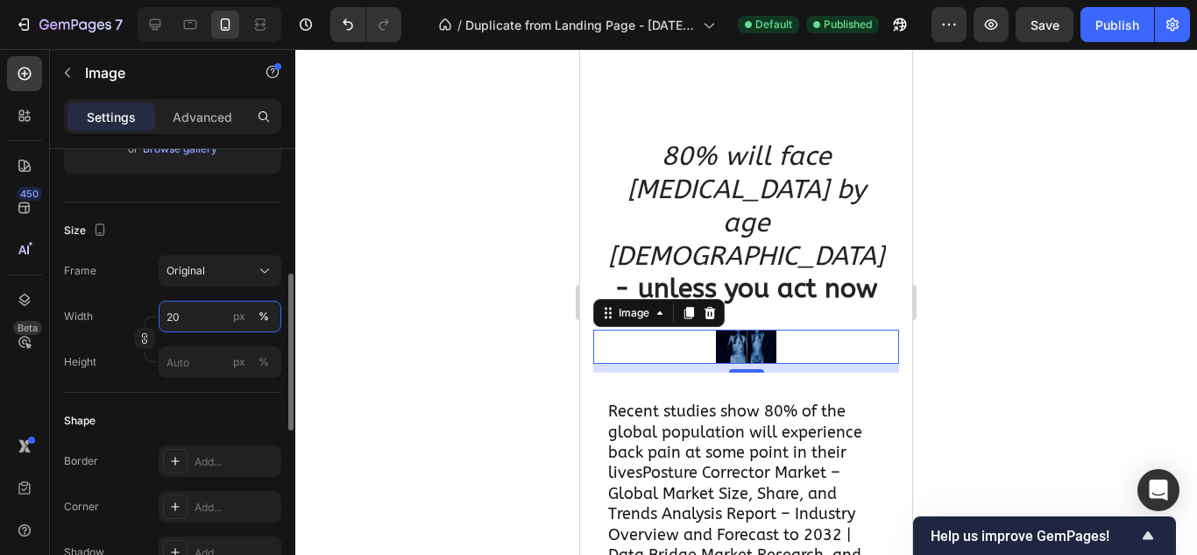
type input "2"
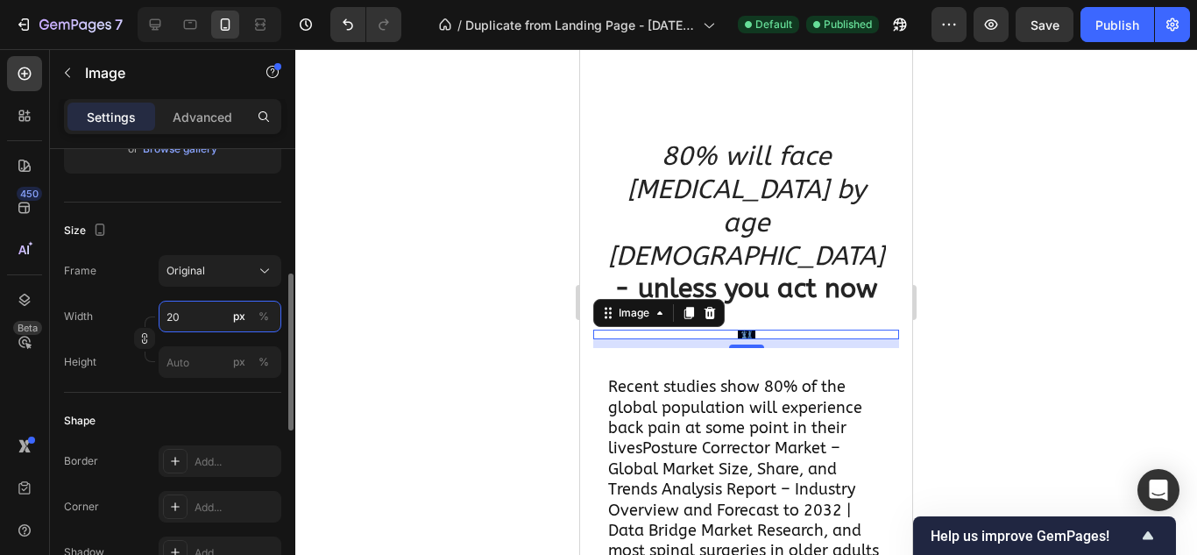
type input "2"
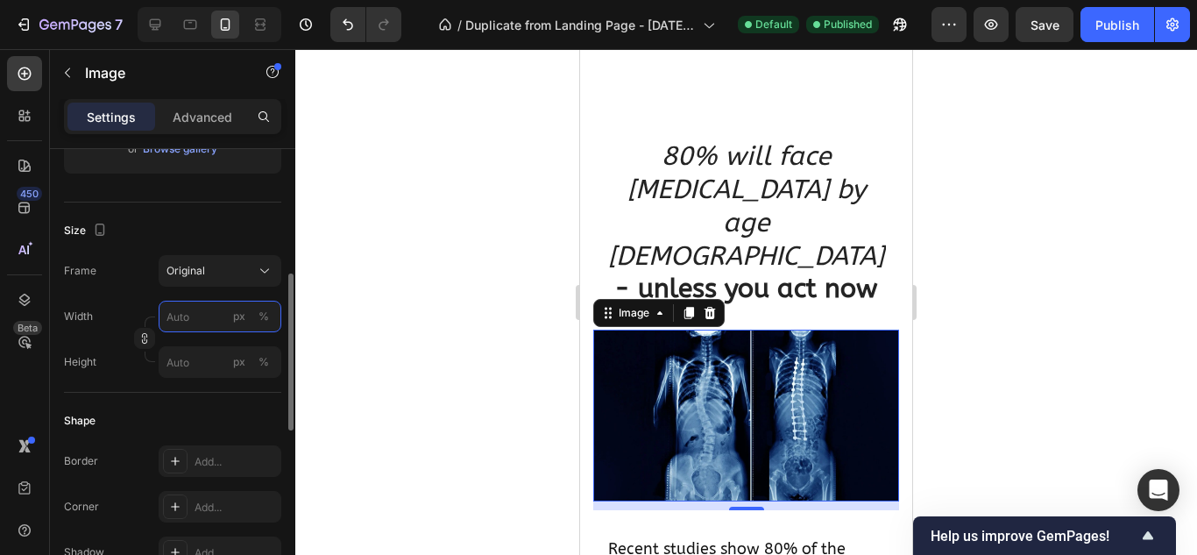
type input "2"
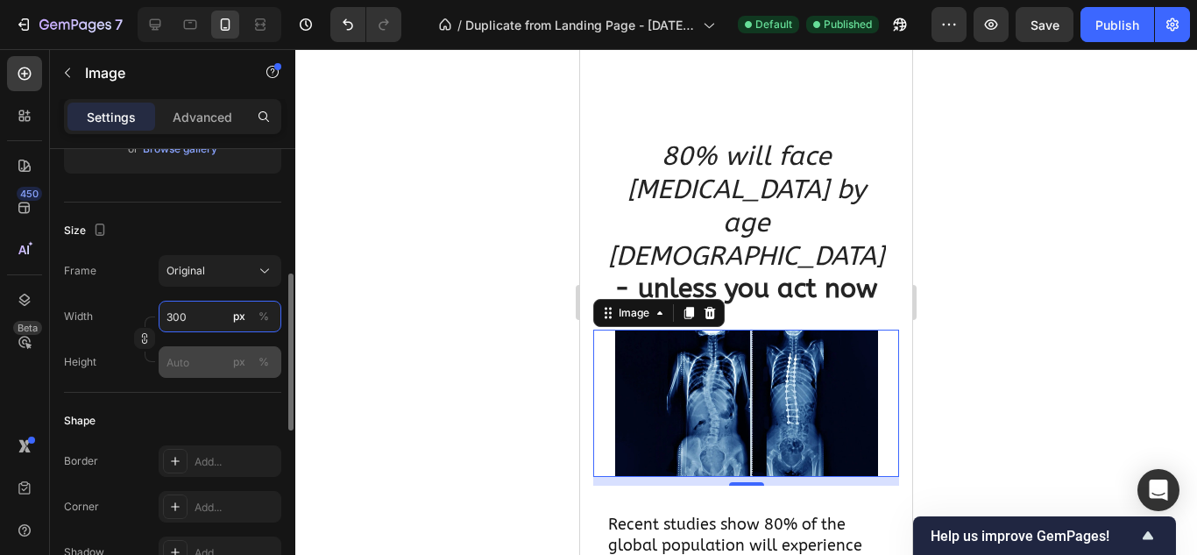
type input "300"
click at [187, 357] on input "px %" at bounding box center [220, 362] width 123 height 32
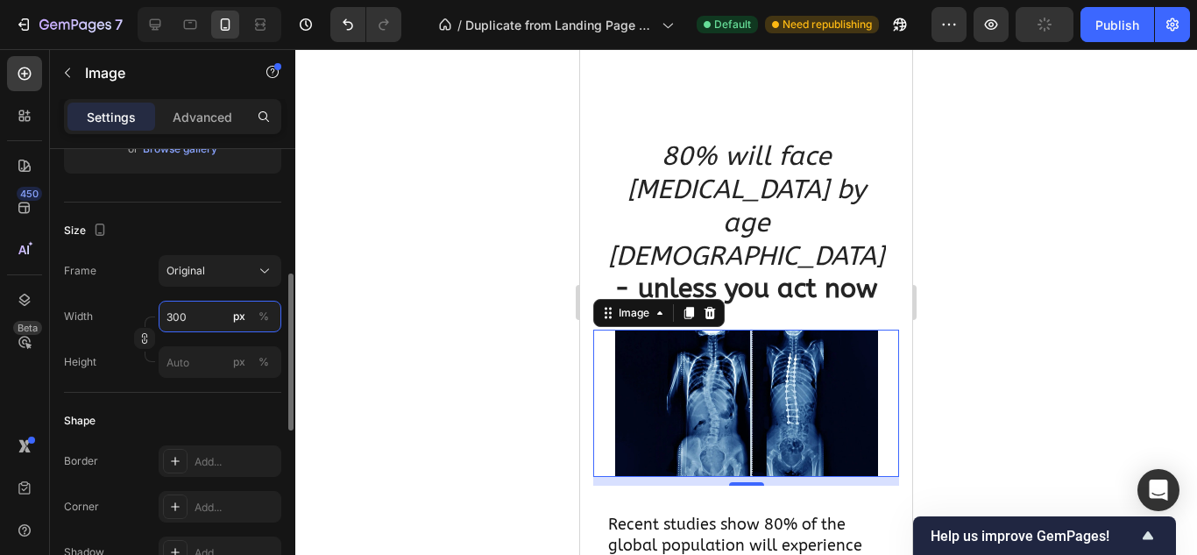
click at [196, 321] on input "300" at bounding box center [220, 316] width 123 height 32
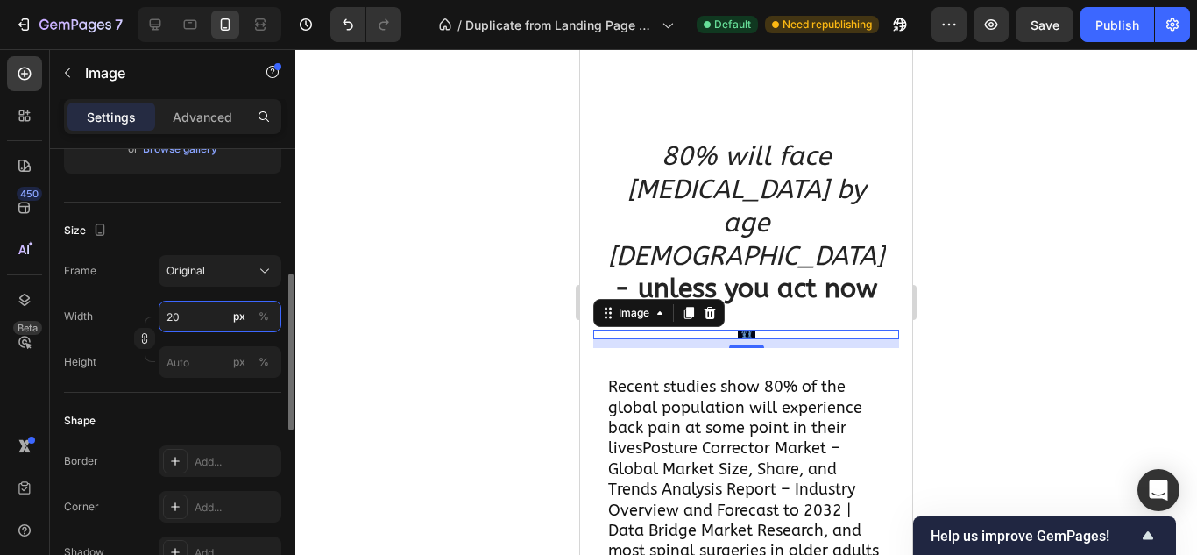
type input "2"
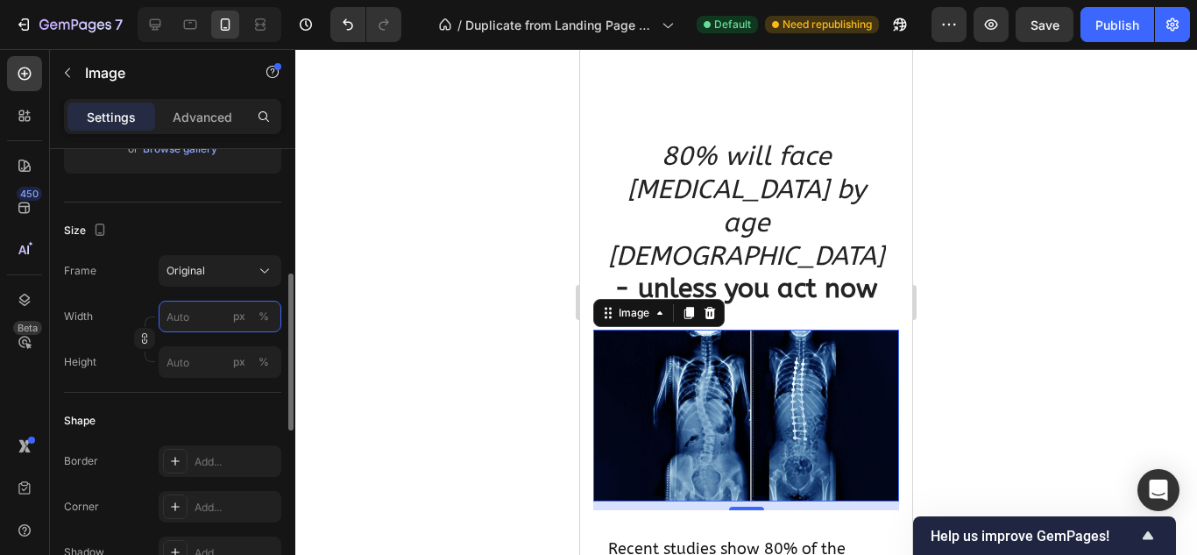
type input "2"
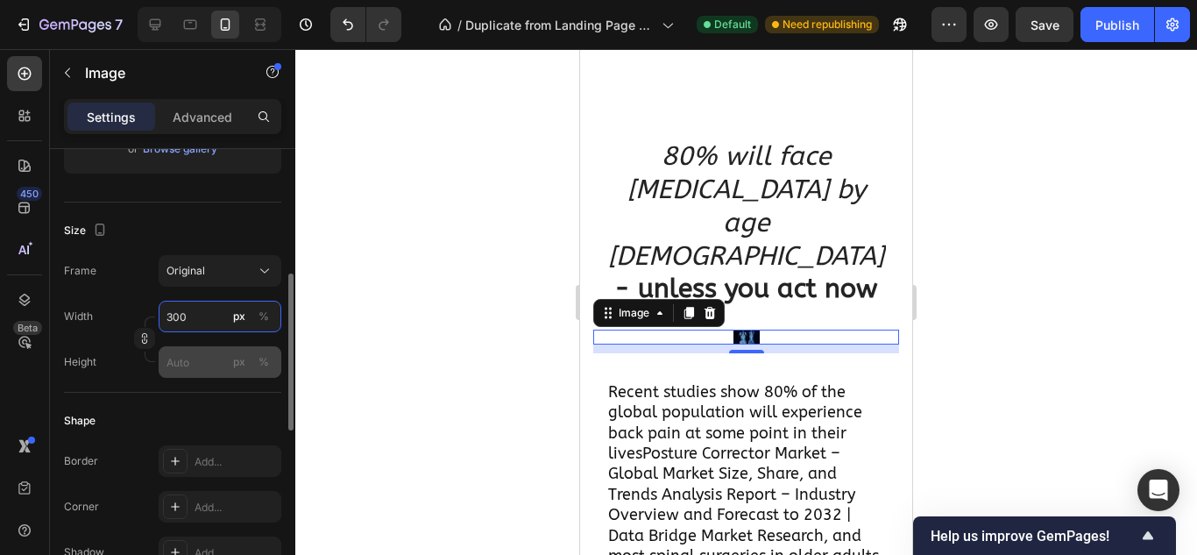
type input "30"
click at [186, 365] on input "px %" at bounding box center [220, 362] width 123 height 32
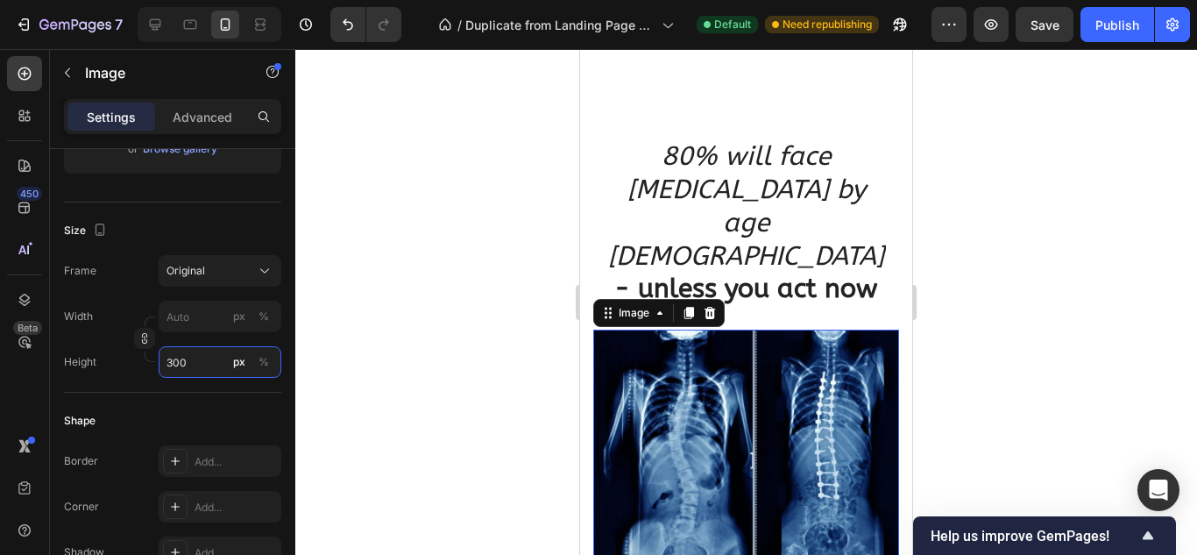
type input "300"
click at [360, 218] on div at bounding box center [745, 301] width 901 height 505
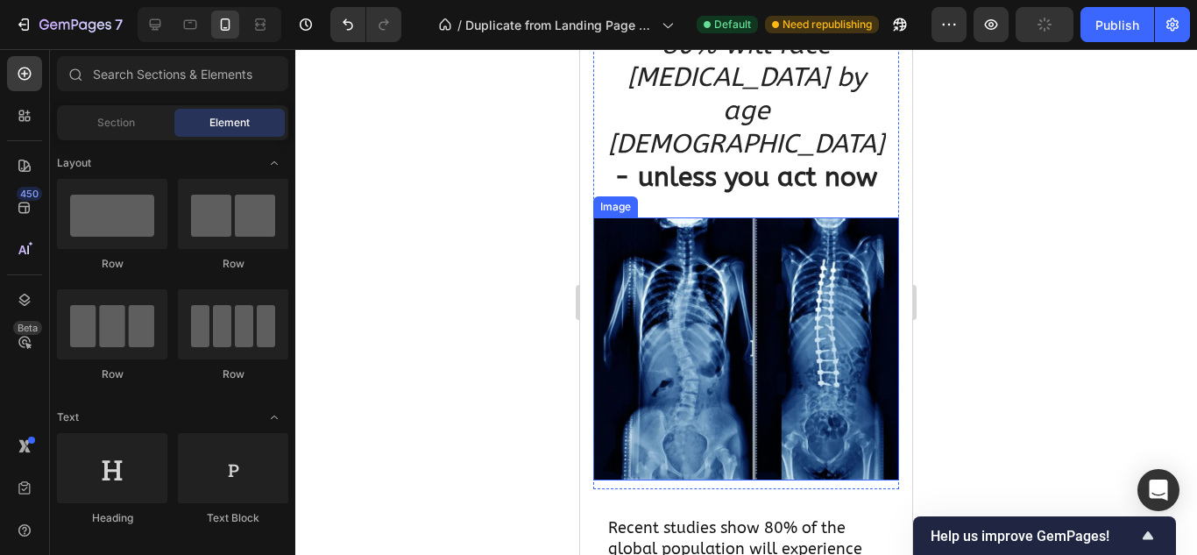
scroll to position [1286, 0]
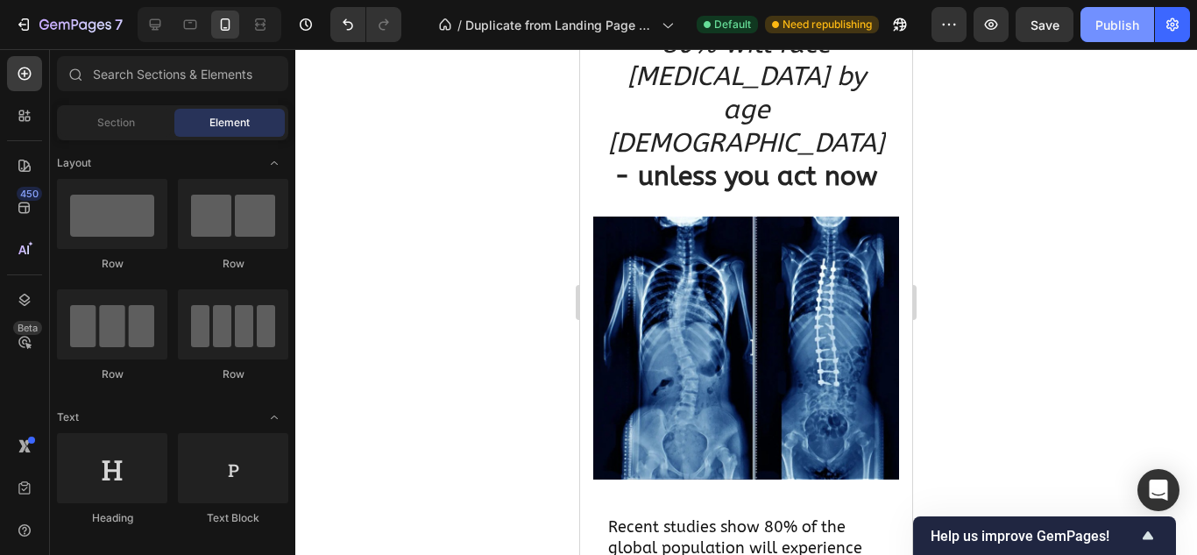
click at [1115, 25] on div "Publish" at bounding box center [1117, 25] width 44 height 18
